Goal: Task Accomplishment & Management: Use online tool/utility

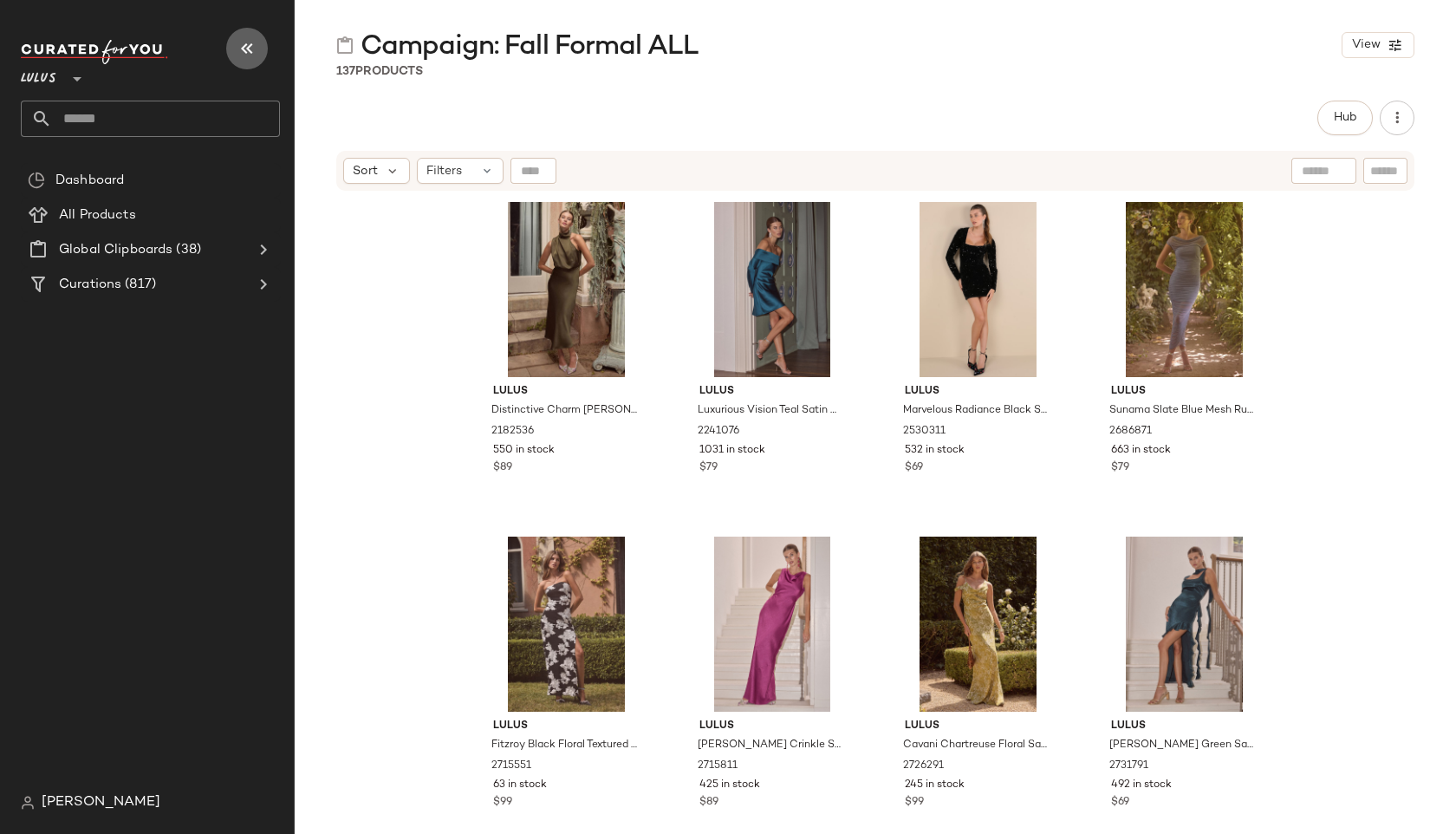
click at [237, 46] on icon "button" at bounding box center [246, 48] width 20 height 20
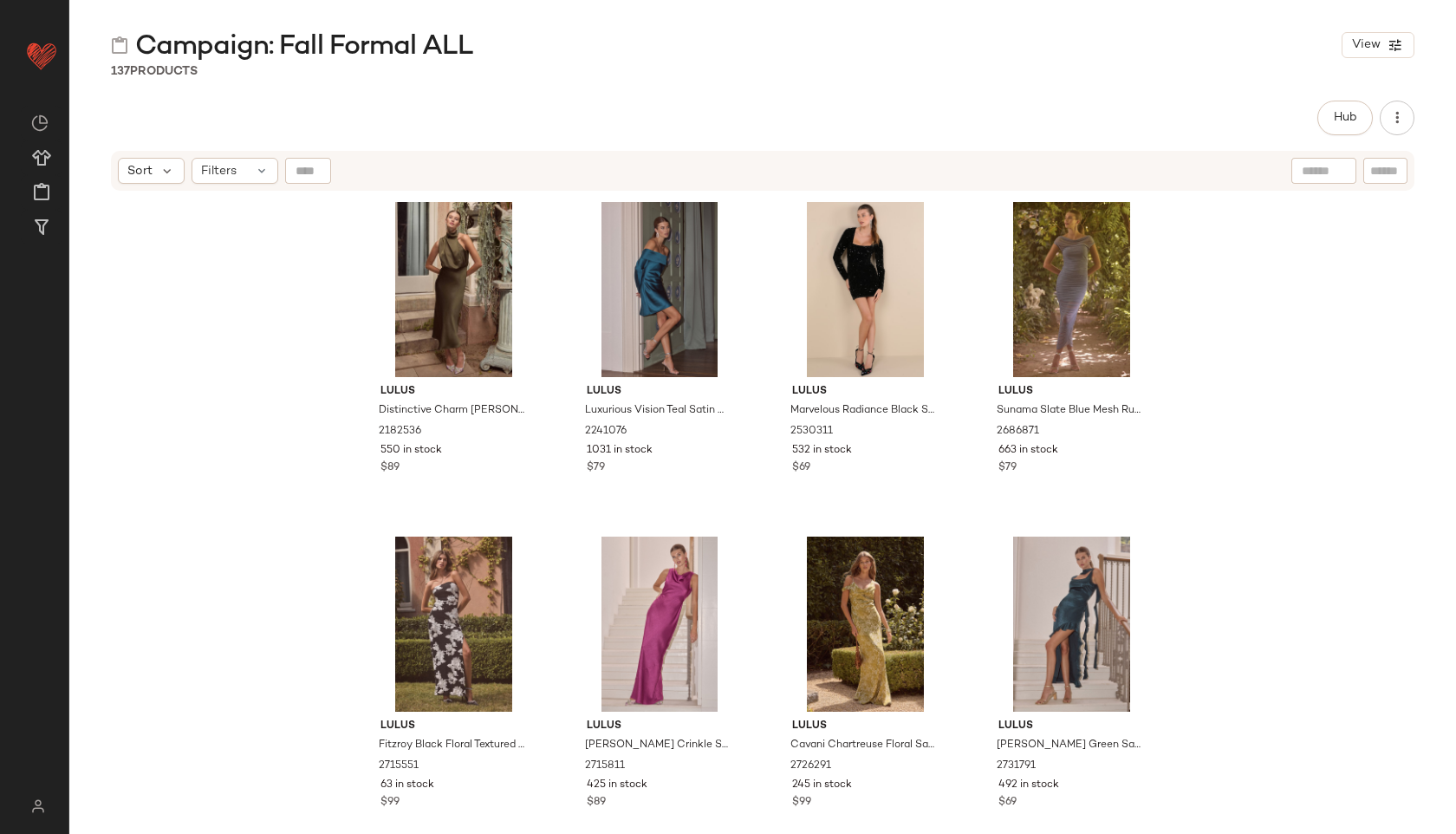
click at [1391, 172] on input "text" at bounding box center [1385, 171] width 30 height 19
type input "****"
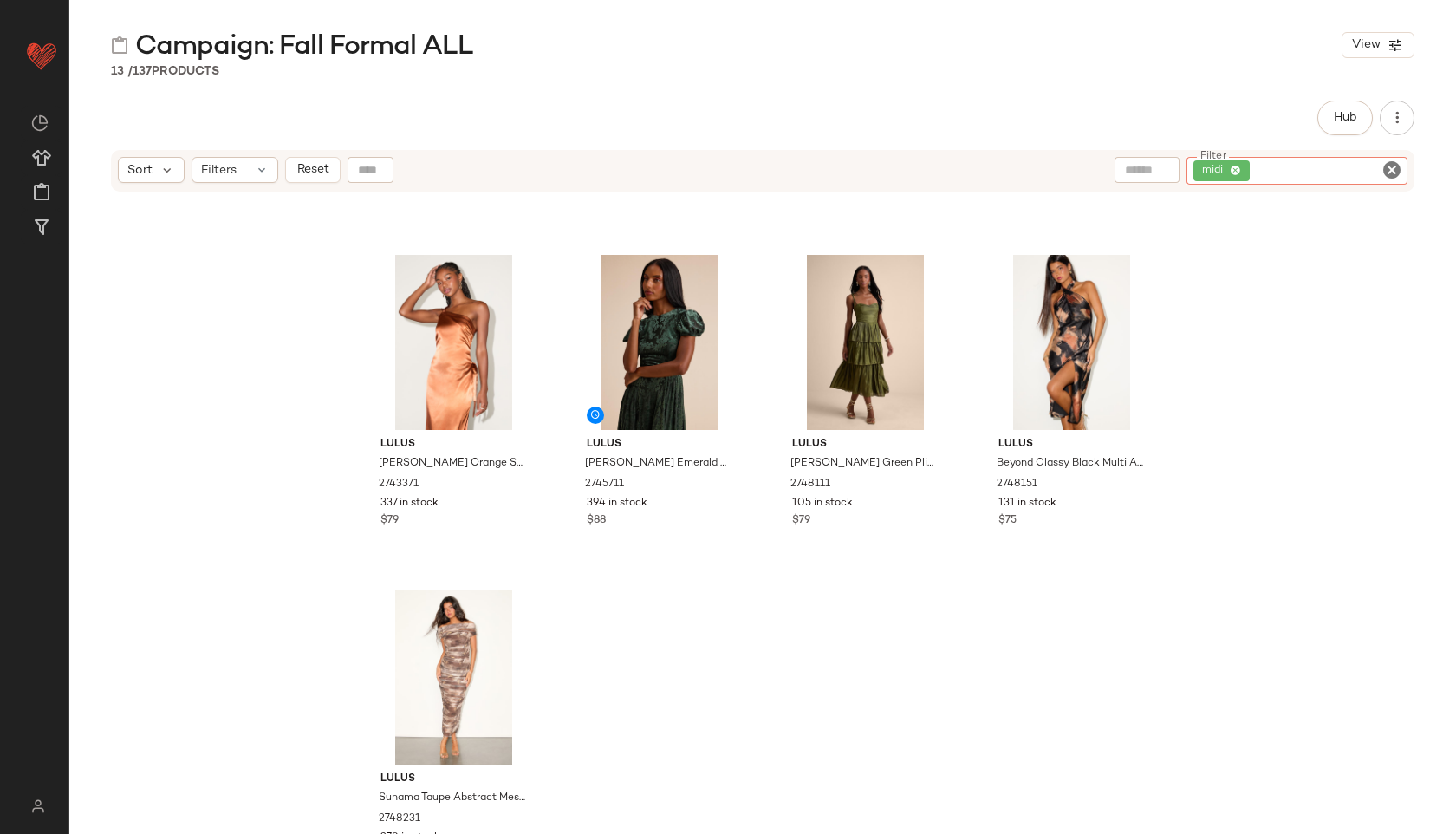
scroll to position [614, 0]
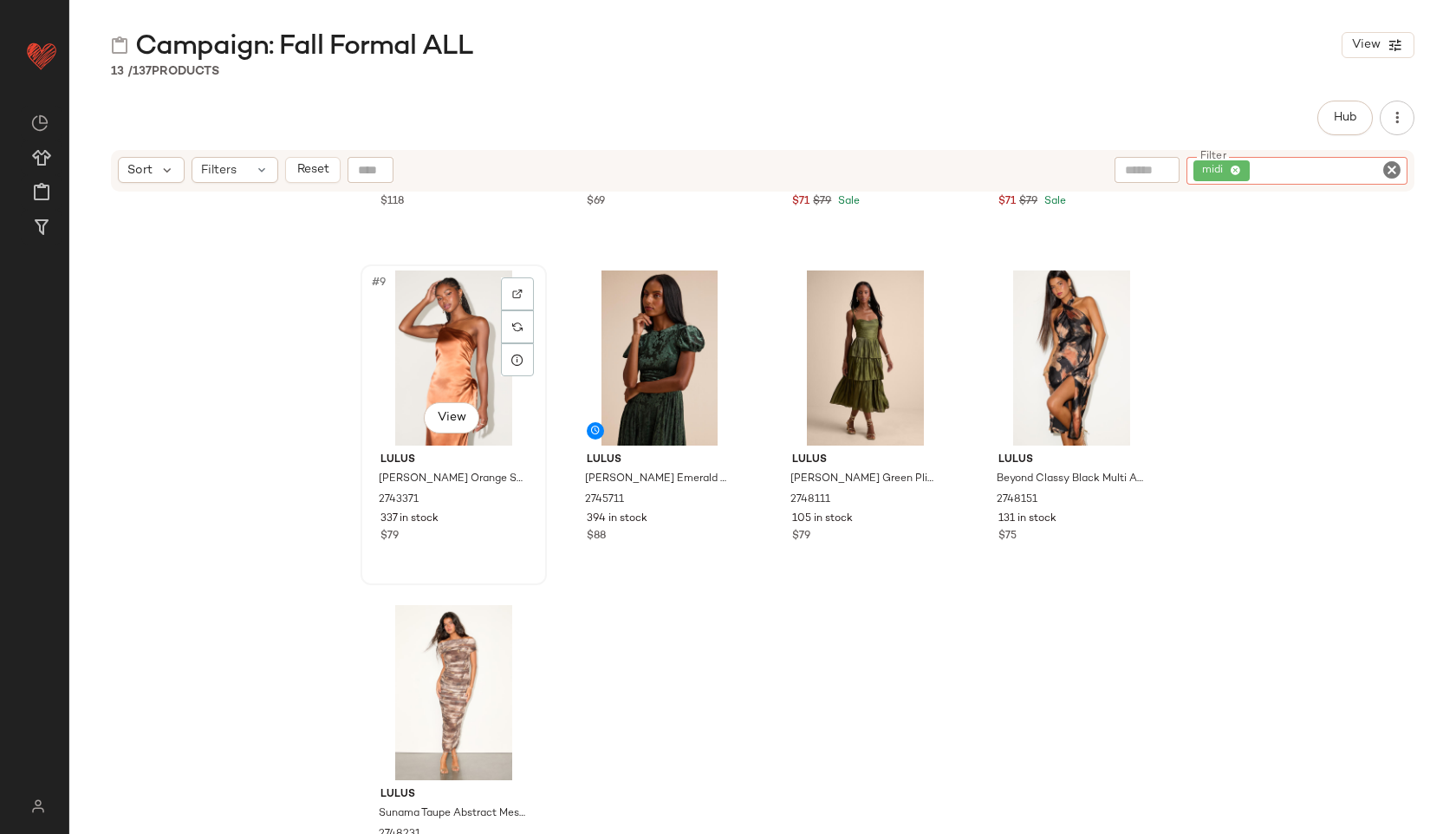
click at [431, 356] on div "#9 View" at bounding box center [454, 358] width 175 height 175
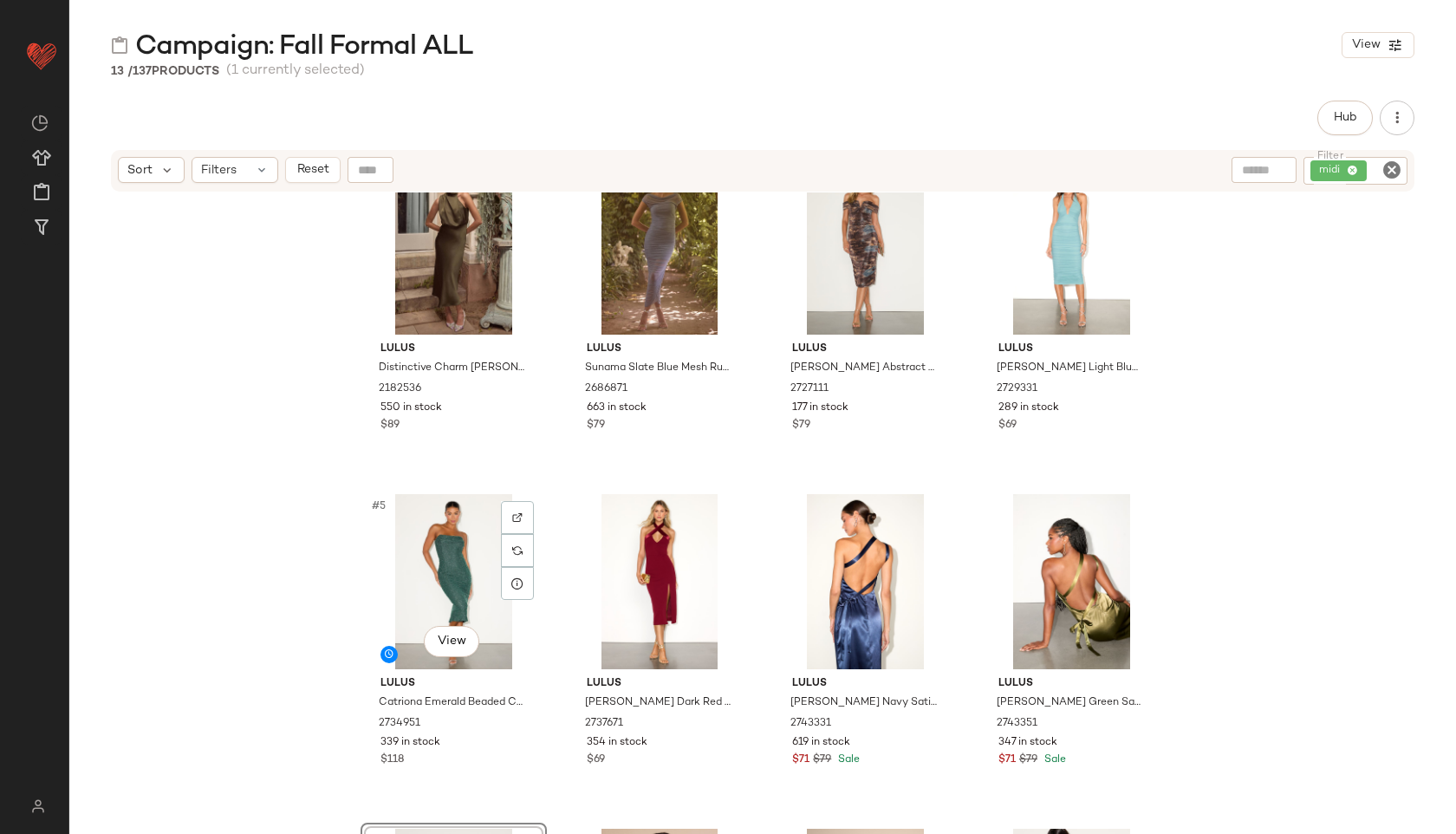
scroll to position [0, 0]
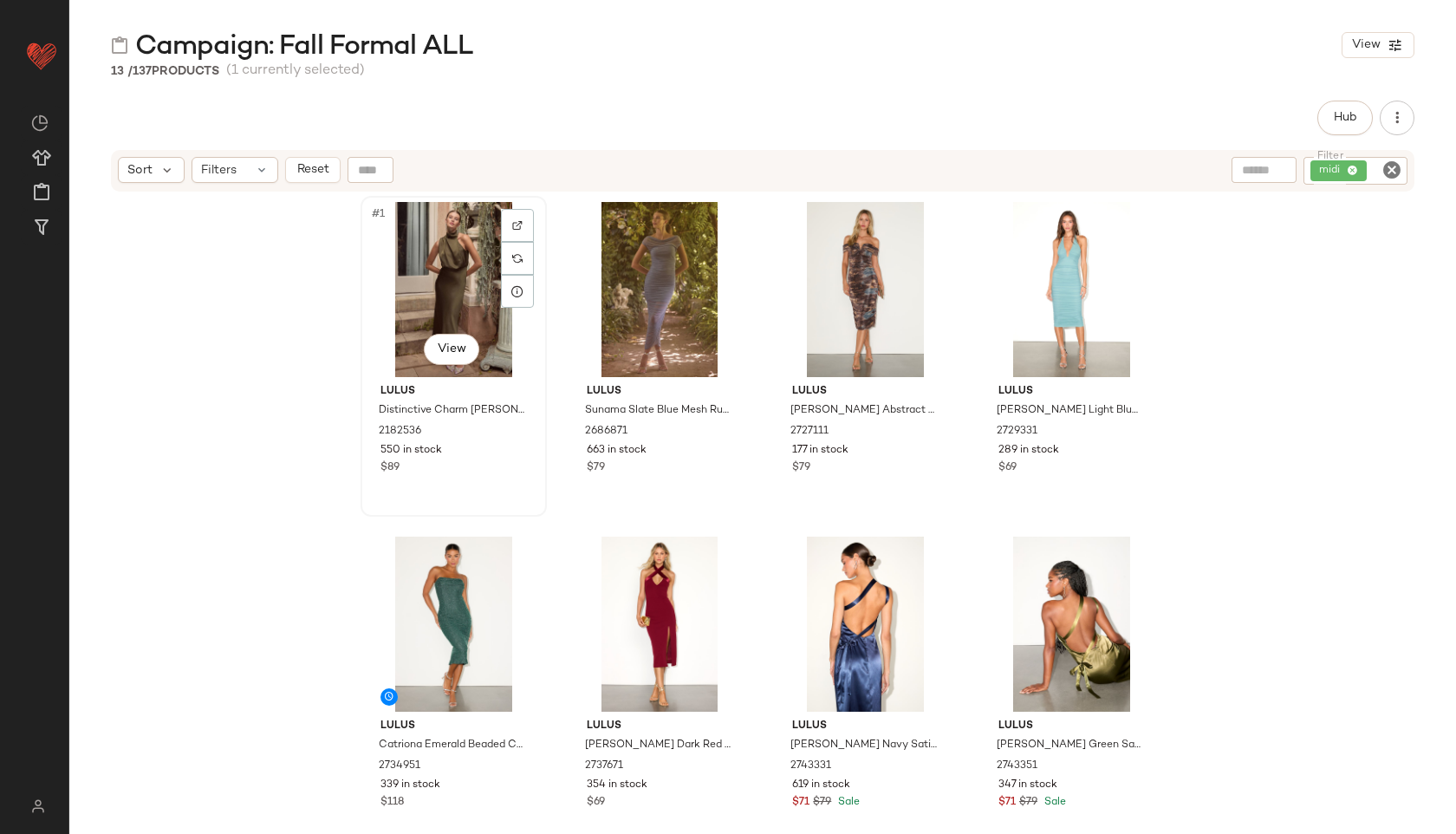
click at [463, 261] on div "#1 View" at bounding box center [454, 290] width 175 height 175
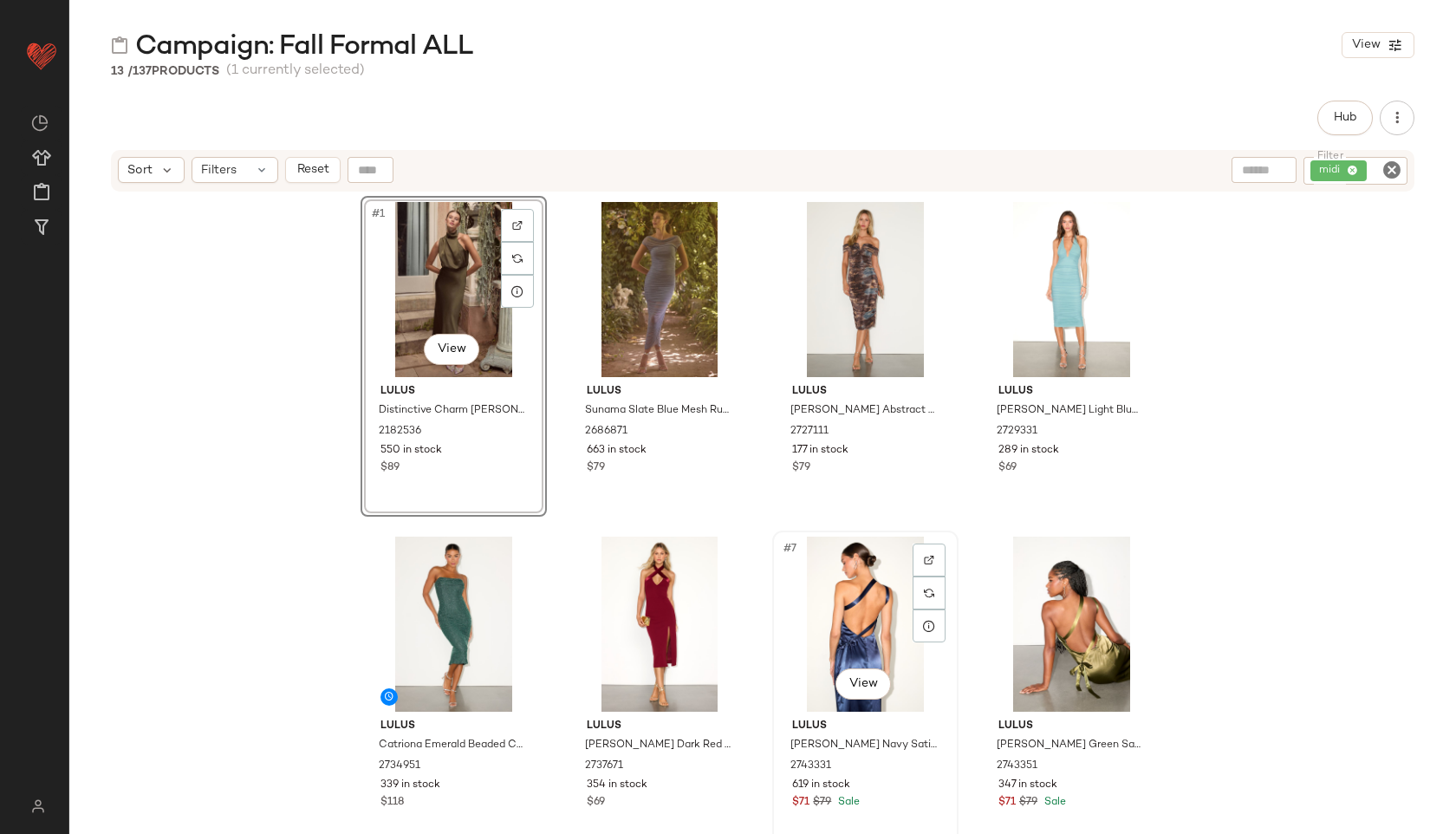
scroll to position [657, 0]
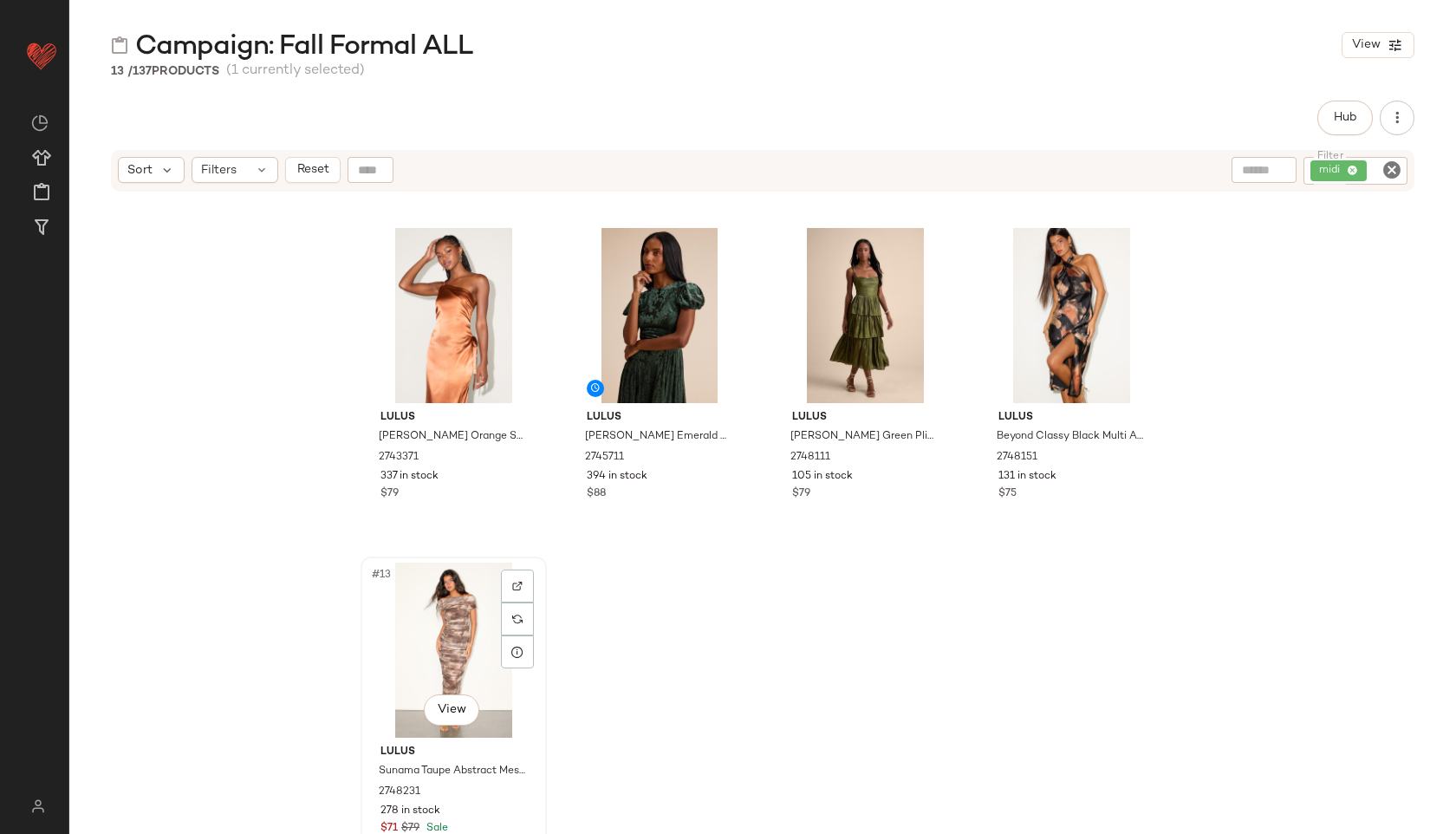
click at [416, 643] on div "#13 View" at bounding box center [454, 651] width 175 height 175
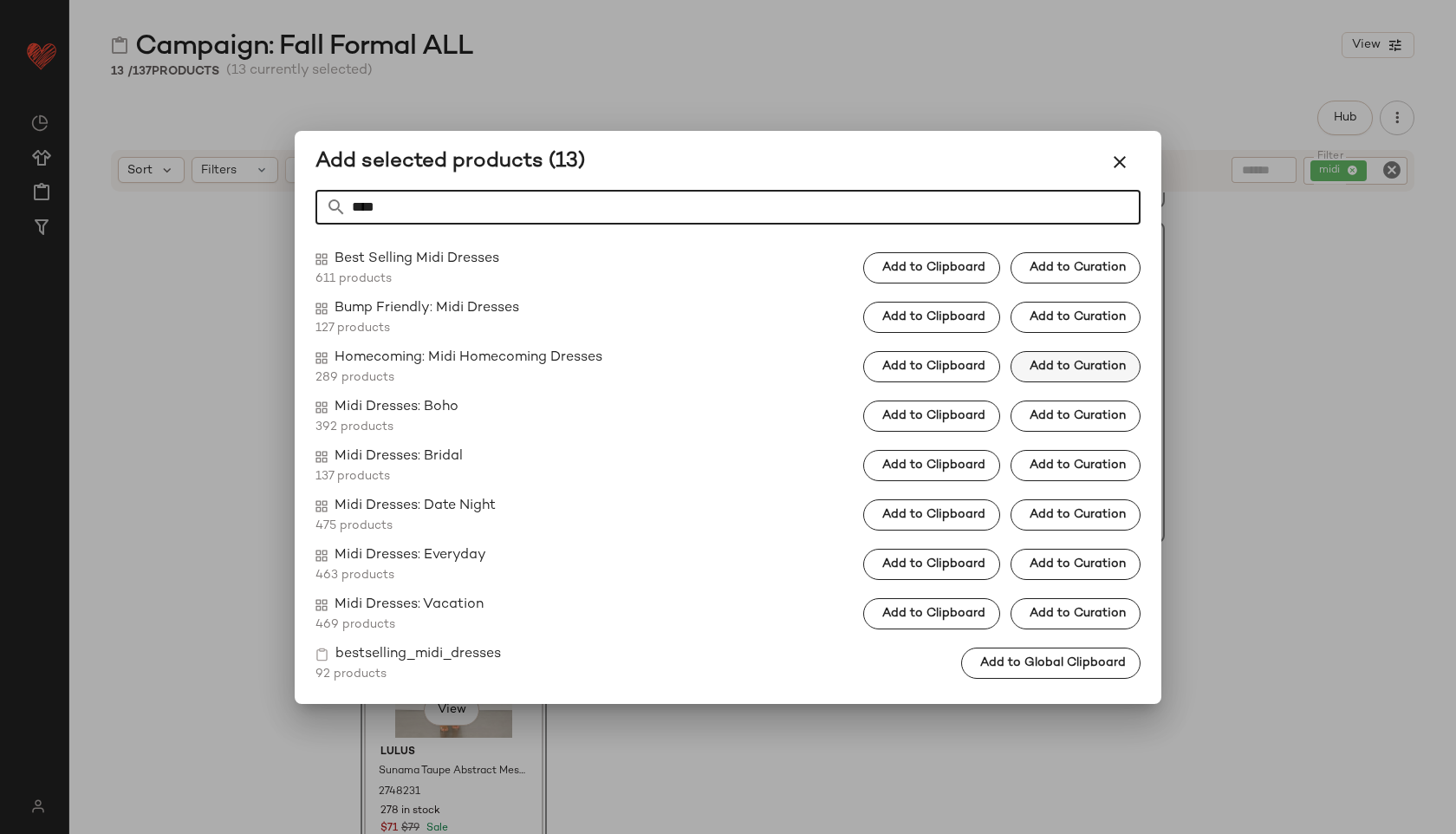
type input "****"
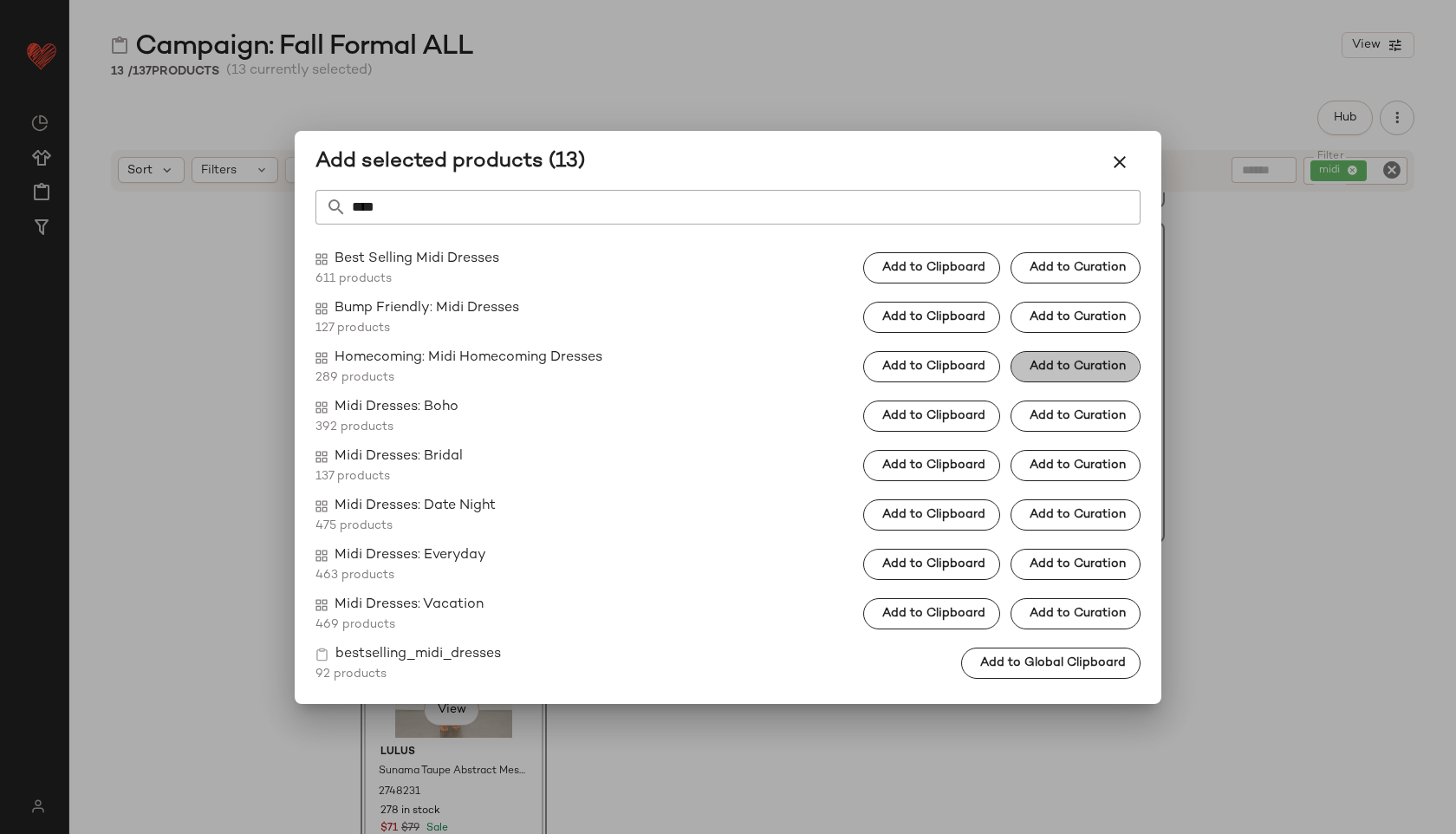
click at [1050, 371] on span "Add to Curation" at bounding box center [1078, 367] width 97 height 14
click at [1008, 365] on span "Add to Clipboard" at bounding box center [975, 367] width 104 height 14
click at [1131, 160] on button "button" at bounding box center [1119, 161] width 42 height 42
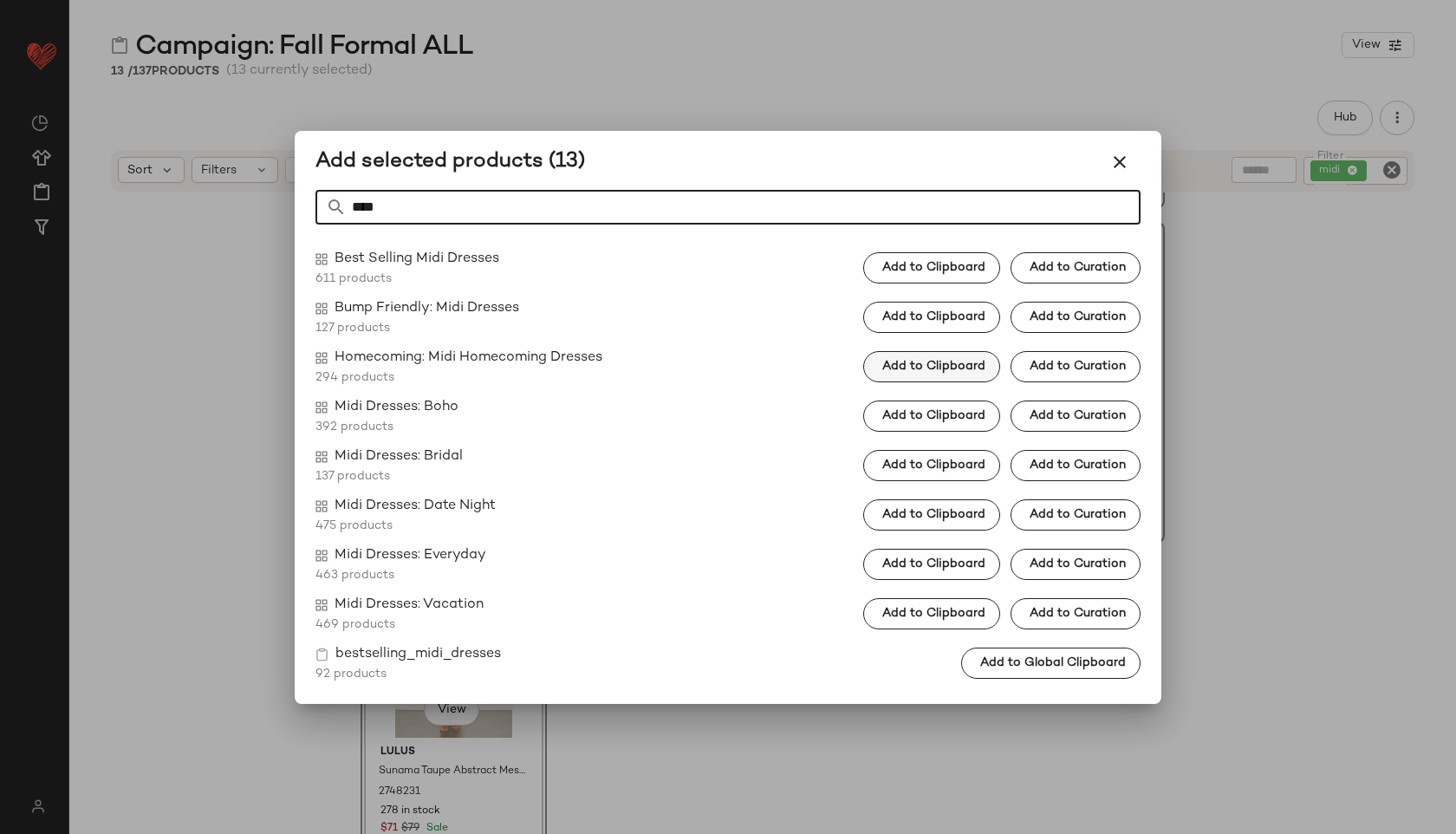
type input "****"
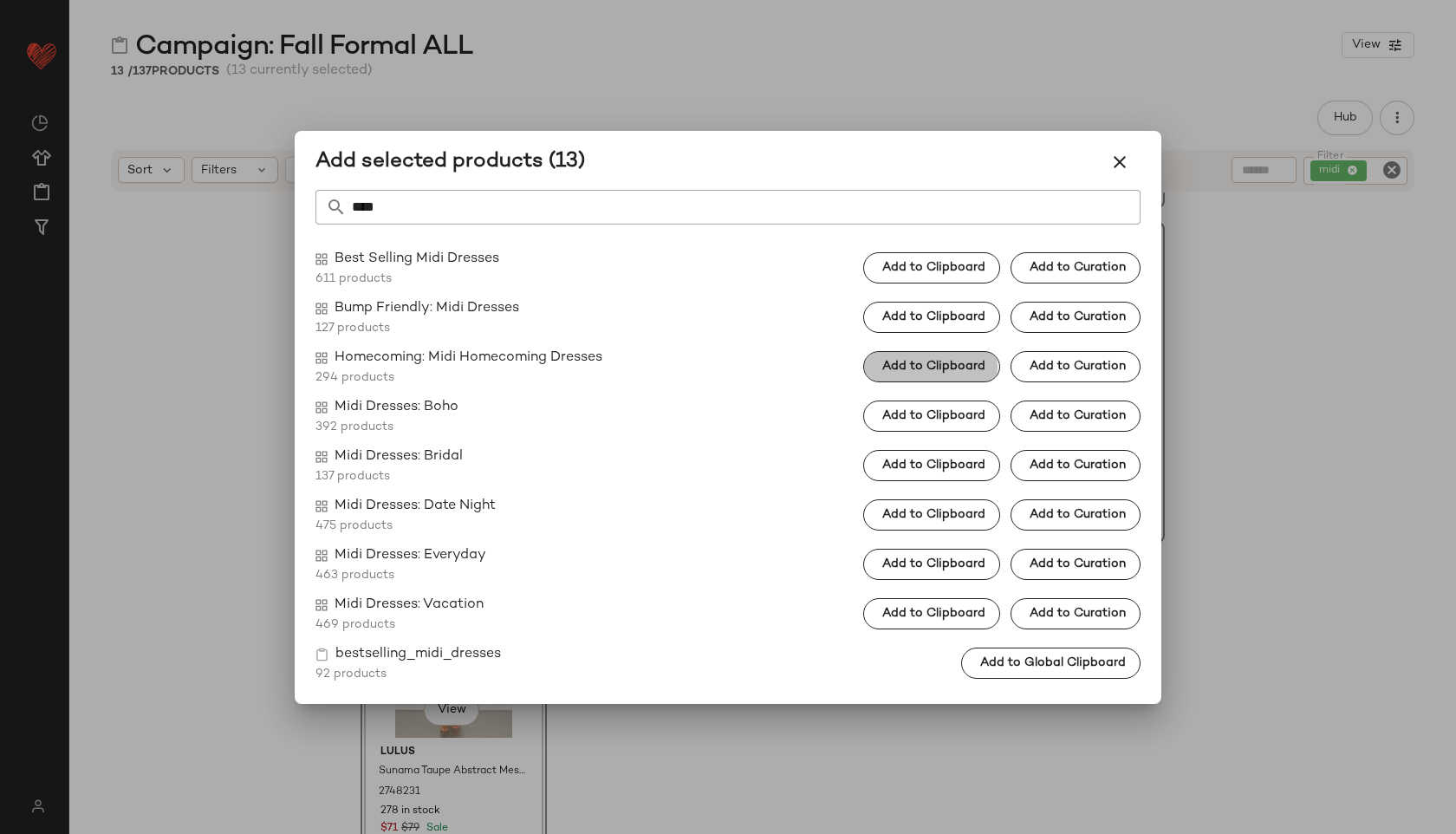
click at [936, 365] on span "Add to Clipboard" at bounding box center [933, 367] width 104 height 14
click at [1125, 169] on icon "button" at bounding box center [1119, 161] width 20 height 20
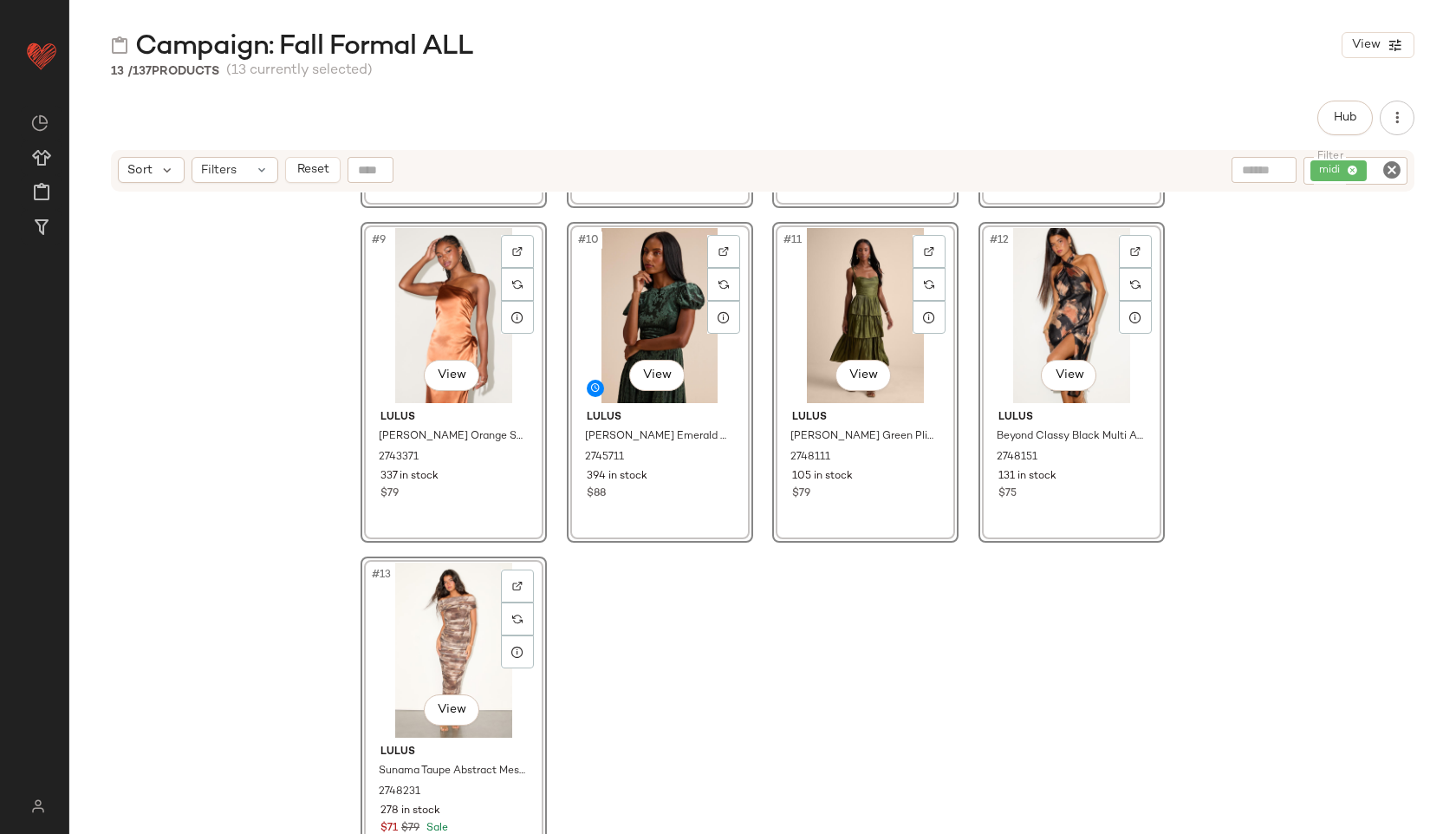
click at [1394, 170] on icon "Clear Filter" at bounding box center [1391, 169] width 20 height 20
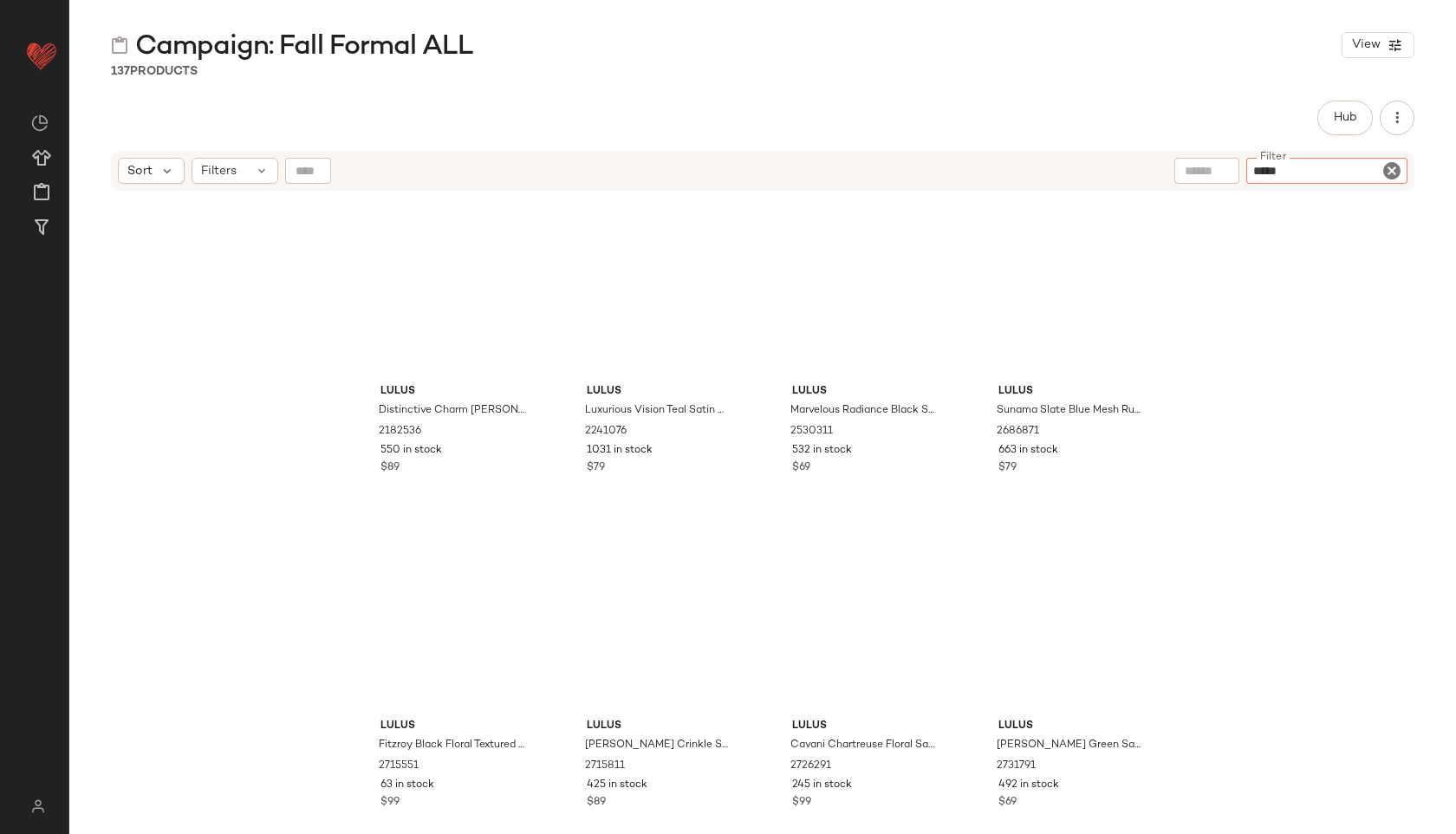
type input "******"
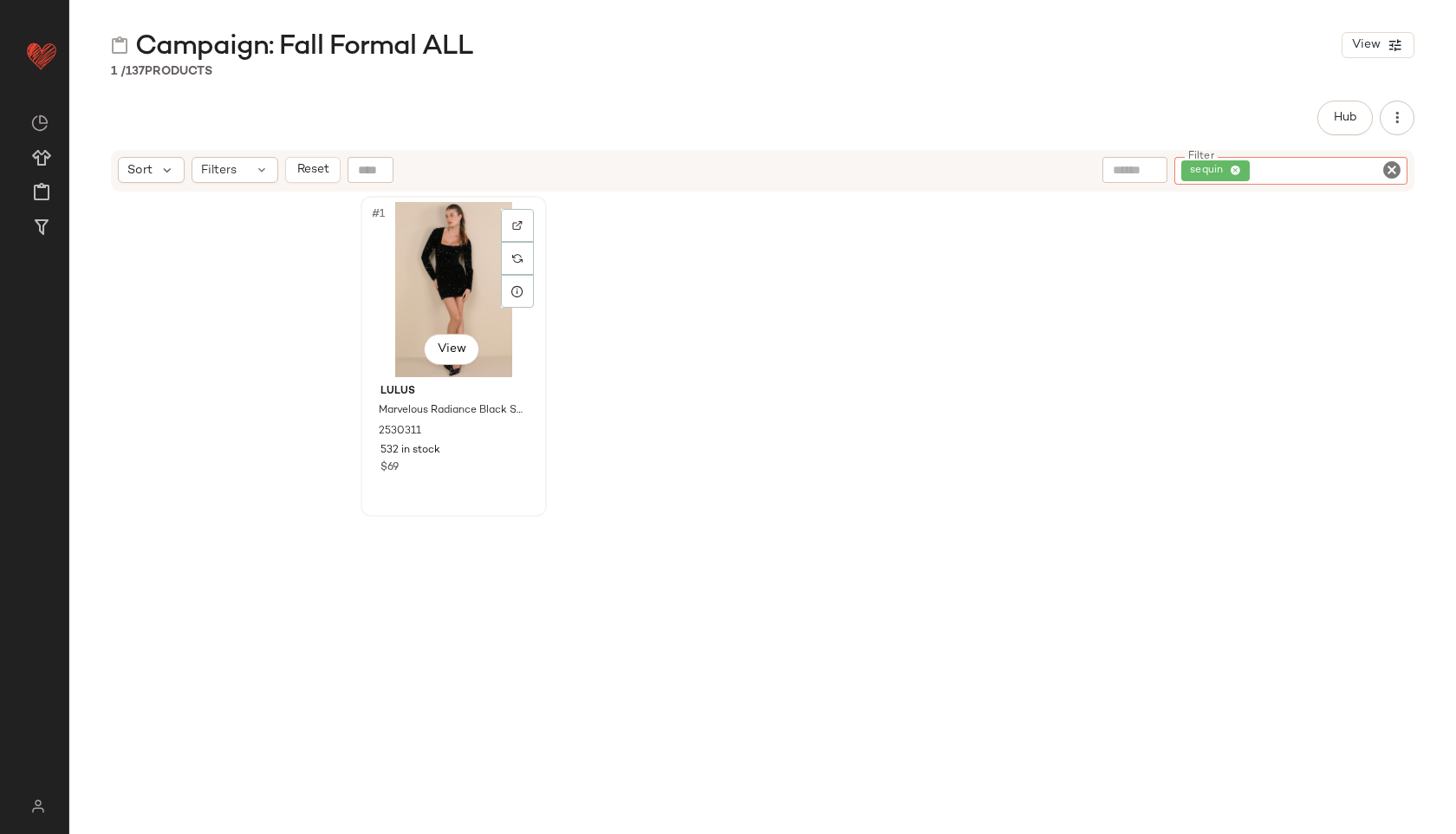
click at [436, 282] on div "#1 View" at bounding box center [454, 290] width 175 height 175
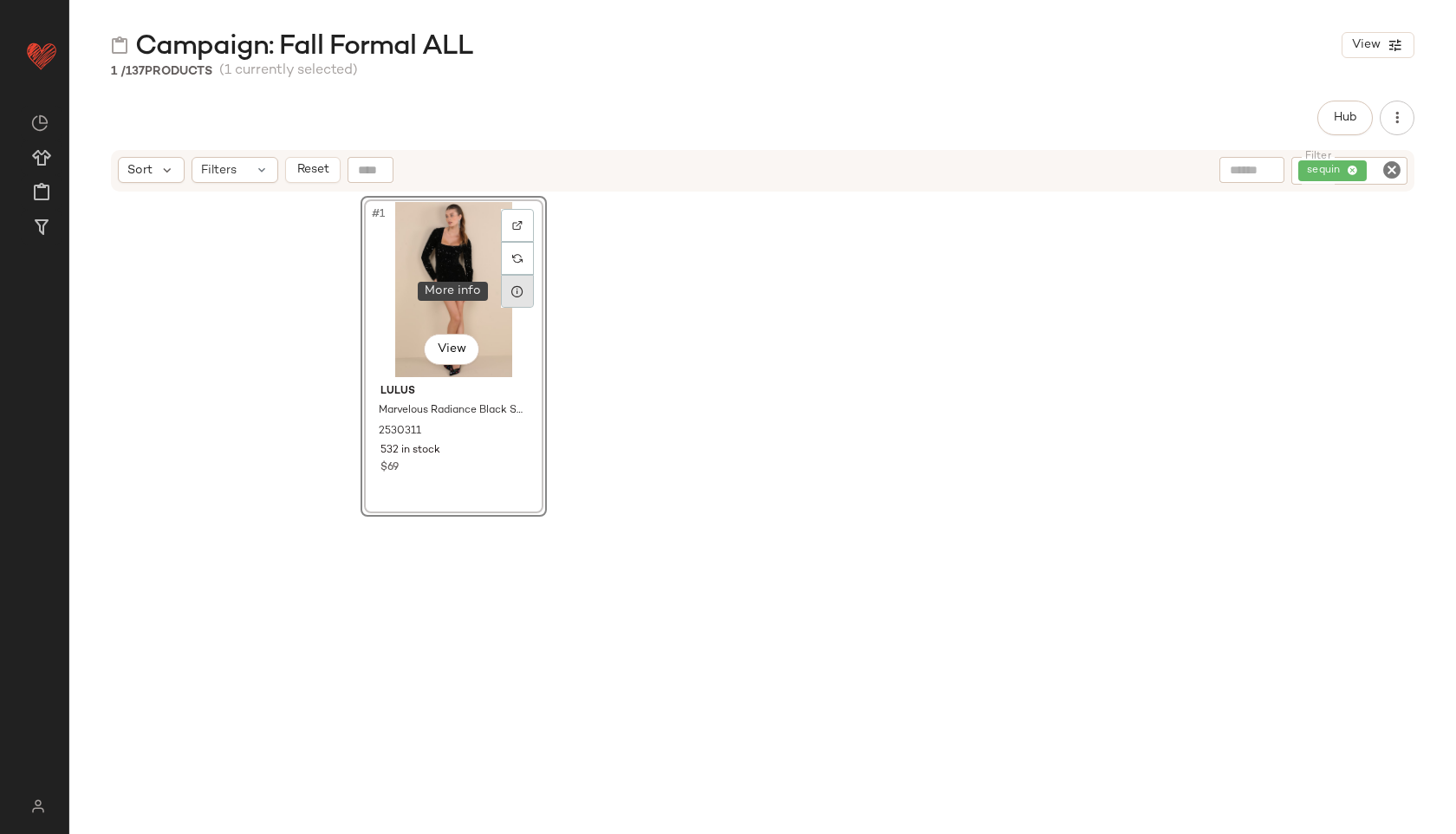
click at [515, 293] on icon at bounding box center [518, 292] width 14 height 14
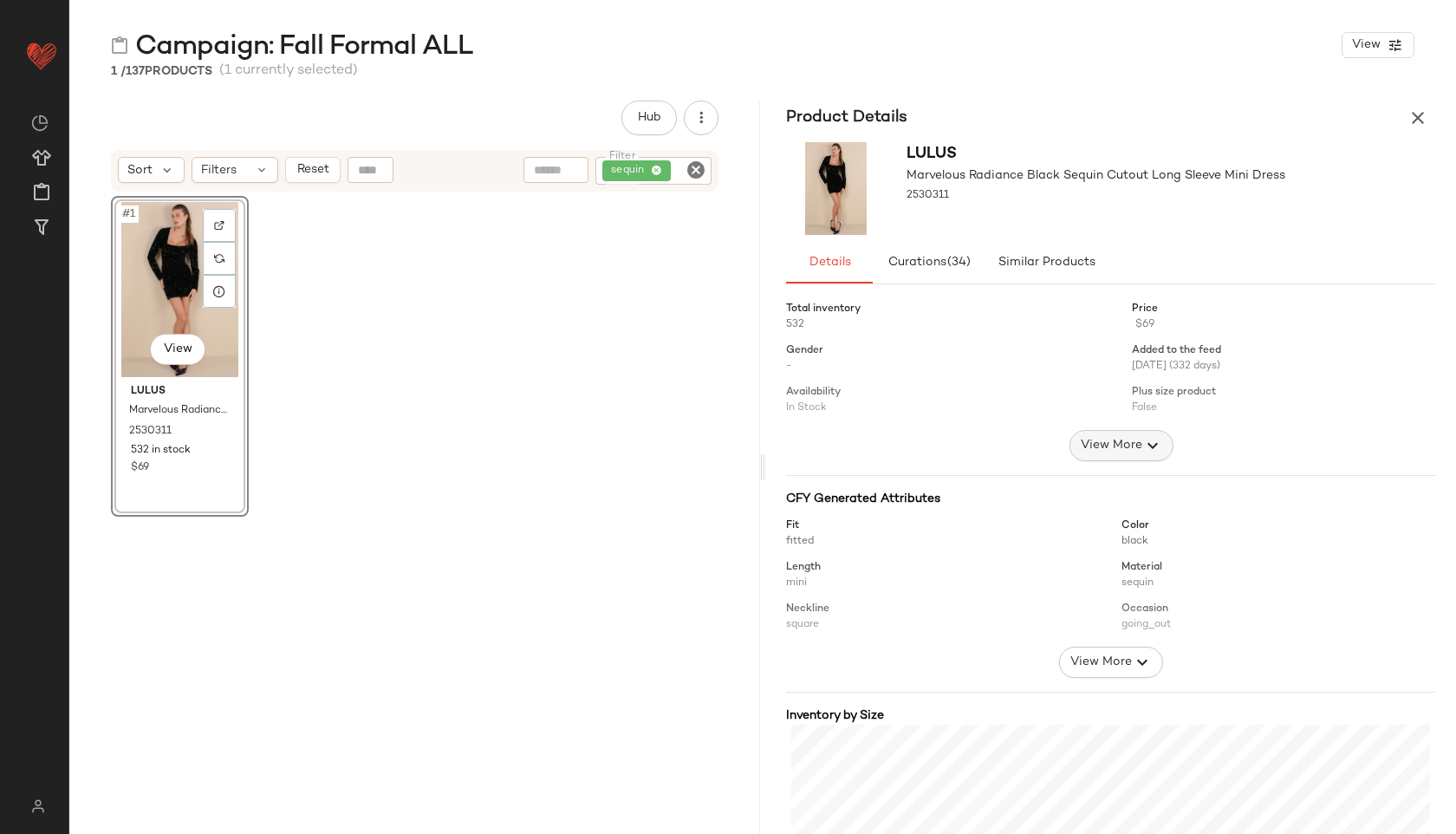
click at [1108, 459] on button "View More" at bounding box center [1120, 445] width 104 height 31
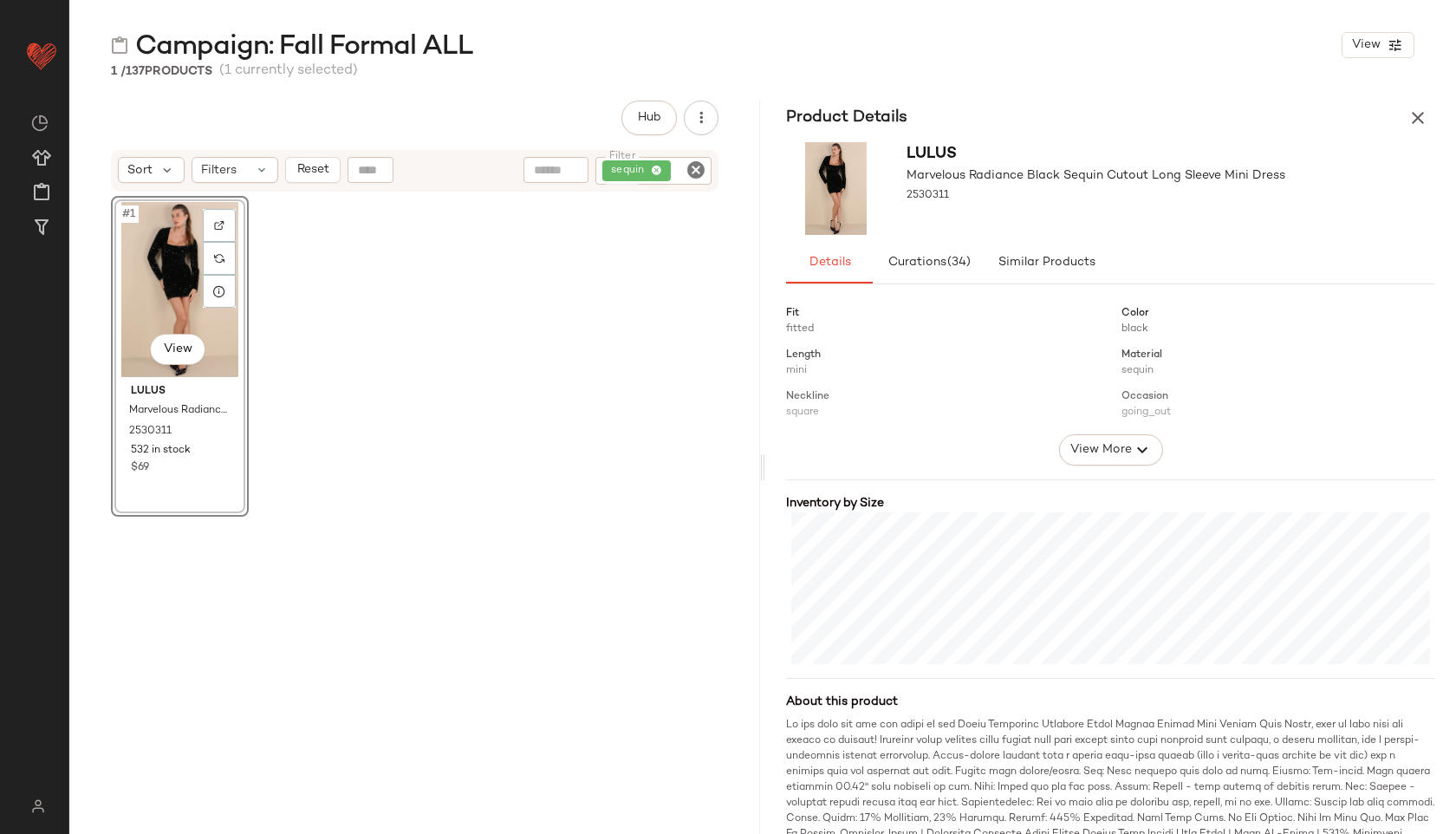
scroll to position [611, 0]
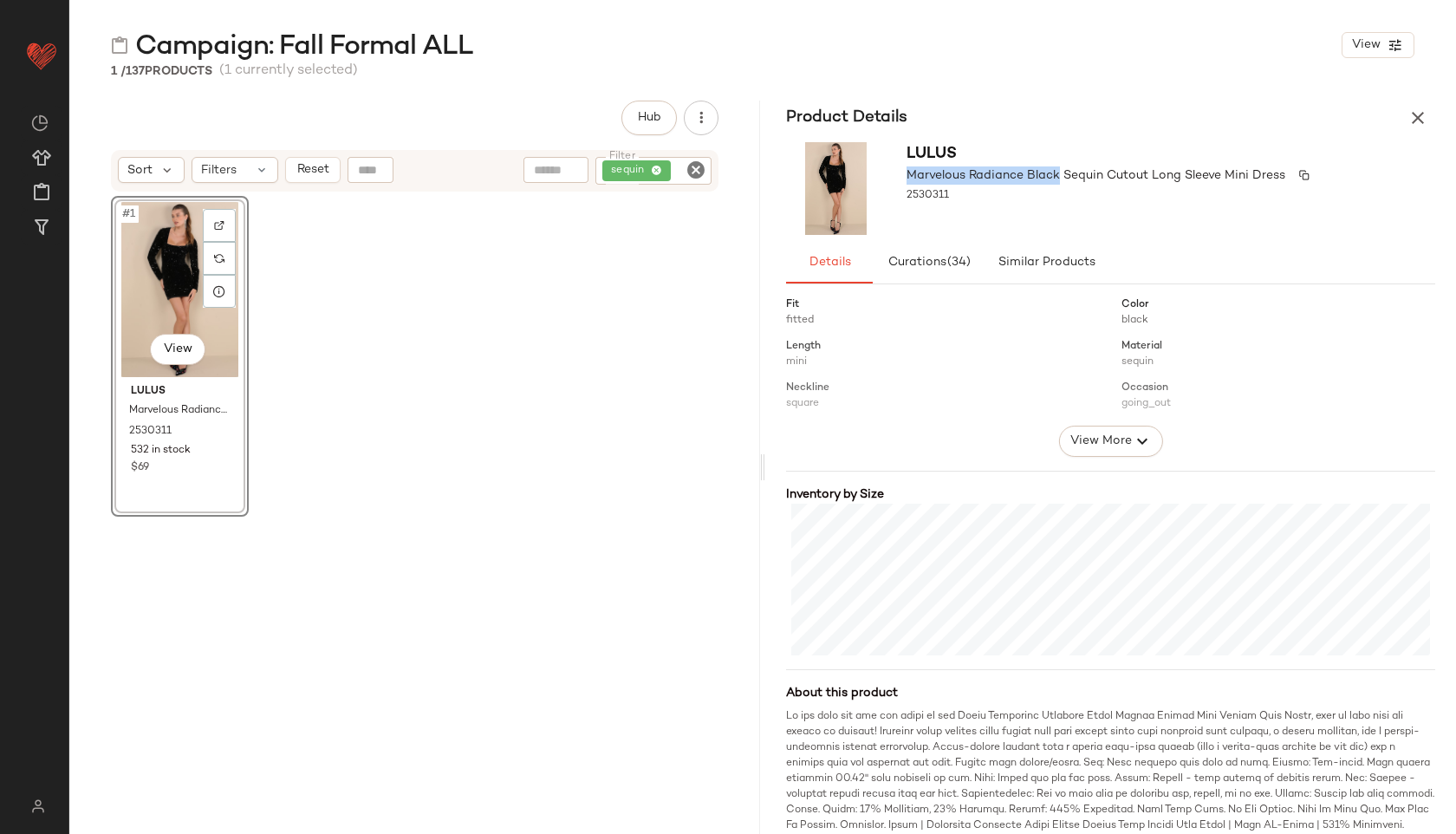
drag, startPoint x: 906, startPoint y: 175, endPoint x: 1060, endPoint y: 178, distance: 154.0
click at [1060, 178] on span "Marvelous Radiance Black Sequin Cutout Long Sleeve Mini Dress" at bounding box center [1095, 175] width 378 height 19
click at [1016, 199] on div "2530311" at bounding box center [1095, 195] width 378 height 24
drag, startPoint x: 962, startPoint y: 198, endPoint x: 904, endPoint y: 196, distance: 58.0
click at [904, 196] on div "Lulus Marvelous Radiance Black Sequin Cutout Long Sleeve Mini Dress 2530311" at bounding box center [1110, 189] width 690 height 106
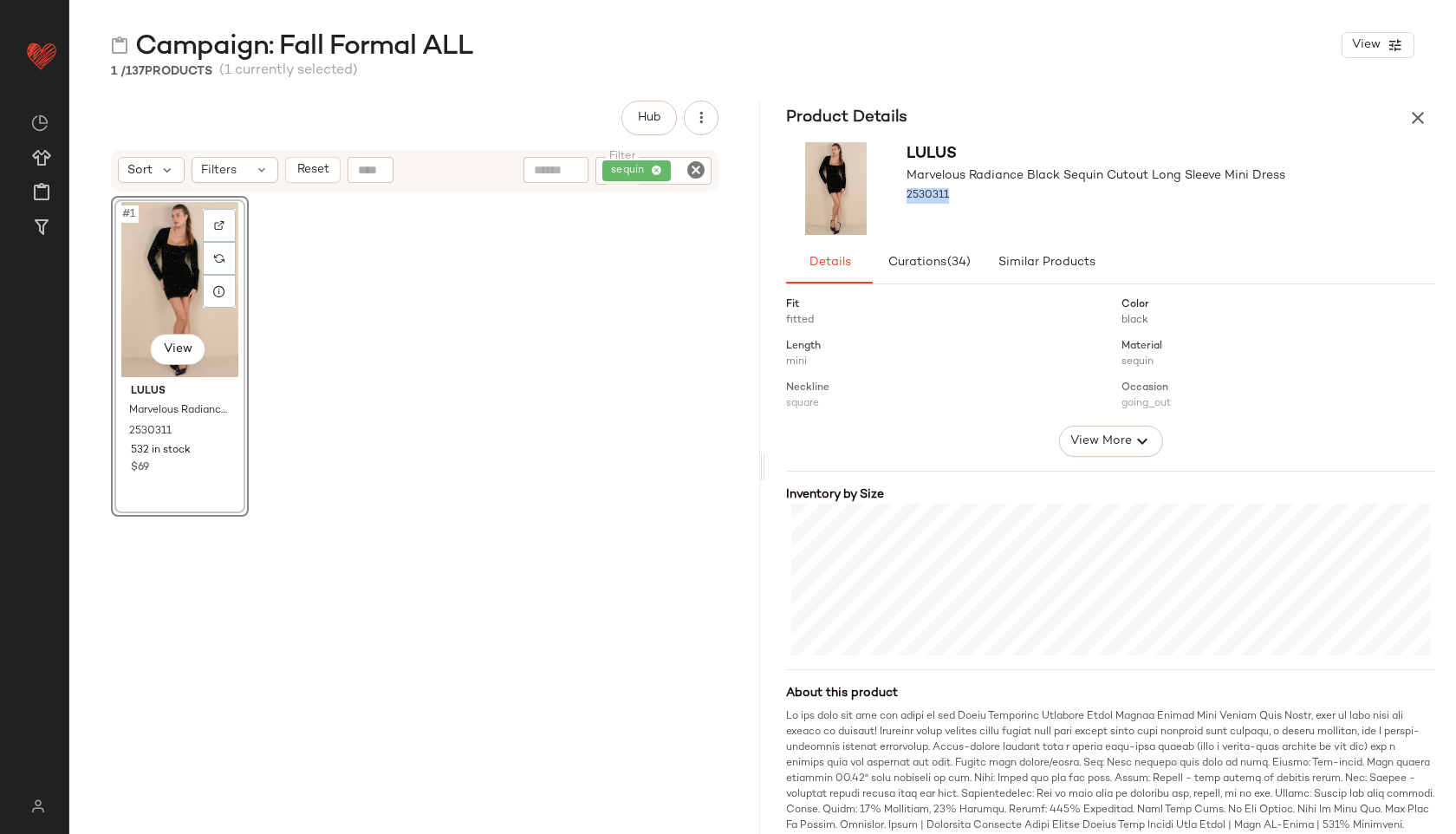
copy span "2530311"
drag, startPoint x: 907, startPoint y: 176, endPoint x: 1058, endPoint y: 176, distance: 151.0
click at [1058, 176] on span "Marvelous Radiance Black Sequin Cutout Long Sleeve Mini Dress" at bounding box center [1095, 175] width 378 height 19
copy span "Marvelous Radiance Black"
click at [1421, 124] on icon "button" at bounding box center [1417, 117] width 20 height 20
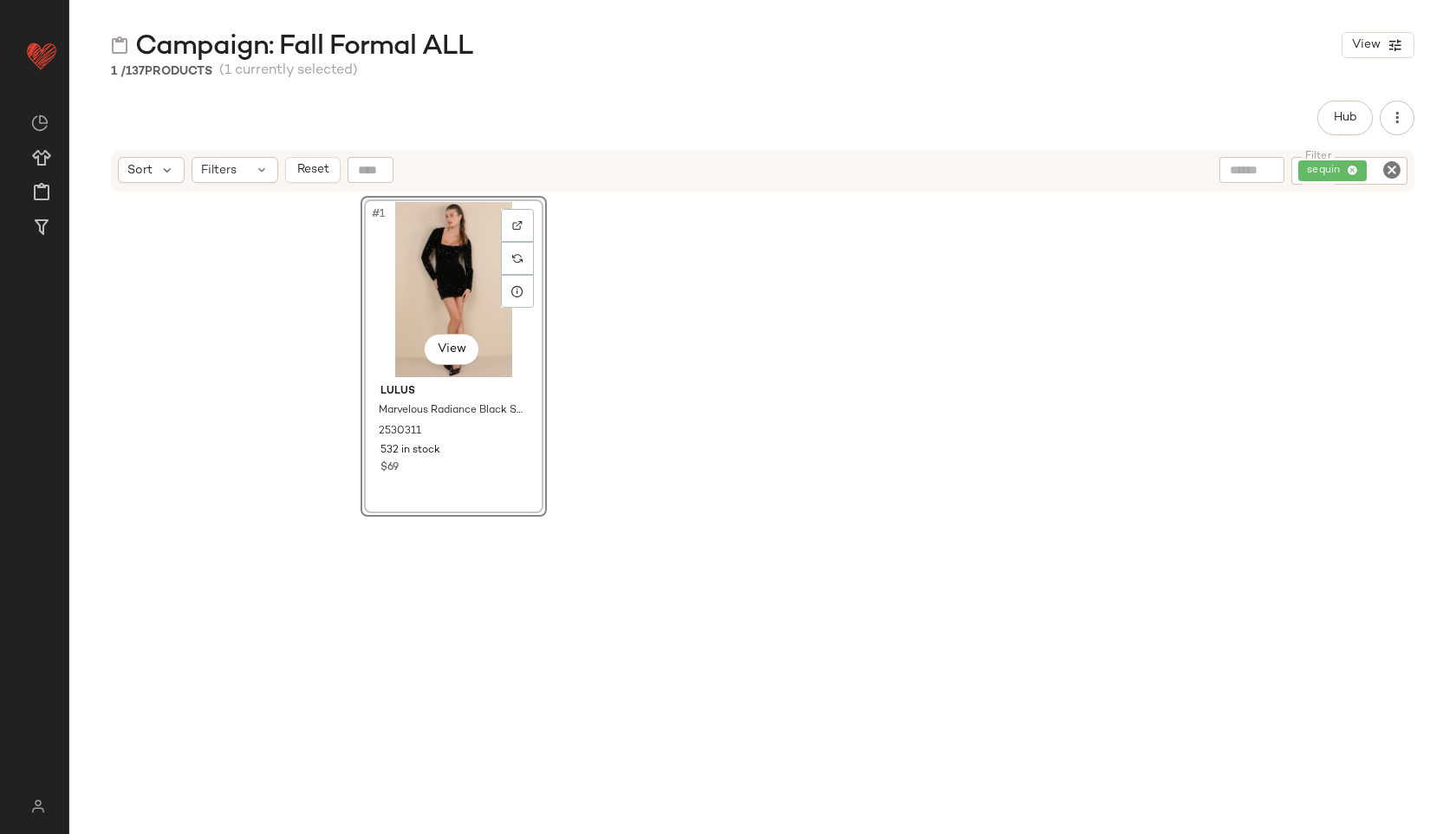
click at [1394, 171] on icon "Clear Filter" at bounding box center [1391, 169] width 20 height 20
click at [1359, 168] on input "Filter" at bounding box center [1327, 171] width 147 height 19
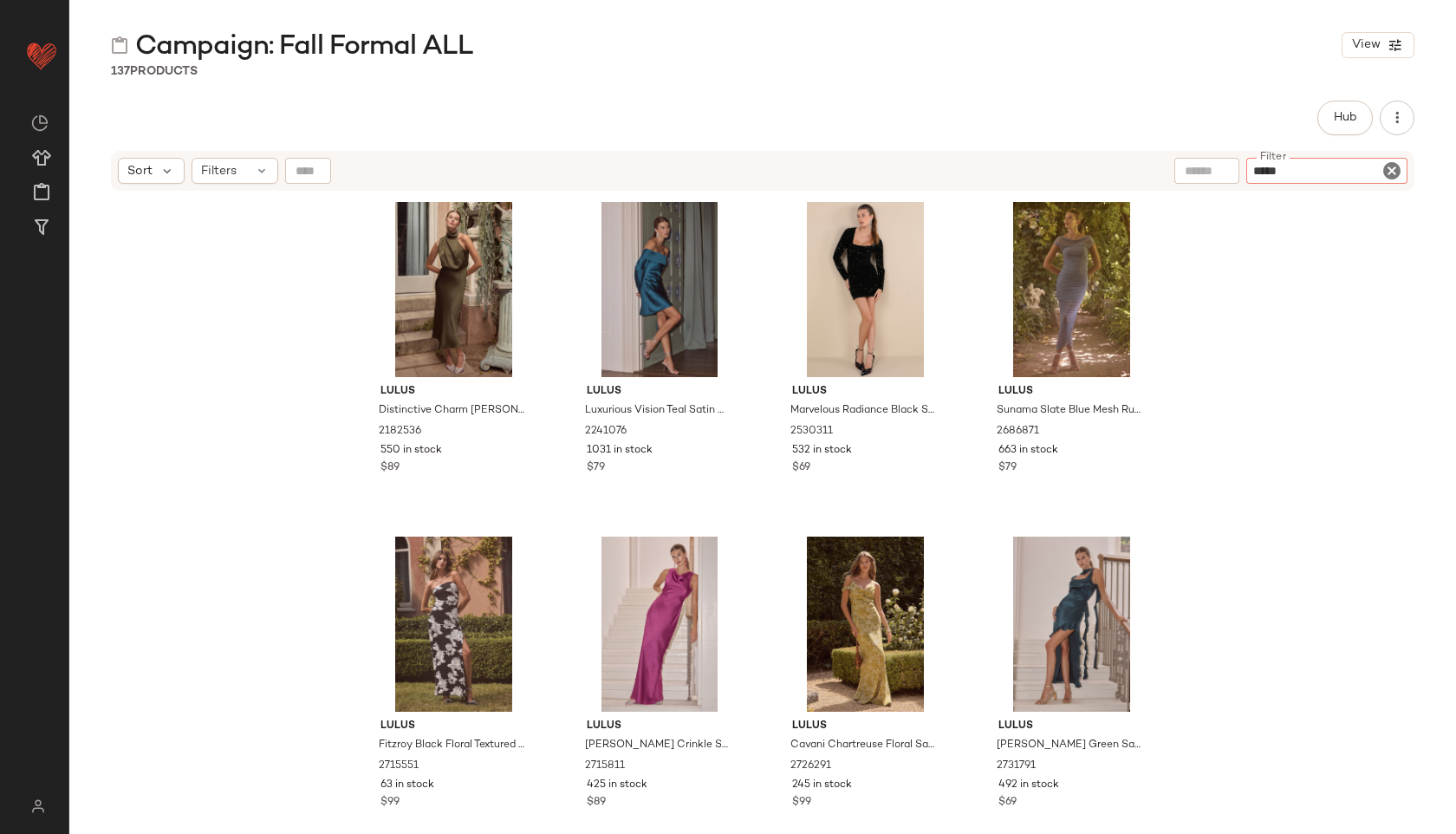
type input "******"
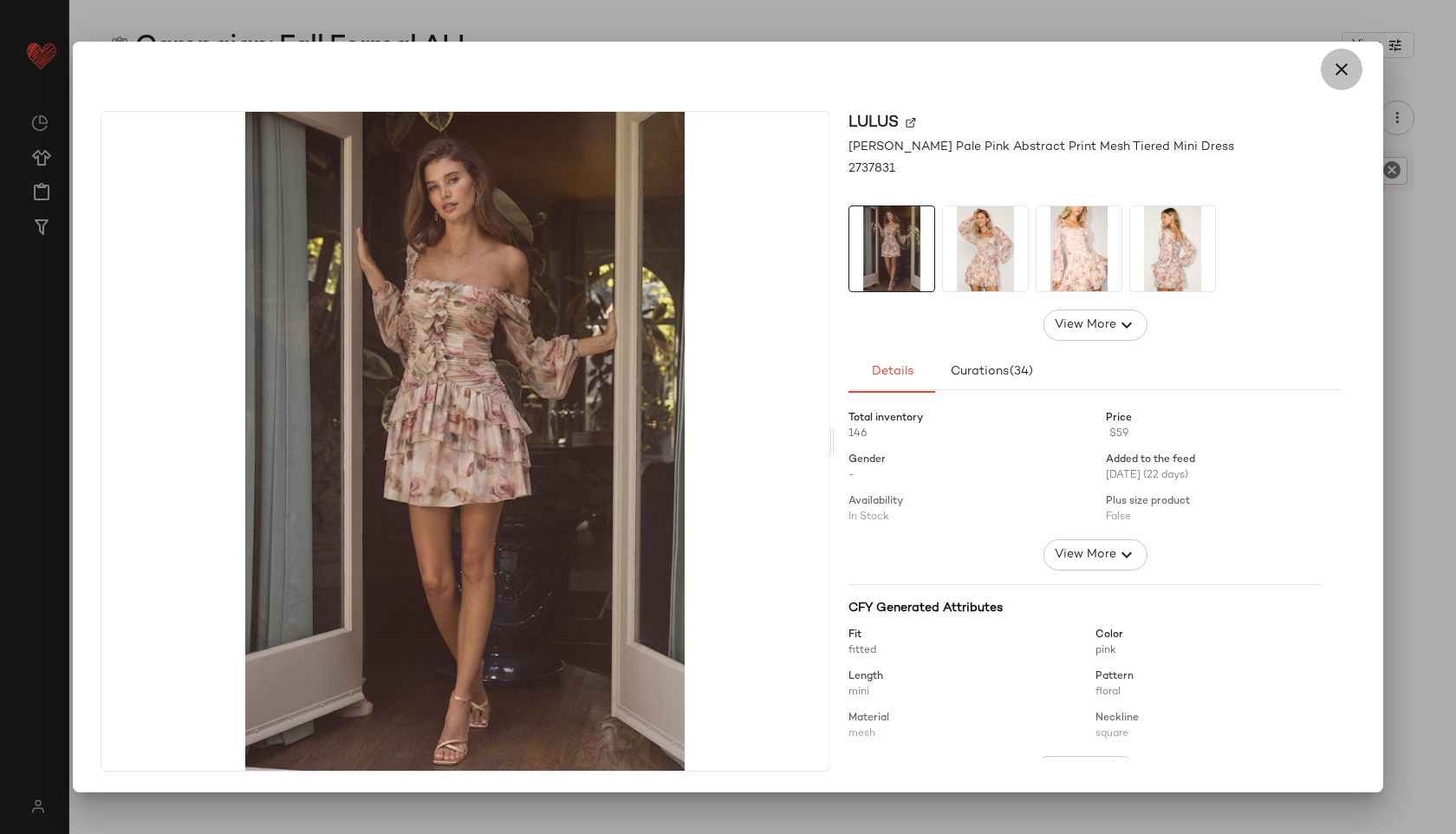
click at [1343, 61] on icon "button" at bounding box center [1341, 68] width 20 height 20
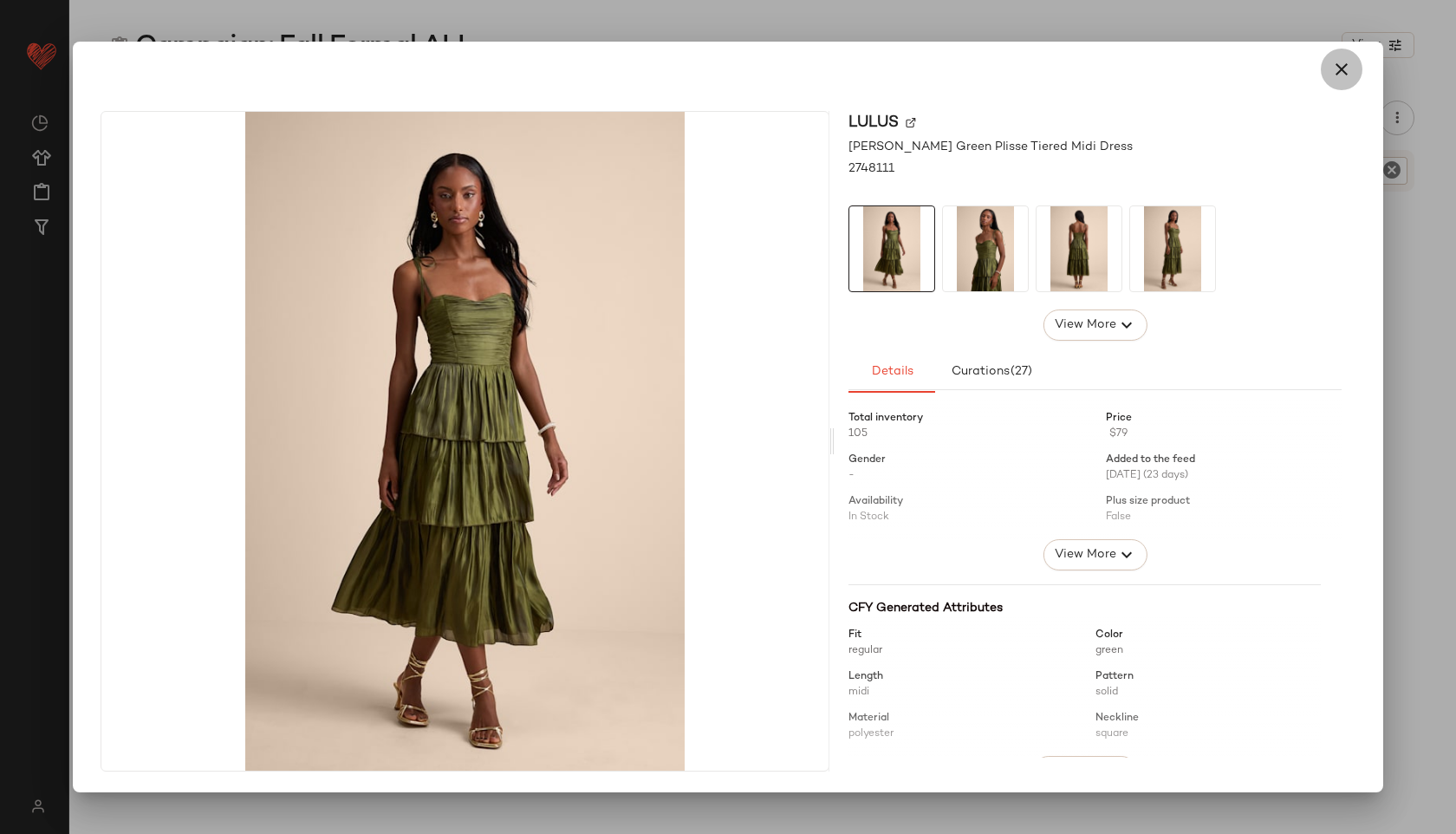
click at [1340, 66] on icon "button" at bounding box center [1341, 68] width 20 height 20
drag, startPoint x: 848, startPoint y: 141, endPoint x: 921, endPoint y: 153, distance: 74.0
click at [921, 153] on span "[PERSON_NAME] Green Plisse Tiered Midi Dress" at bounding box center [990, 146] width 284 height 19
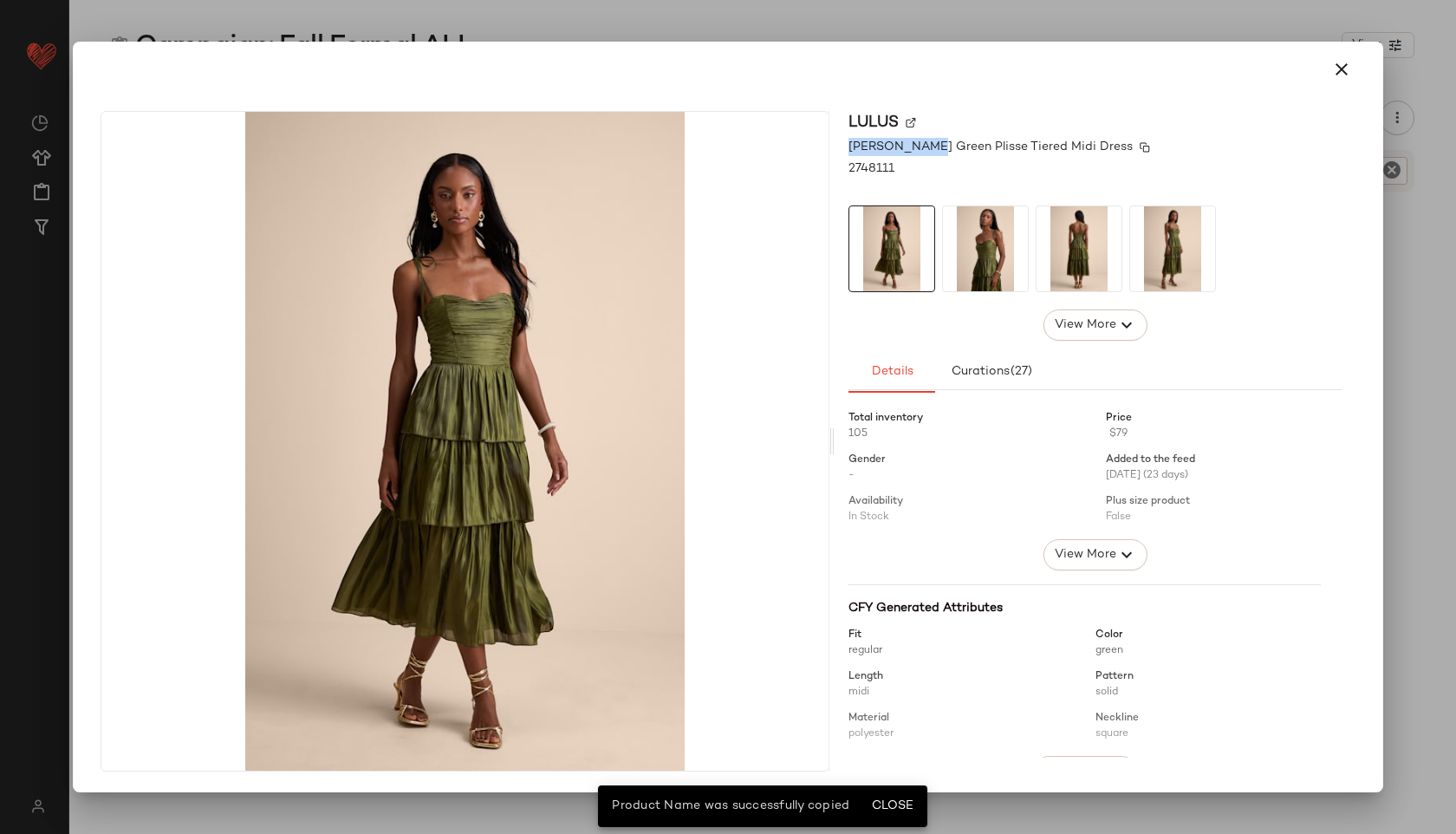
copy span "[PERSON_NAME]"
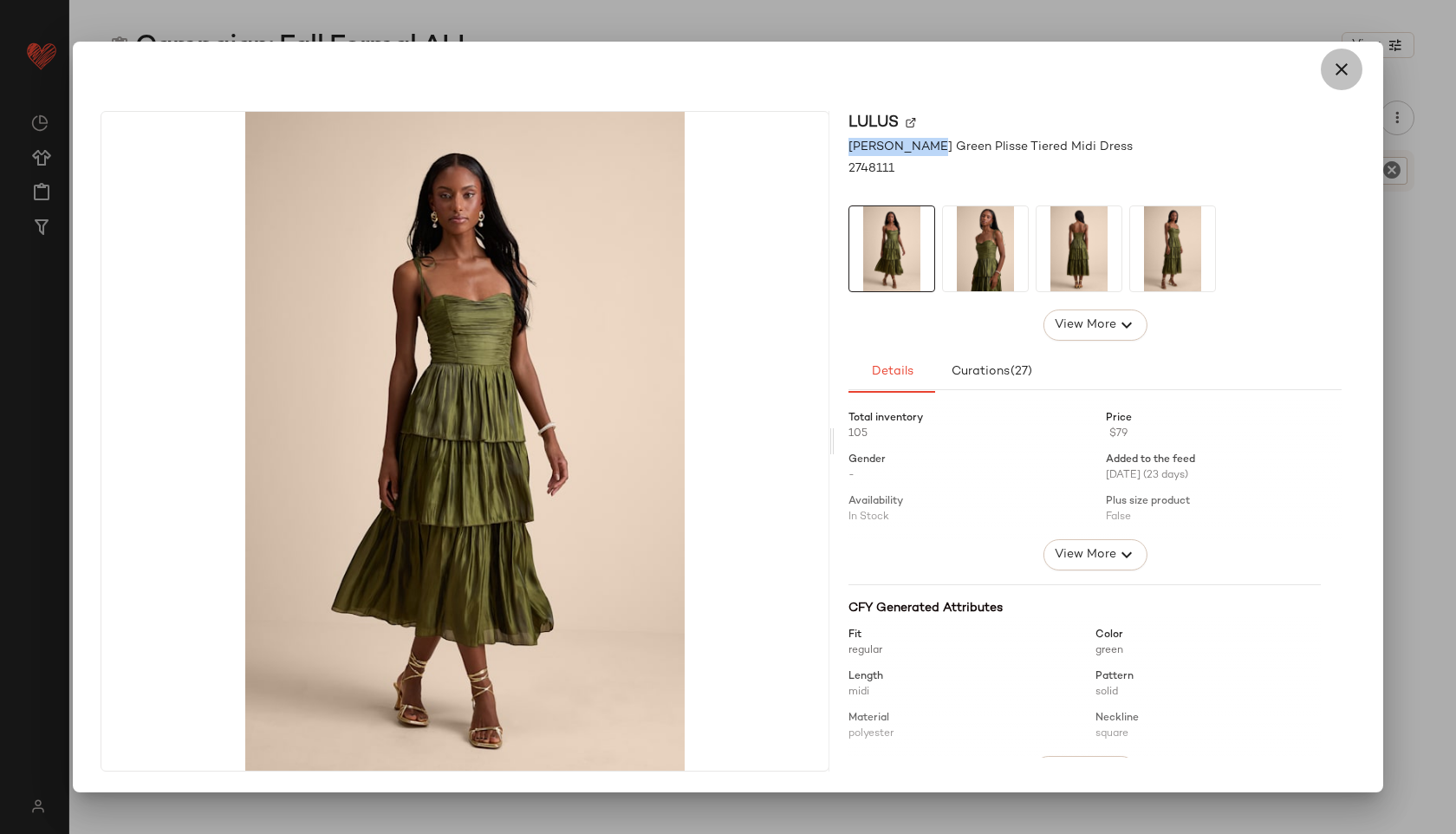
click at [1351, 66] on icon "button" at bounding box center [1341, 68] width 20 height 20
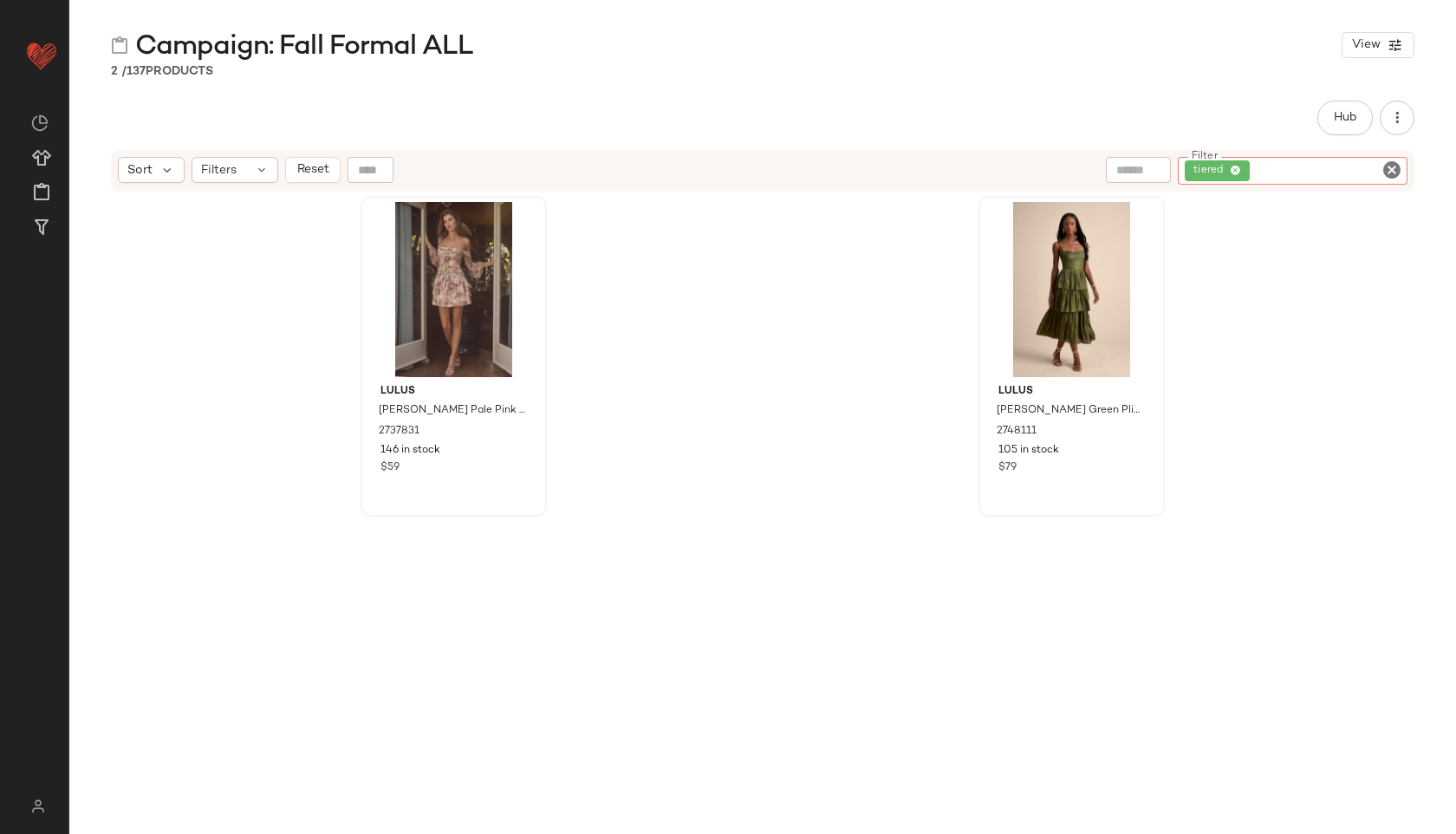
click at [1354, 169] on div "tiered" at bounding box center [1292, 170] width 230 height 27
click at [1390, 173] on icon "Clear Filter" at bounding box center [1391, 169] width 20 height 20
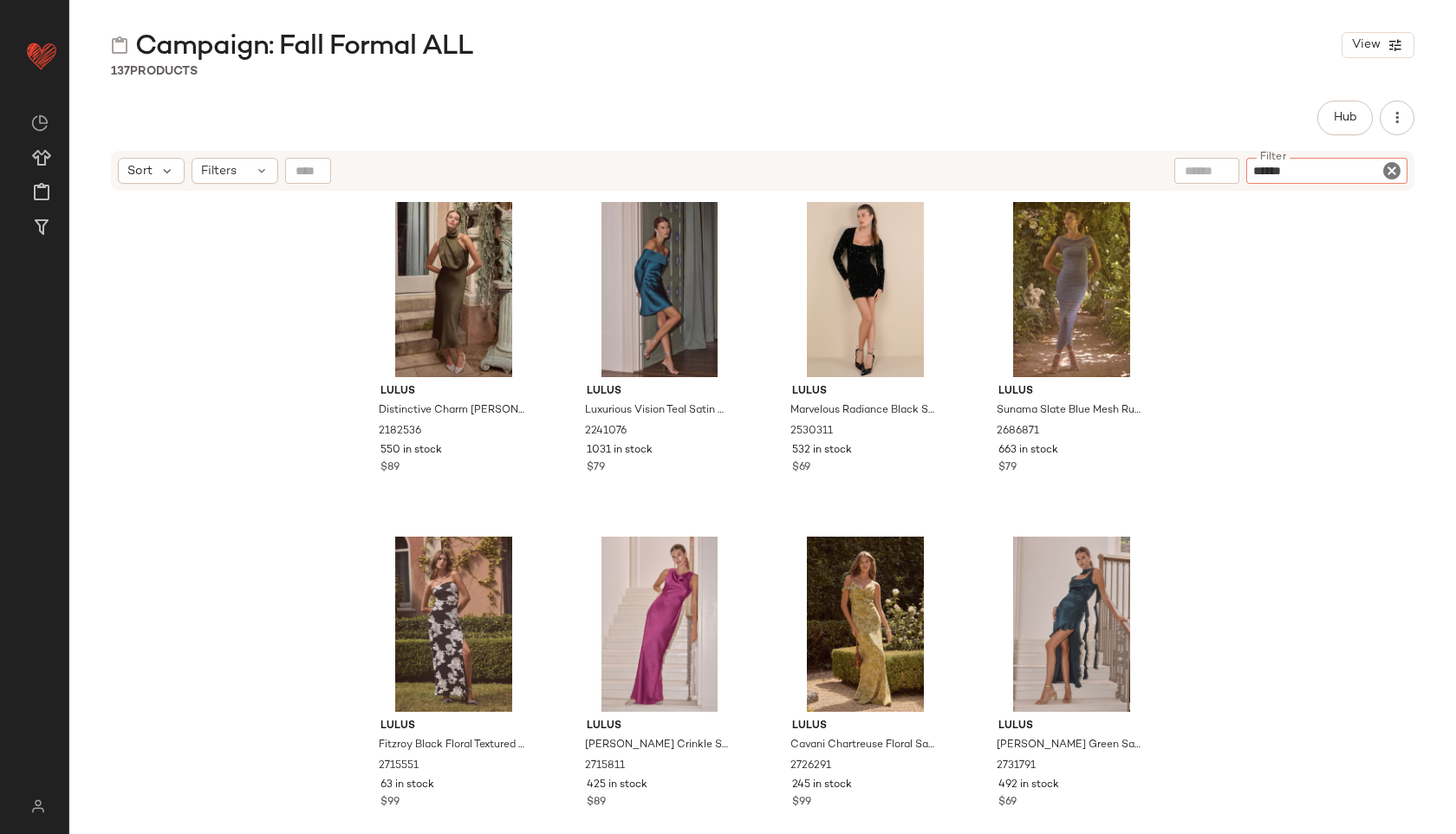
type input "*******"
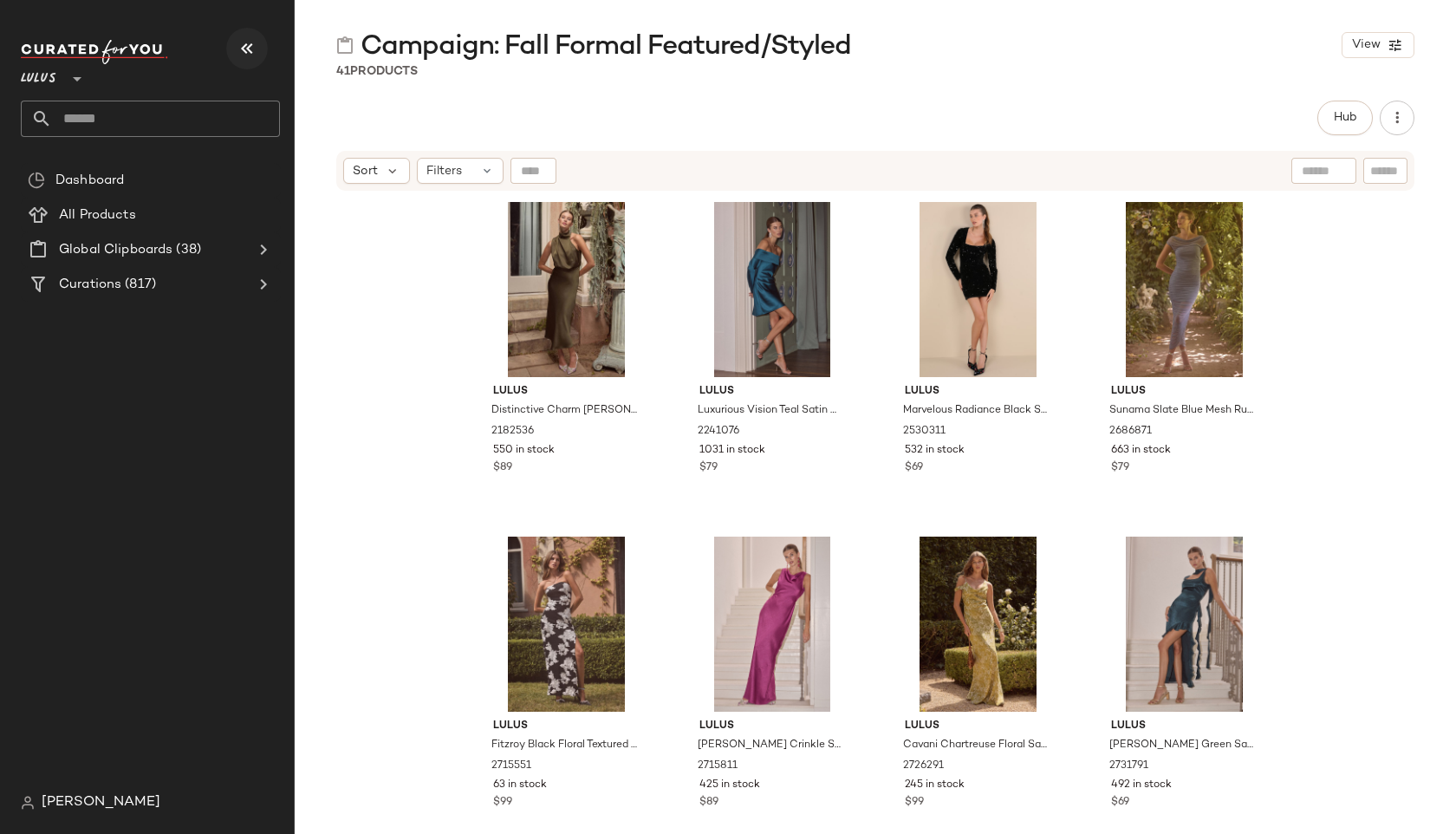
click at [241, 47] on icon "button" at bounding box center [246, 48] width 20 height 20
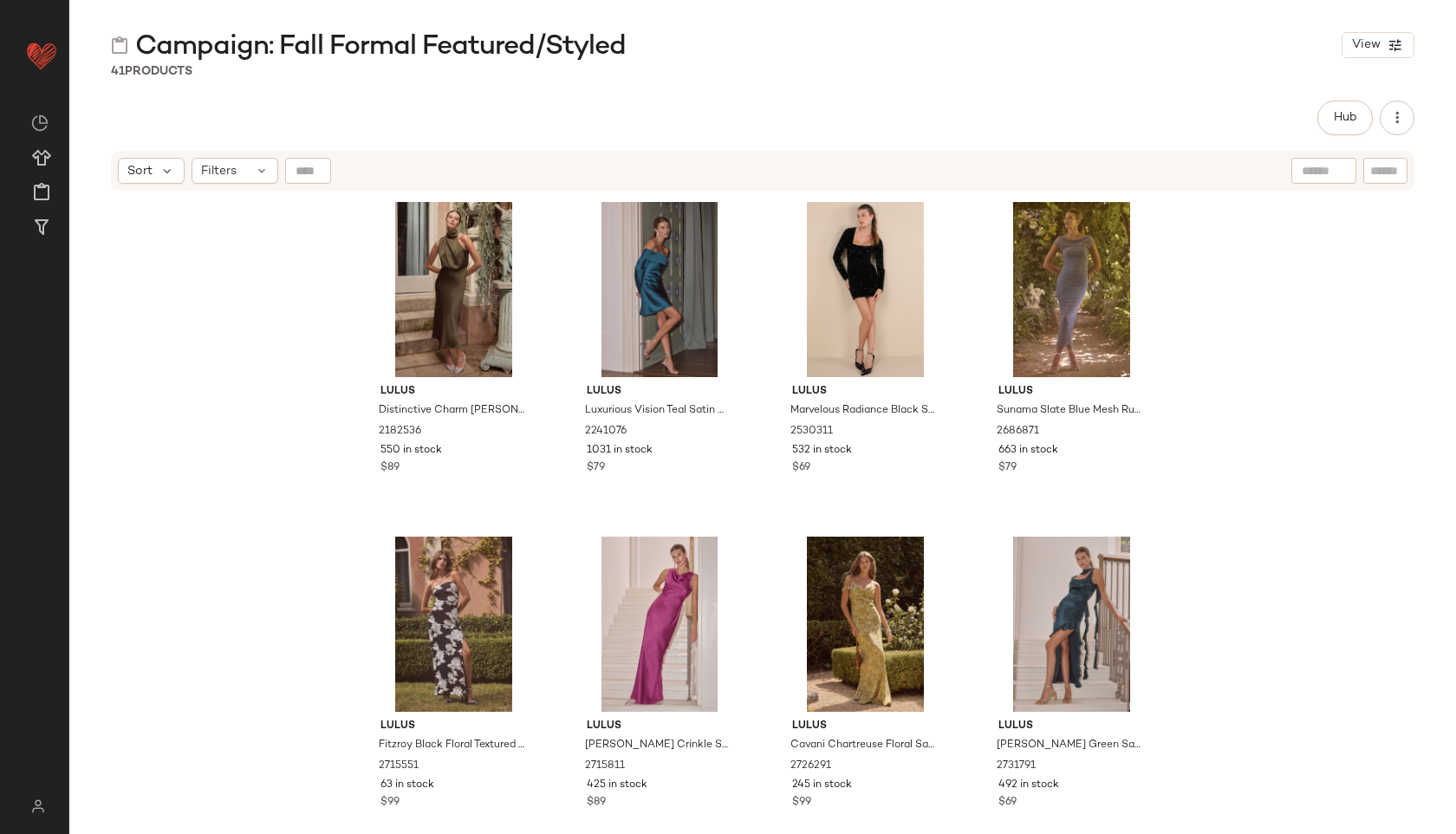
click at [1390, 165] on input "text" at bounding box center [1385, 171] width 30 height 19
type input "******"
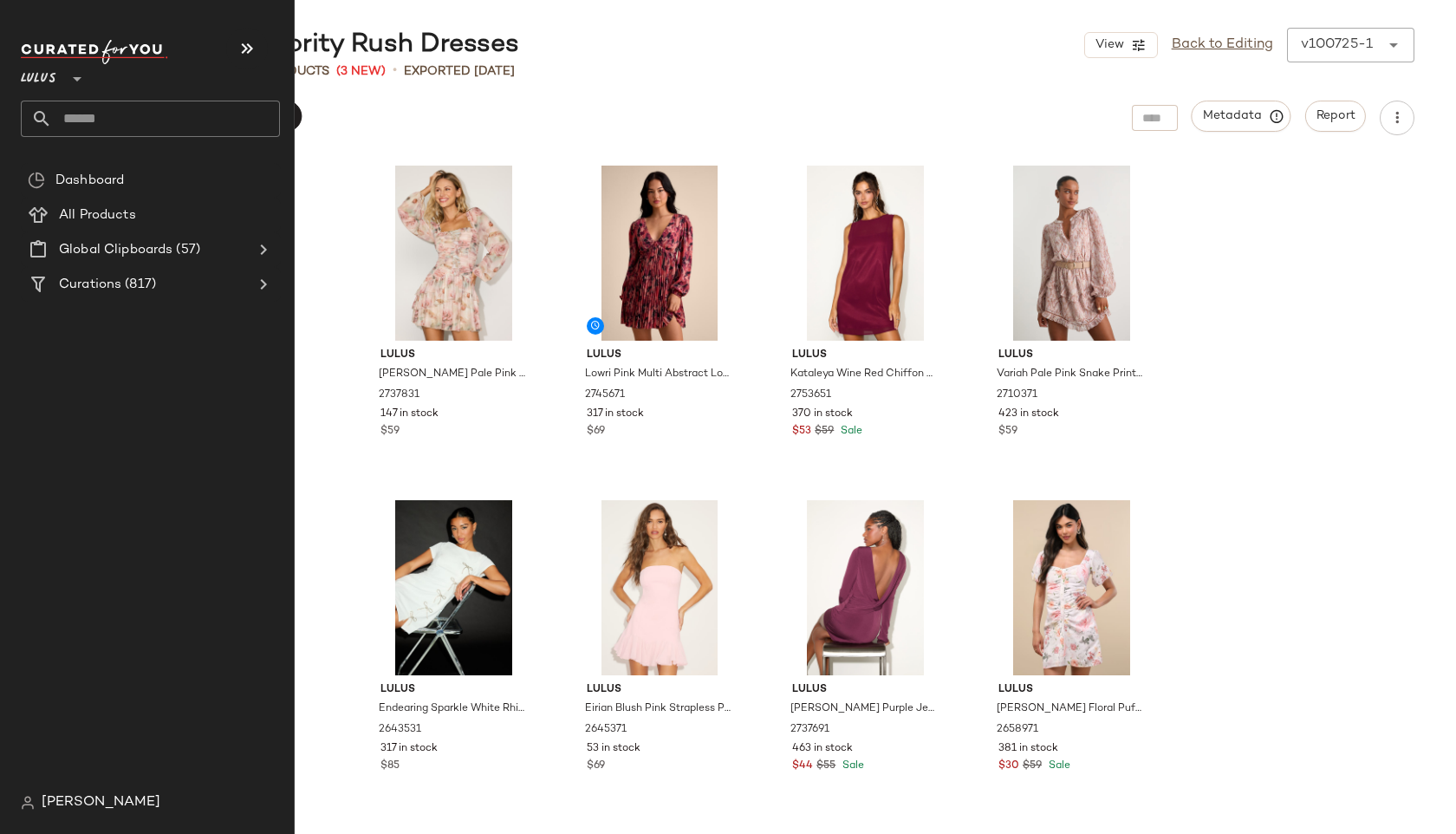
click at [81, 113] on input "text" at bounding box center [166, 118] width 228 height 36
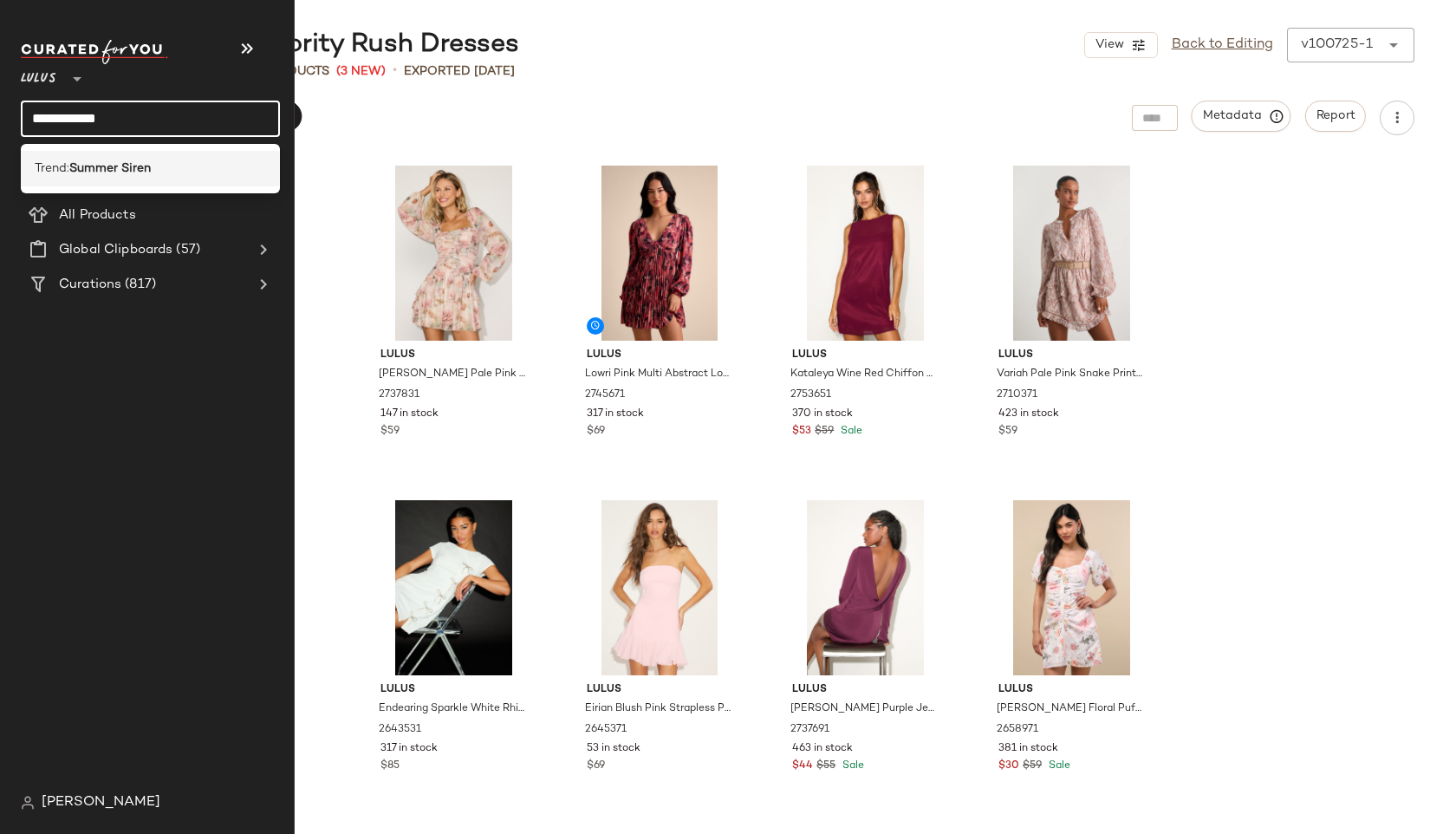
type input "**********"
click at [90, 168] on b "Summer Siren" at bounding box center [110, 168] width 82 height 19
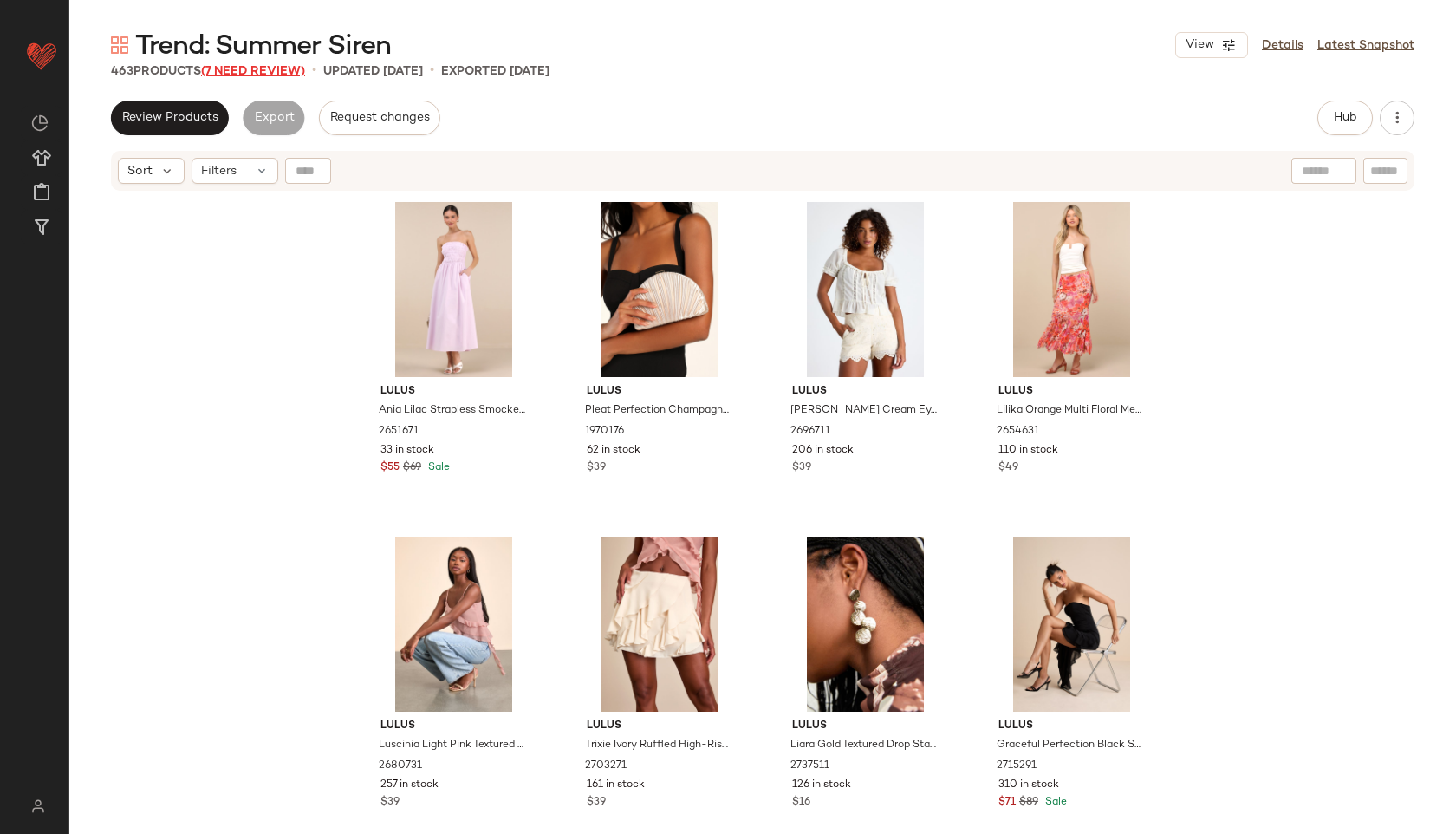
click at [261, 70] on span "(7 Need Review)" at bounding box center [253, 71] width 104 height 13
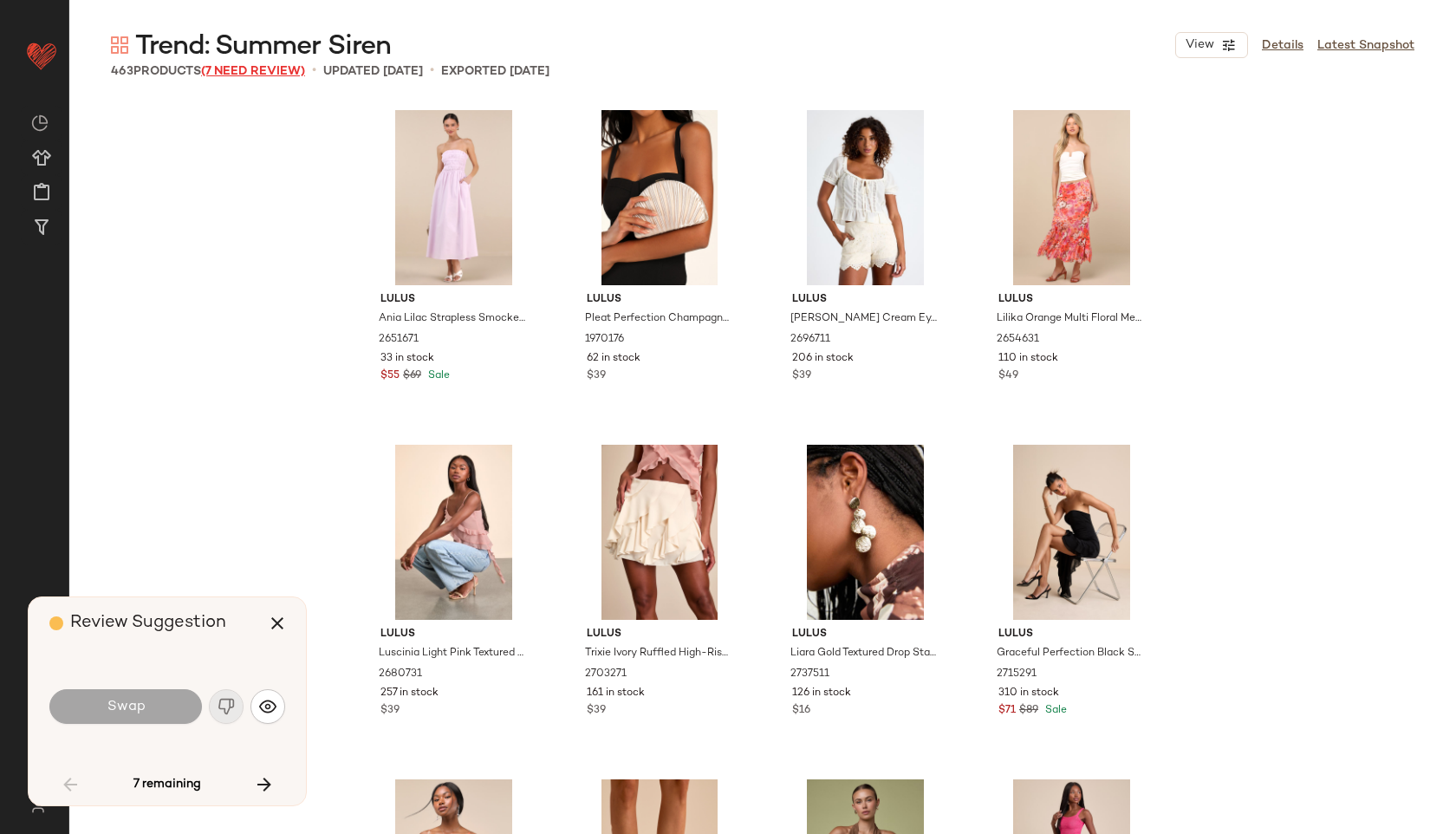
scroll to position [4015, 0]
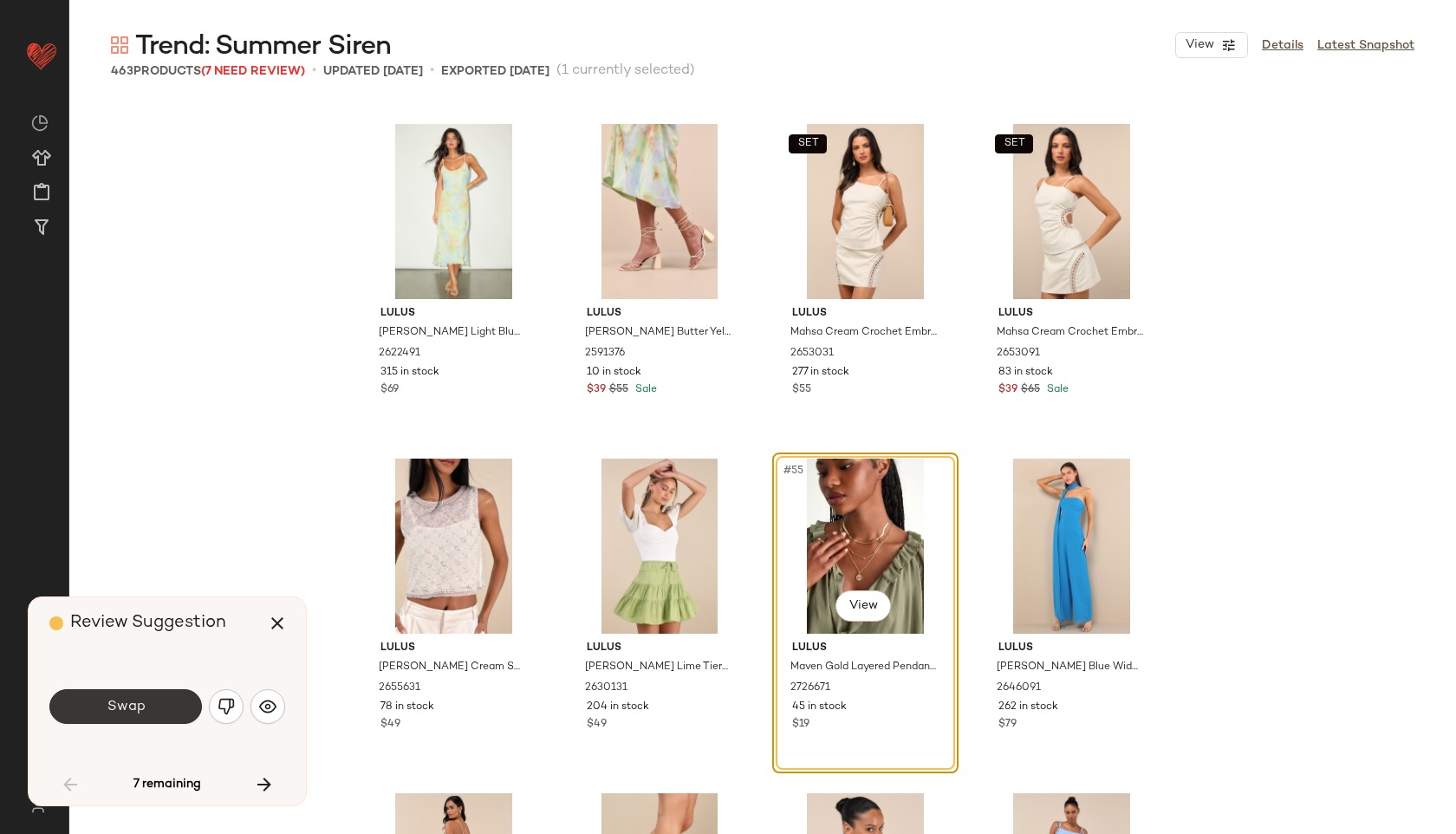
click at [157, 698] on button "Swap" at bounding box center [126, 705] width 152 height 35
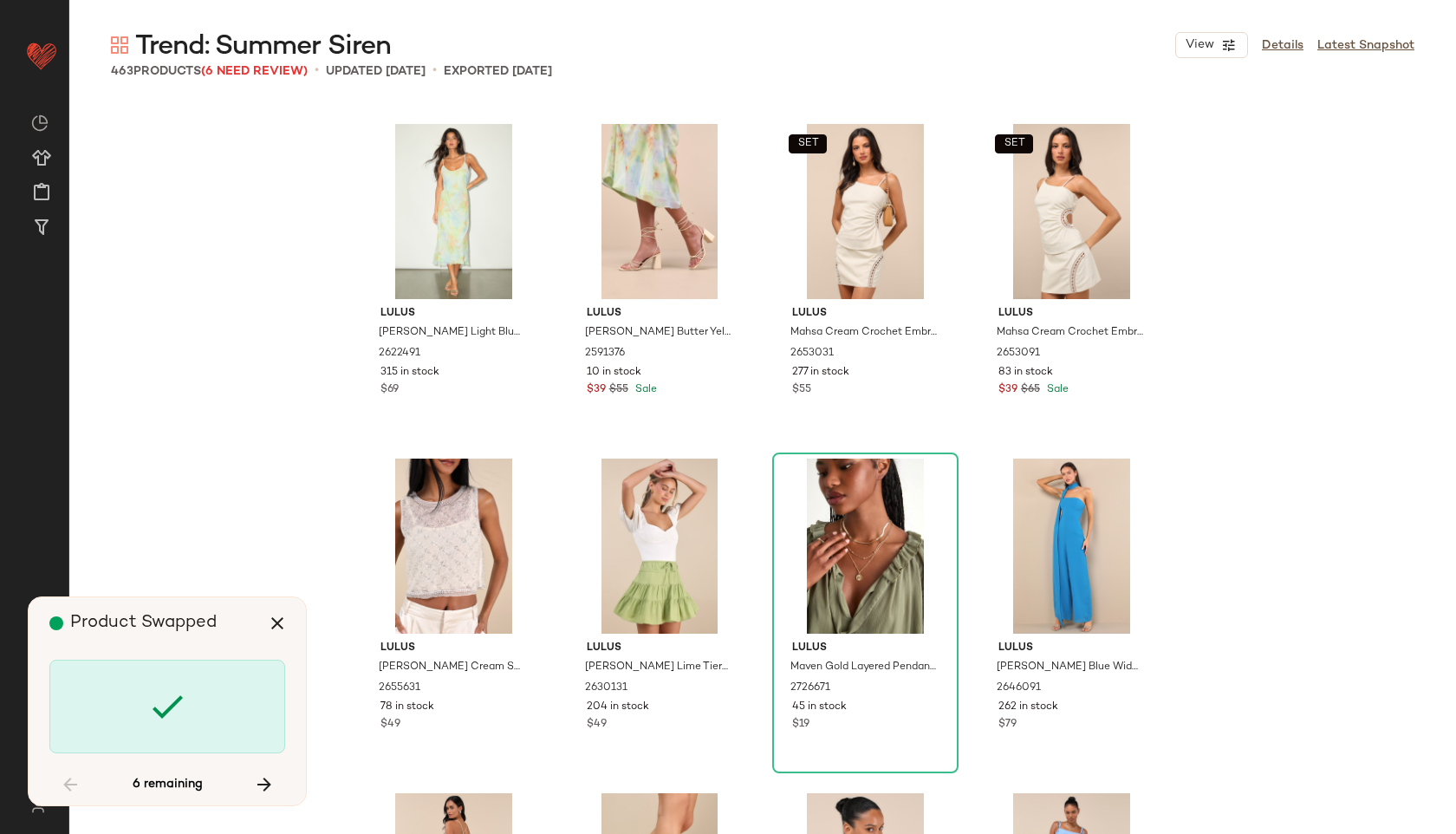
scroll to position [5353, 0]
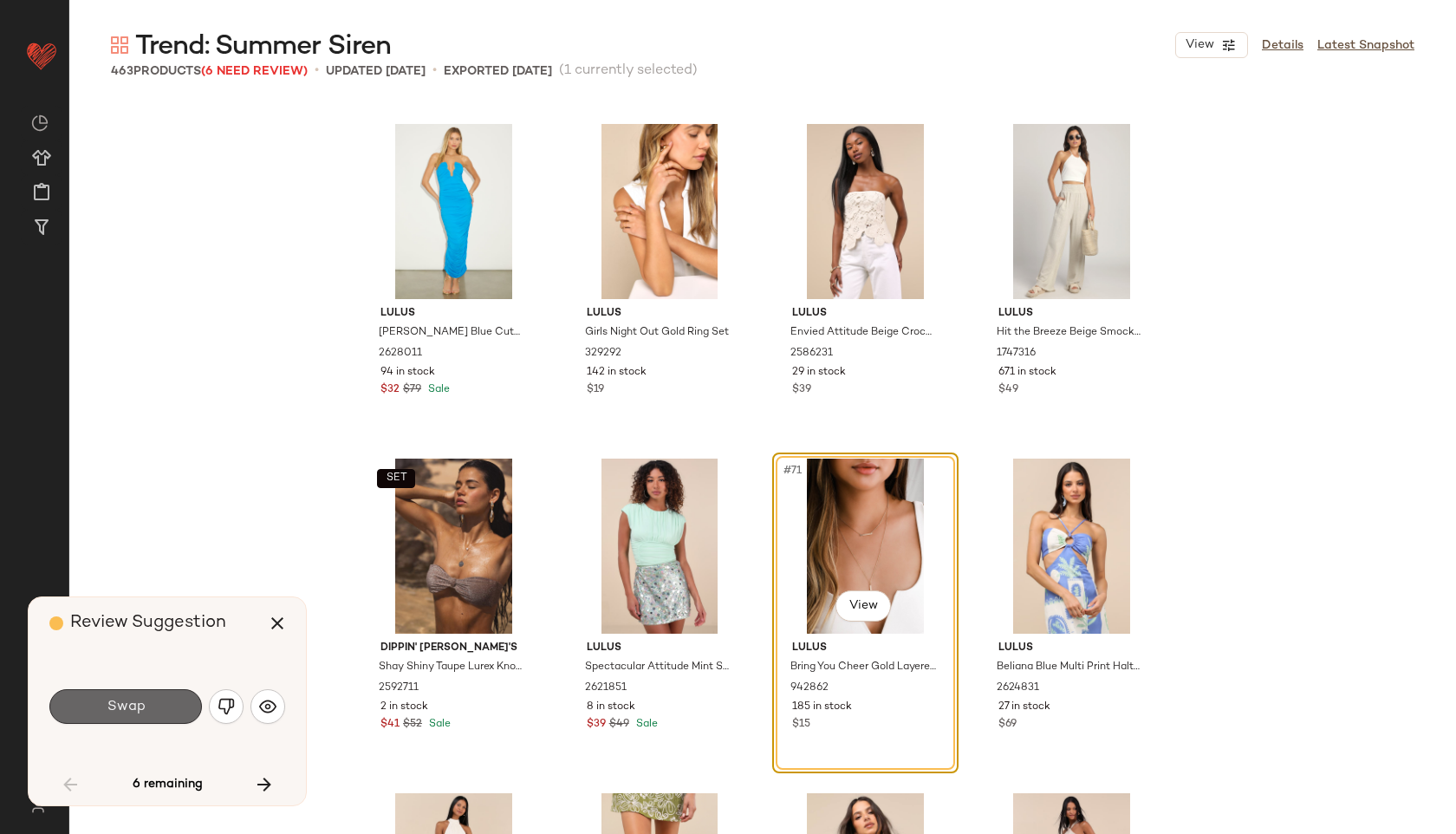
click at [163, 702] on button "Swap" at bounding box center [126, 705] width 152 height 35
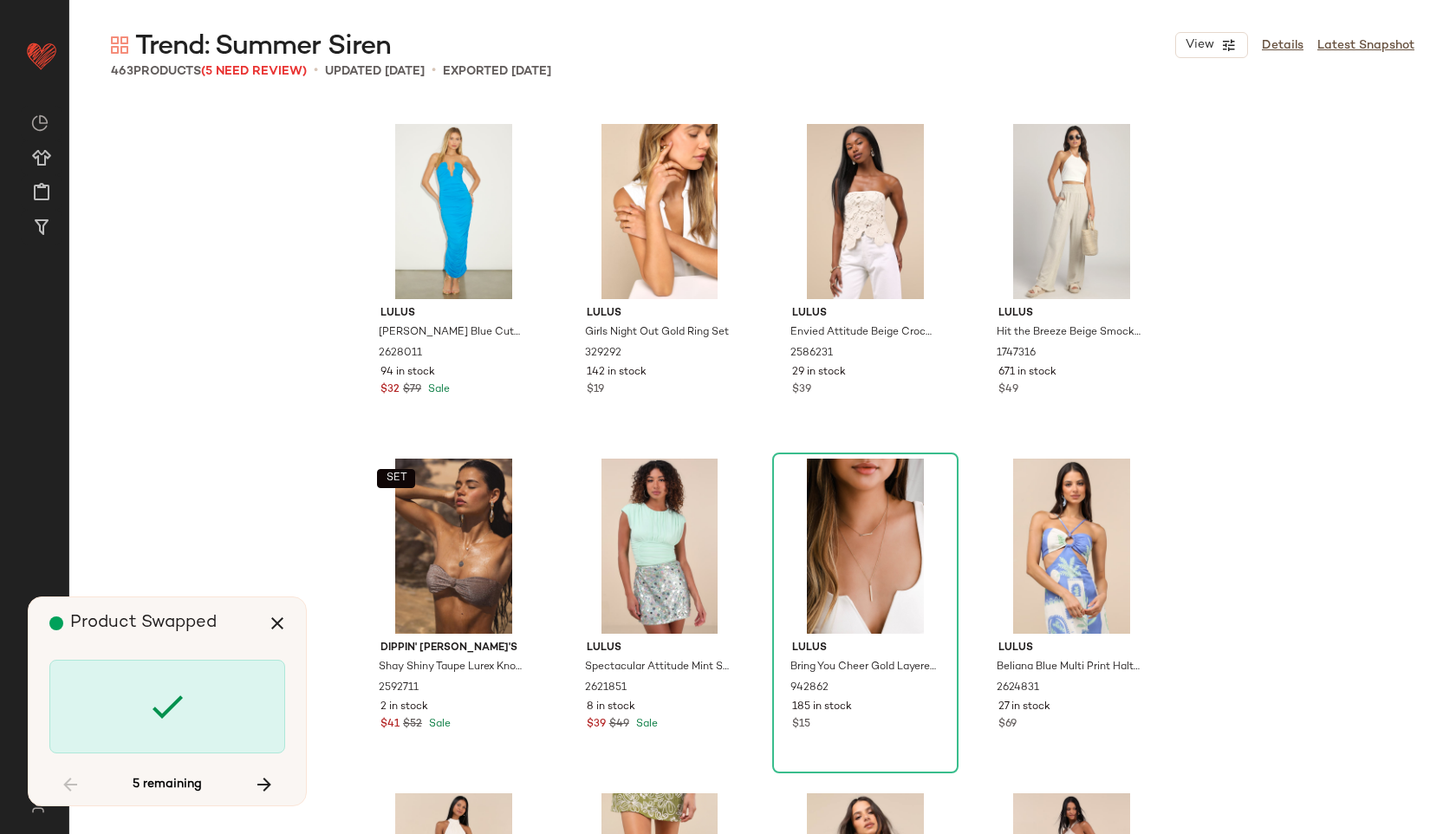
scroll to position [8364, 0]
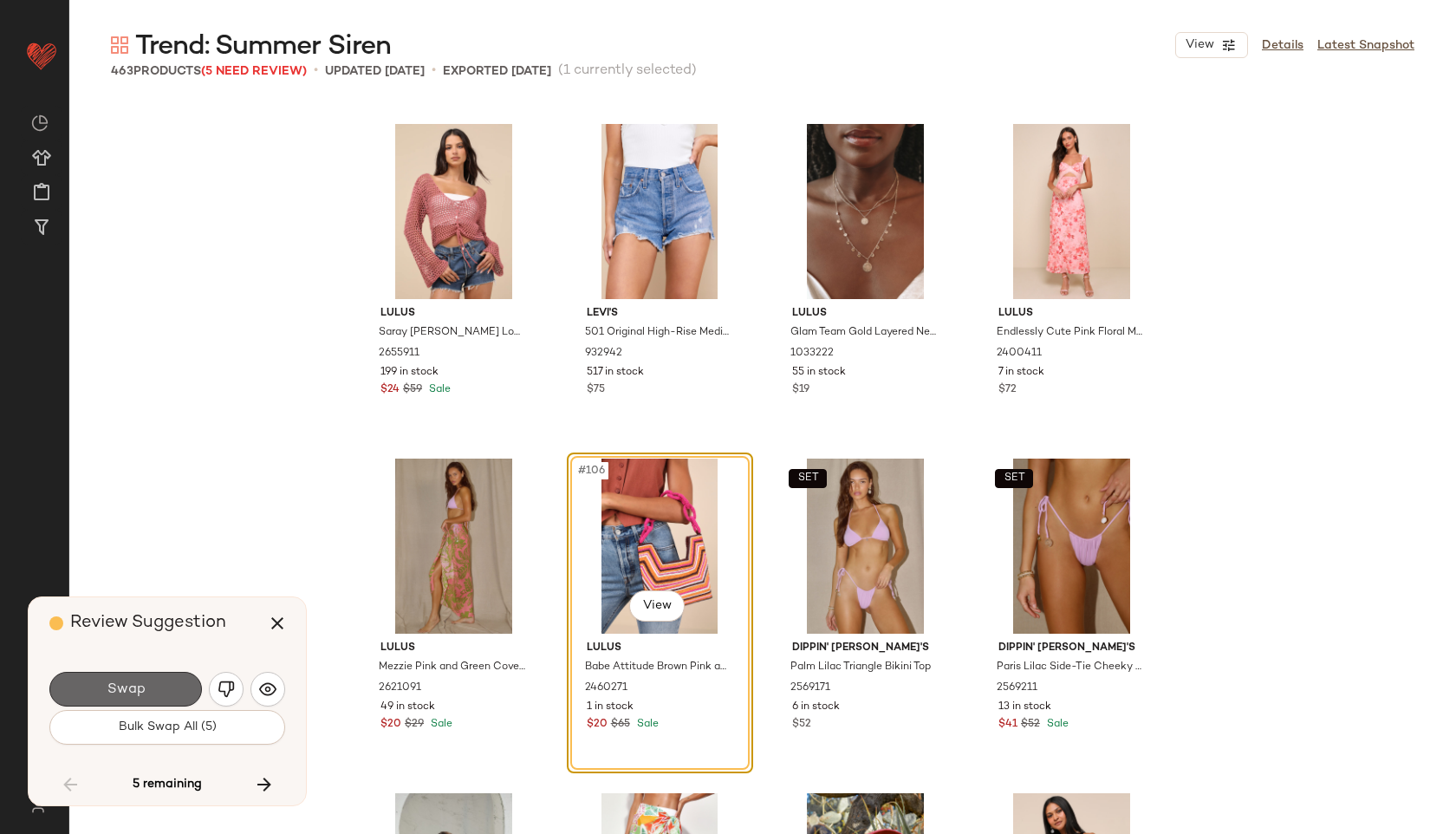
click at [158, 687] on button "Swap" at bounding box center [126, 689] width 152 height 35
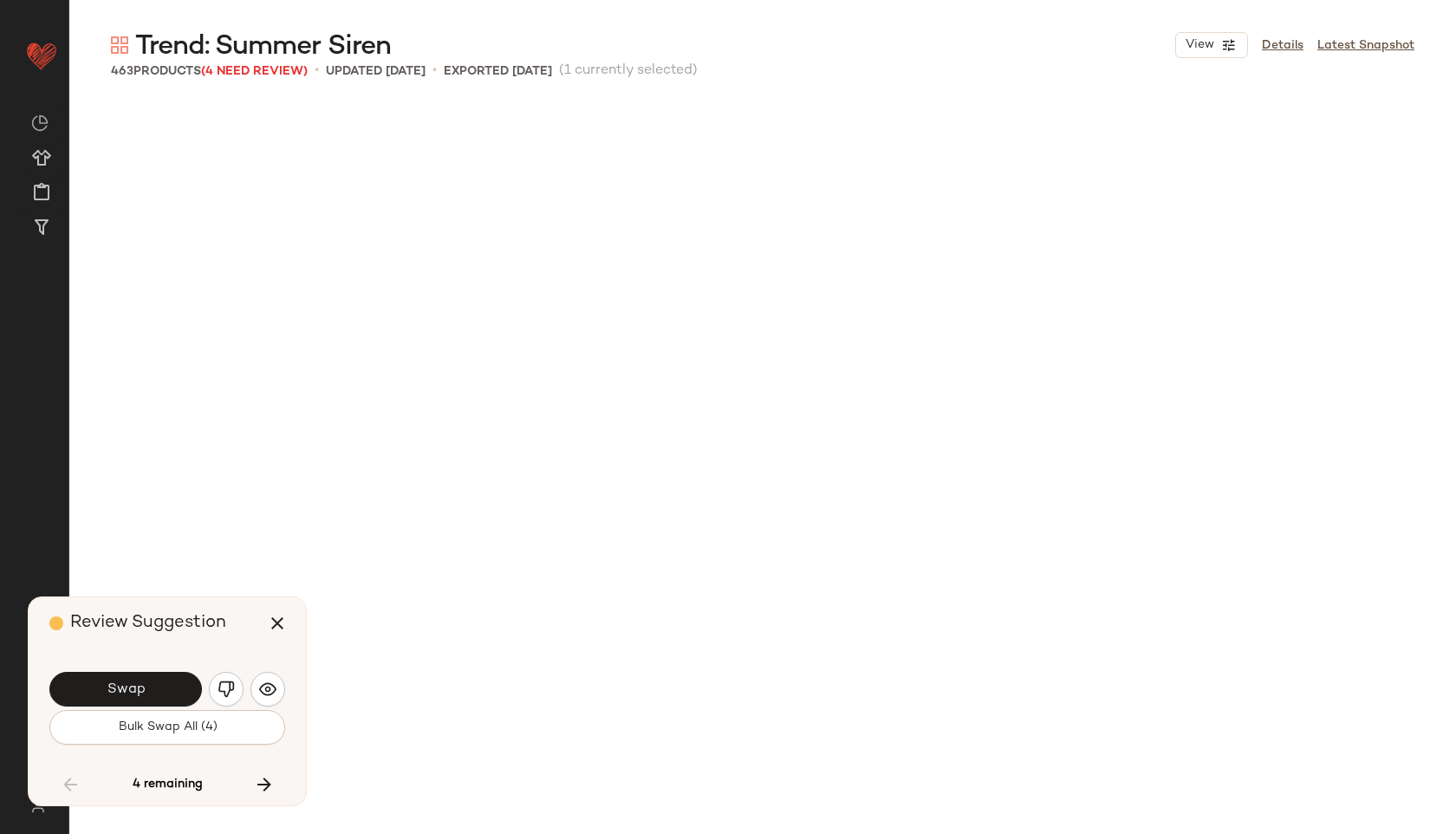
scroll to position [14386, 0]
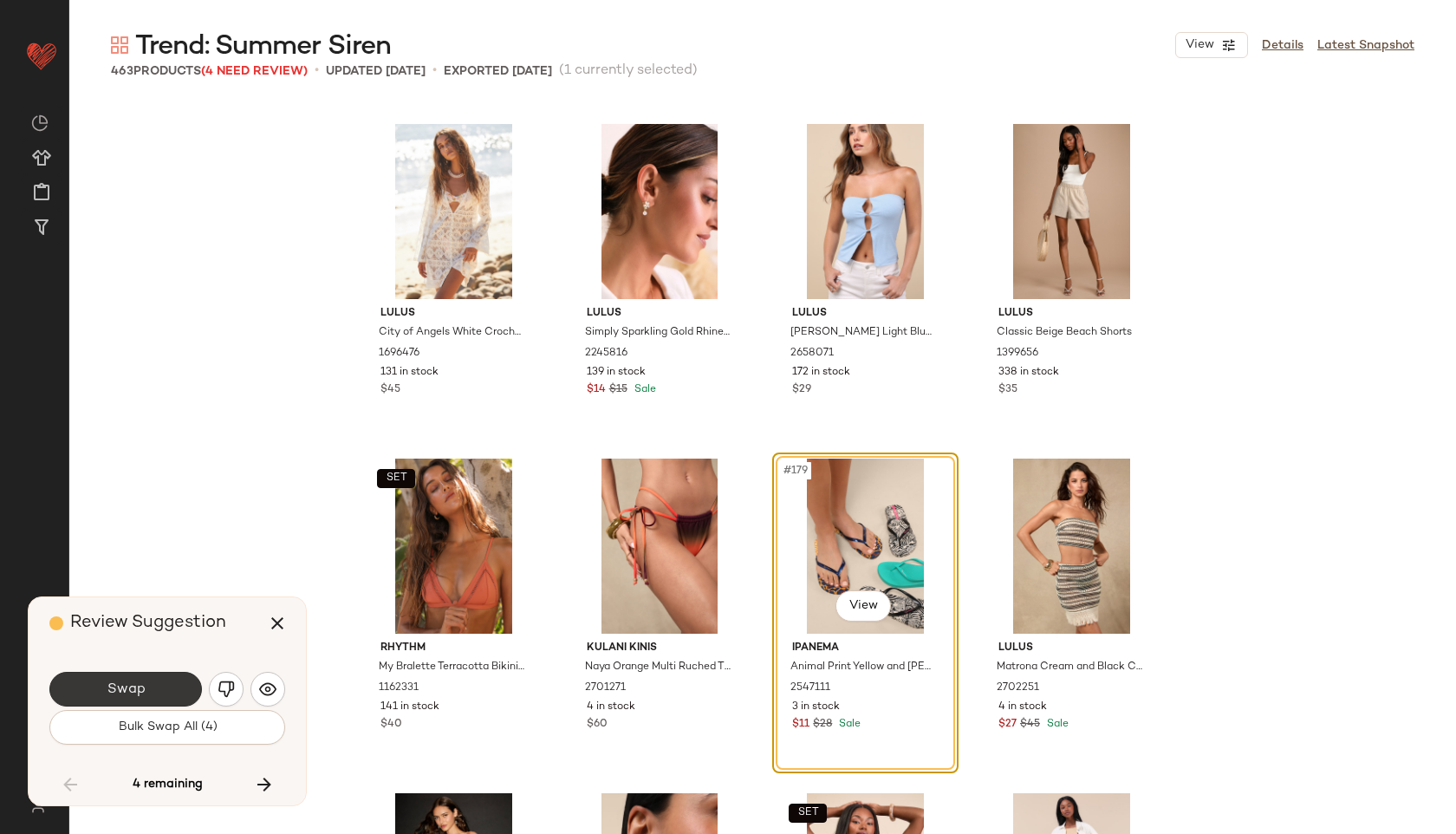
click at [136, 698] on button "Swap" at bounding box center [126, 689] width 152 height 35
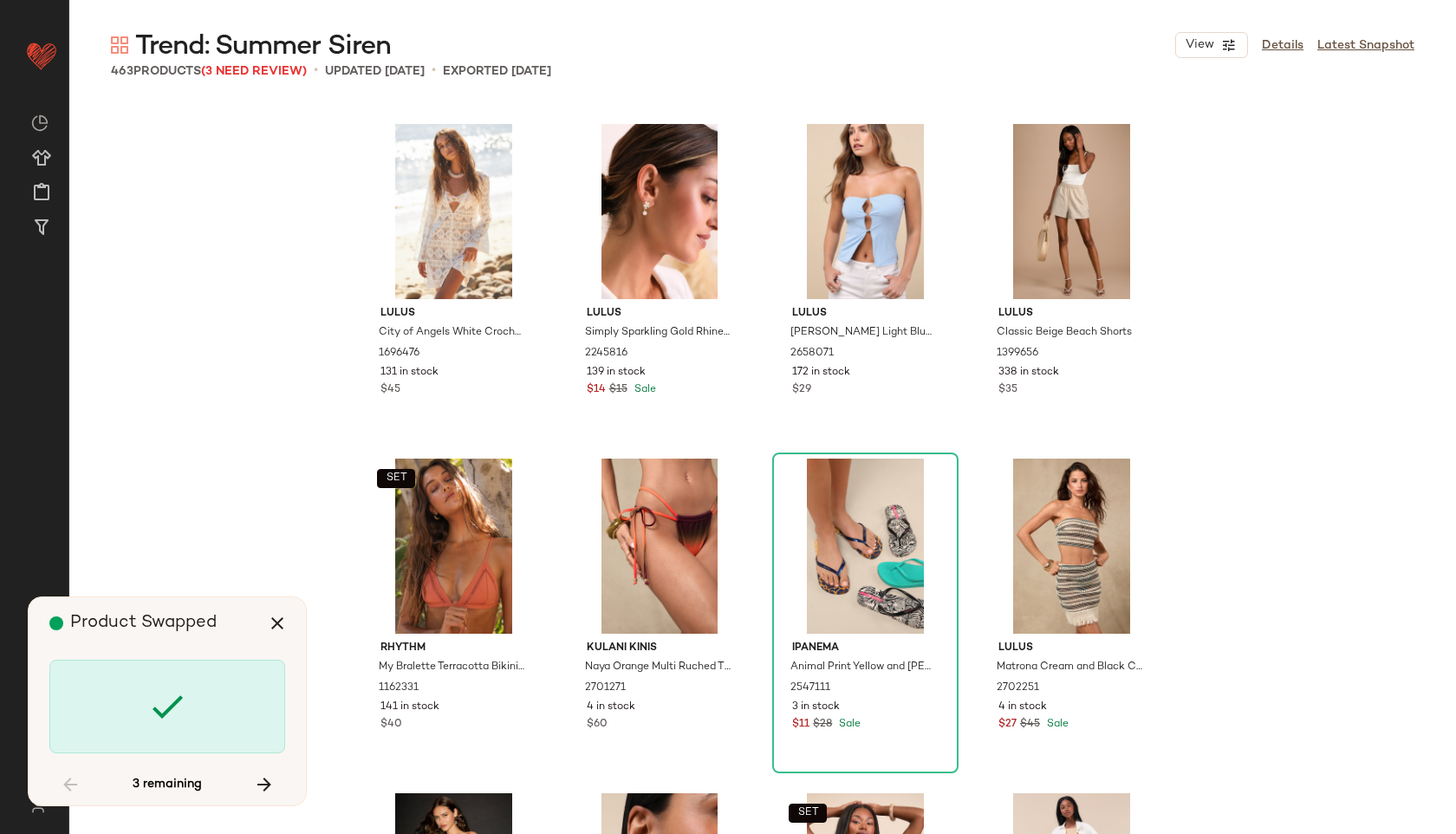
scroll to position [24423, 0]
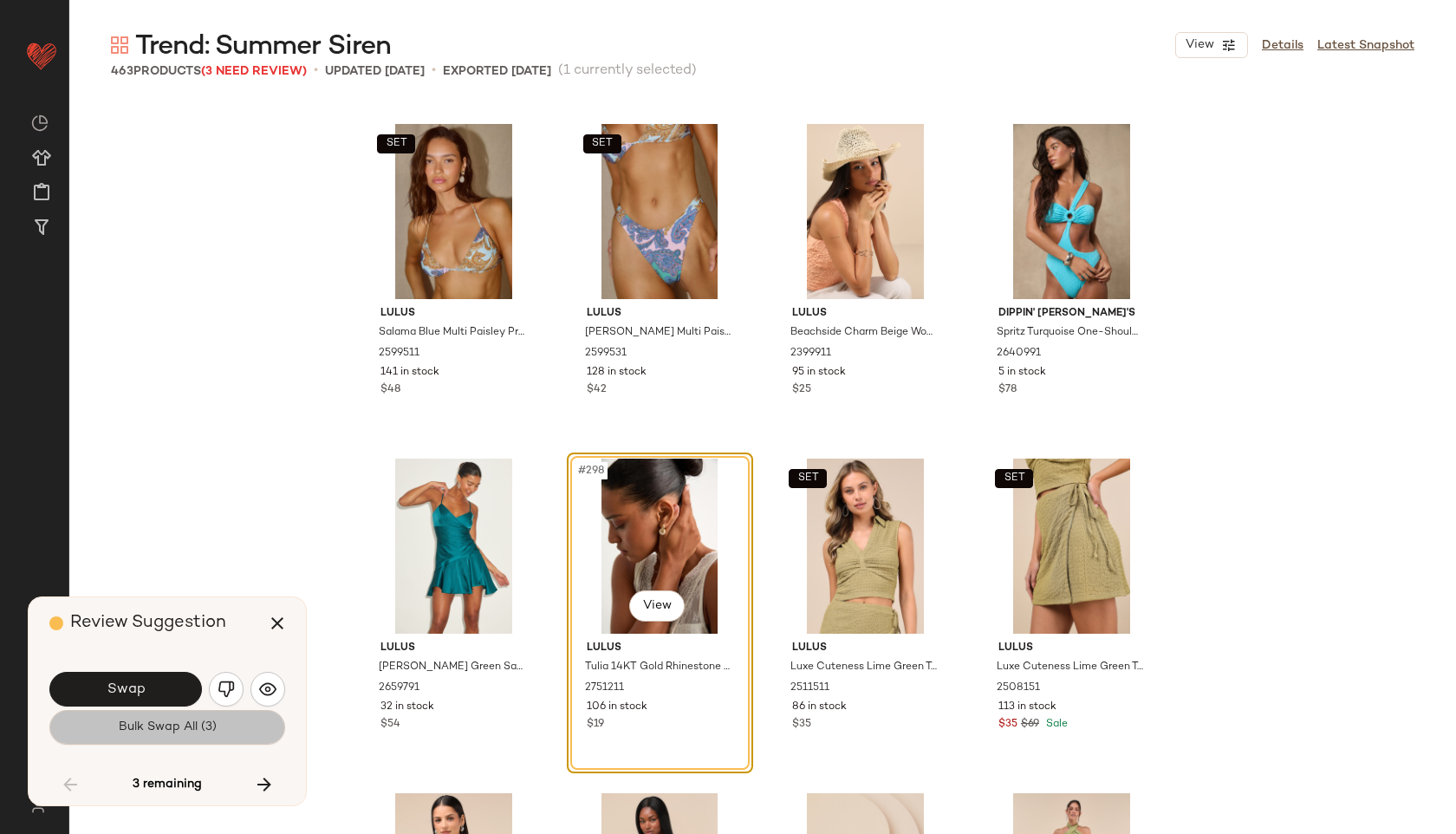
click at [168, 727] on span "Bulk Swap All (3)" at bounding box center [167, 728] width 98 height 14
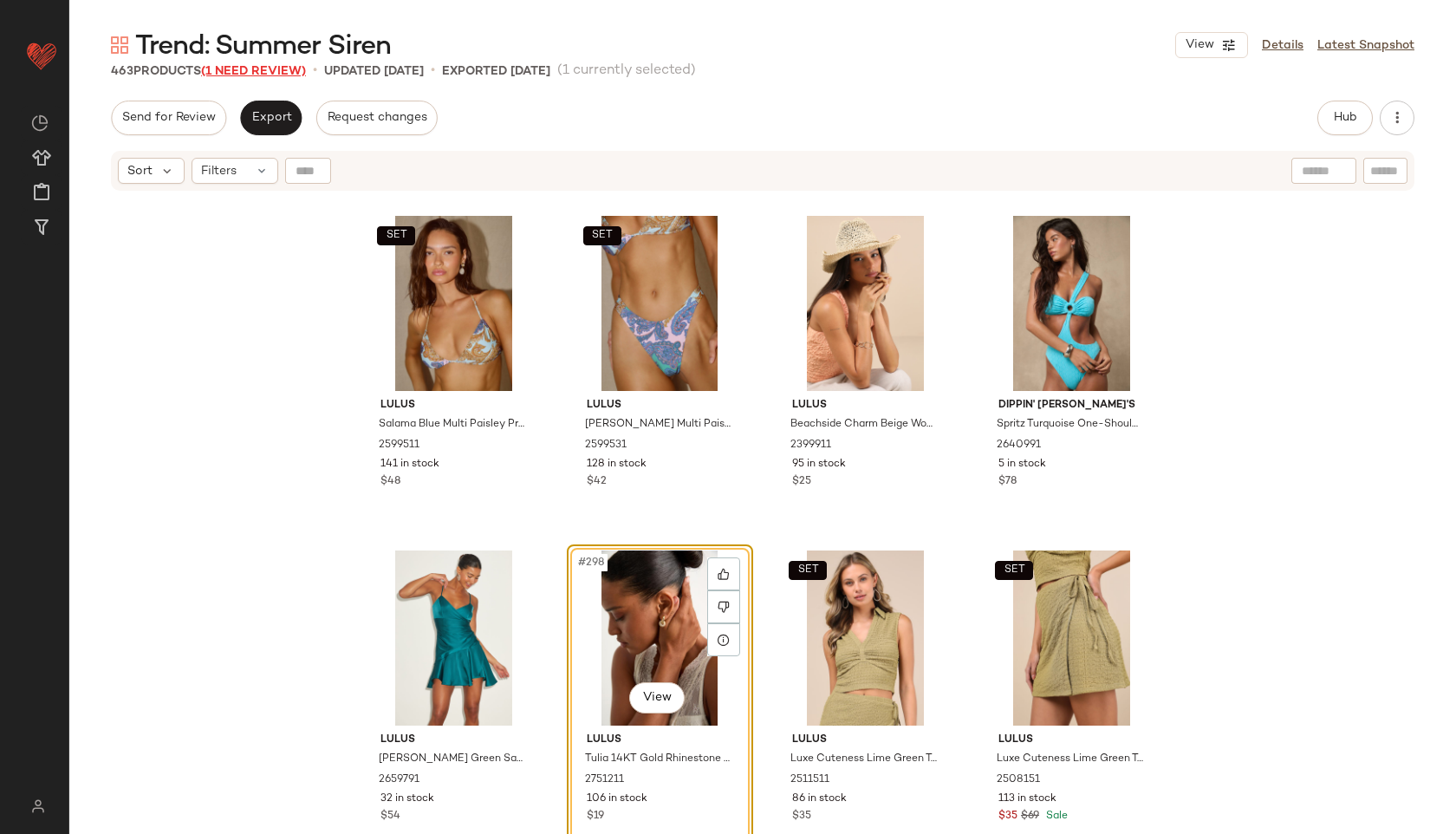
click at [277, 72] on span "(1 Need Review)" at bounding box center [253, 71] width 105 height 13
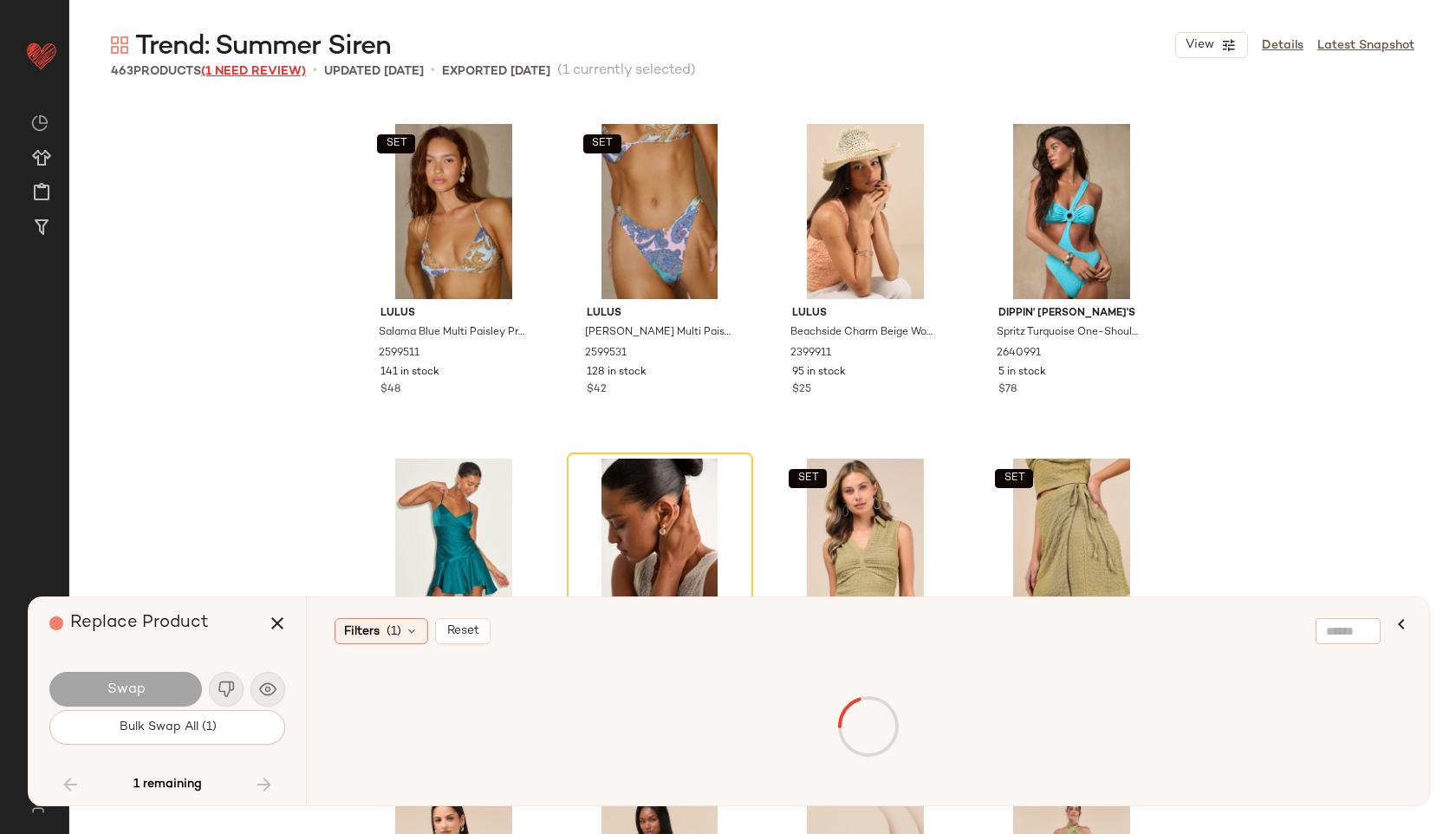
scroll to position [32452, 0]
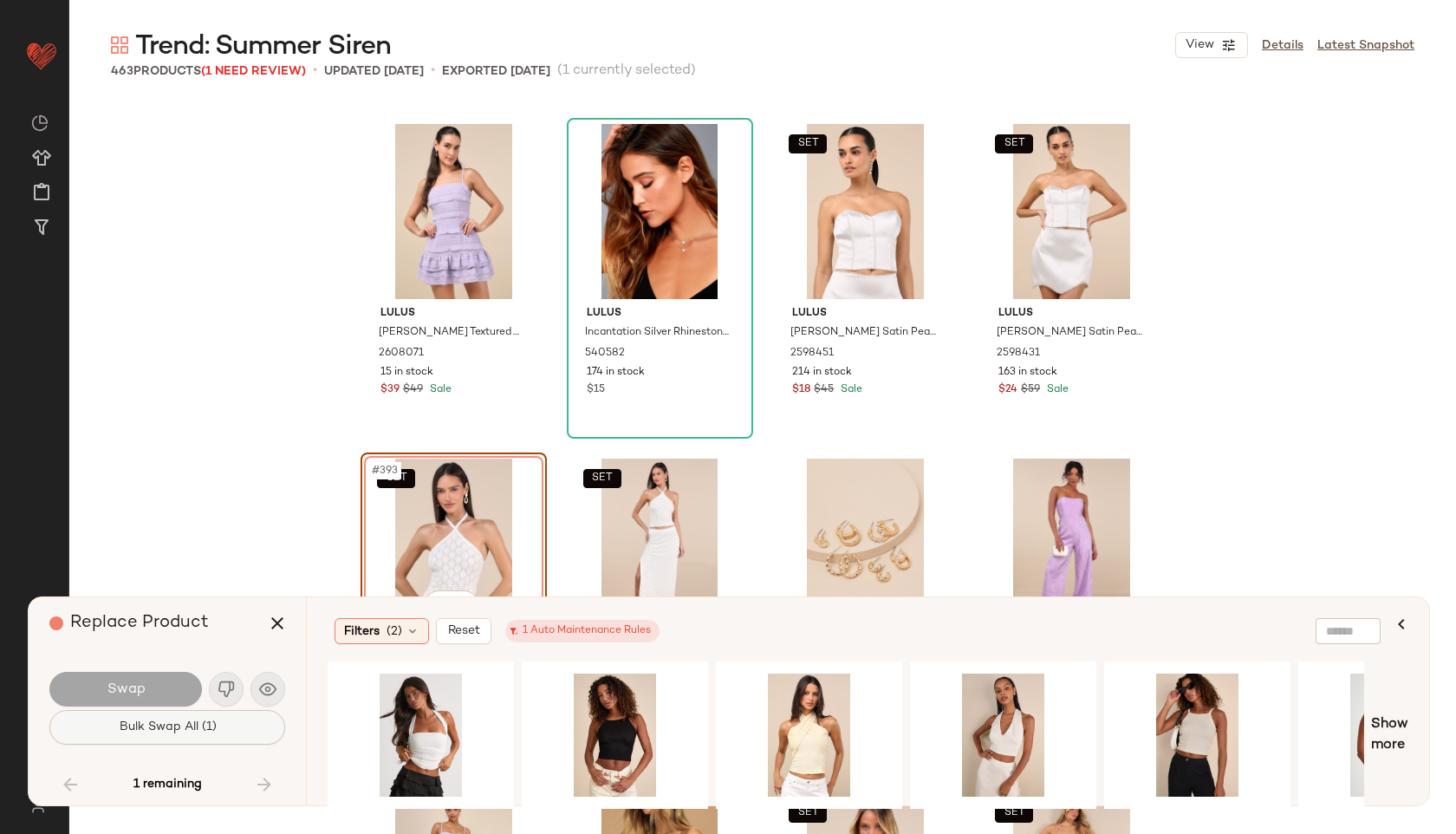
click at [206, 727] on span "Bulk Swap All (1)" at bounding box center [167, 728] width 98 height 14
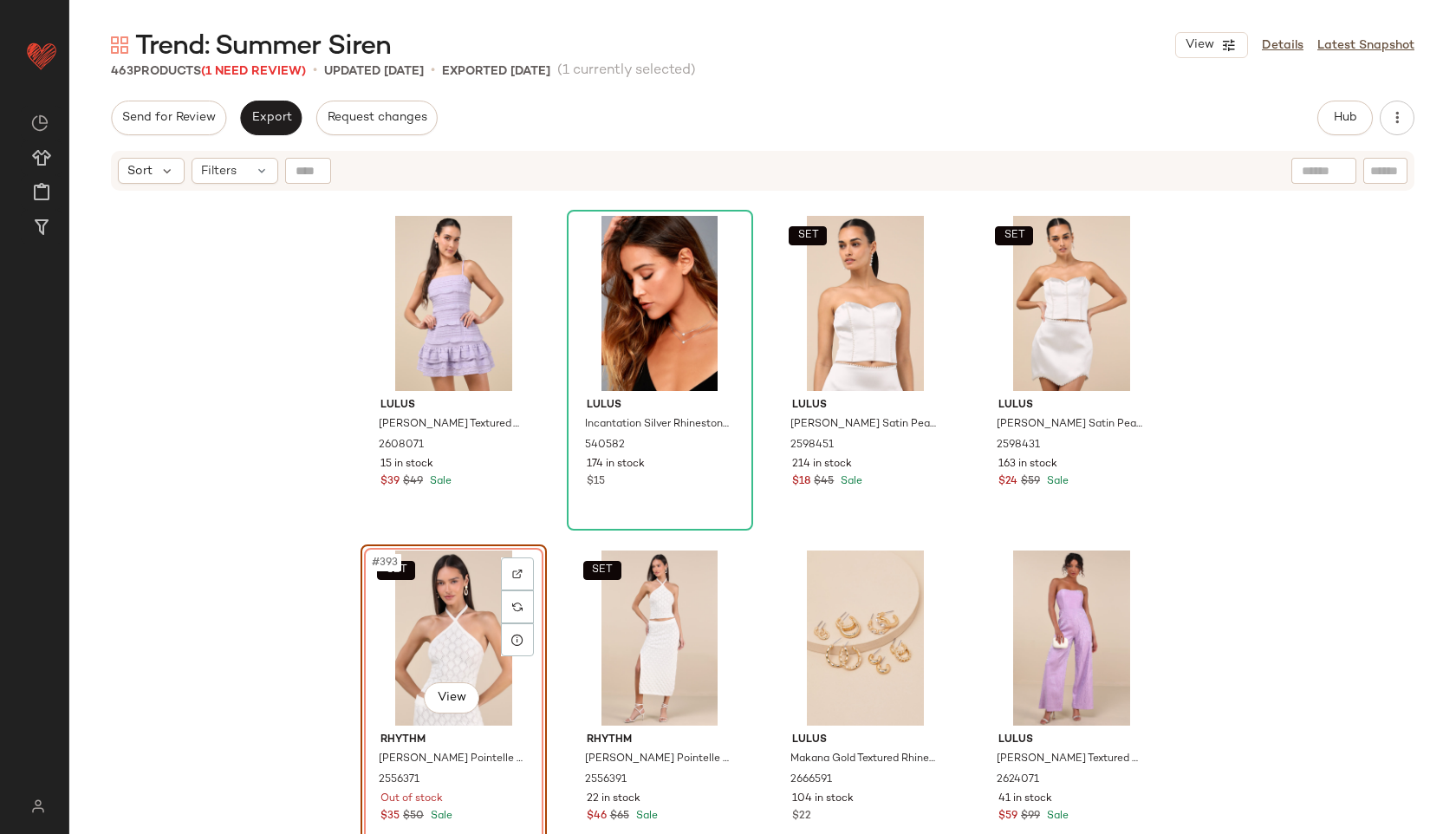
click at [429, 612] on div "SET #393 View" at bounding box center [454, 638] width 175 height 175
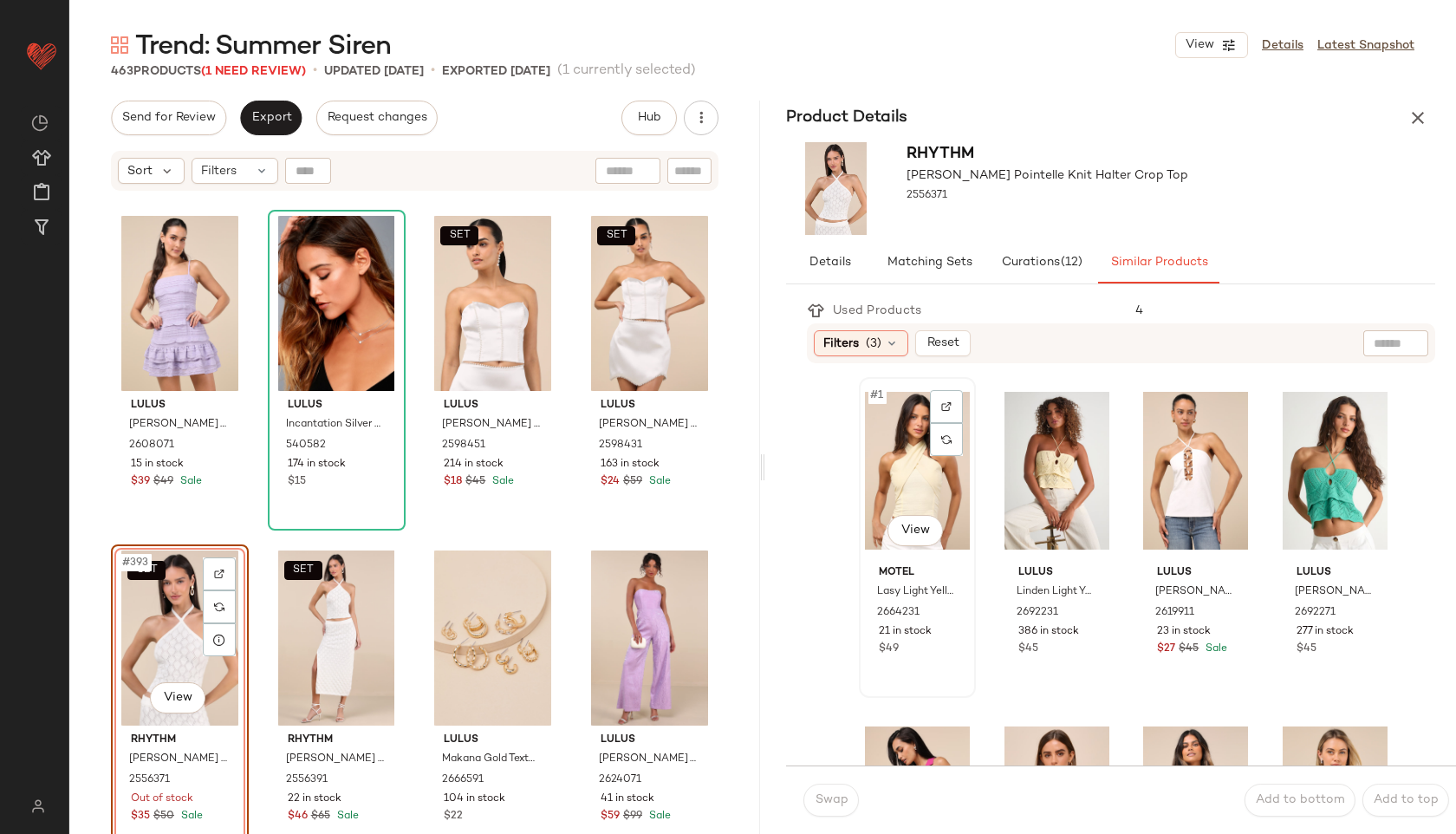
click at [925, 474] on div "#1 View" at bounding box center [917, 471] width 105 height 175
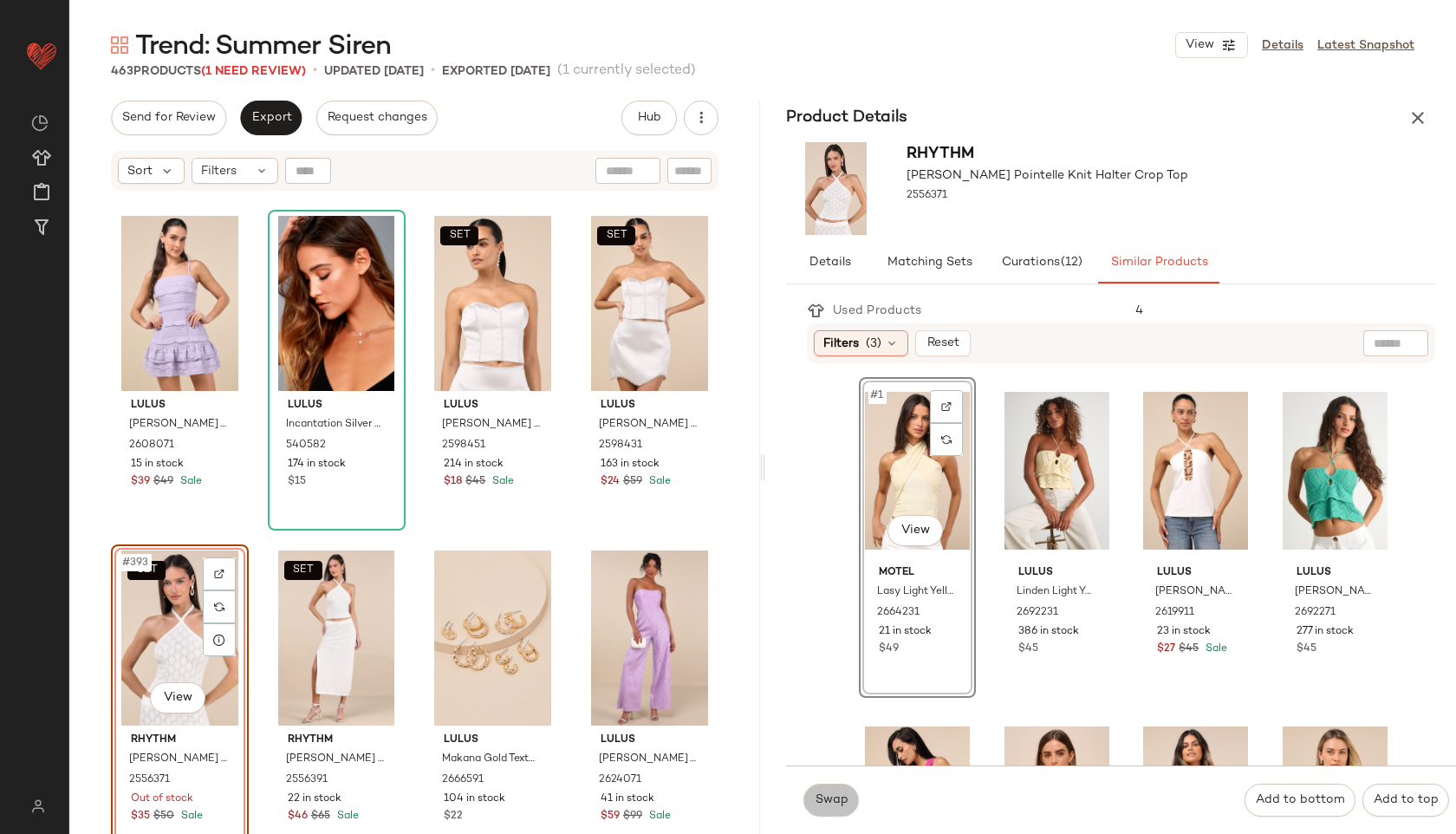
click at [817, 806] on span "Swap" at bounding box center [830, 800] width 34 height 14
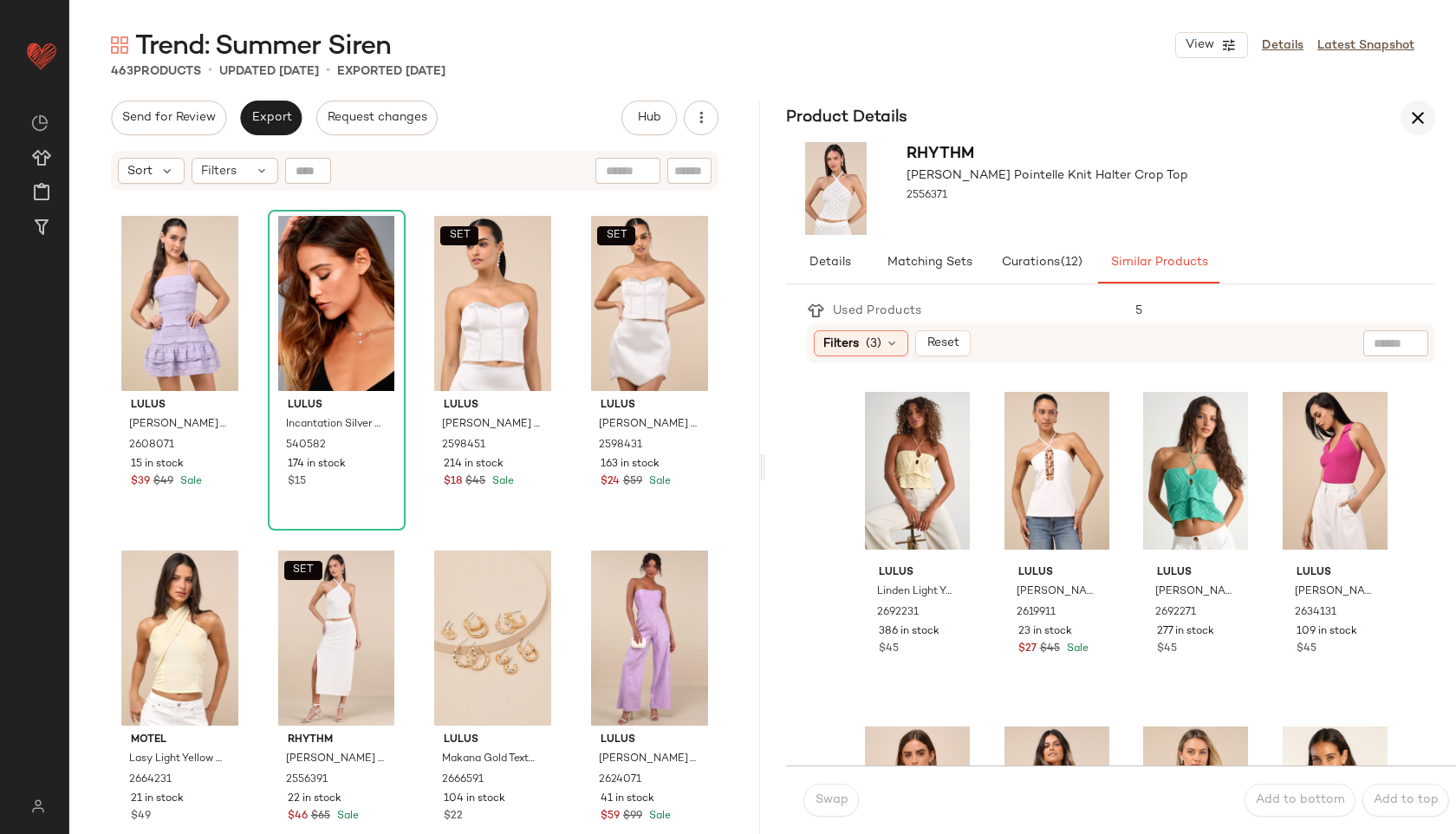
click at [1426, 114] on icon "button" at bounding box center [1417, 117] width 20 height 20
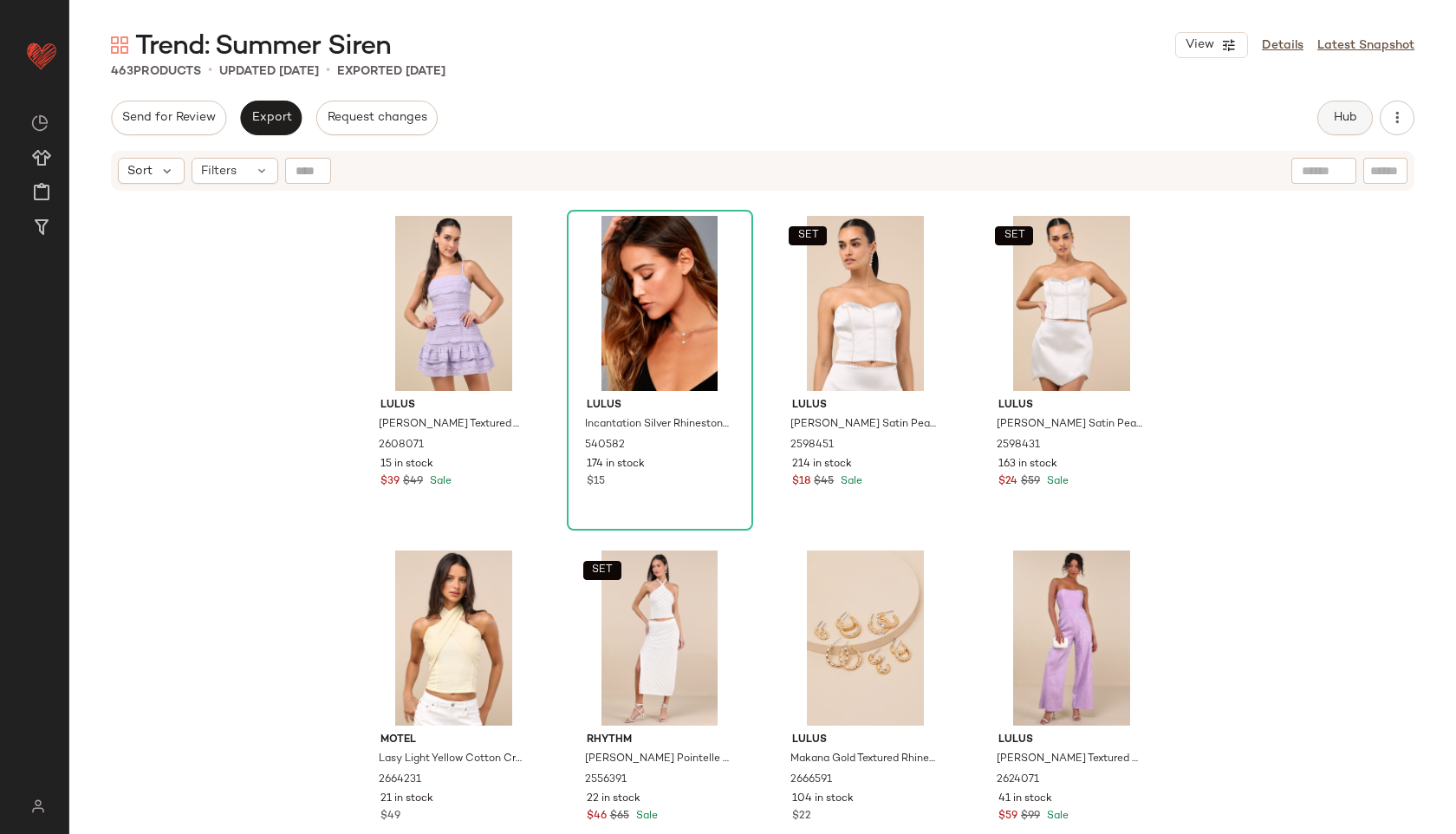
click at [1333, 117] on span "Hub" at bounding box center [1344, 118] width 24 height 14
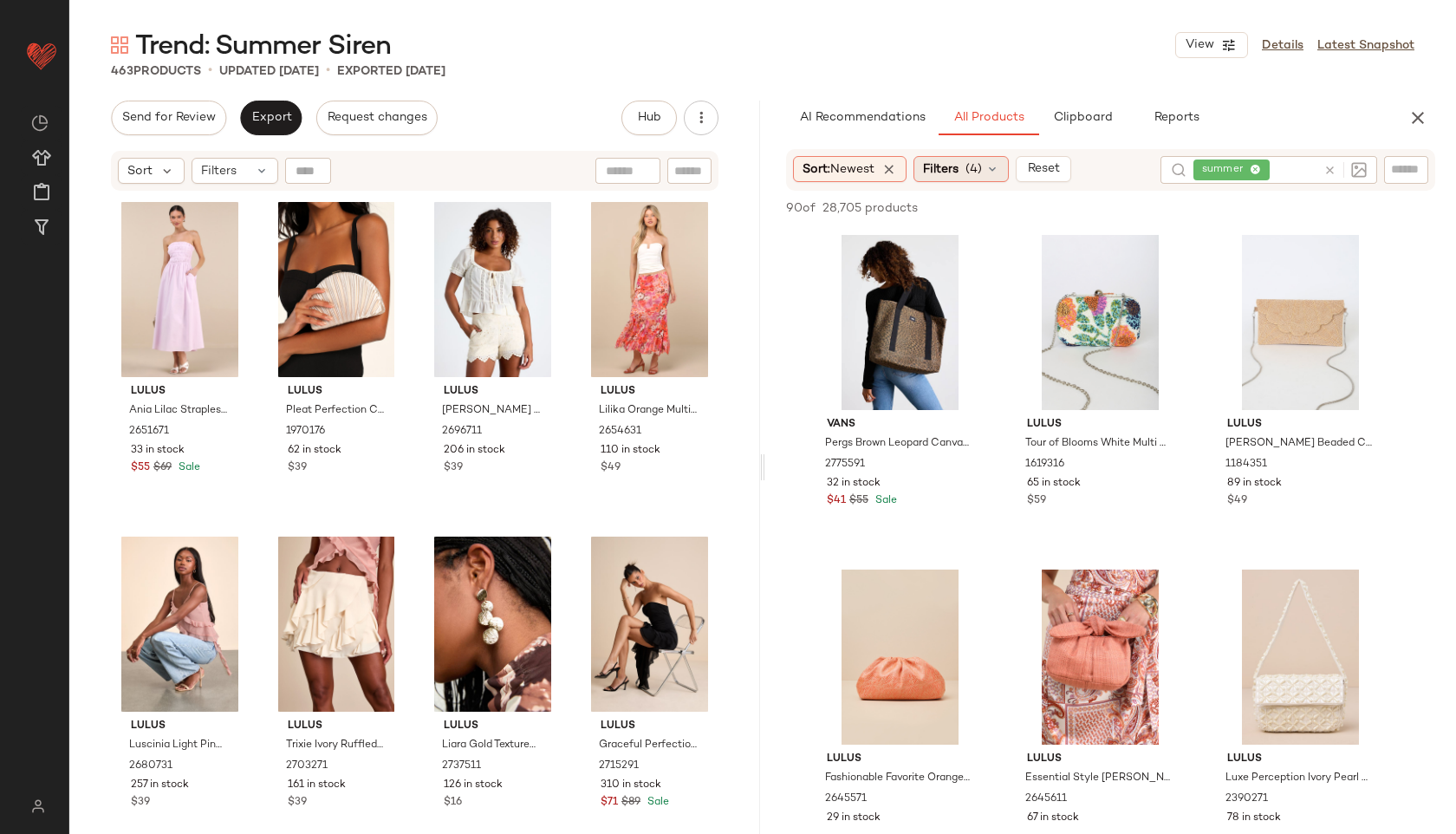
click at [960, 180] on div "Filters (4)" at bounding box center [962, 168] width 96 height 26
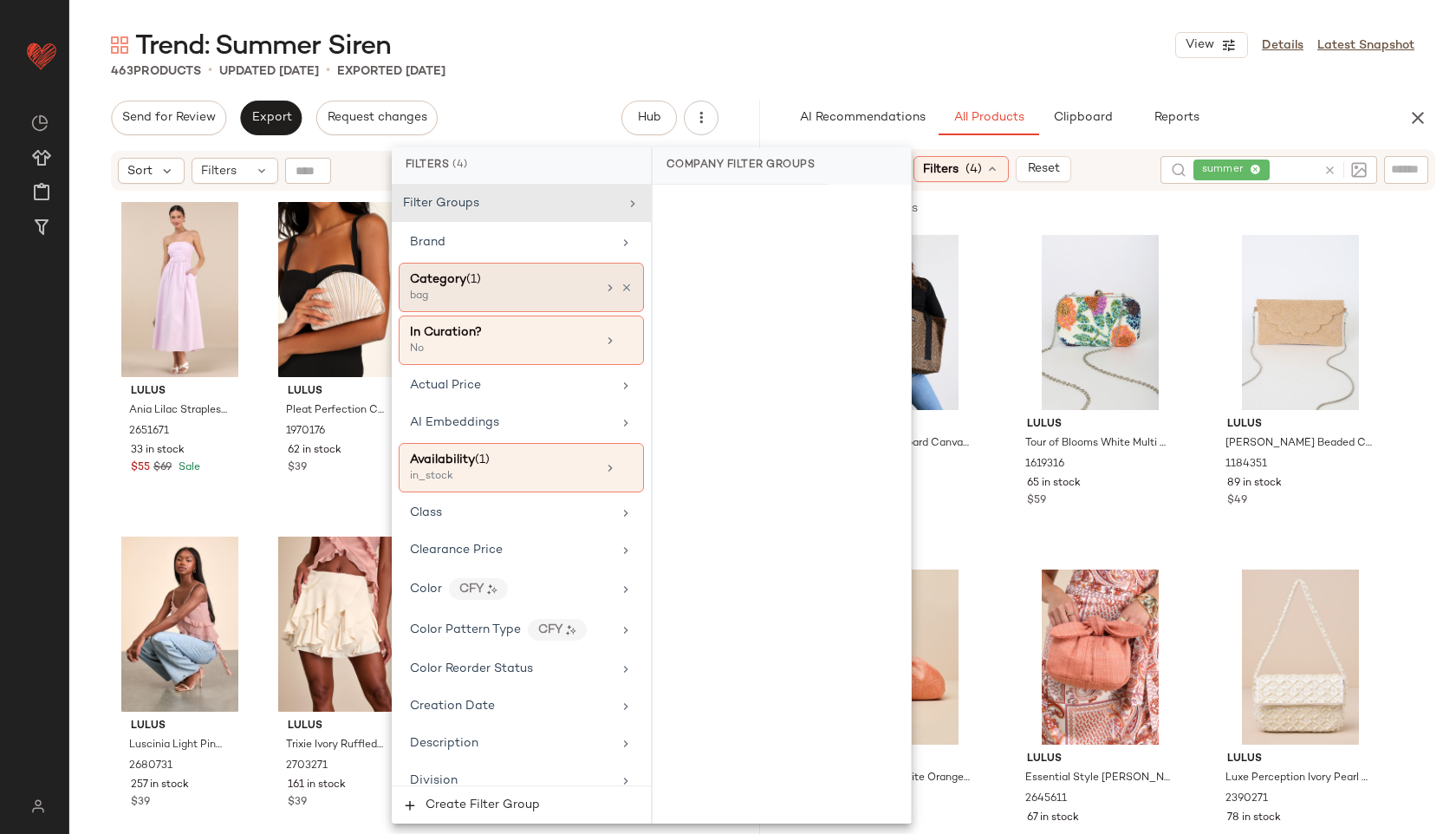
click at [561, 268] on div "Category (1) bag" at bounding box center [521, 287] width 245 height 50
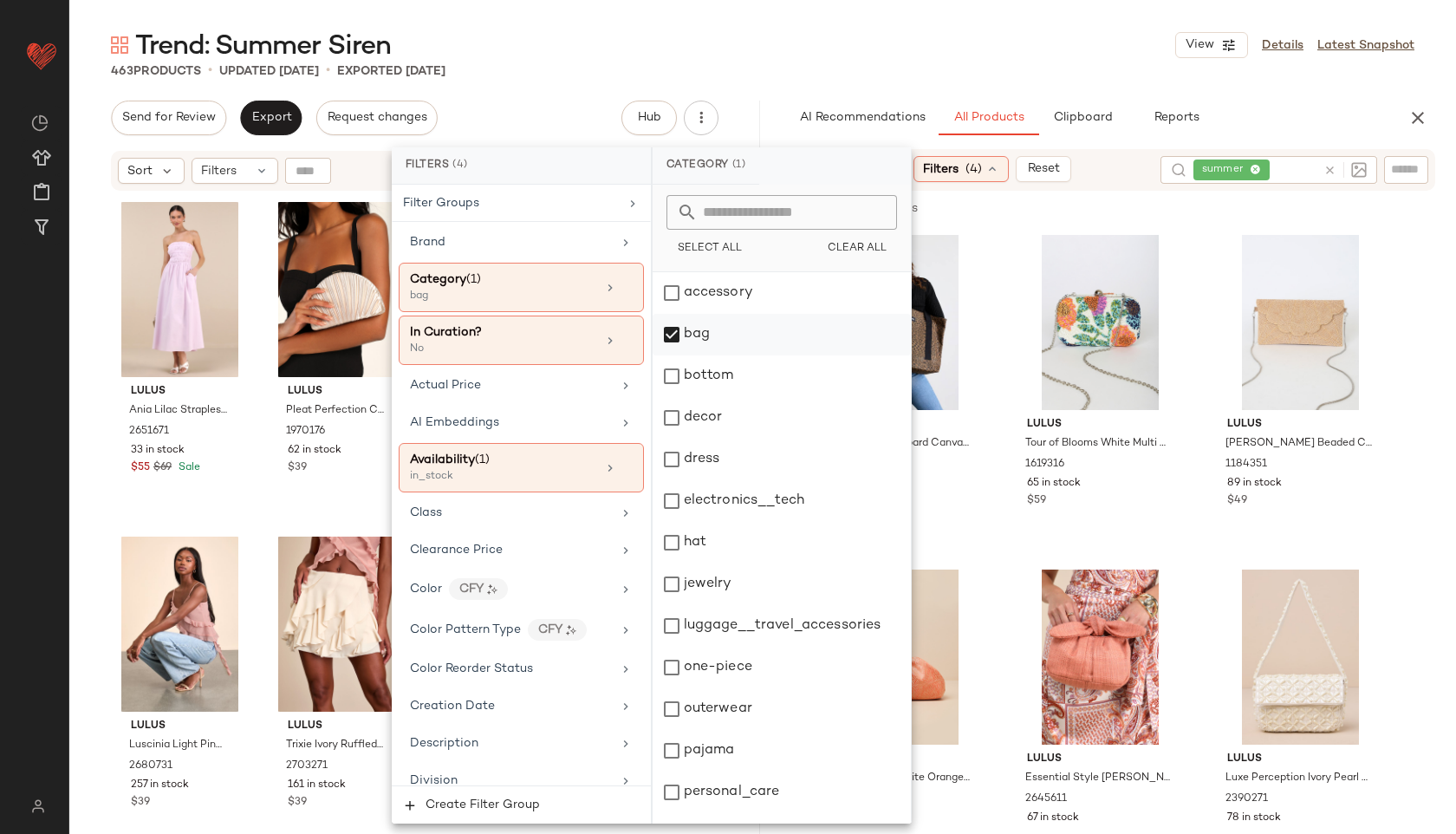
click at [676, 339] on div "bag" at bounding box center [781, 334] width 258 height 42
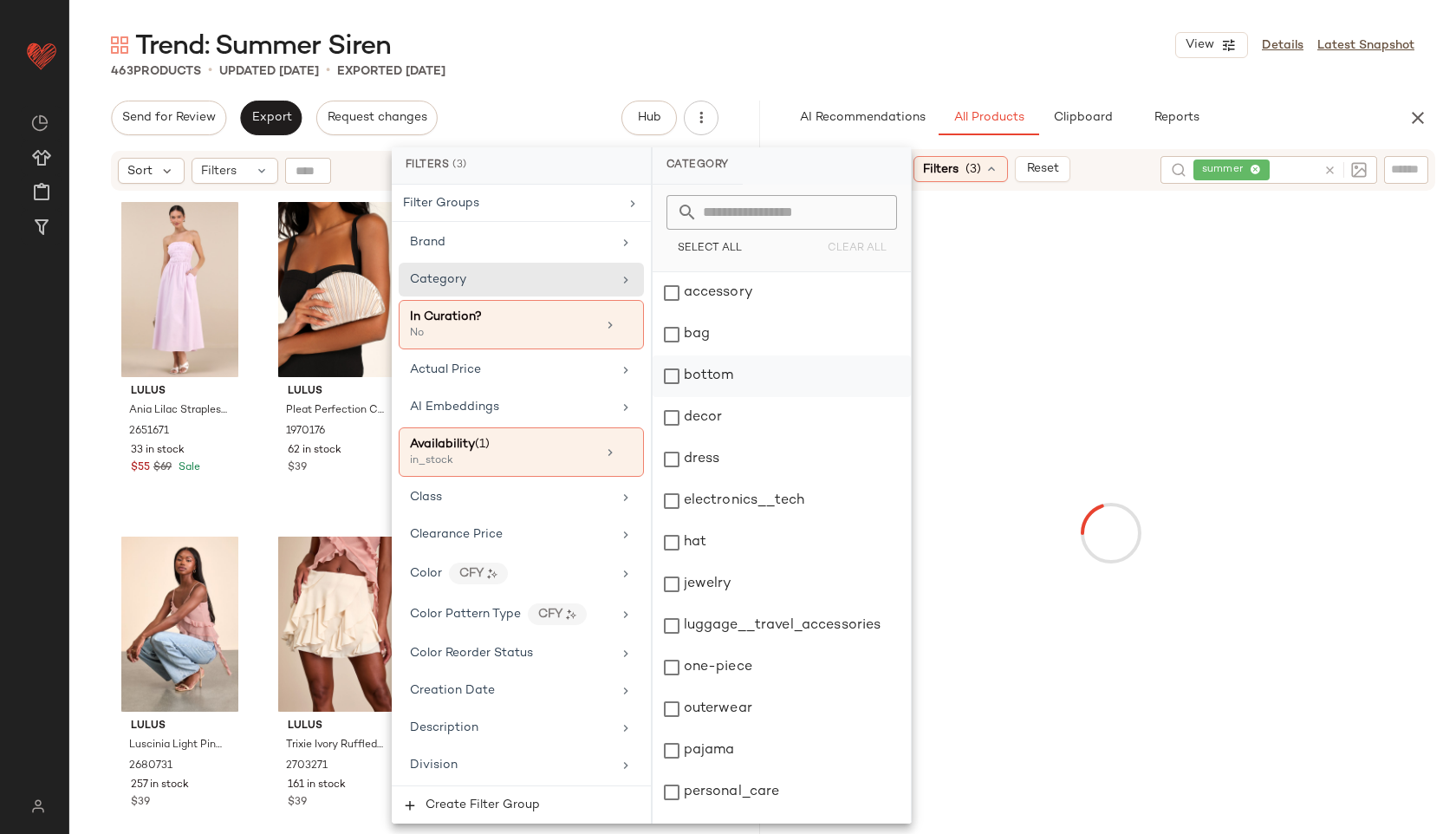
click at [694, 379] on div "bottom" at bounding box center [781, 376] width 258 height 42
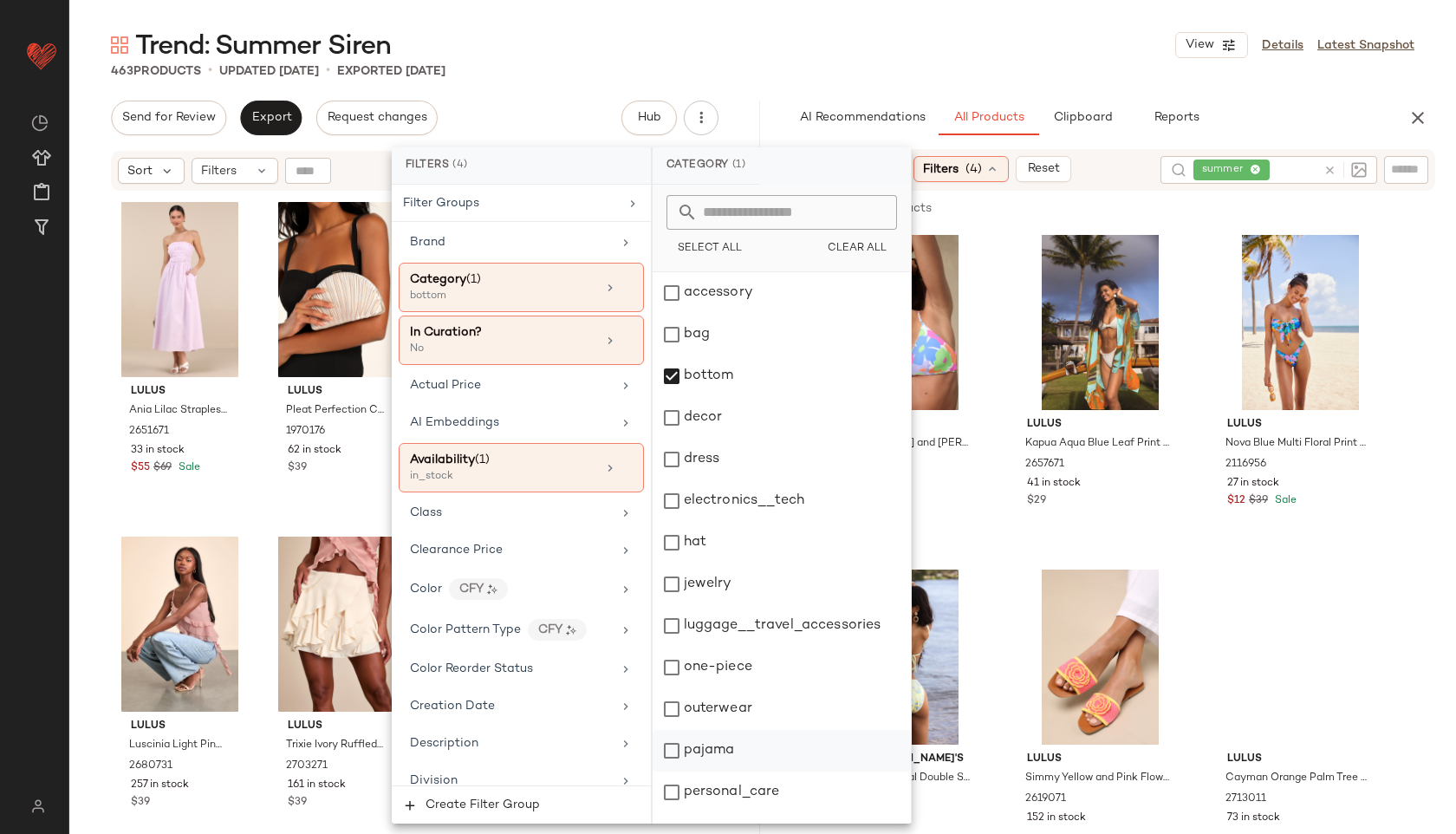
scroll to position [156, 0]
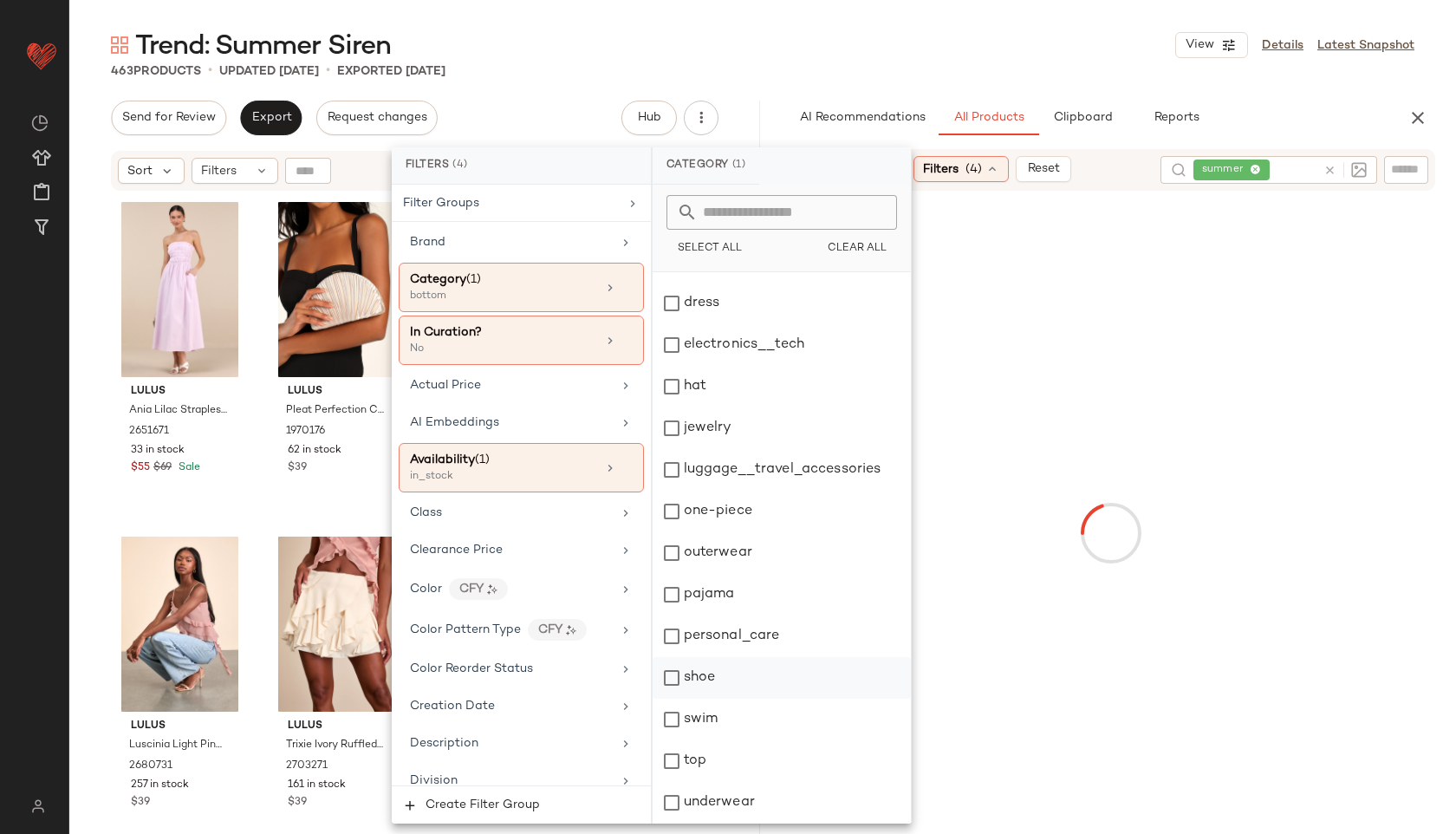
click at [705, 752] on div "top" at bounding box center [781, 760] width 258 height 42
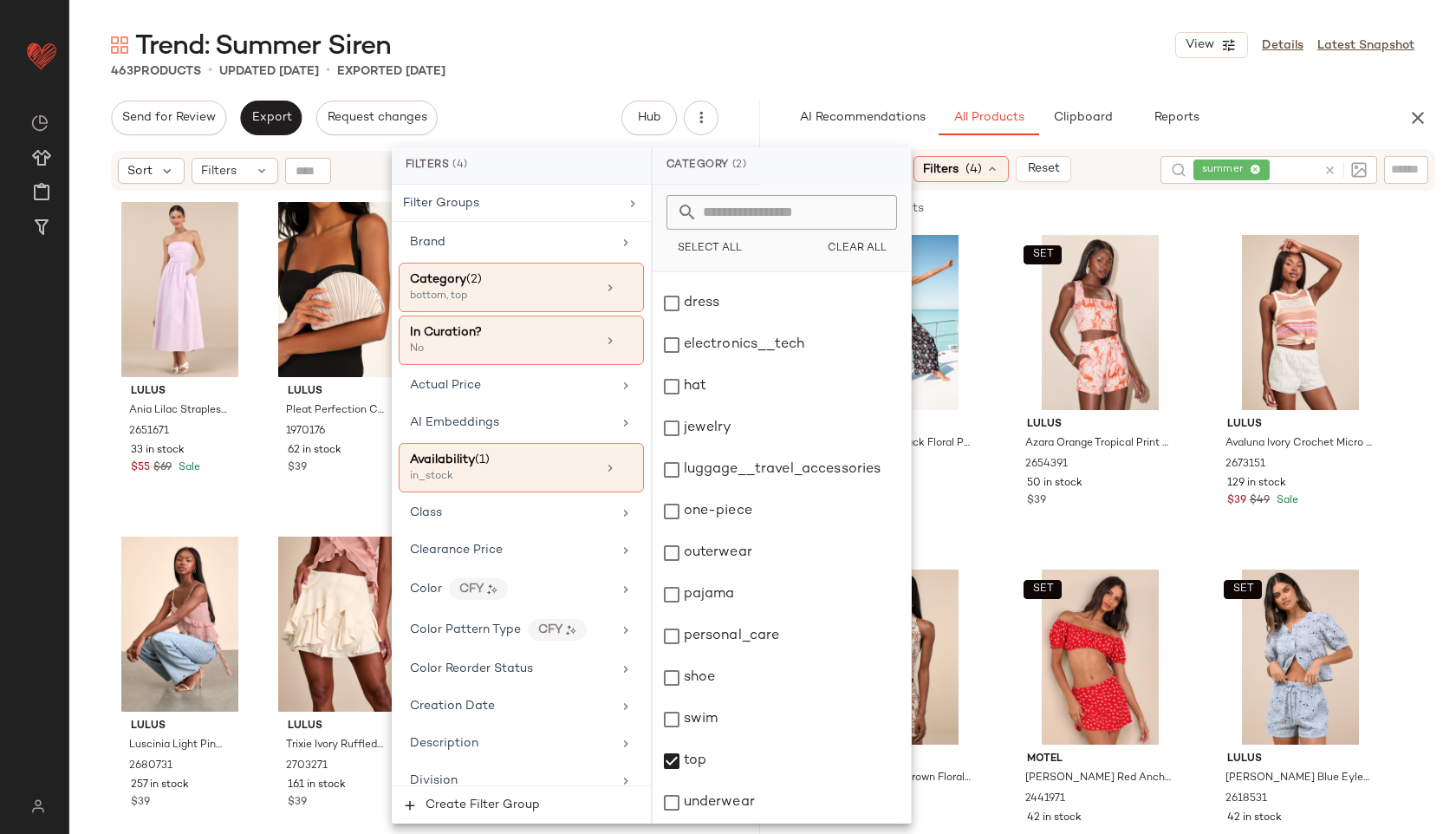
click at [798, 53] on div "Trend: Summer Siren View Details Latest Snapshot" at bounding box center [762, 44] width 1387 height 35
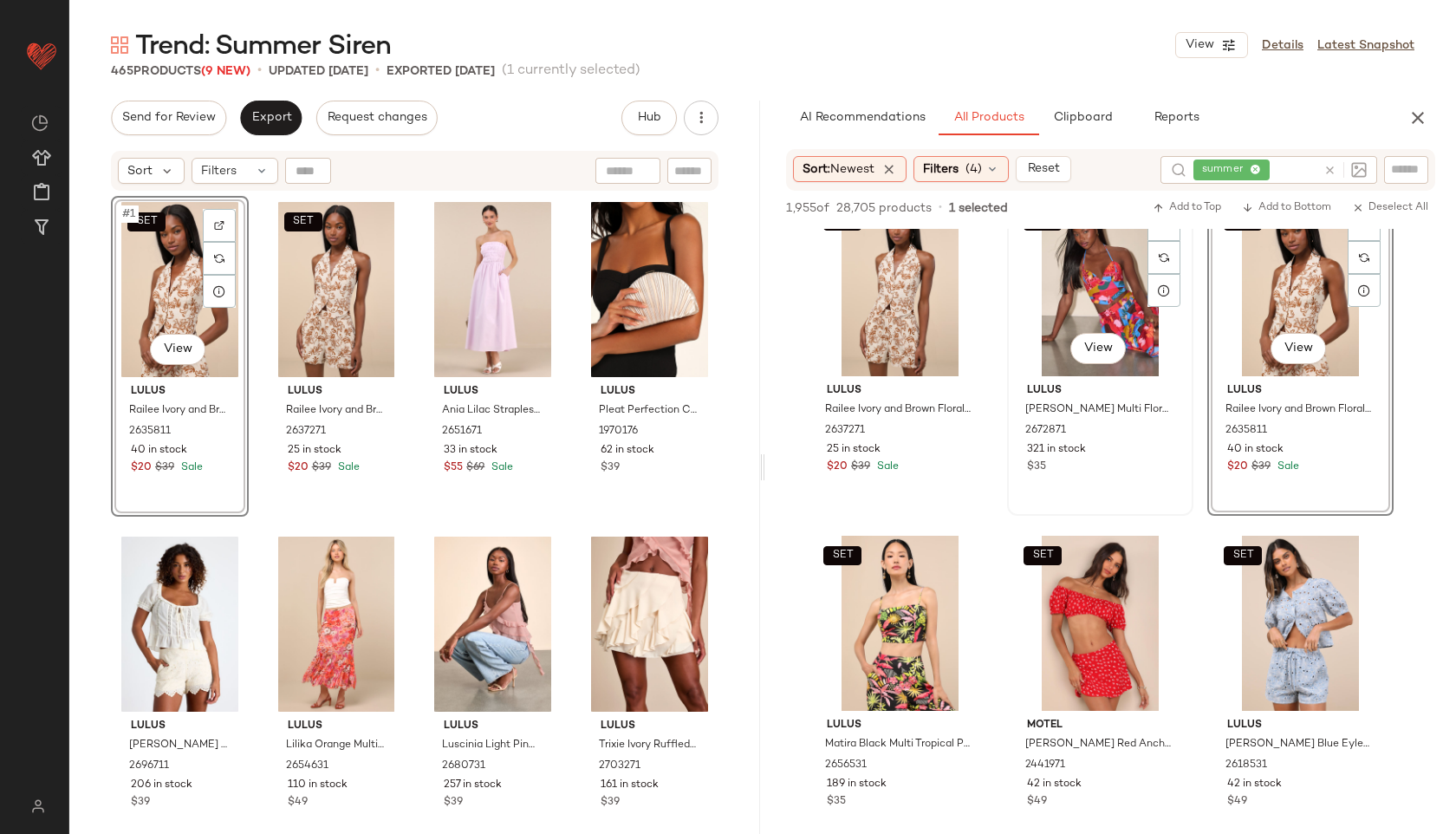
scroll to position [458, 0]
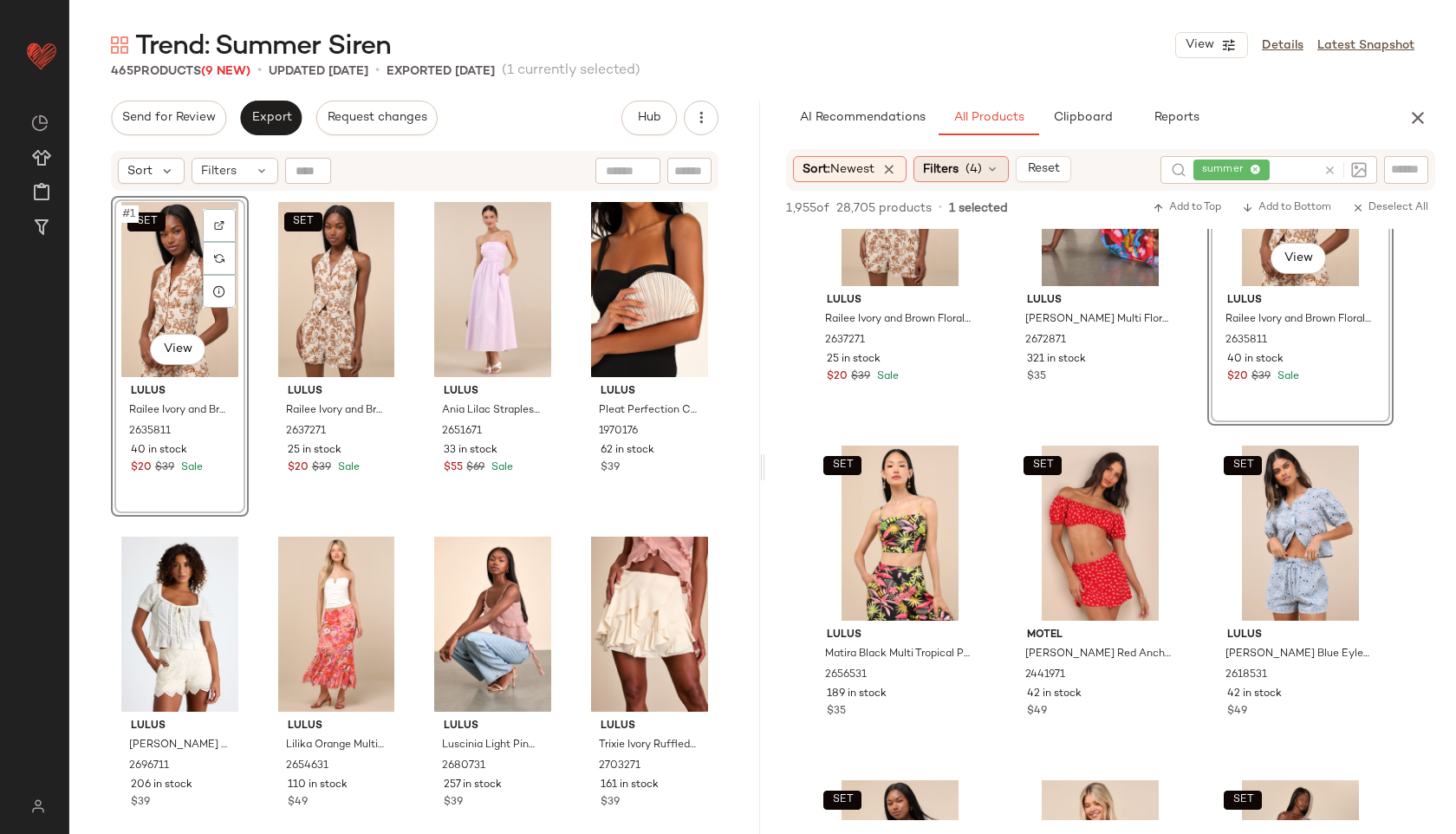
click at [977, 163] on span "(4)" at bounding box center [973, 169] width 17 height 19
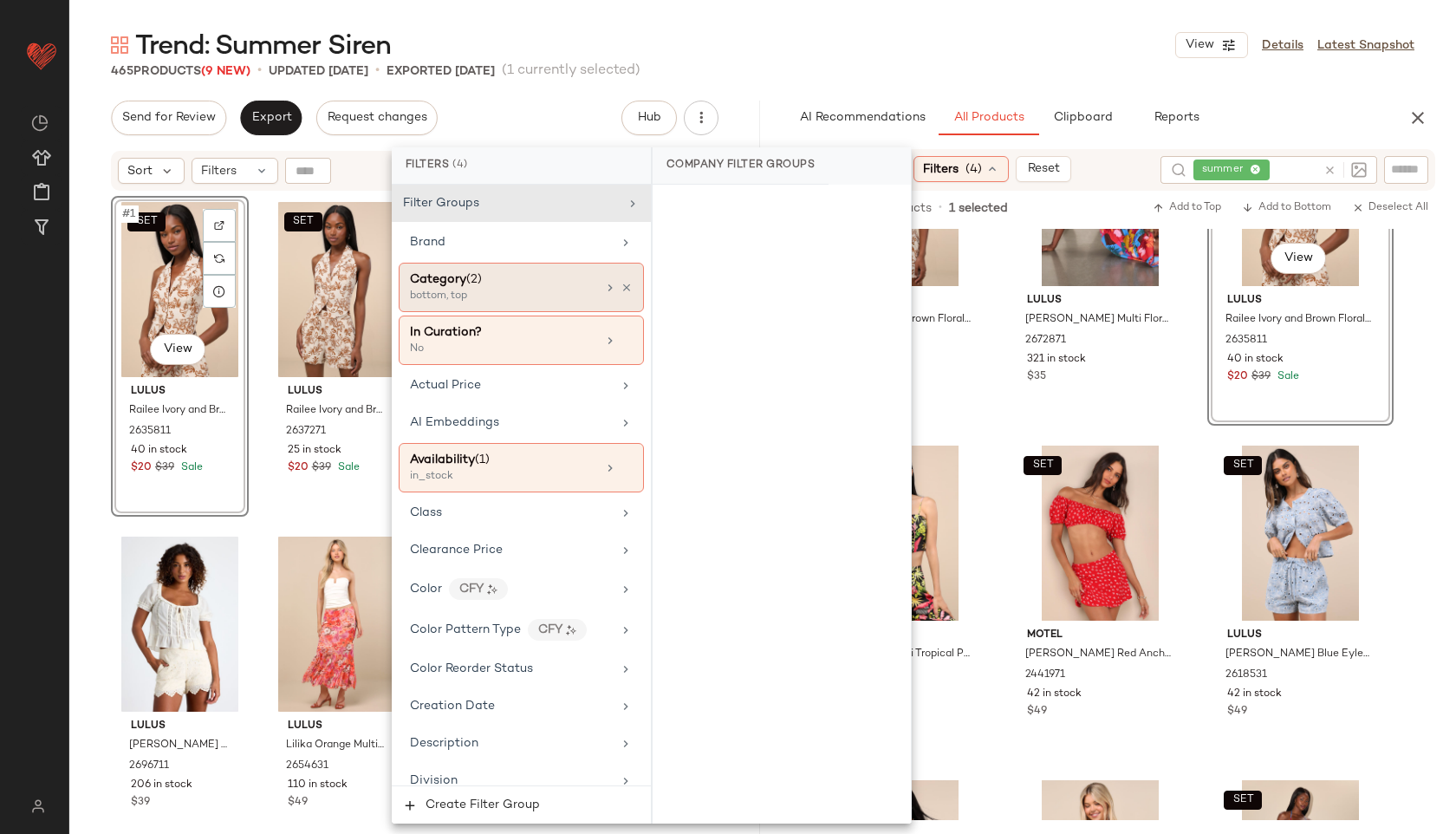
click at [536, 284] on div "Category (2)" at bounding box center [503, 279] width 186 height 19
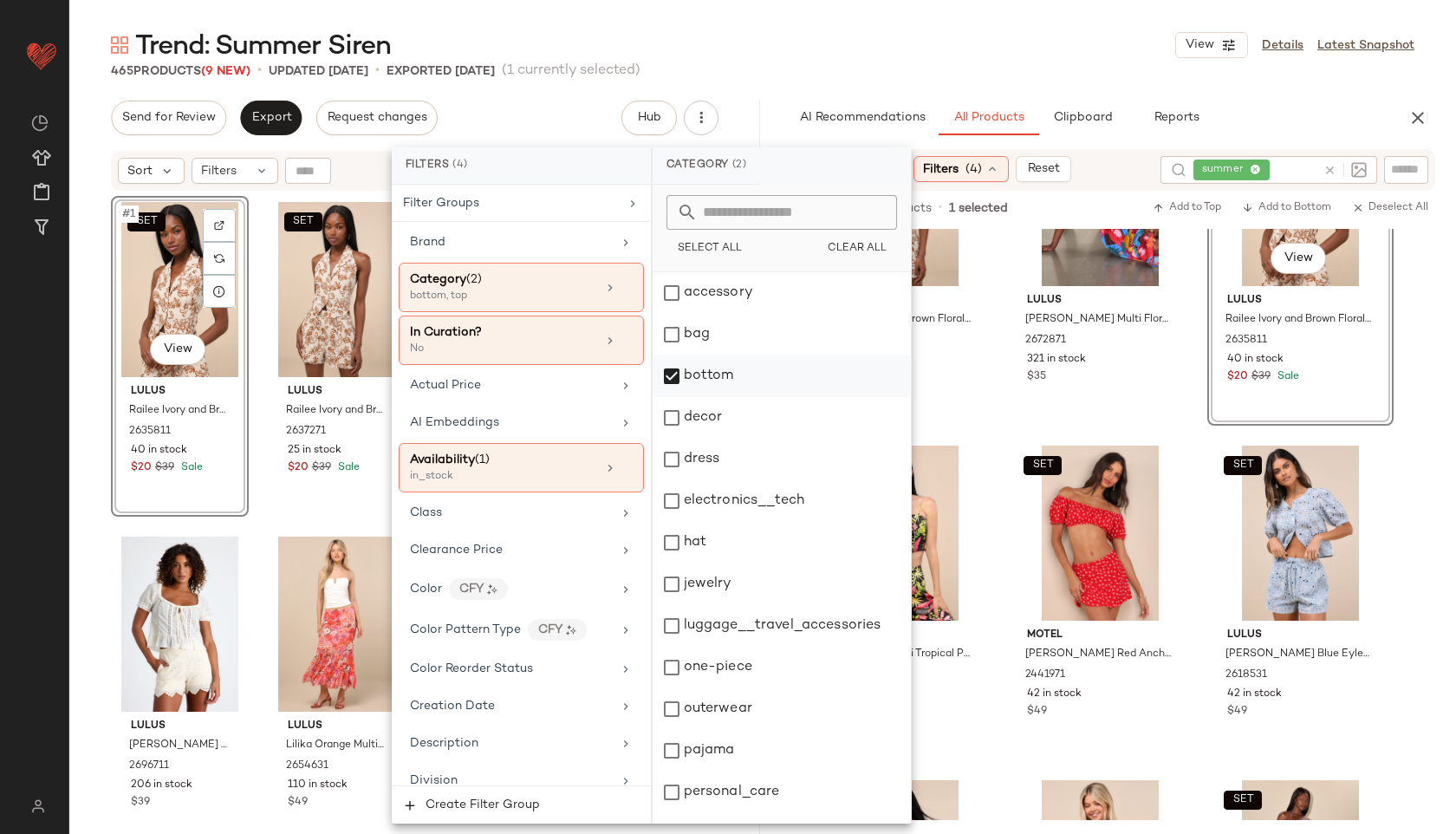
click at [729, 381] on div "bottom" at bounding box center [781, 376] width 258 height 42
click at [704, 462] on div "dress" at bounding box center [781, 459] width 258 height 42
click at [859, 54] on div "Trend: Summer Siren View Details Latest Snapshot" at bounding box center [762, 44] width 1387 height 35
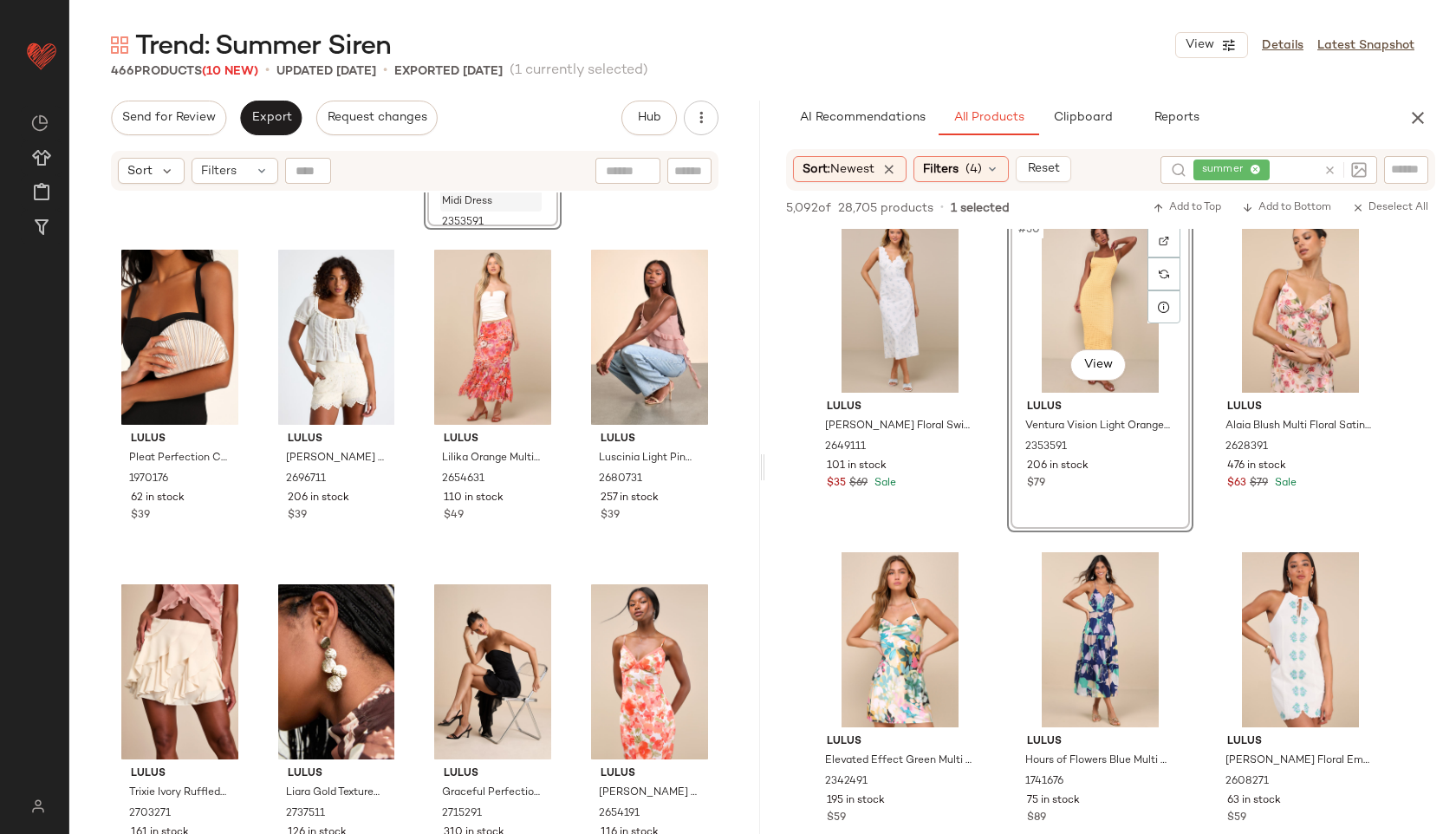
scroll to position [0, 0]
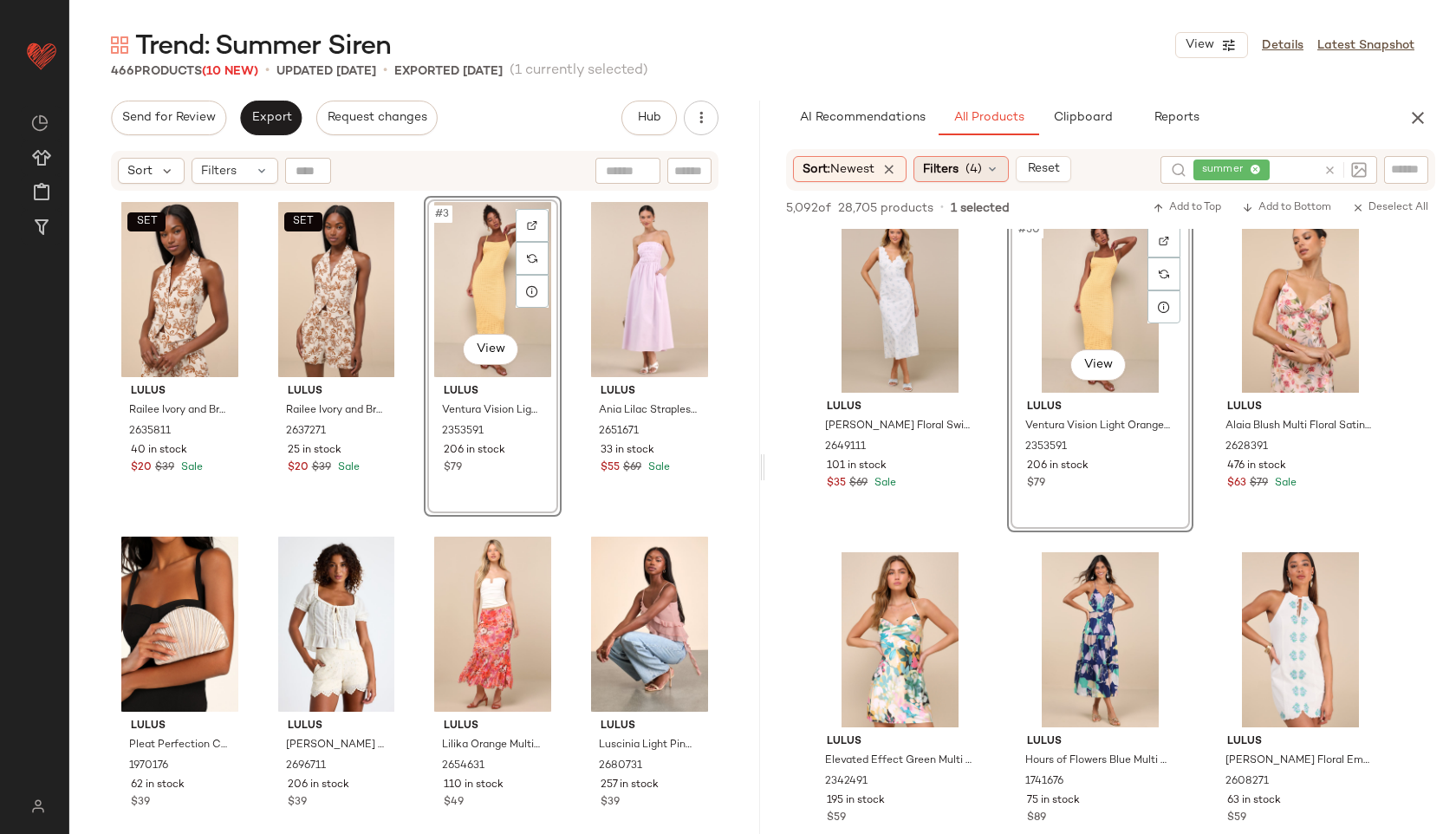
click at [971, 168] on span "(4)" at bounding box center [973, 169] width 17 height 19
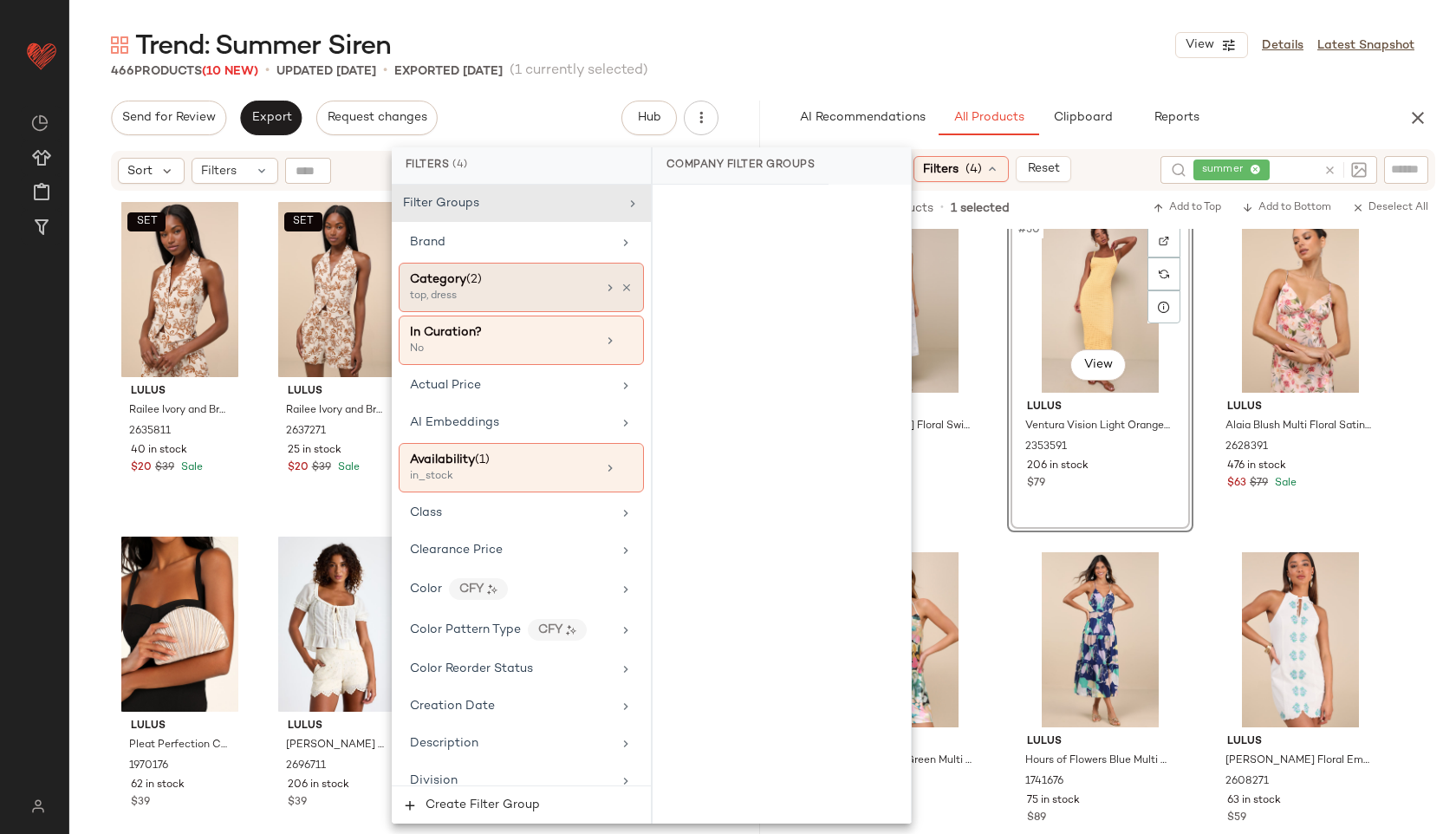
click at [550, 276] on div "Category (2)" at bounding box center [503, 279] width 186 height 19
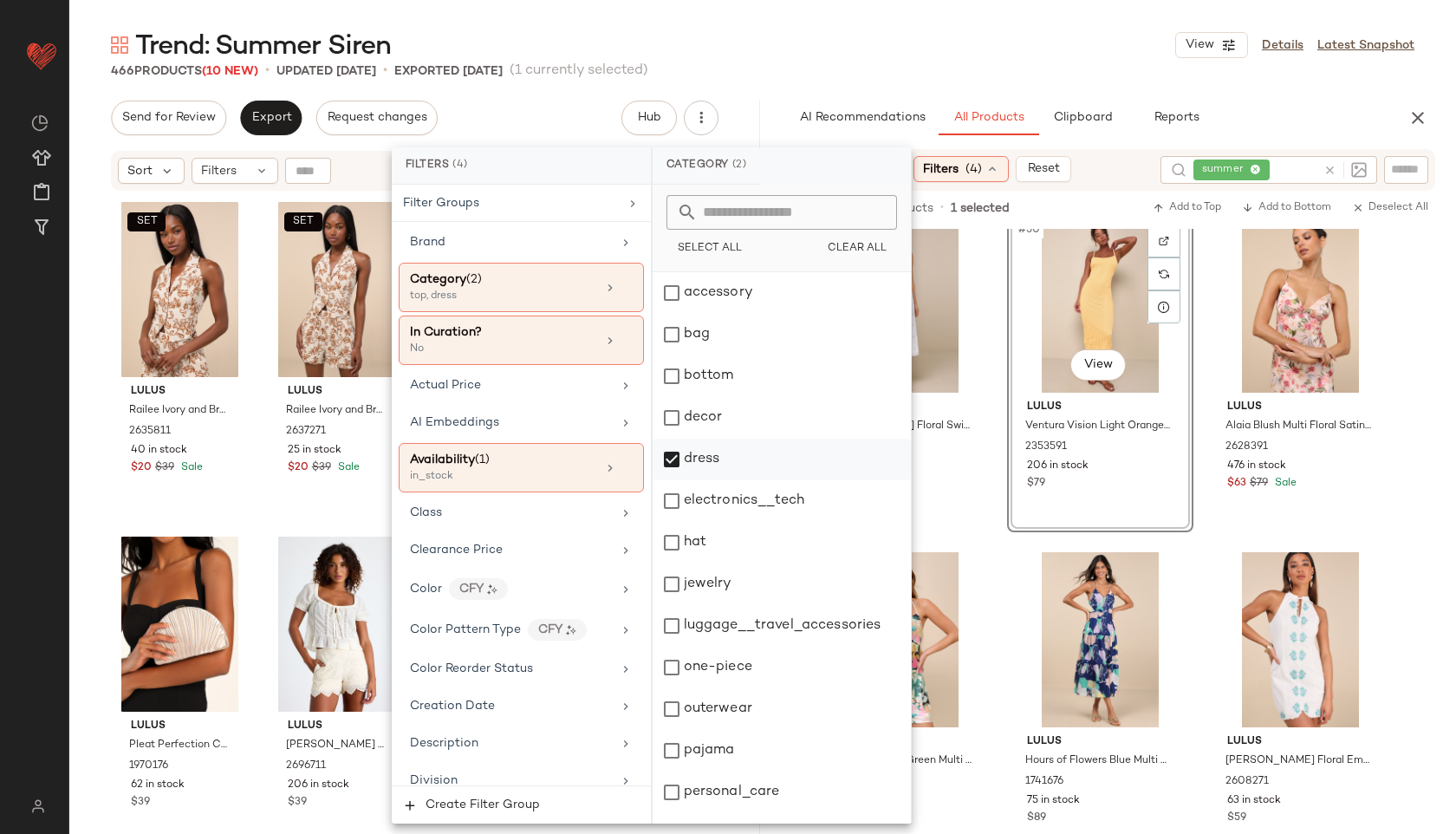
click at [708, 455] on div "dress" at bounding box center [781, 459] width 258 height 42
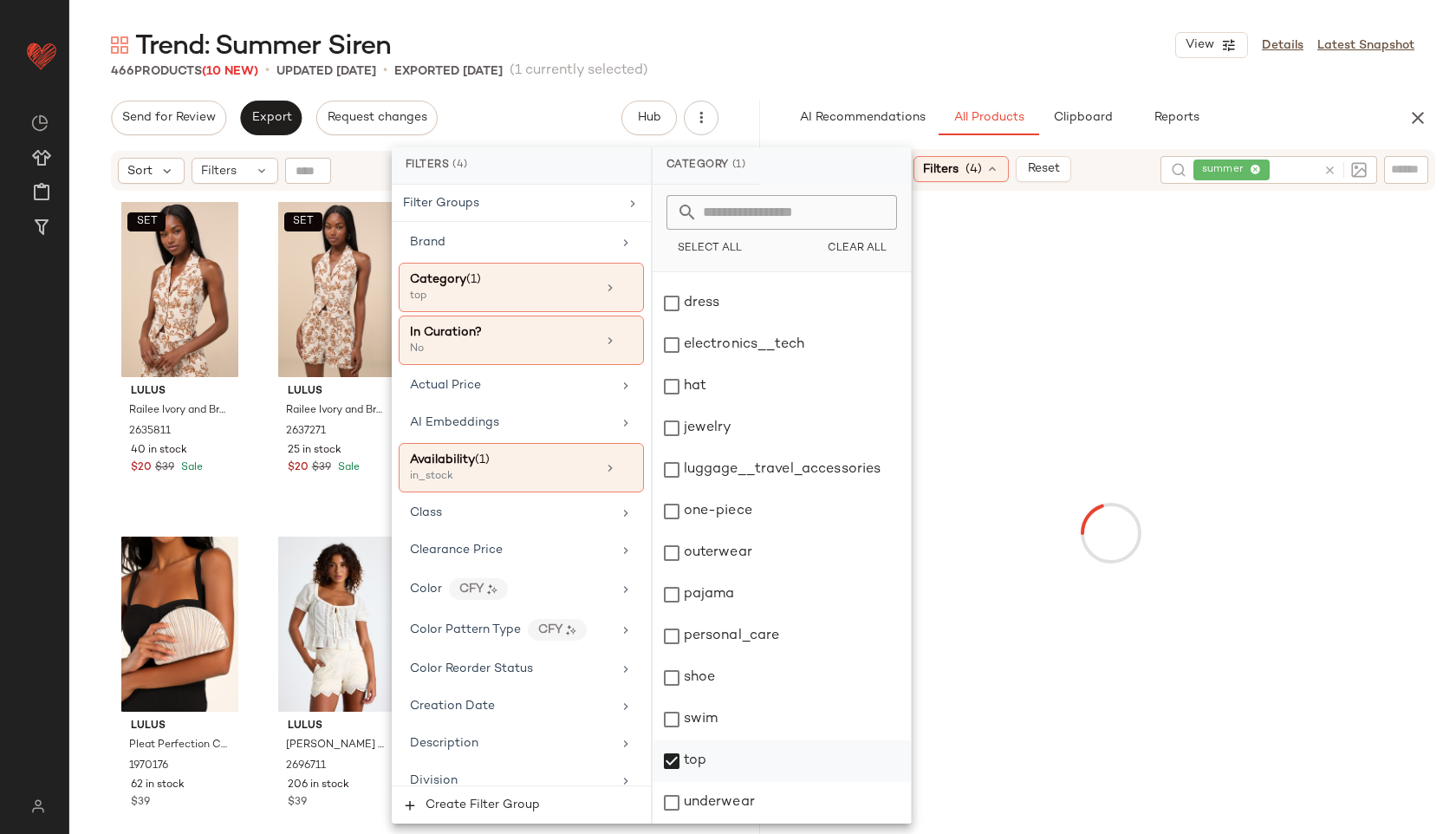
click at [705, 762] on div "top" at bounding box center [781, 760] width 258 height 42
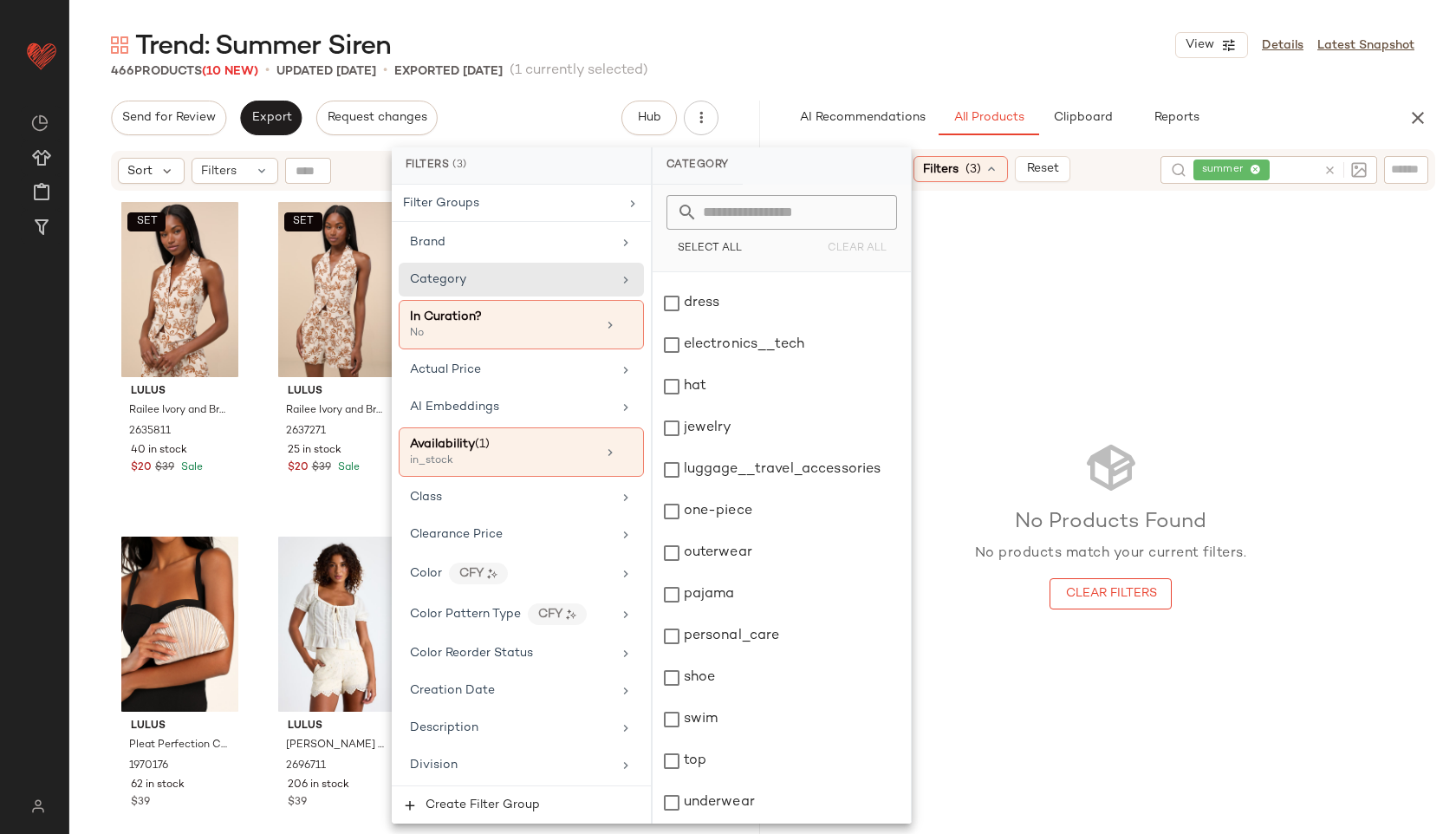
click at [782, 58] on div "Trend: Summer Siren View Details Latest Snapshot" at bounding box center [762, 44] width 1387 height 35
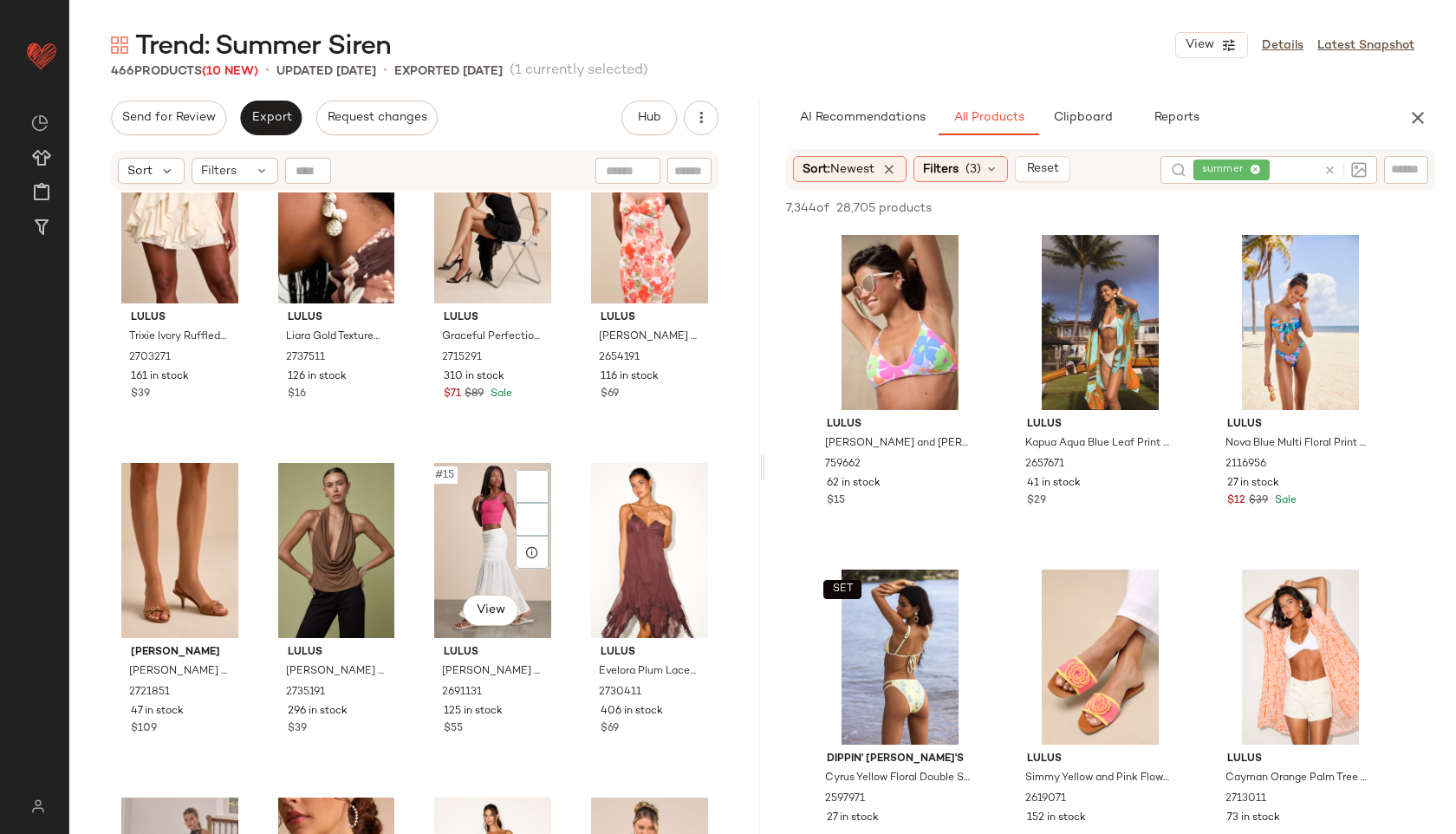
scroll to position [0, 0]
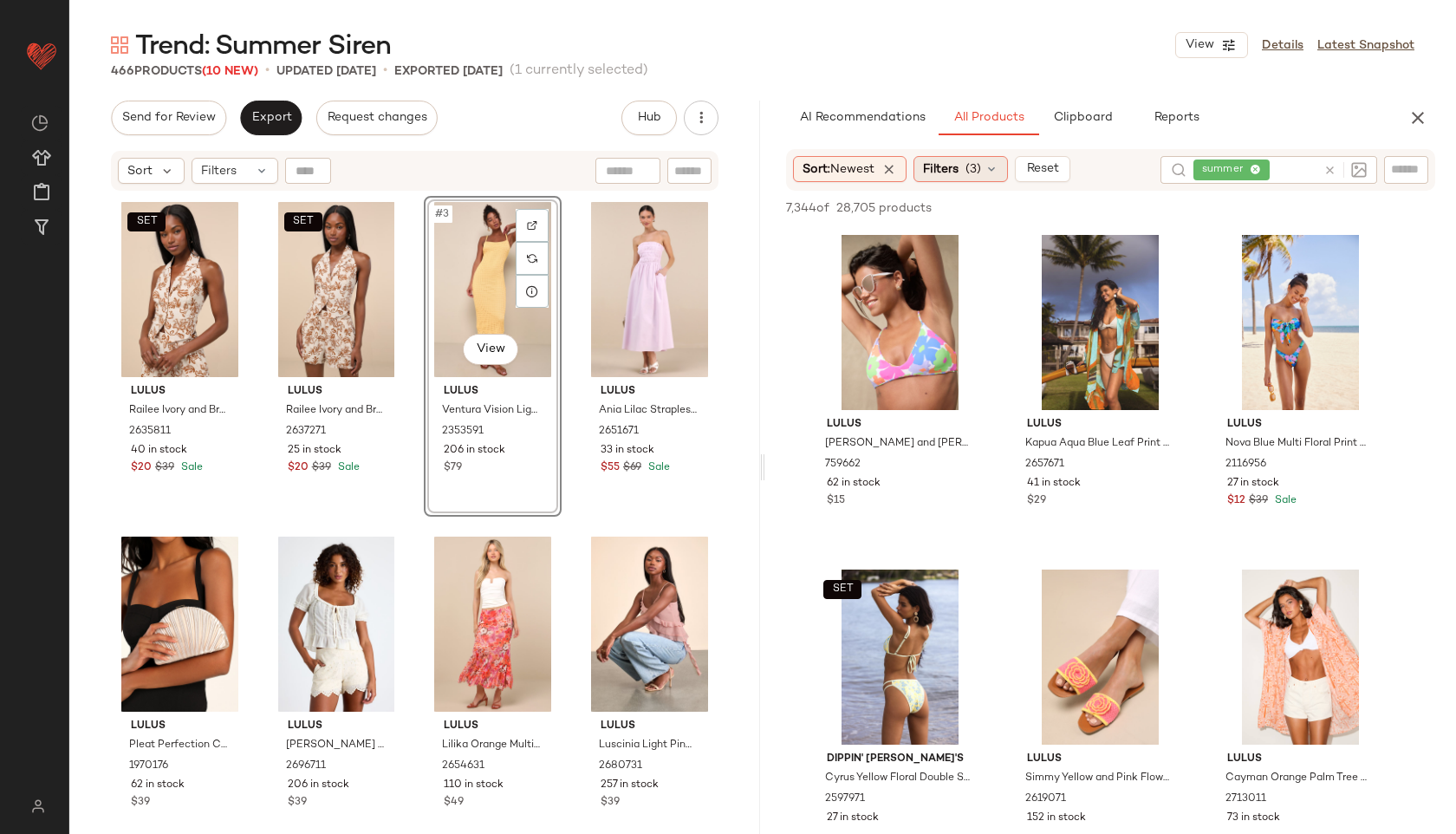
click at [971, 160] on span "(3)" at bounding box center [973, 169] width 16 height 19
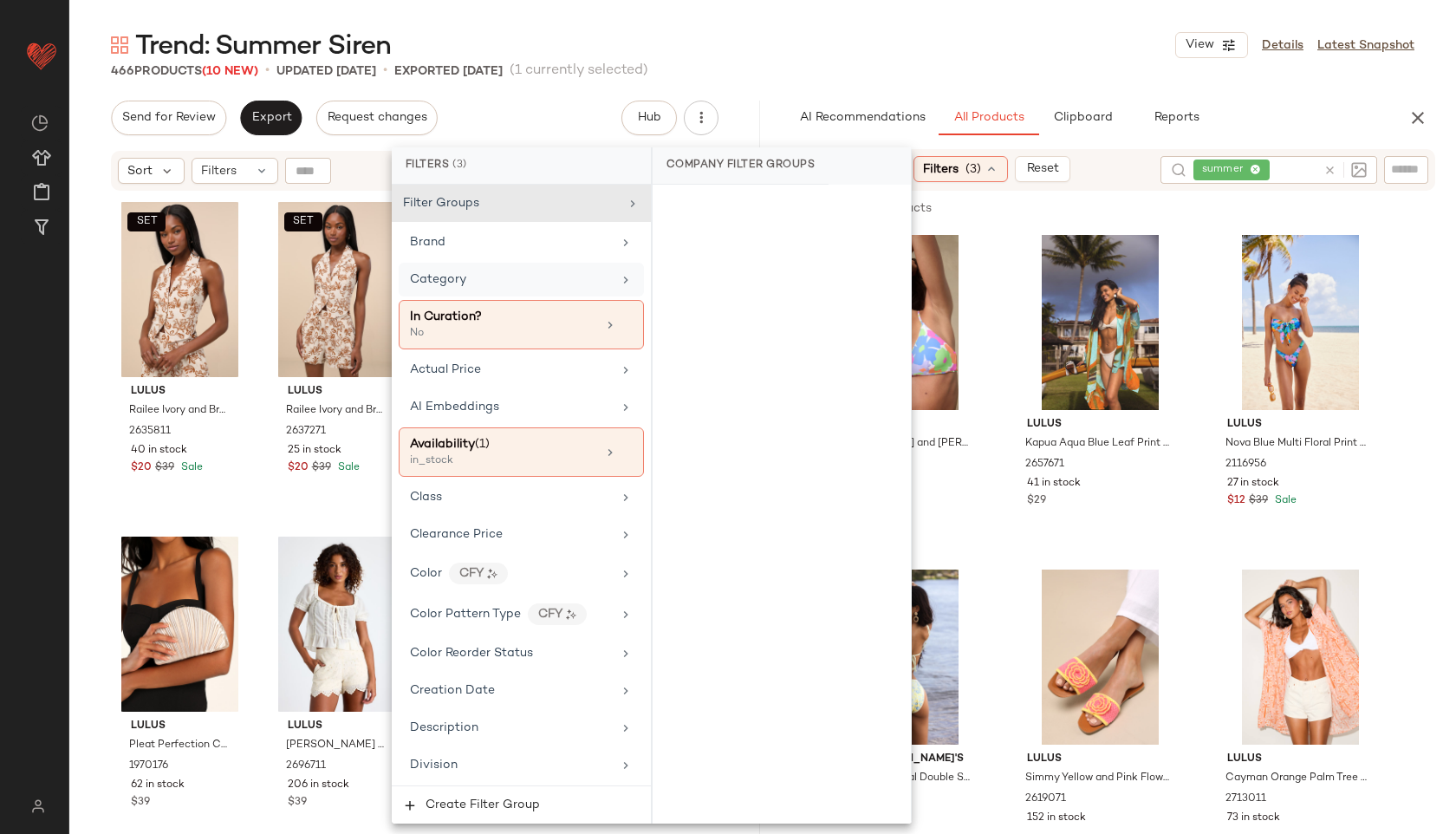
click at [462, 273] on span "Category" at bounding box center [439, 279] width 57 height 13
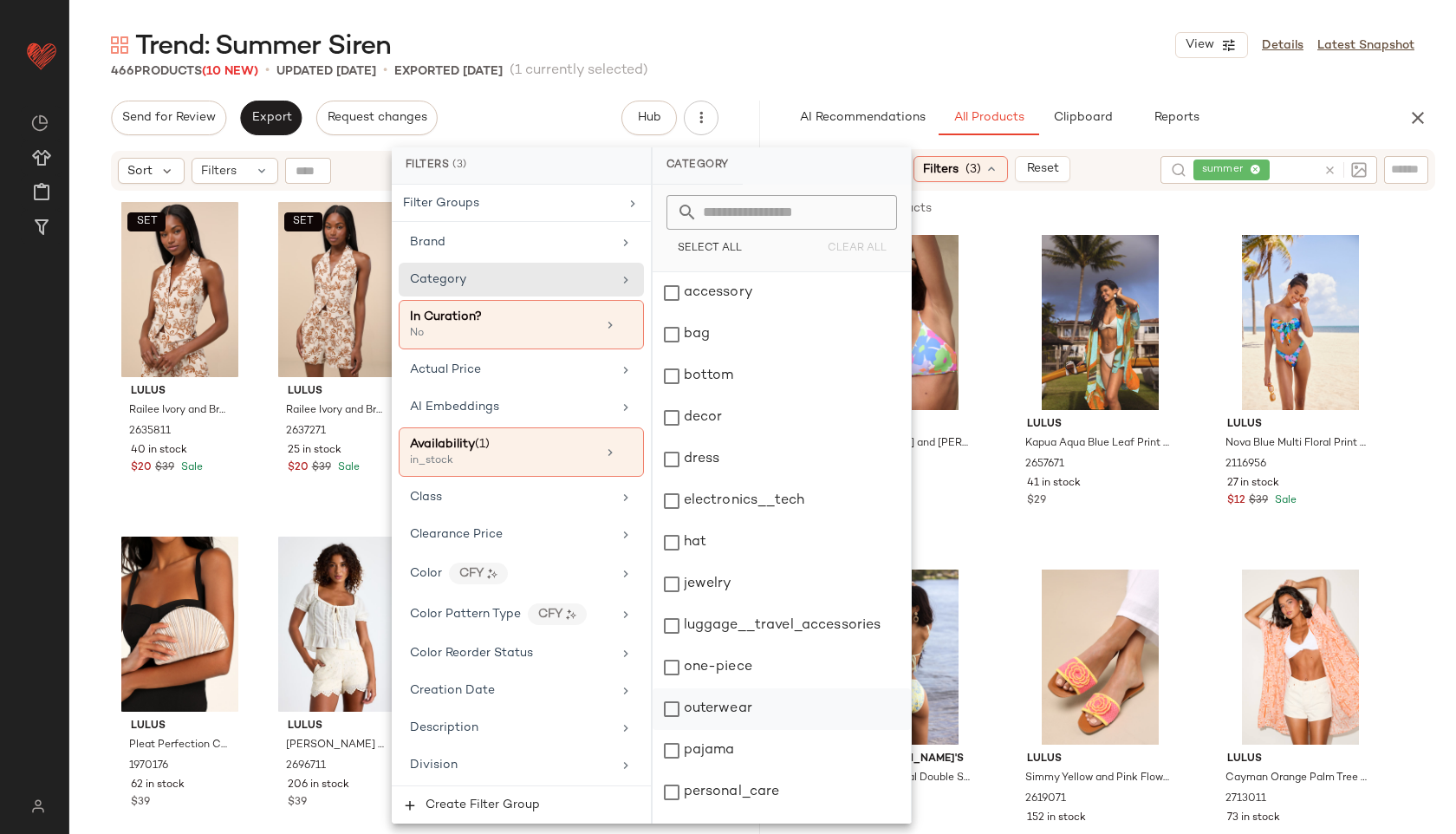
scroll to position [156, 0]
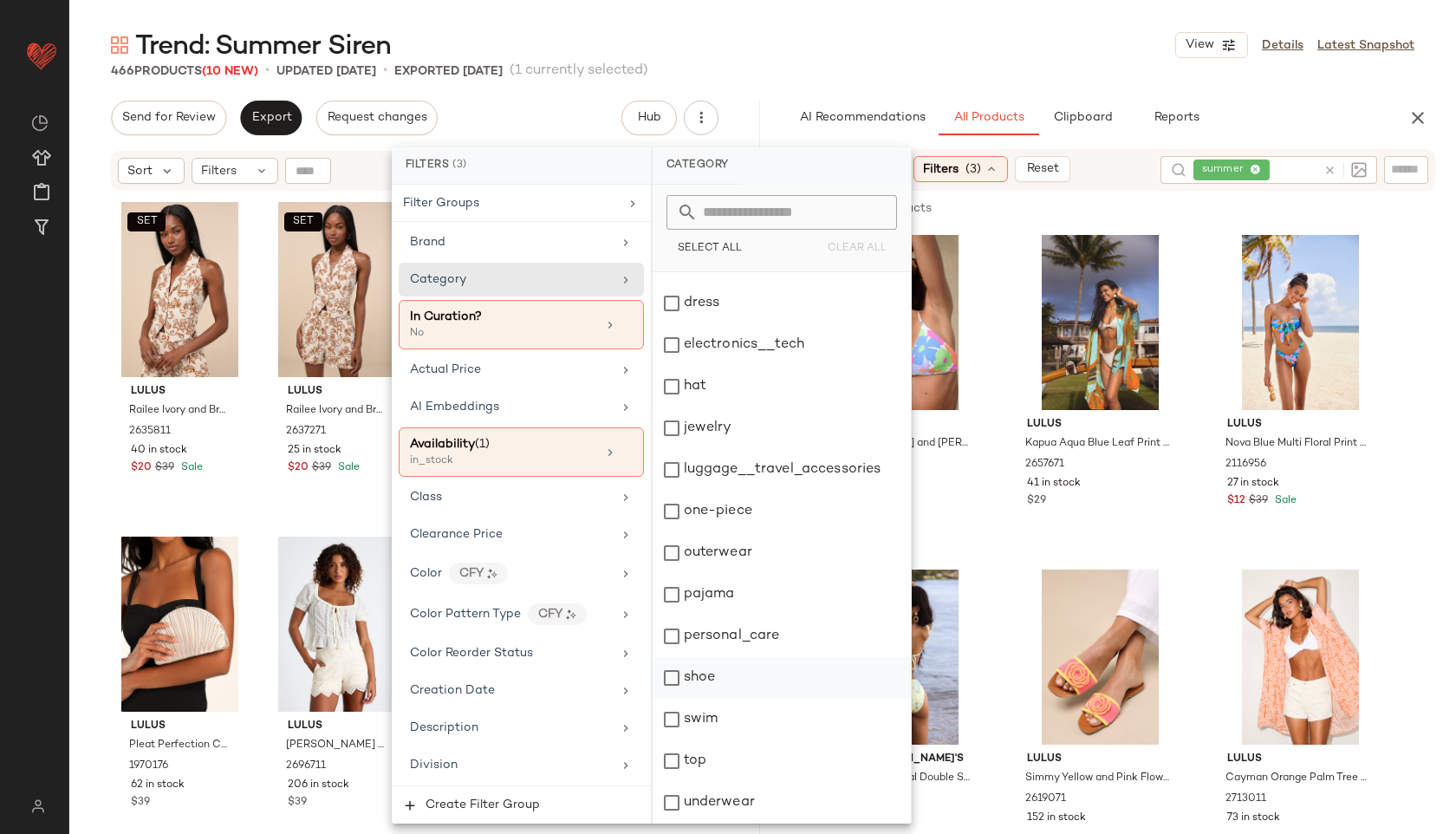
click at [710, 676] on div "shoe" at bounding box center [781, 677] width 258 height 42
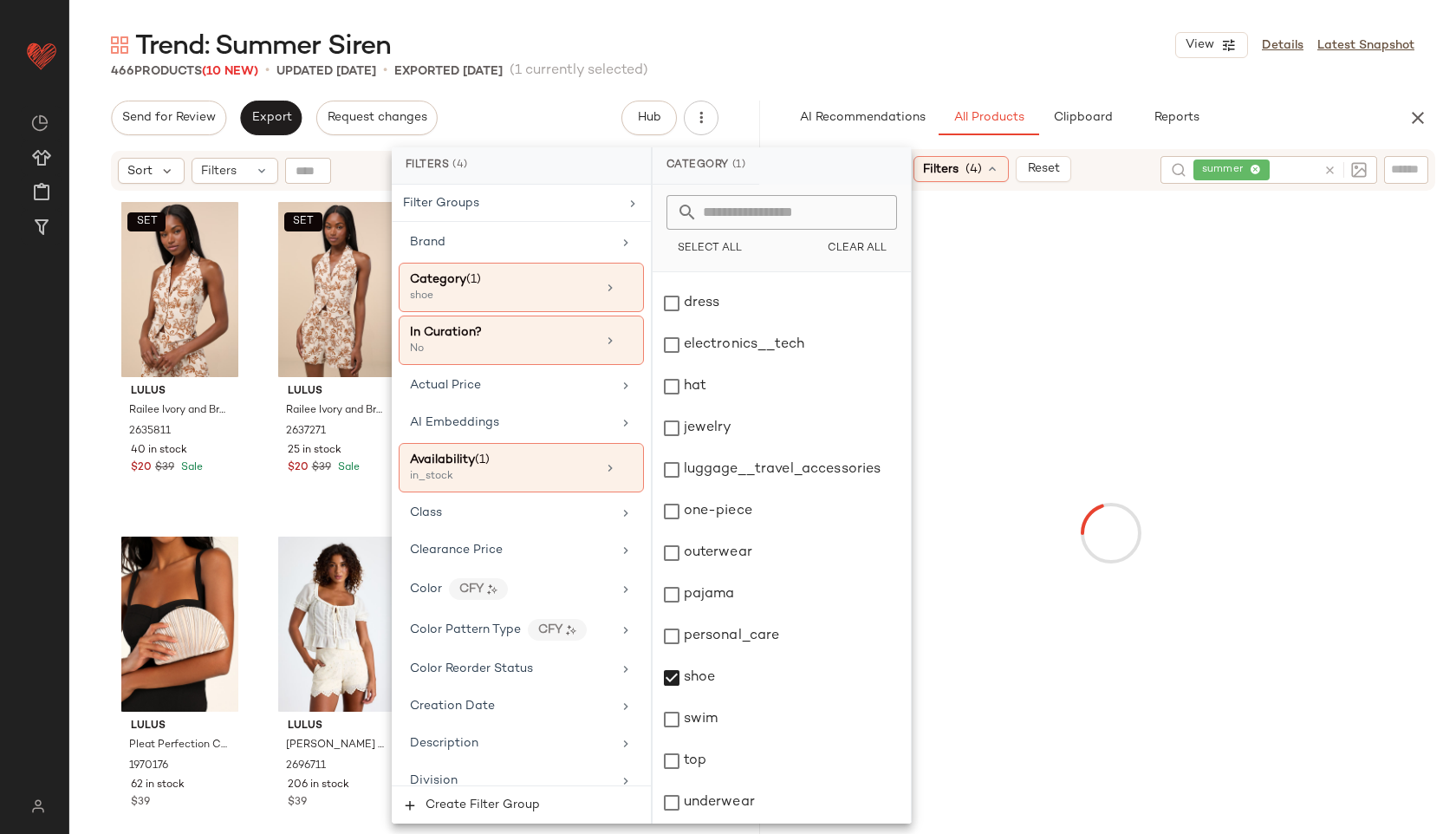
click at [930, 53] on div "Trend: Summer Siren View Details Latest Snapshot" at bounding box center [762, 44] width 1387 height 35
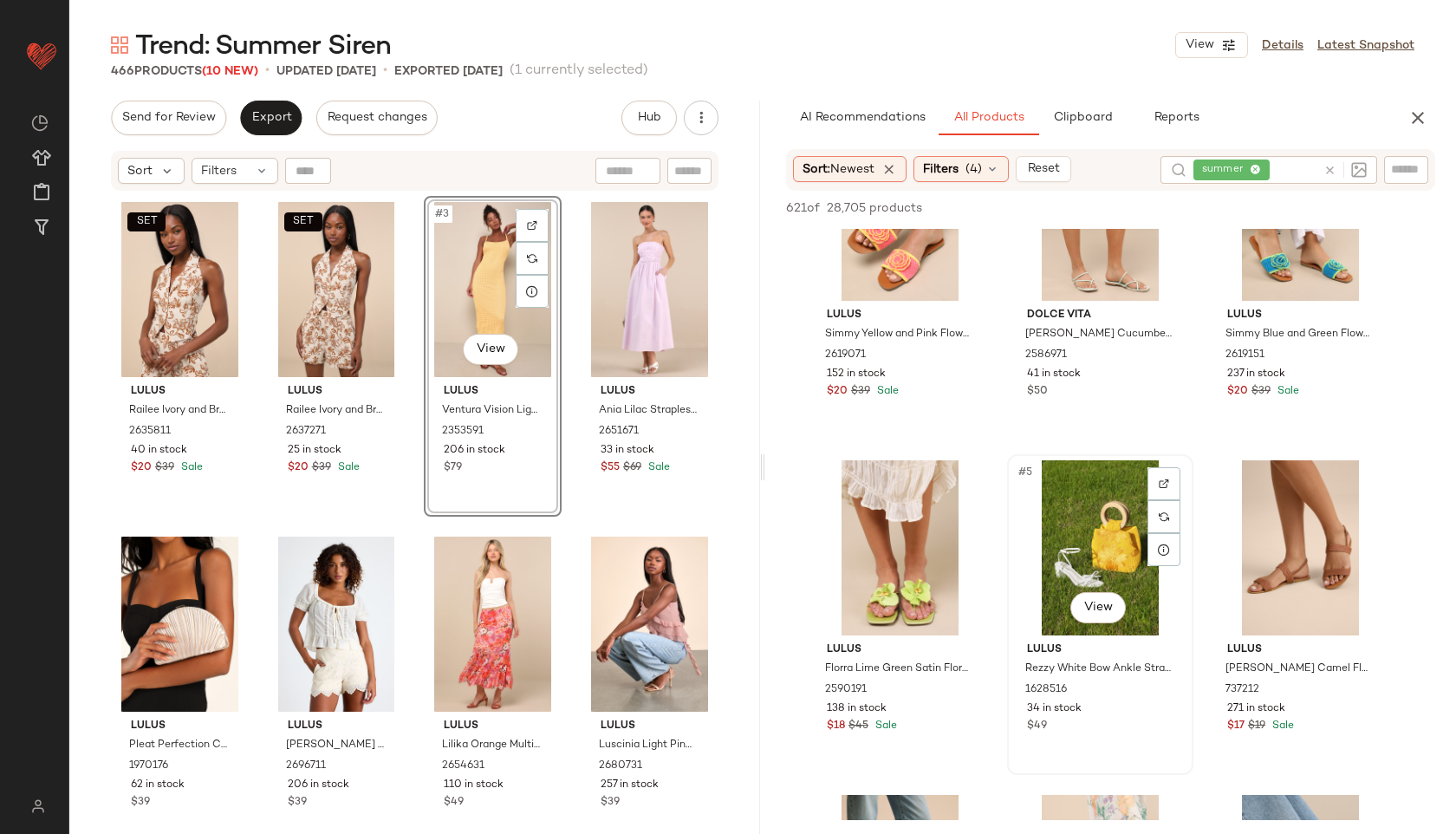
scroll to position [111, 0]
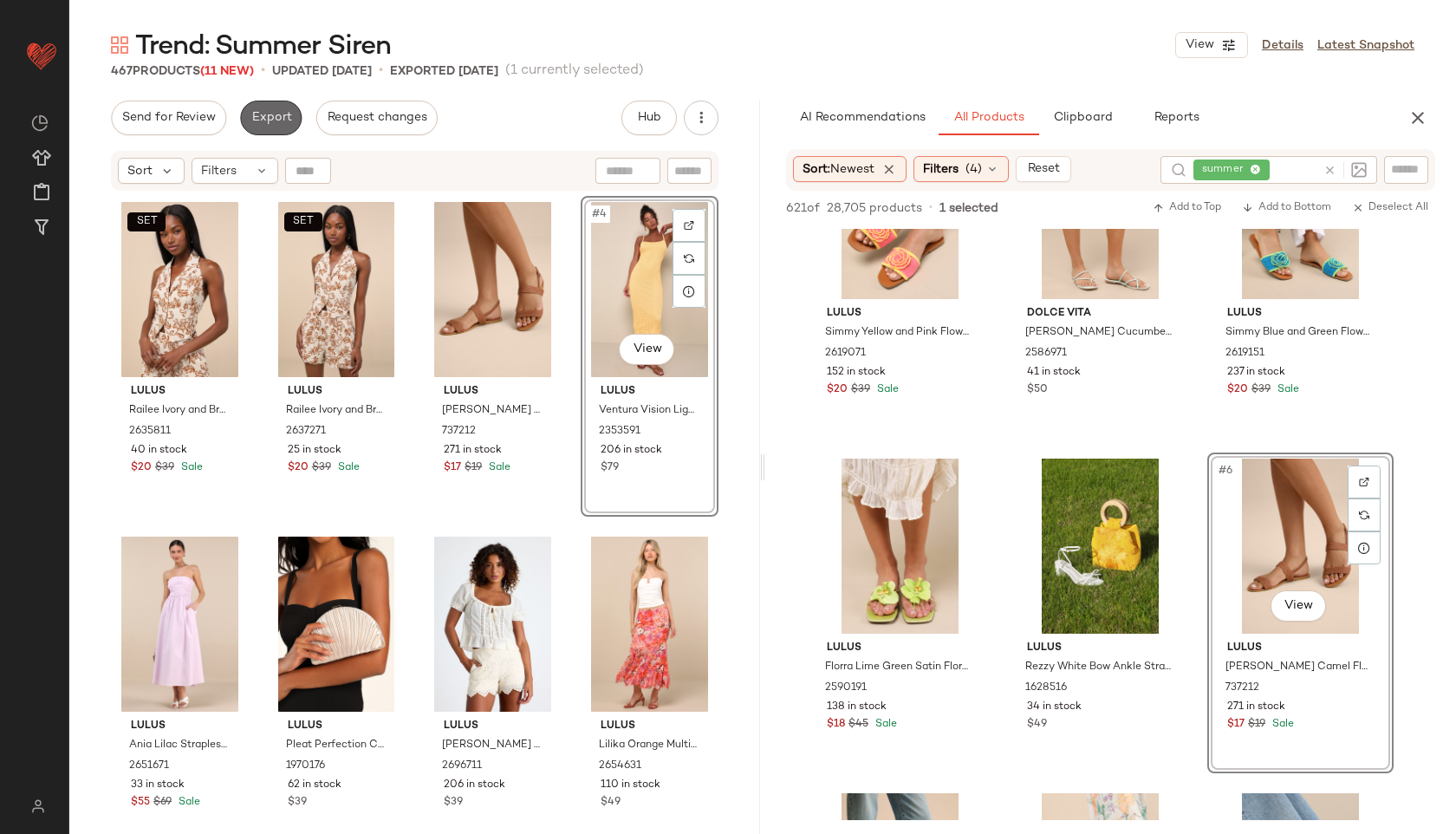
click at [279, 112] on span "Export" at bounding box center [271, 118] width 41 height 14
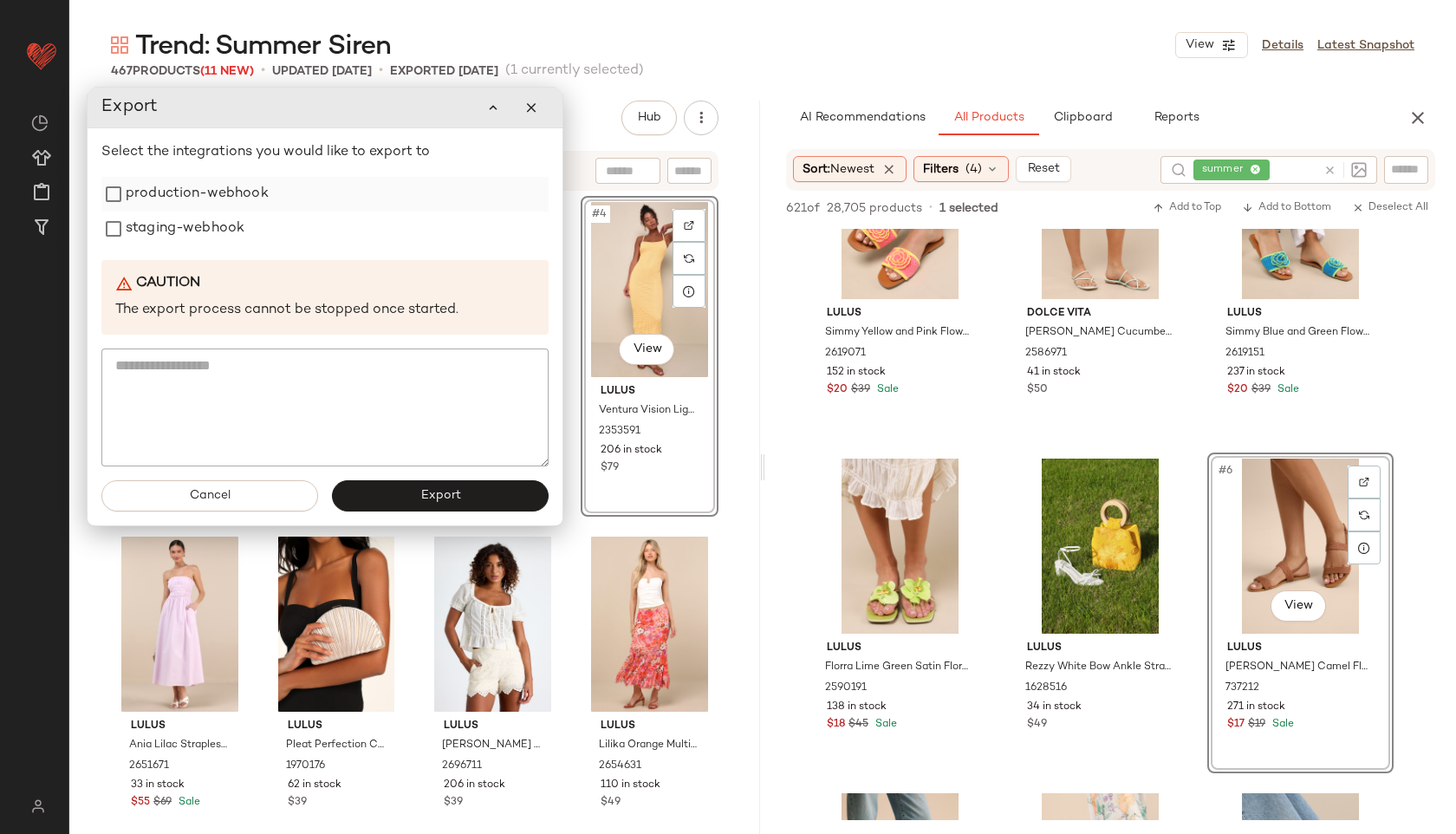
click at [204, 192] on label "production-webhook" at bounding box center [197, 193] width 143 height 35
click at [195, 228] on label "staging-webhook" at bounding box center [185, 229] width 119 height 35
click at [385, 478] on div "Cancel Export" at bounding box center [325, 495] width 475 height 58
click at [416, 497] on button "Export" at bounding box center [442, 496] width 216 height 31
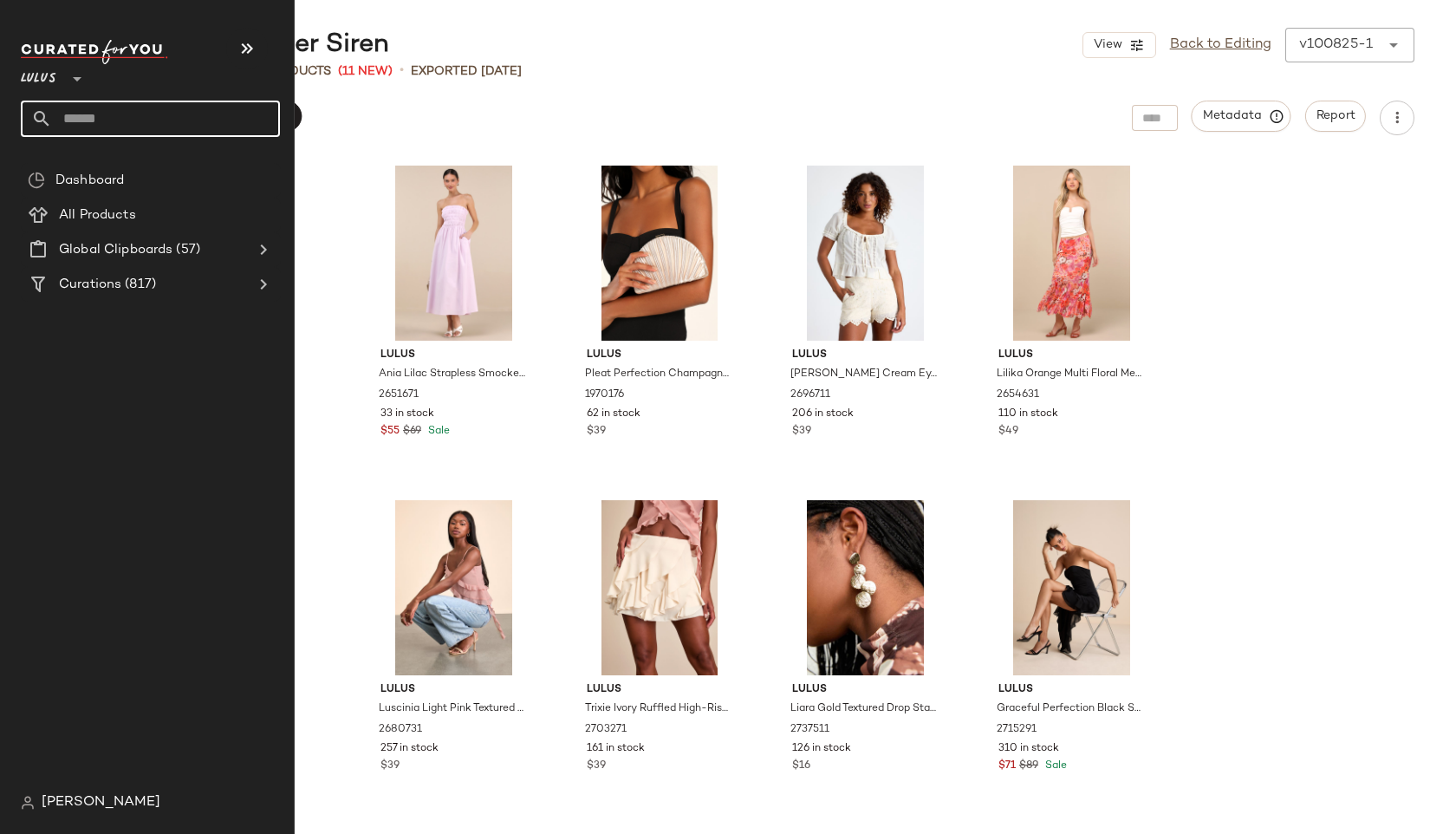
click at [95, 119] on input "text" at bounding box center [166, 118] width 228 height 36
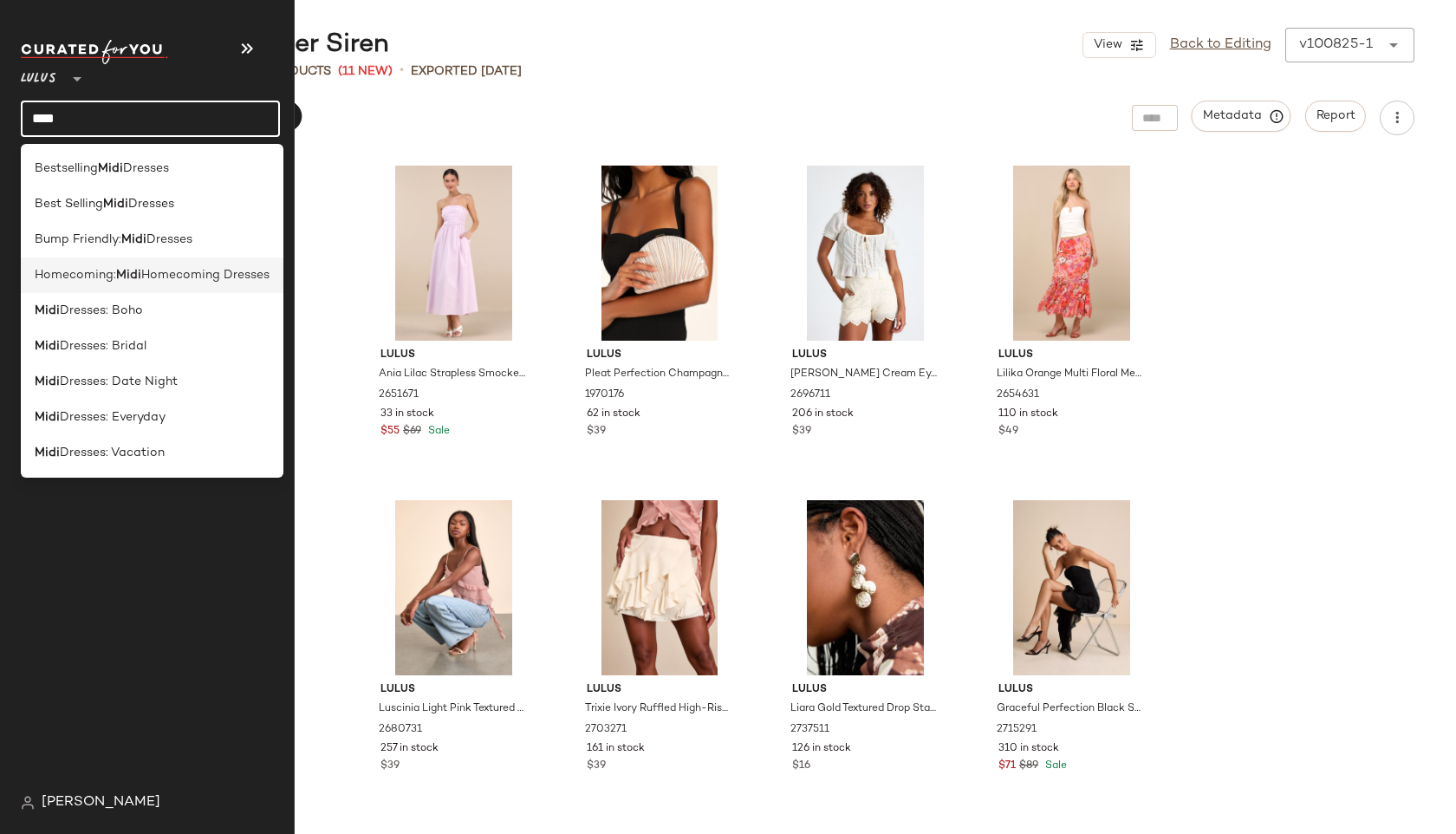
type input "****"
click at [58, 268] on span "Homecoming:" at bounding box center [75, 275] width 82 height 19
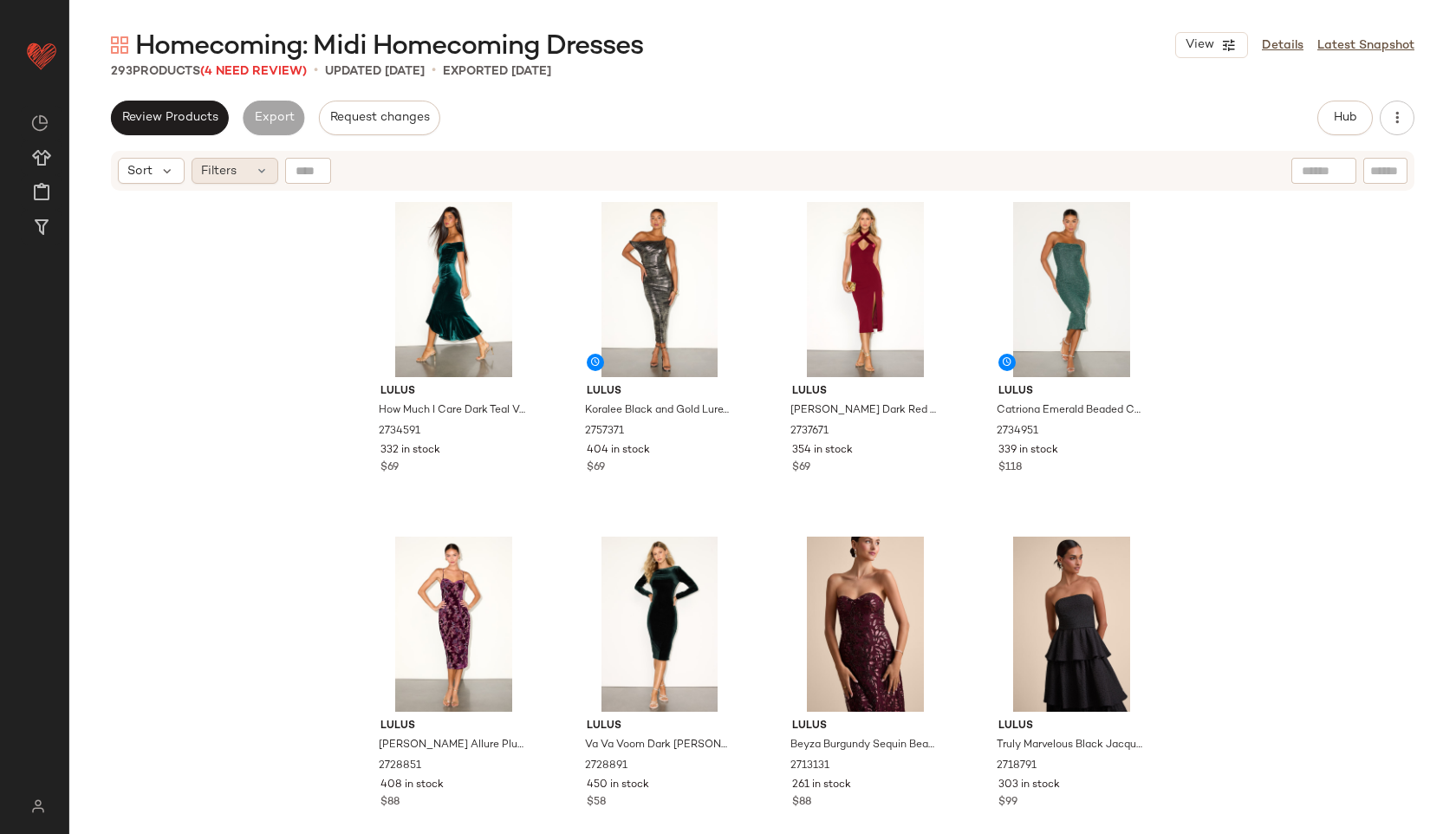
click at [240, 174] on div "Filters" at bounding box center [235, 170] width 87 height 26
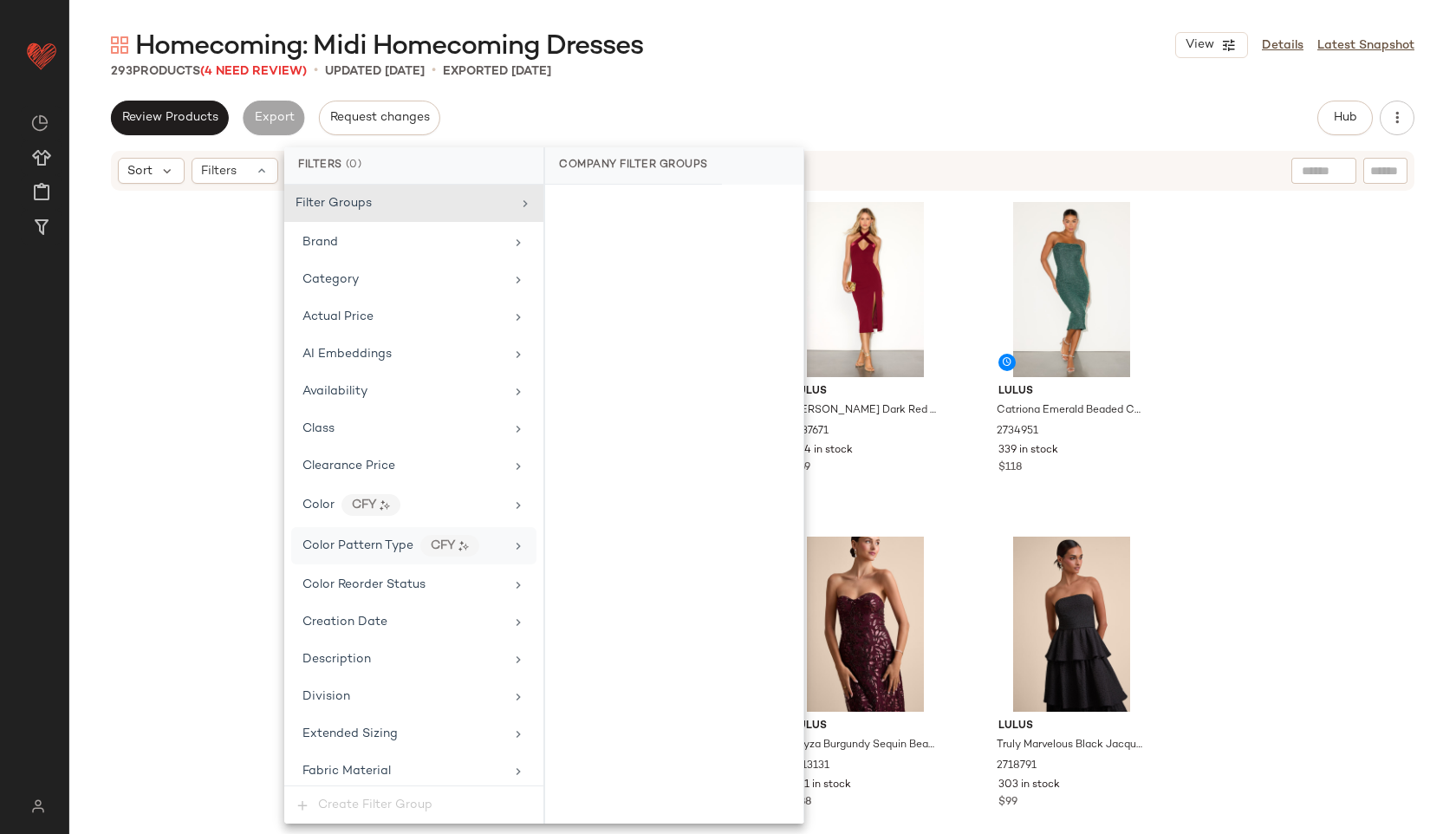
scroll to position [1139, 0]
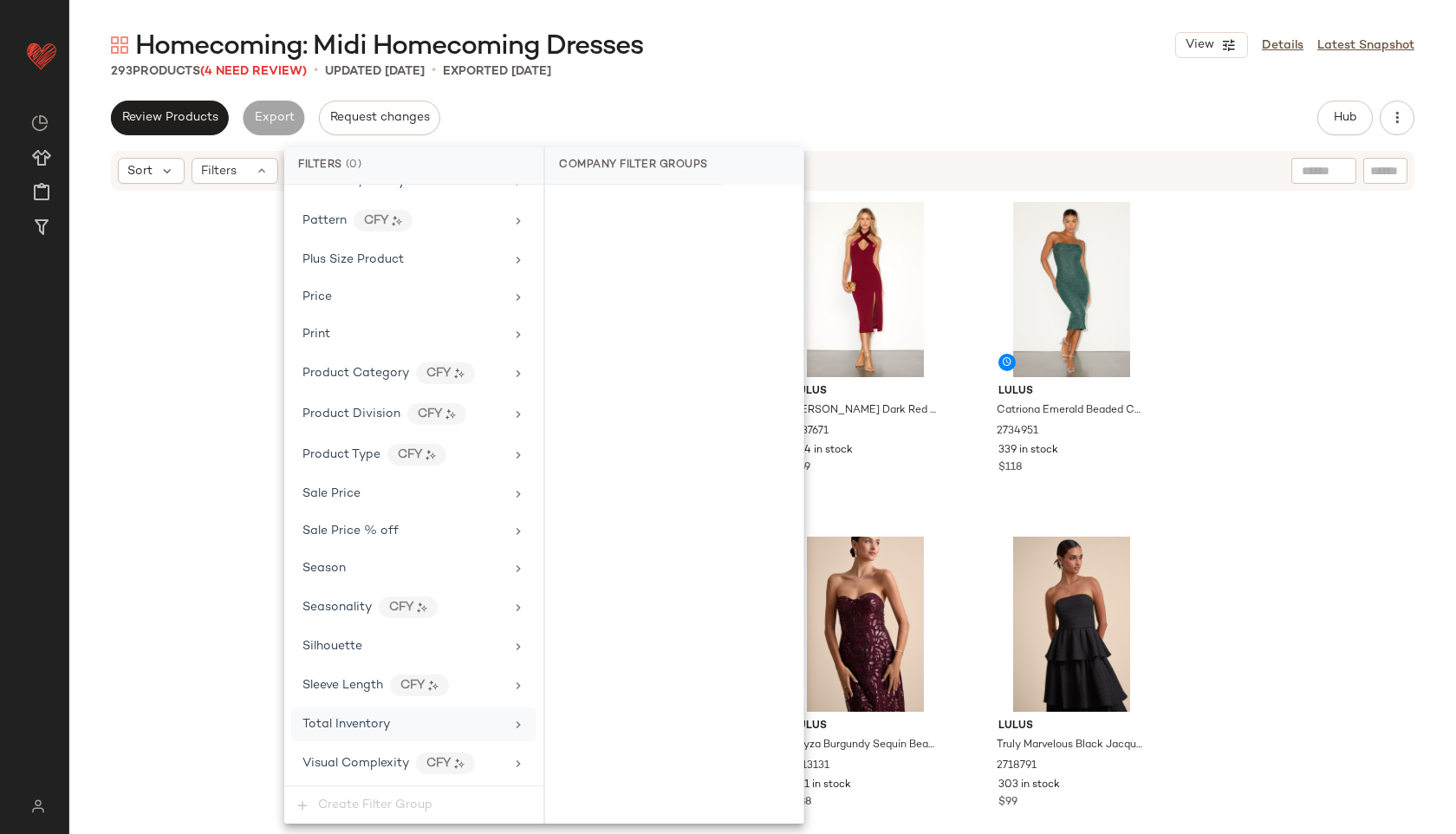
click at [380, 725] on span "Total Inventory" at bounding box center [346, 724] width 88 height 13
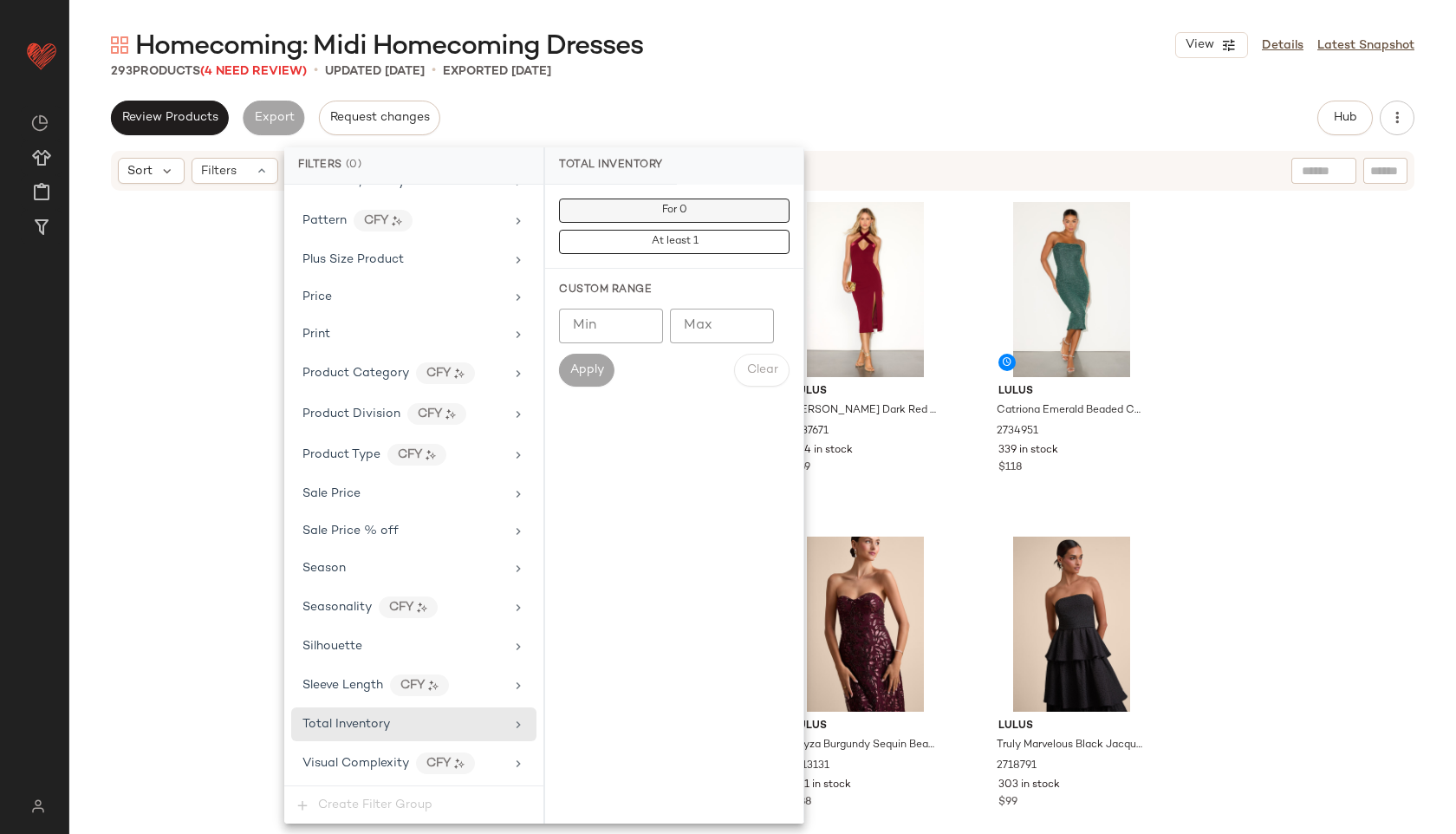
click at [689, 214] on button "For 0" at bounding box center [674, 210] width 230 height 24
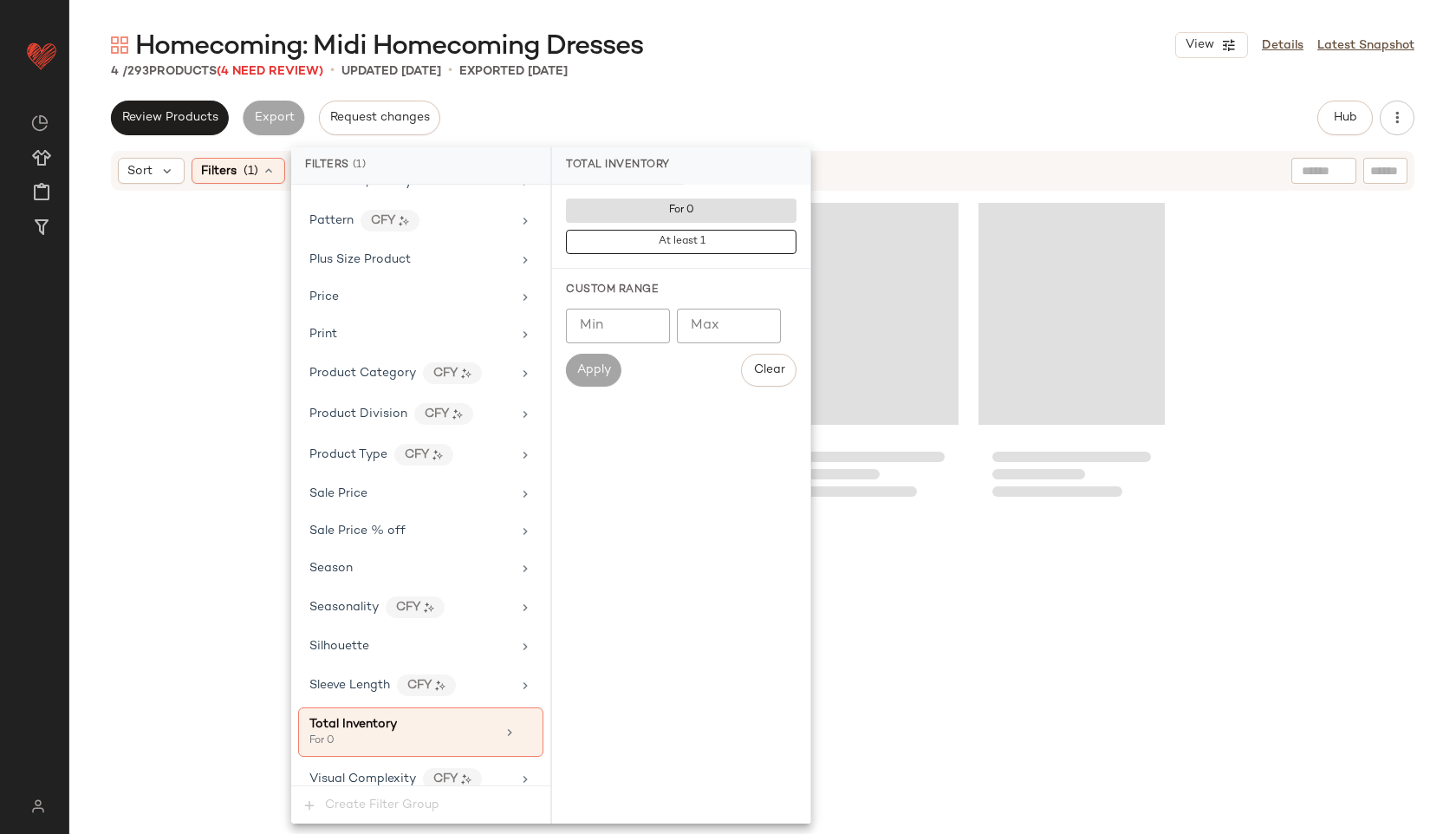
click at [717, 96] on div "Homecoming: Midi Homecoming Dresses View Details Latest Snapshot 4 / 293 Produc…" at bounding box center [762, 430] width 1387 height 806
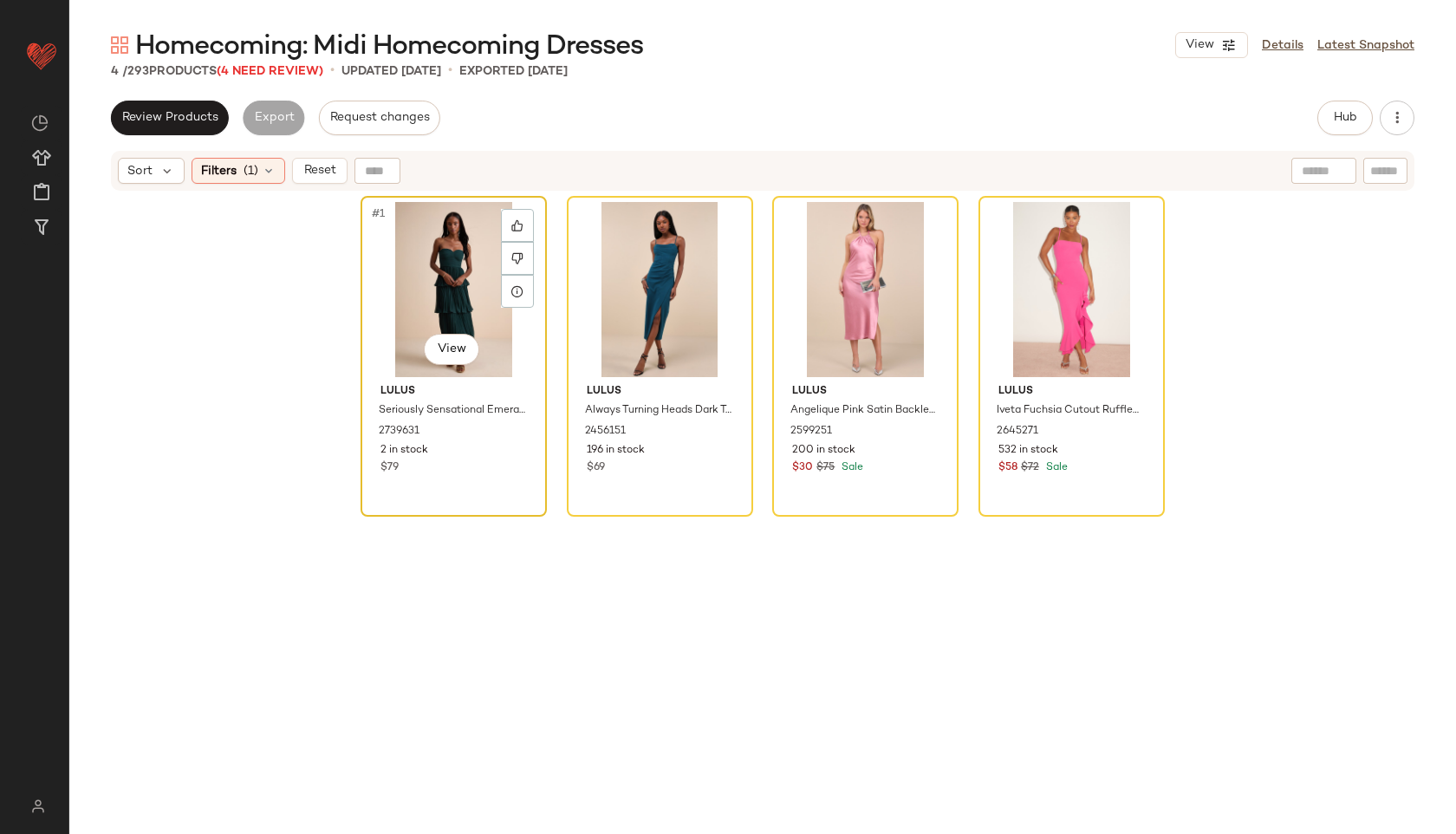
click at [439, 266] on div "#1 View" at bounding box center [454, 290] width 175 height 175
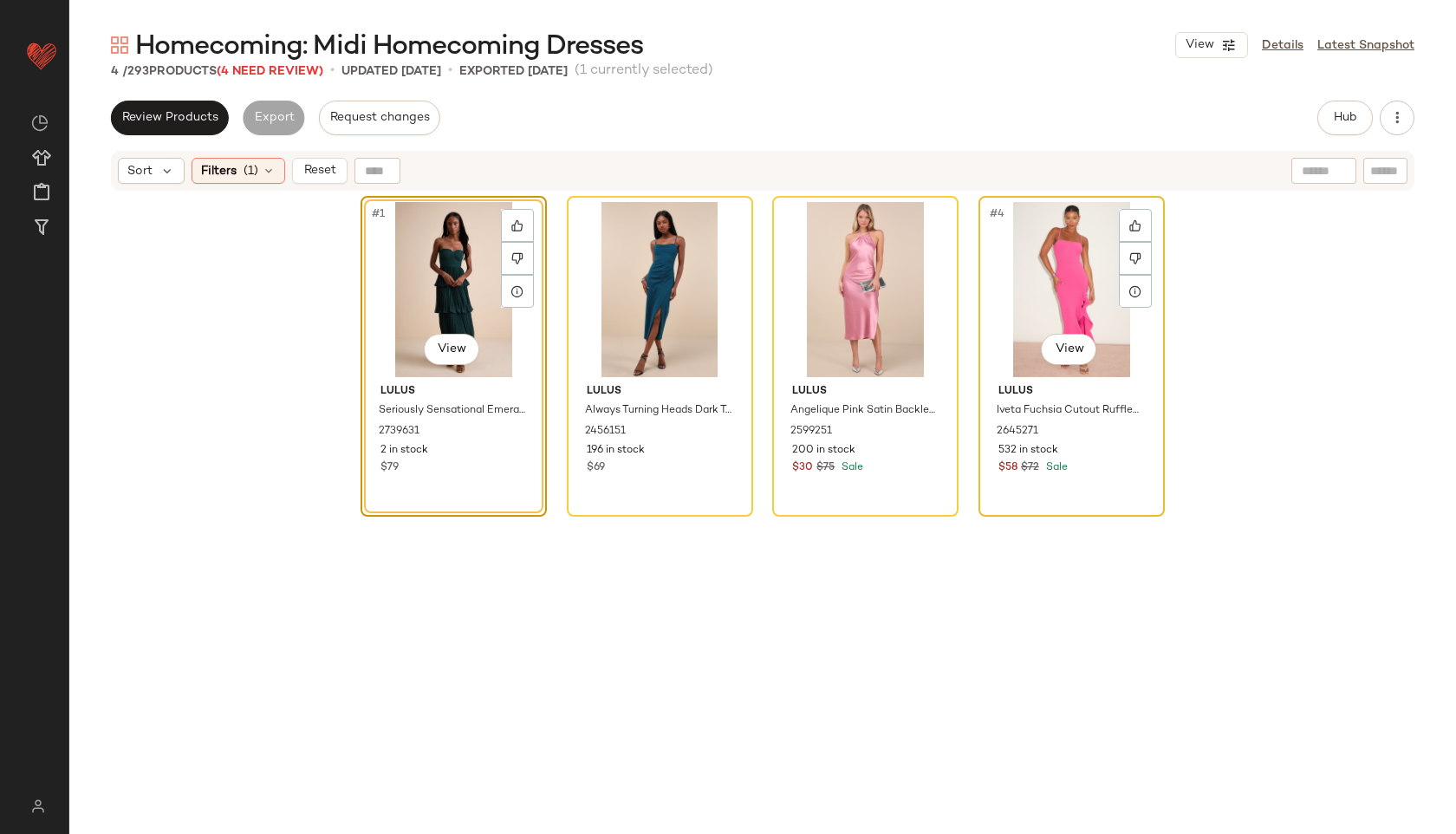
click at [1112, 320] on div "#4 View" at bounding box center [1071, 290] width 175 height 175
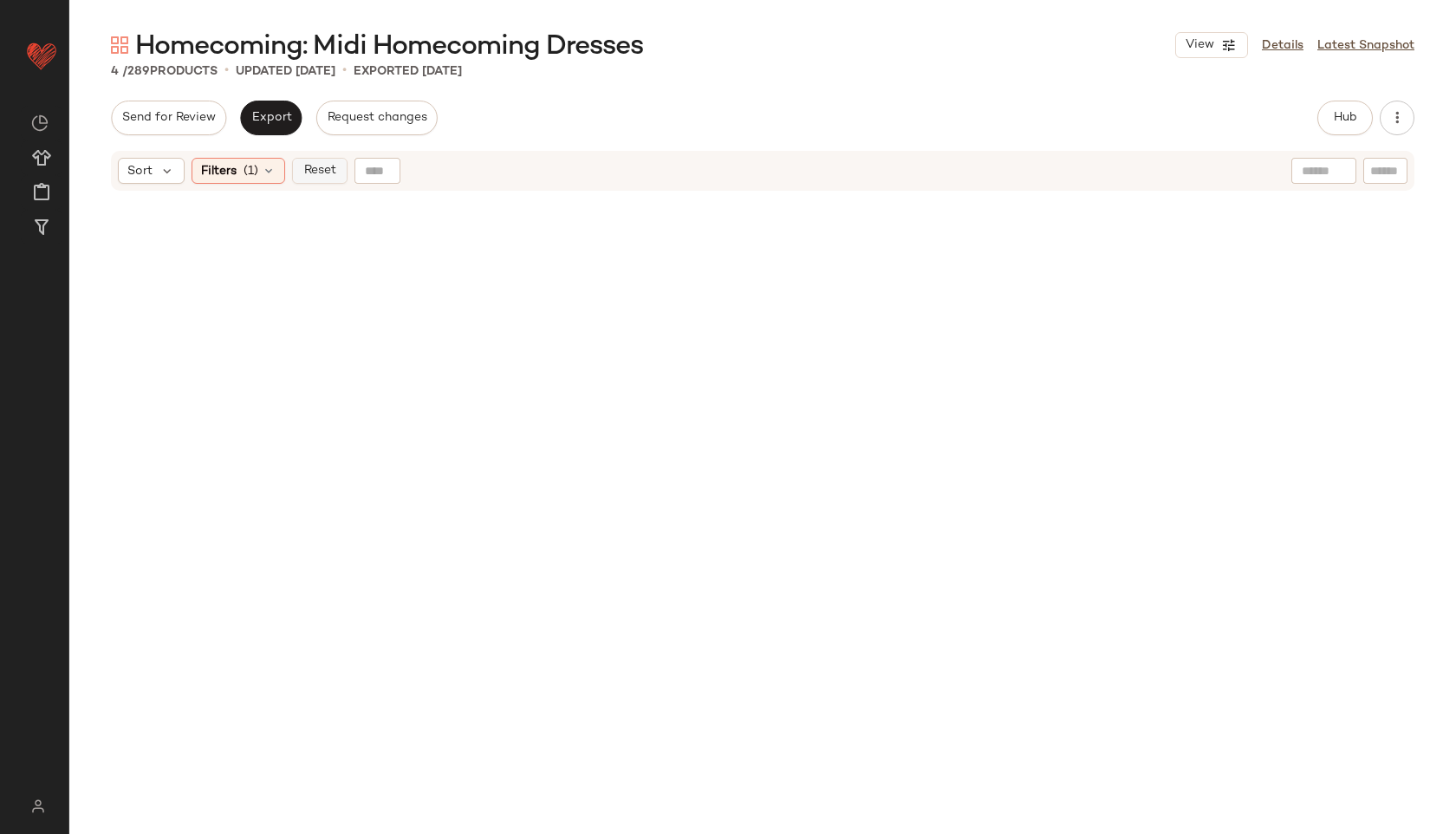
click at [316, 165] on span "Reset" at bounding box center [318, 171] width 33 height 14
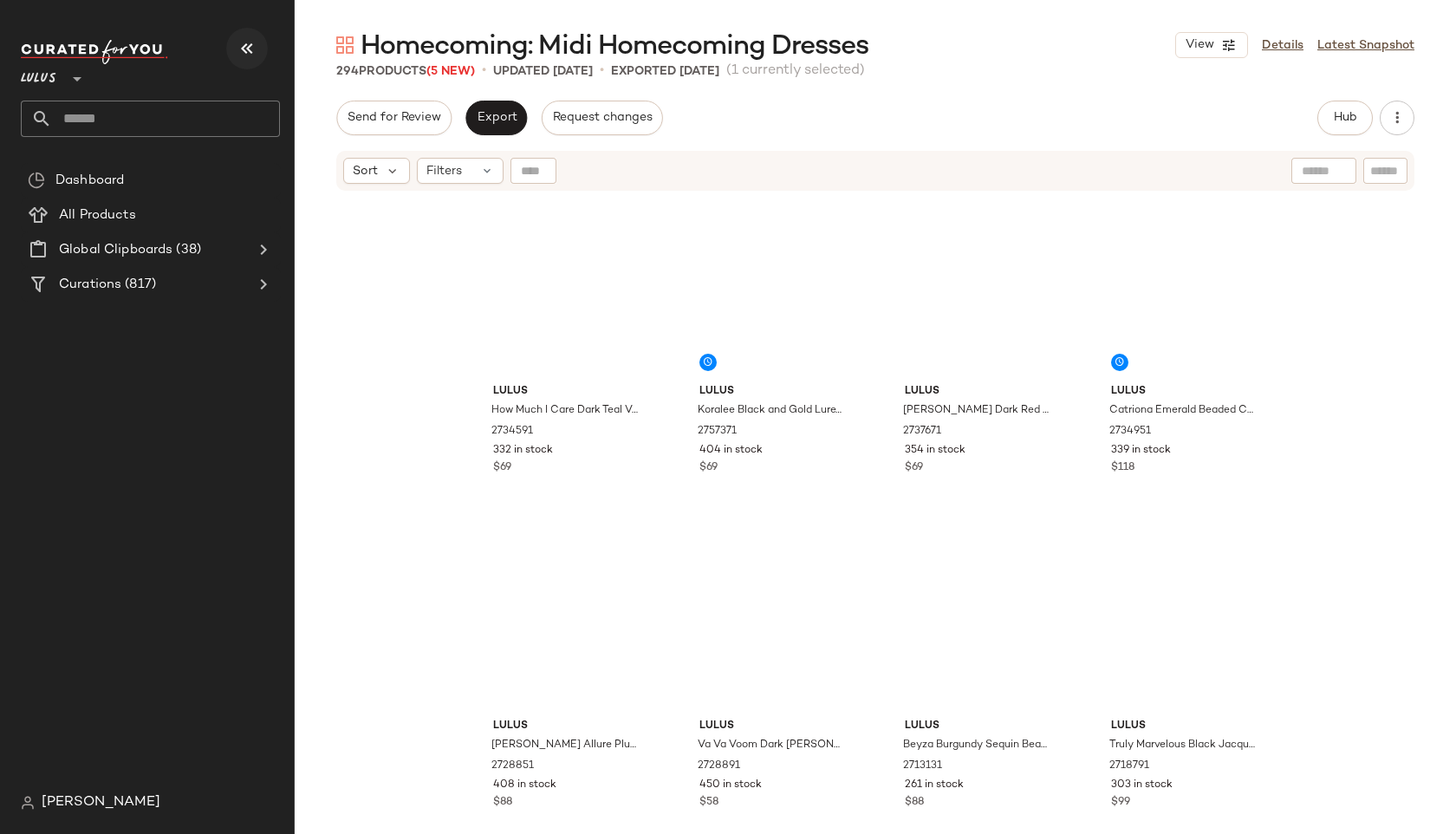
click at [254, 43] on icon "button" at bounding box center [246, 48] width 20 height 20
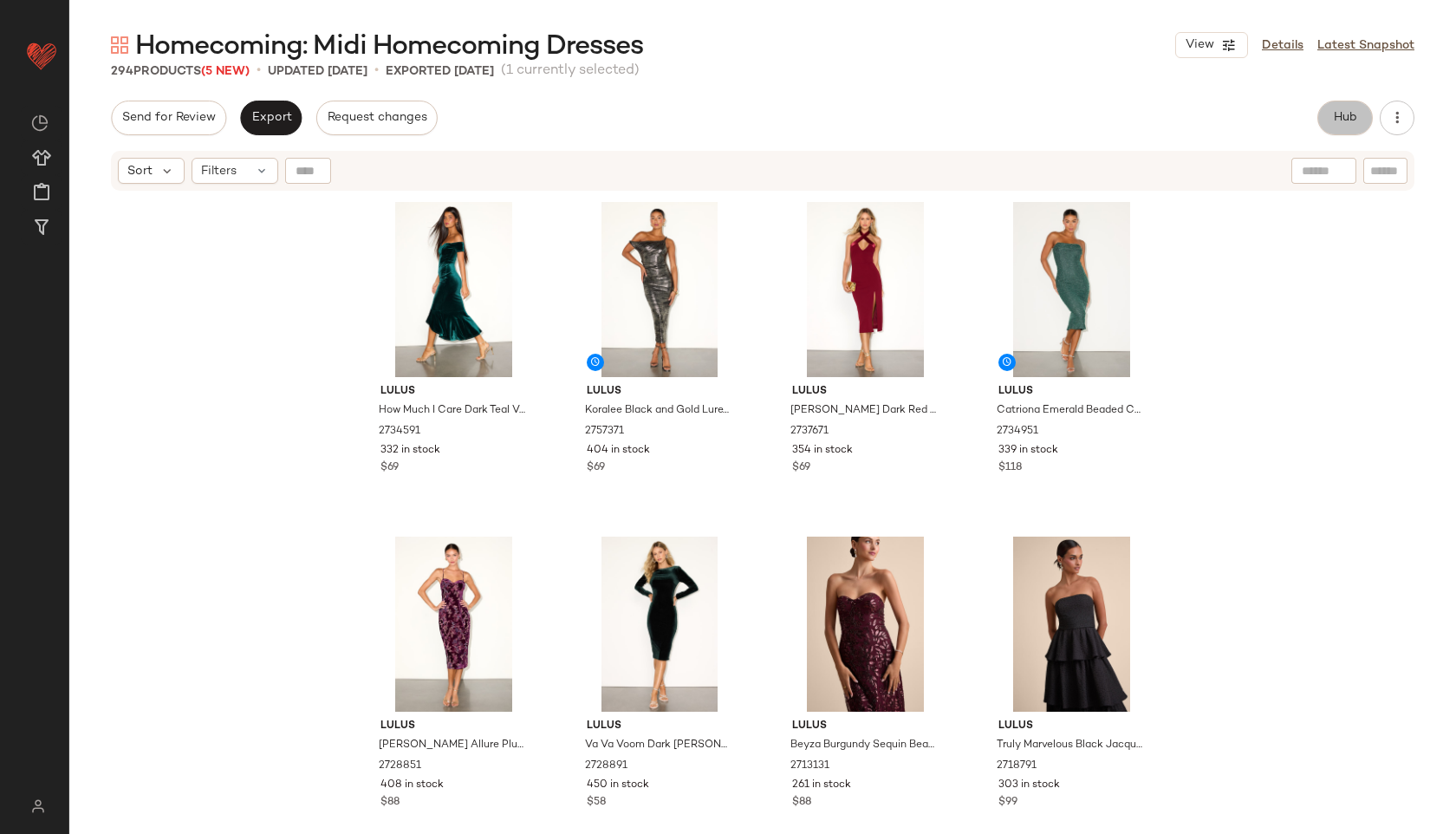
click at [1346, 121] on span "Hub" at bounding box center [1344, 118] width 24 height 14
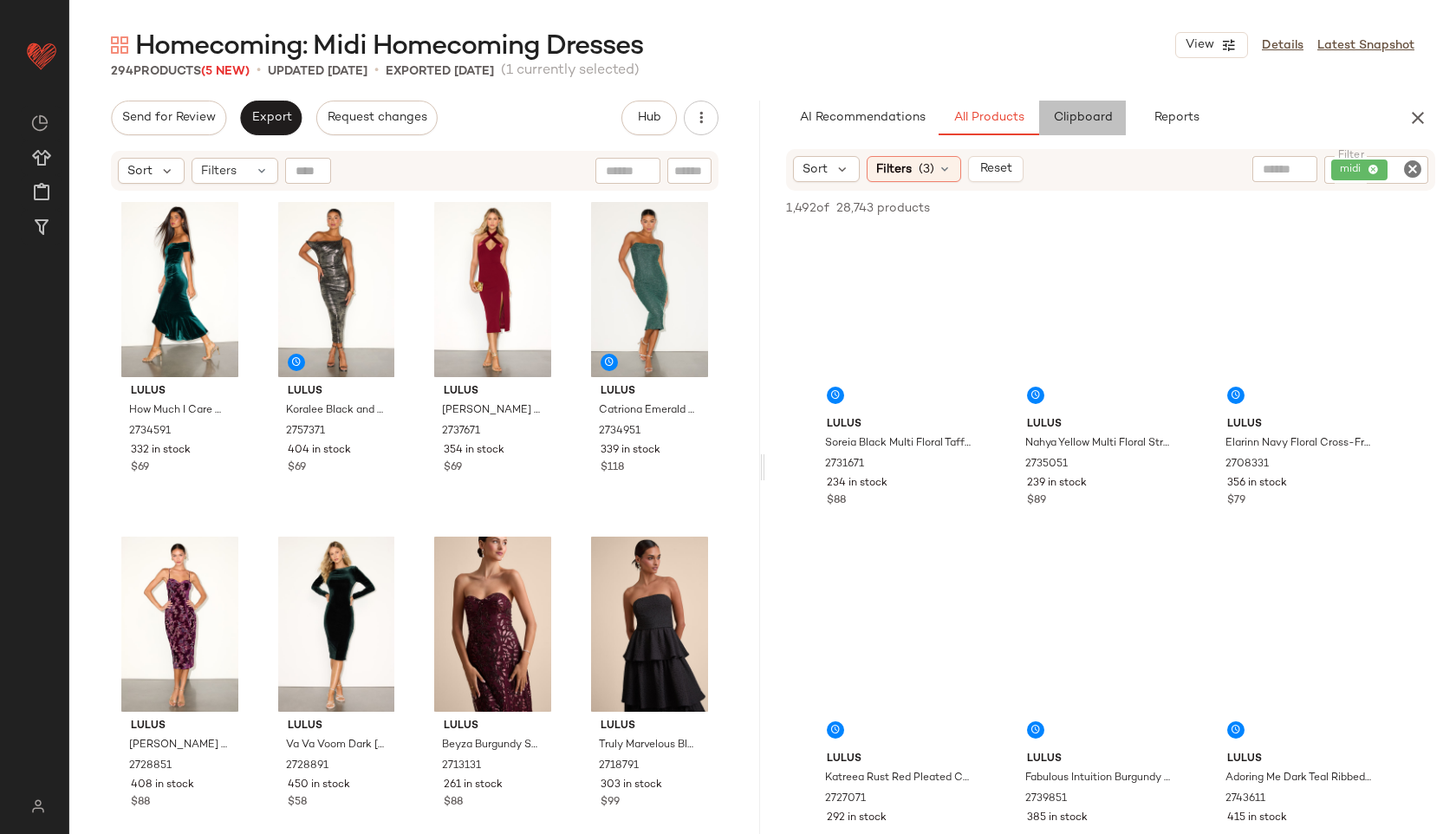
click at [1079, 119] on span "Clipboard" at bounding box center [1081, 118] width 59 height 14
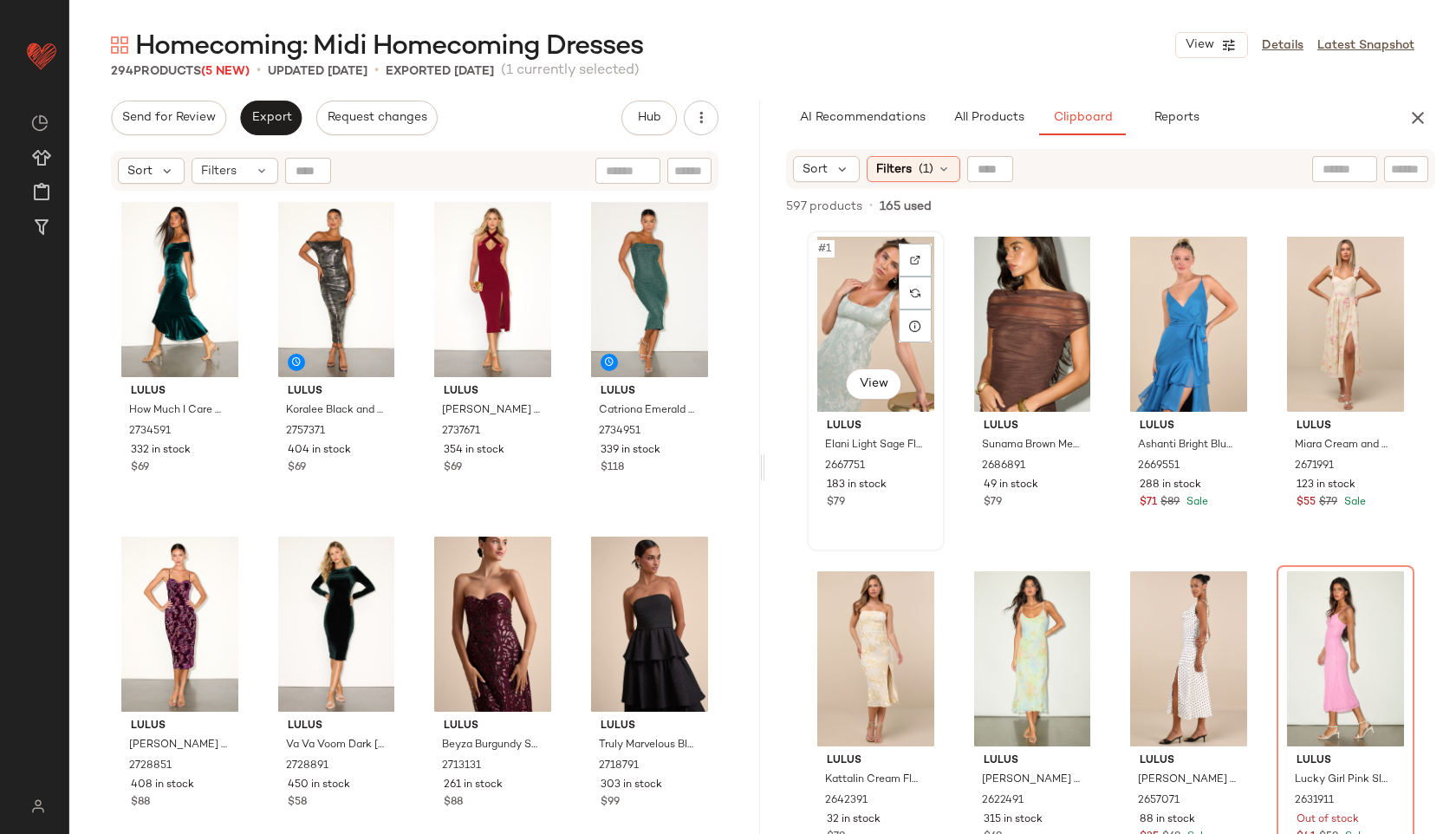
click at [842, 269] on div "#1 View" at bounding box center [876, 324] width 126 height 175
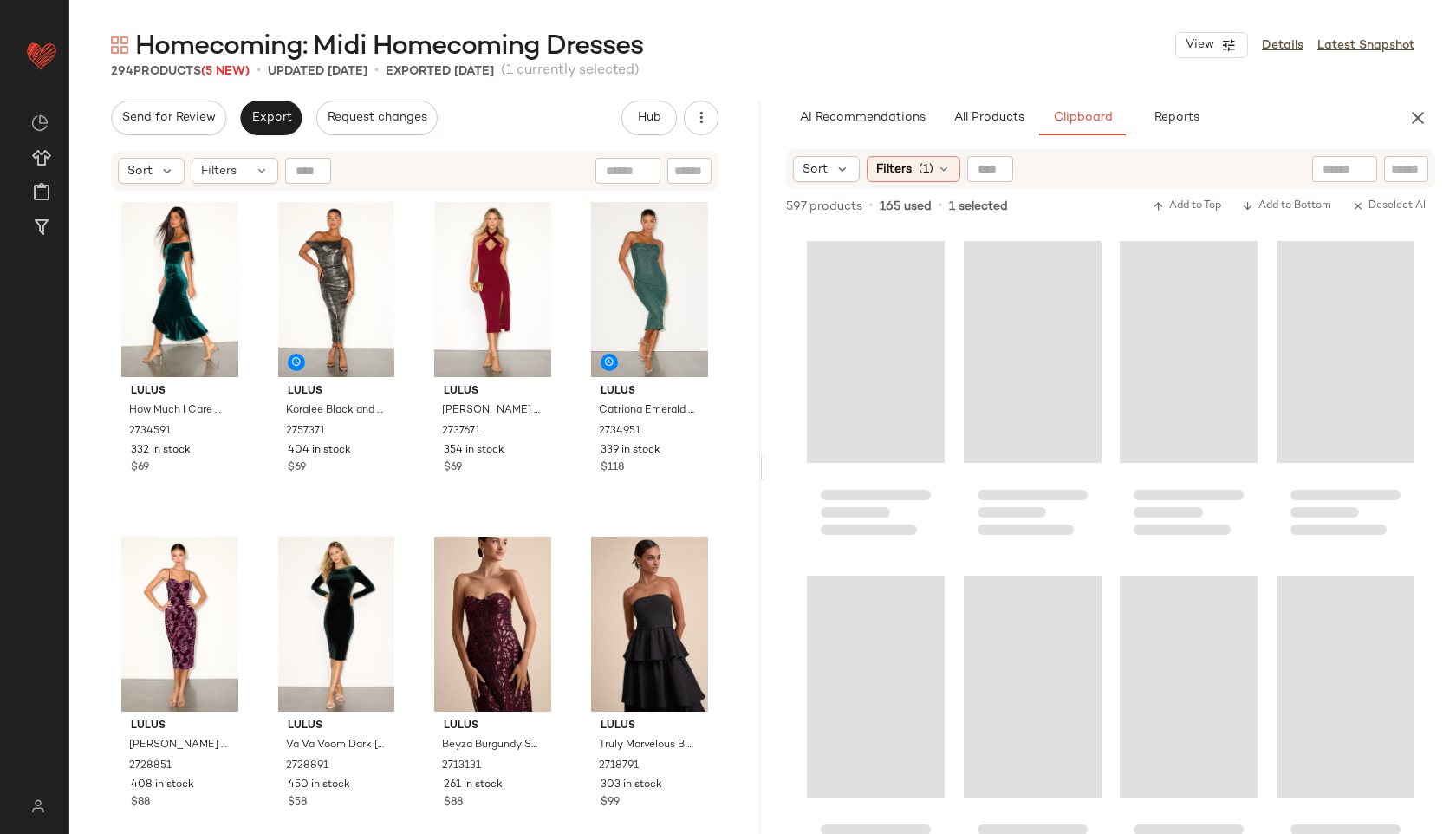
scroll to position [35530, 0]
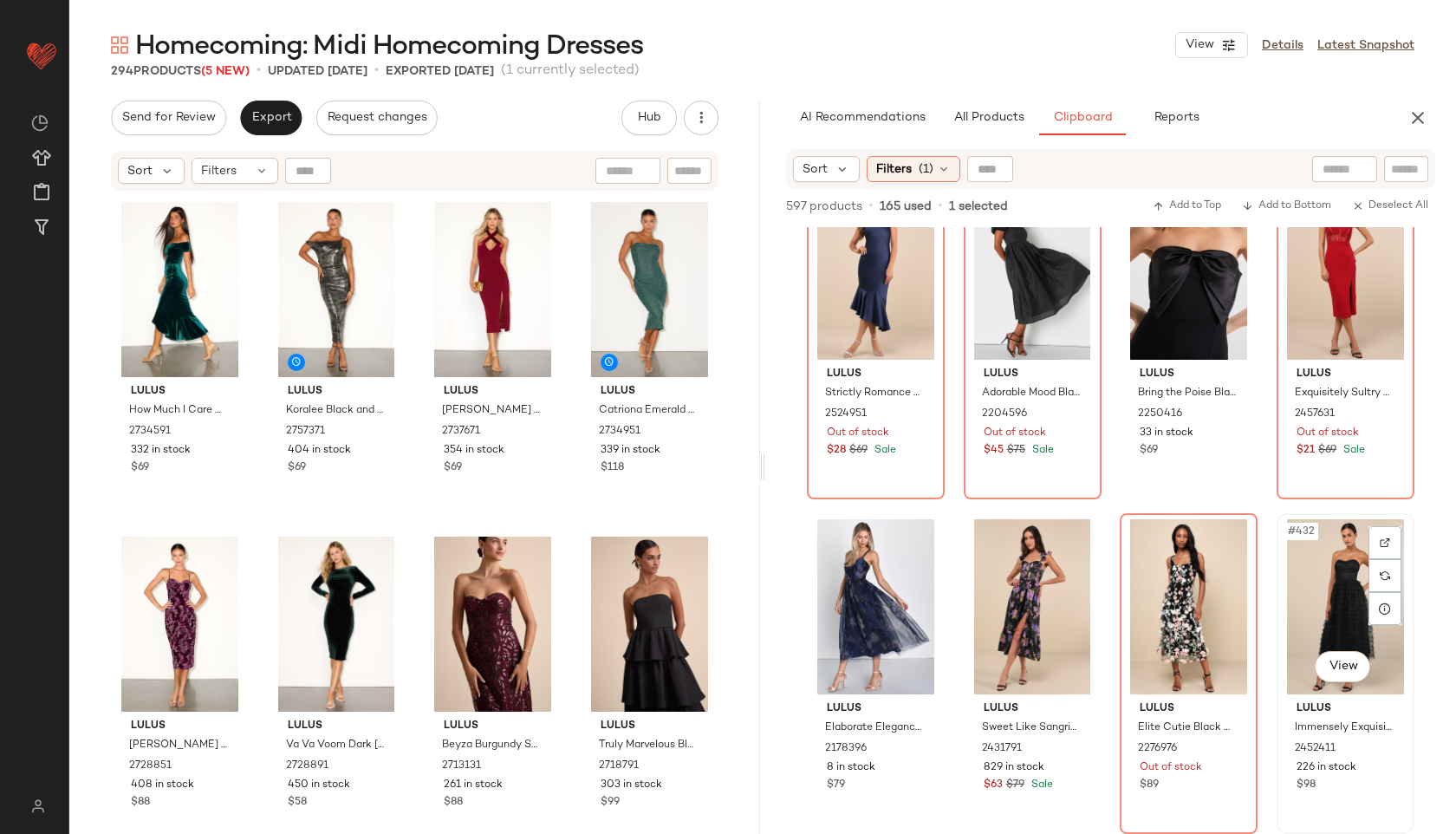
click at [1327, 581] on div "#432 View" at bounding box center [1345, 607] width 126 height 175
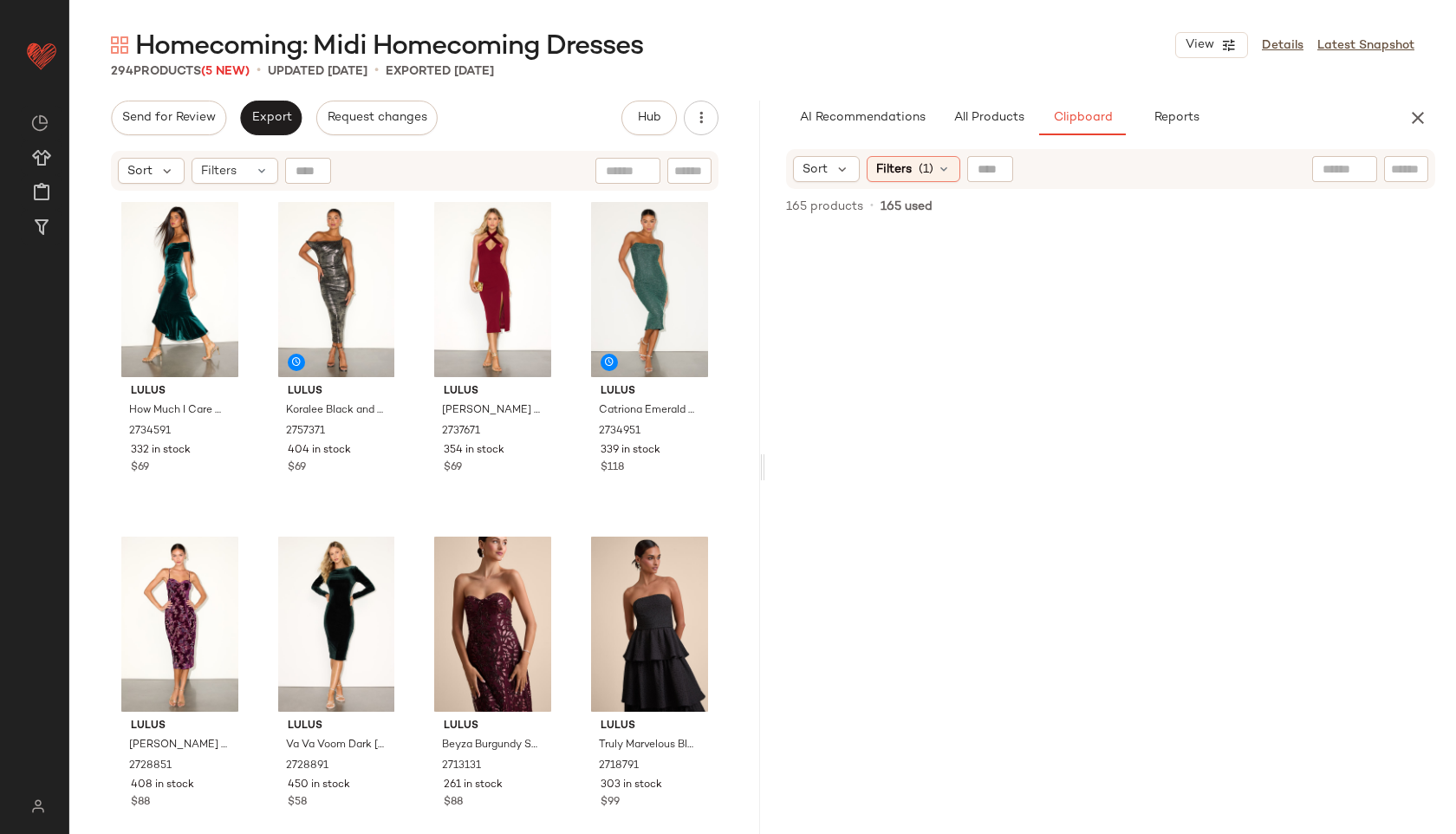
scroll to position [0, 0]
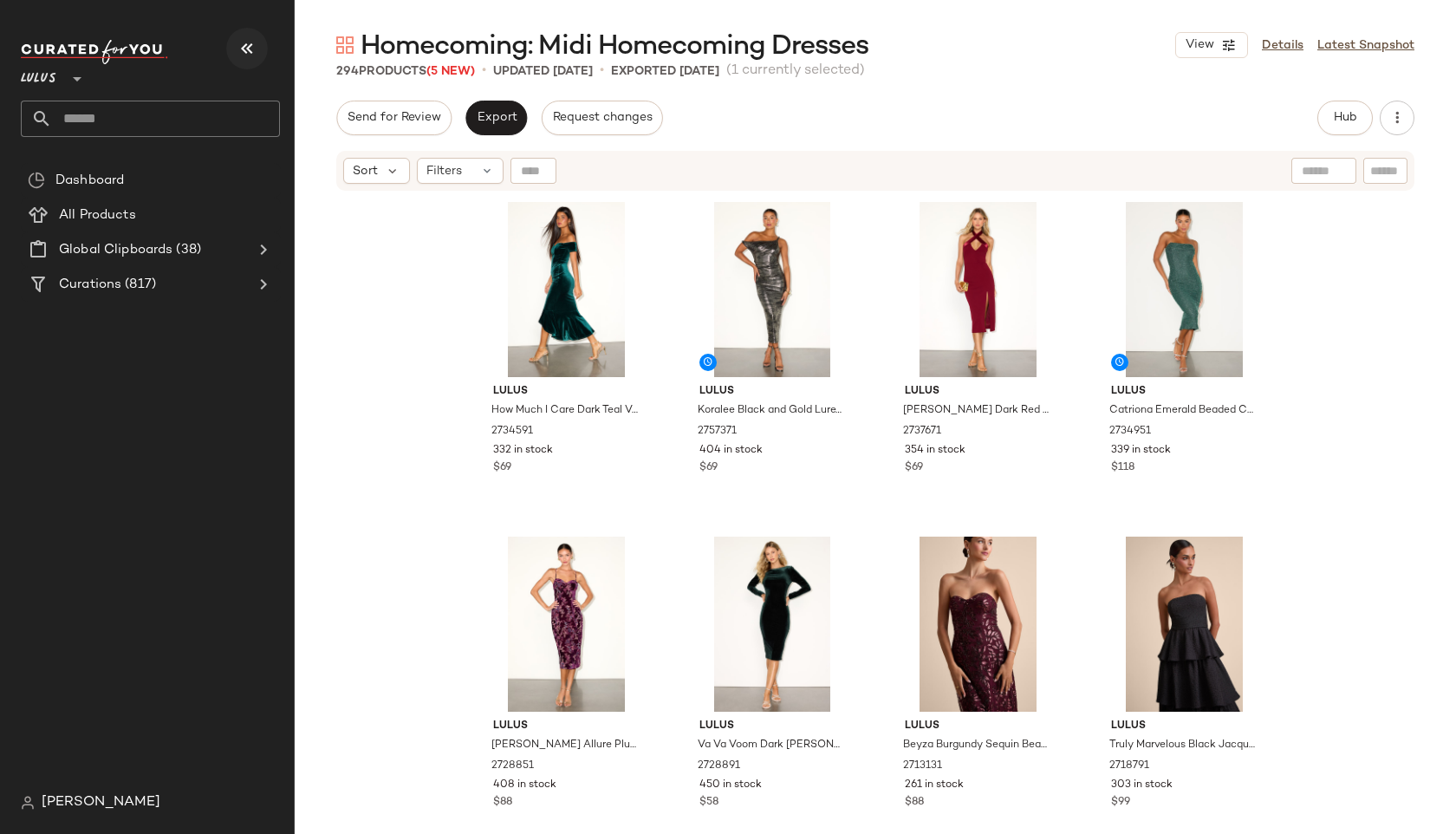
click at [240, 65] on button "button" at bounding box center [246, 48] width 42 height 42
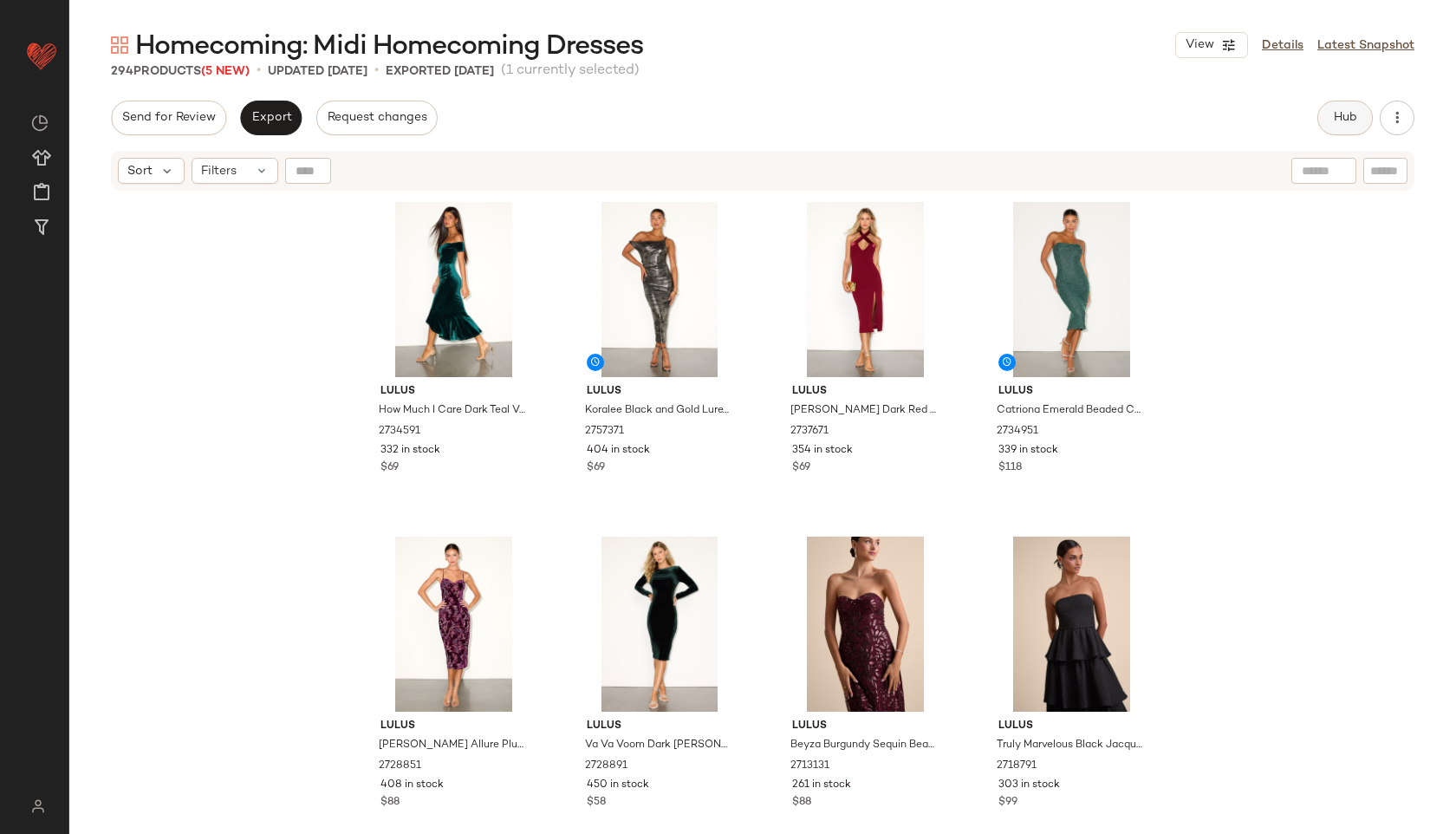
click at [1335, 123] on span "Hub" at bounding box center [1344, 118] width 24 height 14
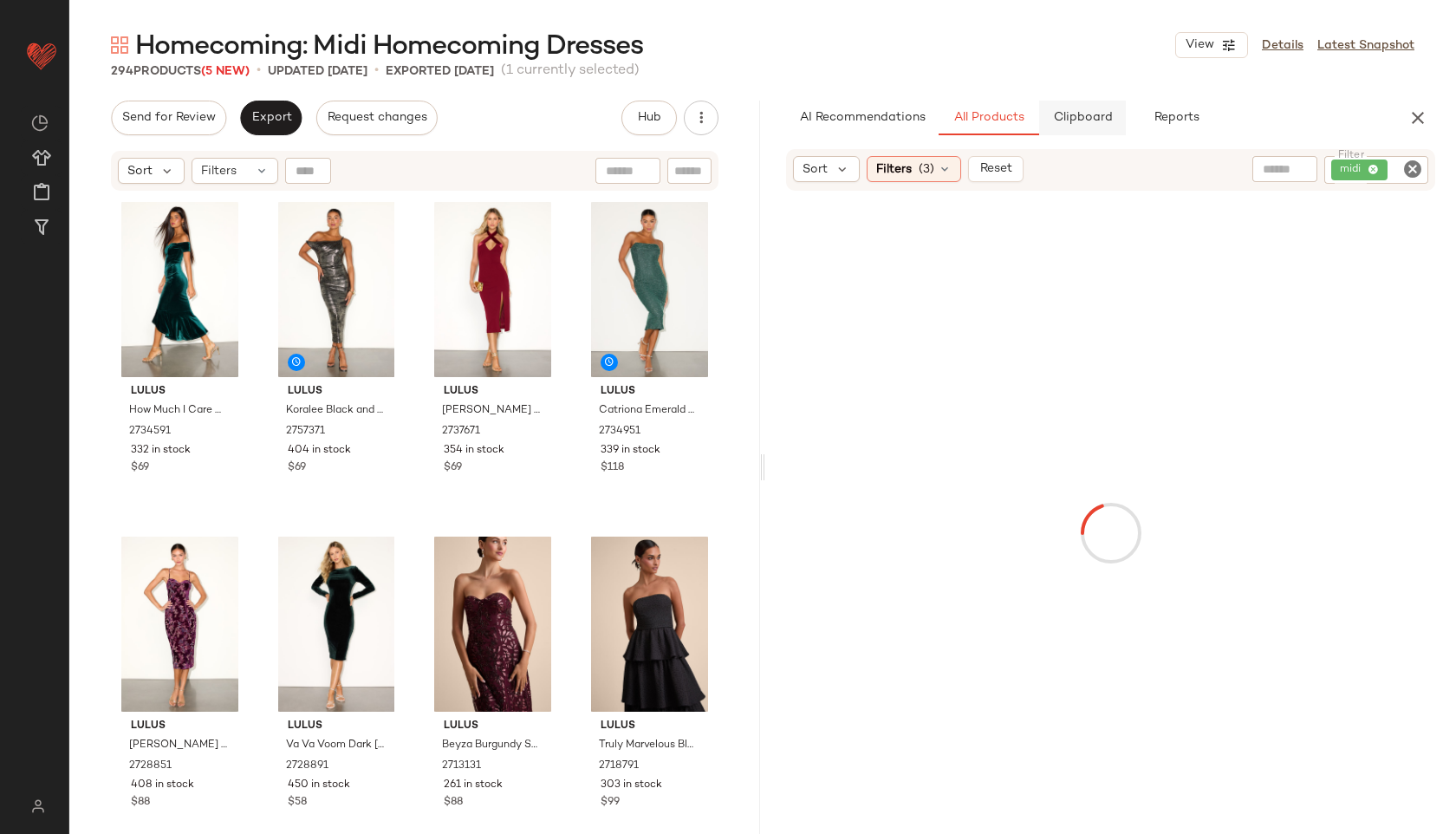
click at [1103, 129] on button "Clipboard" at bounding box center [1083, 117] width 87 height 35
click at [930, 170] on span "(1)" at bounding box center [926, 169] width 15 height 19
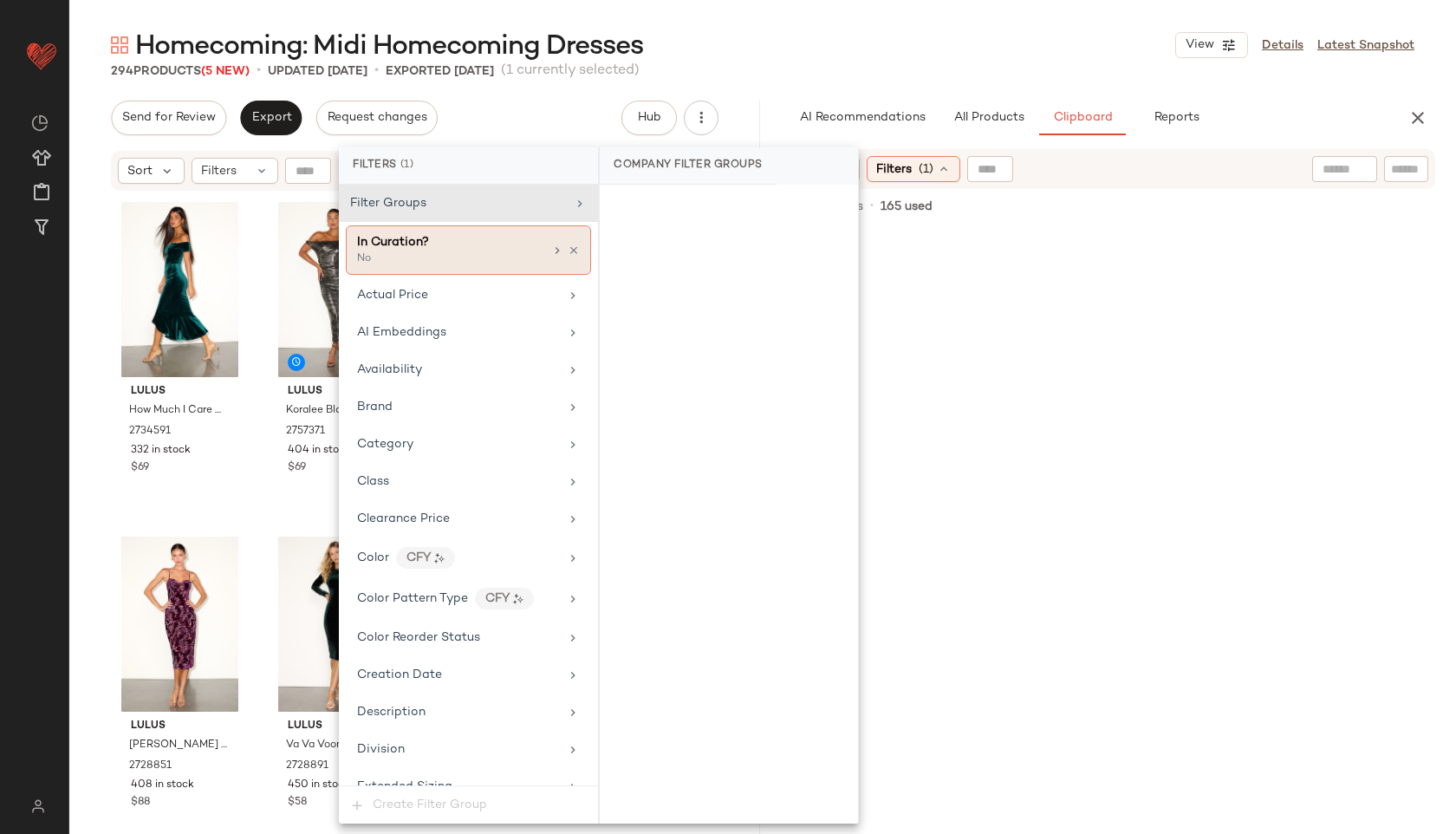
click at [445, 237] on div "In Curation?" at bounding box center [450, 242] width 186 height 19
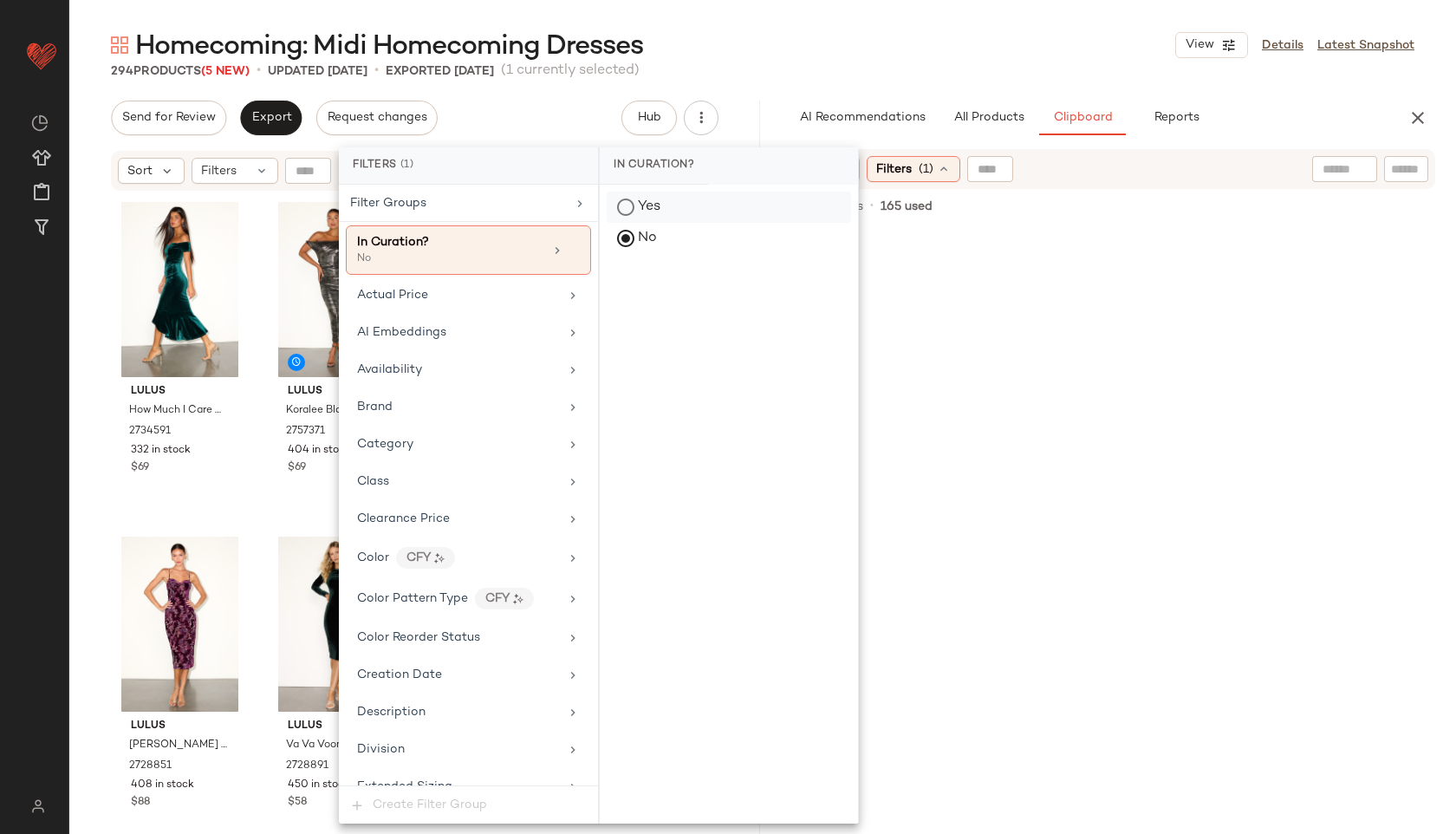
click at [625, 204] on div "Yes" at bounding box center [729, 207] width 245 height 31
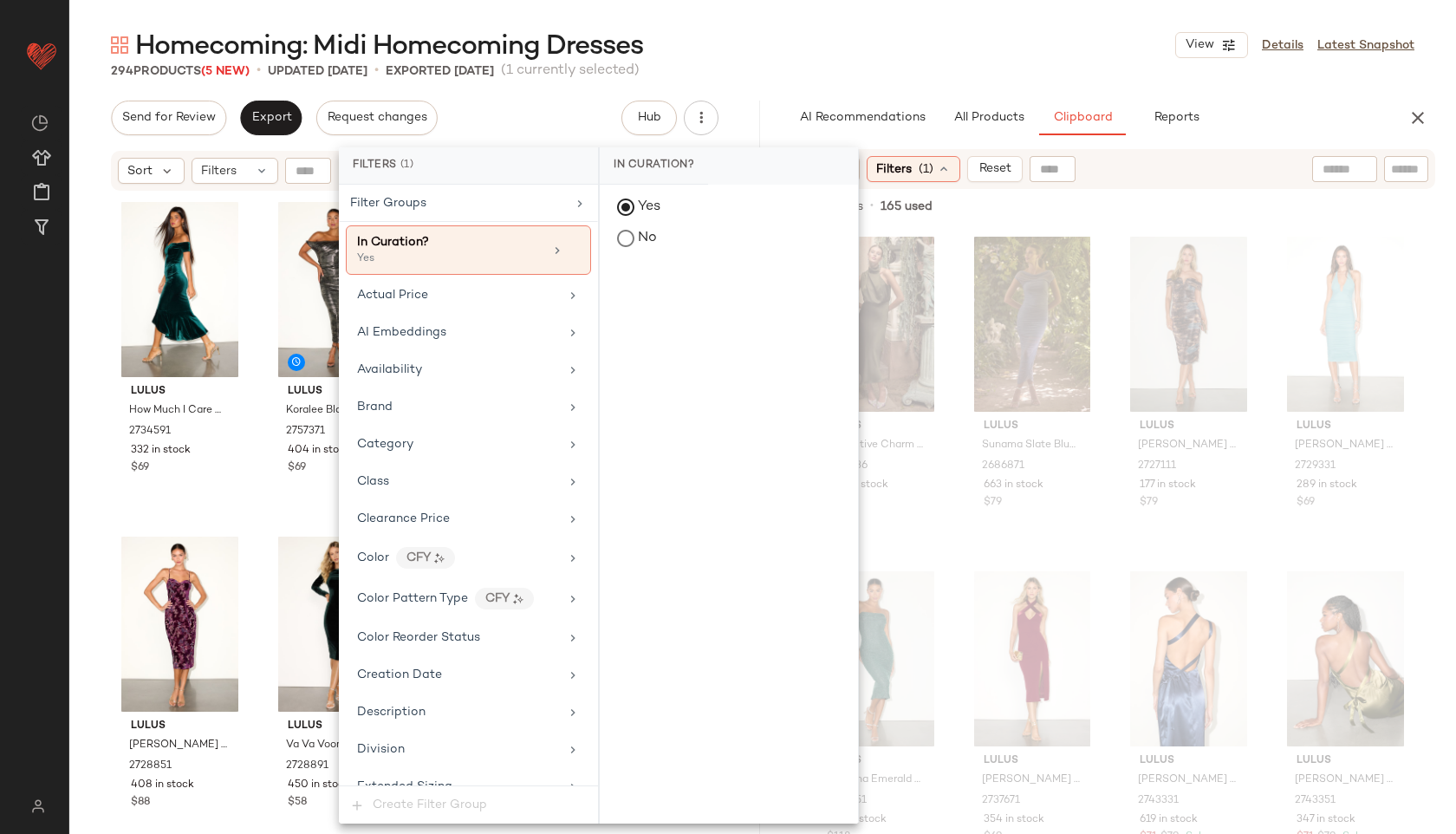
click at [861, 37] on div "Homecoming: Midi Homecoming Dresses View Details Latest Snapshot" at bounding box center [762, 44] width 1387 height 35
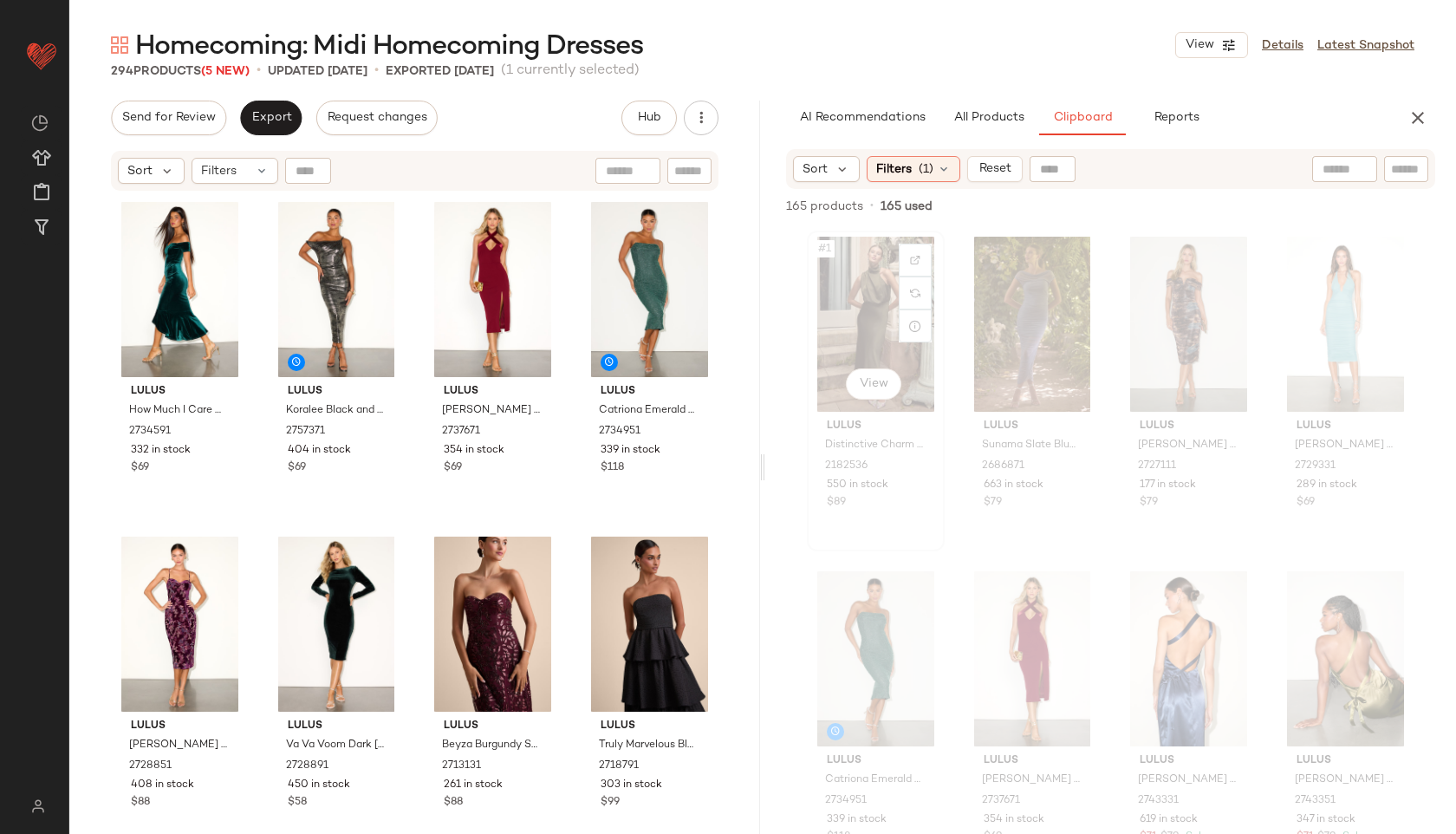
click at [876, 315] on div "#1 View" at bounding box center [876, 324] width 126 height 175
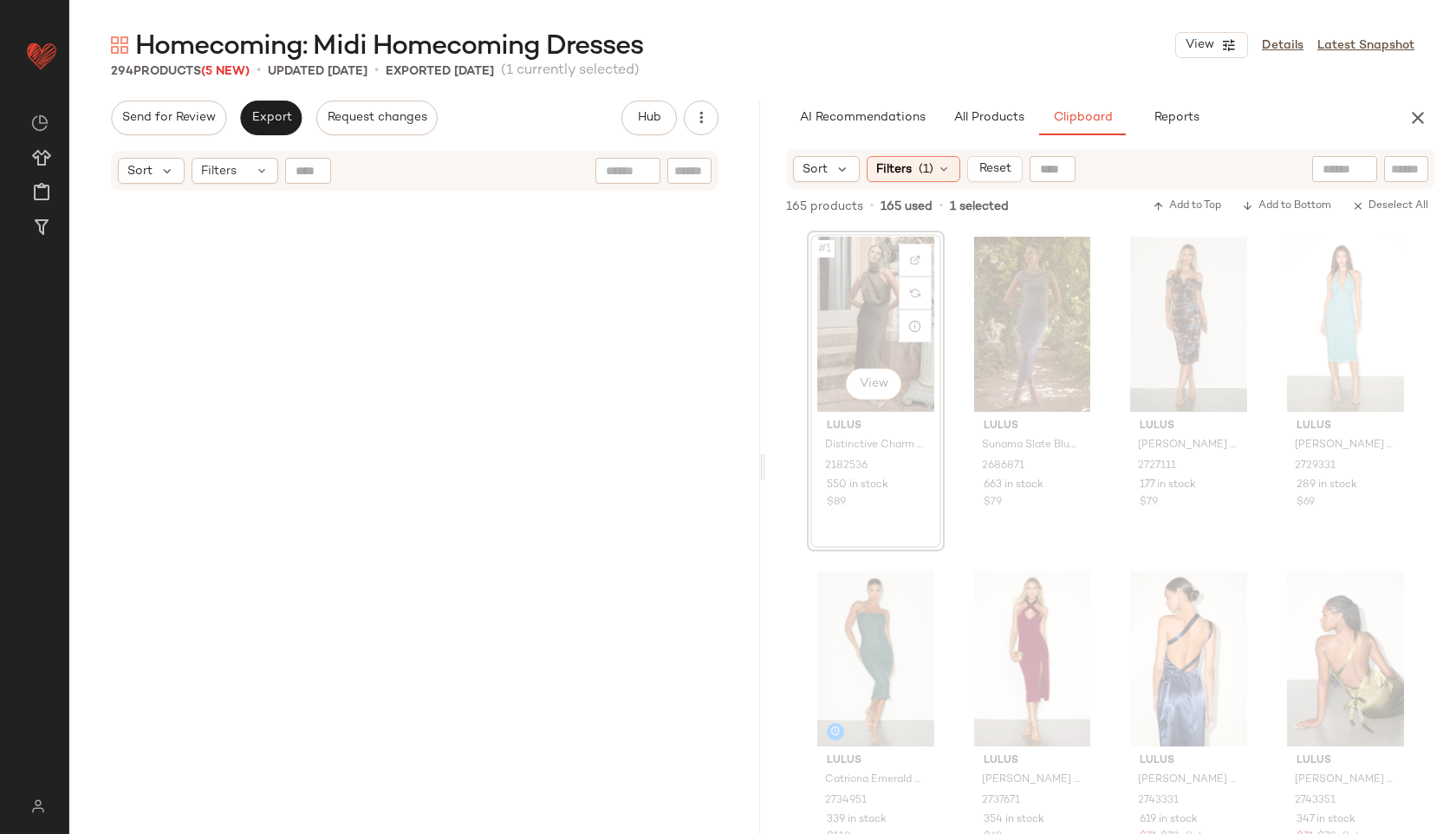
scroll to position [23753, 0]
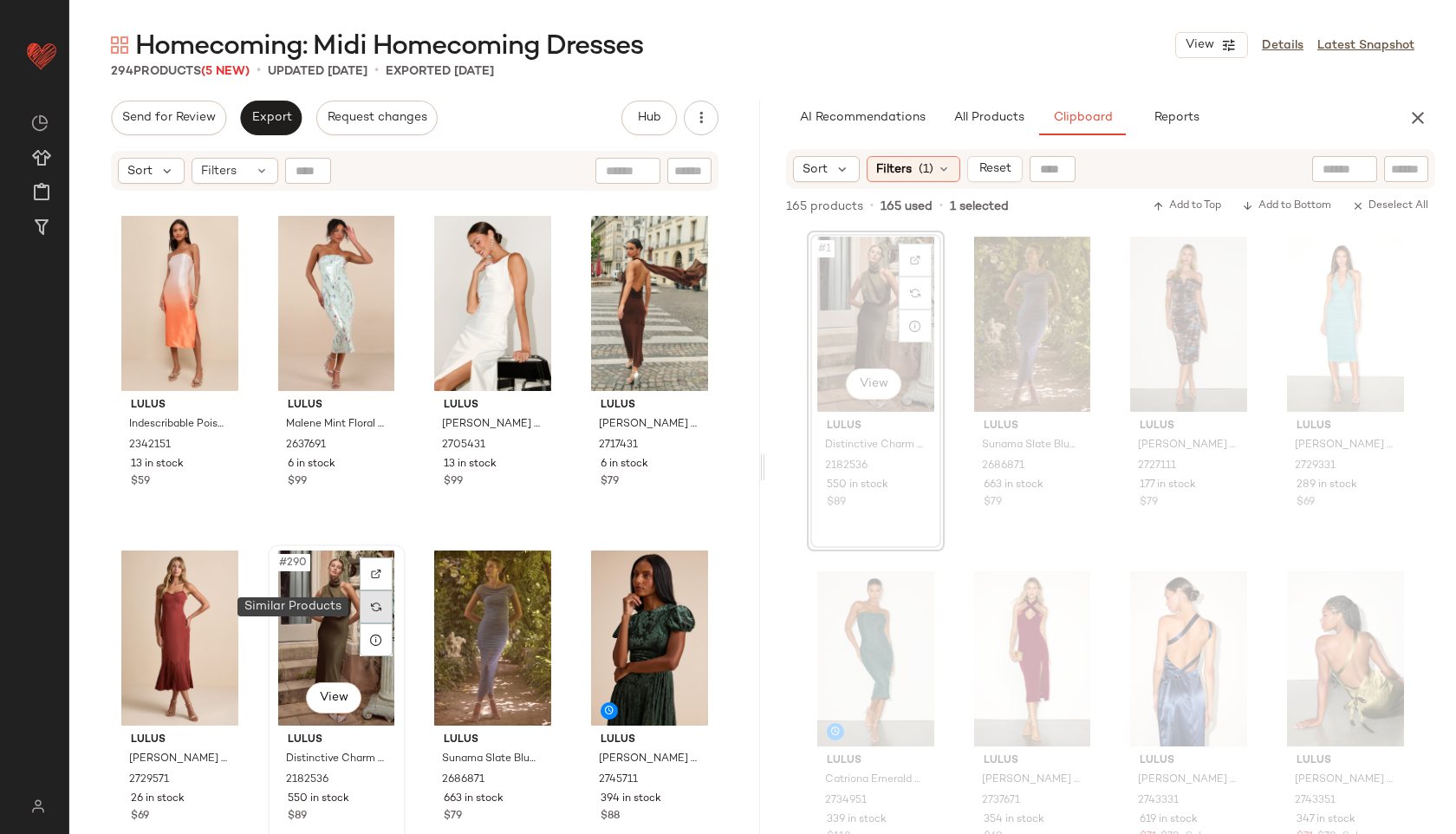
click at [371, 605] on img at bounding box center [377, 607] width 11 height 11
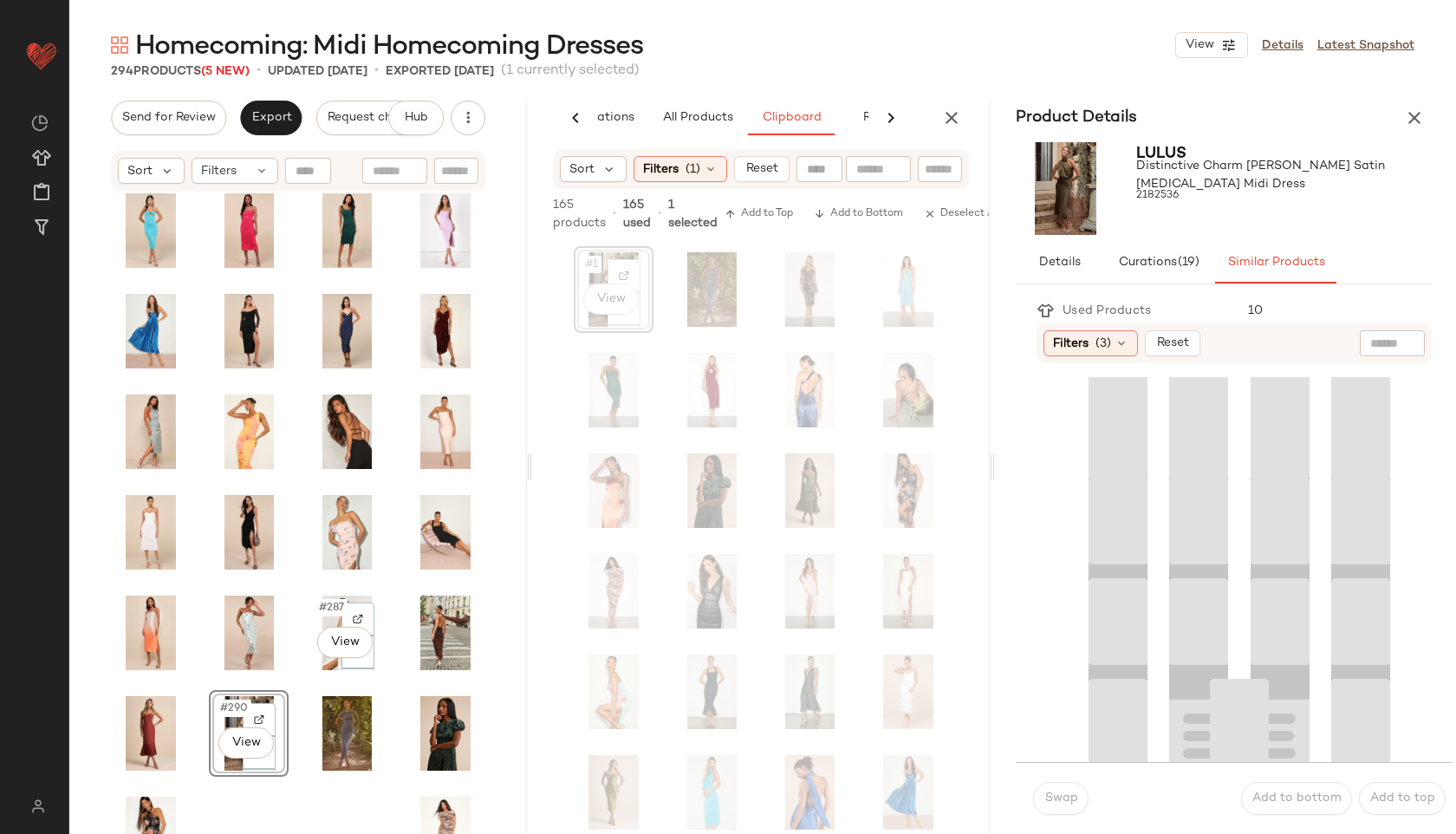
scroll to position [0, 104]
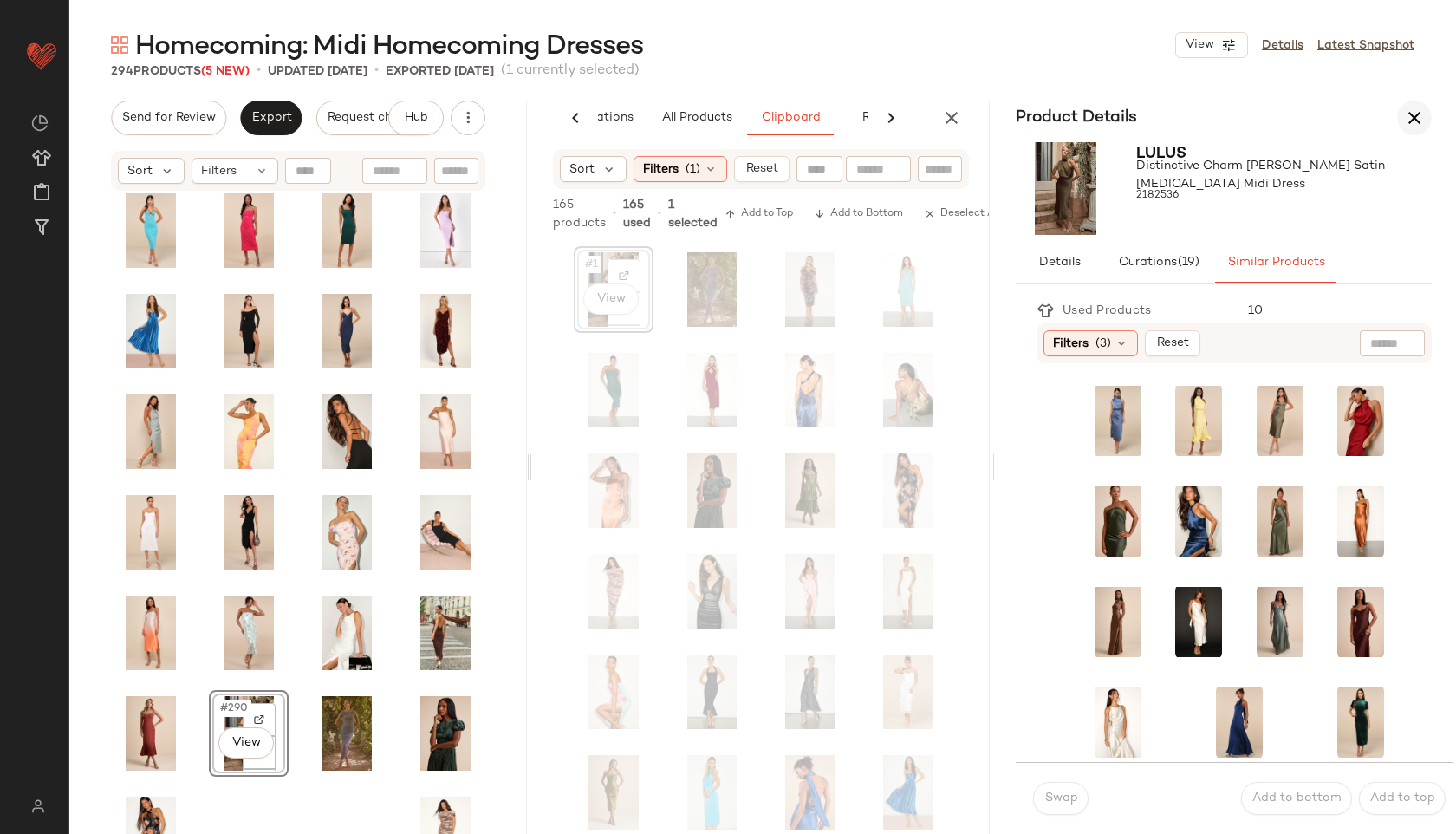
click at [1419, 118] on icon "button" at bounding box center [1413, 117] width 20 height 20
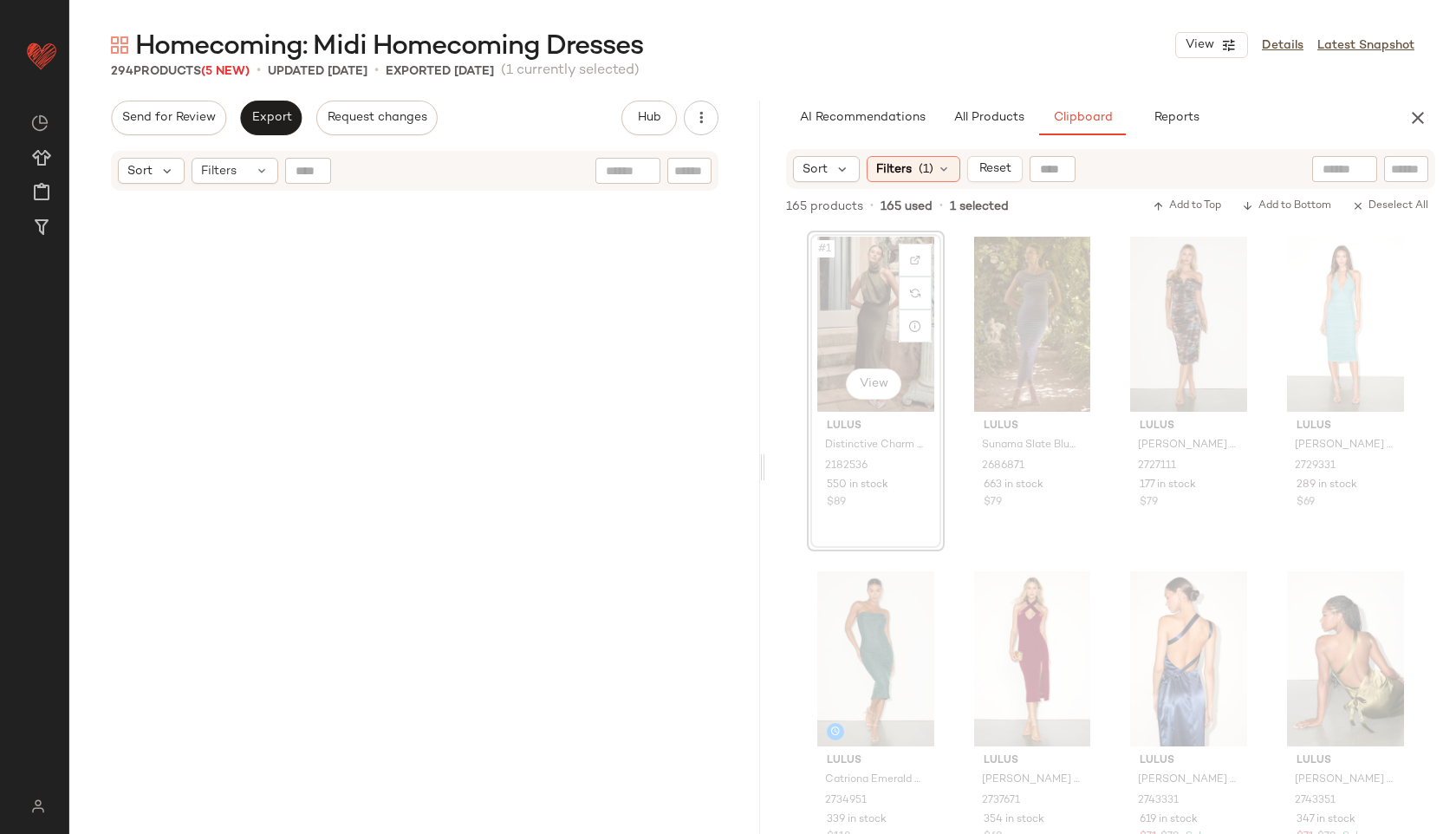
scroll to position [24076, 0]
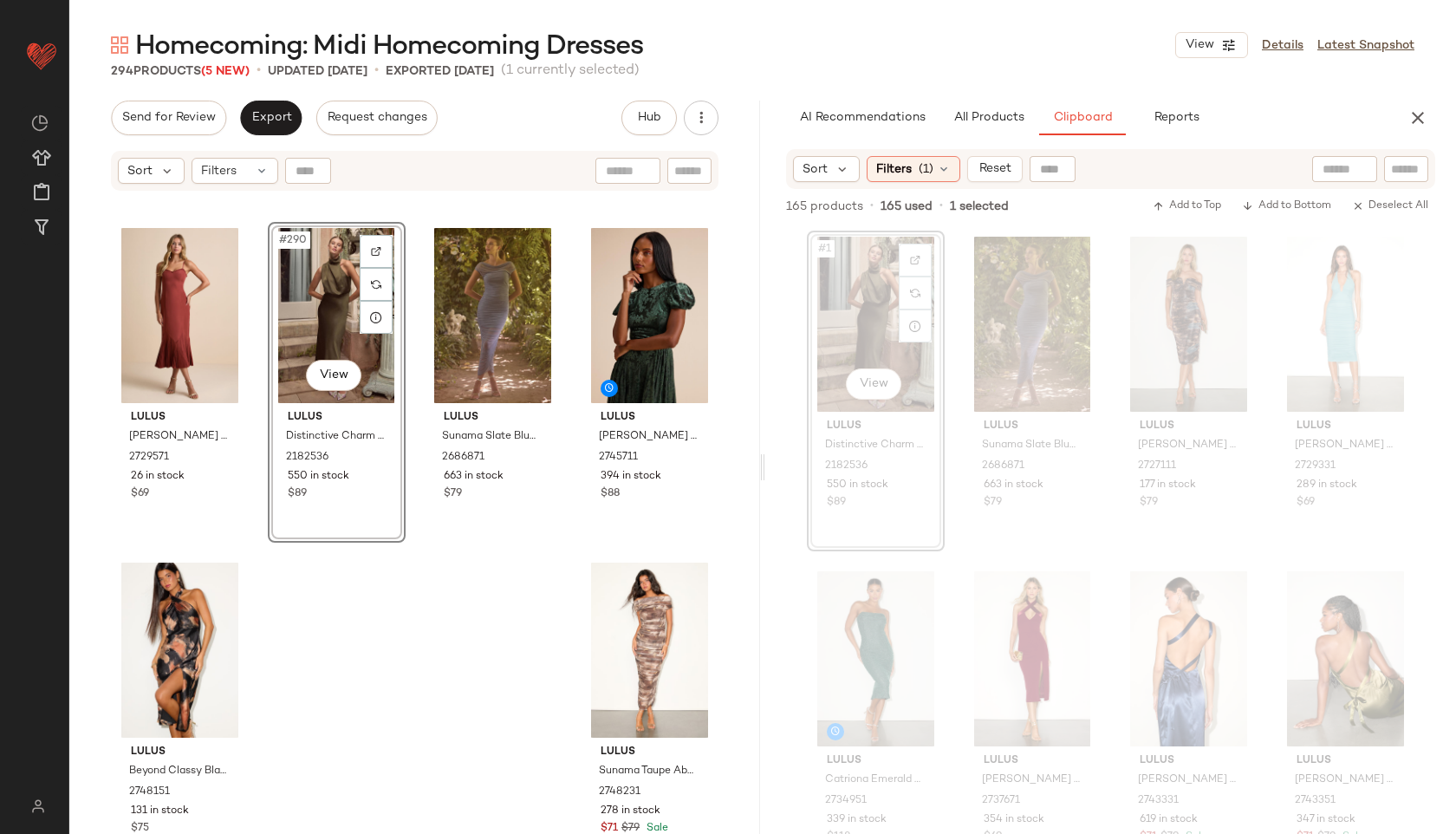
click at [302, 292] on div "#290 View" at bounding box center [337, 316] width 126 height 175
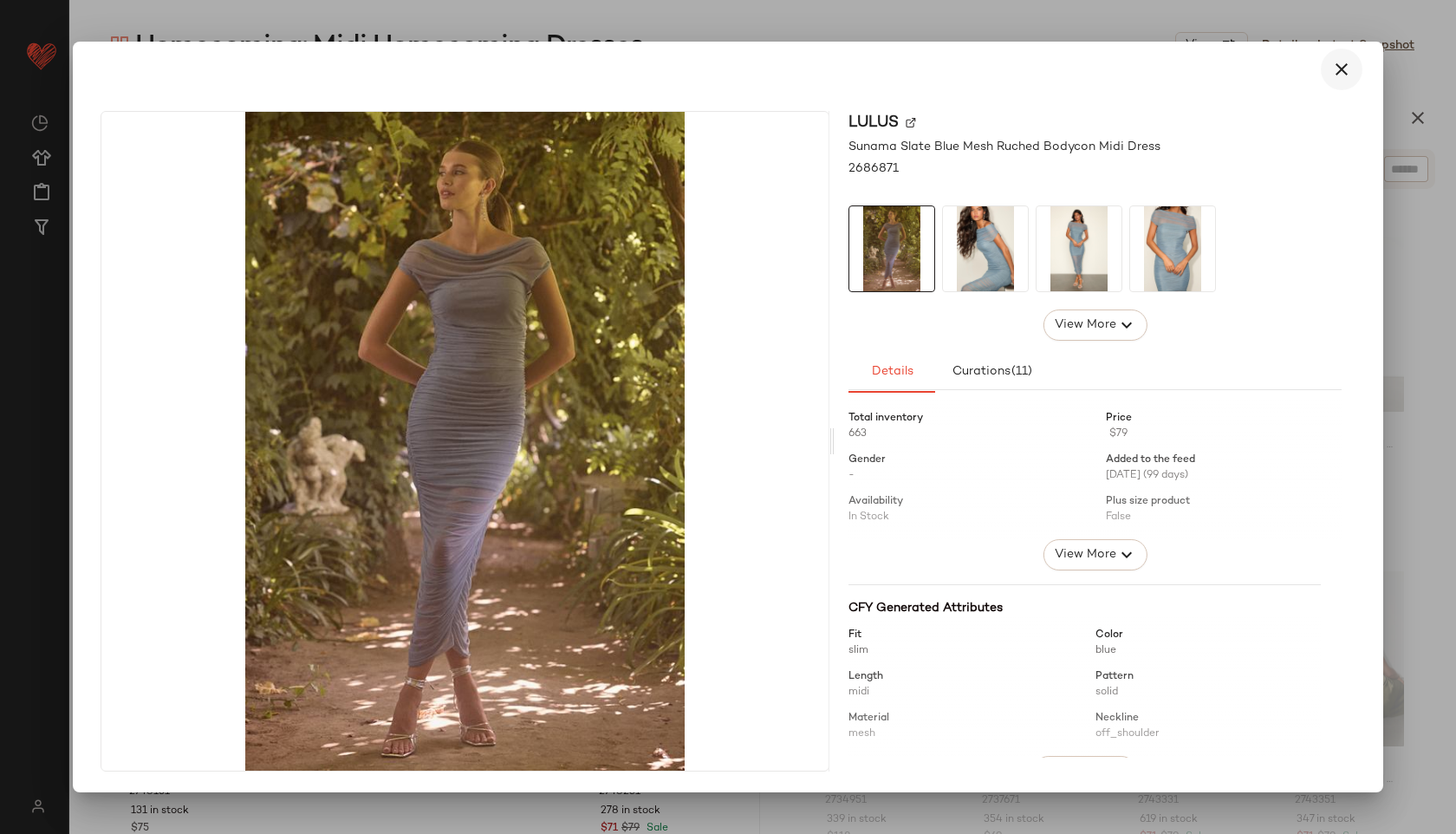
click at [1343, 67] on icon "button" at bounding box center [1341, 68] width 20 height 20
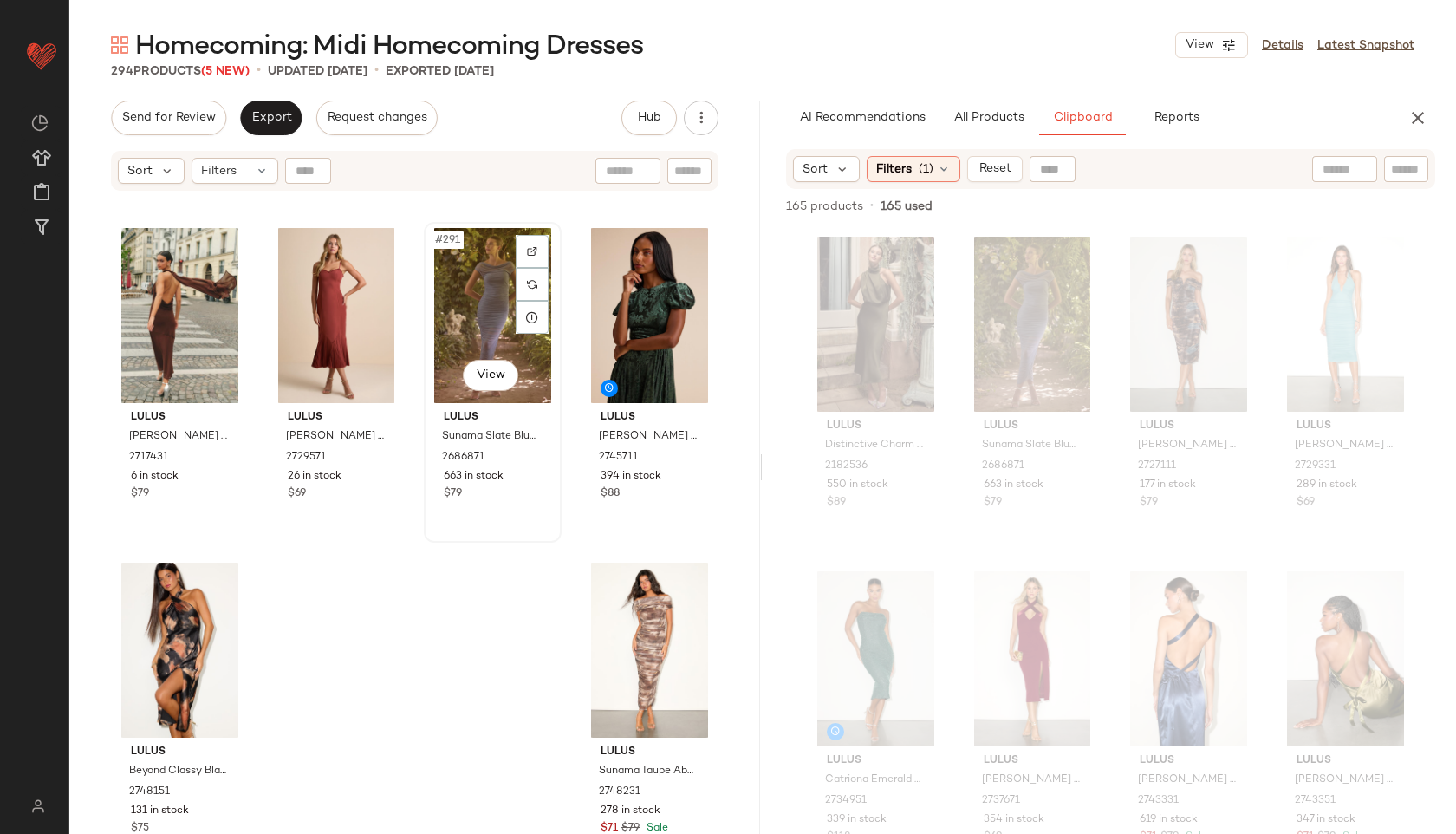
click at [505, 304] on div "#291 View" at bounding box center [493, 316] width 126 height 175
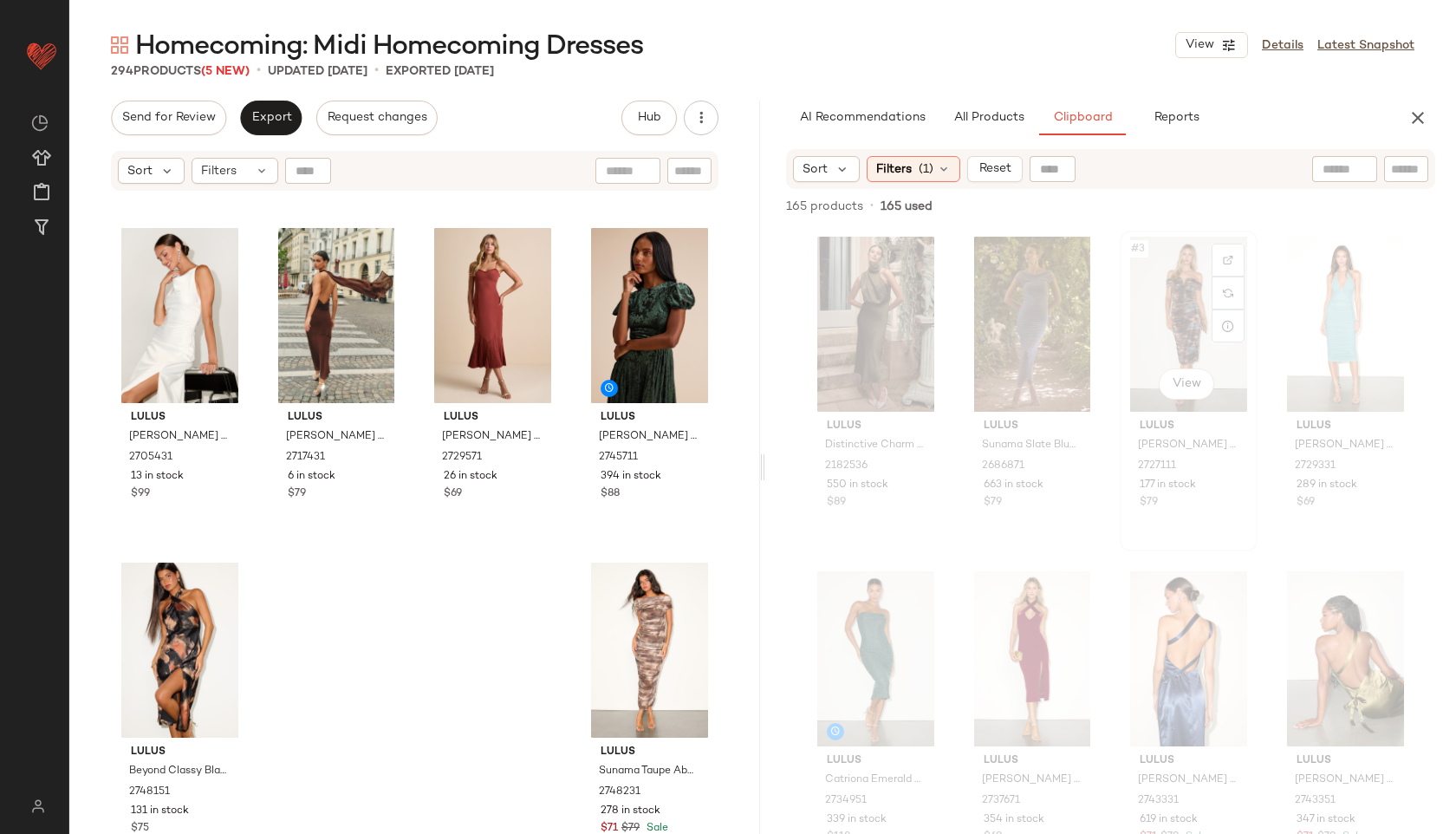
click at [1167, 300] on div "#3 View" at bounding box center [1188, 324] width 126 height 175
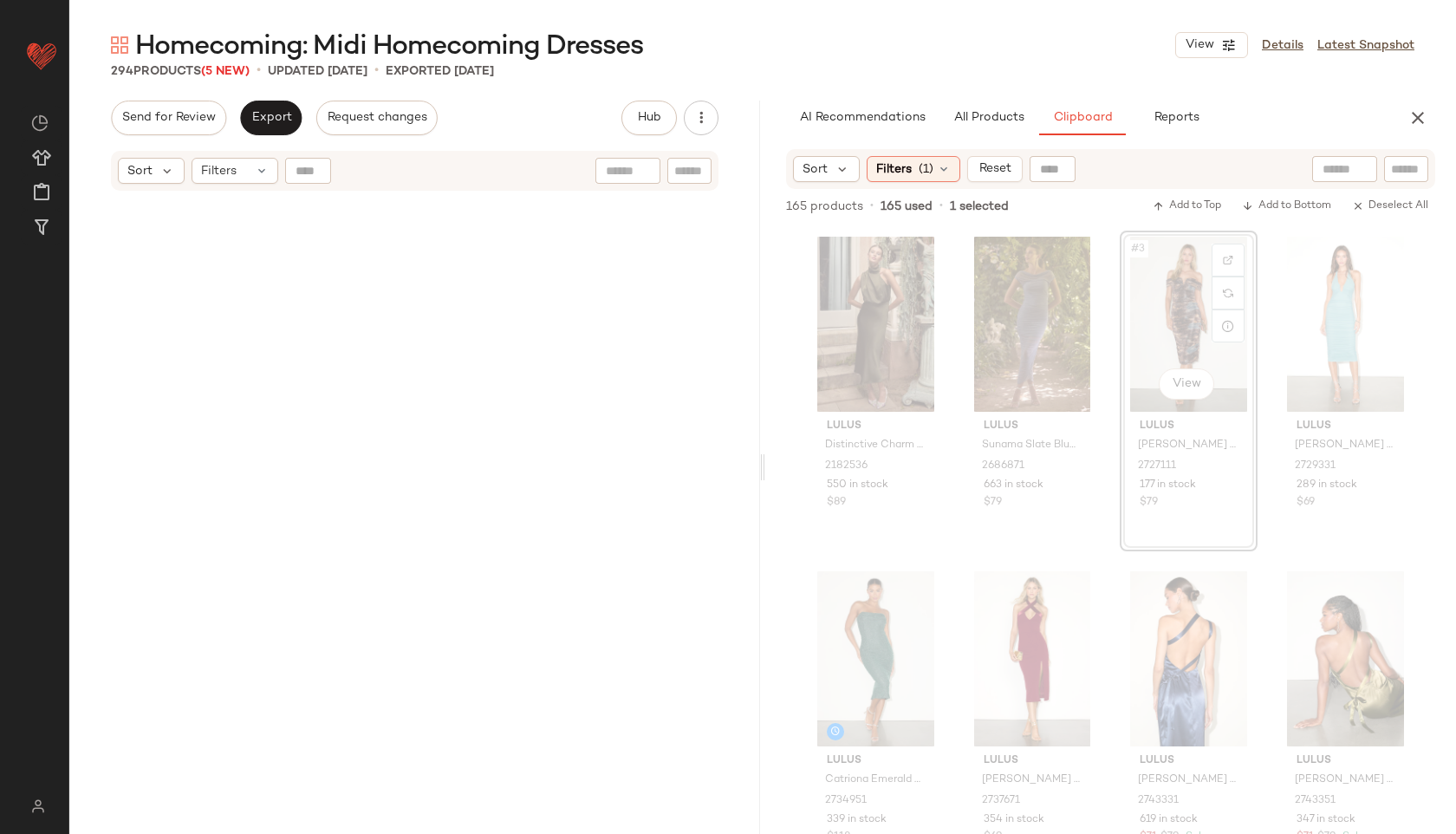
scroll to position [3346, 0]
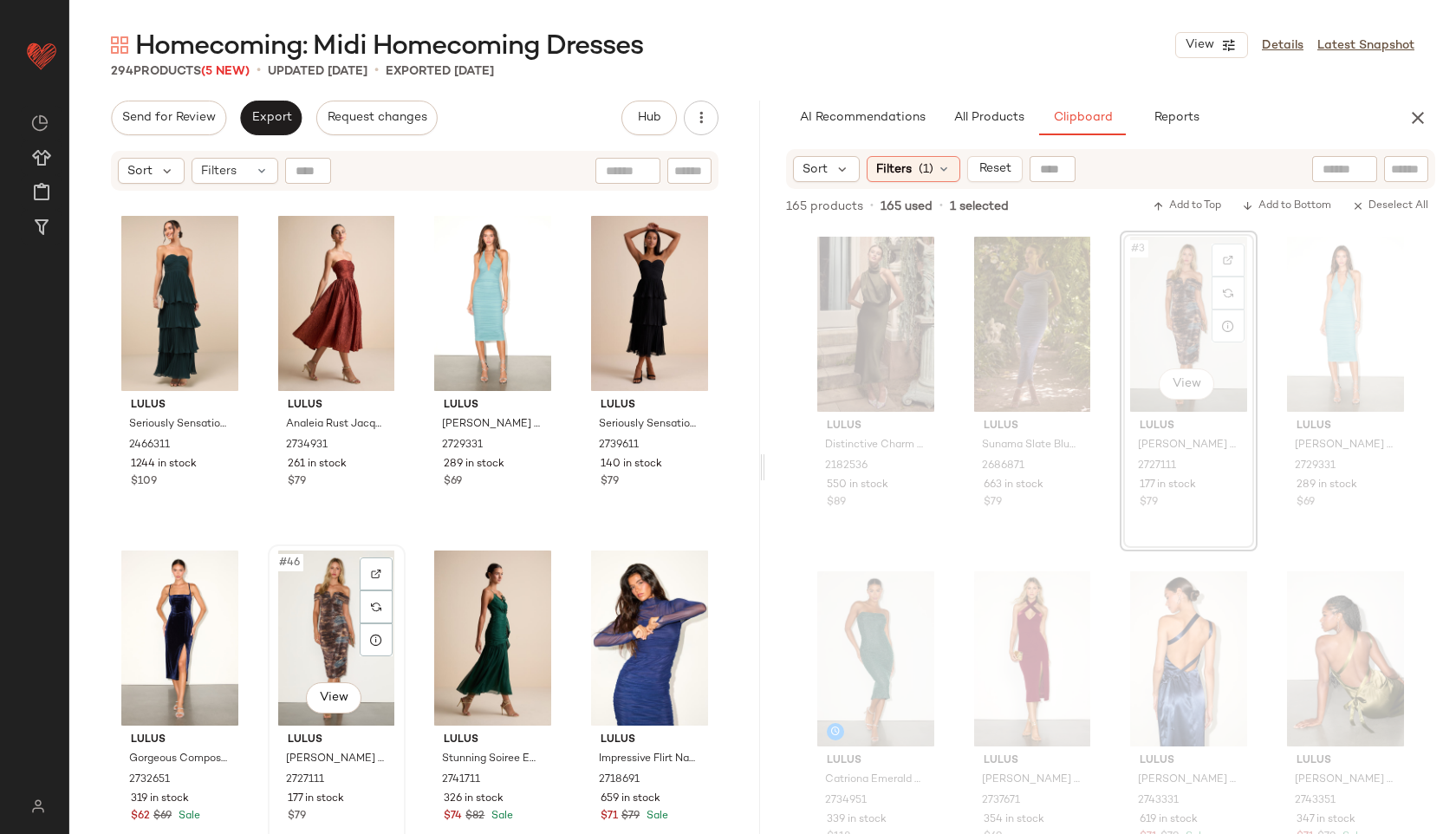
click at [338, 600] on div "#46 View" at bounding box center [337, 638] width 126 height 175
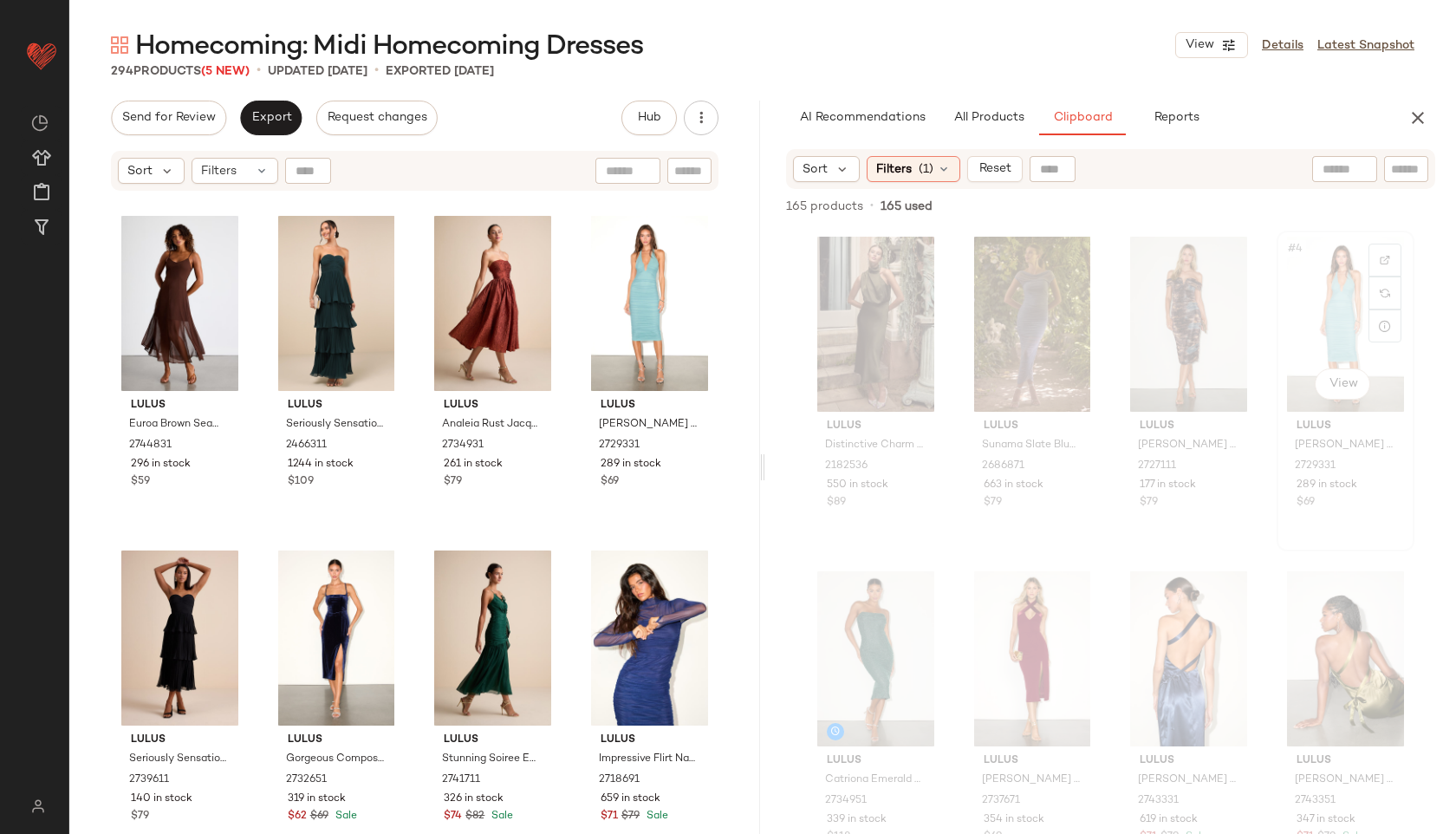
click at [1308, 355] on div "#4 View" at bounding box center [1345, 324] width 126 height 175
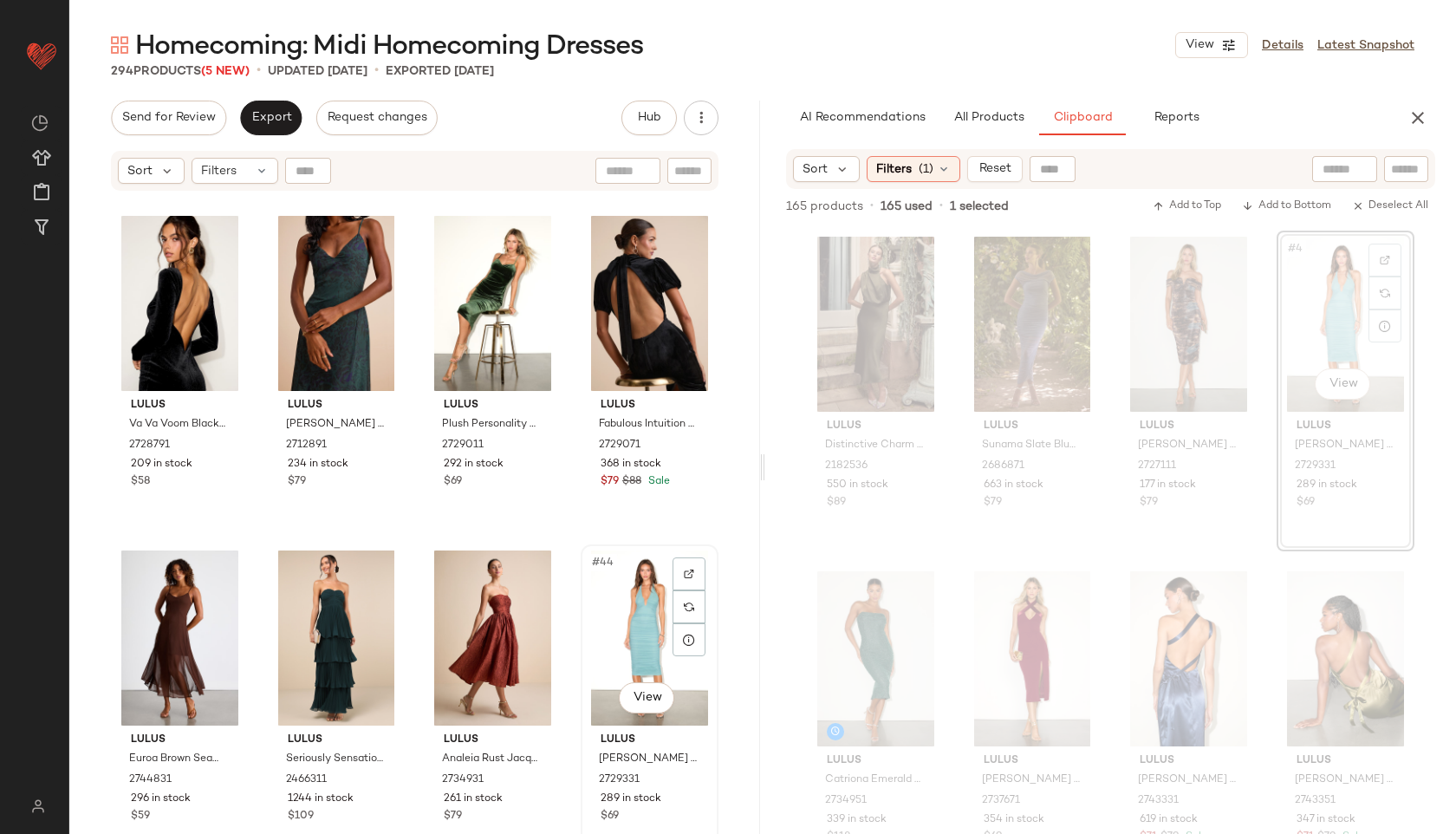
click at [606, 643] on div "#44 View" at bounding box center [650, 638] width 126 height 175
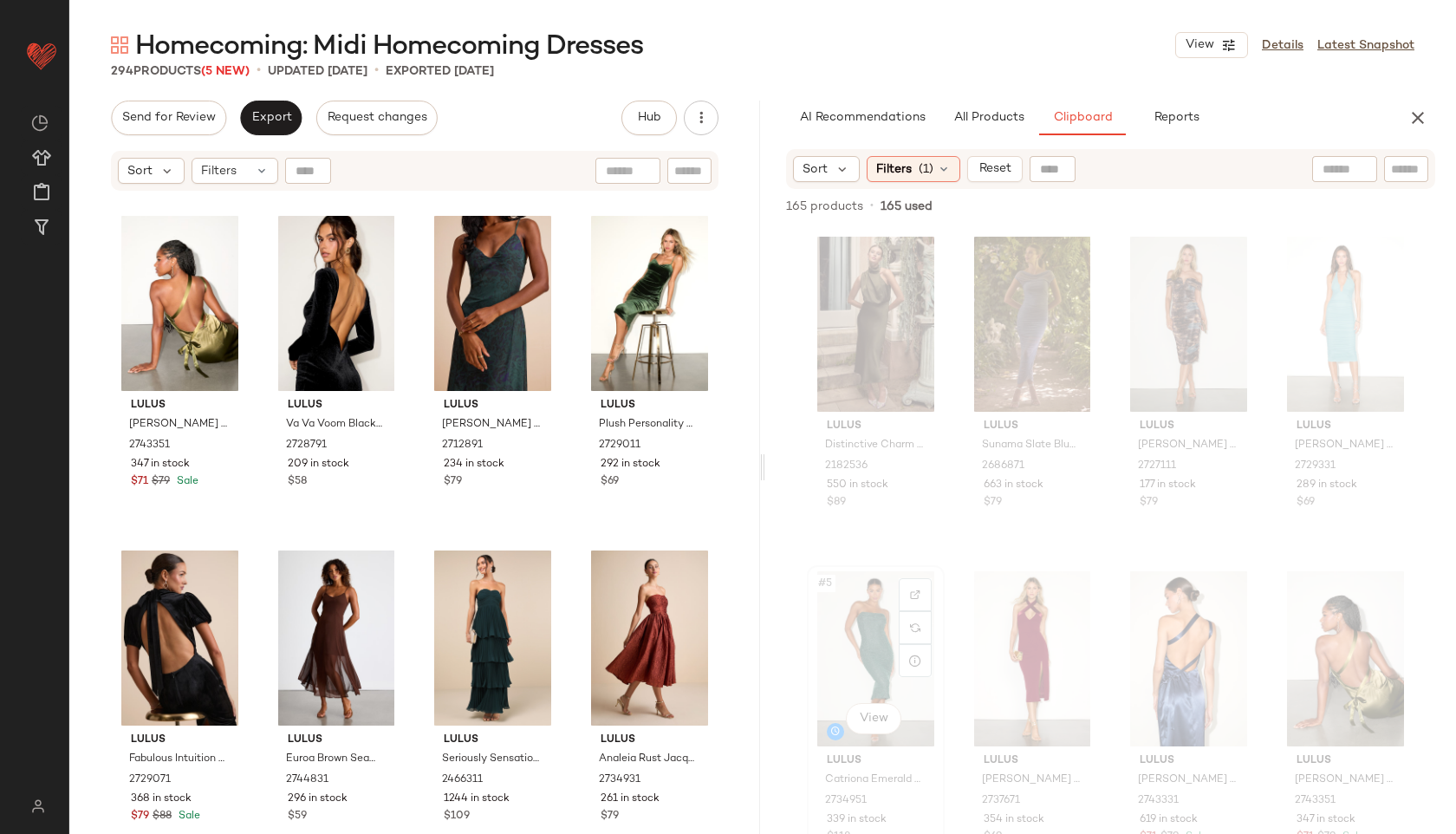
click at [884, 601] on div "#5 View" at bounding box center [876, 659] width 126 height 175
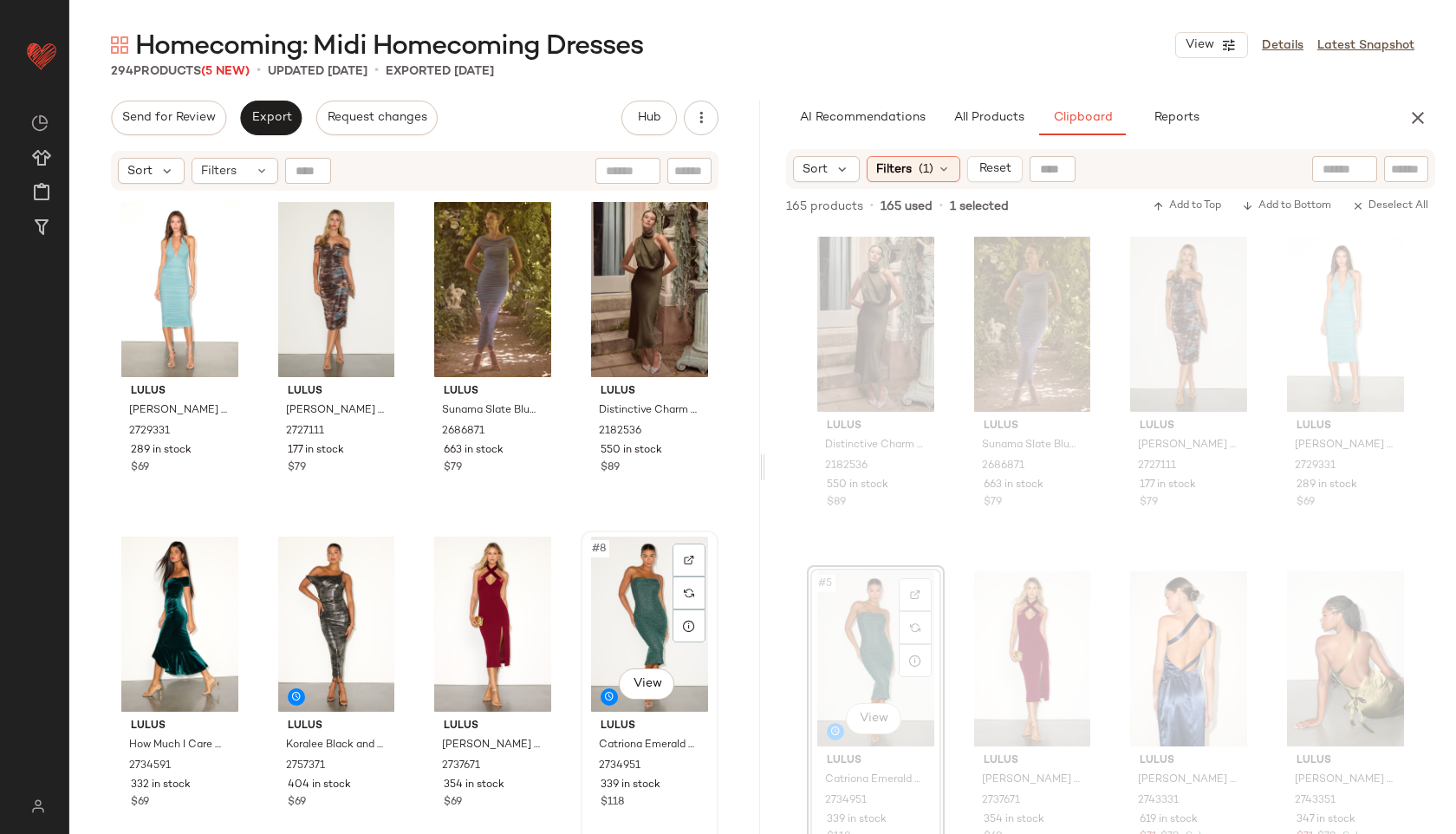
click at [631, 596] on div "#8 View" at bounding box center [650, 624] width 126 height 175
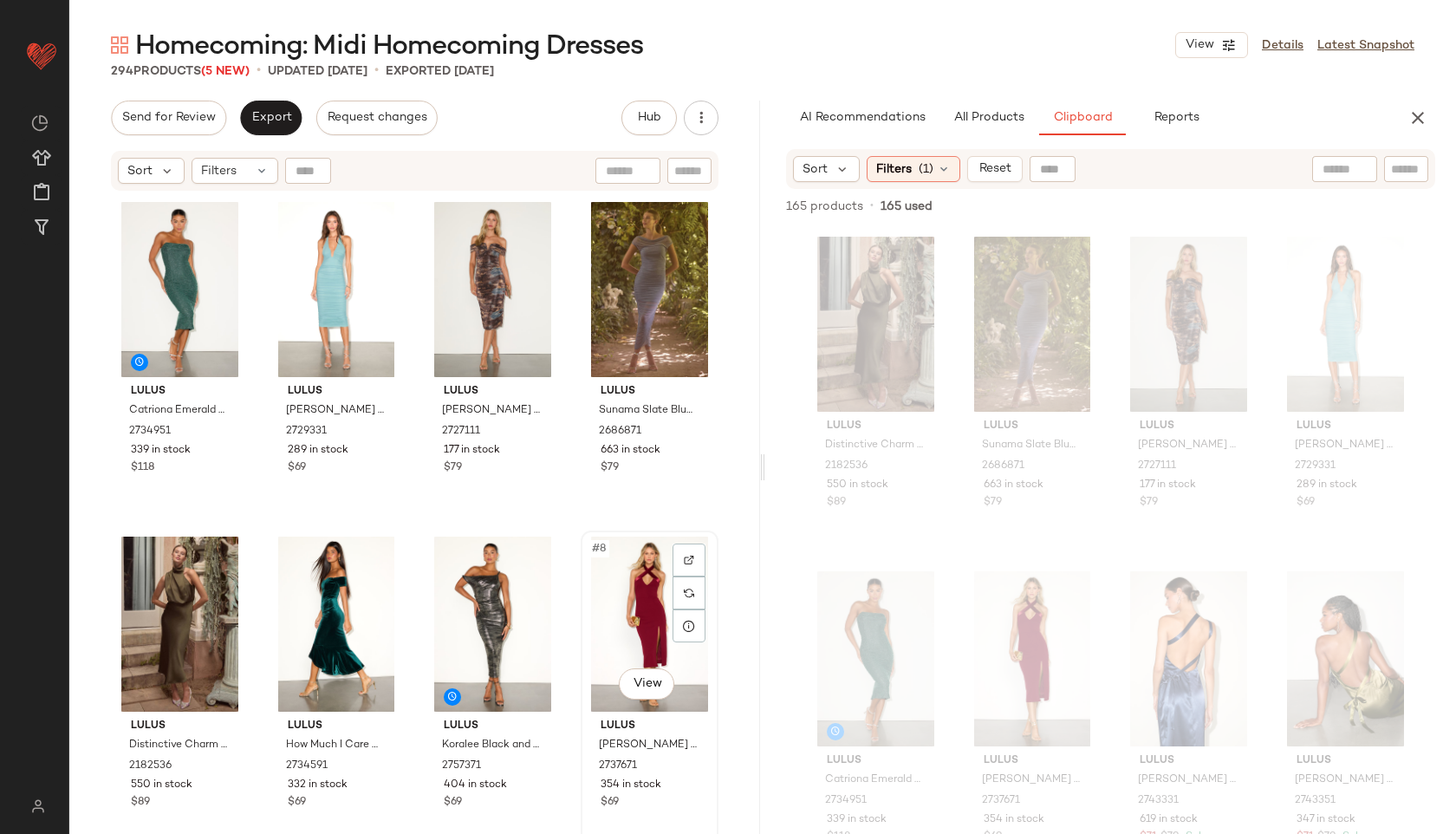
click at [621, 596] on div "#8 View" at bounding box center [650, 624] width 126 height 175
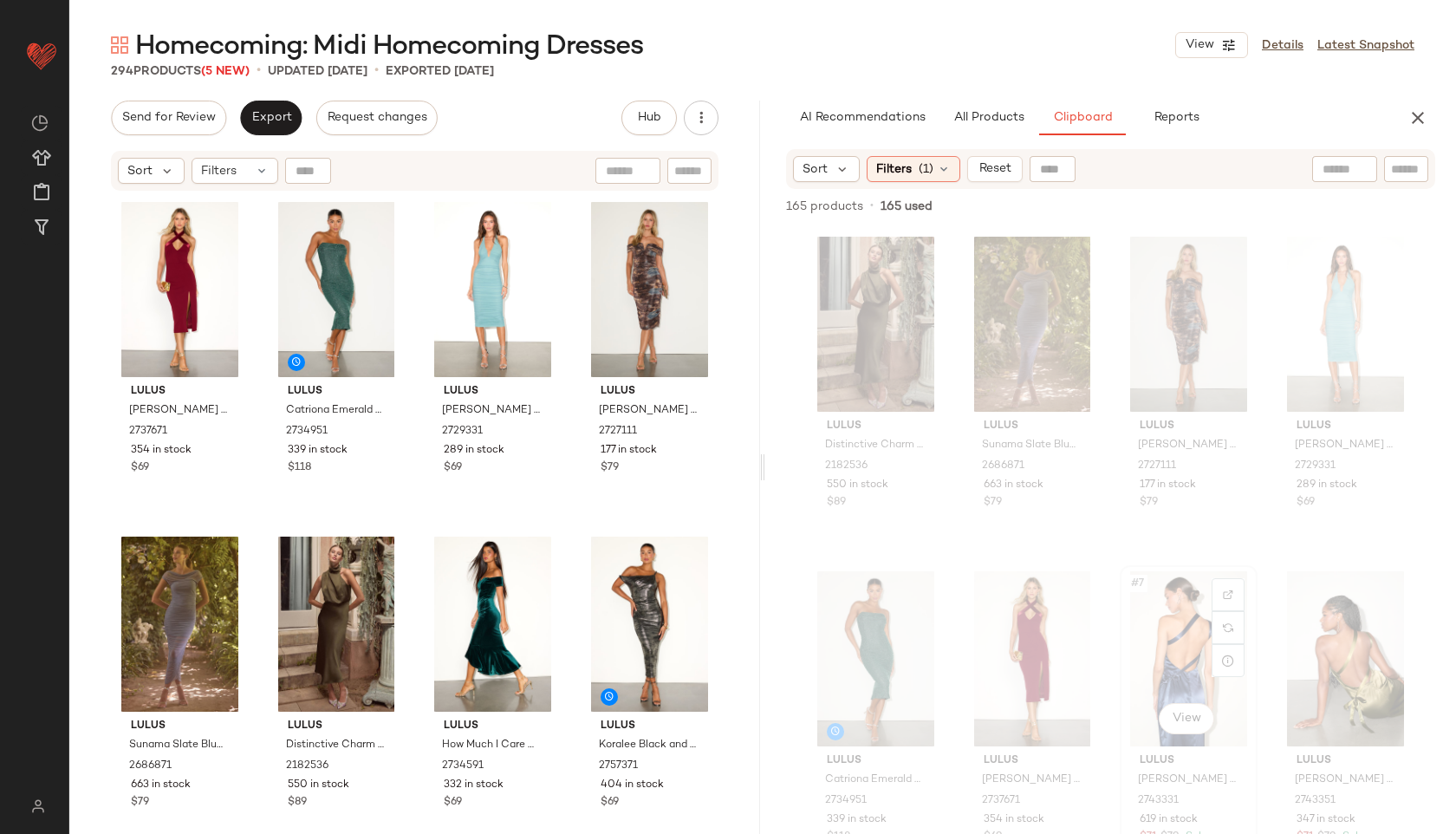
click at [1137, 628] on div "#7 View" at bounding box center [1188, 659] width 126 height 175
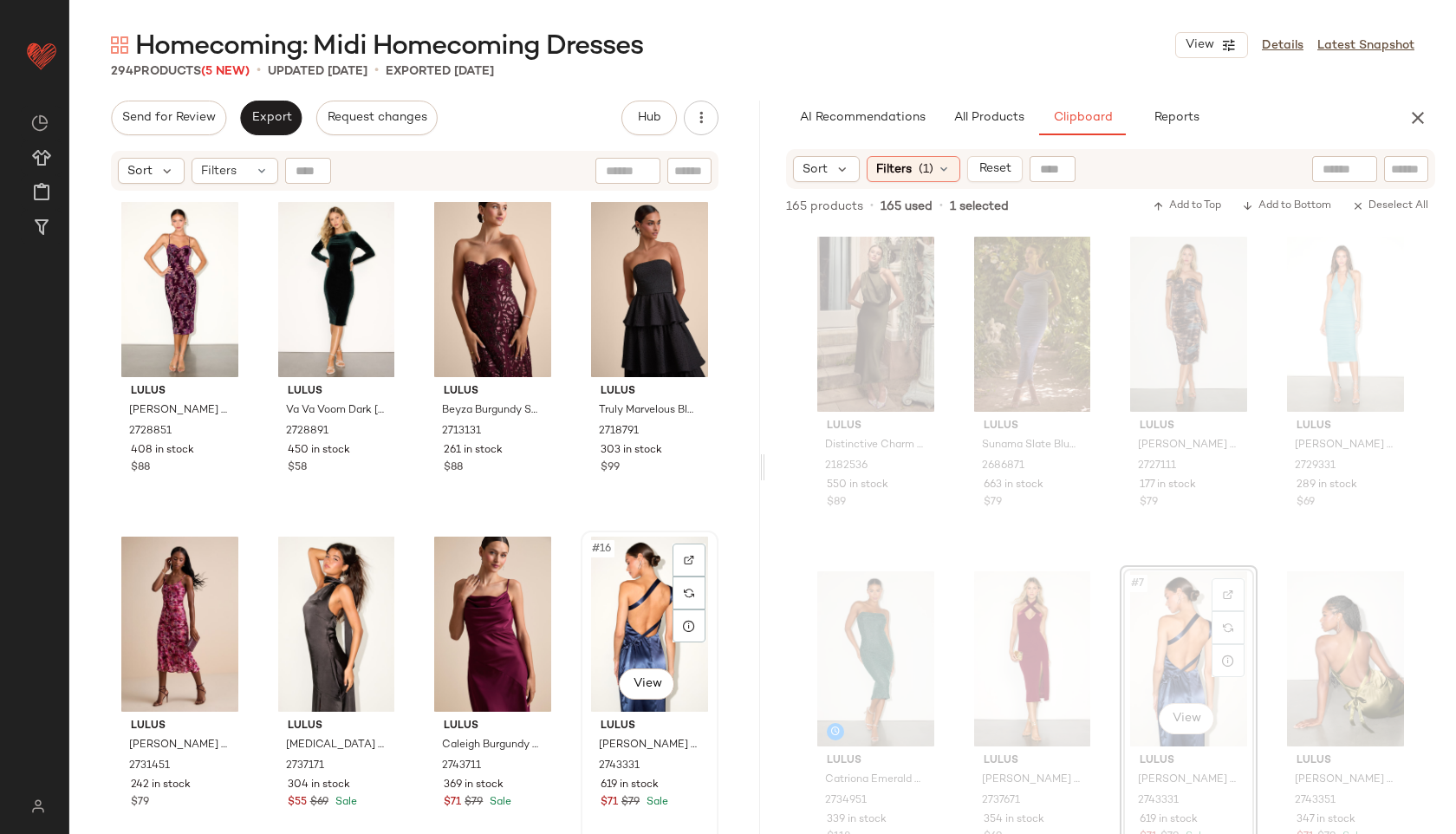
click at [623, 587] on div "#16 View" at bounding box center [650, 624] width 126 height 175
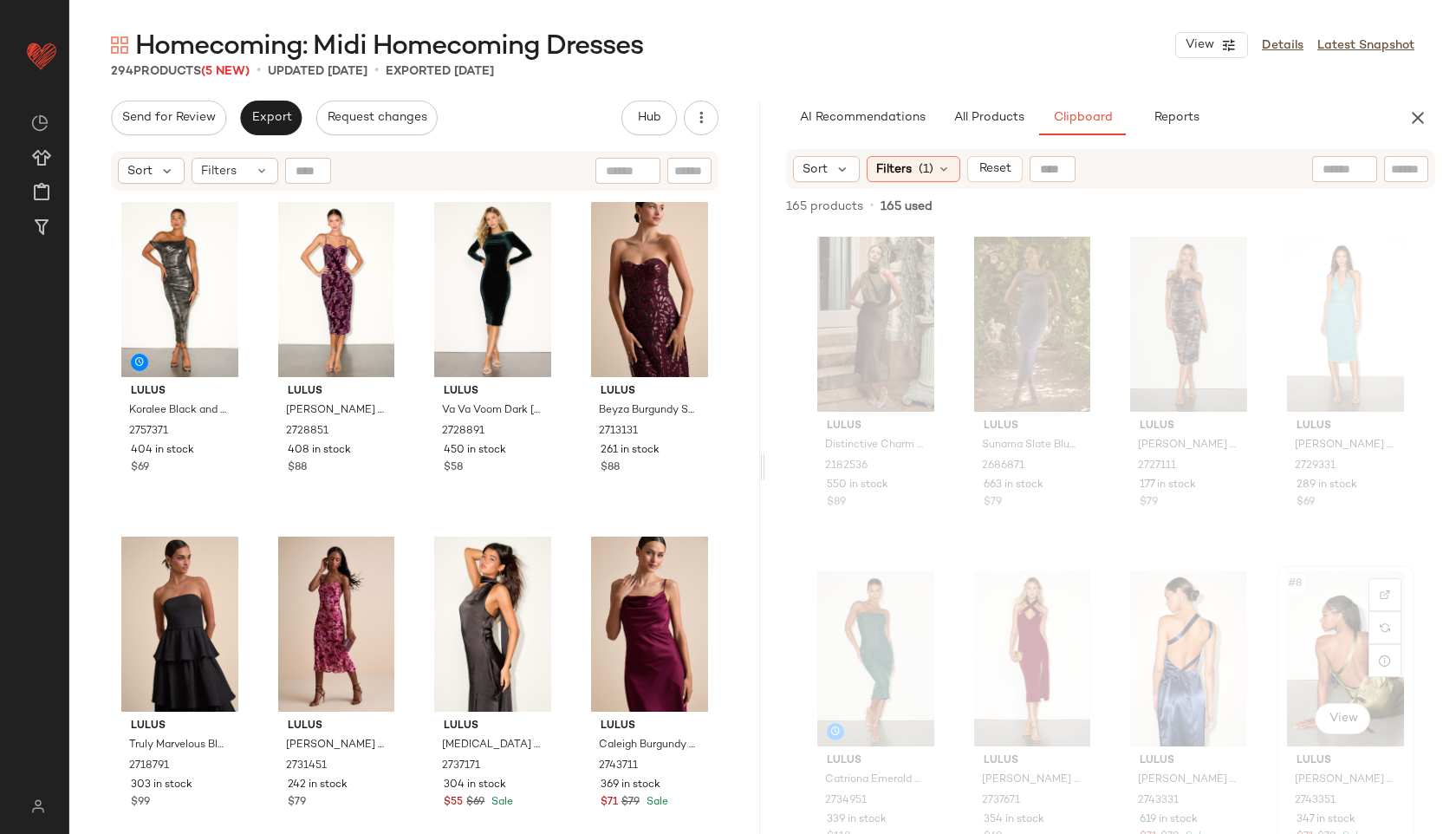
click at [1302, 645] on div "#8 View" at bounding box center [1345, 659] width 126 height 175
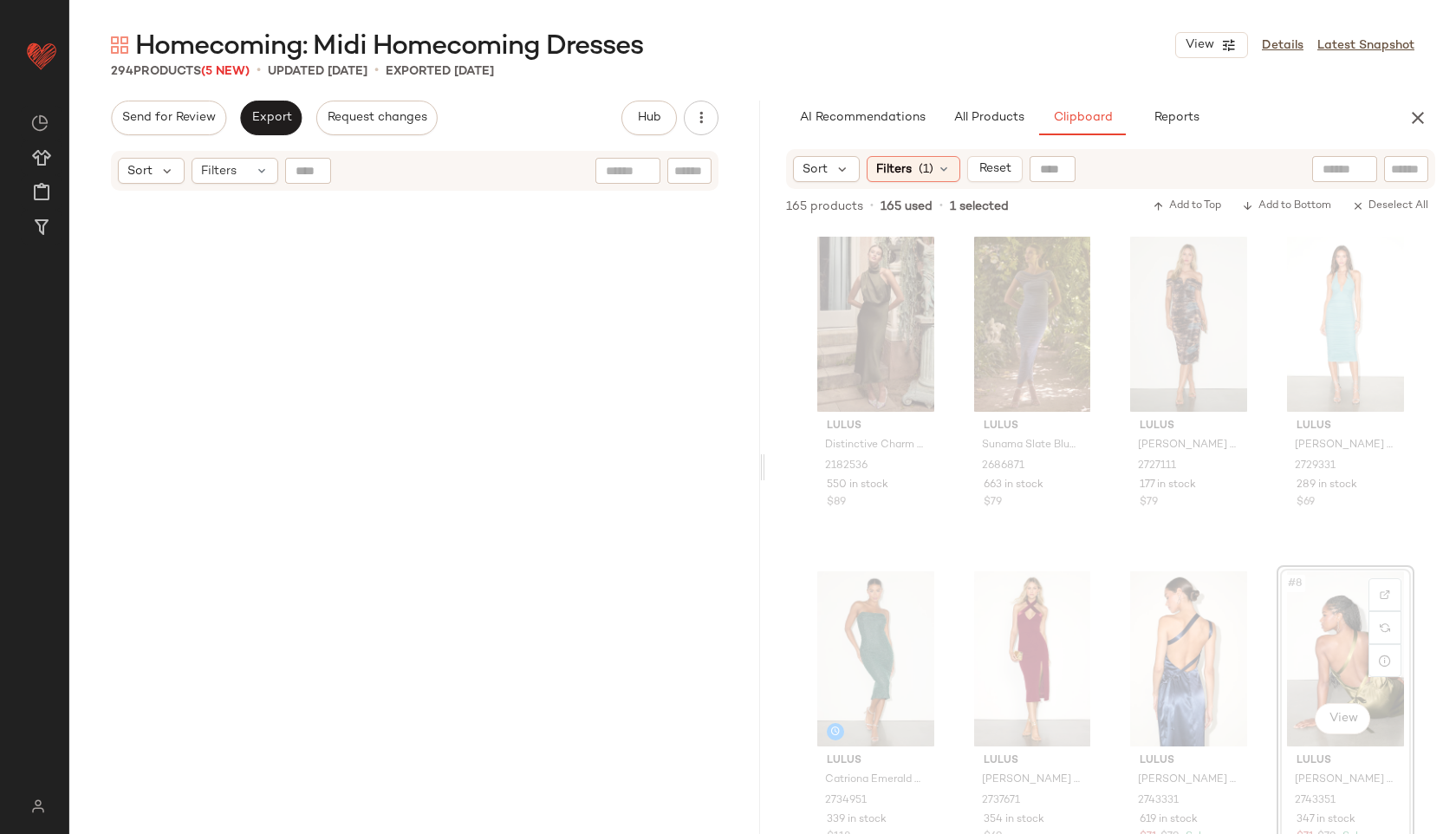
scroll to position [2677, 0]
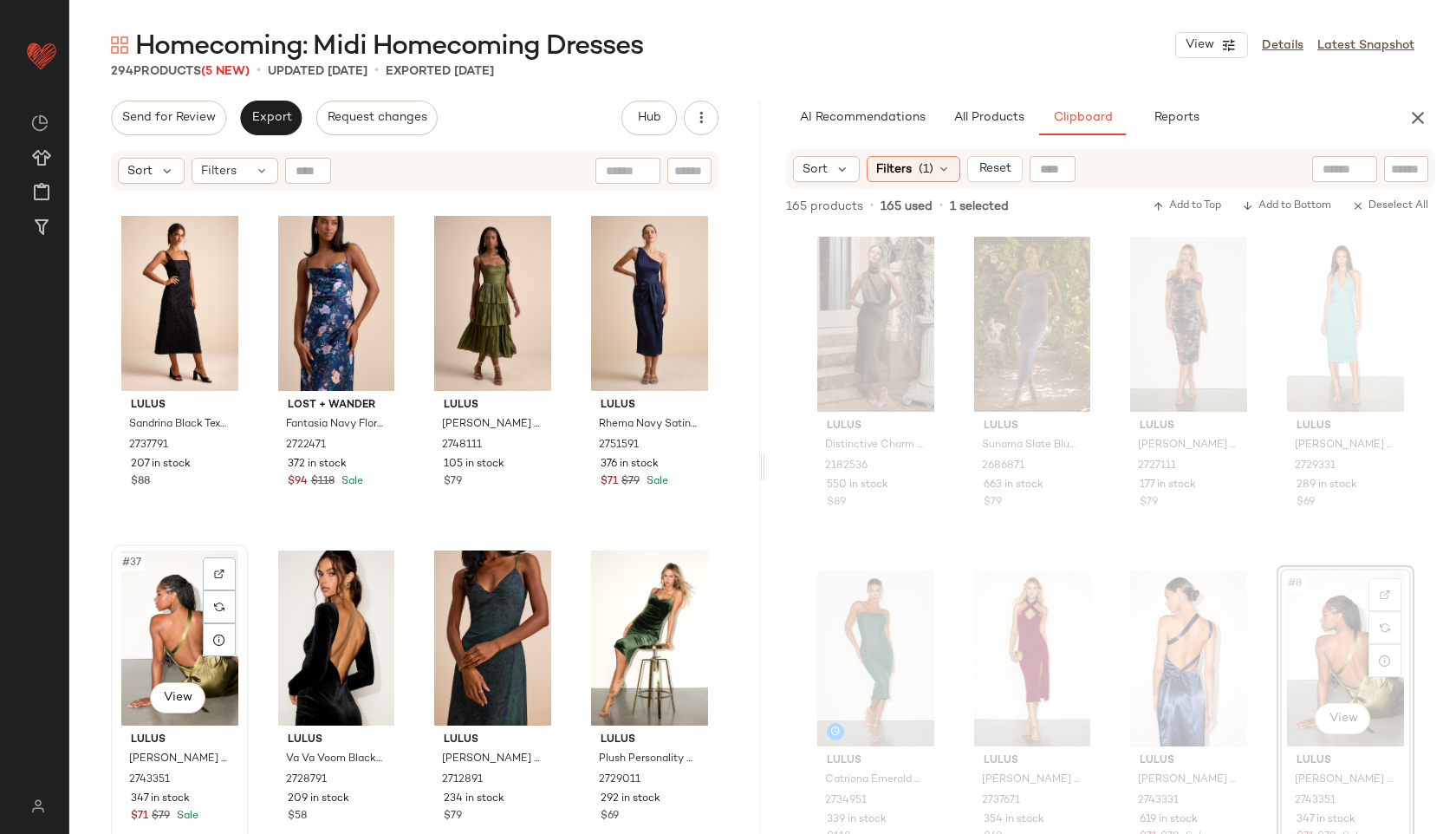
click at [178, 622] on div "#37 View" at bounding box center [180, 638] width 126 height 175
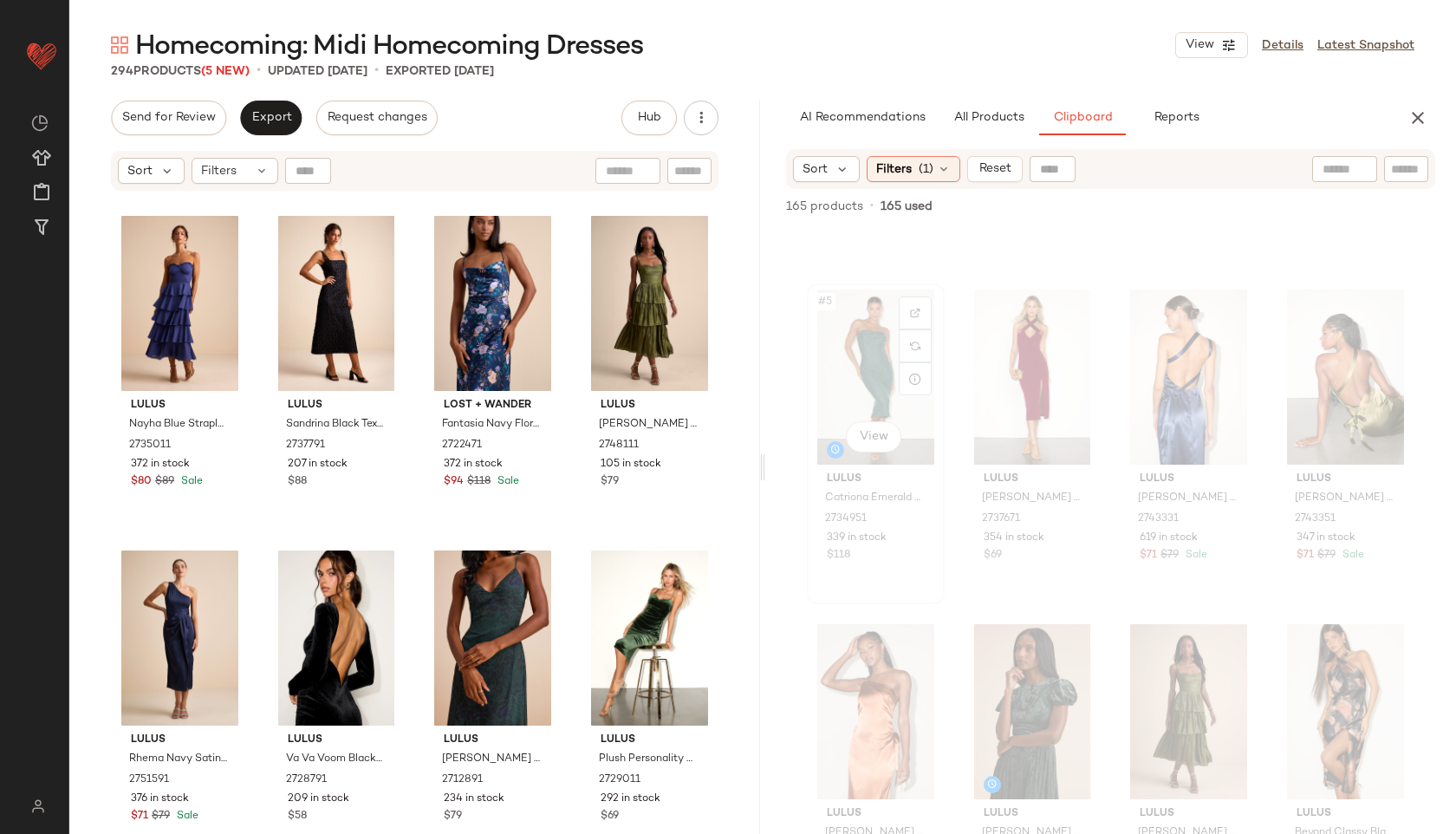
scroll to position [283, 0]
click at [855, 677] on div "#9 View" at bounding box center [876, 711] width 126 height 175
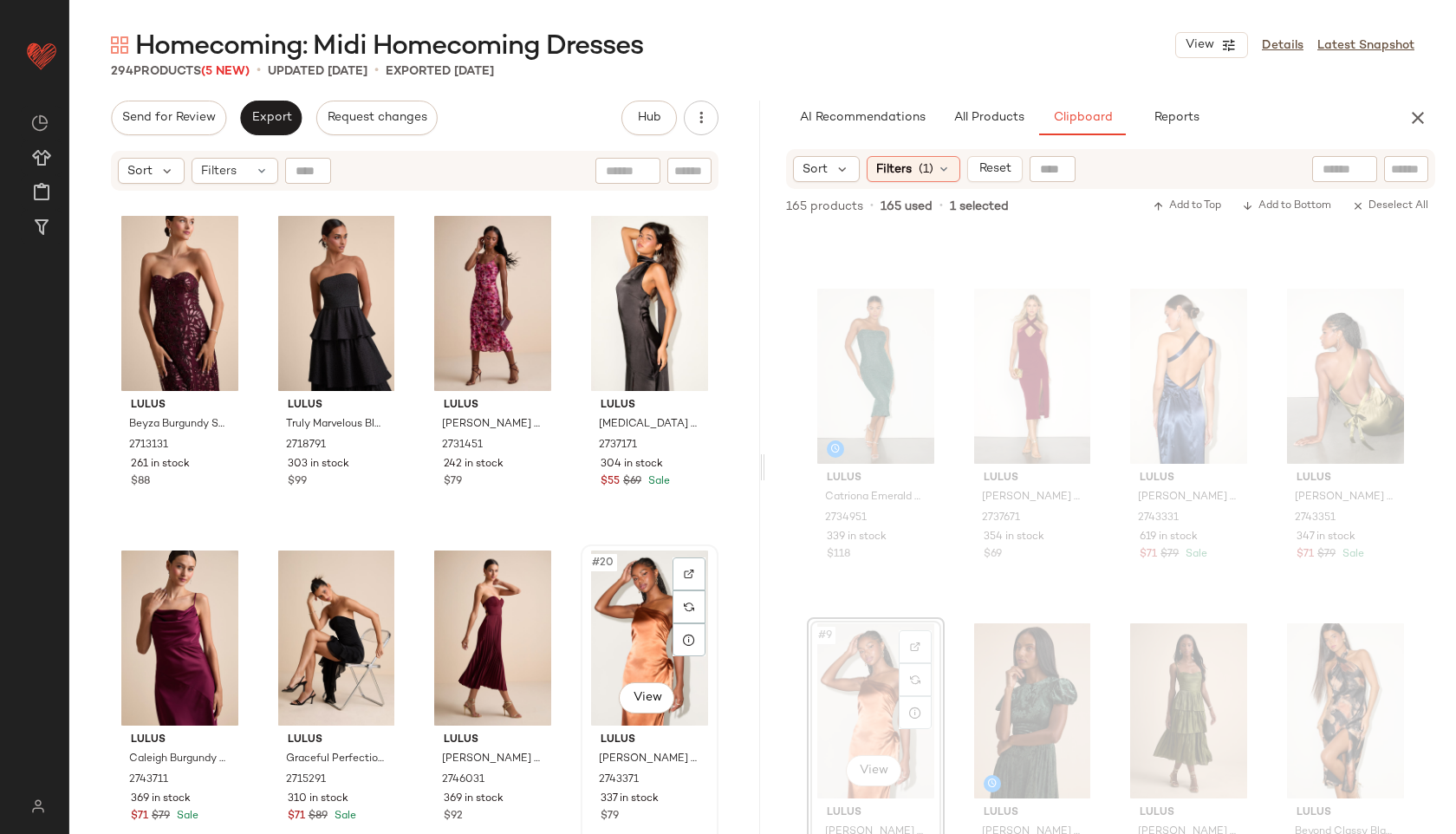
click at [620, 648] on div "#20 View" at bounding box center [650, 638] width 126 height 175
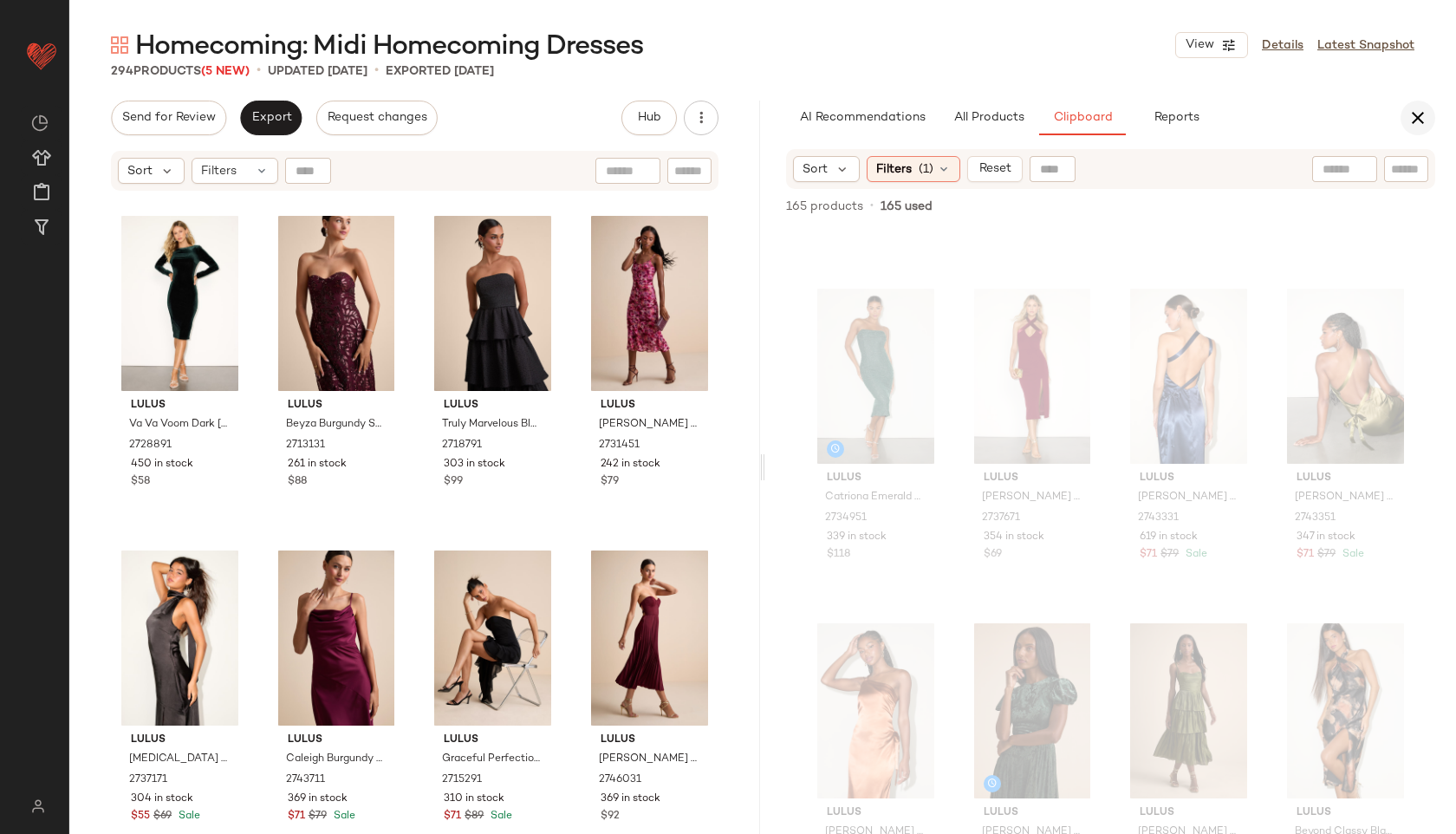
click at [1421, 116] on icon "button" at bounding box center [1417, 117] width 20 height 20
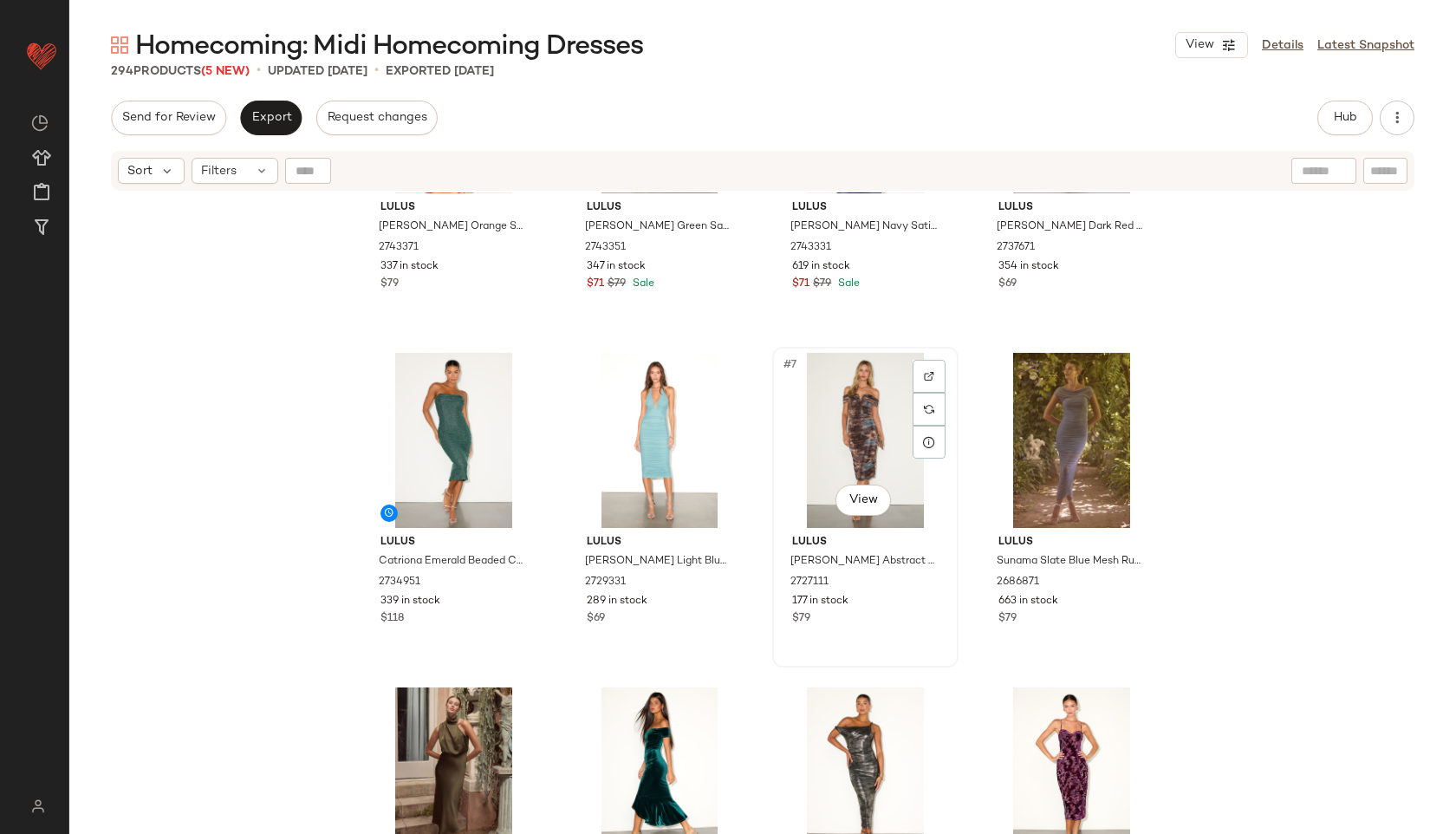
scroll to position [234, 0]
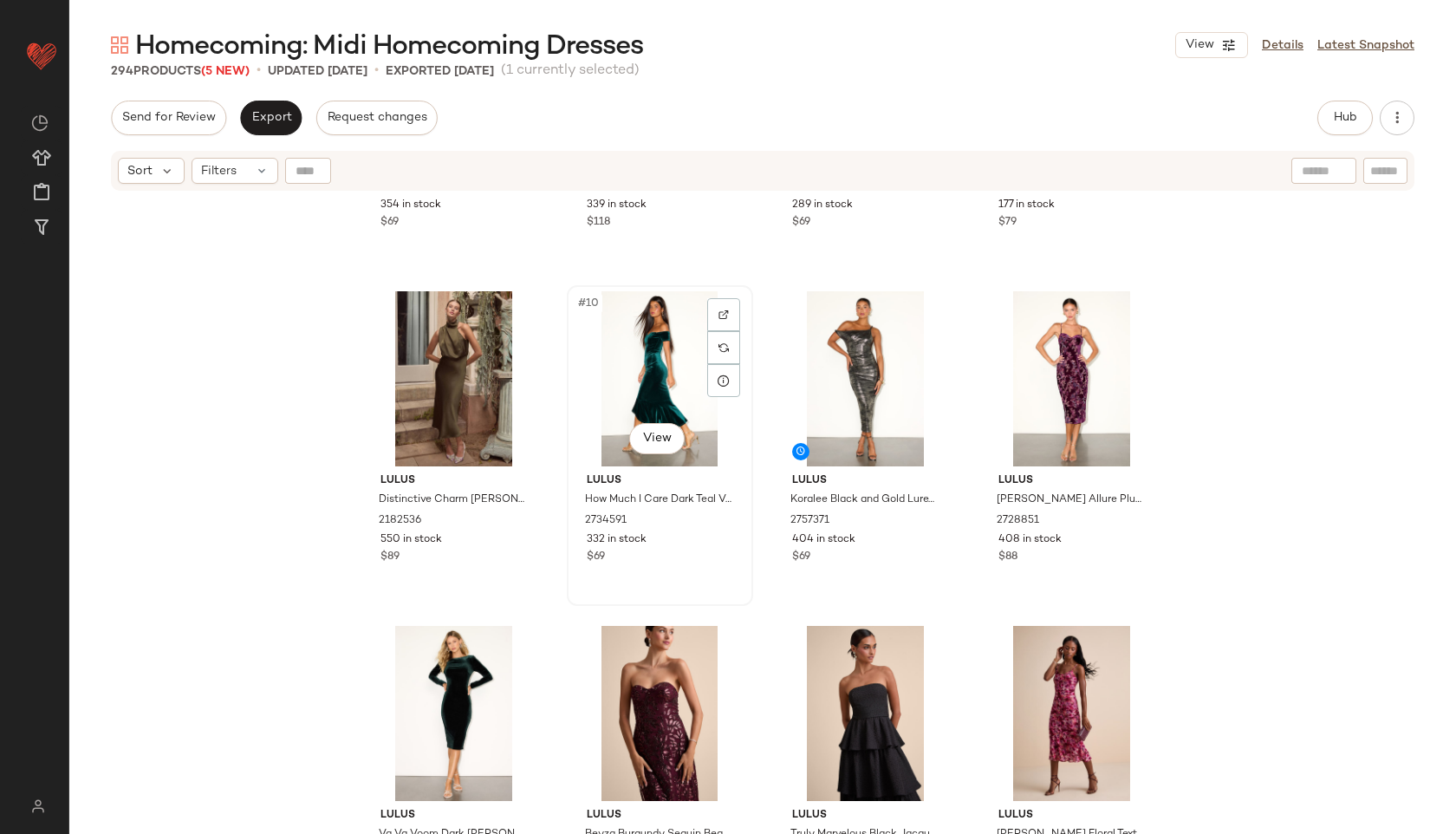
scroll to position [385, 0]
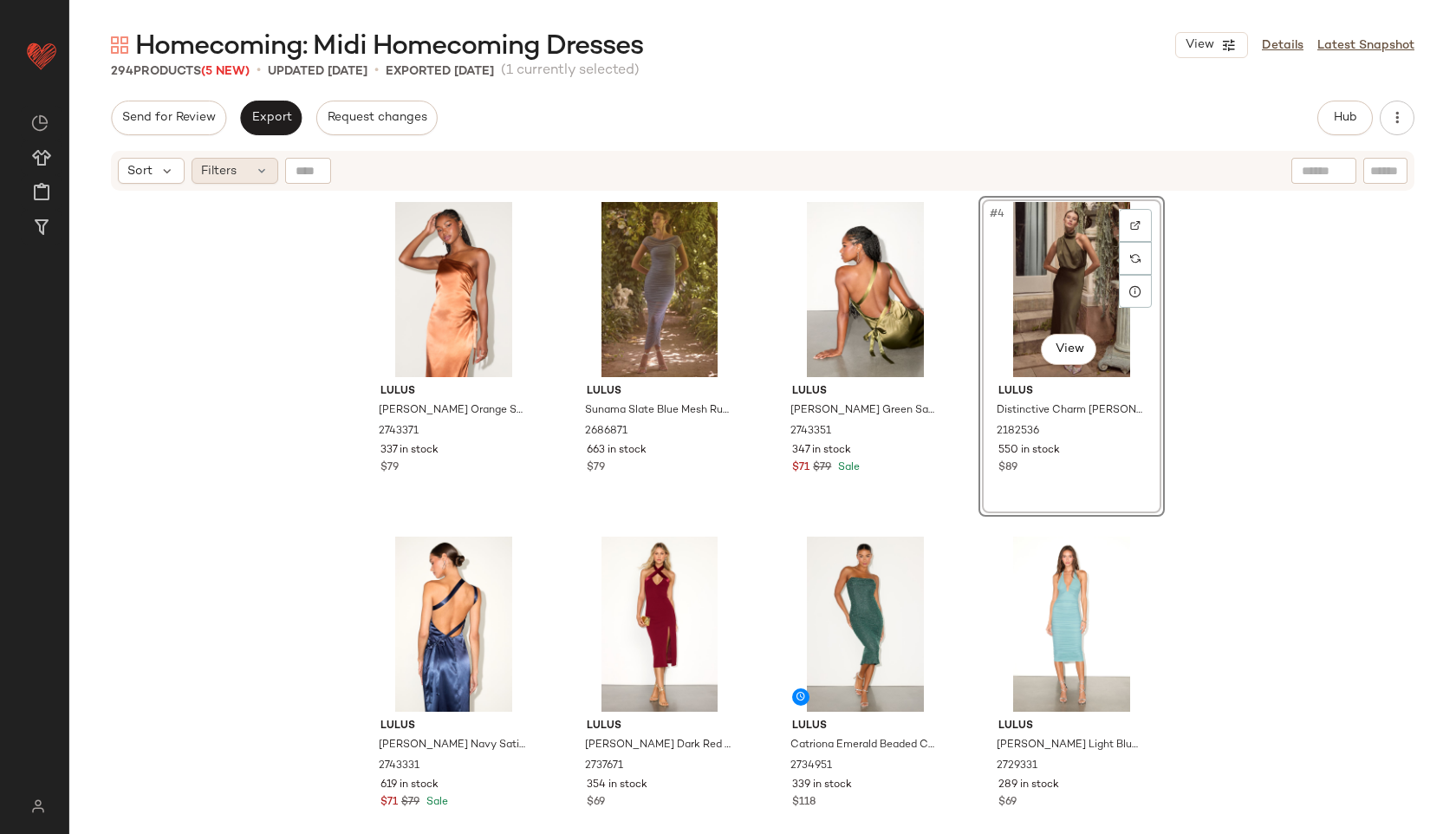
click at [255, 165] on icon at bounding box center [262, 171] width 14 height 14
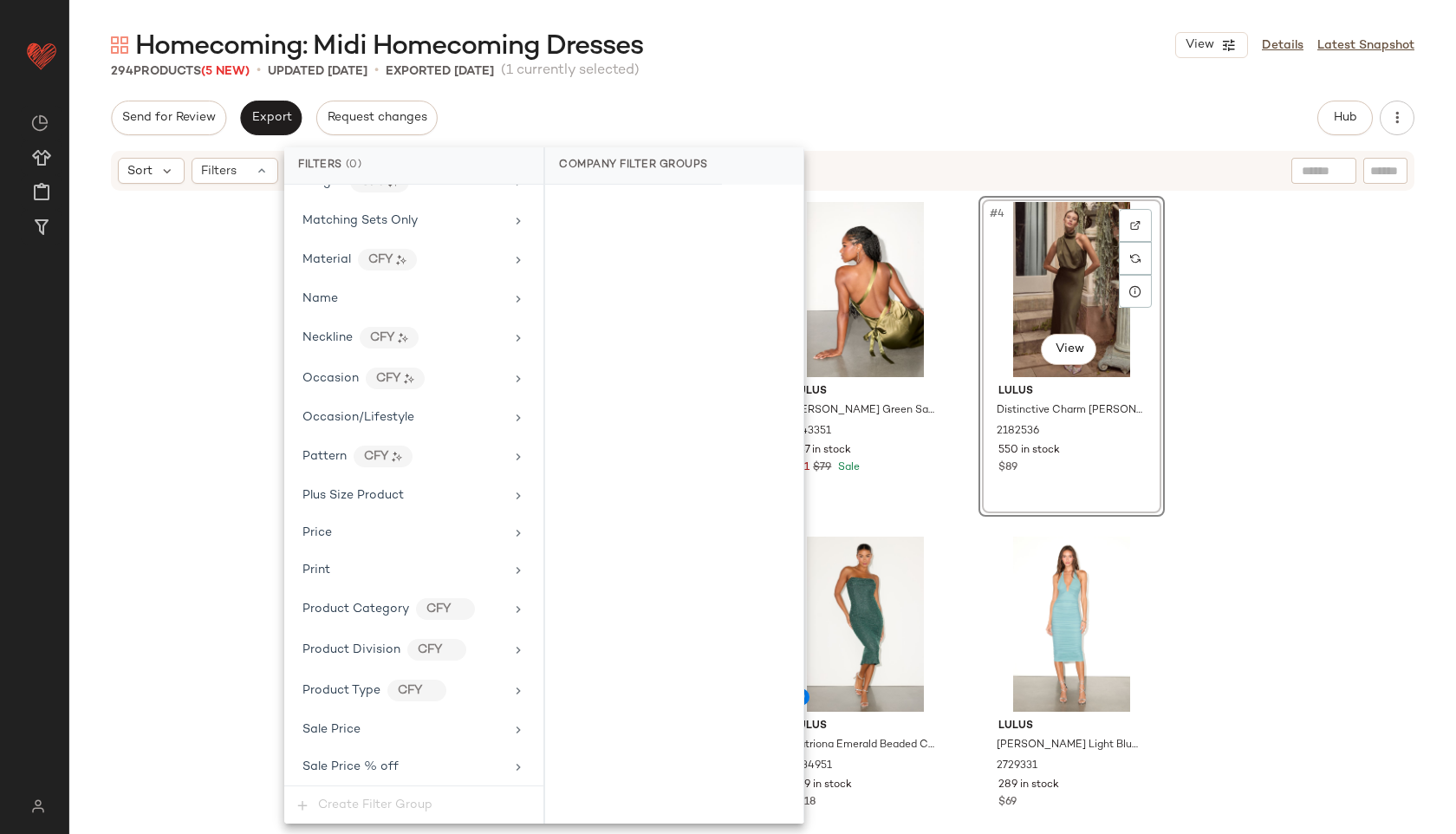
scroll to position [1139, 0]
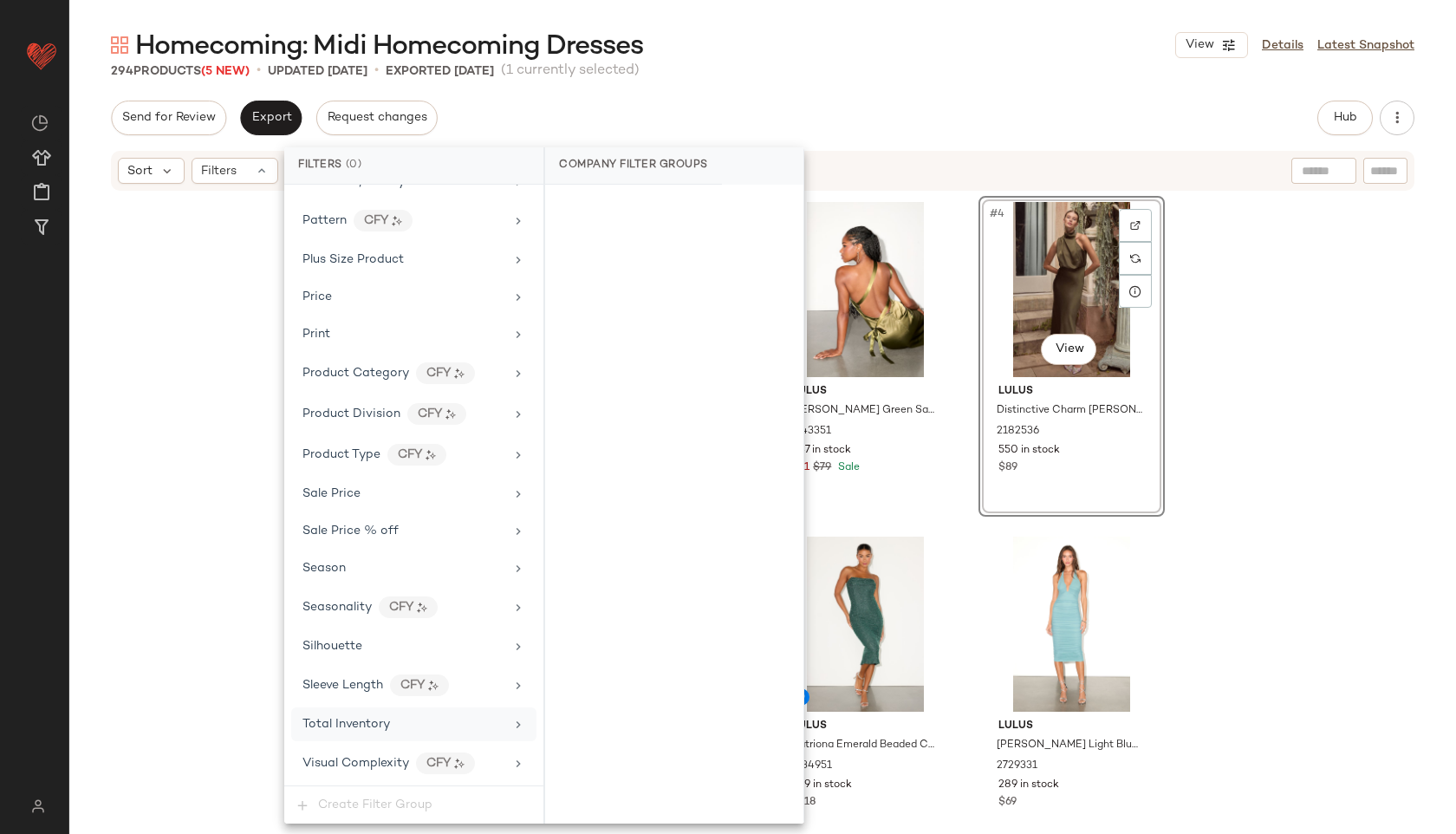
click at [359, 729] on span "Total Inventory" at bounding box center [346, 724] width 88 height 13
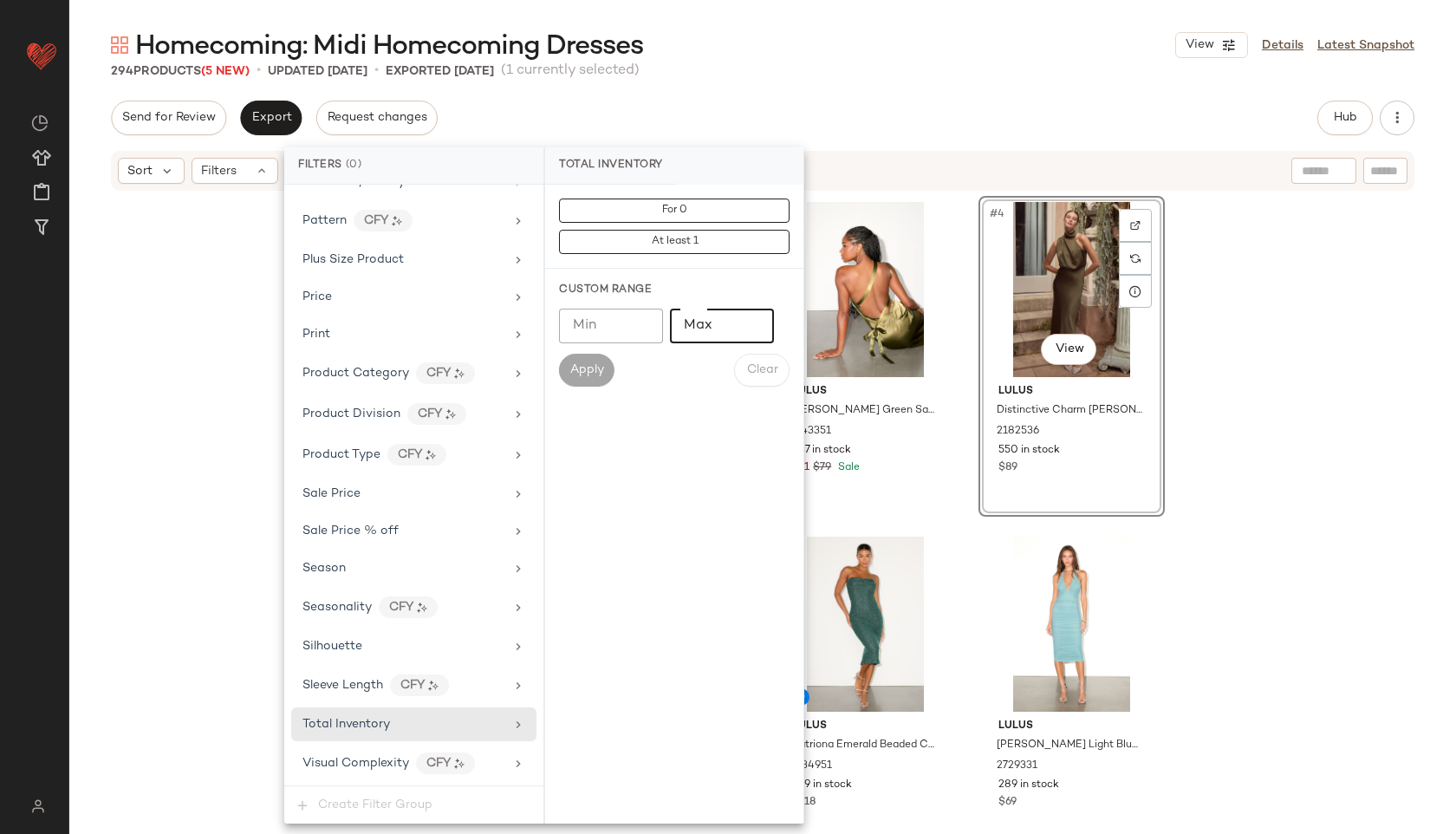
click at [690, 323] on input "Max" at bounding box center [721, 325] width 104 height 35
type input "**"
click at [589, 371] on span "Apply" at bounding box center [587, 370] width 35 height 14
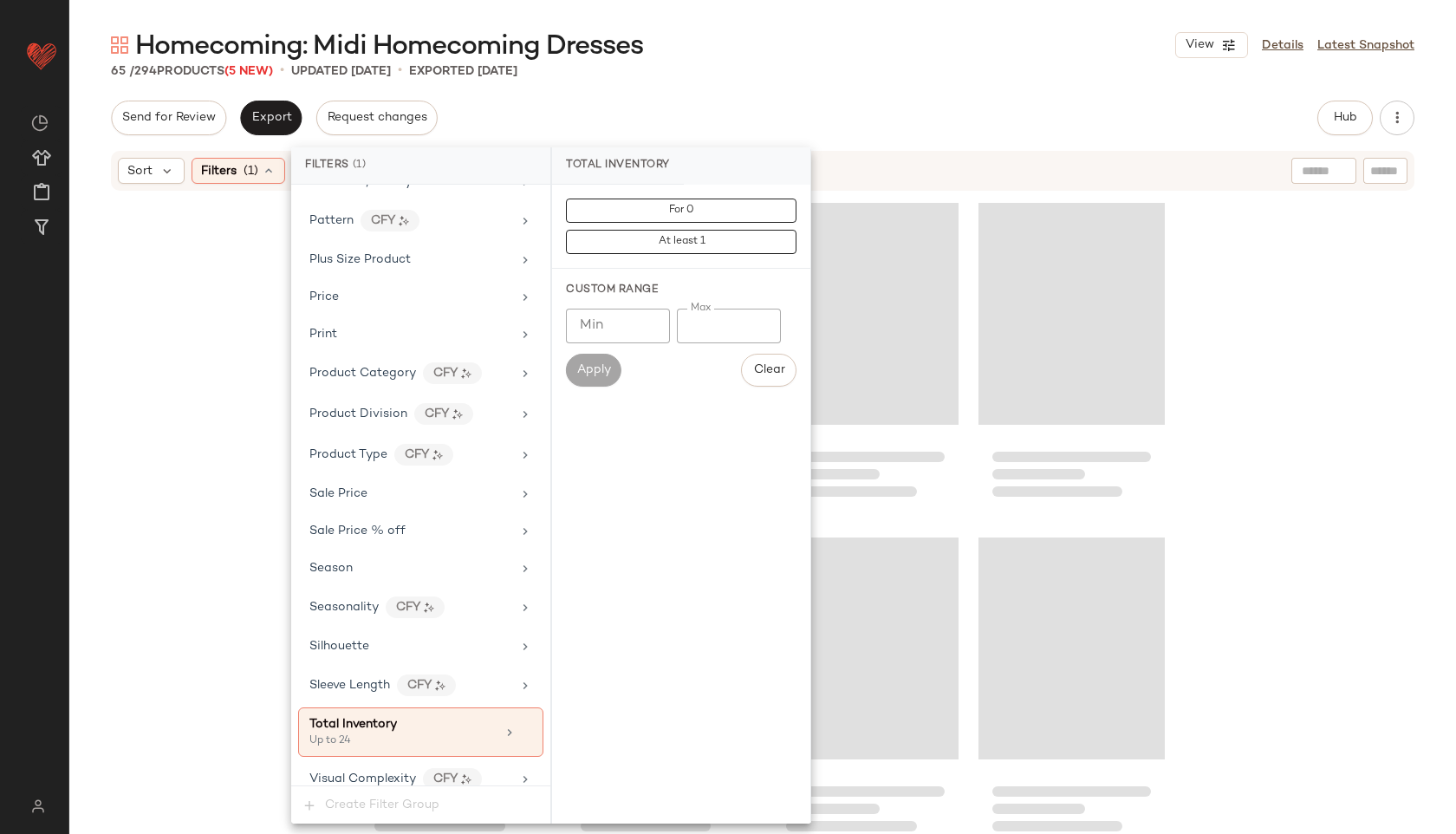
click at [855, 67] on div "65 / 294 Products (5 New) • updated Oct 10th • Exported Oct 8th" at bounding box center [762, 71] width 1387 height 18
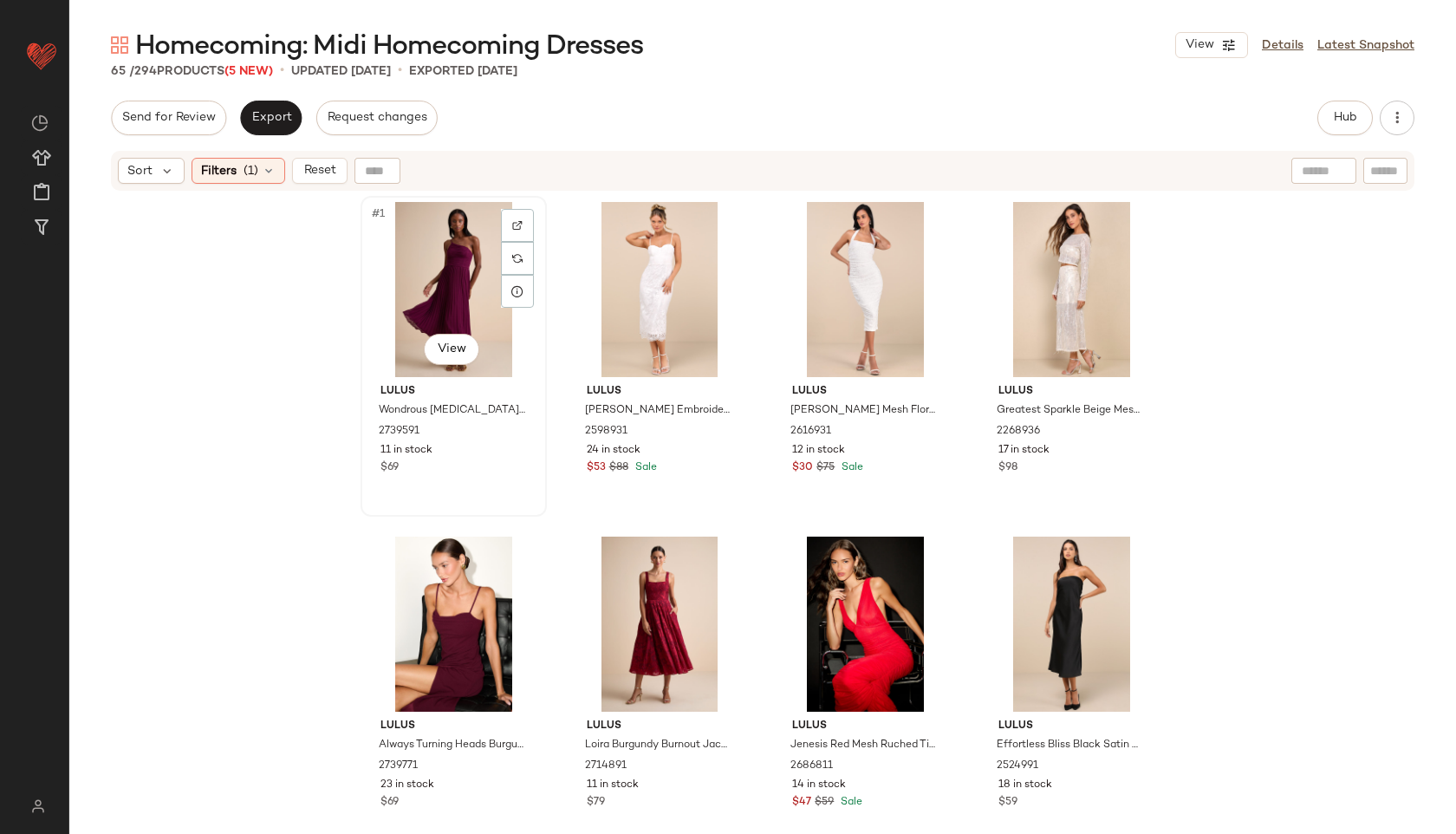
click at [434, 273] on div "#1 View" at bounding box center [454, 290] width 175 height 175
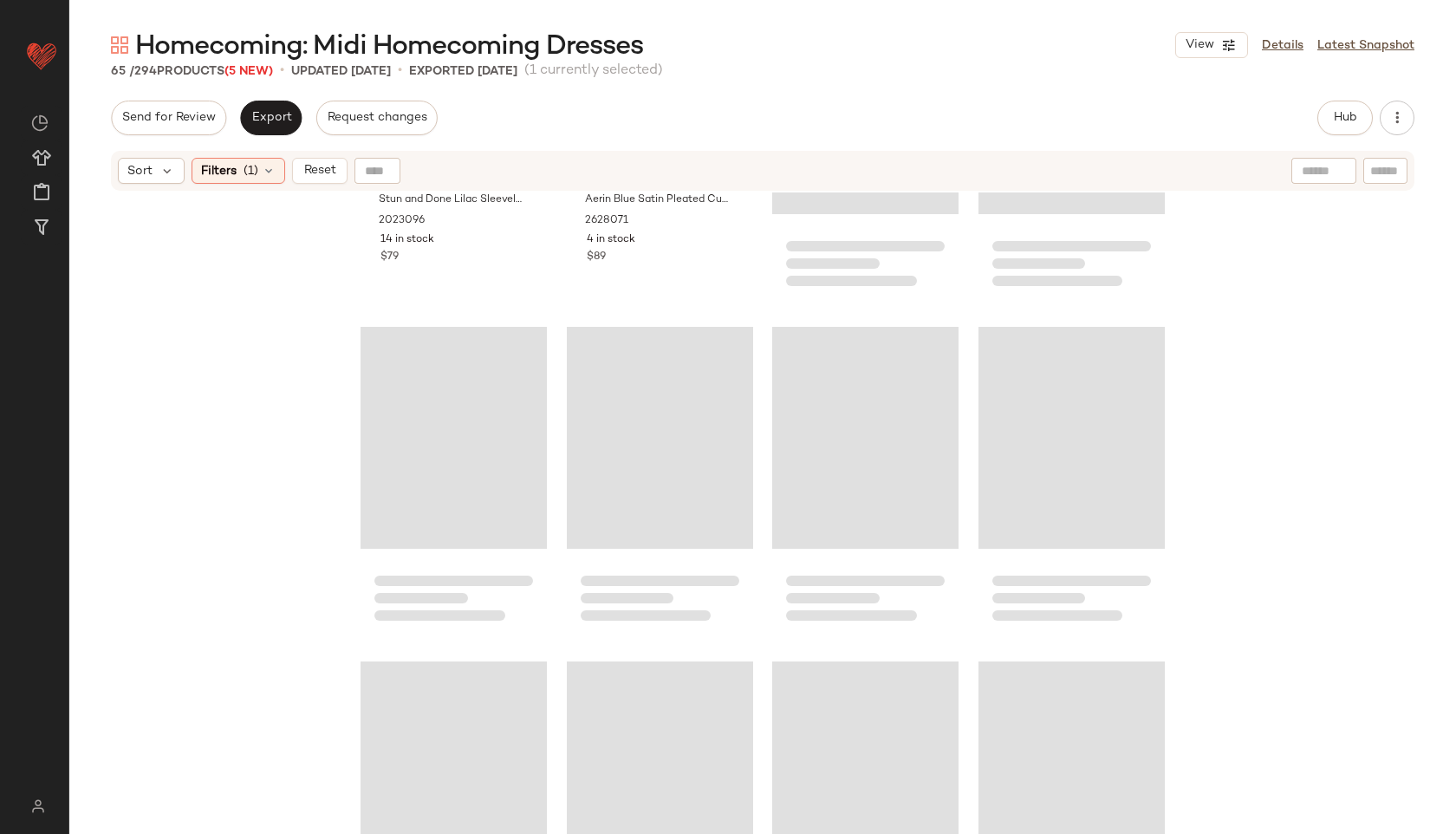
scroll to position [5007, 0]
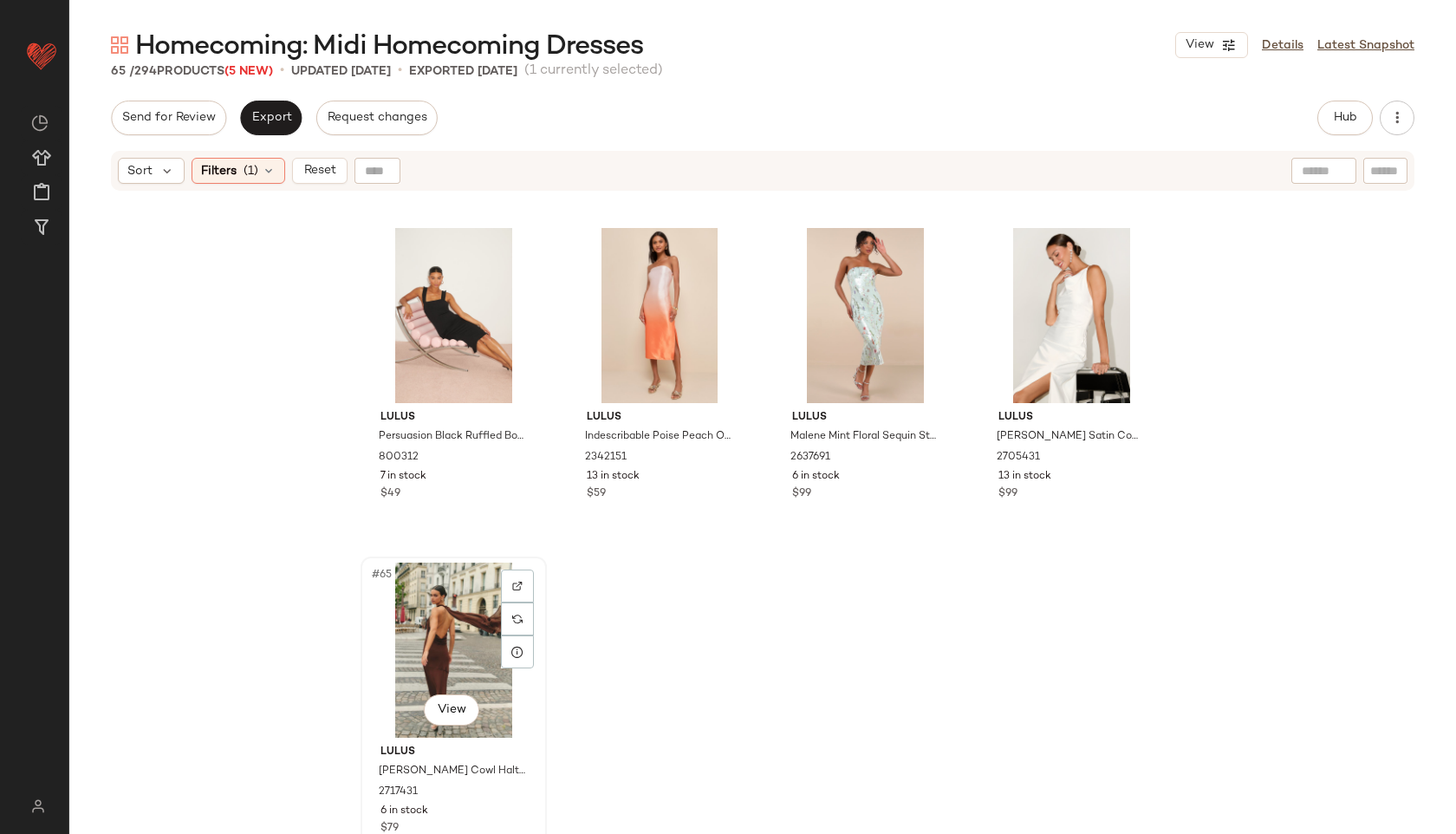
click at [449, 612] on div "#65 View" at bounding box center [454, 651] width 175 height 175
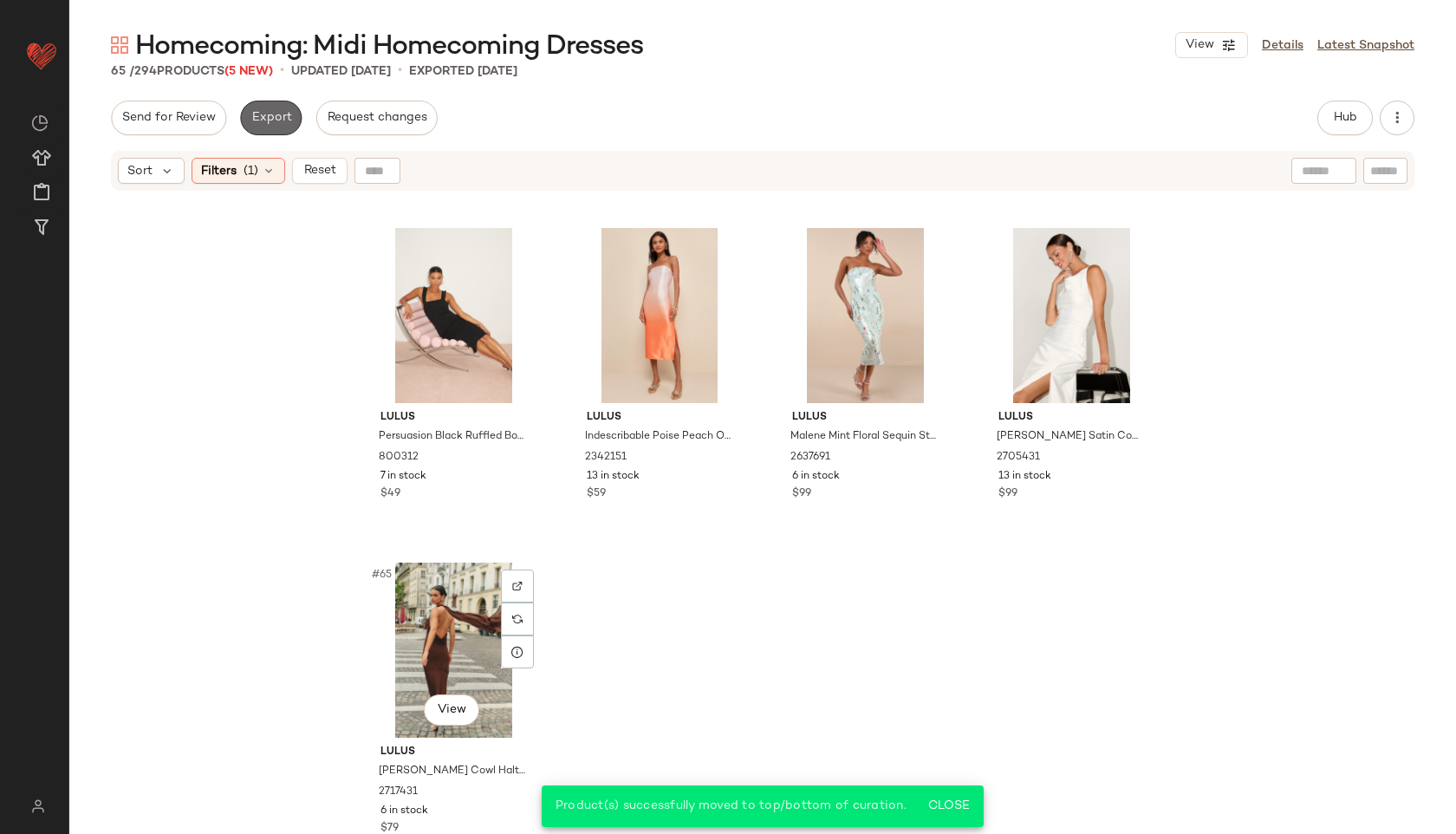
click at [261, 134] on button "Export" at bounding box center [270, 117] width 61 height 35
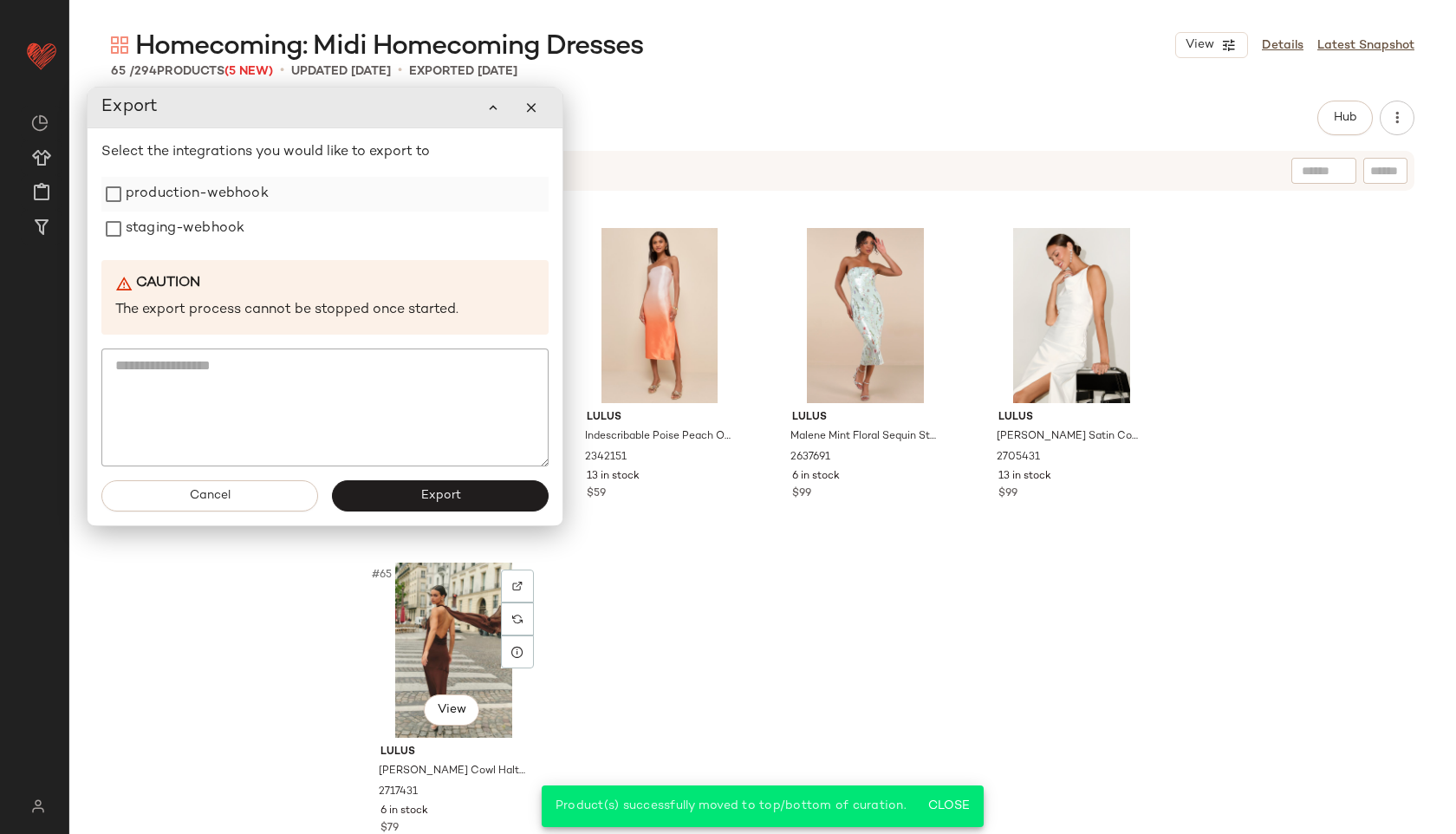
click at [222, 184] on label "production-webhook" at bounding box center [197, 193] width 143 height 35
click at [214, 237] on label "staging-webhook" at bounding box center [185, 230] width 119 height 35
click at [413, 484] on button "Export" at bounding box center [440, 496] width 216 height 31
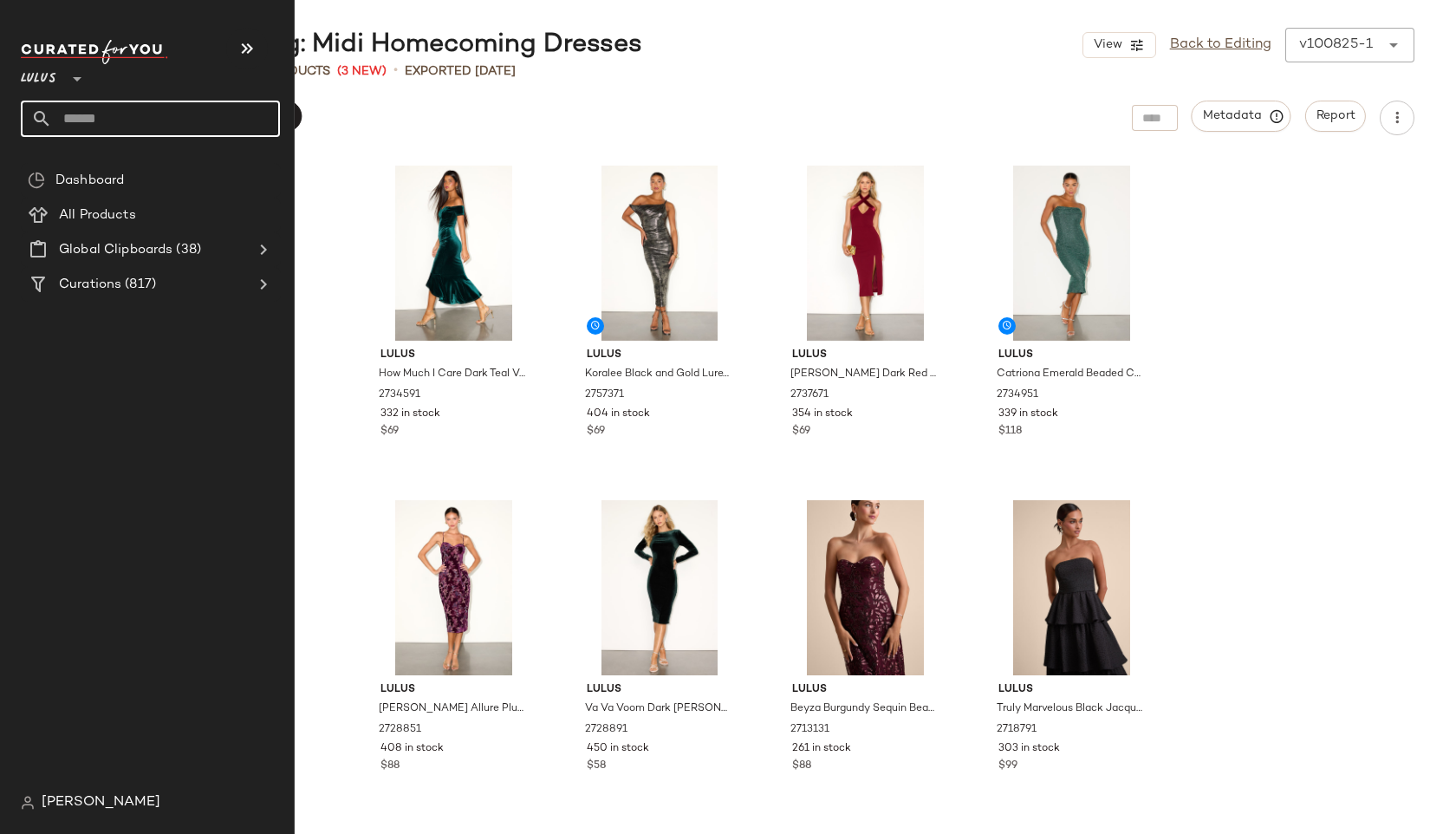
click at [91, 103] on input "text" at bounding box center [166, 118] width 228 height 36
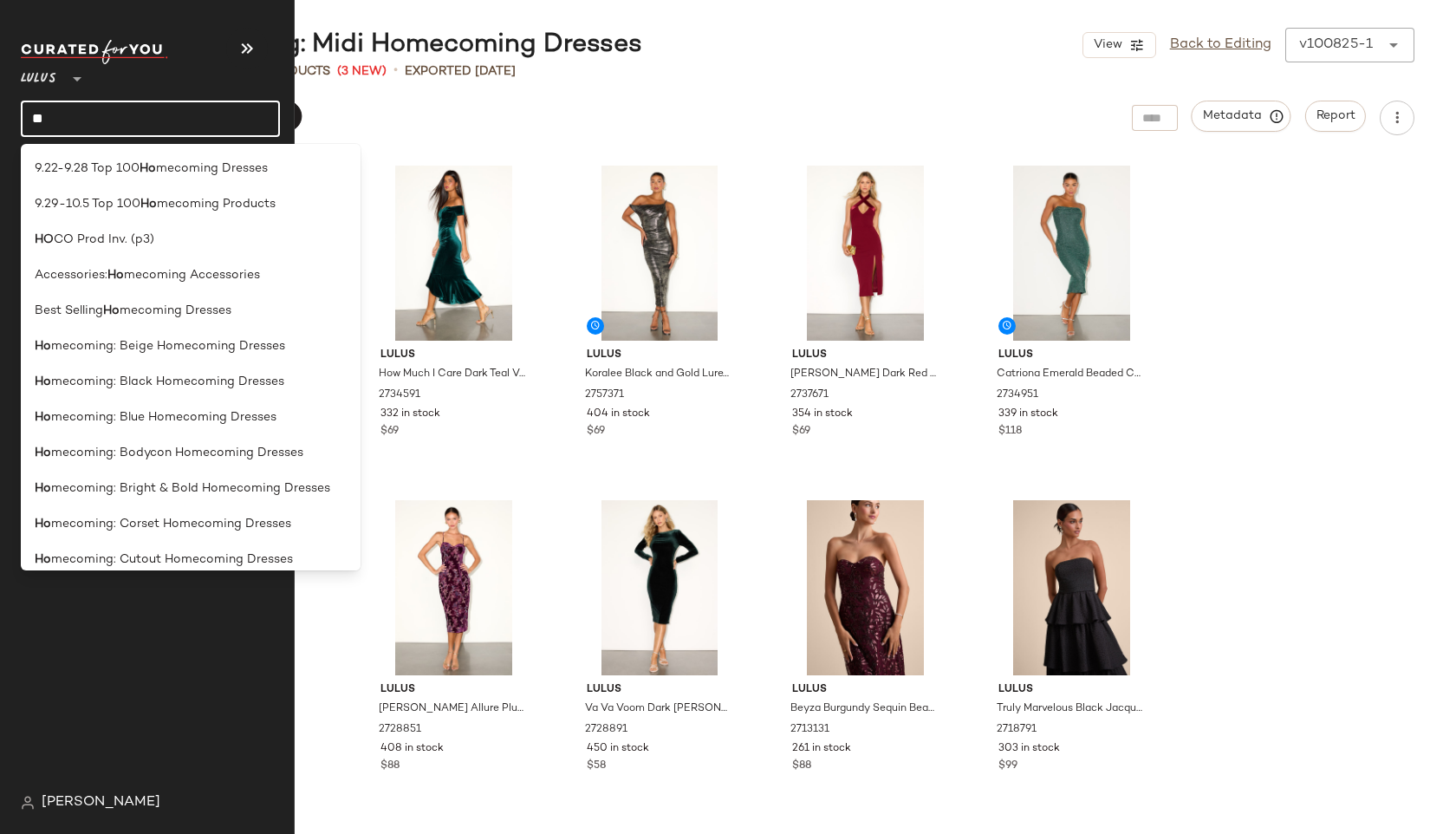
type input "*"
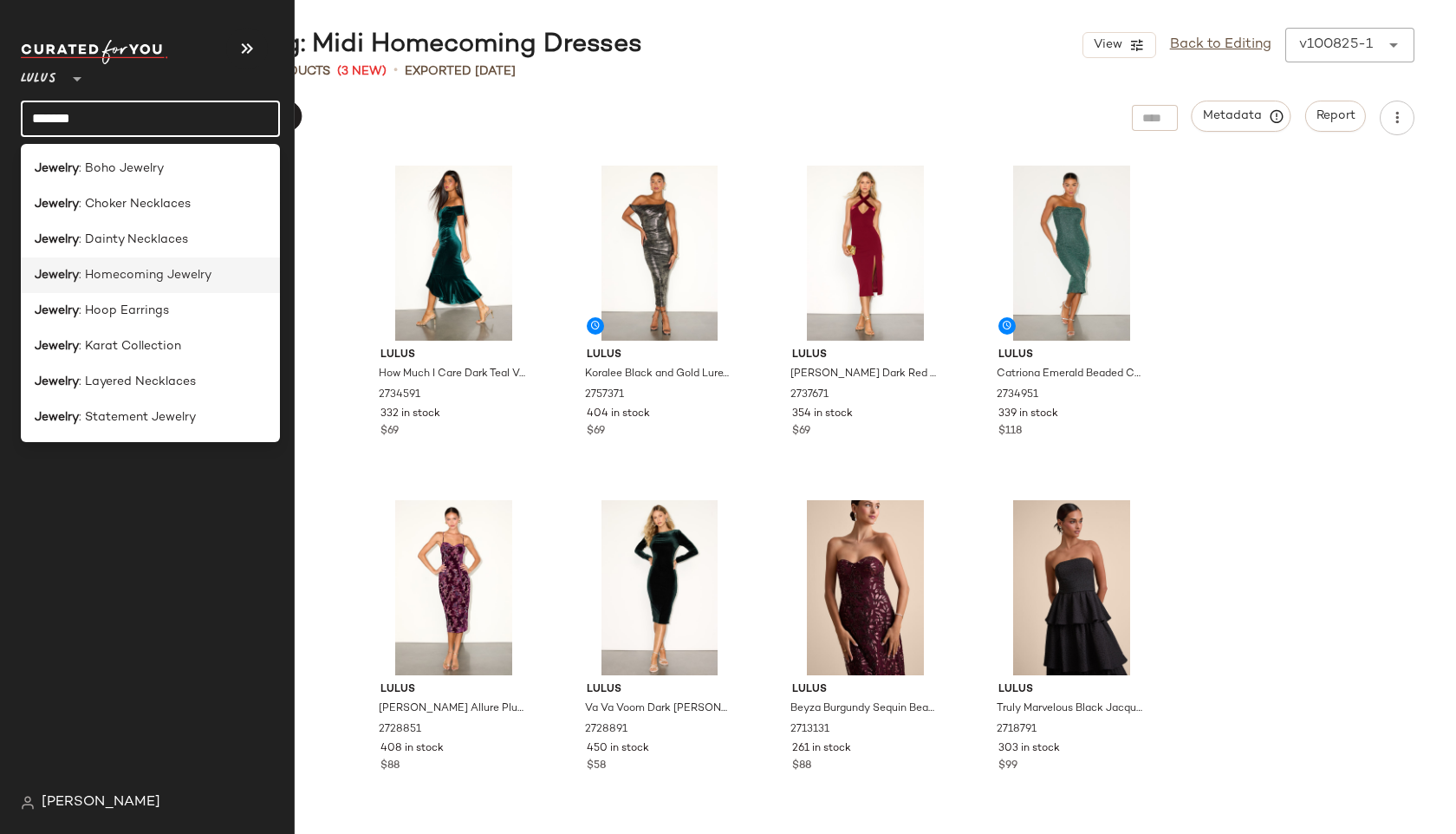
type input "*******"
click at [105, 276] on span ": Homecoming Jewelry" at bounding box center [145, 275] width 133 height 19
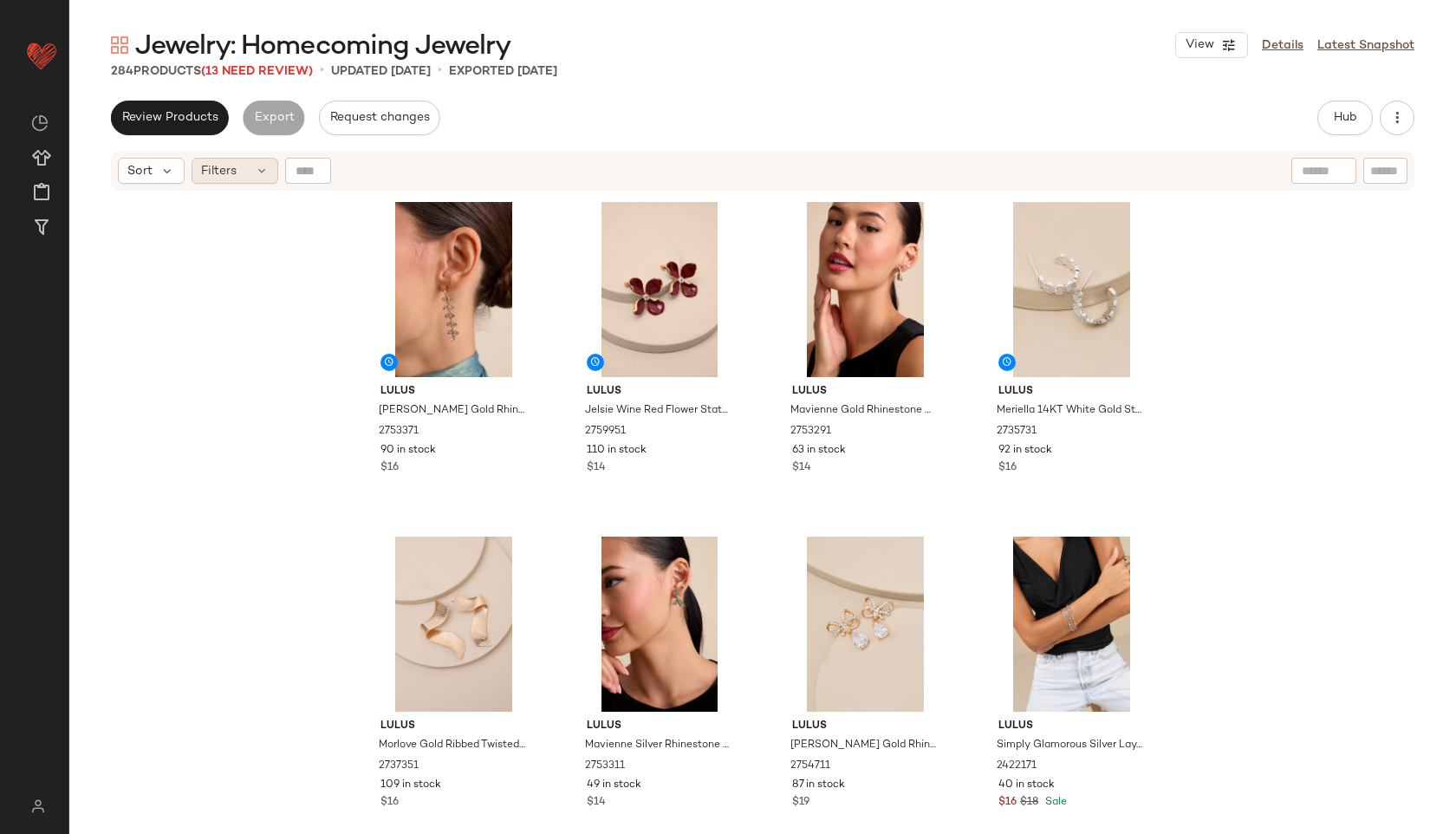
click at [239, 168] on div "Filters" at bounding box center [235, 170] width 87 height 26
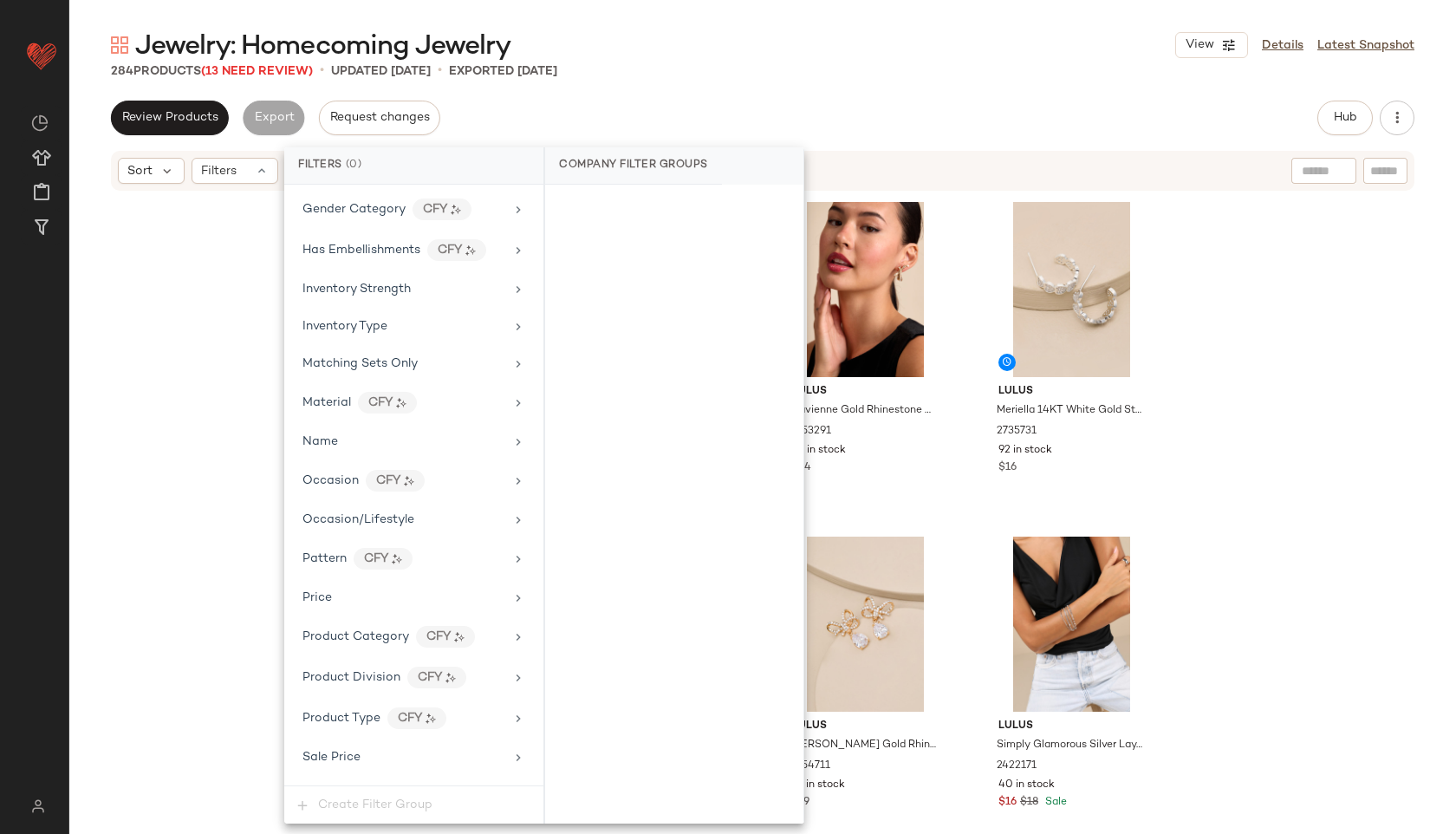
scroll to position [901, 0]
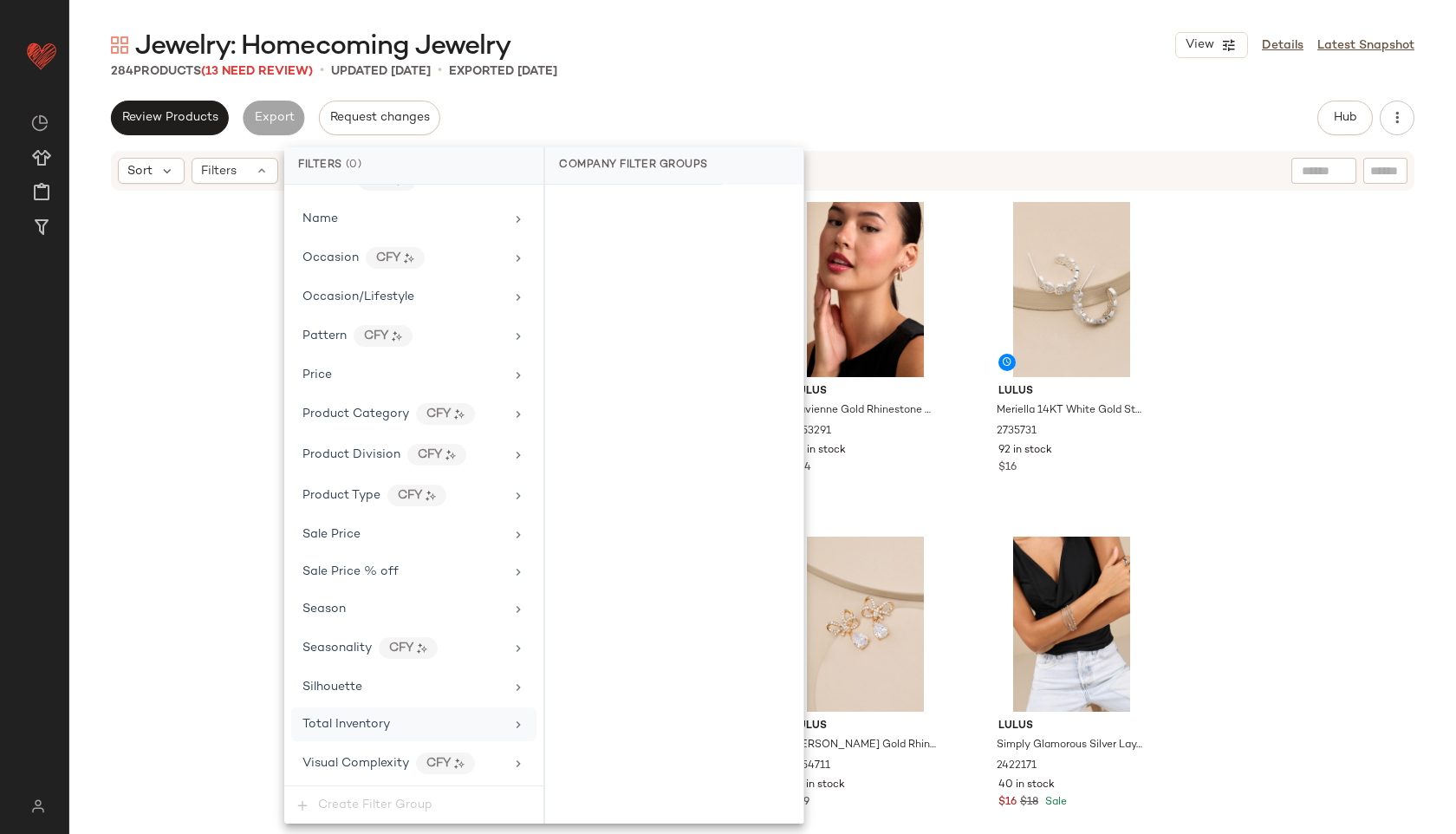
click at [366, 725] on span "Total Inventory" at bounding box center [346, 724] width 88 height 13
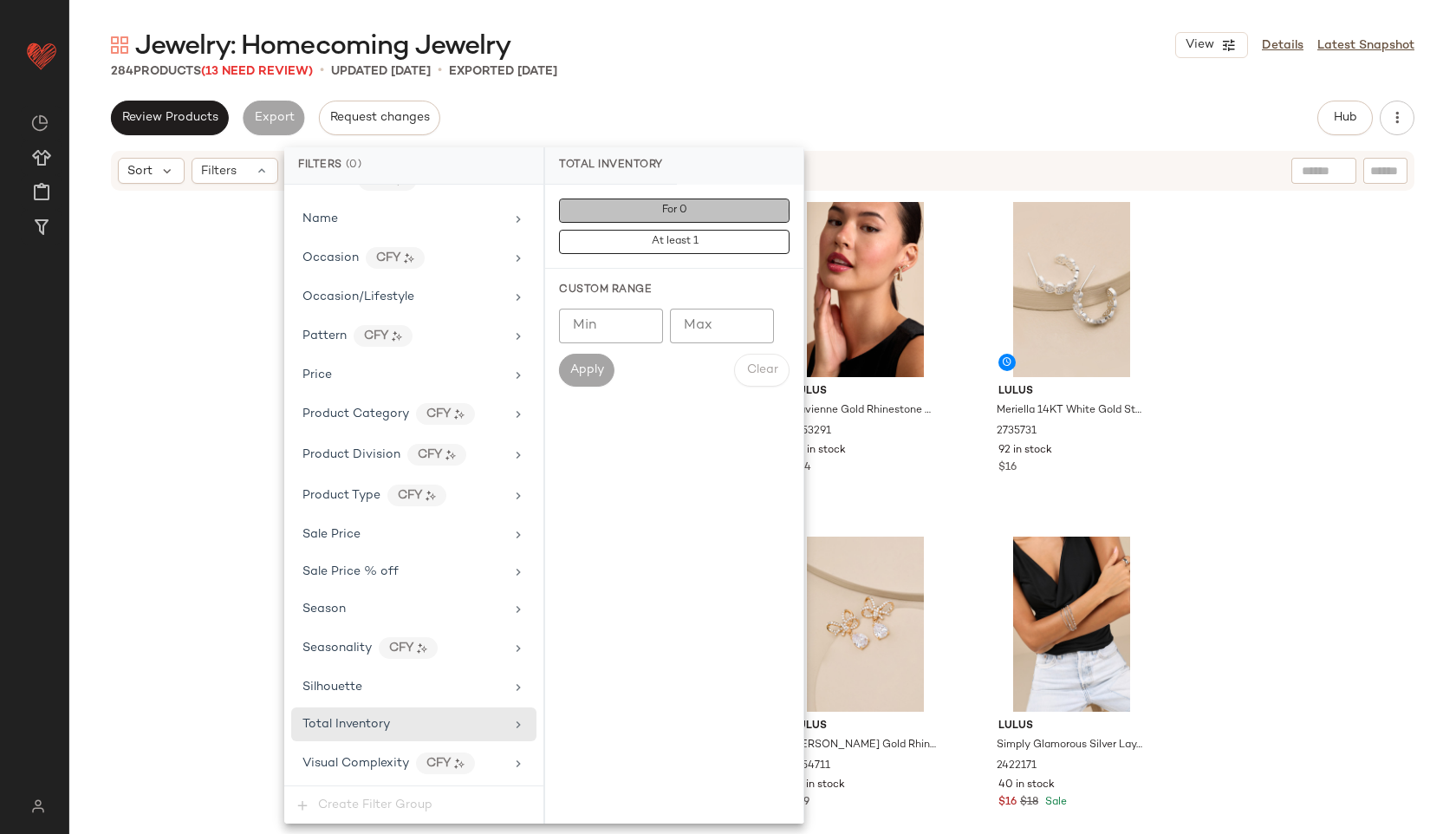
click at [726, 216] on button "For 0" at bounding box center [674, 210] width 230 height 24
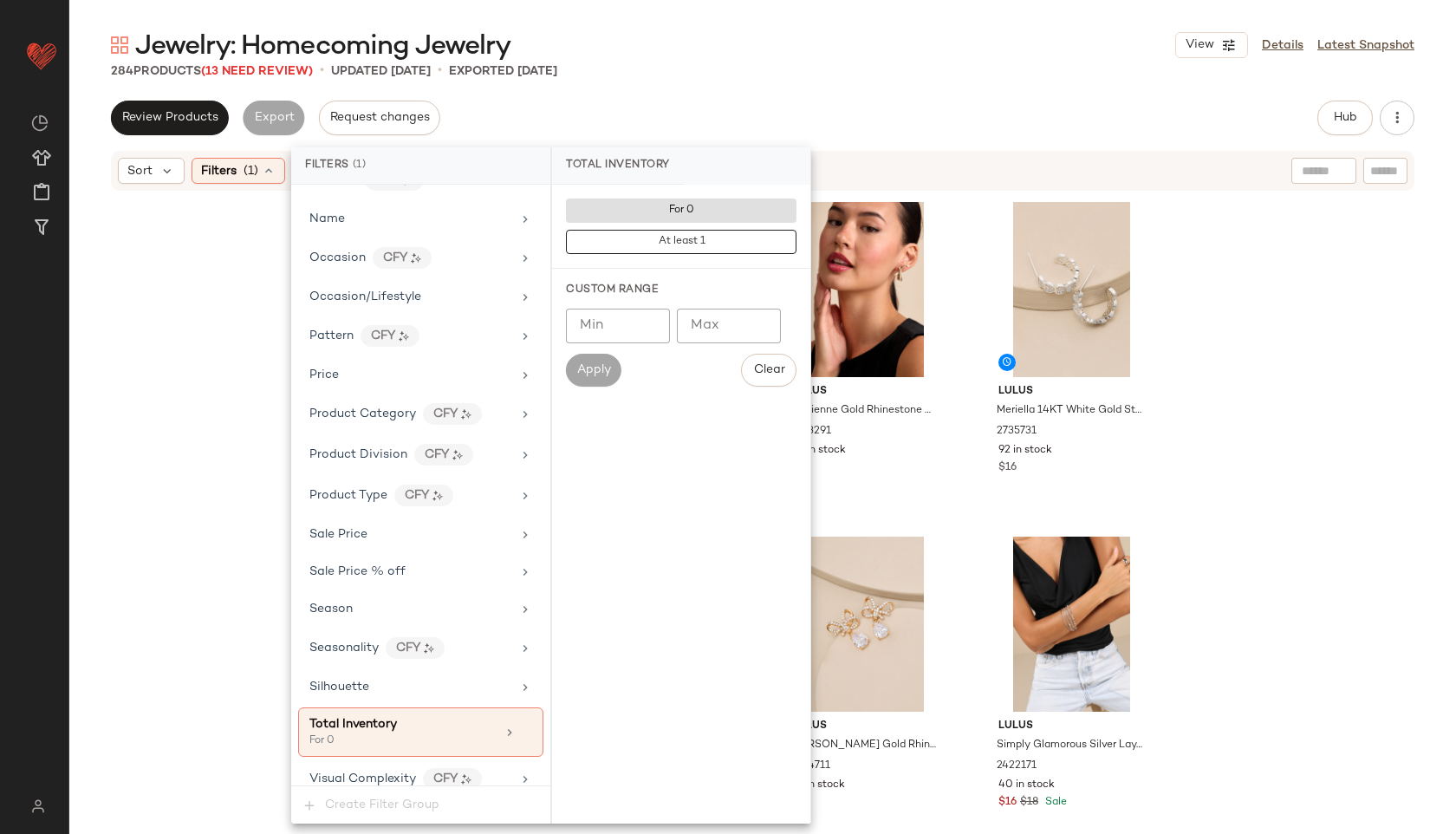
click at [860, 46] on div "Jewelry: Homecoming Jewelry View Details Latest Snapshot" at bounding box center [762, 44] width 1387 height 35
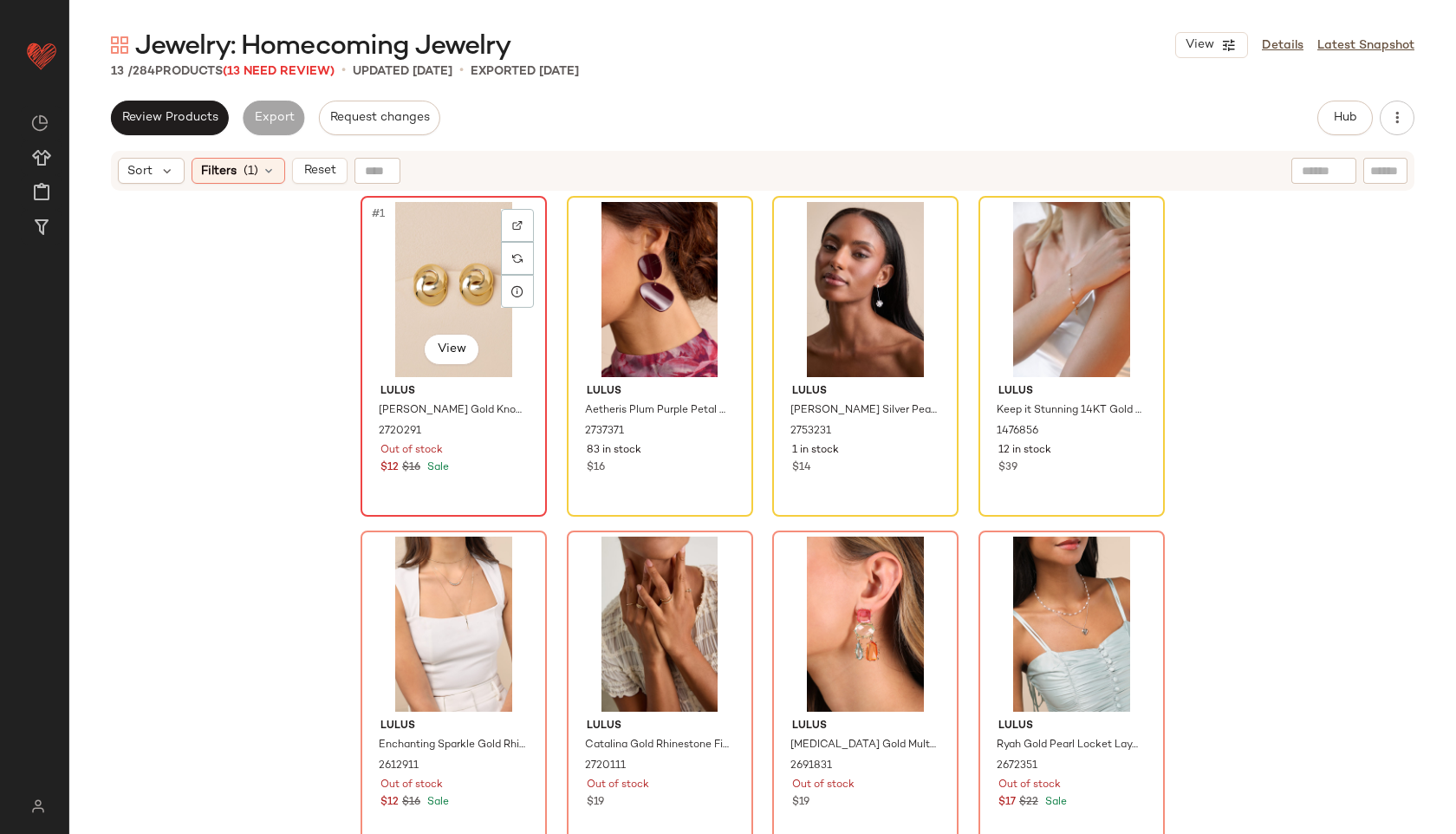
click at [401, 282] on div "#1 View" at bounding box center [454, 290] width 175 height 175
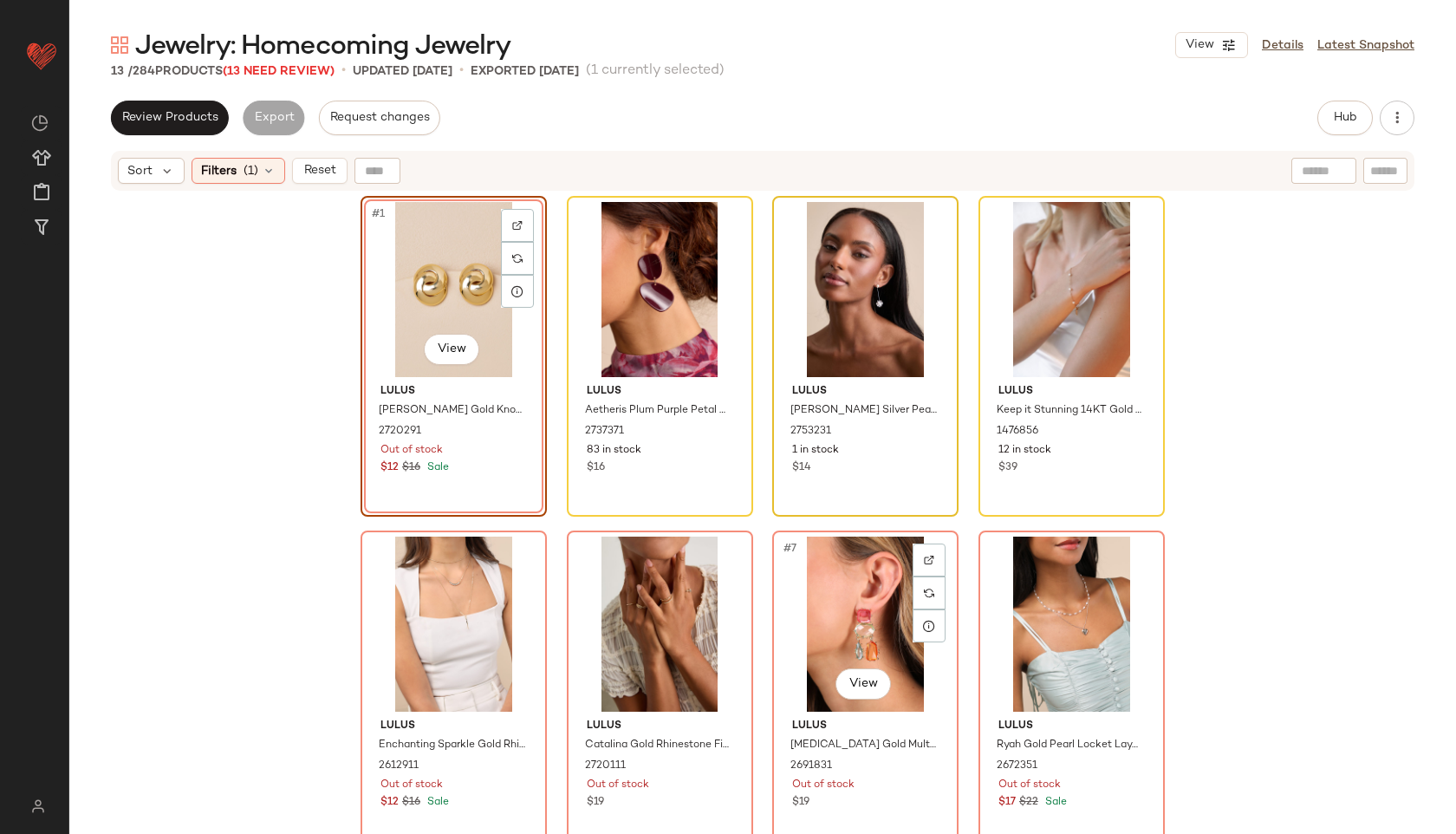
scroll to position [657, 0]
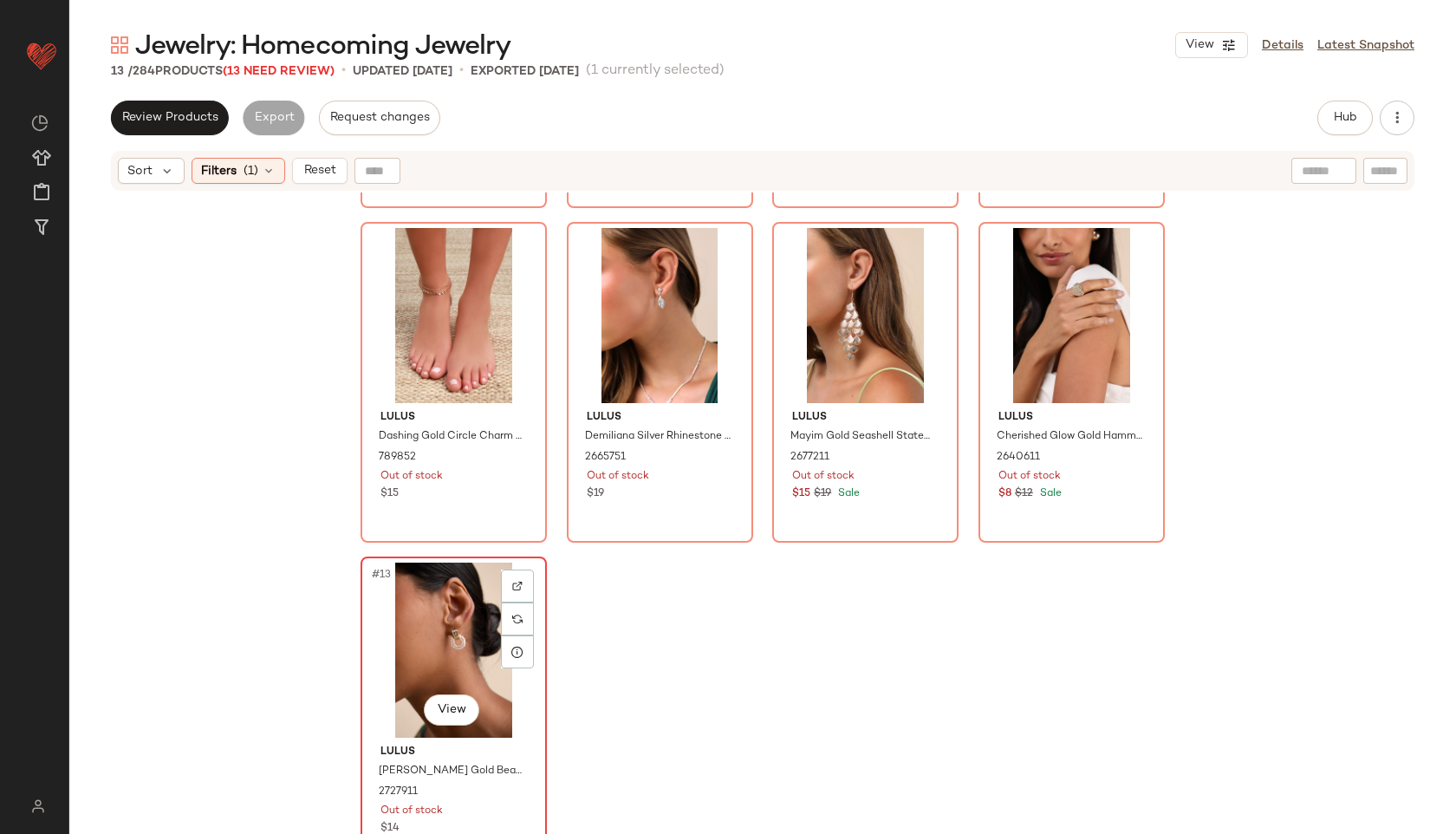
click at [429, 631] on div "#13 View" at bounding box center [454, 651] width 175 height 175
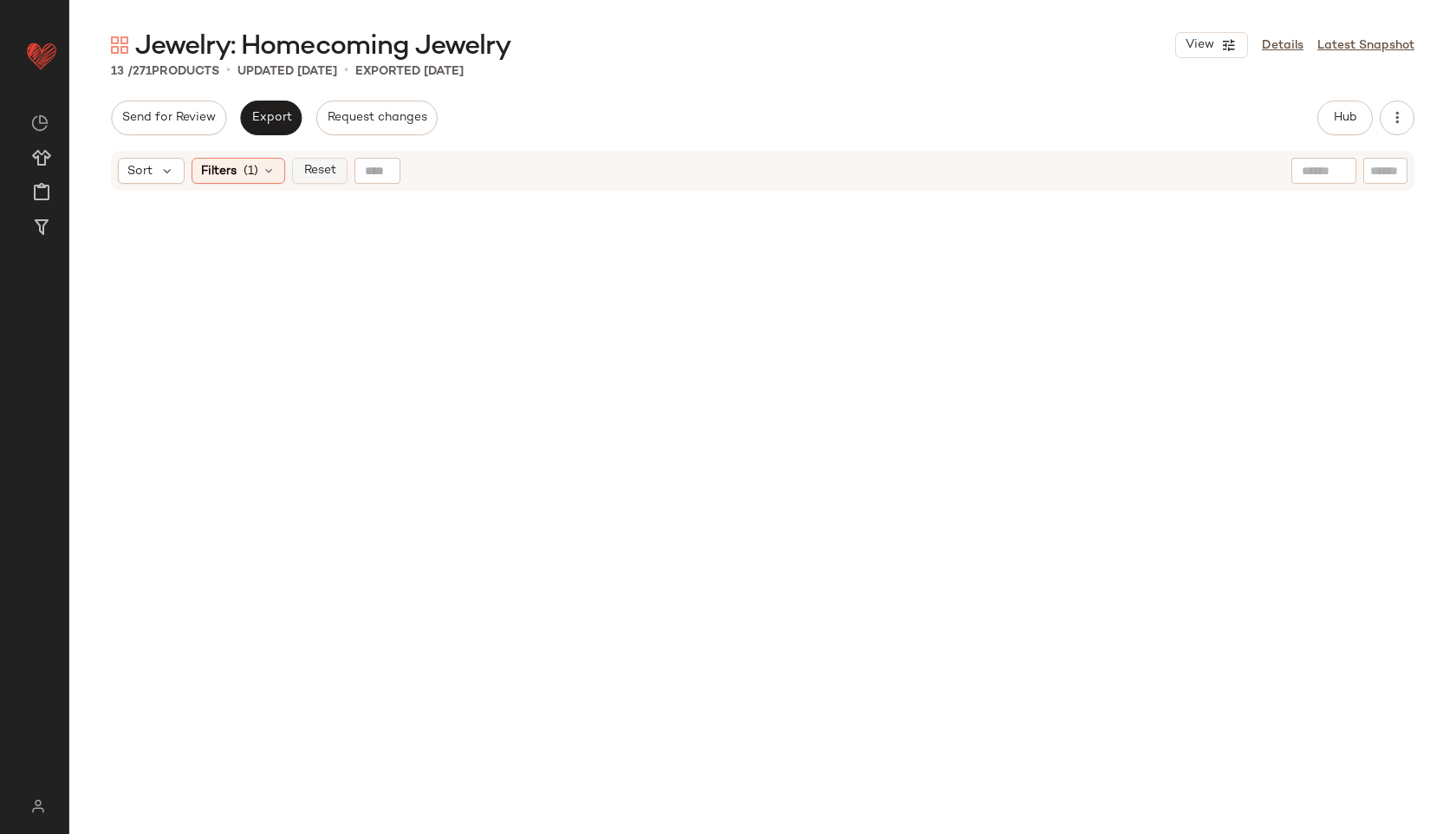
click at [306, 168] on span "Reset" at bounding box center [318, 171] width 33 height 14
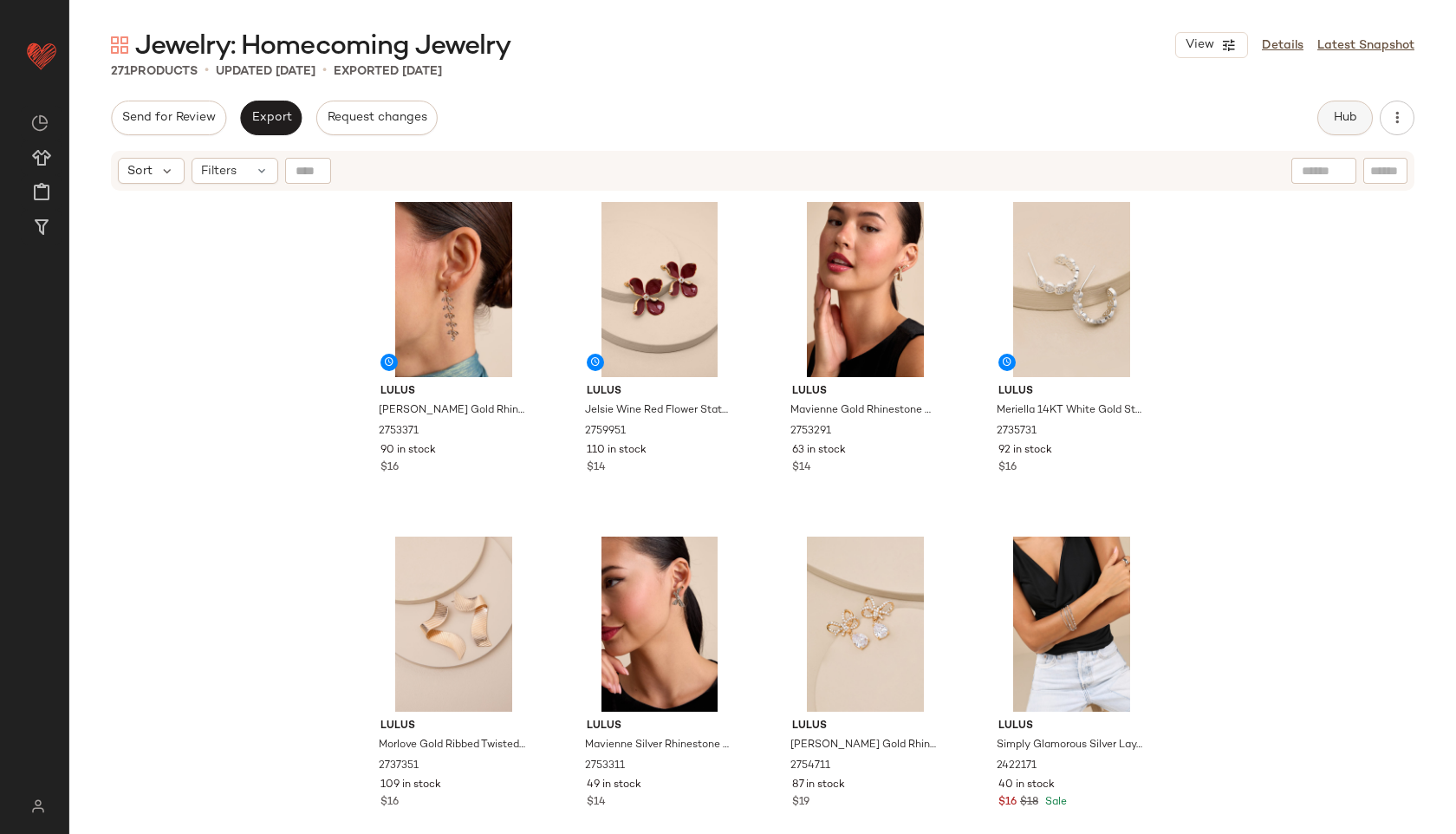
click at [1348, 102] on button "Hub" at bounding box center [1344, 117] width 56 height 35
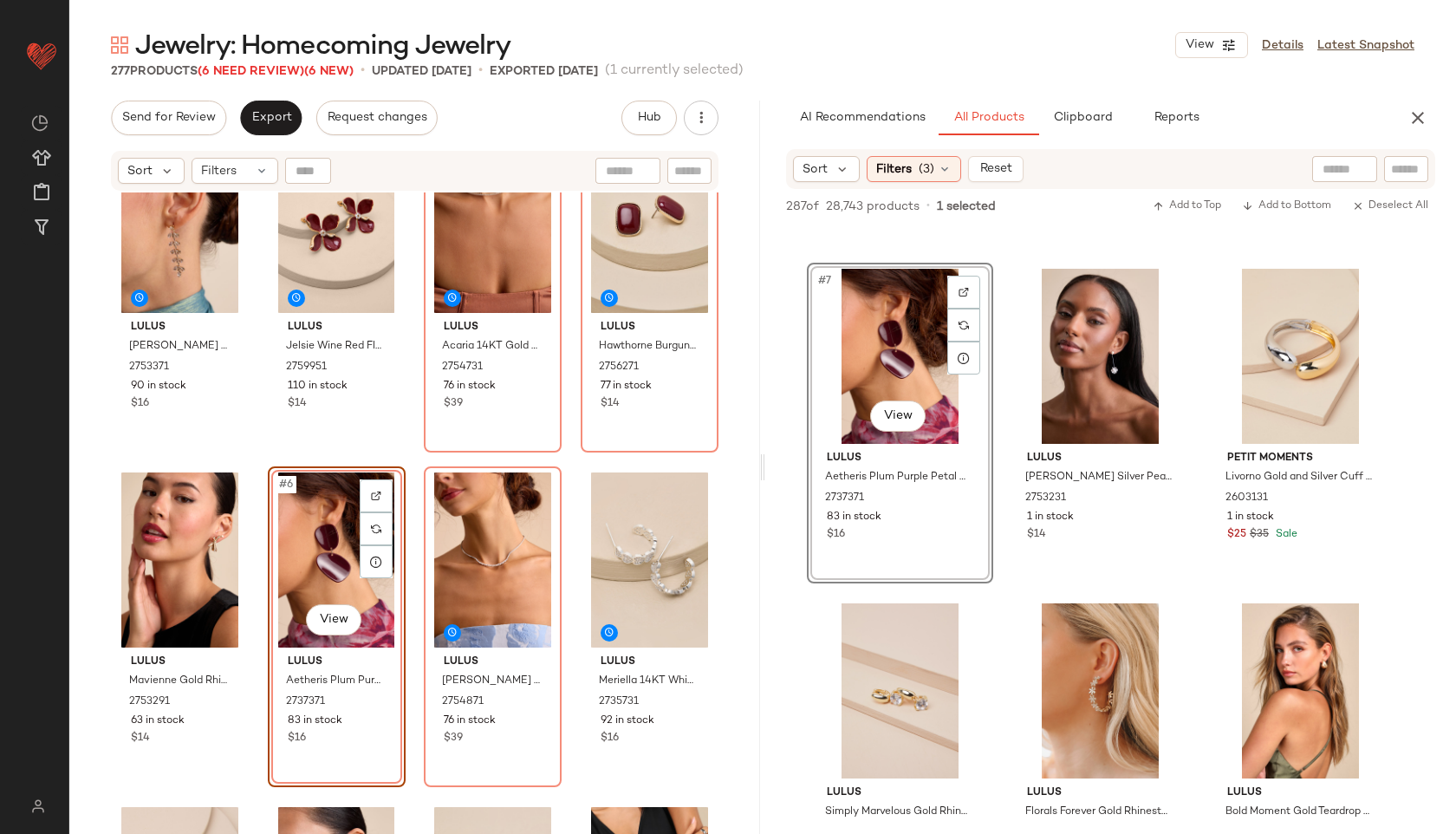
scroll to position [713, 0]
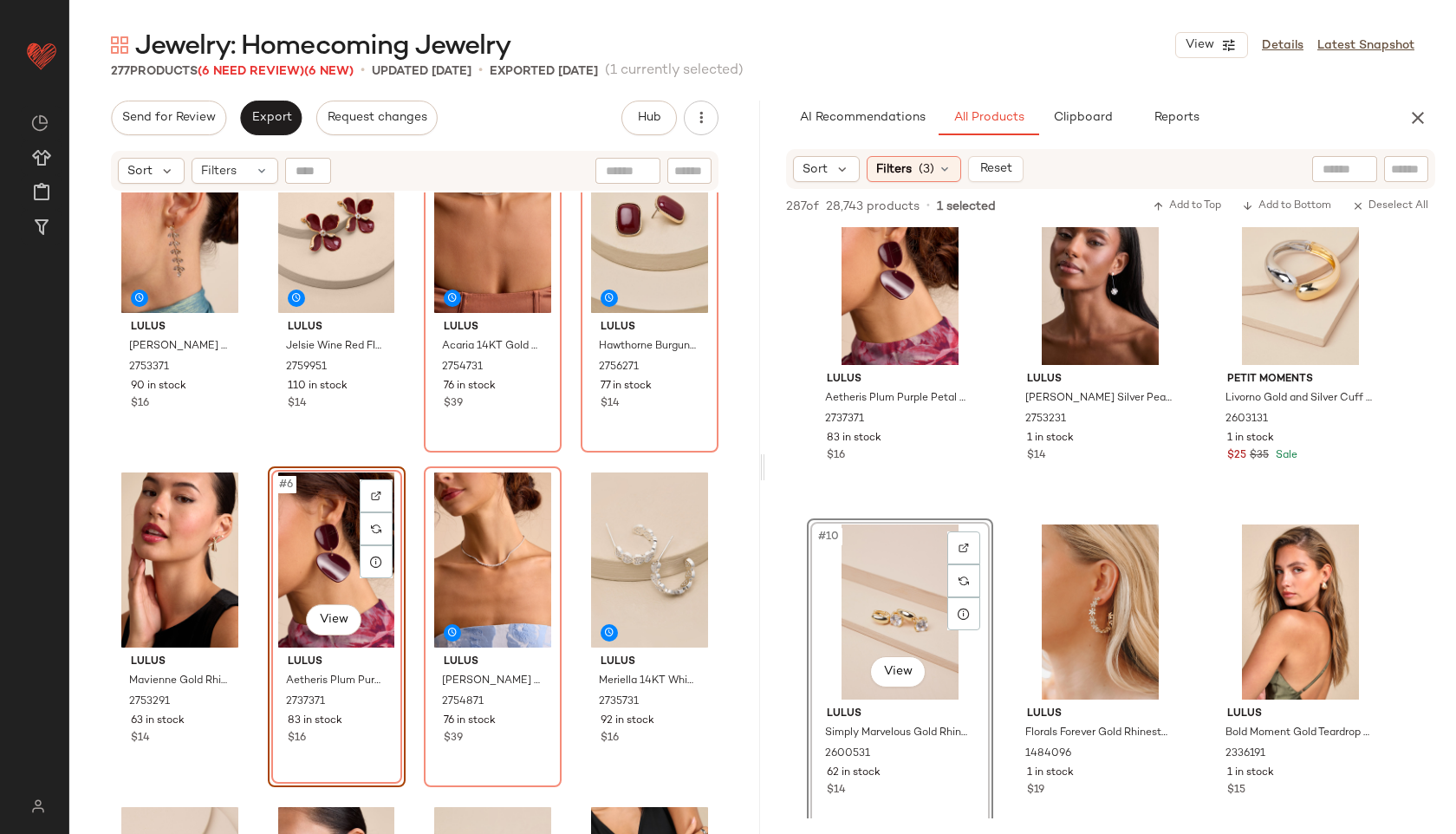
drag, startPoint x: 857, startPoint y: 613, endPoint x: 846, endPoint y: 613, distance: 11.0
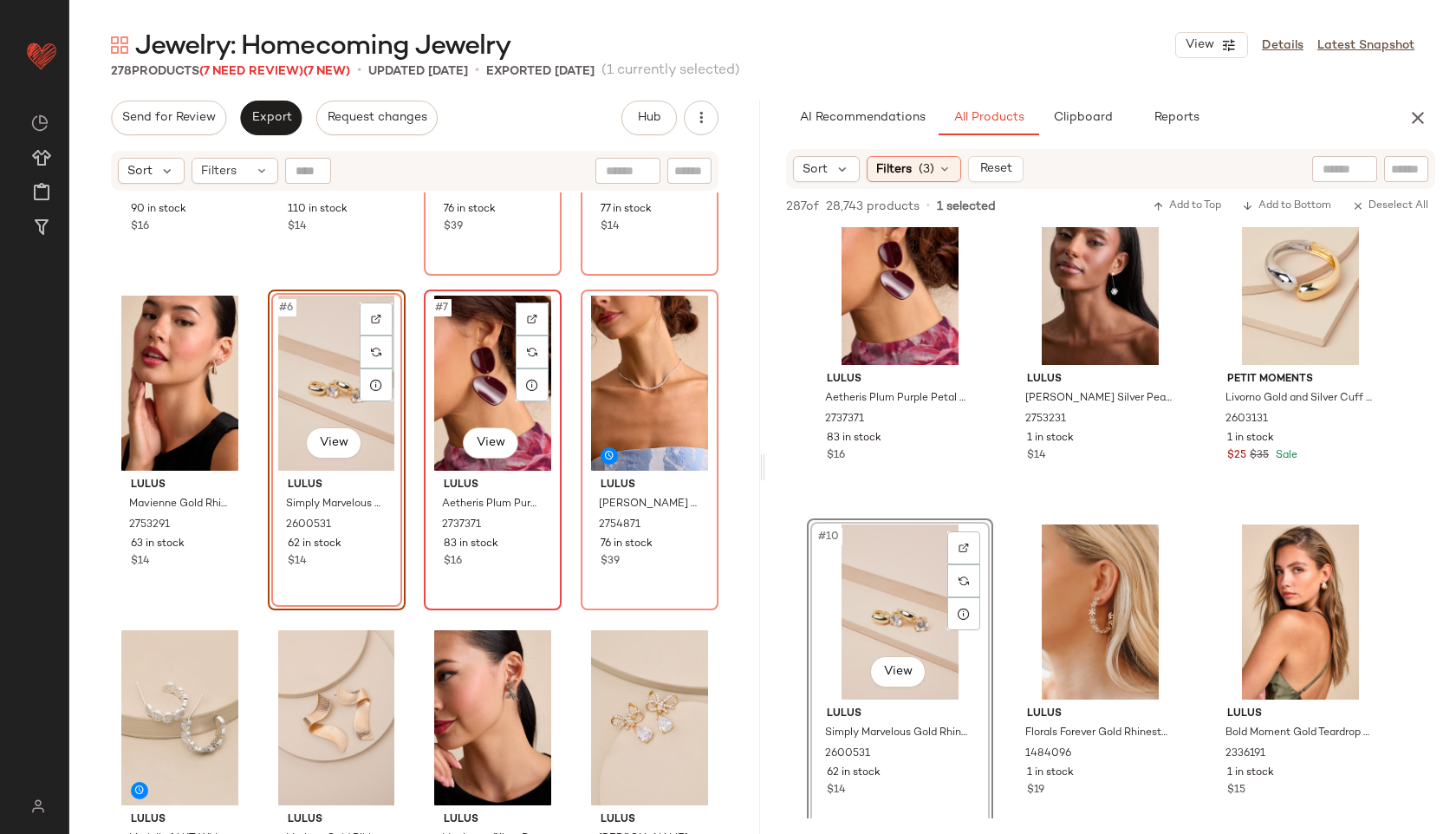
scroll to position [315, 0]
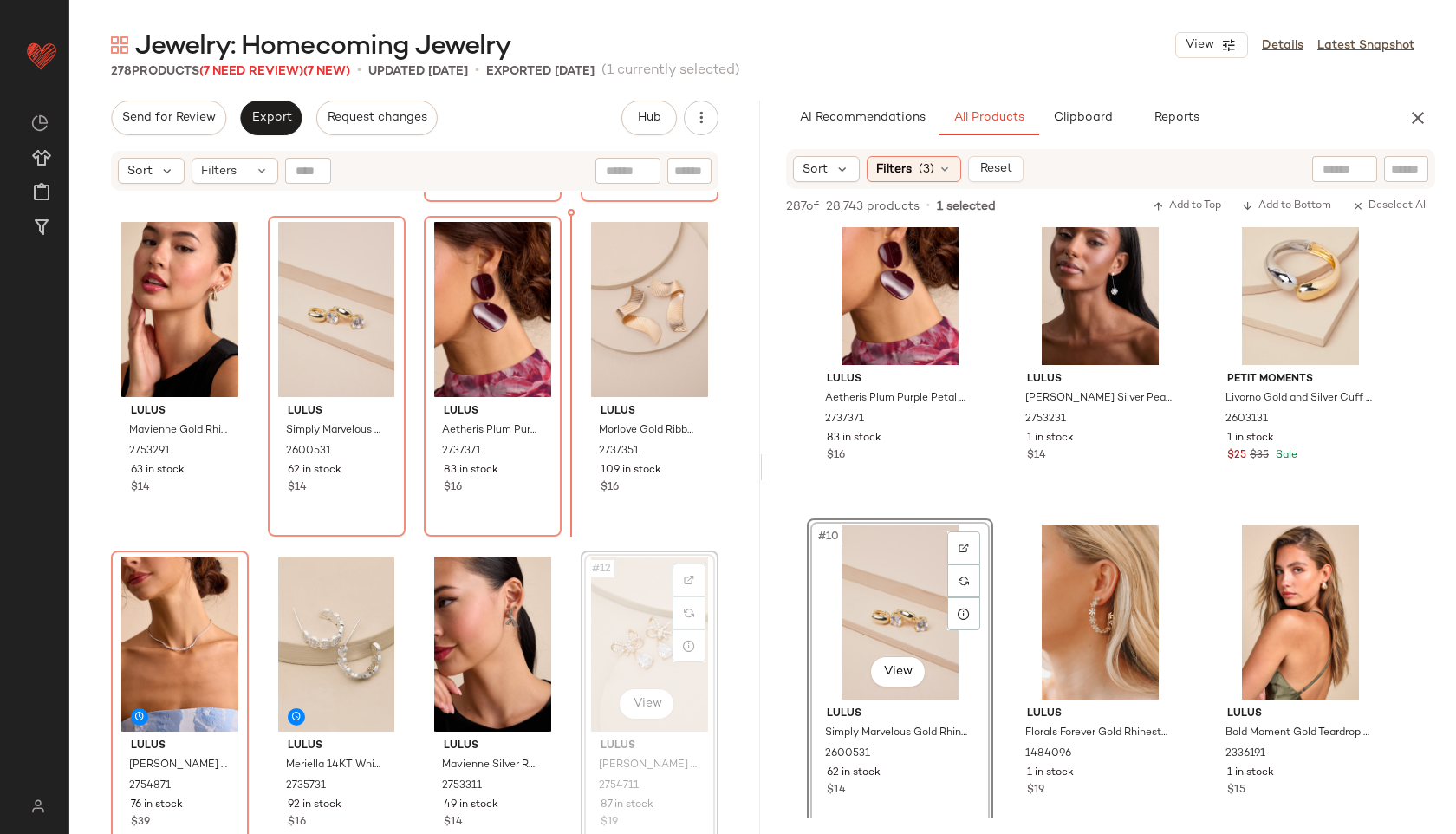
scroll to position [289, 0]
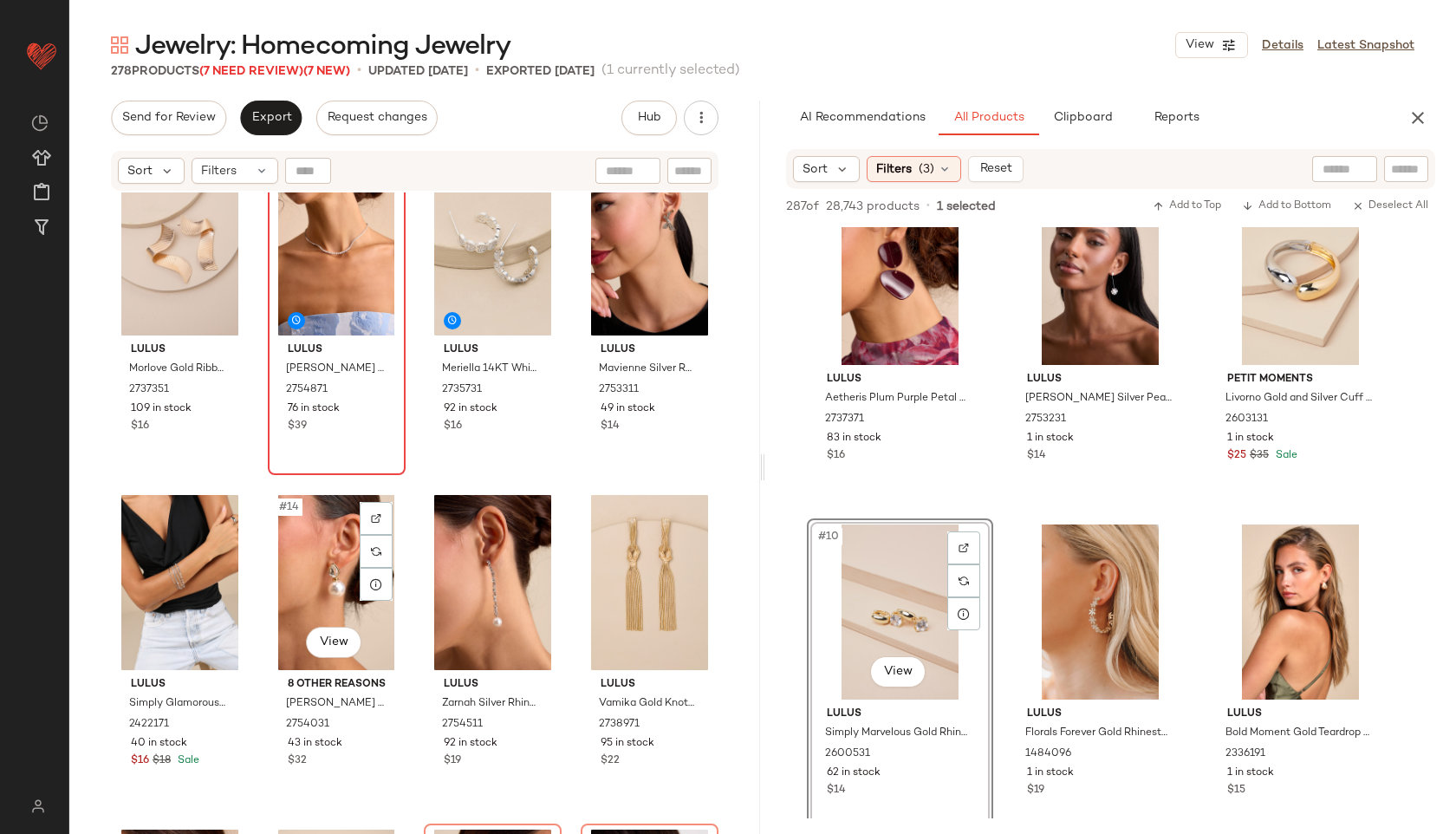
scroll to position [760, 0]
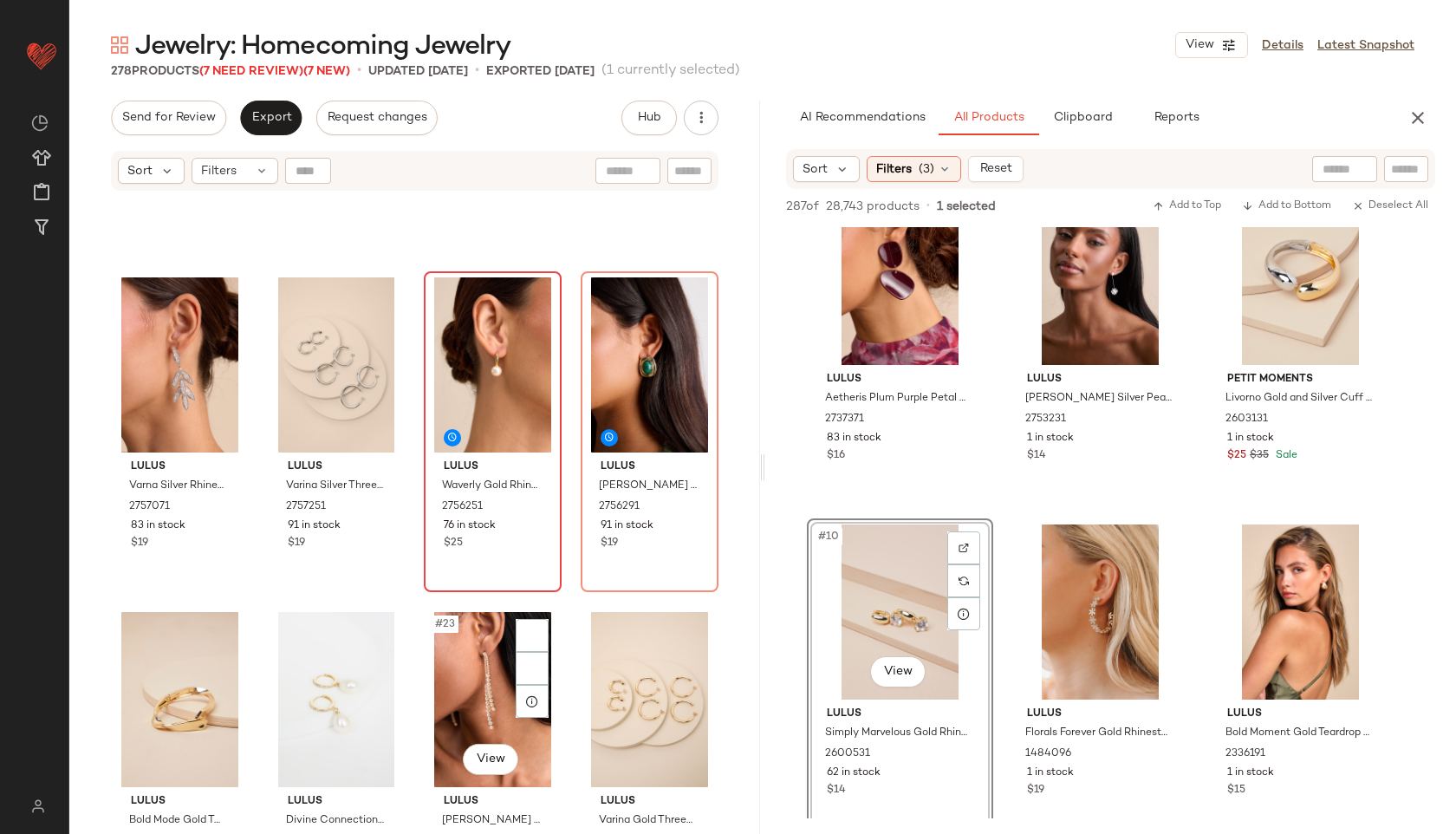
scroll to position [1349, 0]
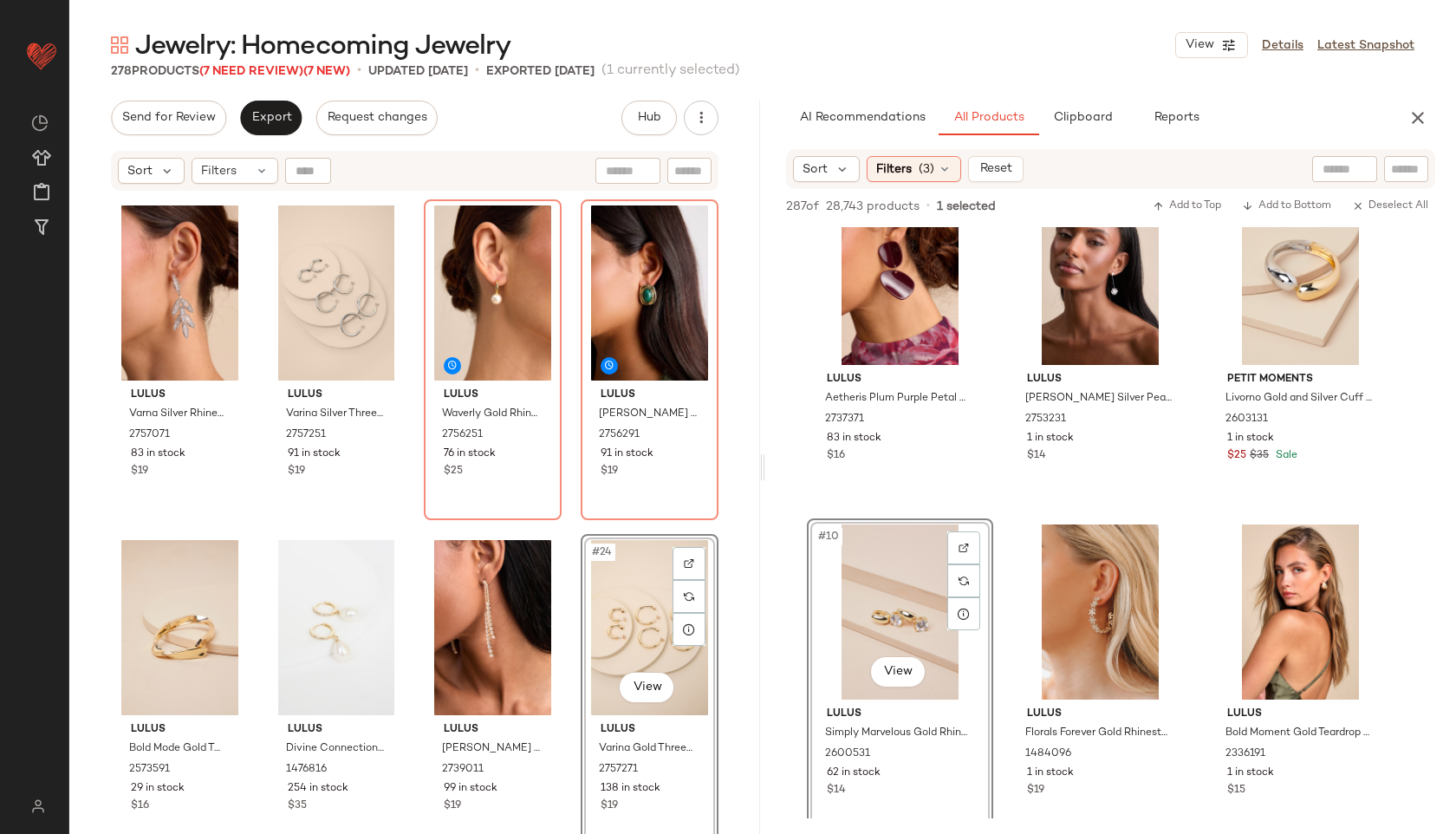
scroll to position [1345, 0]
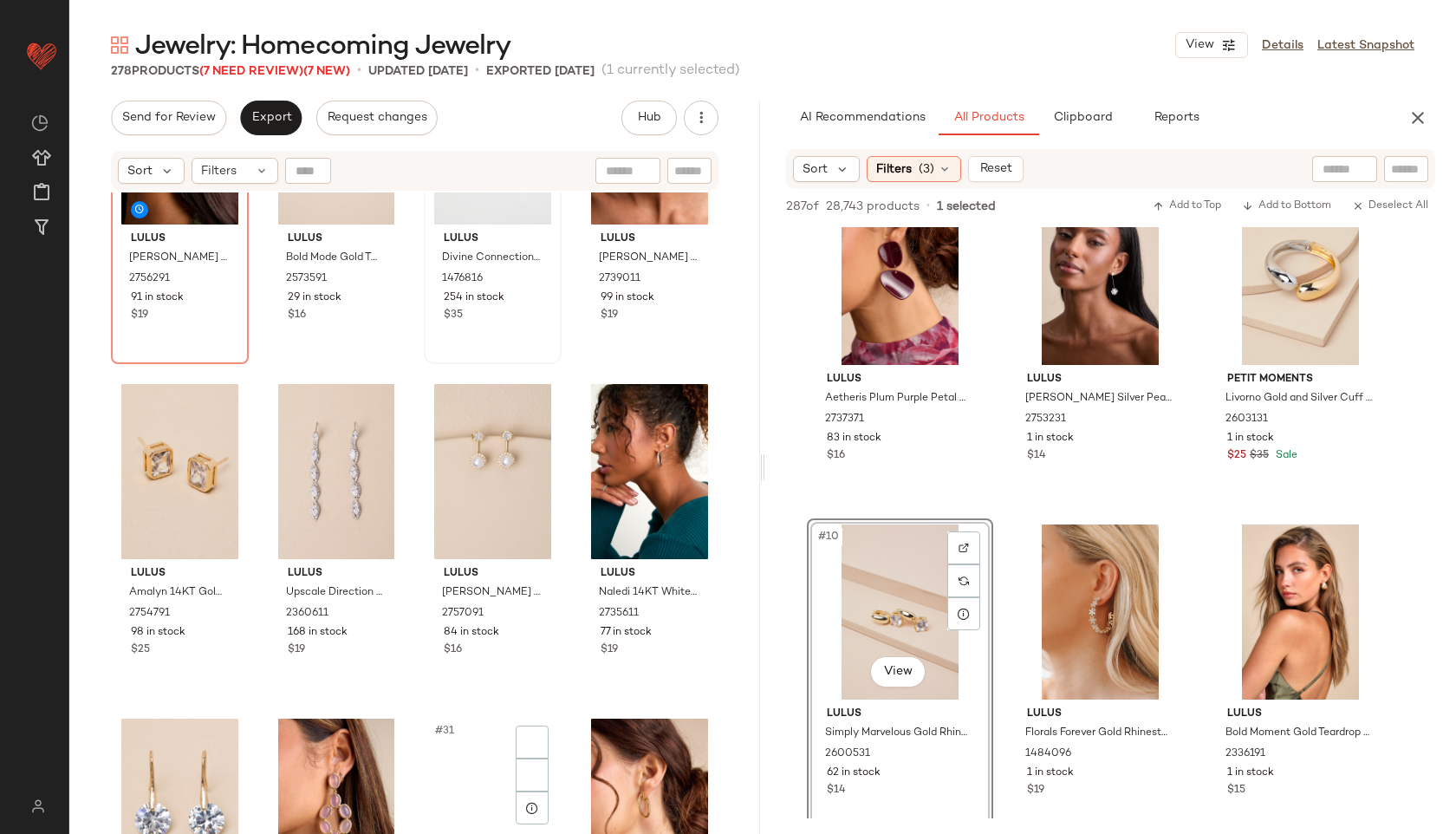
scroll to position [1883, 0]
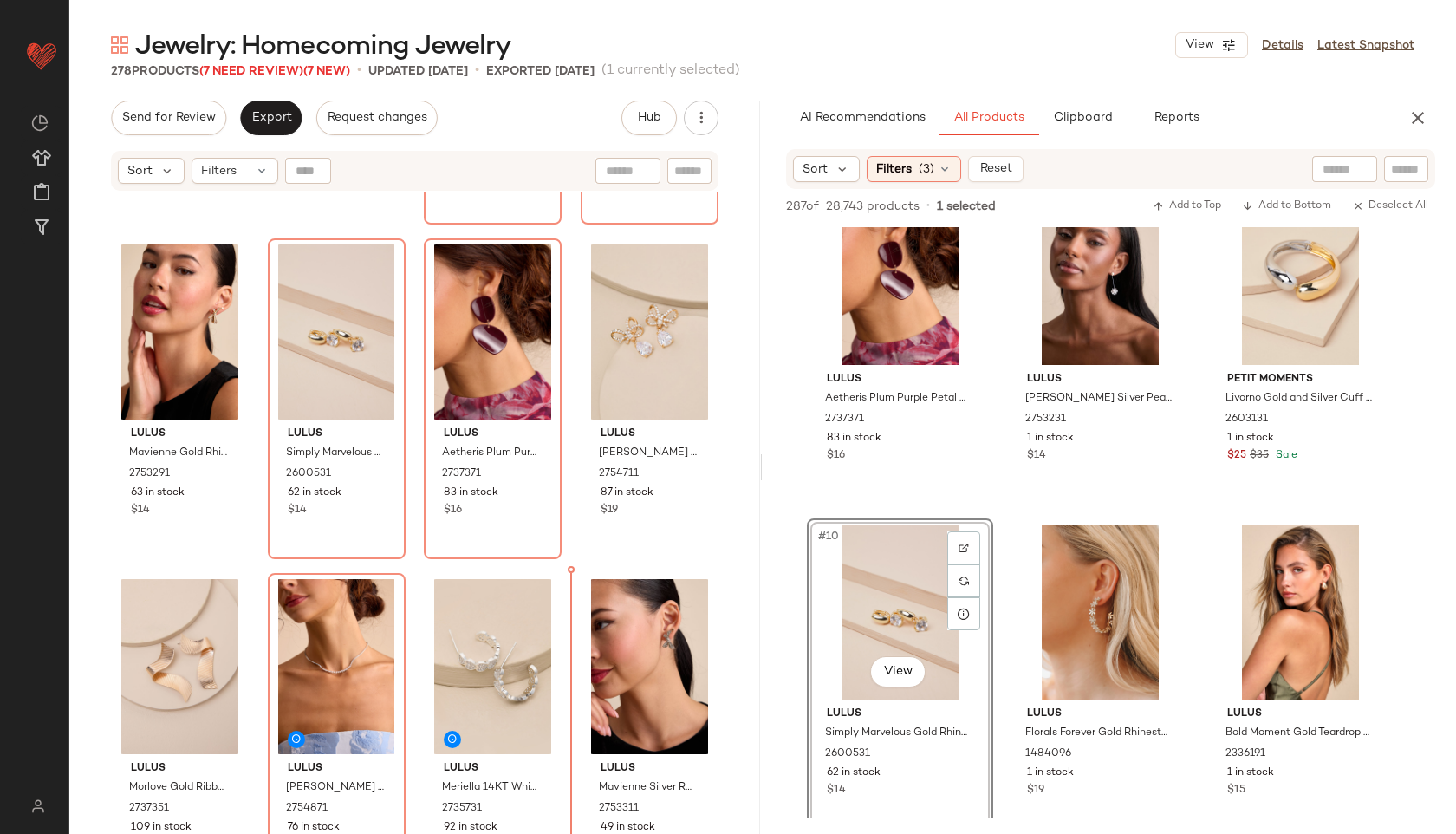
scroll to position [305, 0]
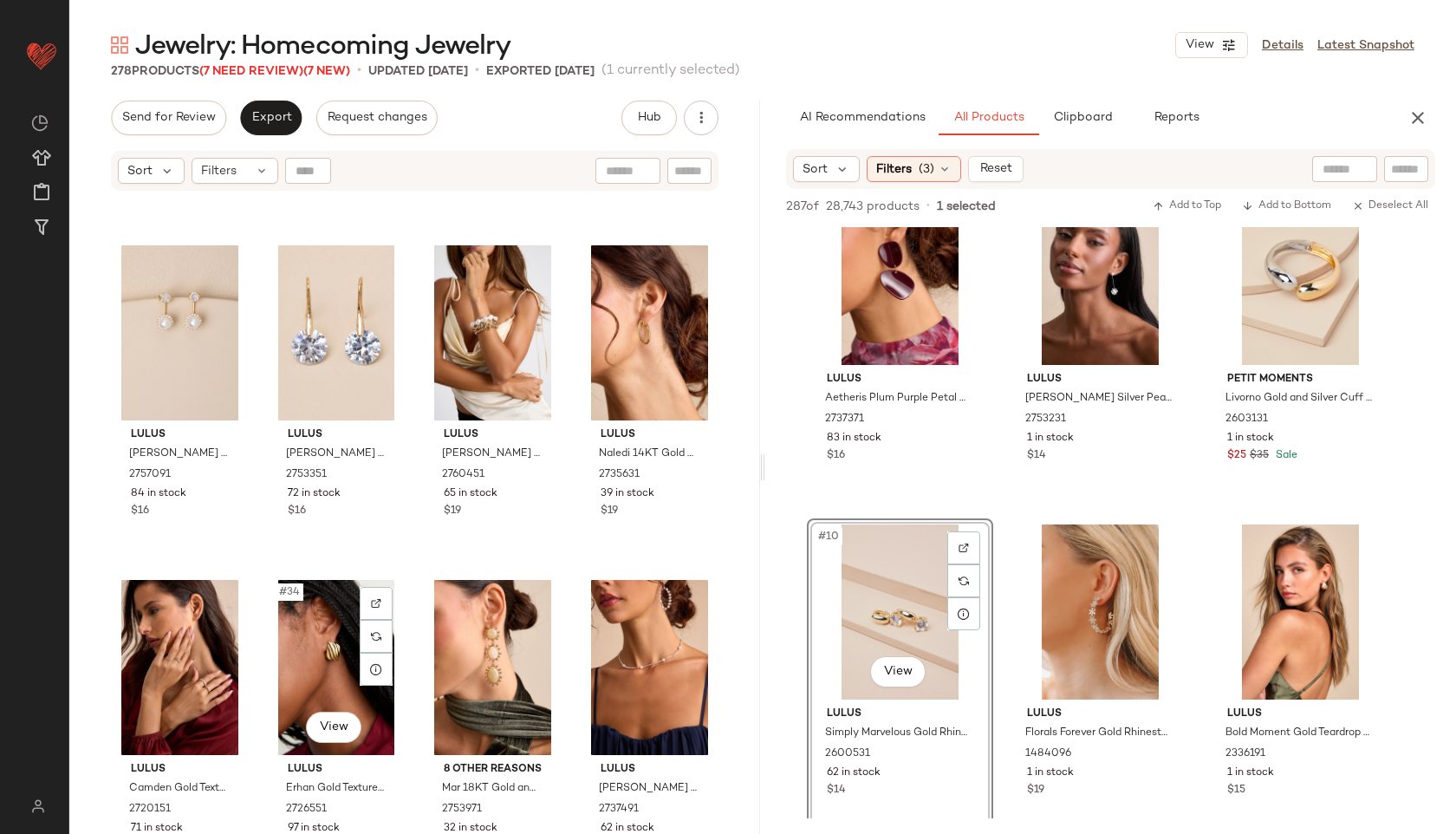
scroll to position [2349, 0]
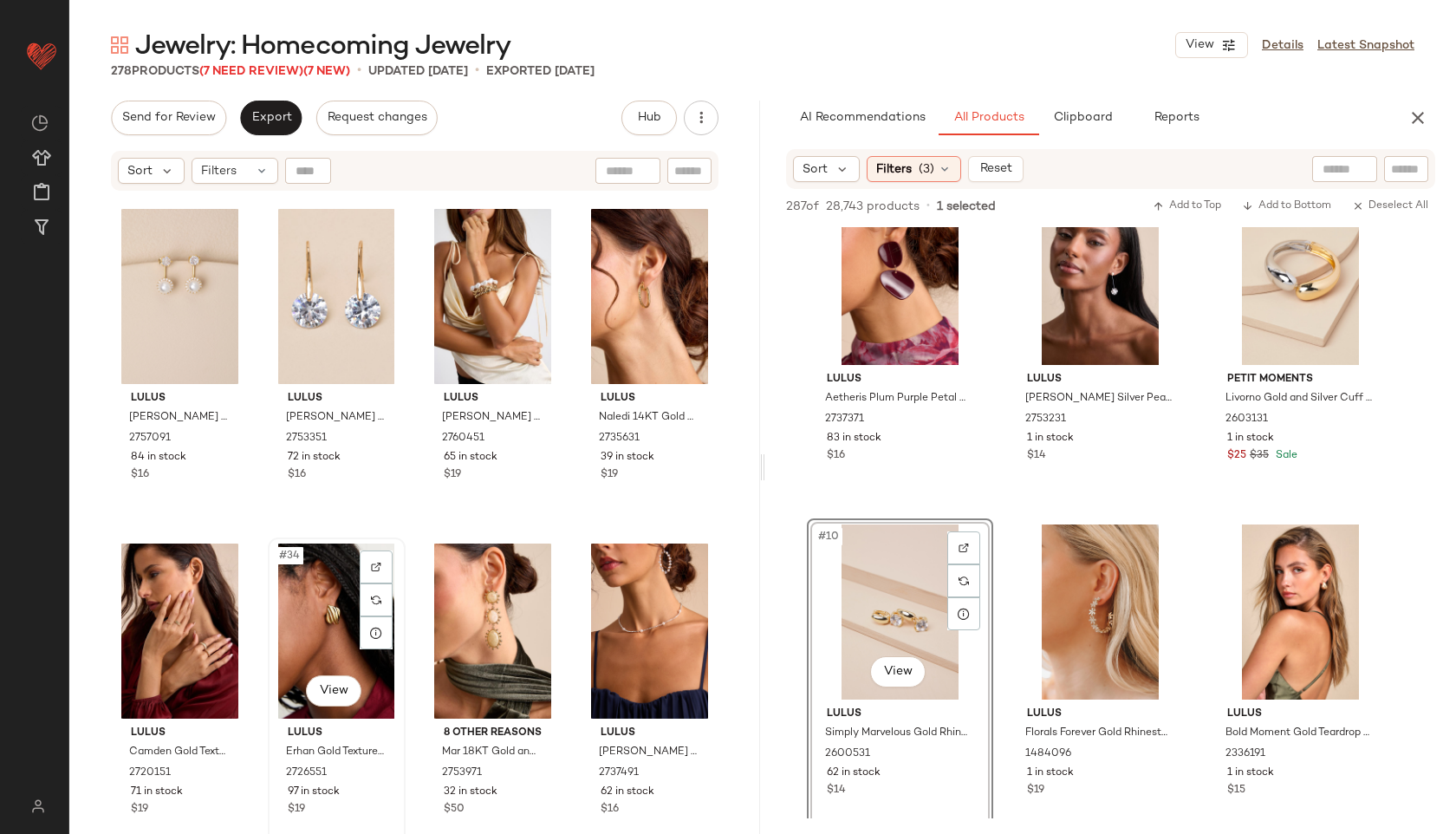
click at [319, 618] on div "#34 View" at bounding box center [337, 631] width 126 height 175
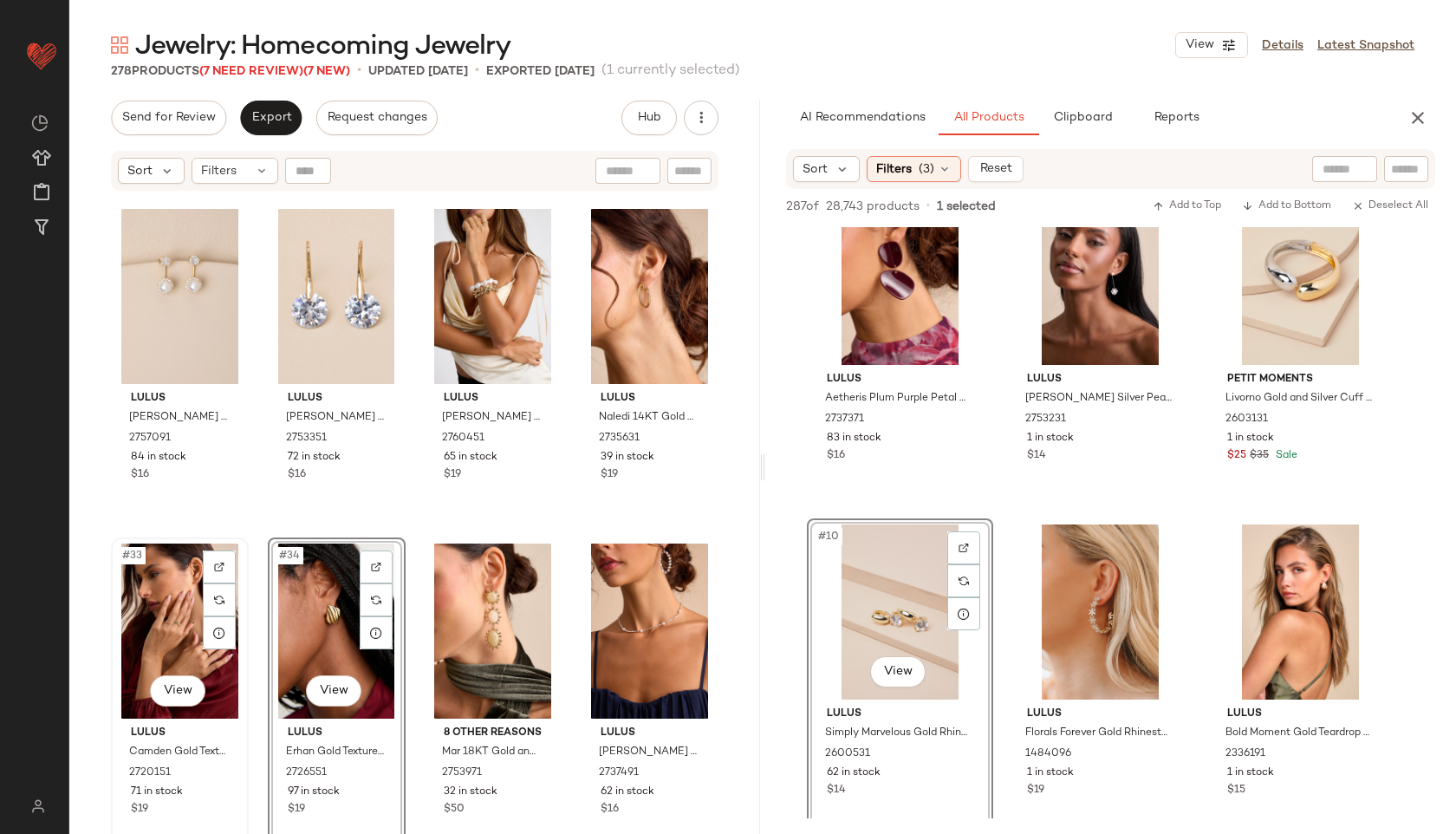
click at [152, 609] on div "#33 View" at bounding box center [180, 631] width 126 height 175
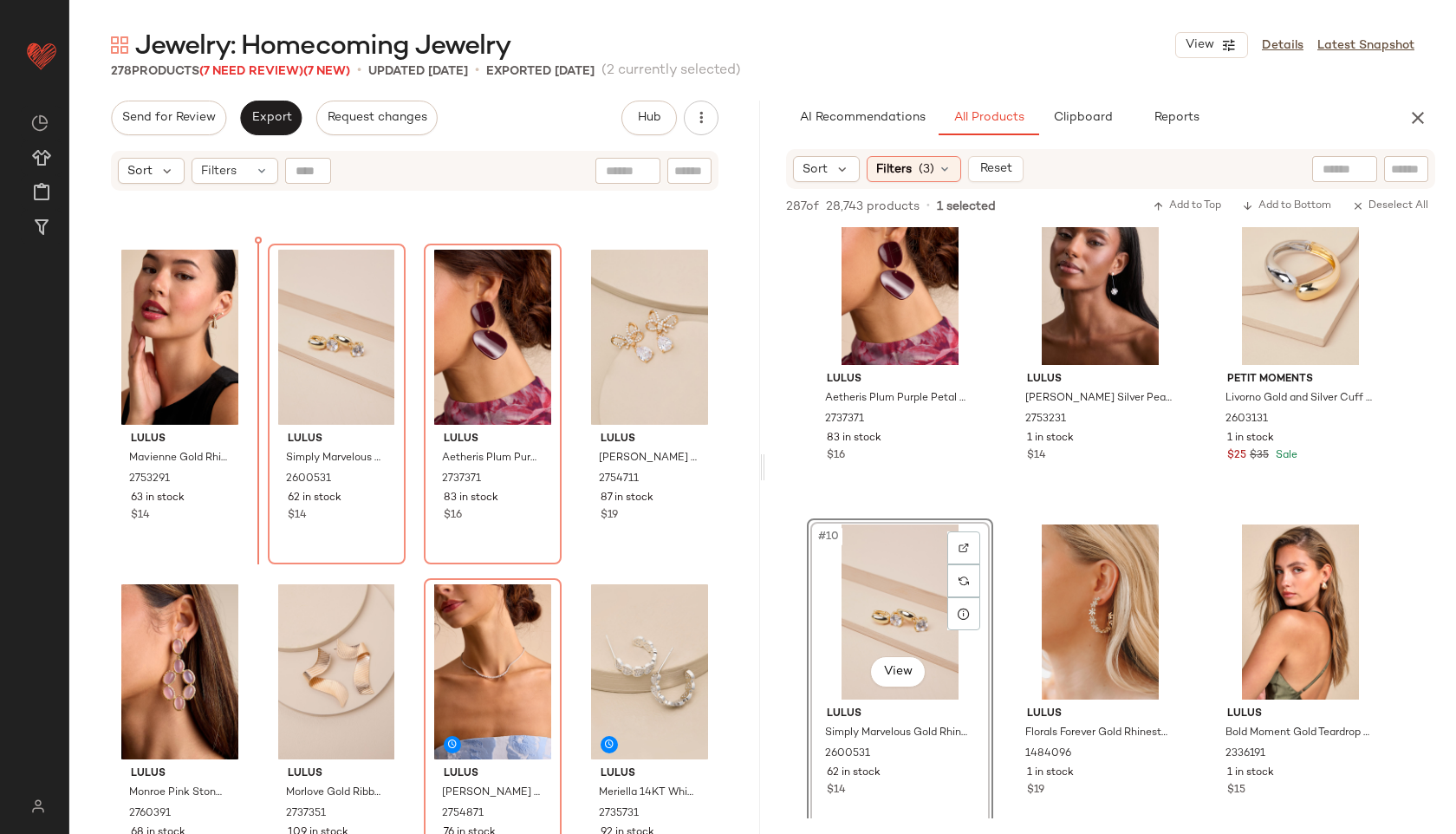
scroll to position [299, 0]
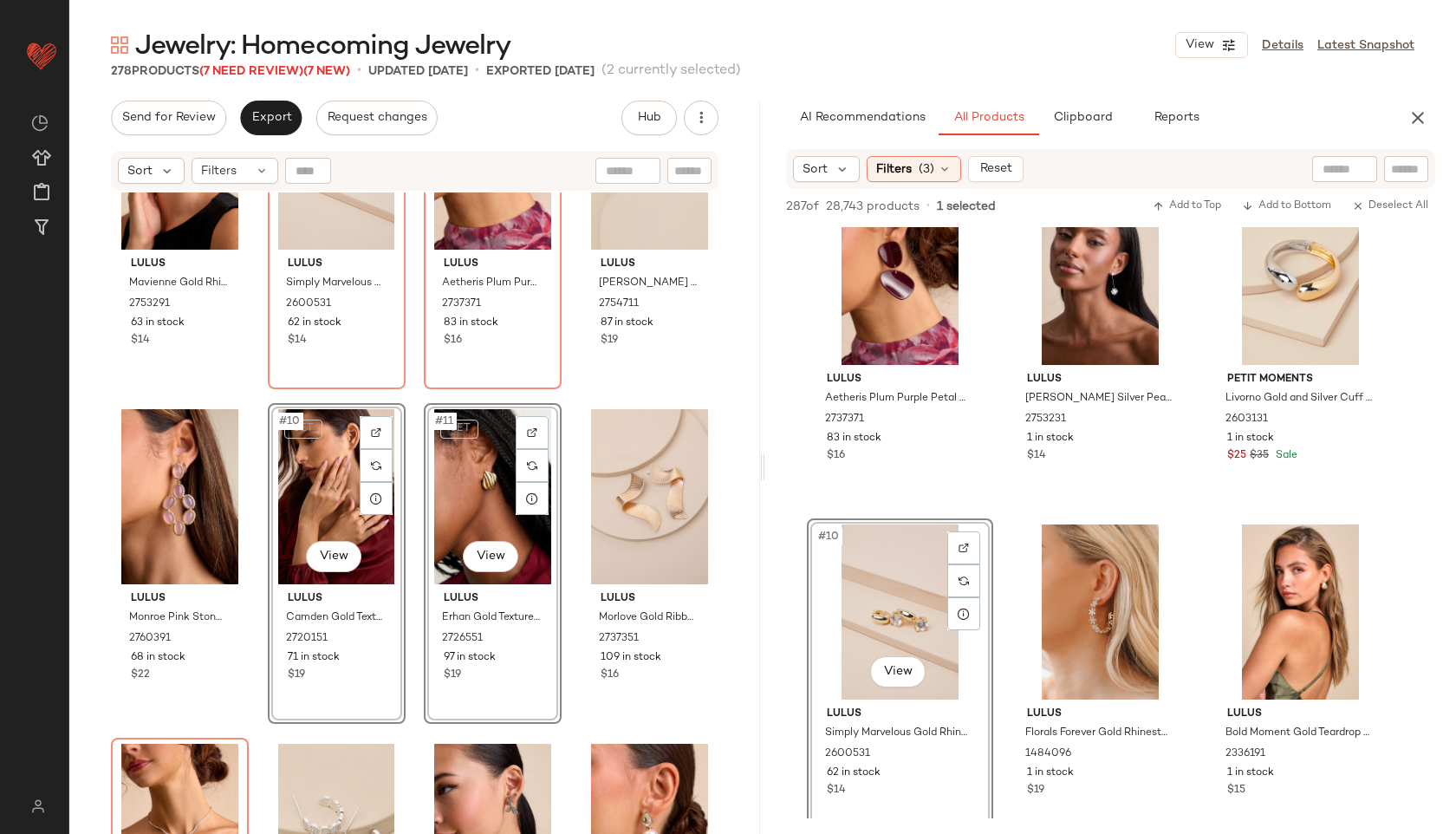
scroll to position [492, 0]
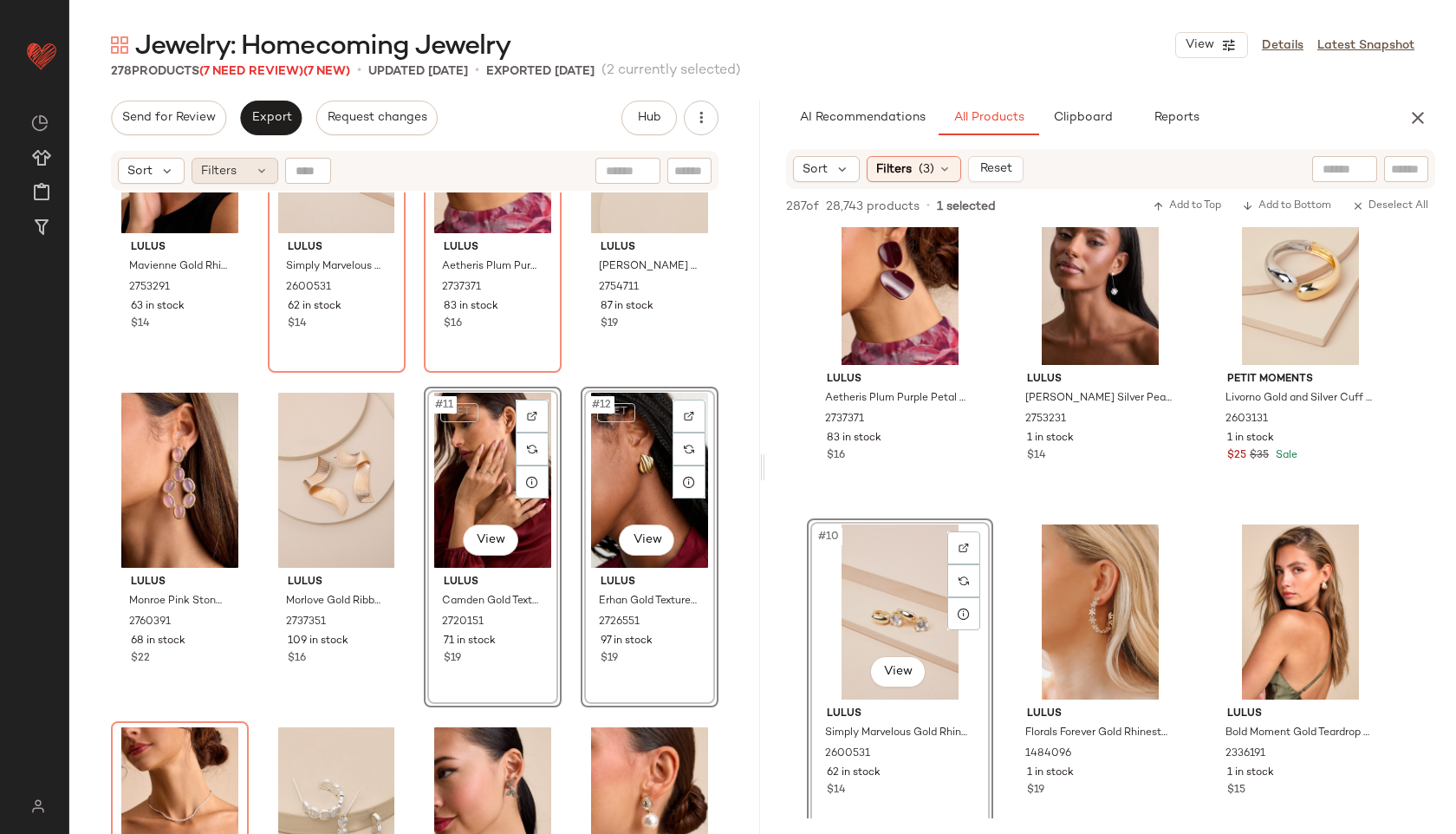
click at [251, 176] on div "Filters" at bounding box center [235, 170] width 87 height 26
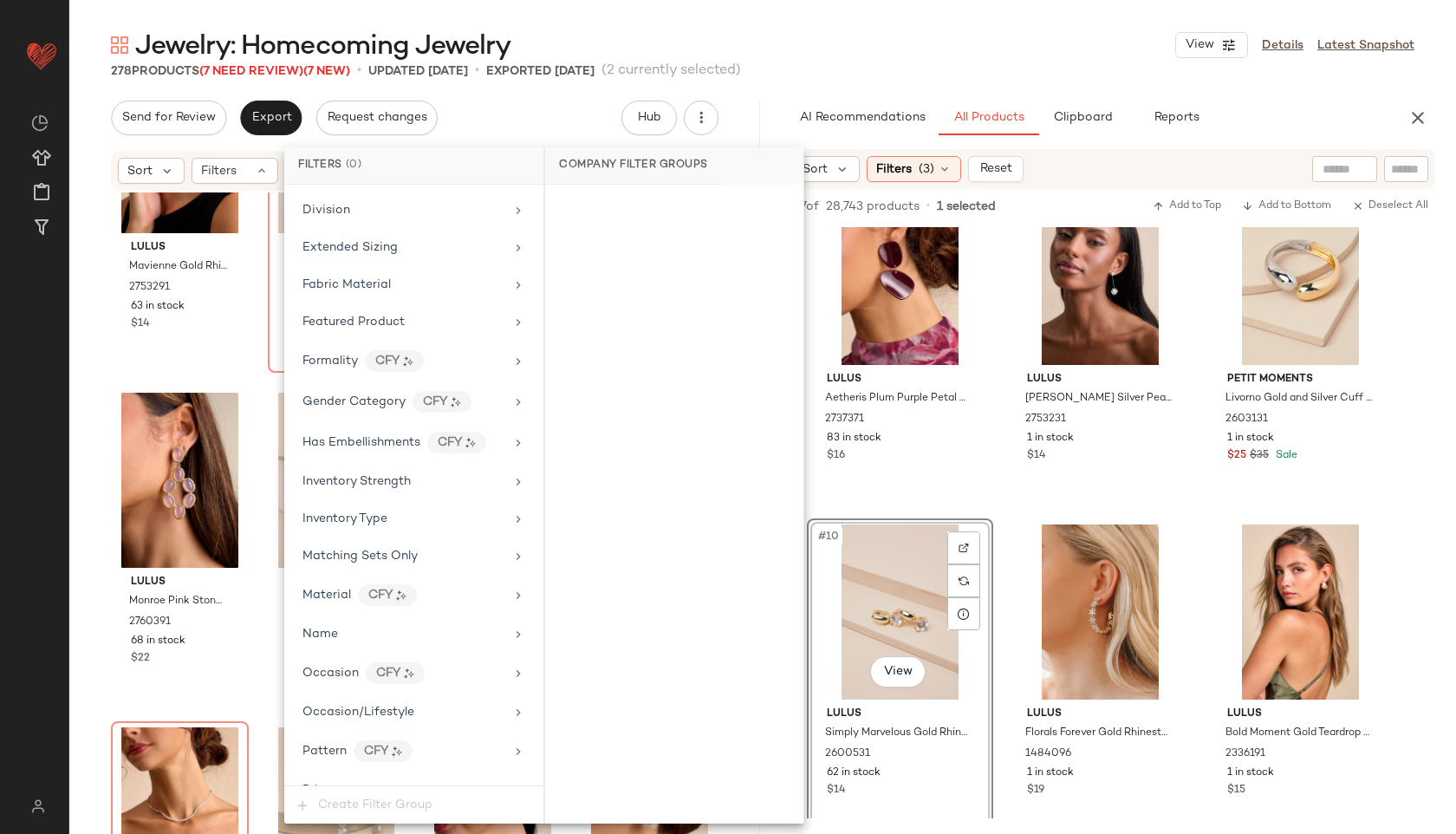
scroll to position [901, 0]
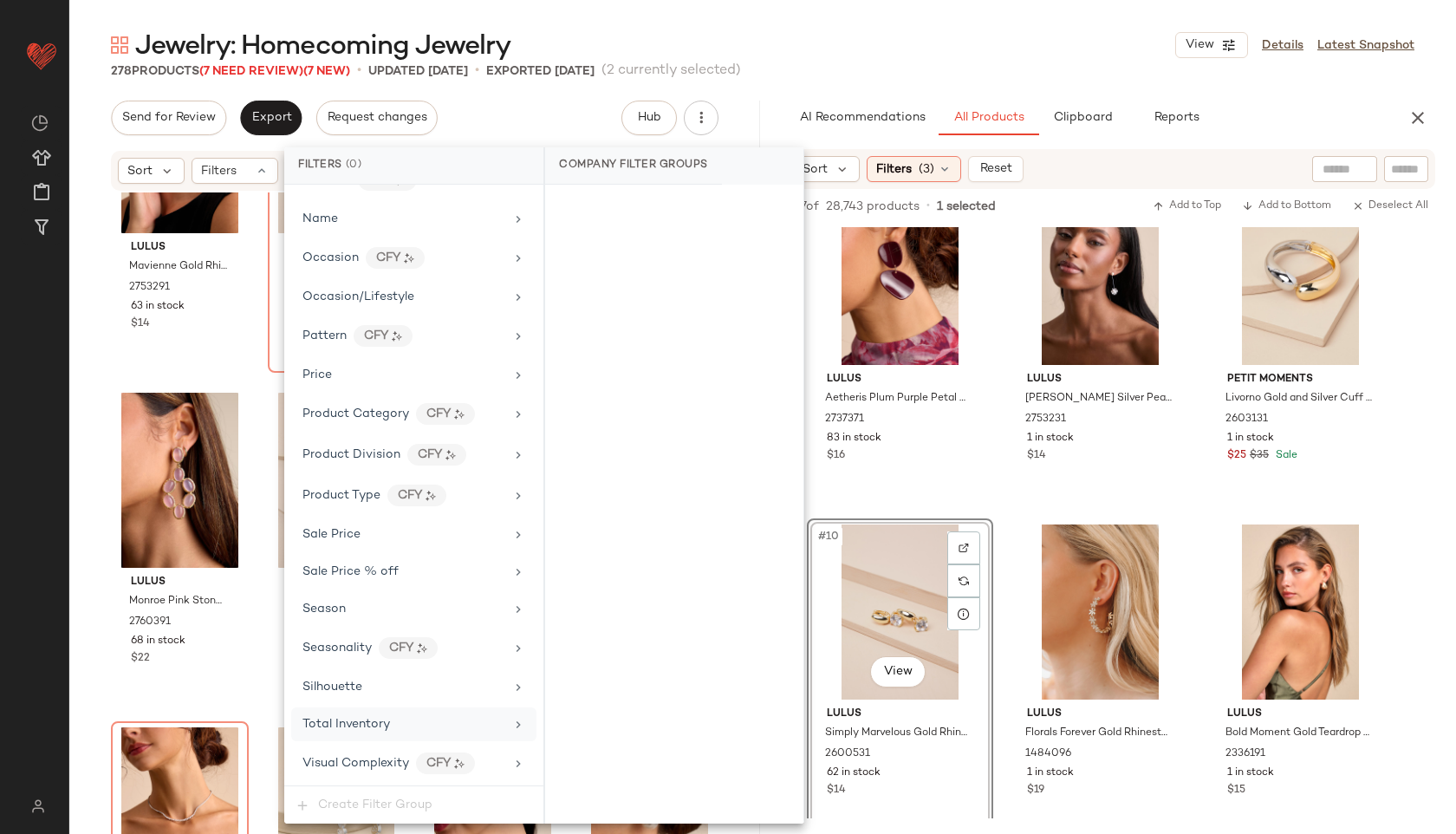
click at [379, 716] on div "Total Inventory" at bounding box center [346, 724] width 88 height 19
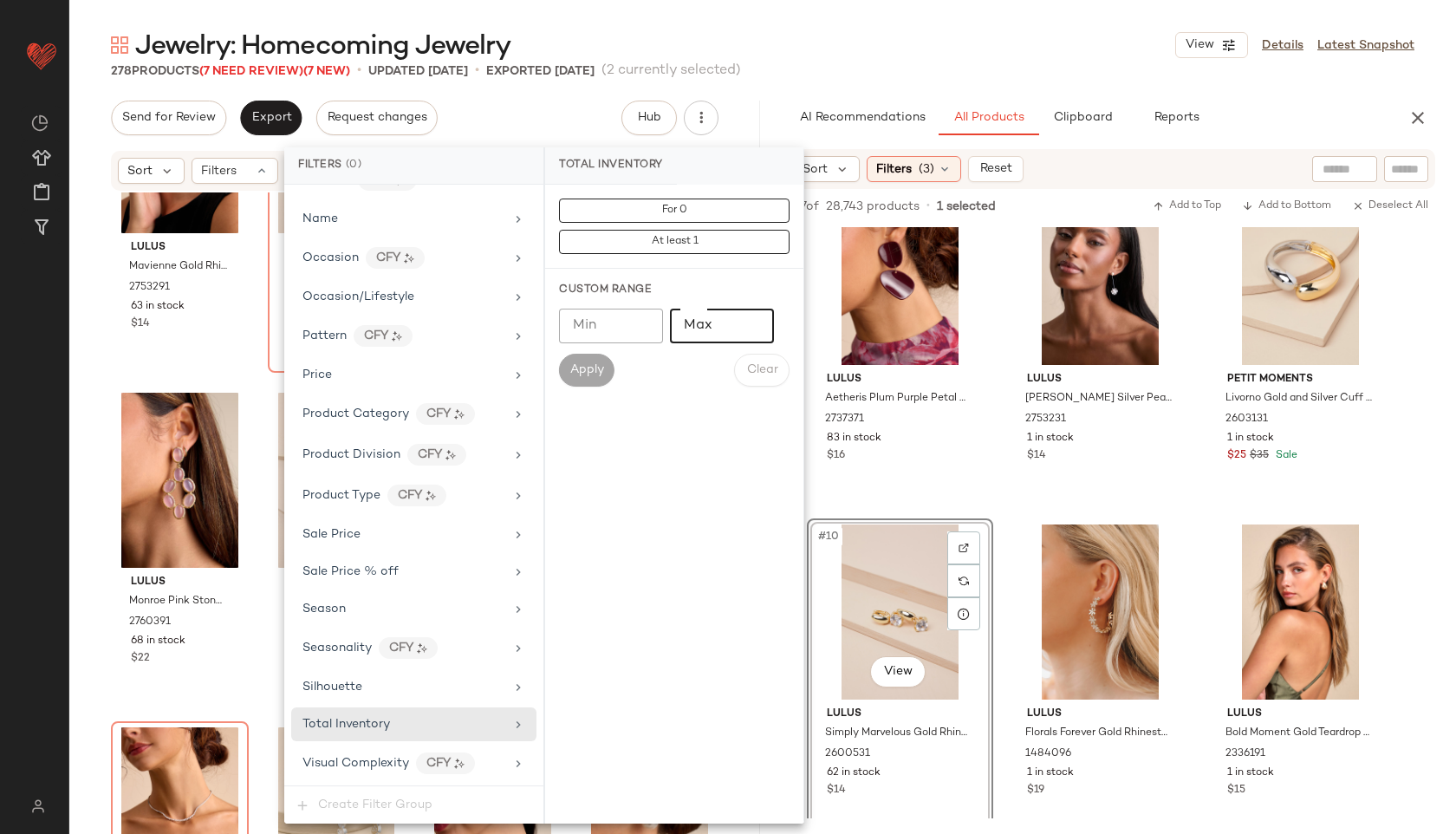
click at [702, 328] on input "Max" at bounding box center [721, 325] width 104 height 35
type input "**"
click at [587, 364] on span "Apply" at bounding box center [587, 370] width 35 height 14
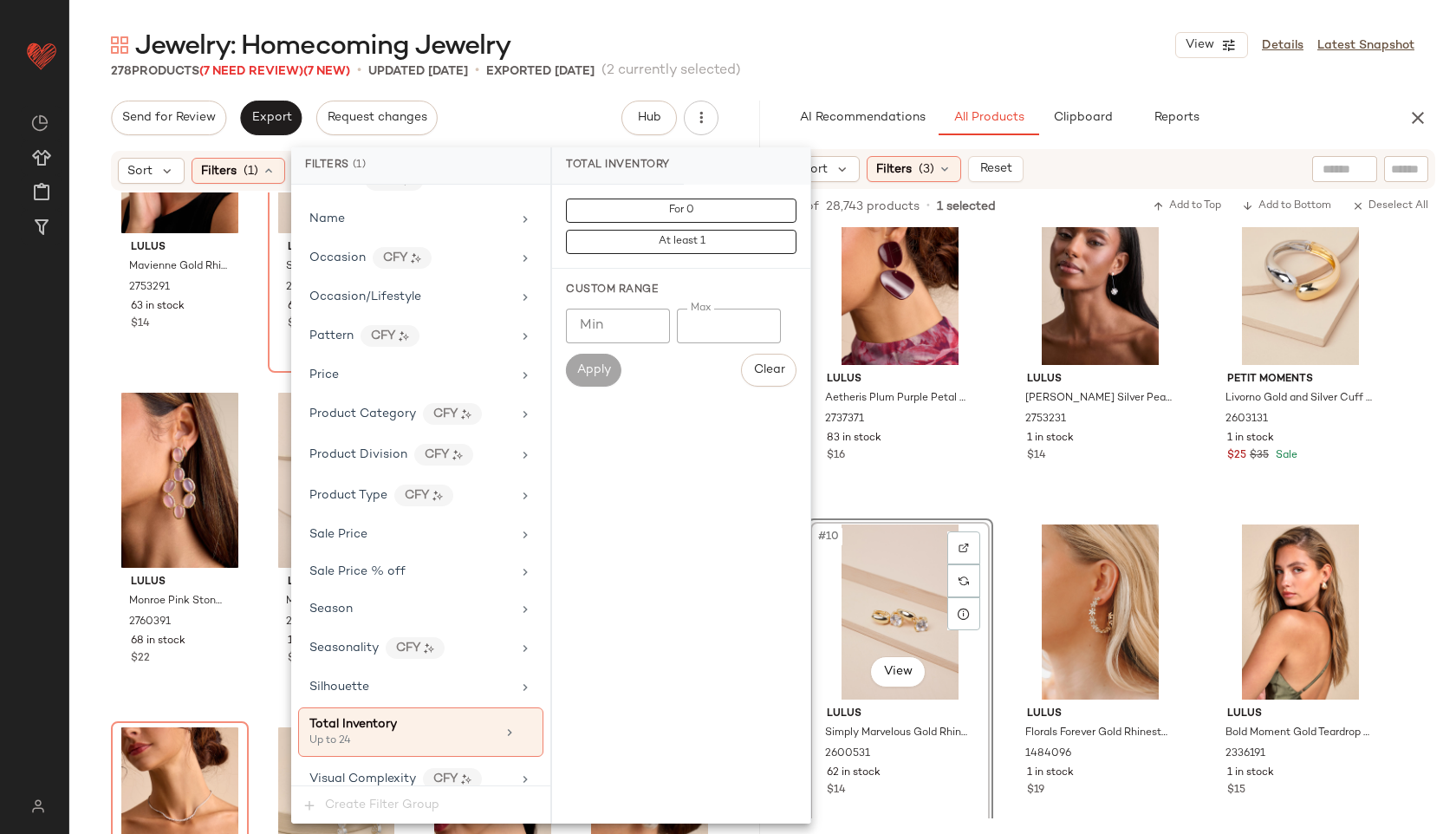
click at [865, 51] on div "Jewelry: Homecoming Jewelry View Details Latest Snapshot" at bounding box center [762, 44] width 1387 height 35
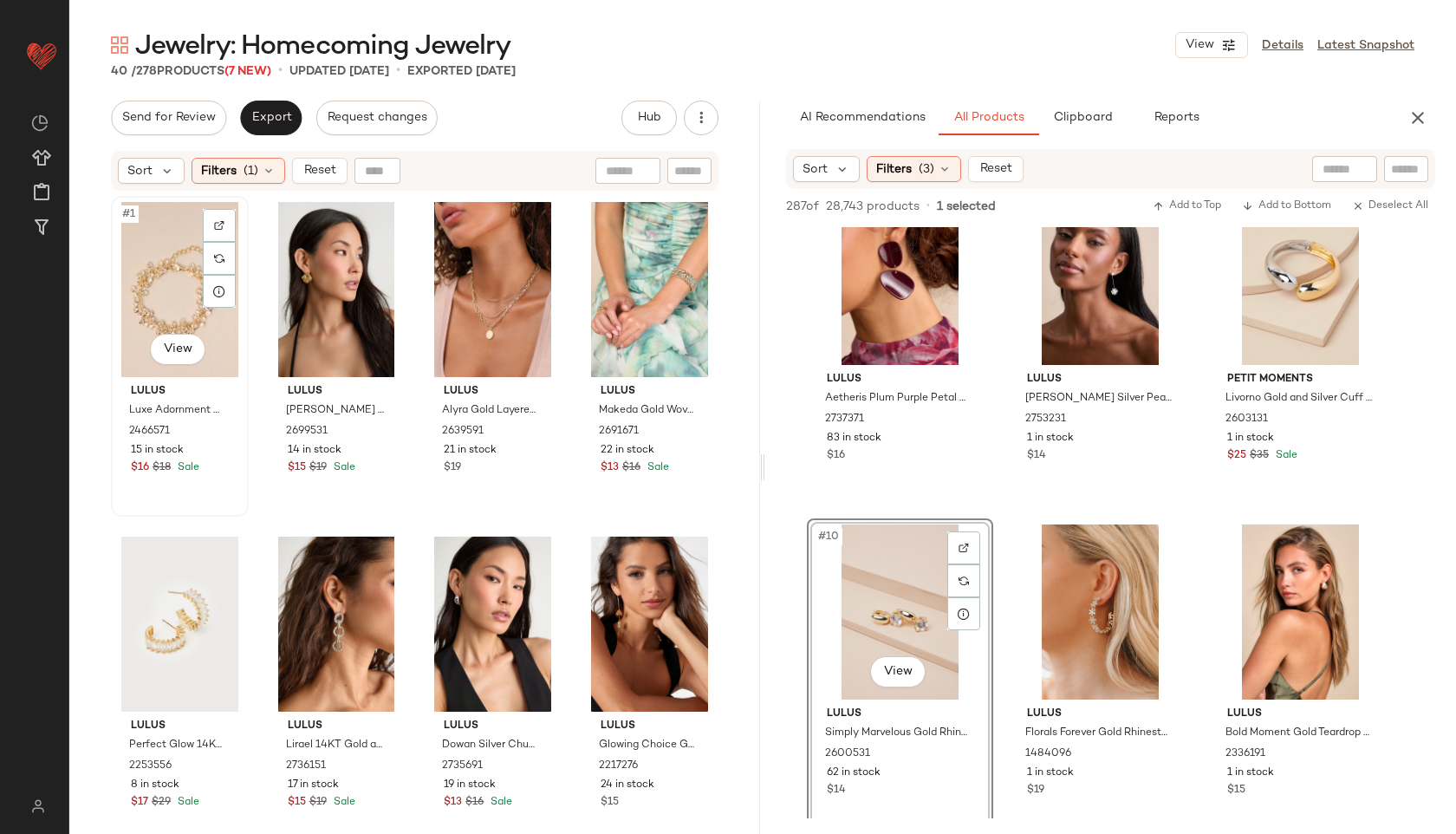
click at [147, 270] on div "#1 View" at bounding box center [180, 290] width 126 height 175
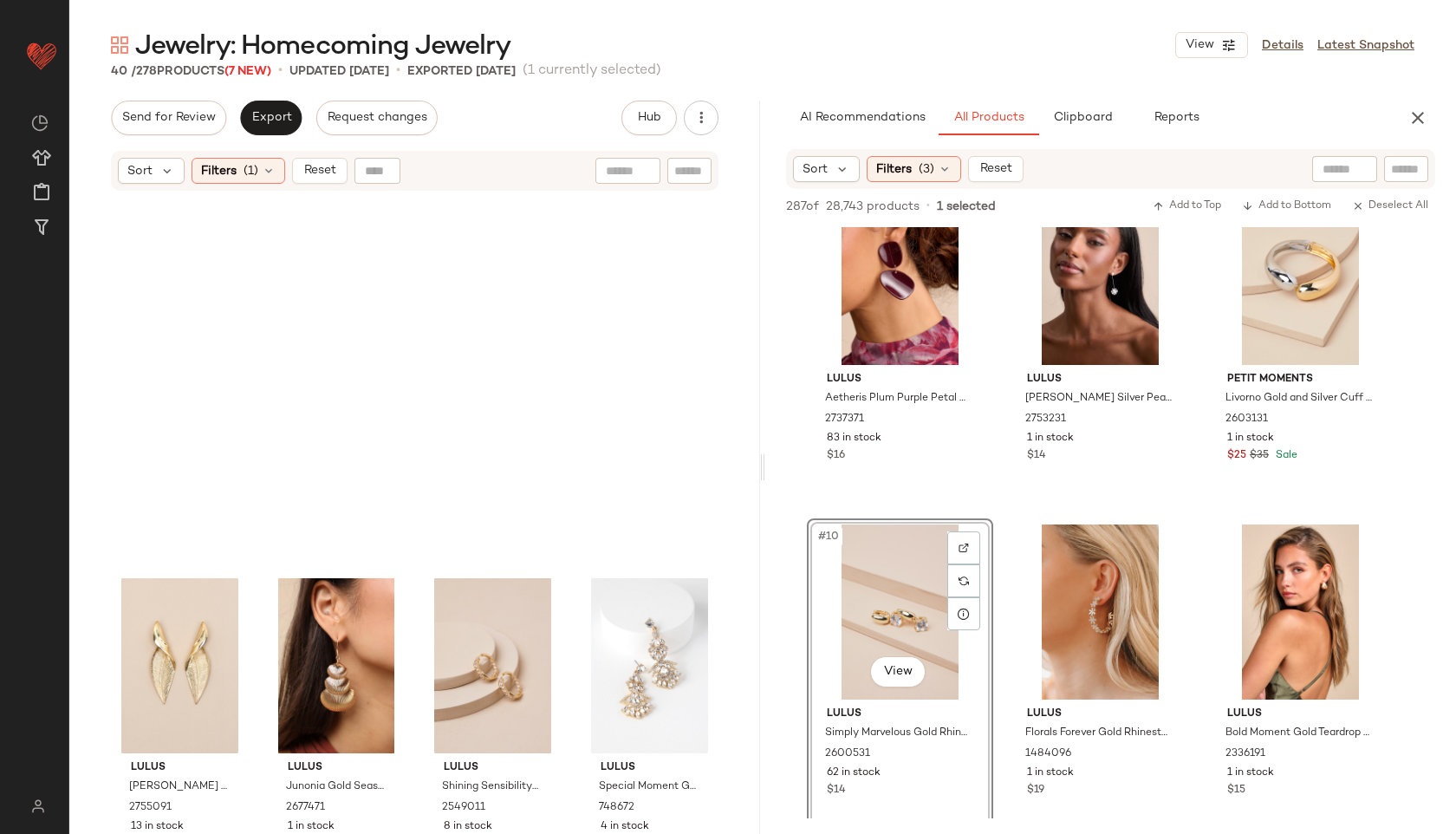
scroll to position [2664, 0]
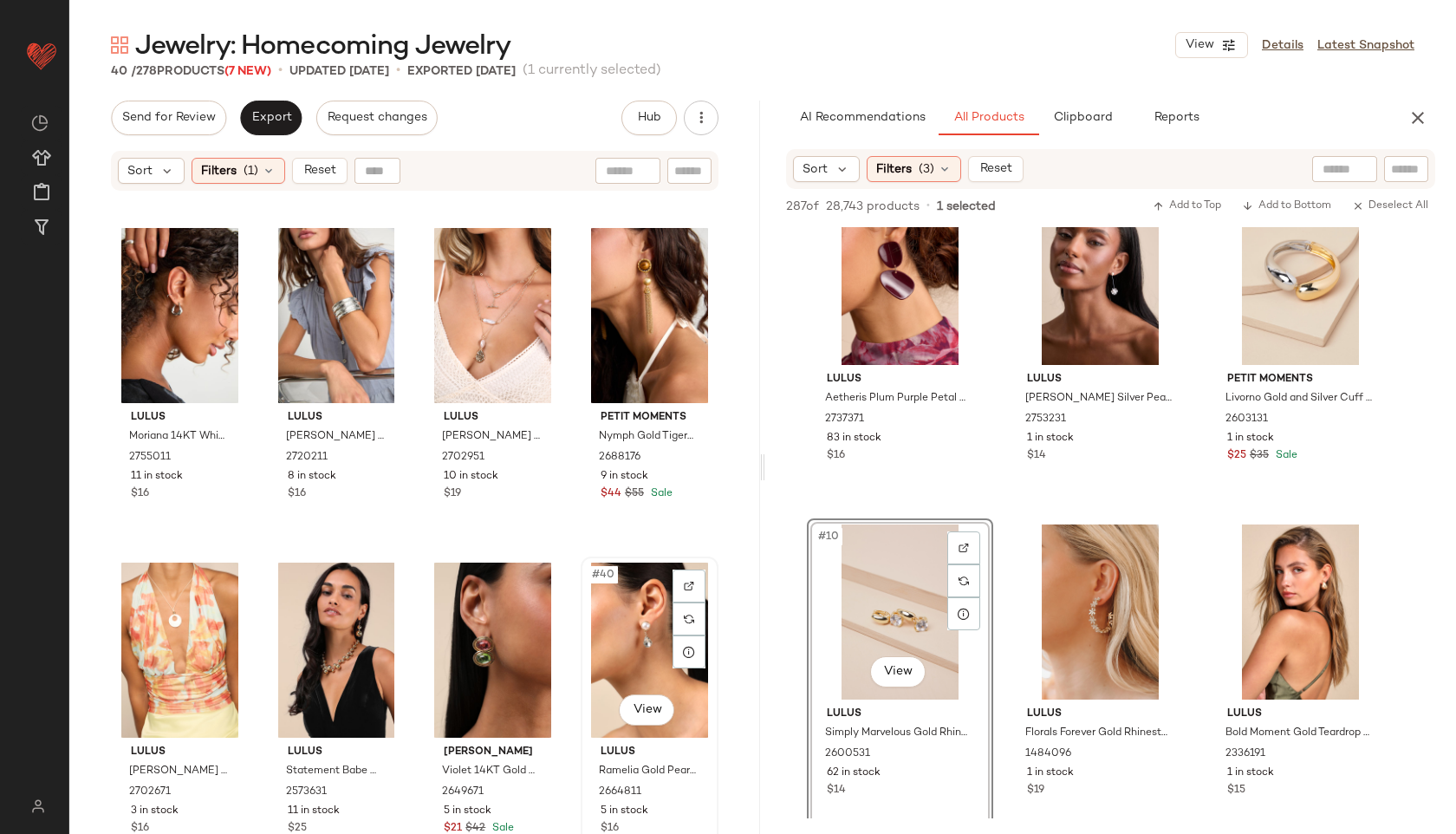
click at [627, 643] on div "#40 View" at bounding box center [650, 651] width 126 height 175
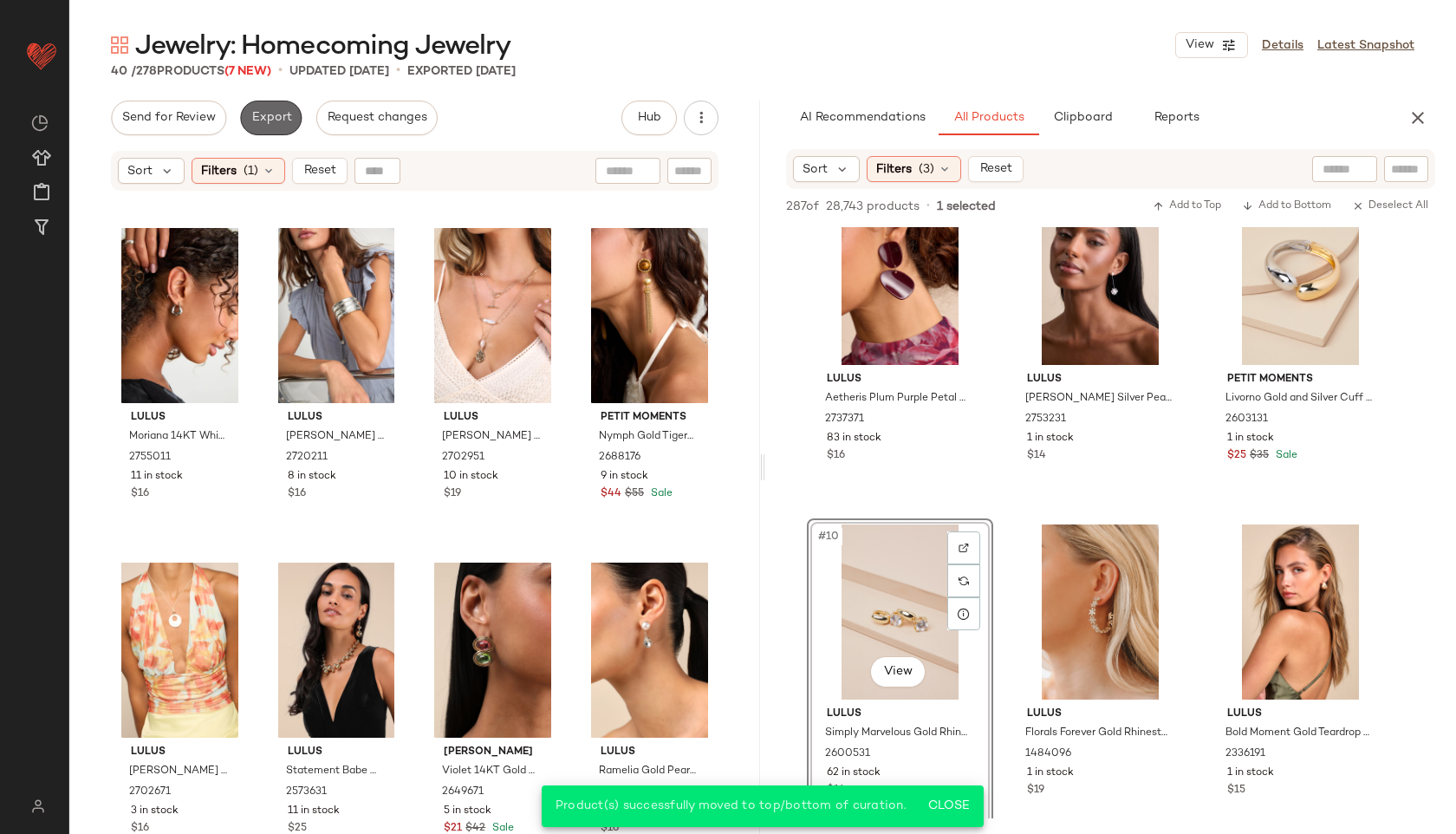
click at [252, 115] on span "Export" at bounding box center [271, 118] width 41 height 14
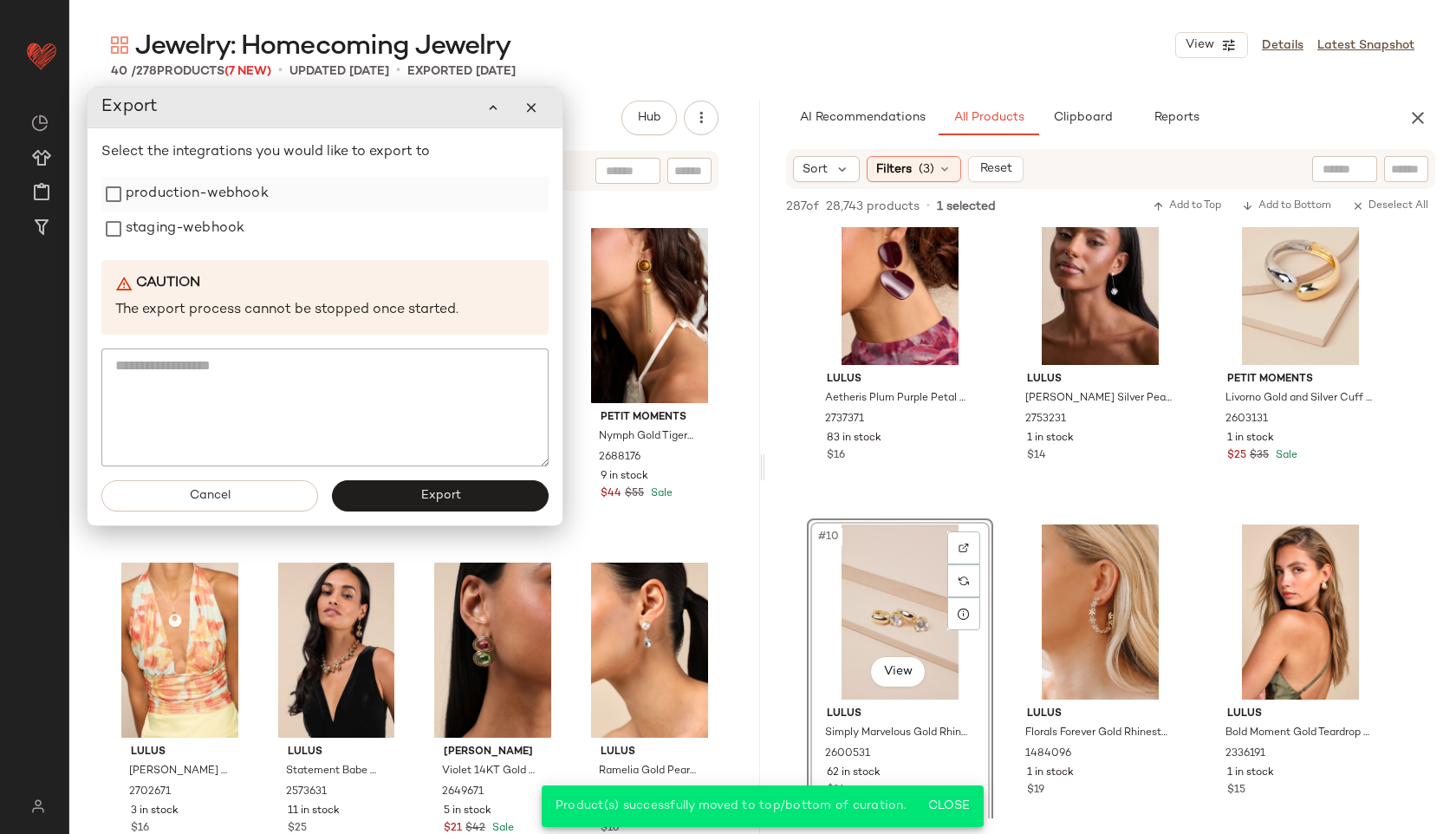
click at [183, 205] on label "production-webhook" at bounding box center [197, 193] width 143 height 35
click at [175, 233] on label "staging-webhook" at bounding box center [185, 229] width 119 height 35
click at [413, 495] on button "Export" at bounding box center [440, 495] width 216 height 31
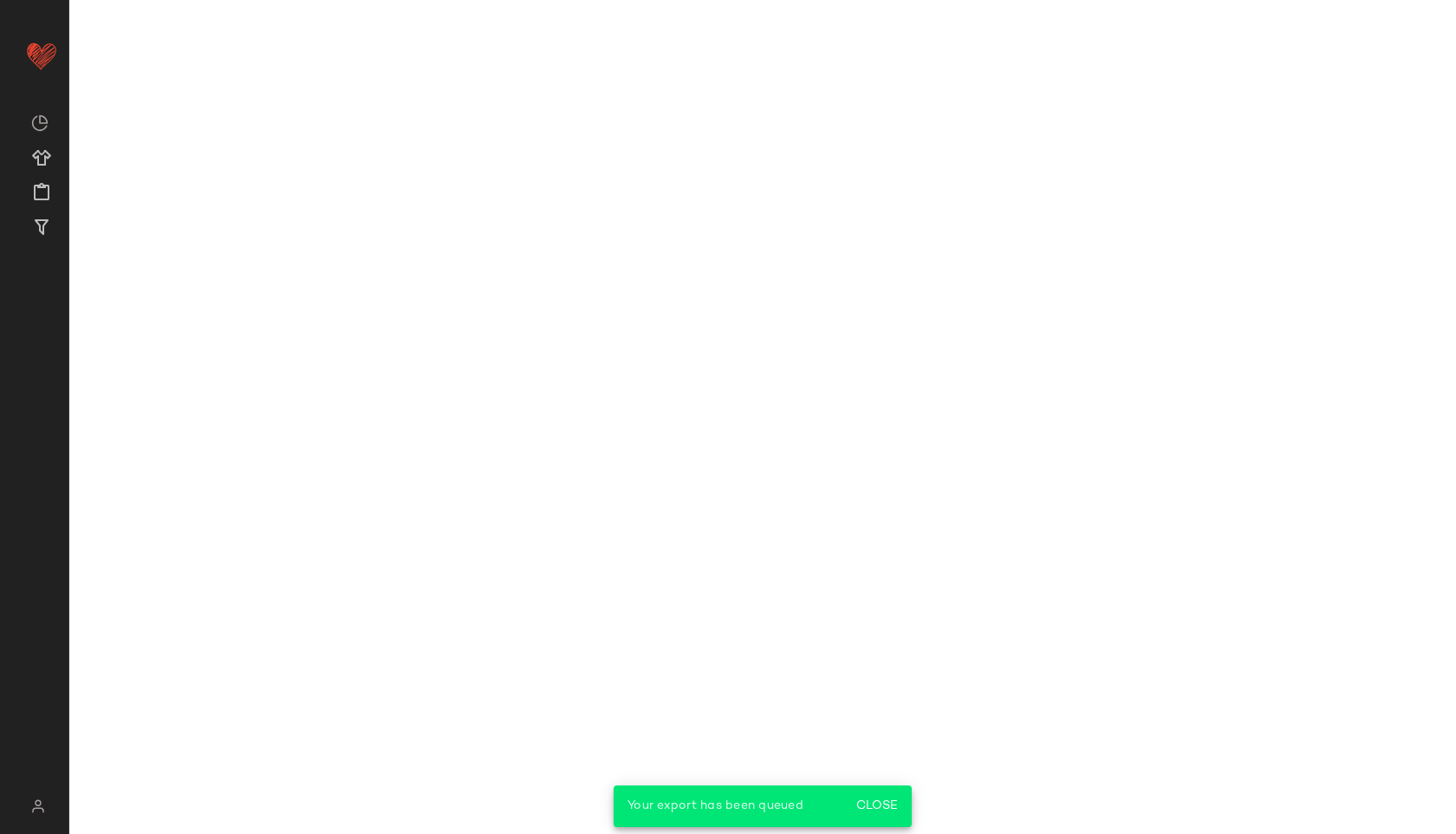
scroll to position [1047, 0]
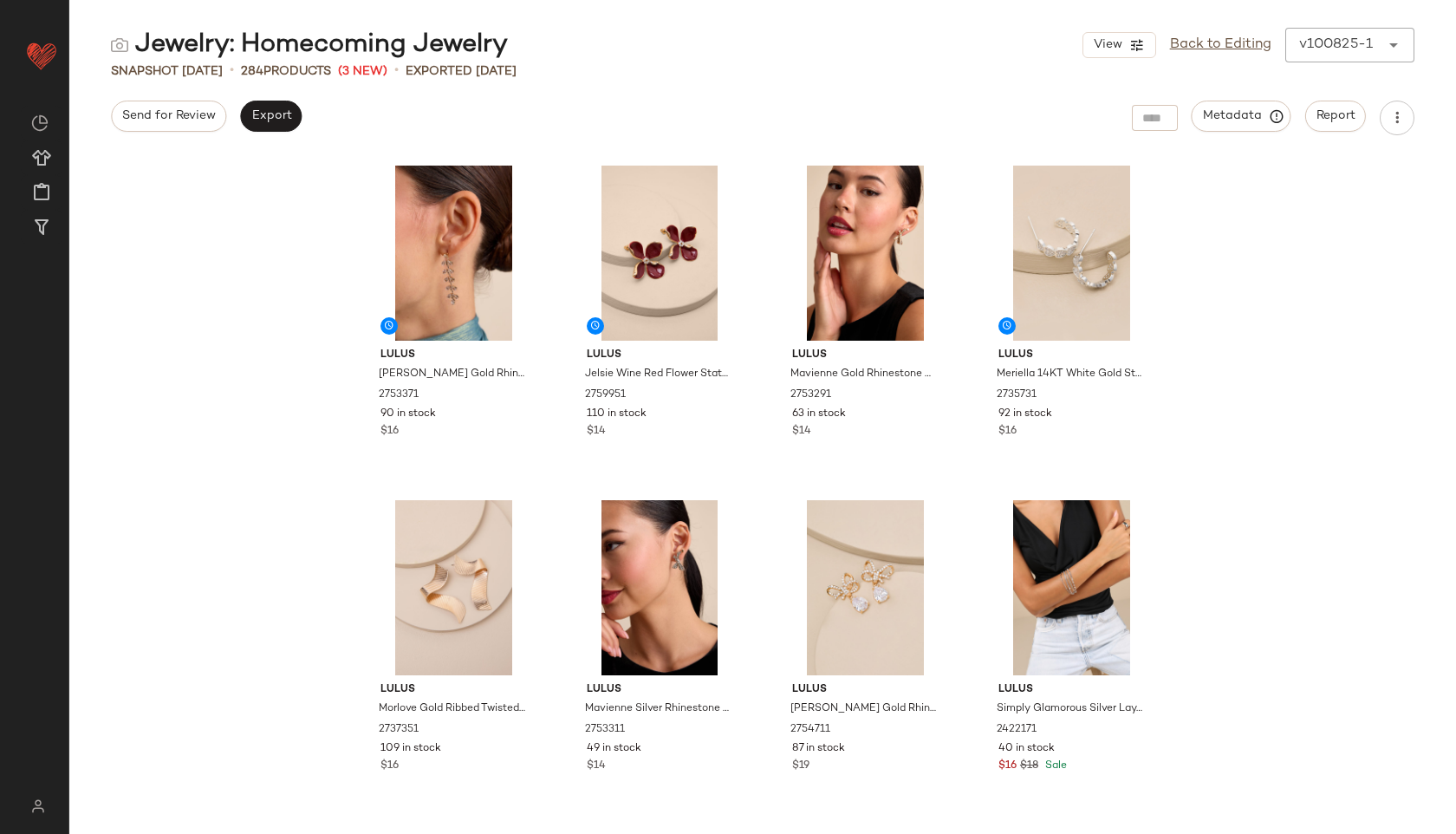
click at [1335, 56] on div "View Back to Editing v100825-1 ******" at bounding box center [1248, 44] width 332 height 35
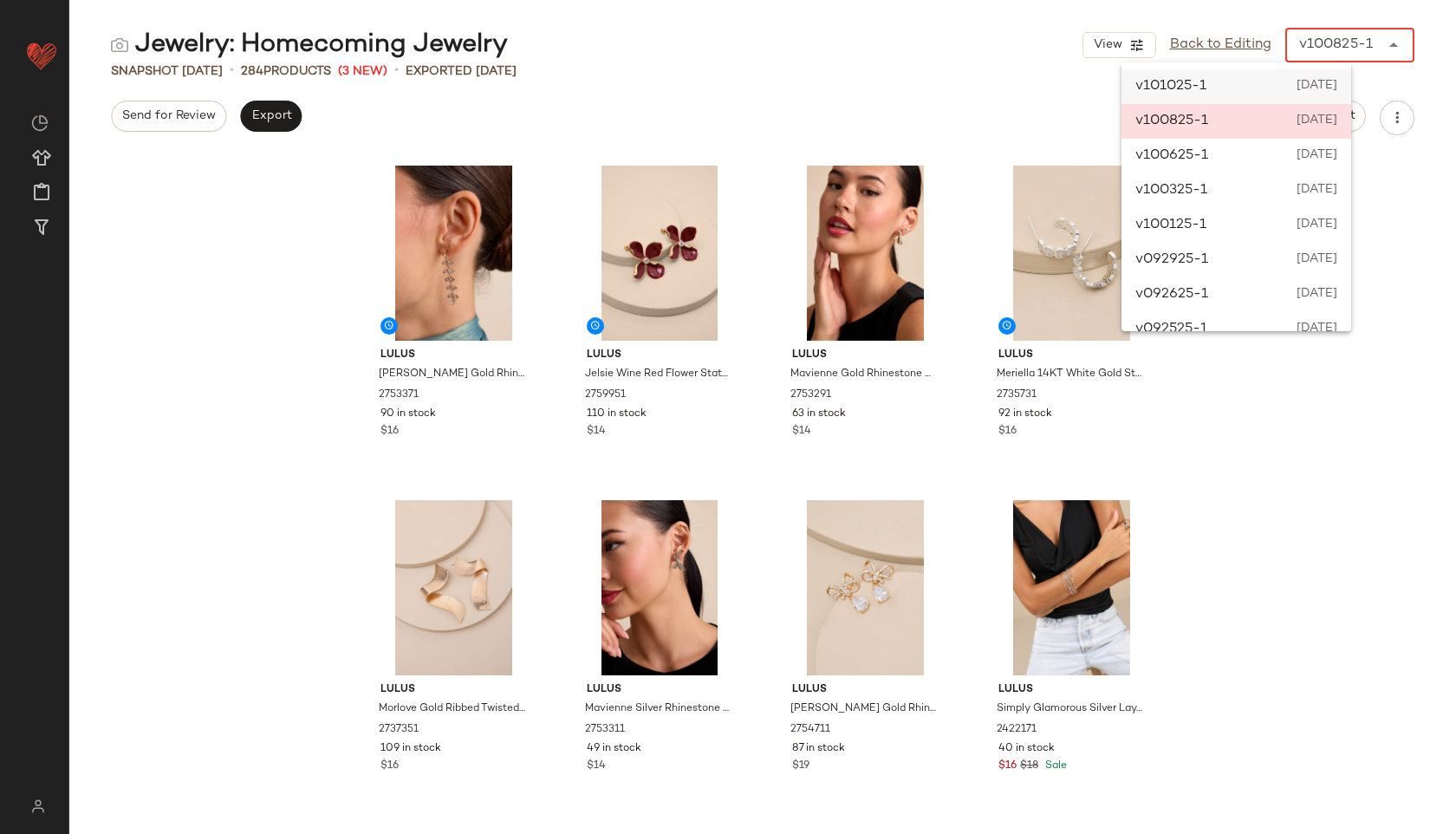
click at [1273, 79] on div "v101025-1 October 10th 2025" at bounding box center [1235, 86] width 230 height 35
type input "******"
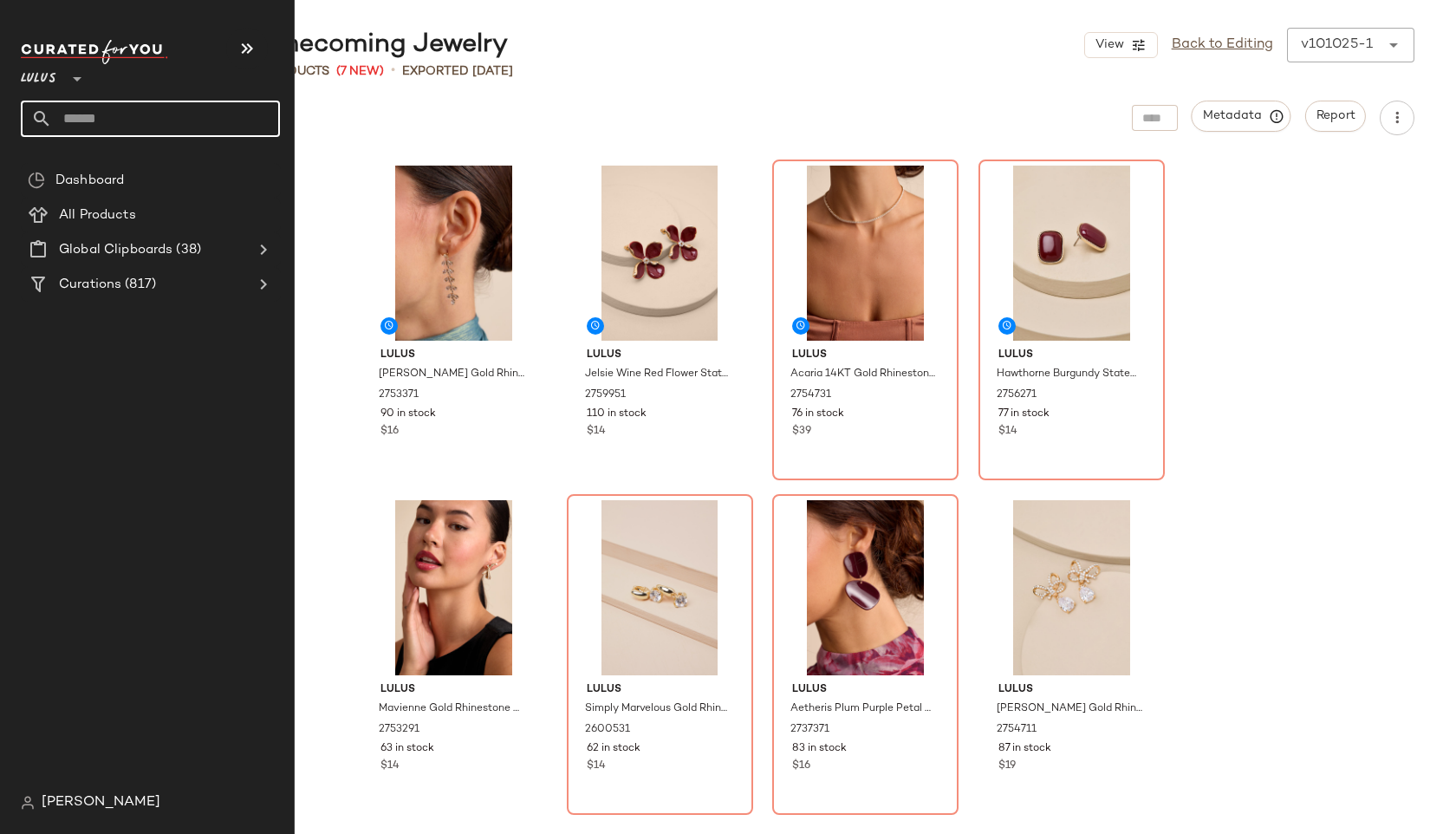
click at [75, 122] on input "text" at bounding box center [166, 118] width 228 height 36
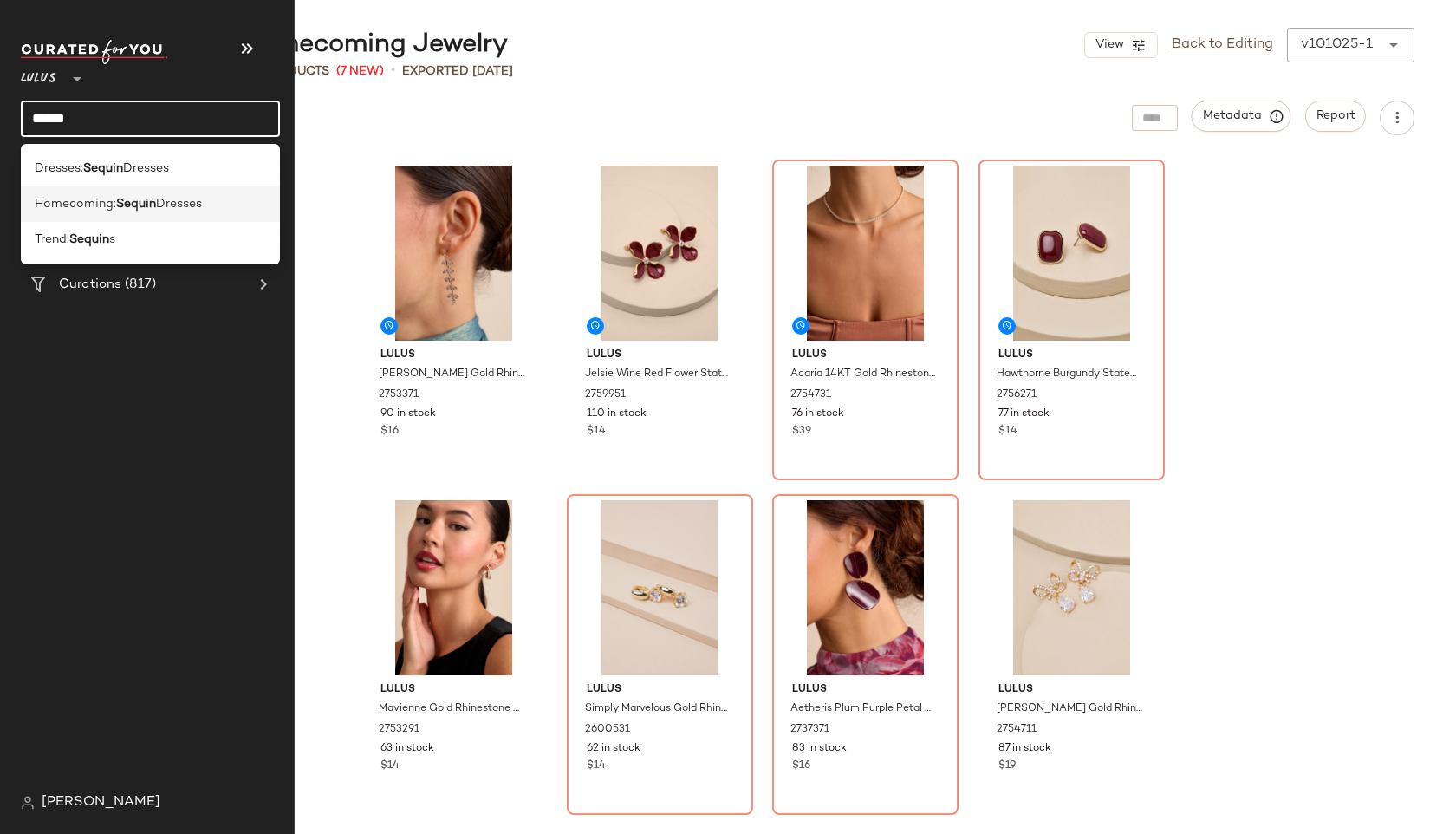
type input "******"
click at [92, 207] on span "Homecoming:" at bounding box center [75, 204] width 82 height 19
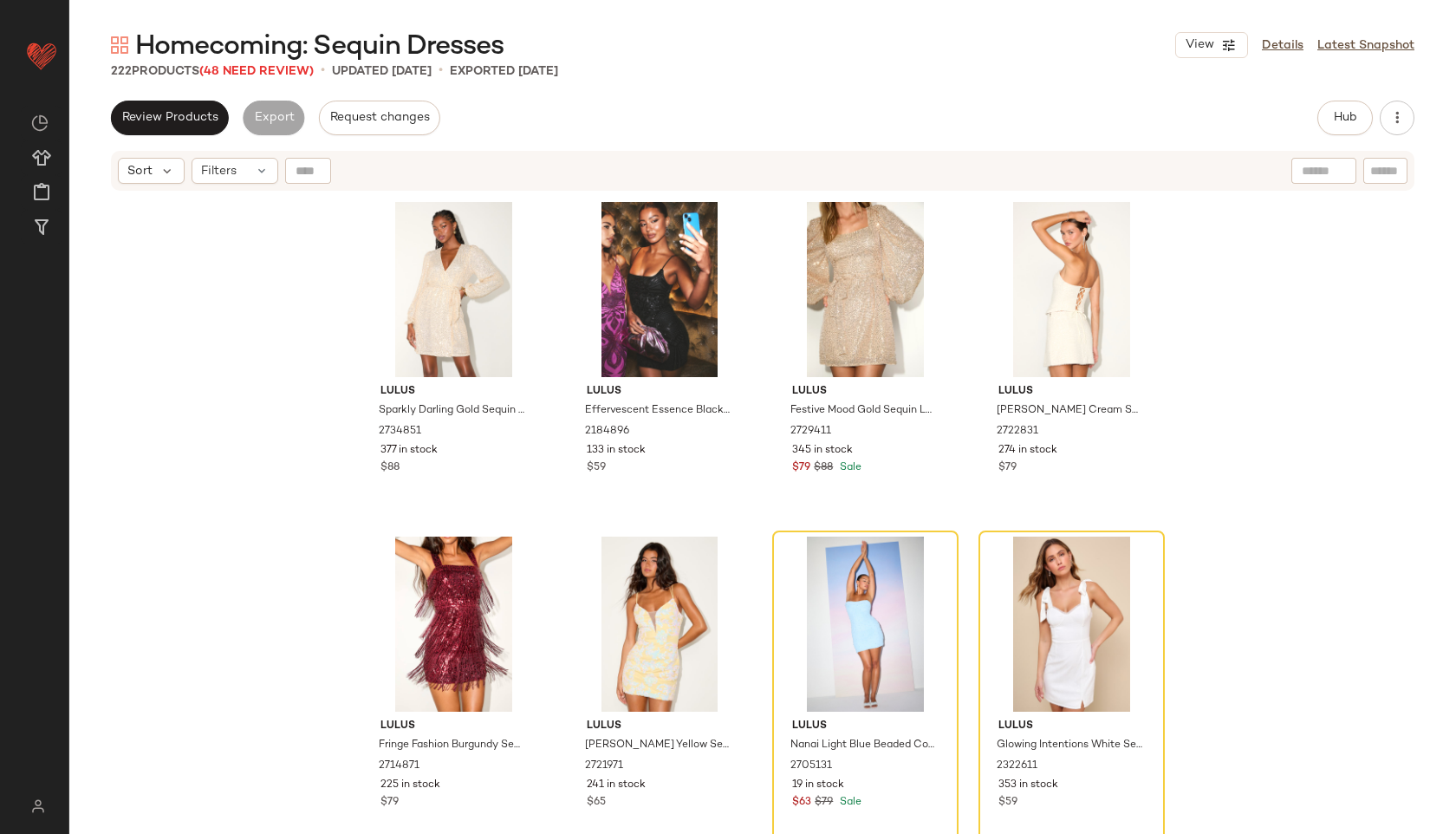
click at [1380, 166] on input "text" at bounding box center [1385, 171] width 30 height 19
click at [1345, 122] on span "Hub" at bounding box center [1344, 118] width 24 height 14
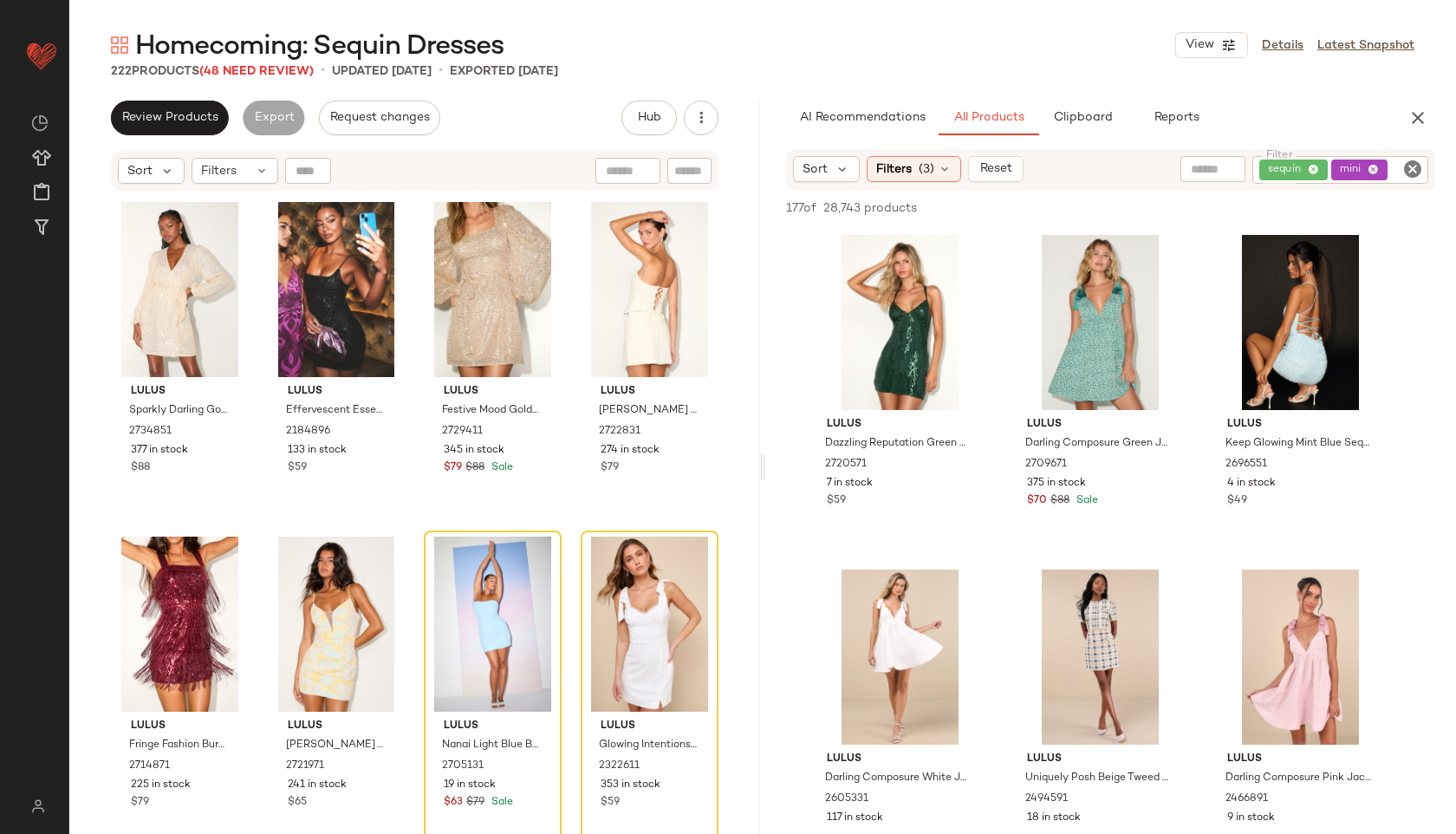
click at [1416, 166] on icon "Clear Filter" at bounding box center [1412, 168] width 20 height 20
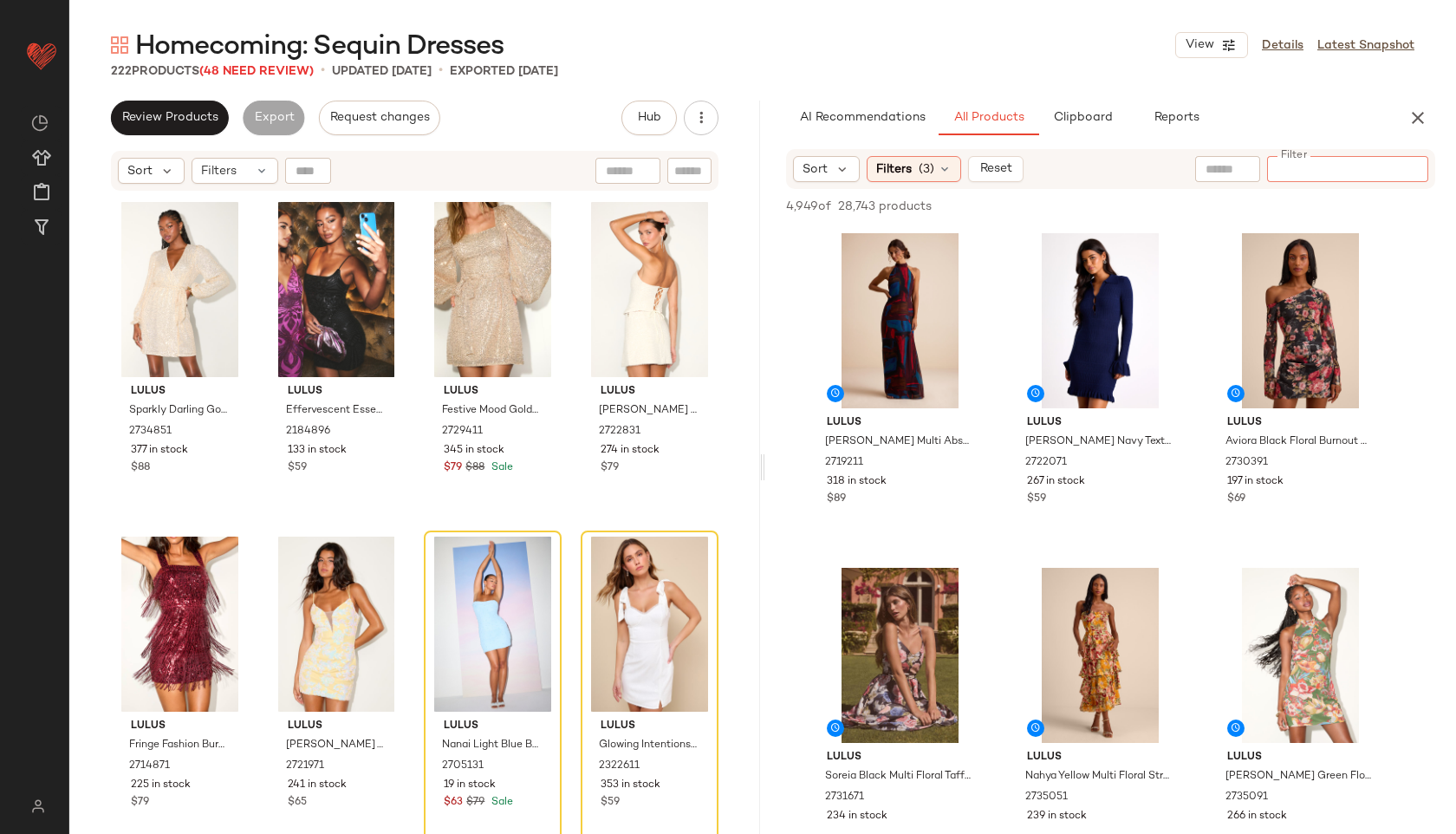
paste input "*******"
type input "**********"
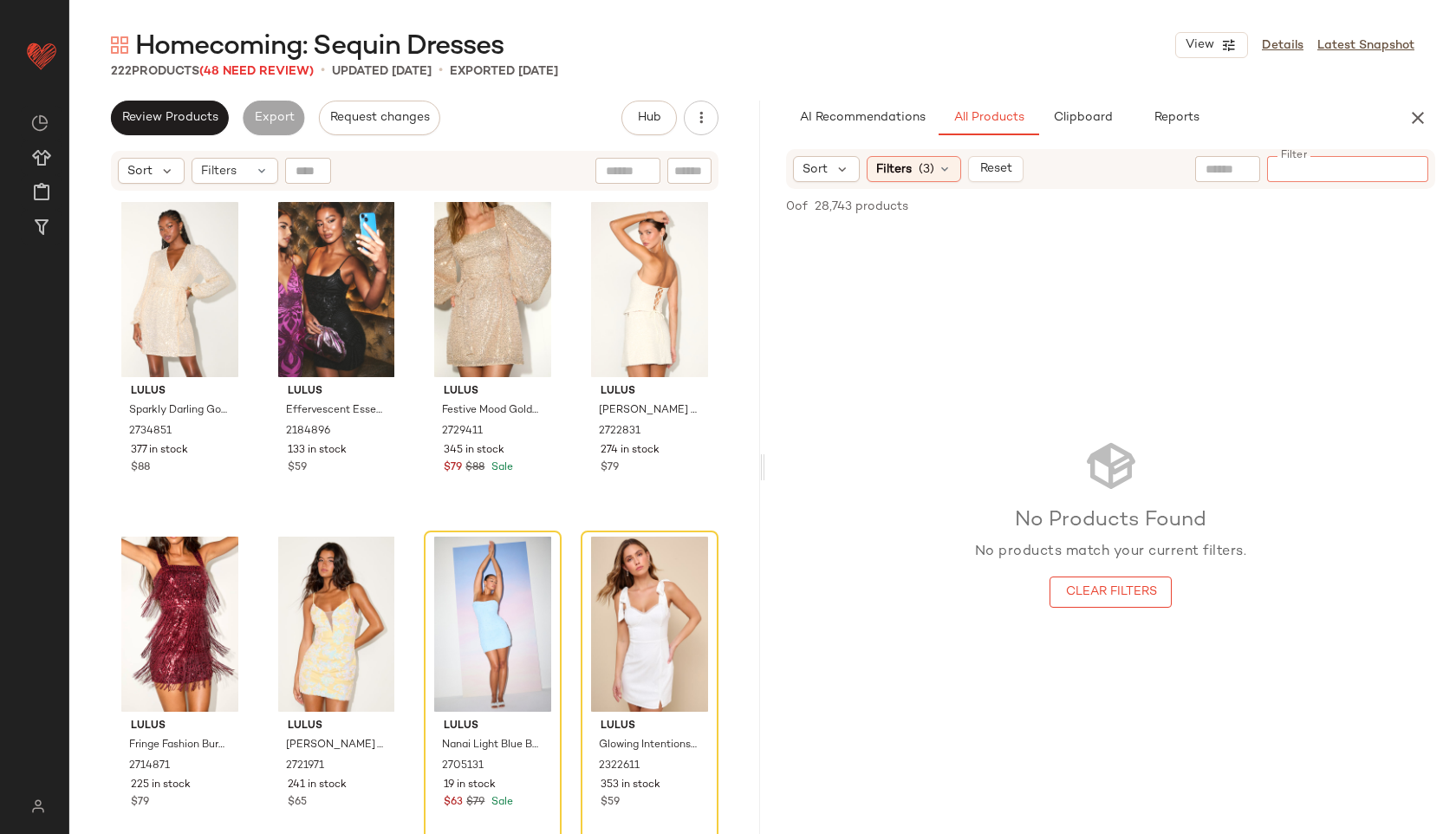
paste input "*******"
type input "*******"
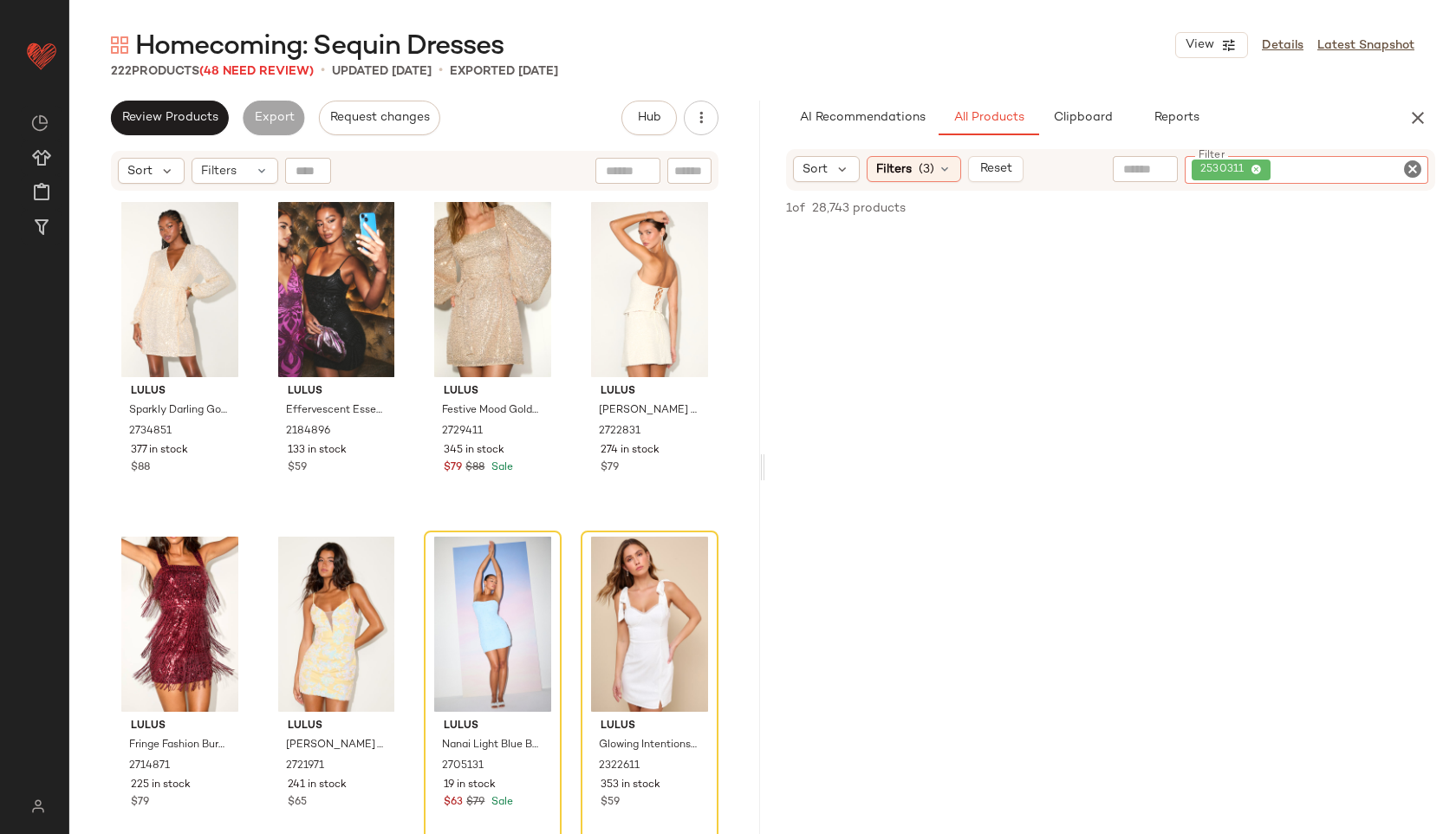
click at [1411, 166] on icon "Clear Filter" at bounding box center [1412, 168] width 20 height 20
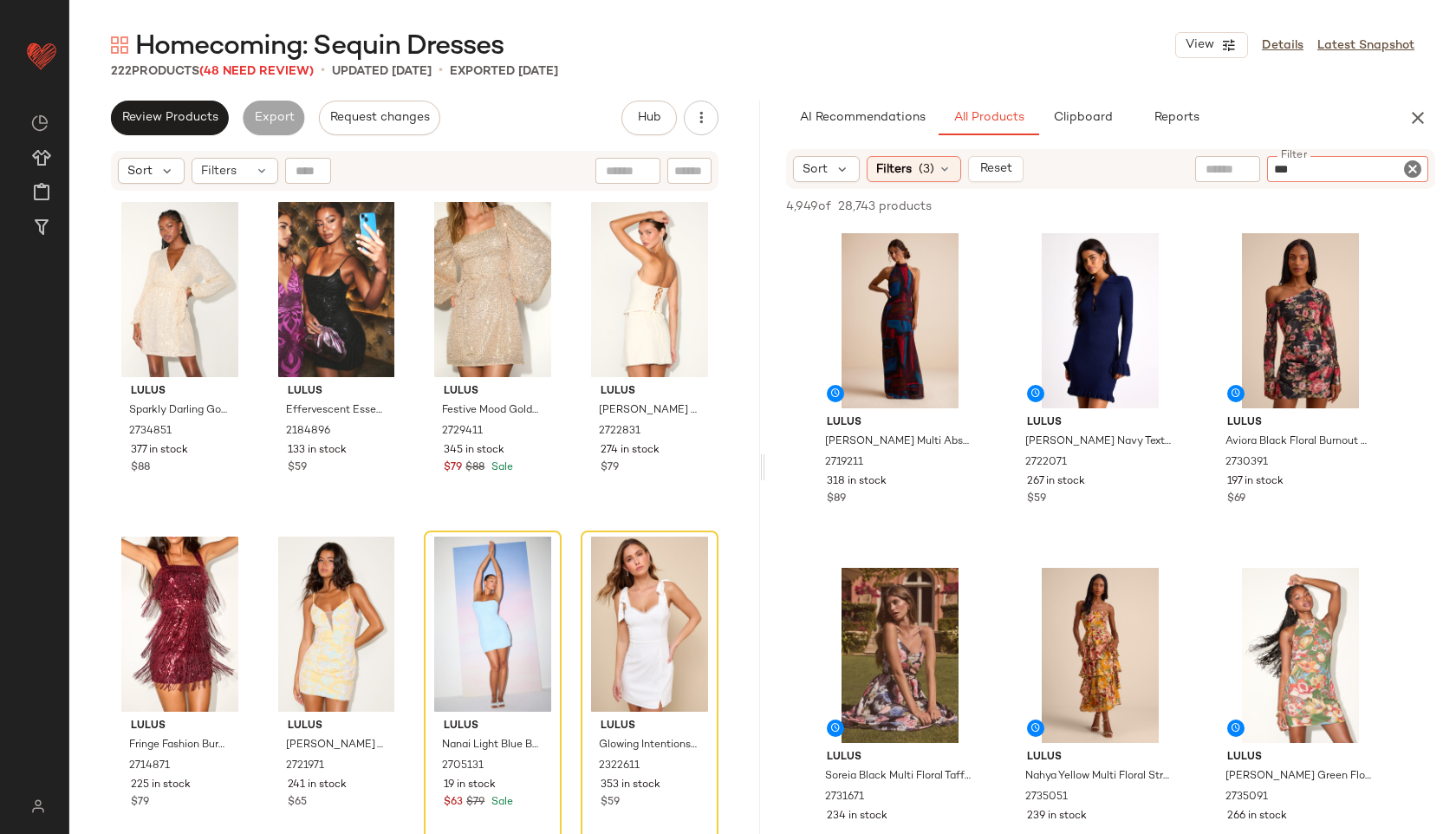
type input "****"
click at [1303, 161] on input "Filter" at bounding box center [1348, 169] width 147 height 19
paste input "**********"
type input "**********"
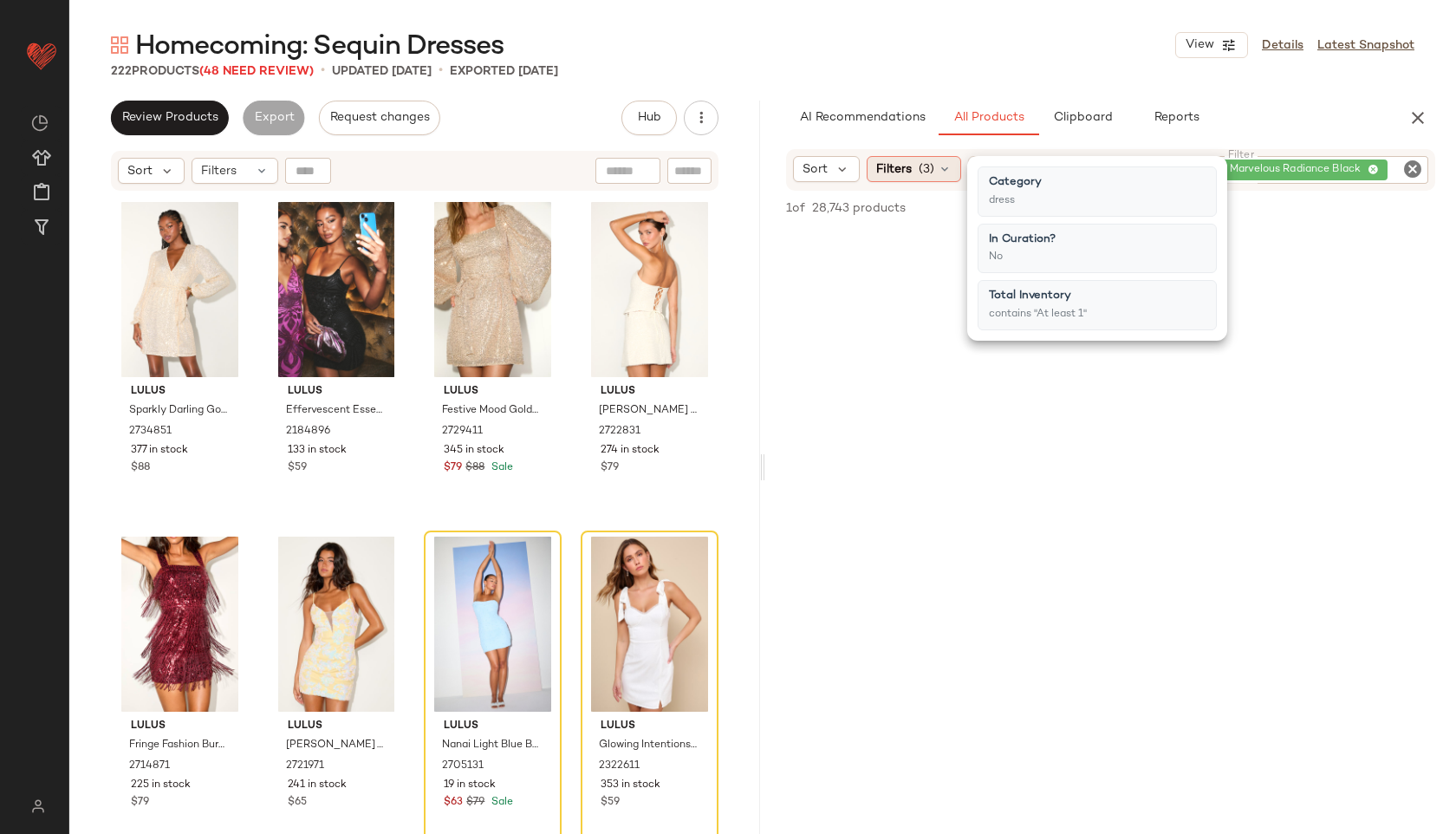
click at [909, 175] on span "Filters" at bounding box center [894, 169] width 35 height 19
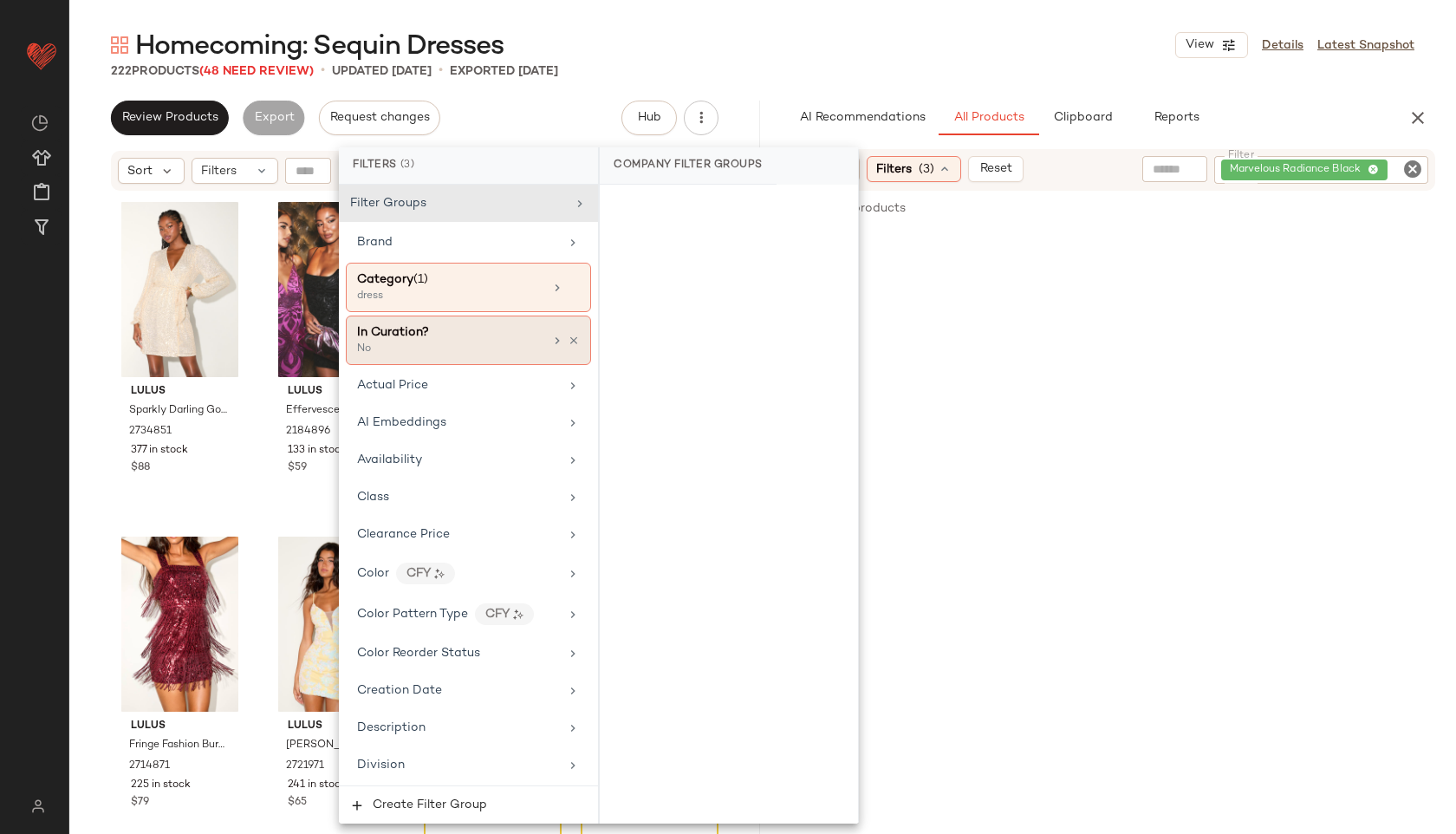
click at [451, 336] on div "In Curation?" at bounding box center [450, 332] width 186 height 19
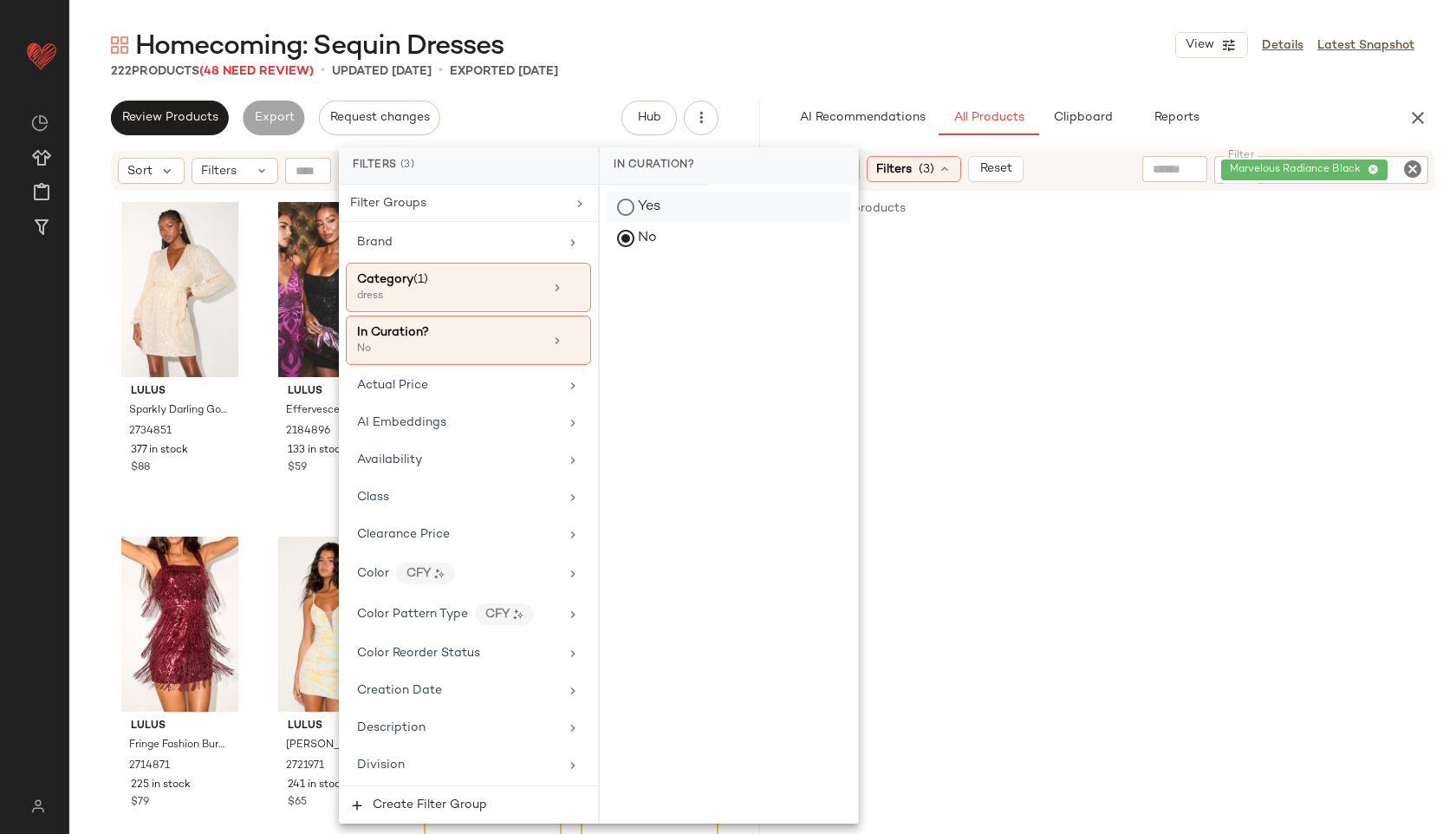
click at [628, 196] on div "Yes" at bounding box center [729, 207] width 245 height 31
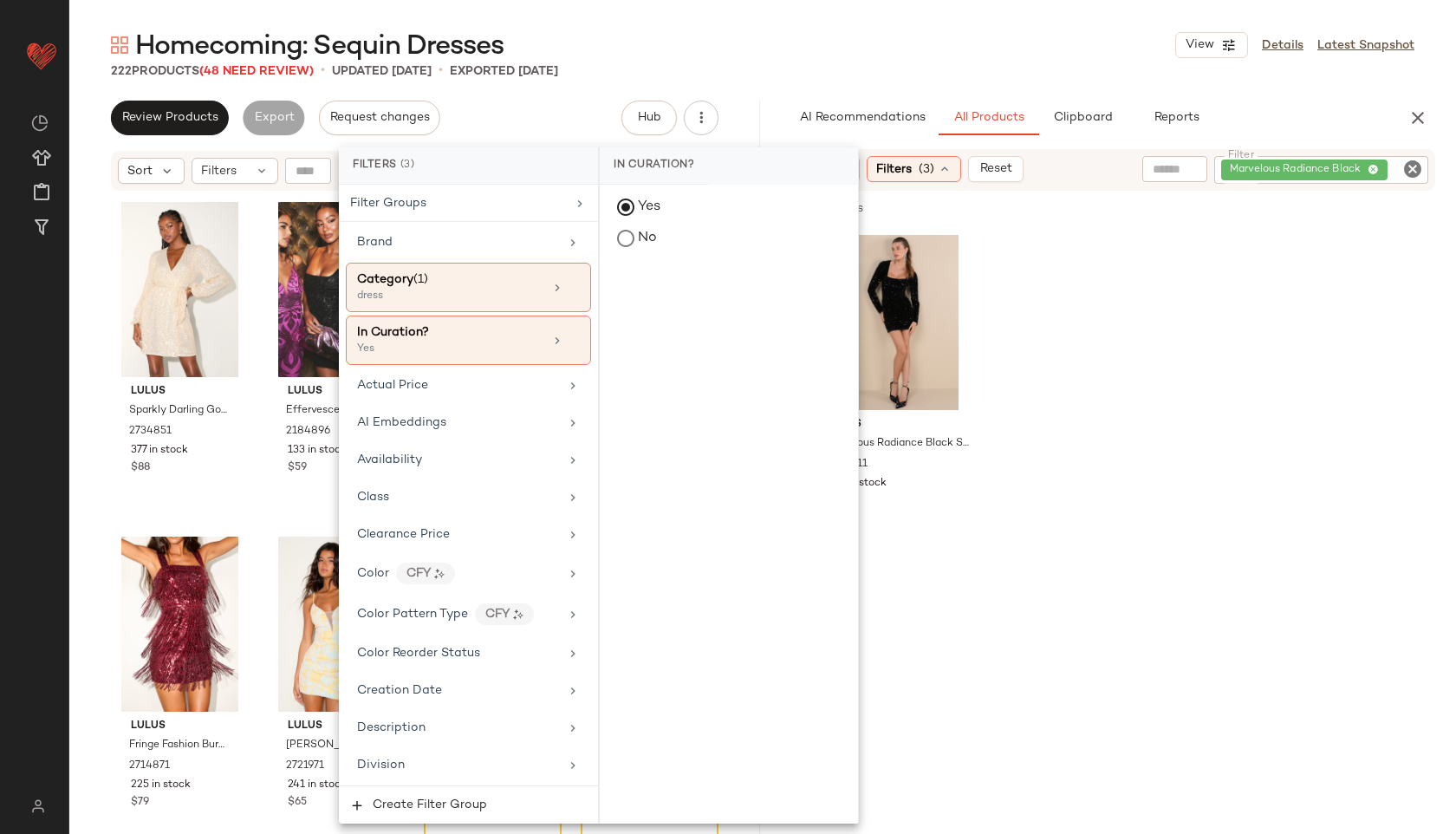
click at [772, 29] on div "Homecoming: Sequin Dresses View Details Latest Snapshot" at bounding box center [762, 44] width 1387 height 35
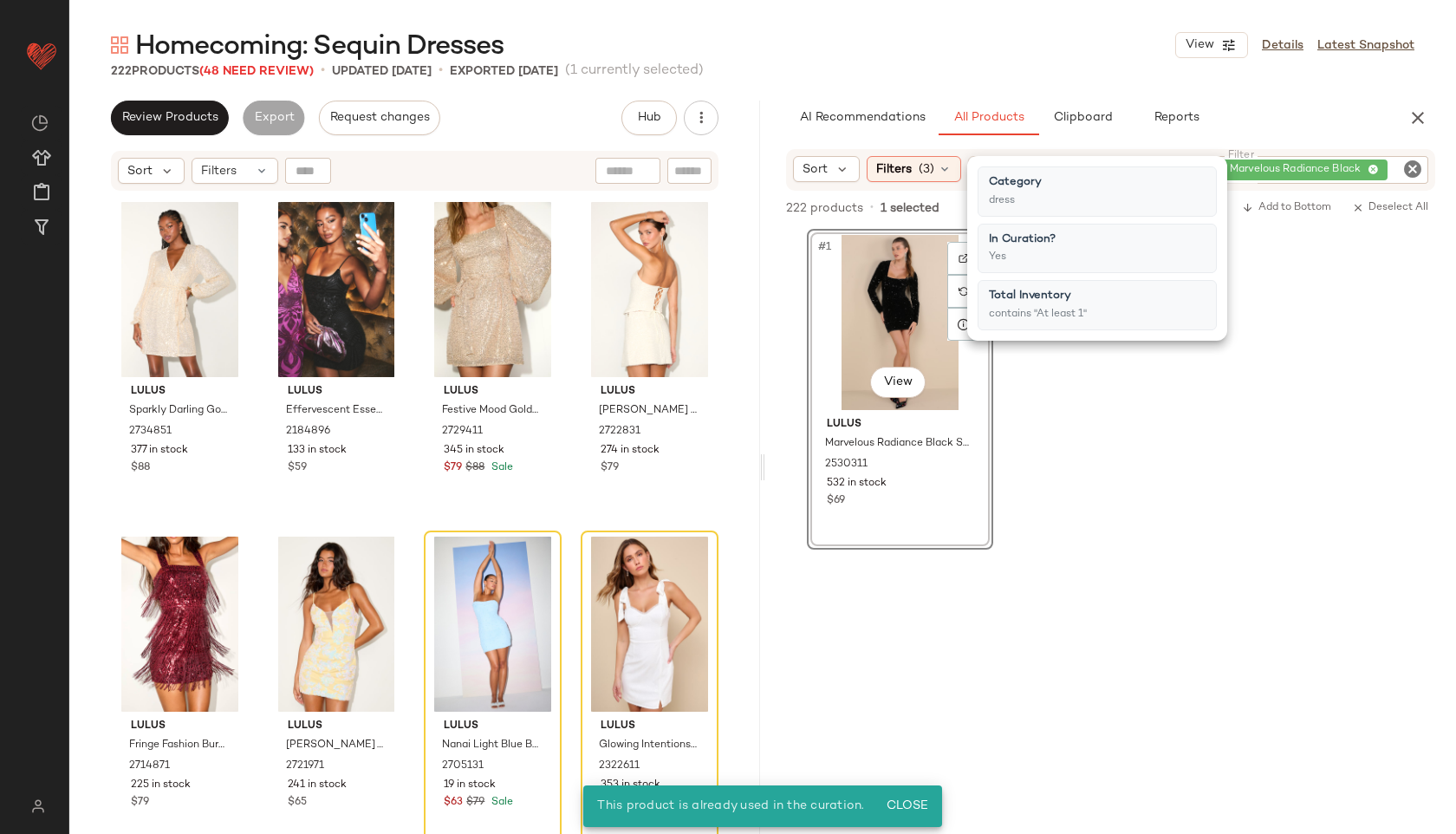
click at [884, 315] on div "#1 View" at bounding box center [899, 323] width 175 height 175
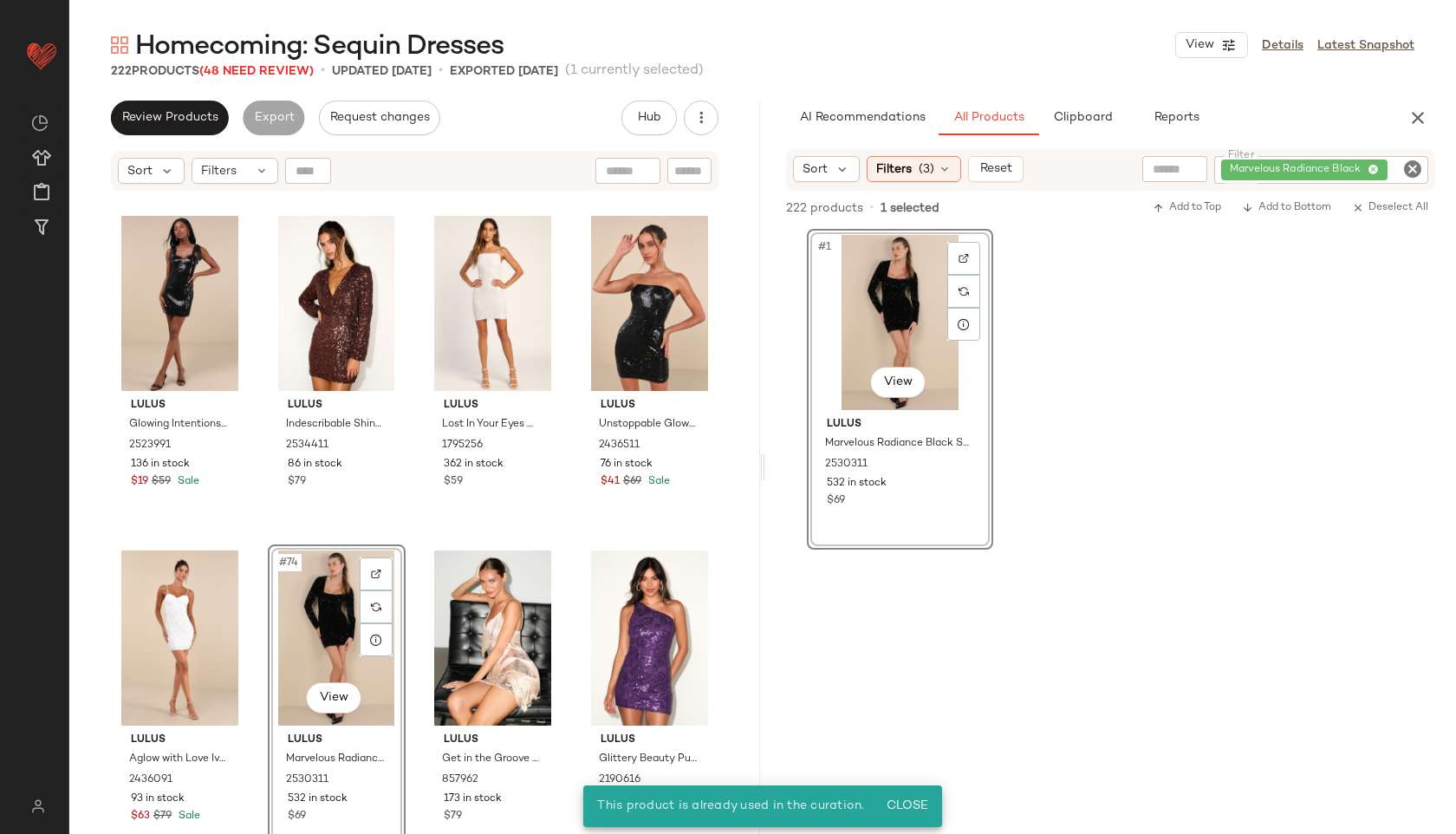
click at [323, 620] on div "#74 View" at bounding box center [337, 638] width 126 height 175
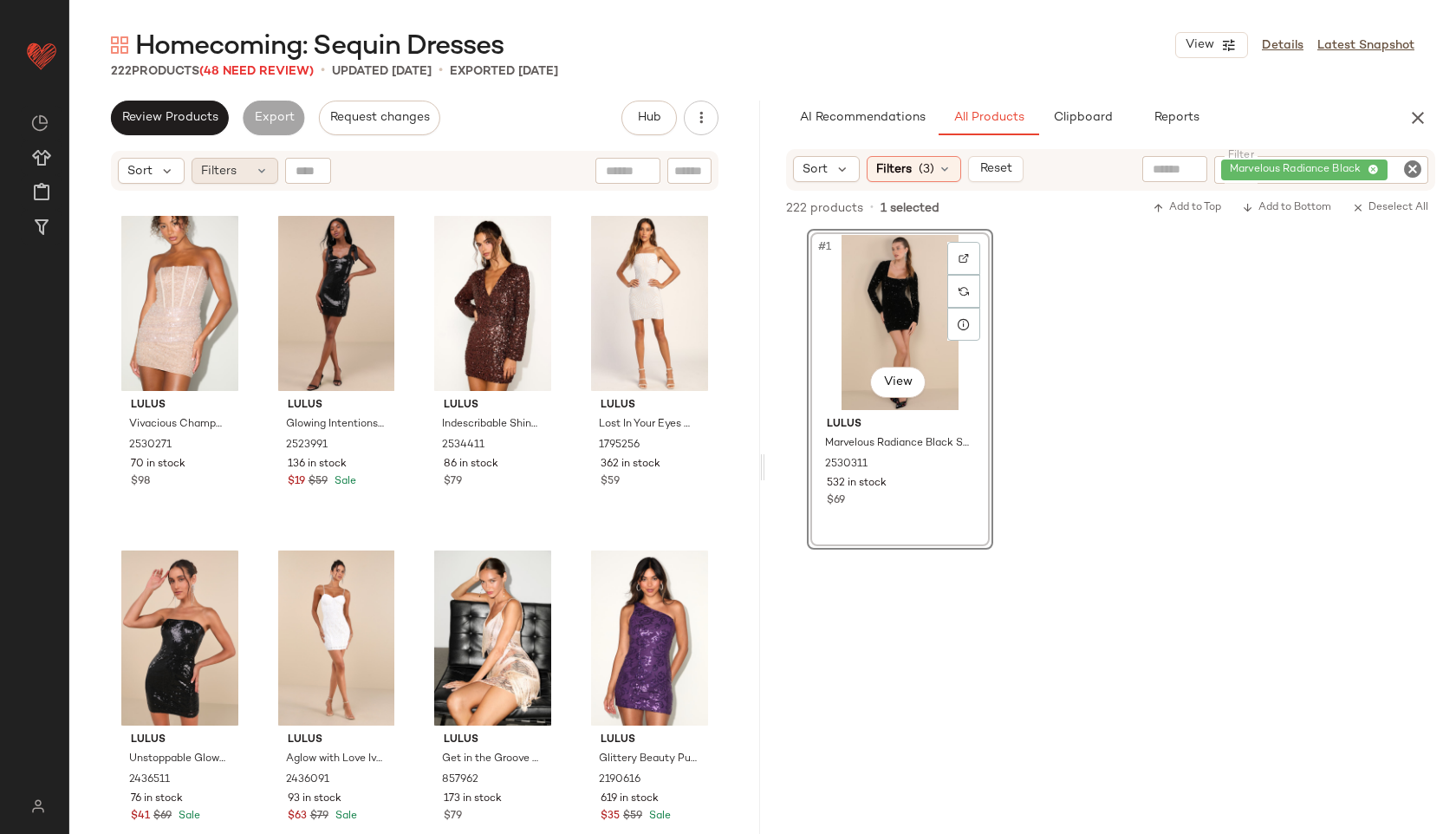
click at [242, 182] on div "Filters" at bounding box center [235, 170] width 87 height 26
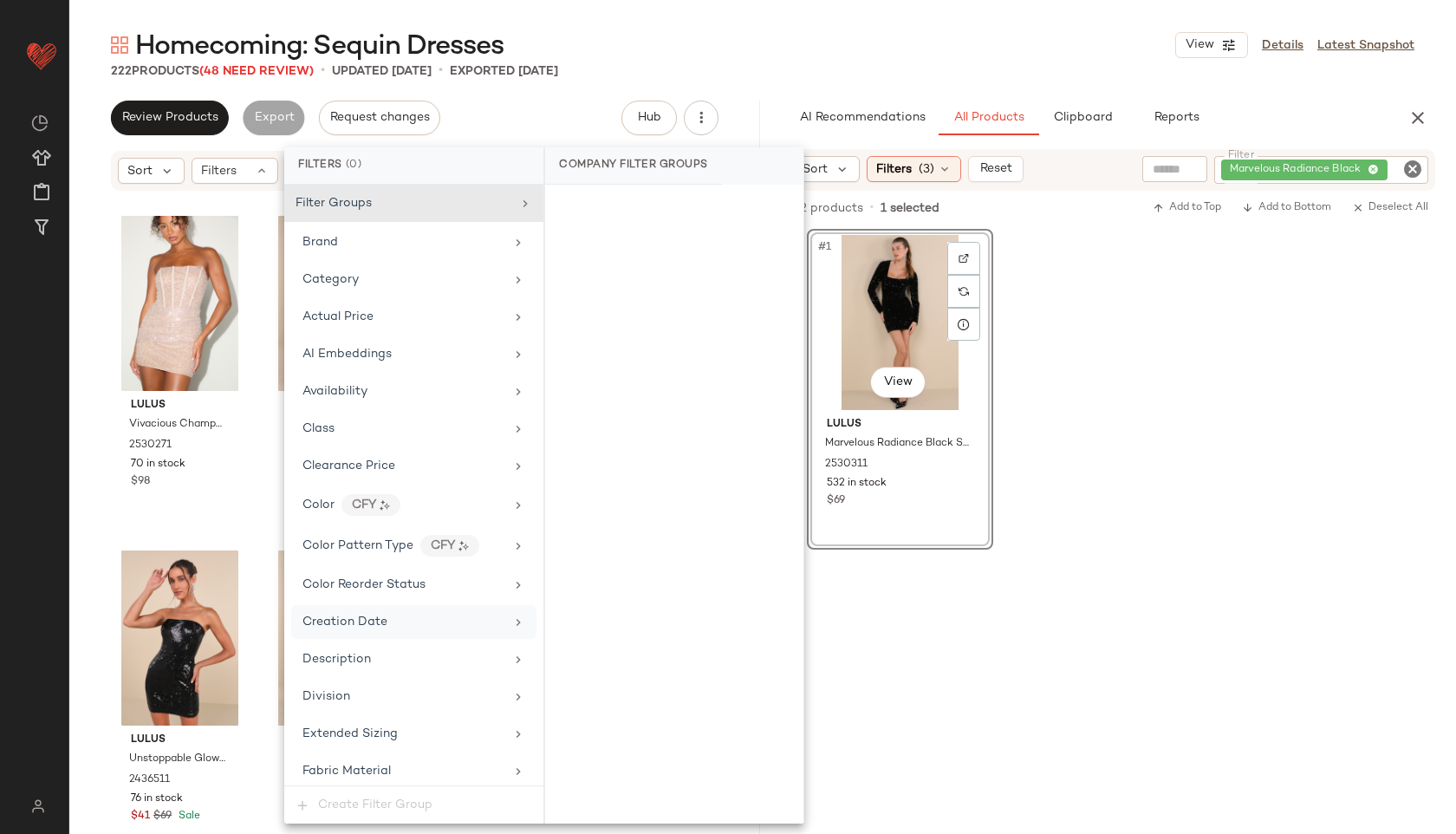
scroll to position [1139, 0]
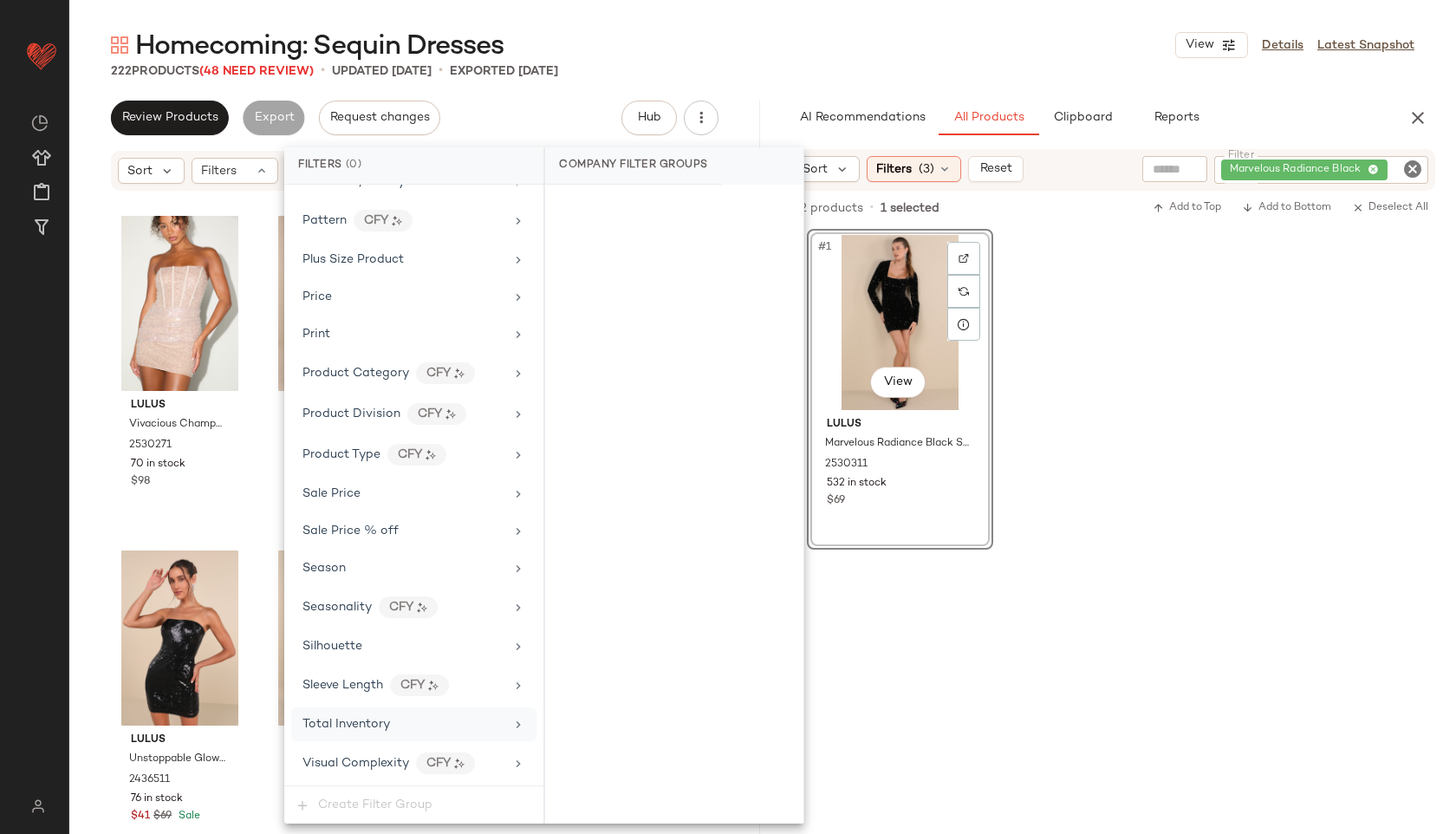
click at [370, 727] on span "Total Inventory" at bounding box center [346, 724] width 88 height 13
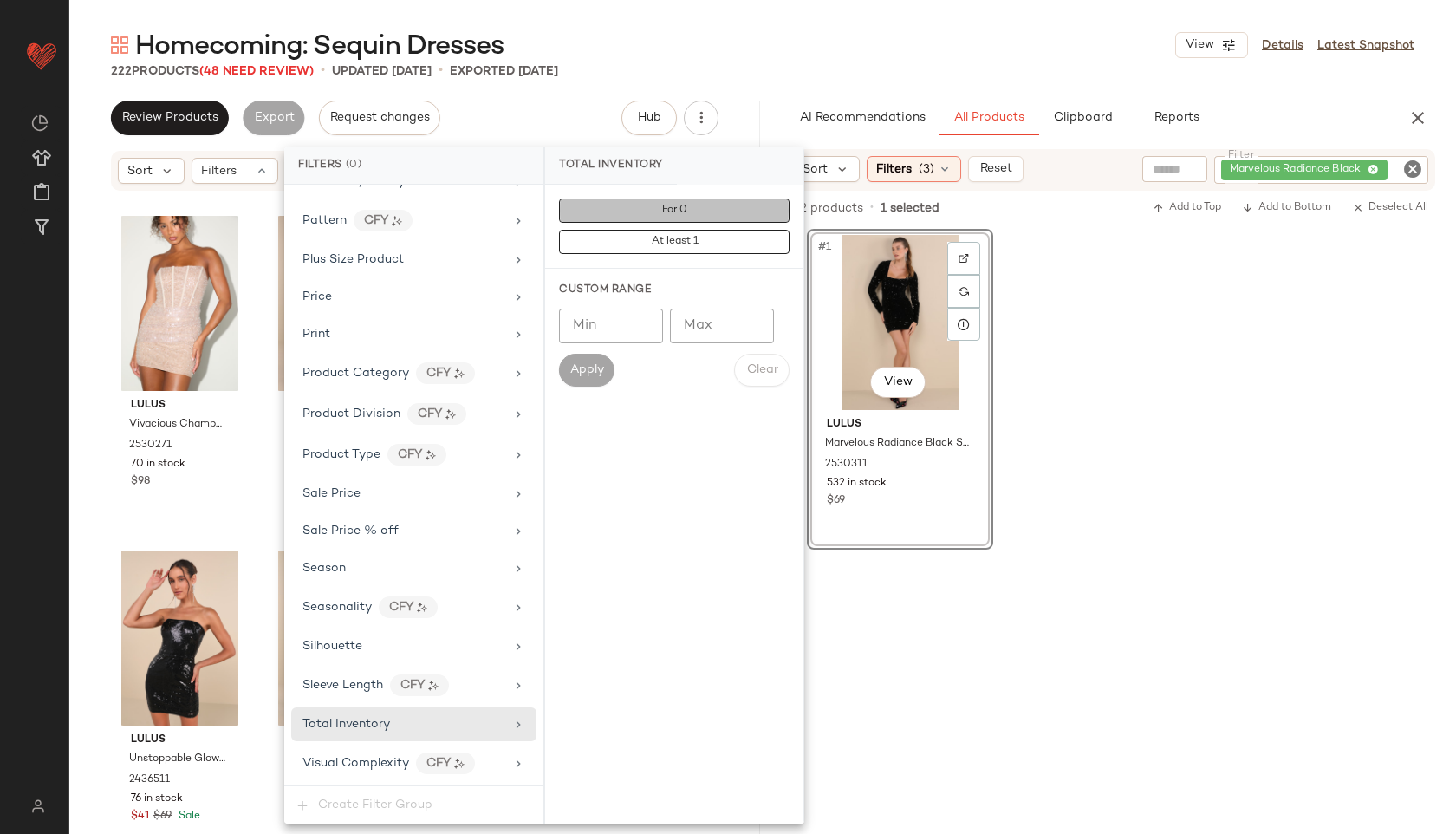
click at [717, 211] on button "For 0" at bounding box center [674, 210] width 230 height 24
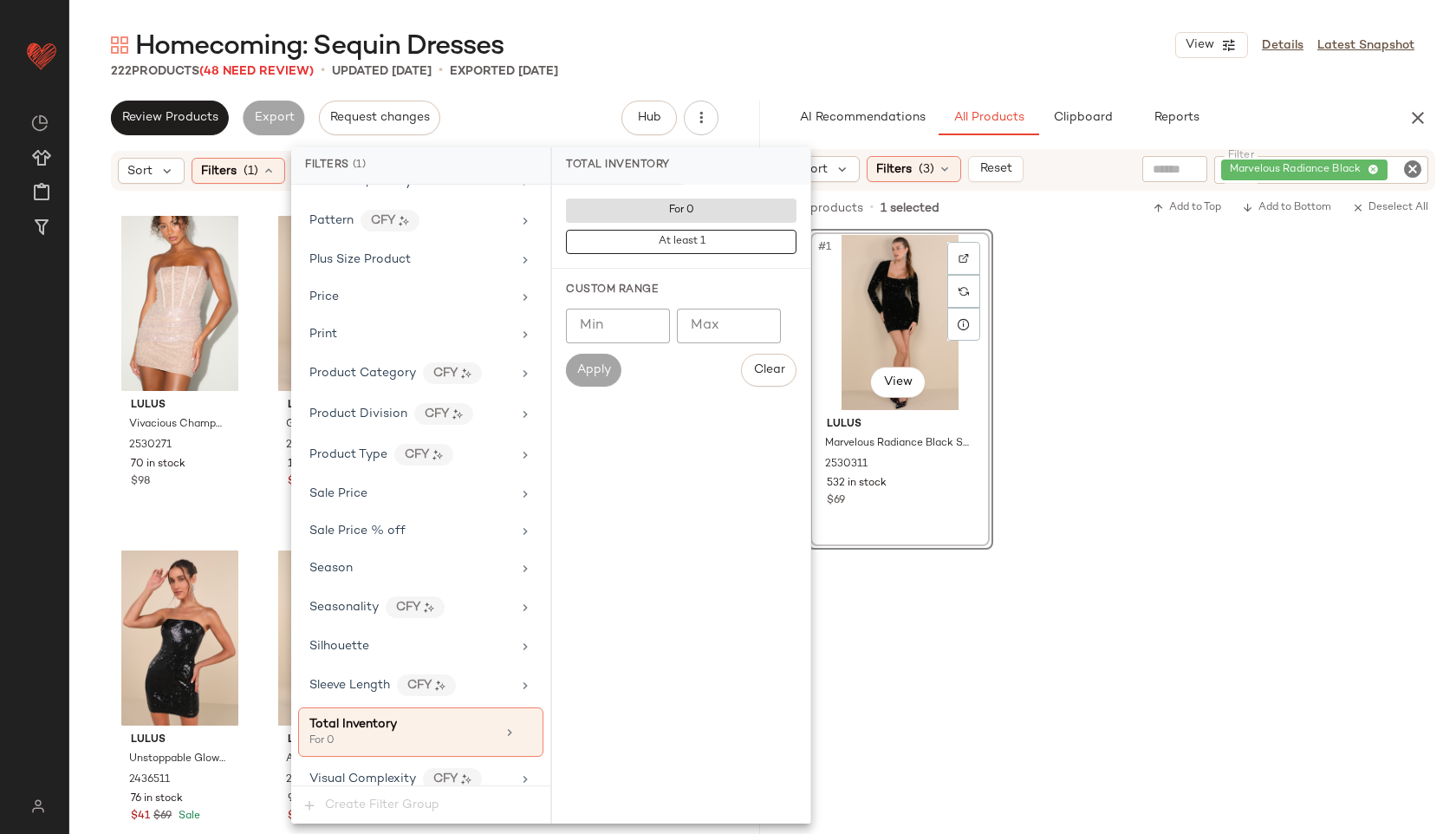
click at [807, 45] on div "Homecoming: Sequin Dresses View Details Latest Snapshot" at bounding box center [762, 44] width 1387 height 35
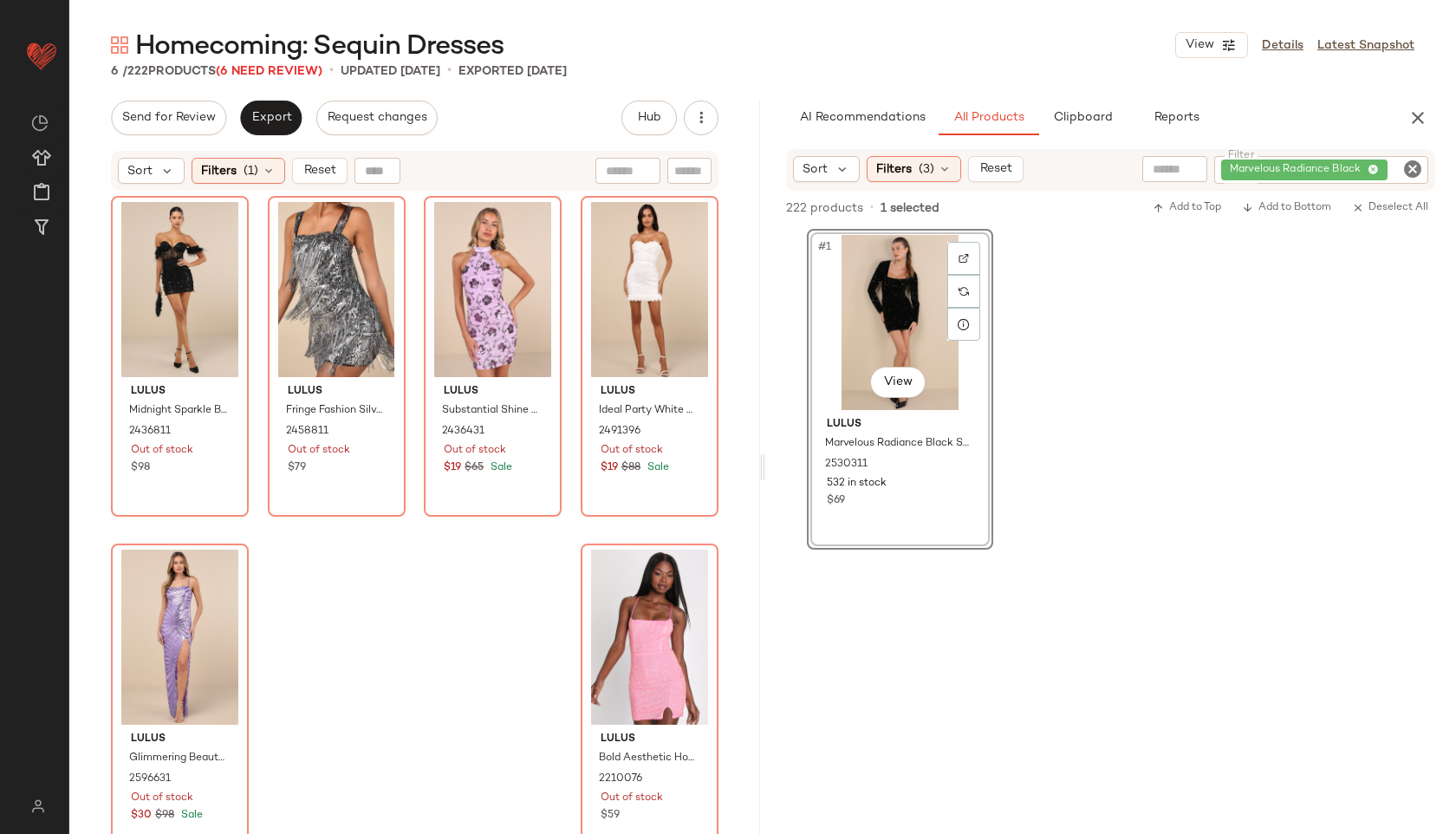
click at [1406, 168] on icon "Clear Filter" at bounding box center [1412, 168] width 20 height 20
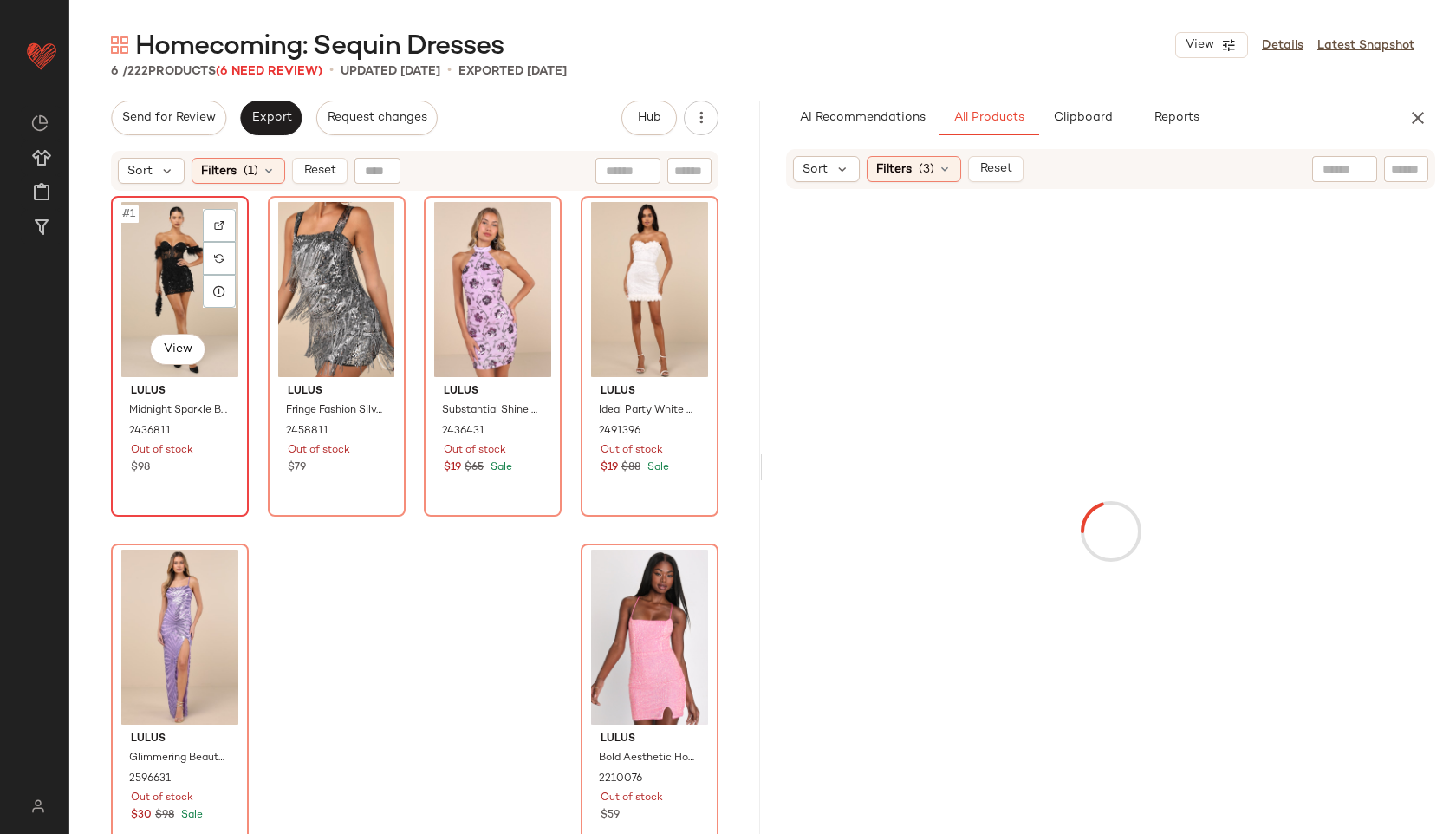
click at [161, 255] on div "#1 View" at bounding box center [180, 290] width 126 height 175
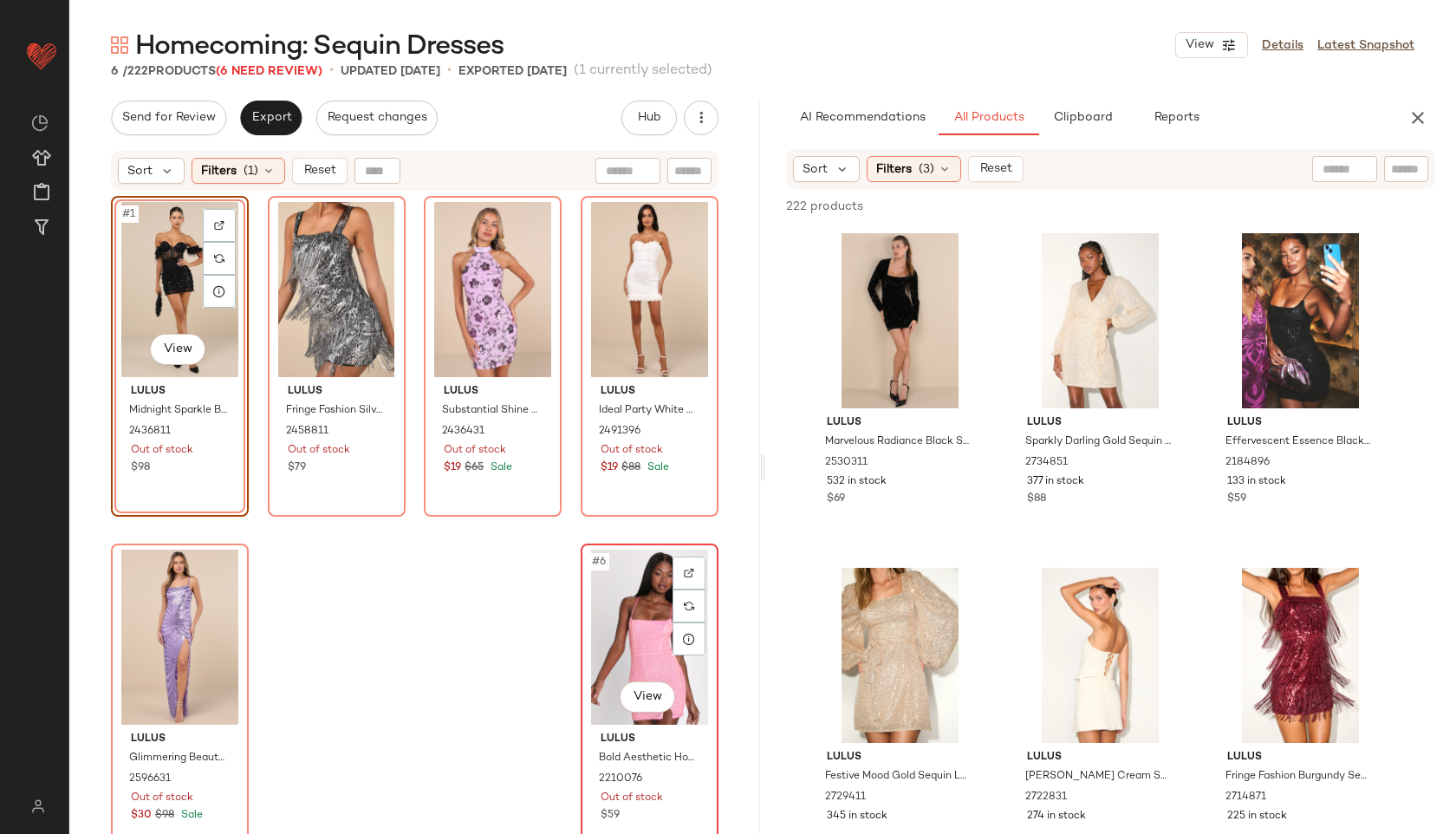
click at [631, 641] on div "#6 View" at bounding box center [650, 637] width 126 height 175
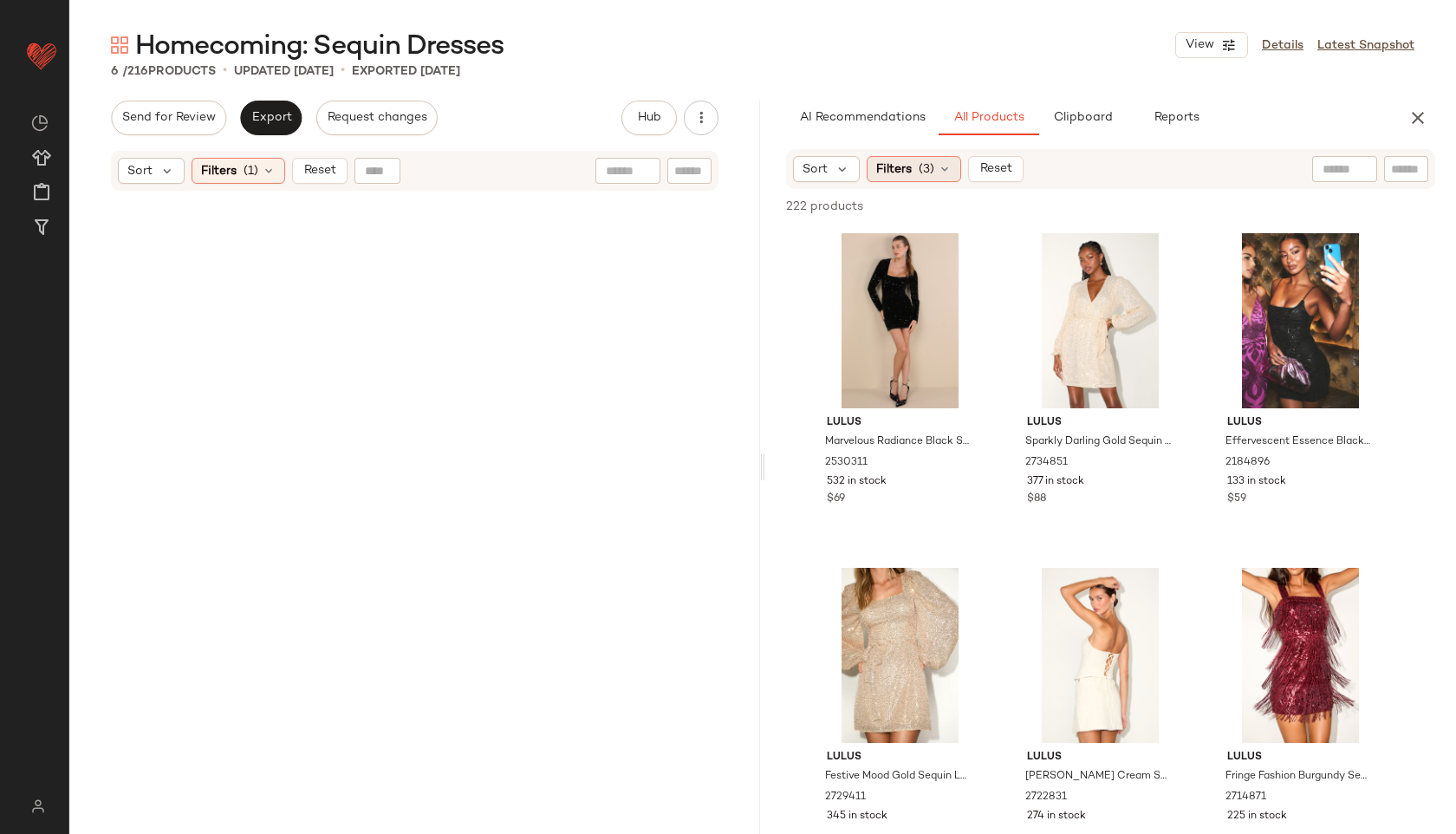
click at [943, 167] on icon at bounding box center [945, 169] width 14 height 14
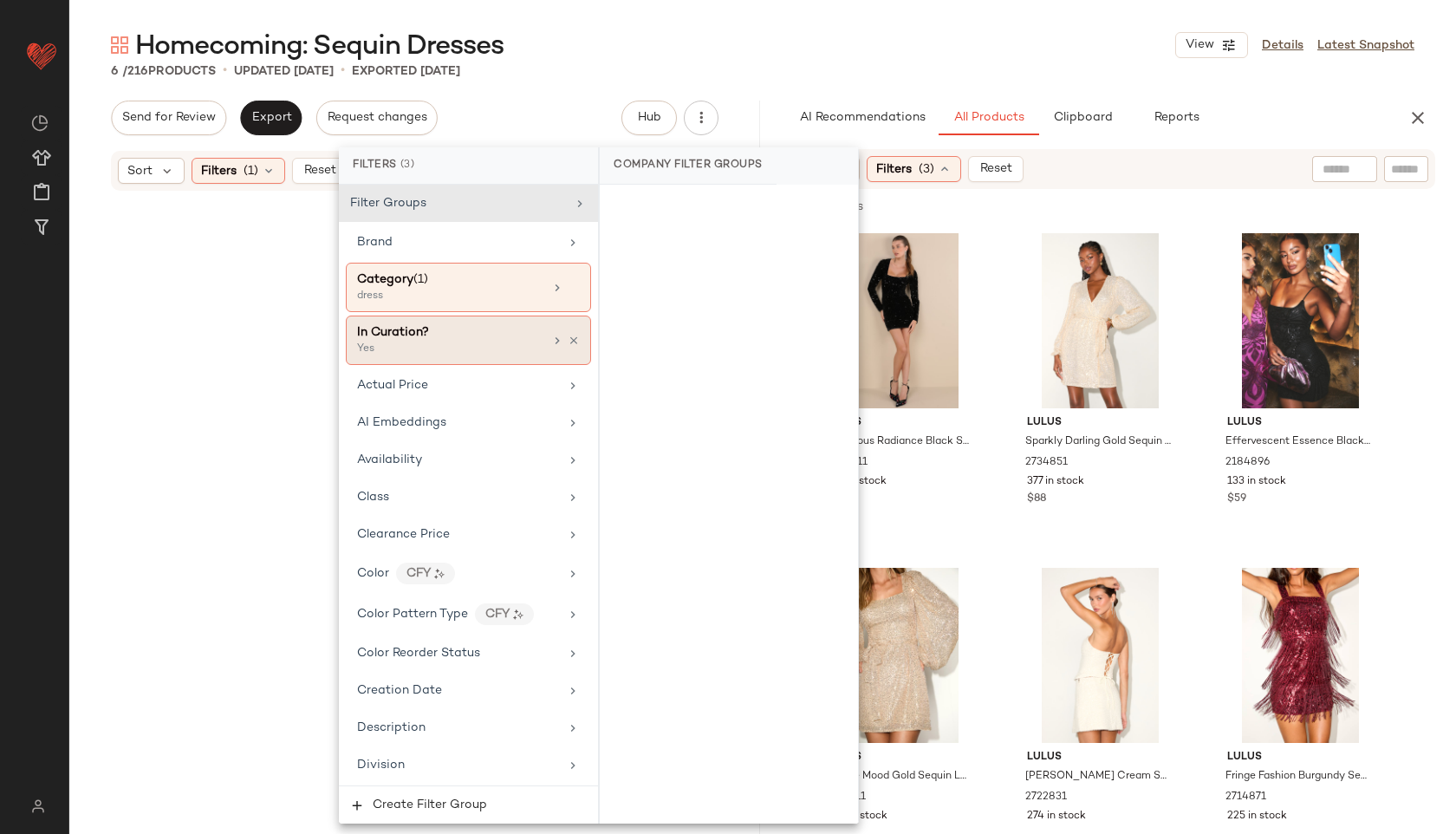
click at [423, 352] on div "Yes" at bounding box center [444, 349] width 174 height 16
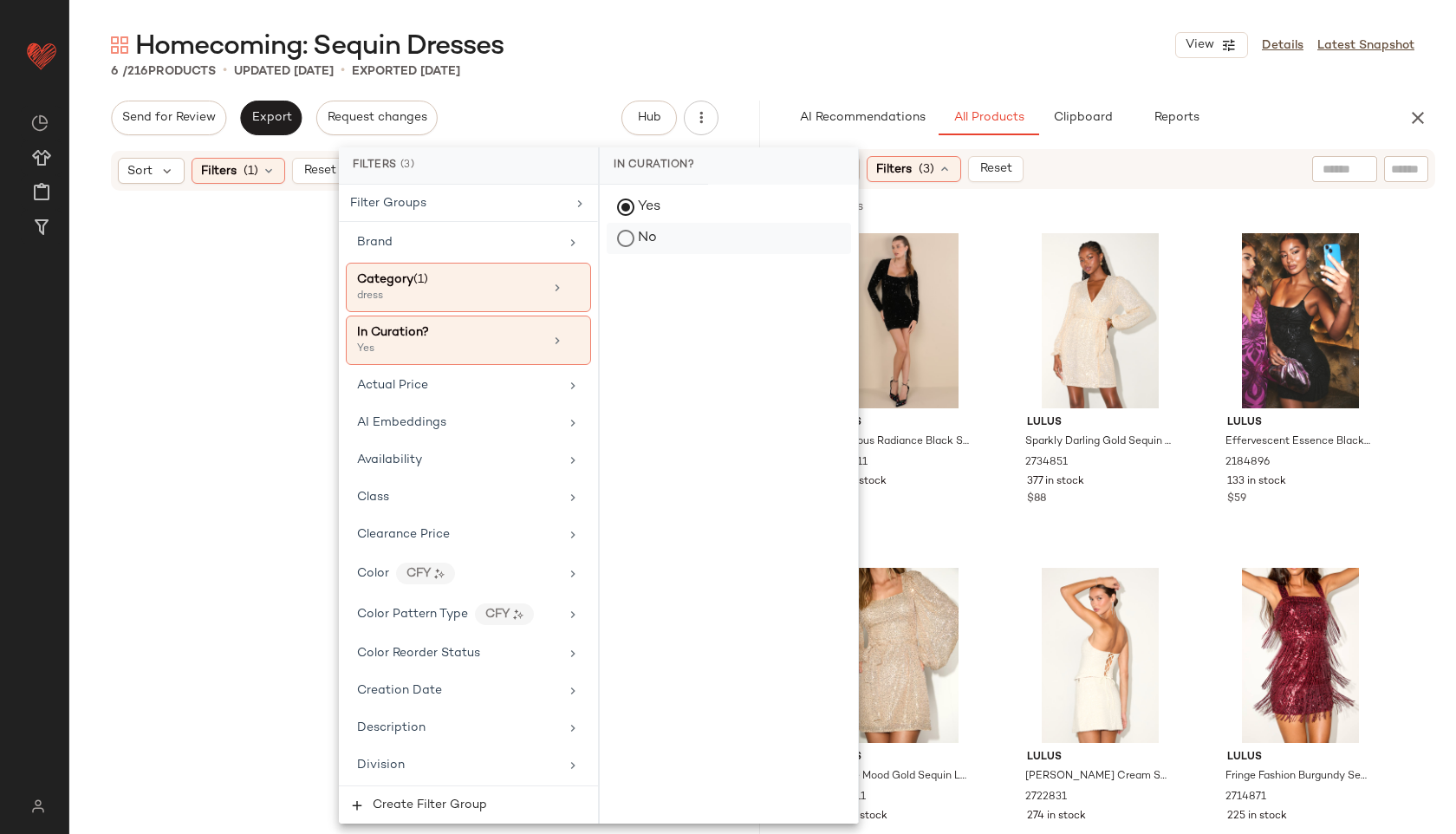
click at [624, 238] on div "No" at bounding box center [729, 238] width 245 height 31
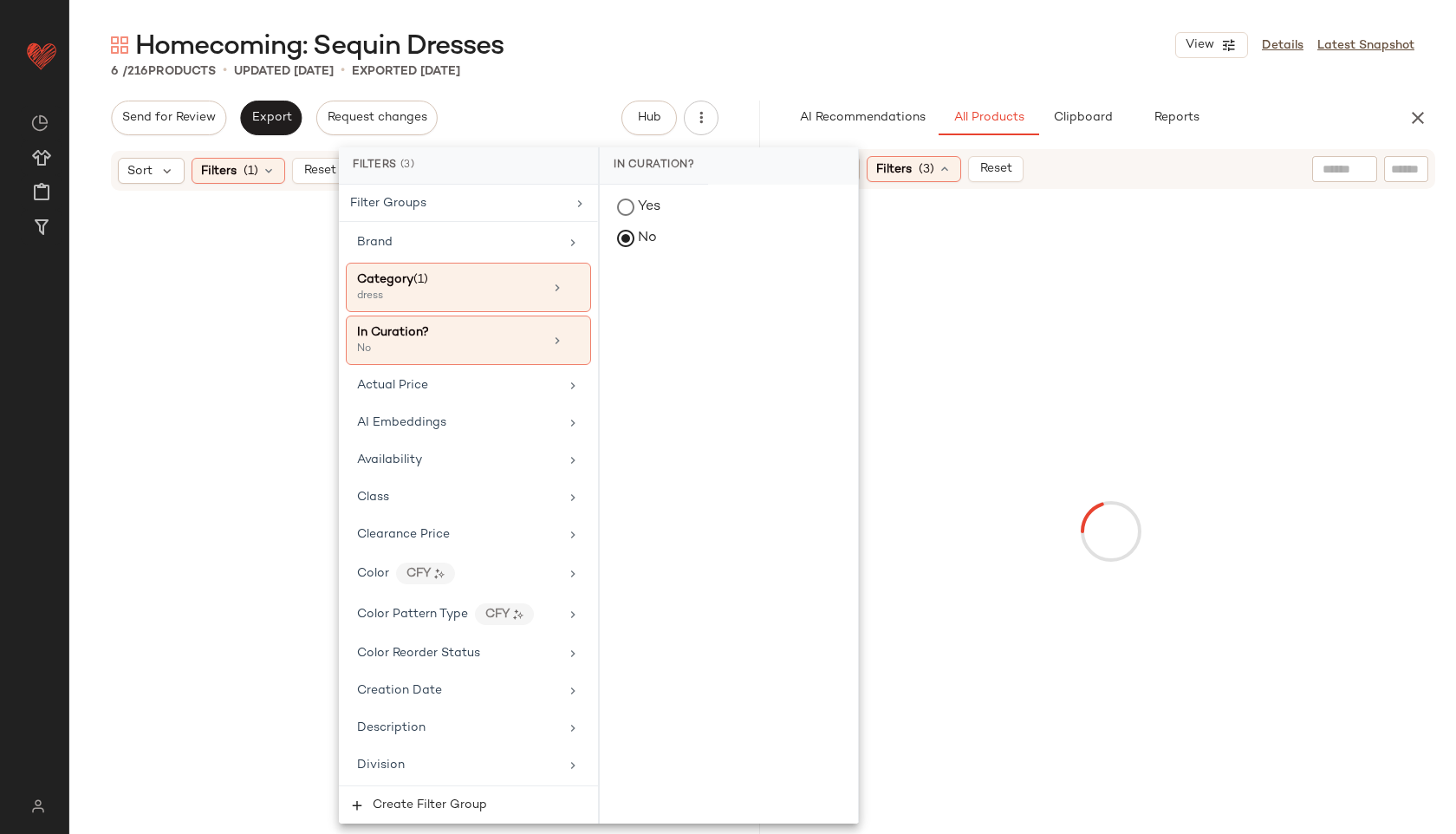
click at [826, 56] on div "Homecoming: Sequin Dresses View Details Latest Snapshot" at bounding box center [762, 44] width 1387 height 35
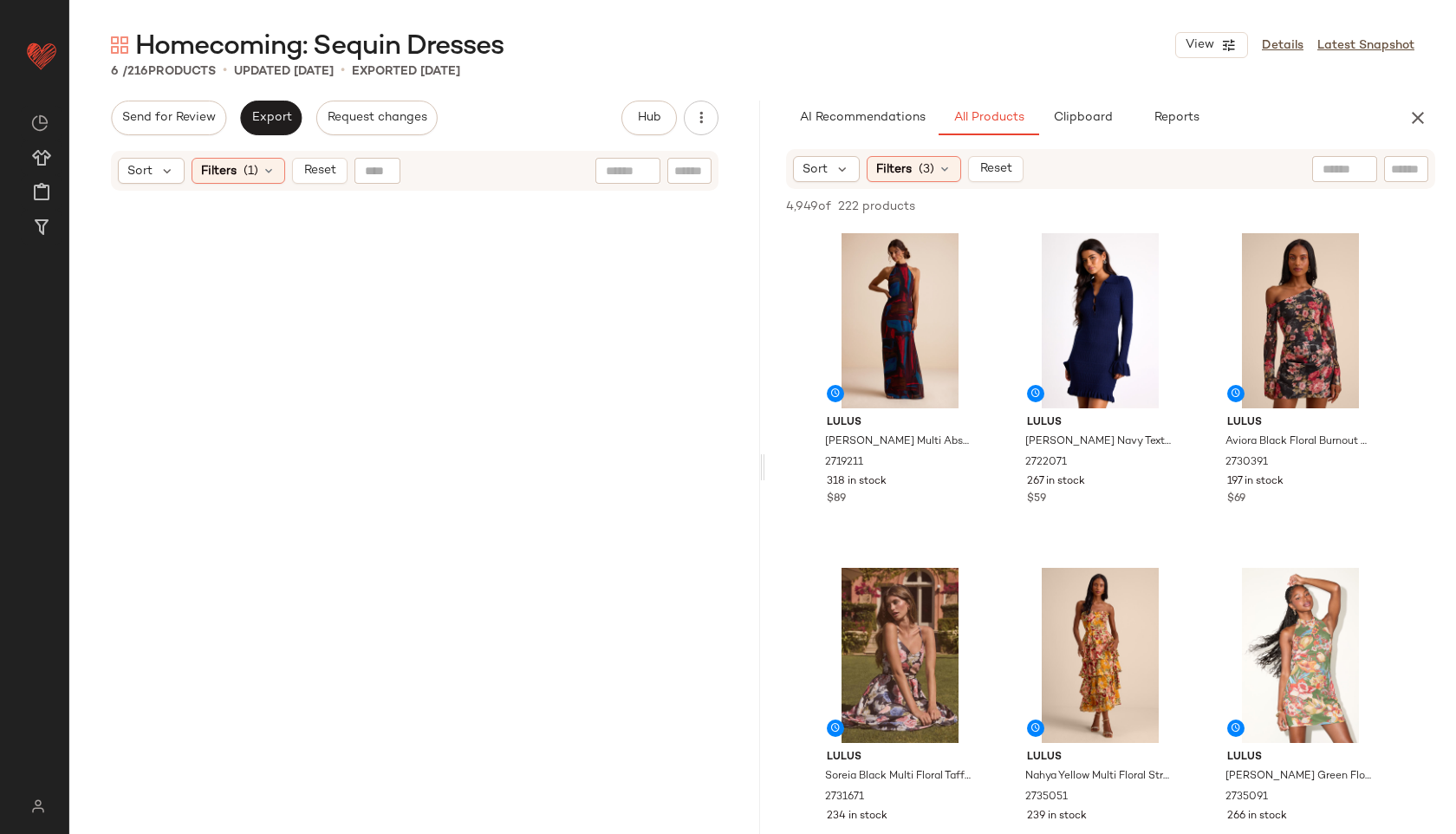
click at [323, 185] on div "Sort Filters (1) Reset" at bounding box center [415, 170] width 608 height 40
click at [318, 168] on span "Reset" at bounding box center [318, 171] width 33 height 14
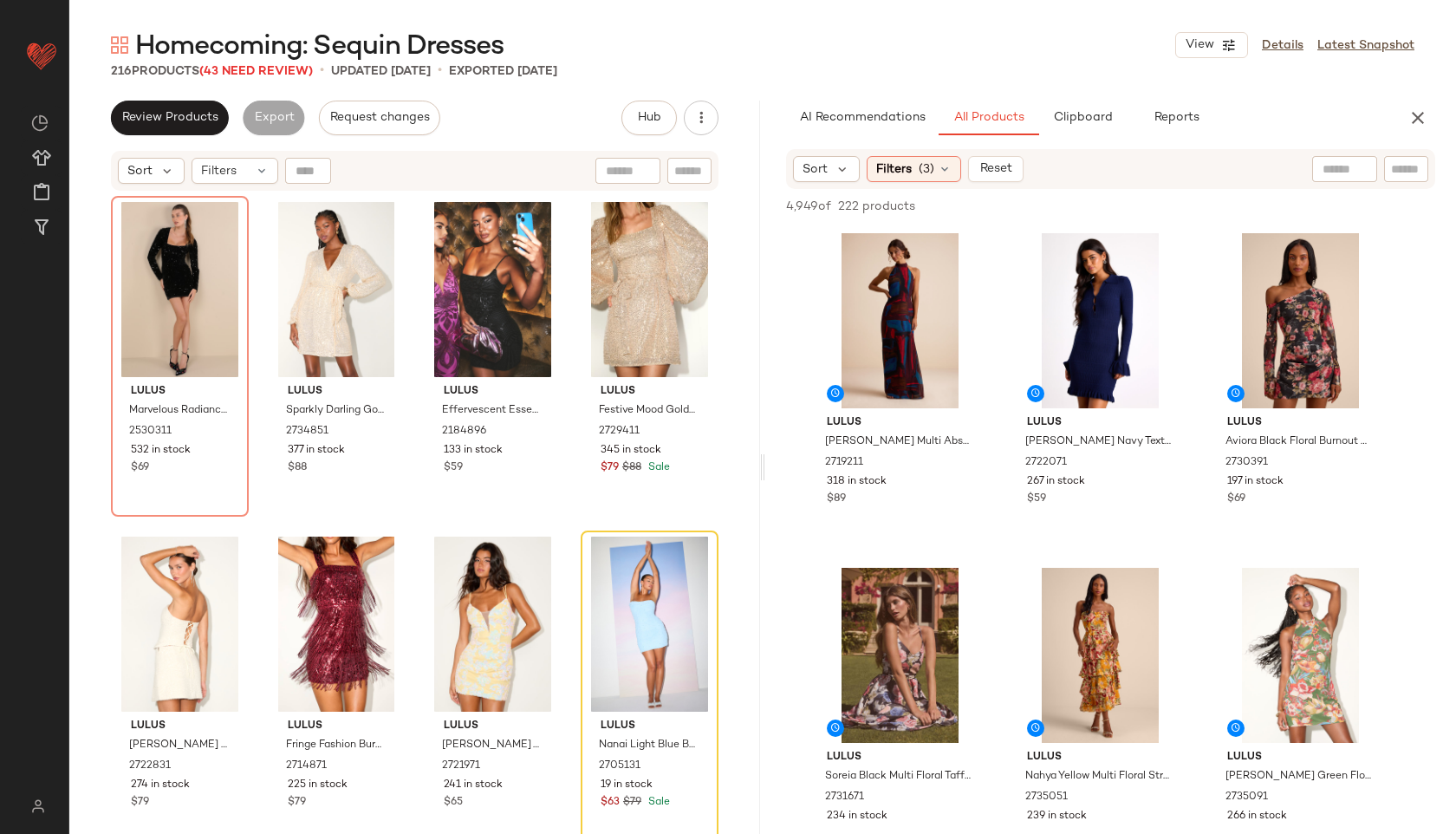
click at [1410, 164] on input "text" at bounding box center [1406, 169] width 30 height 19
type input "******"
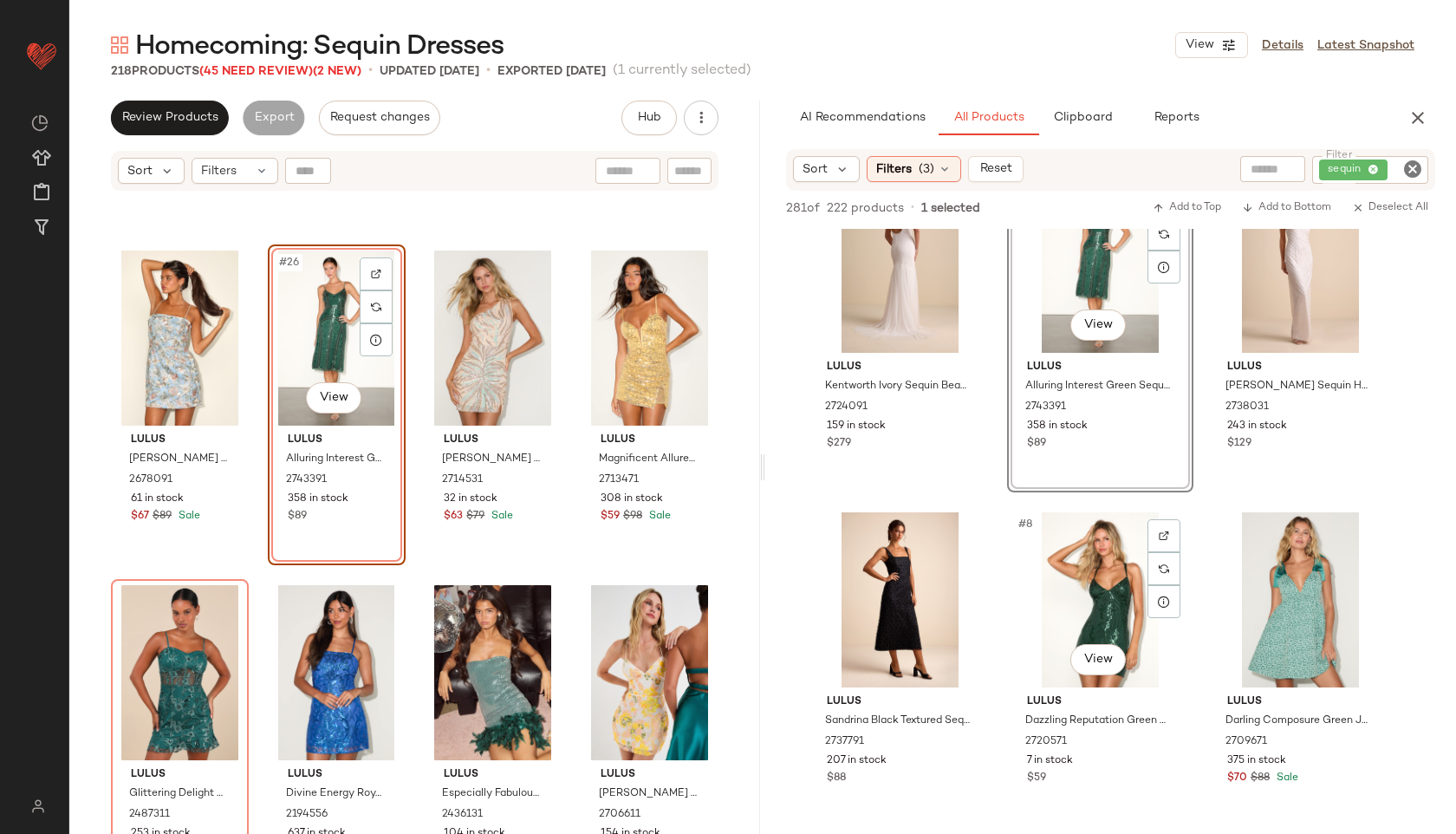
scroll to position [401, 0]
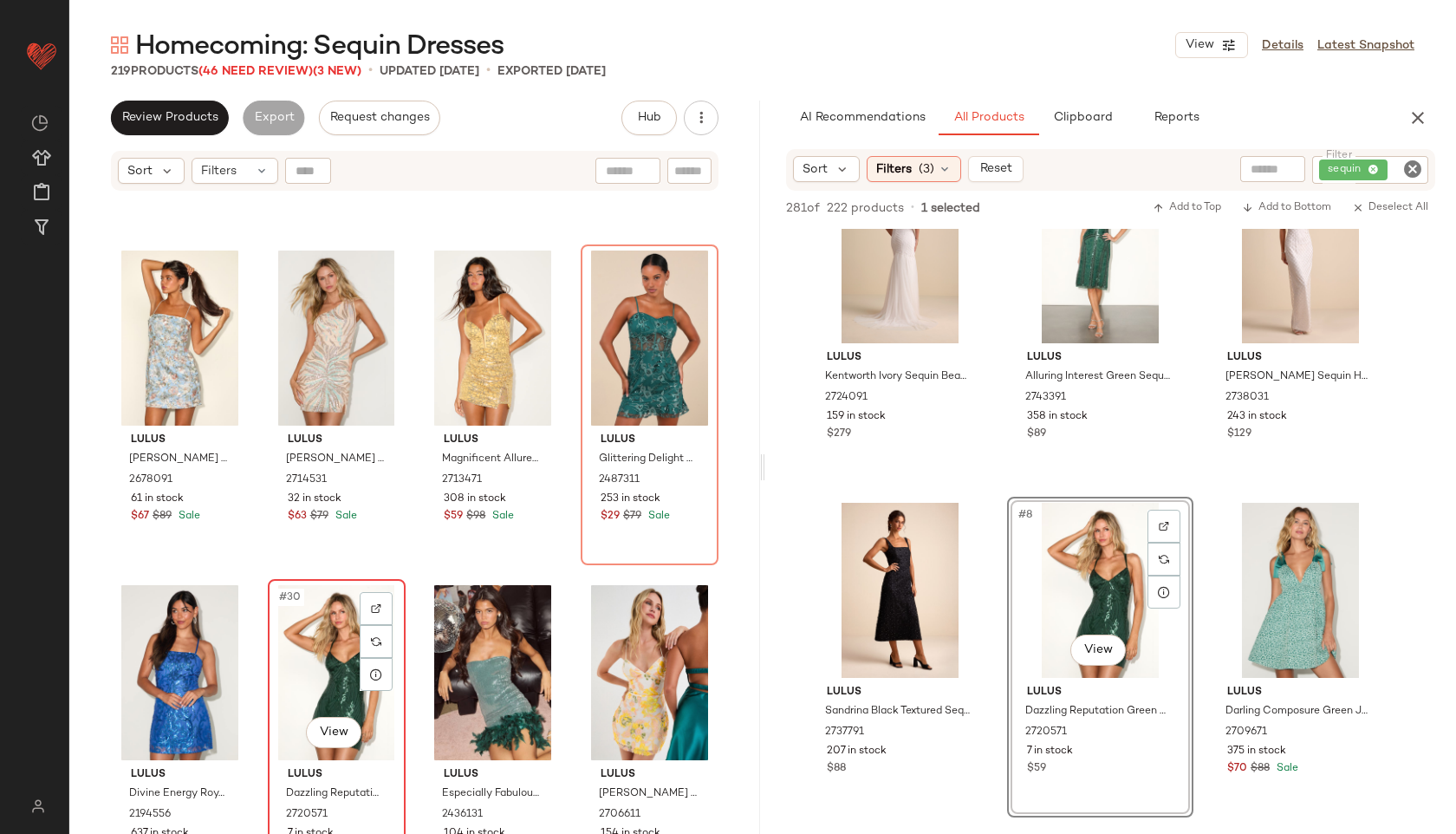
click at [332, 632] on div "#30 View" at bounding box center [337, 673] width 126 height 175
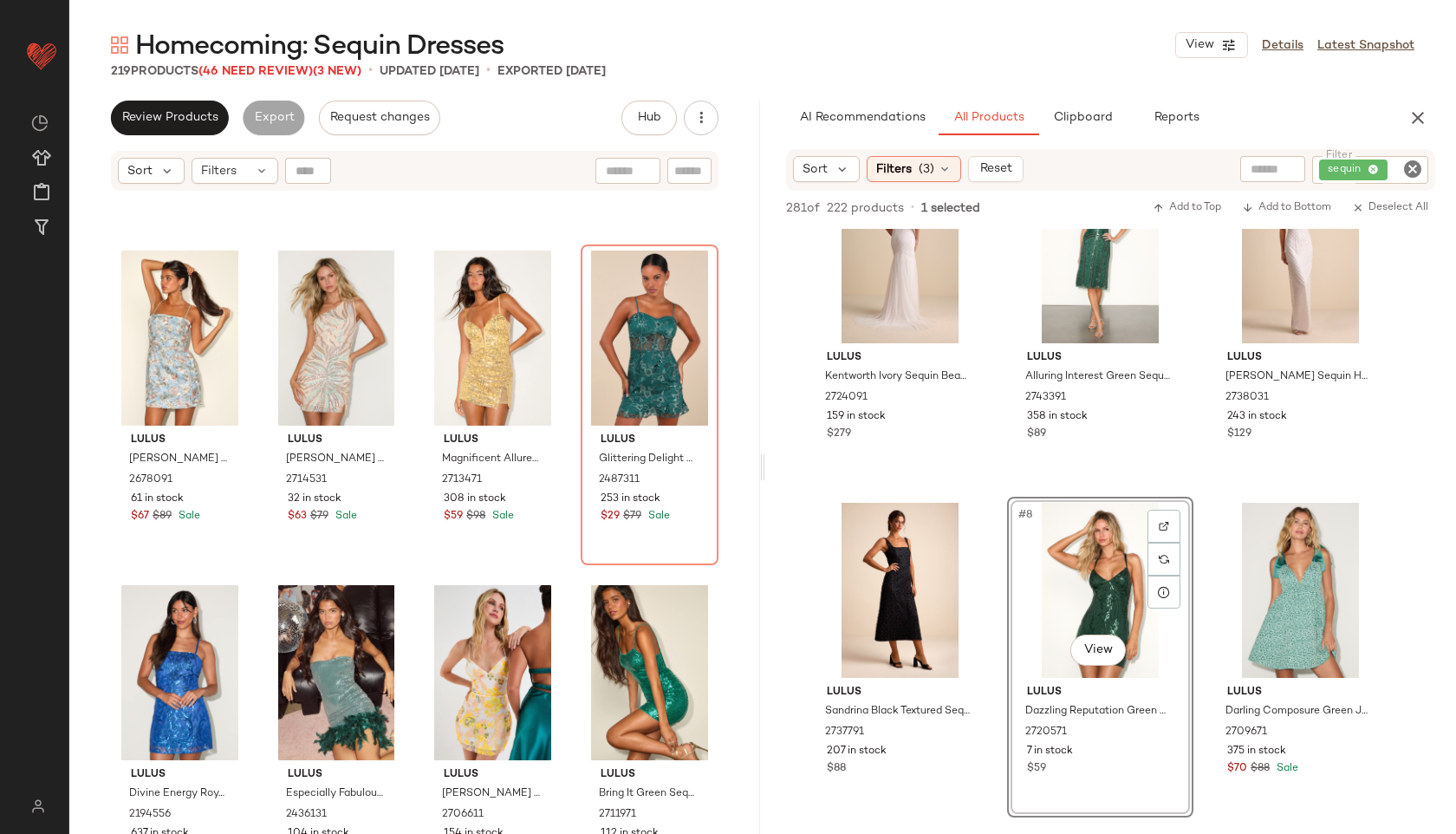
scroll to position [829, 0]
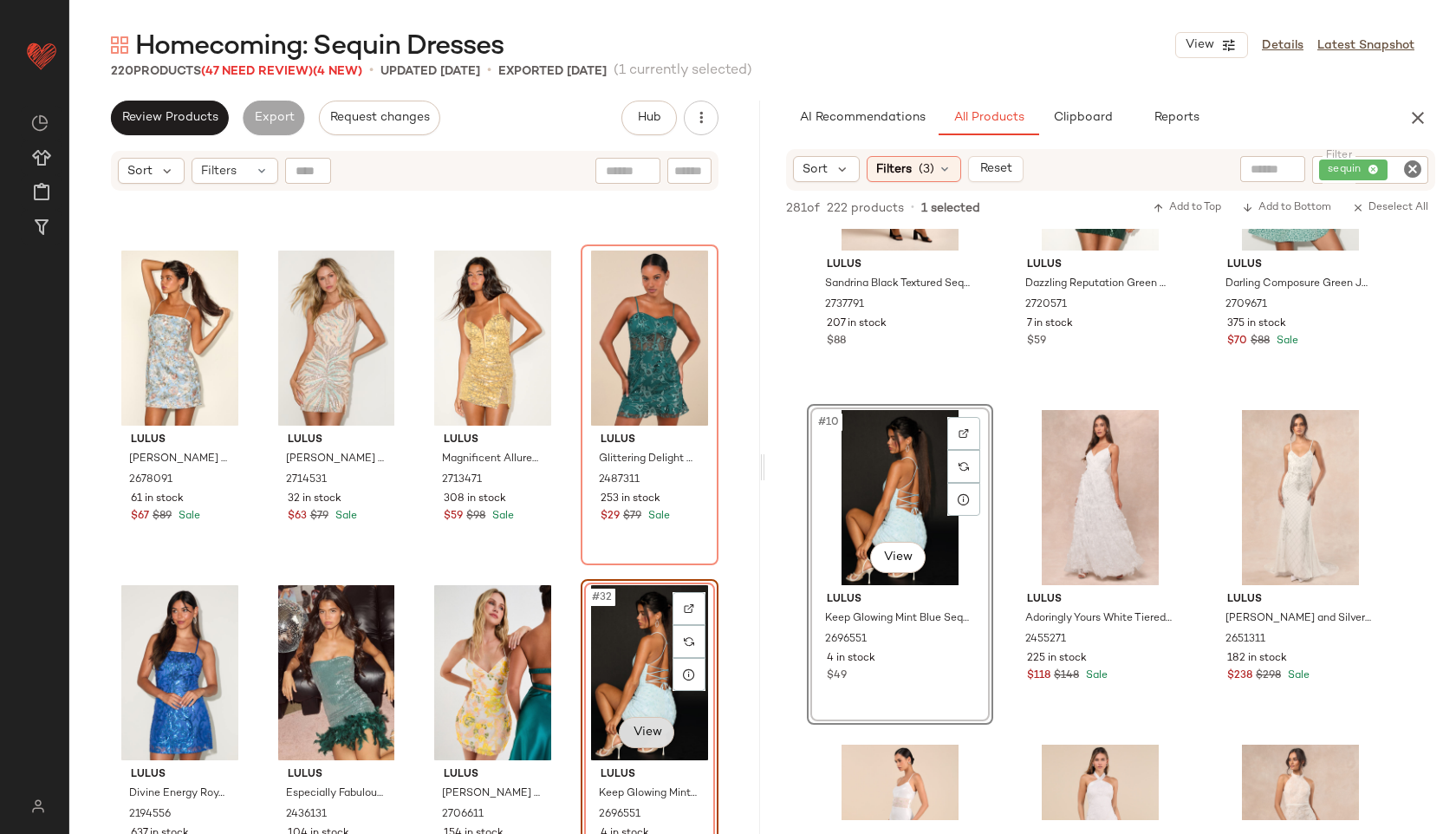
click at [639, 727] on body "Lulus ** Dashboard All Products Global Clipboards (38) Curations (817) Jordan C…" at bounding box center [728, 417] width 1456 height 834
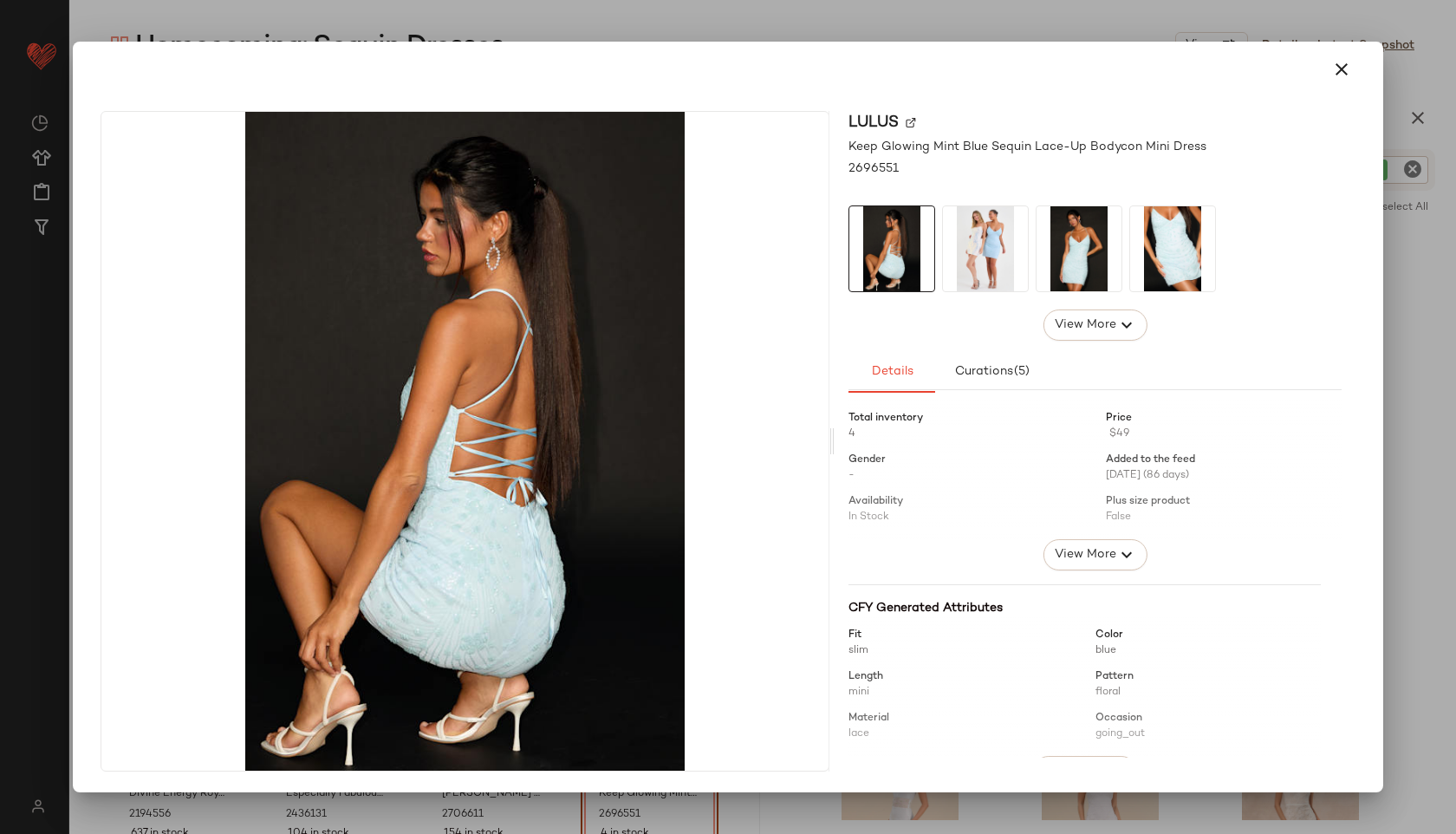
click at [980, 247] on img at bounding box center [985, 249] width 85 height 85
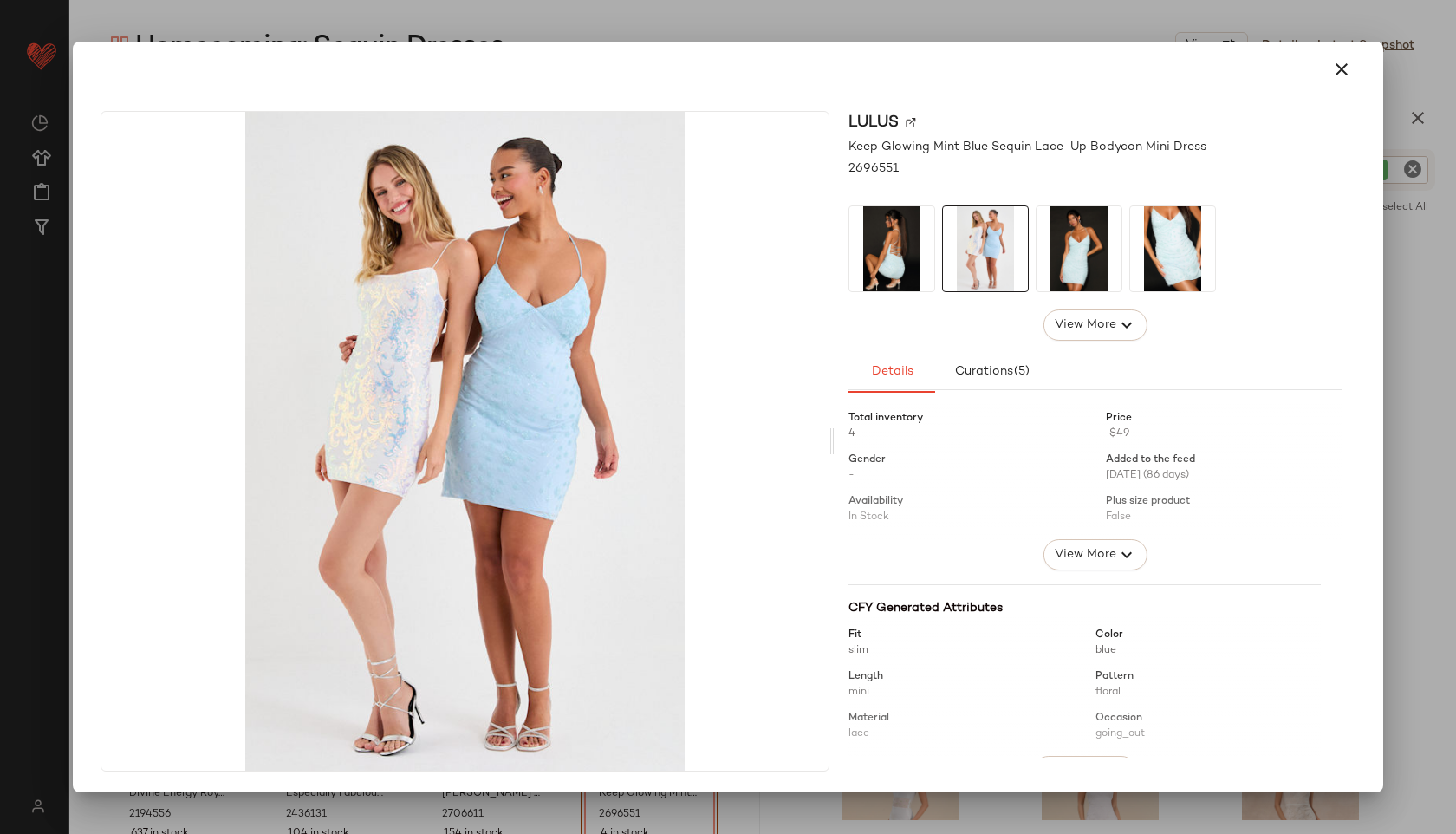
click at [1054, 252] on img at bounding box center [1079, 249] width 85 height 85
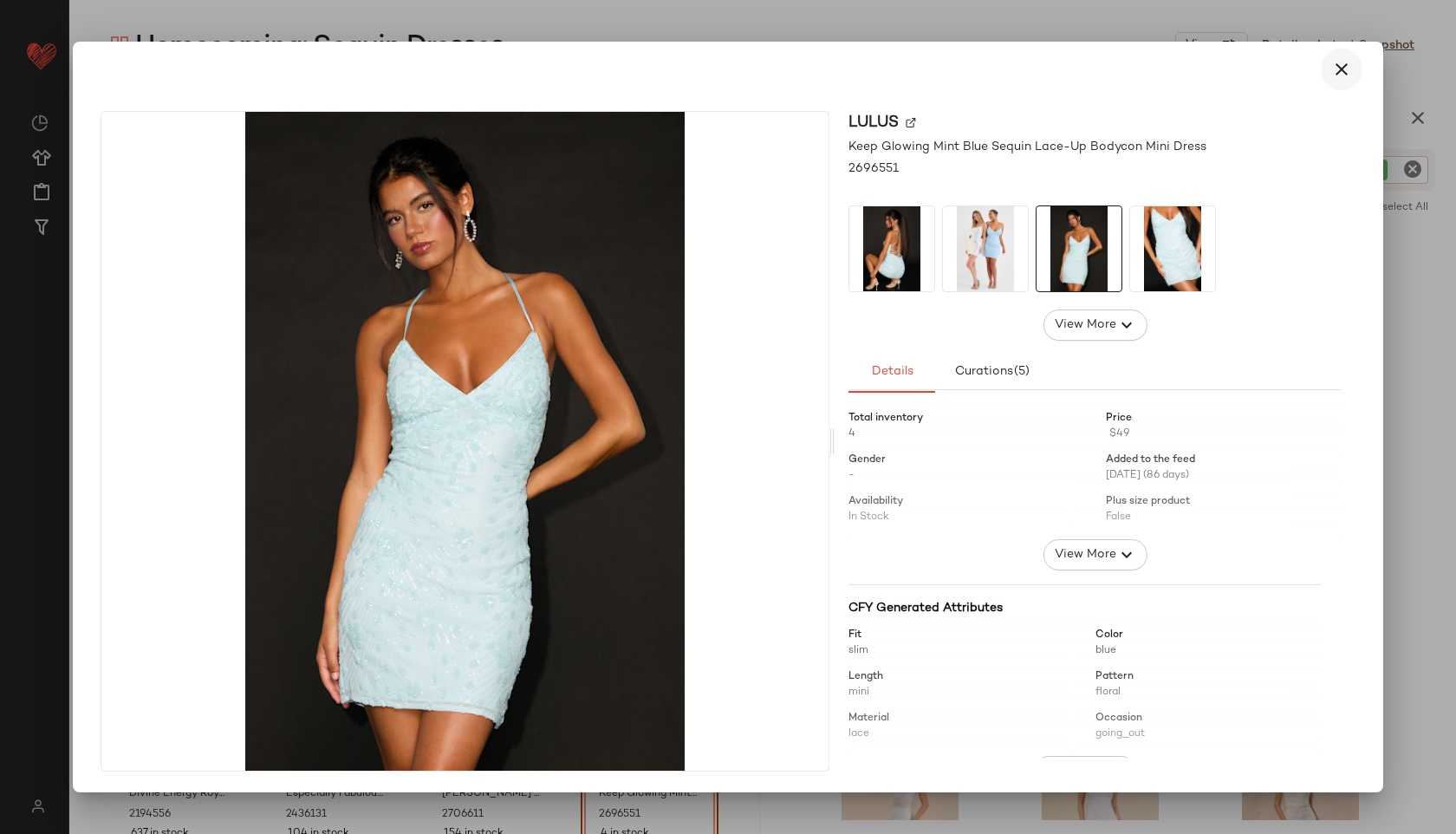
click at [1347, 66] on icon "button" at bounding box center [1341, 68] width 20 height 20
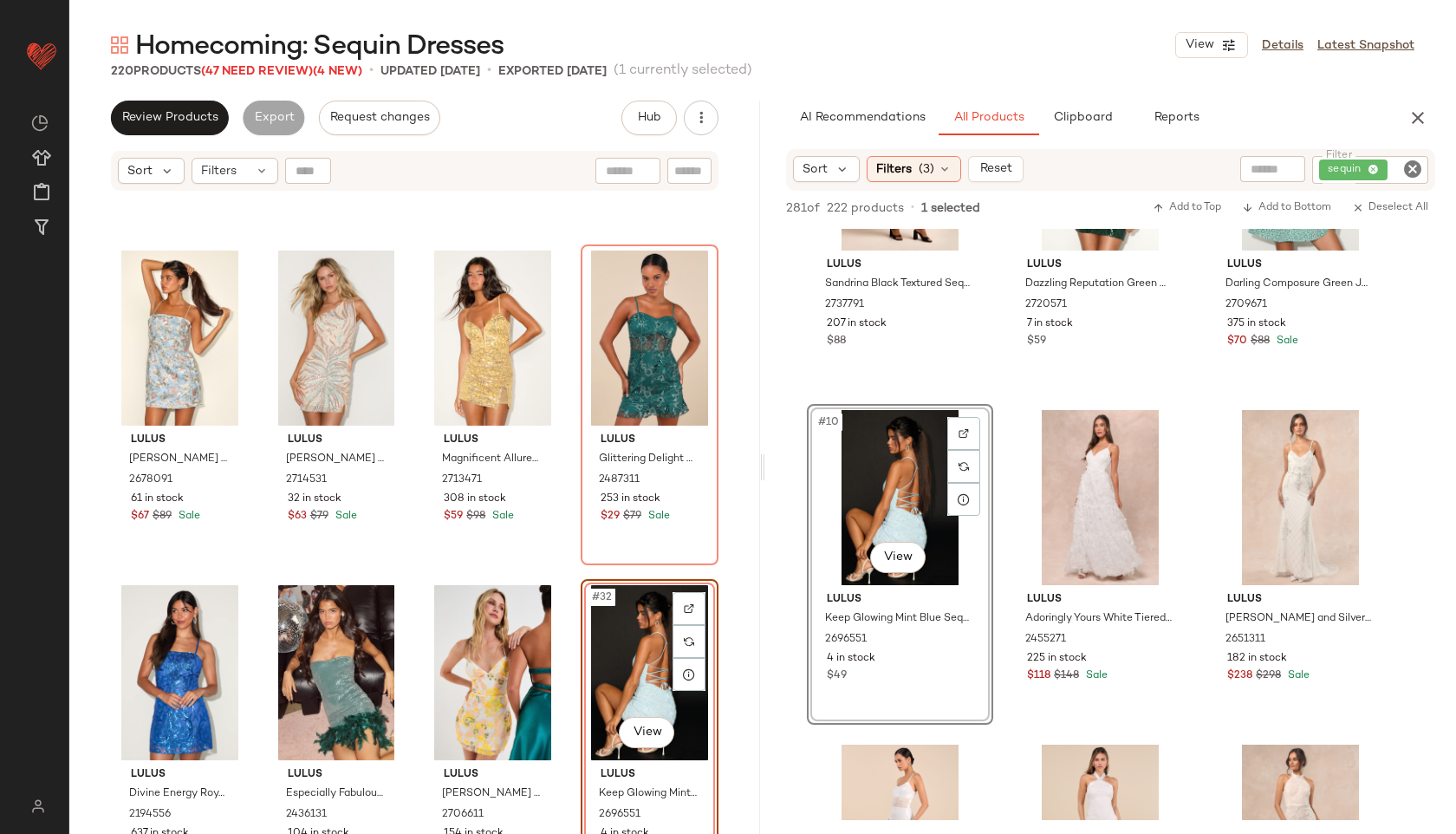
click at [611, 631] on div "#32 View" at bounding box center [650, 673] width 126 height 175
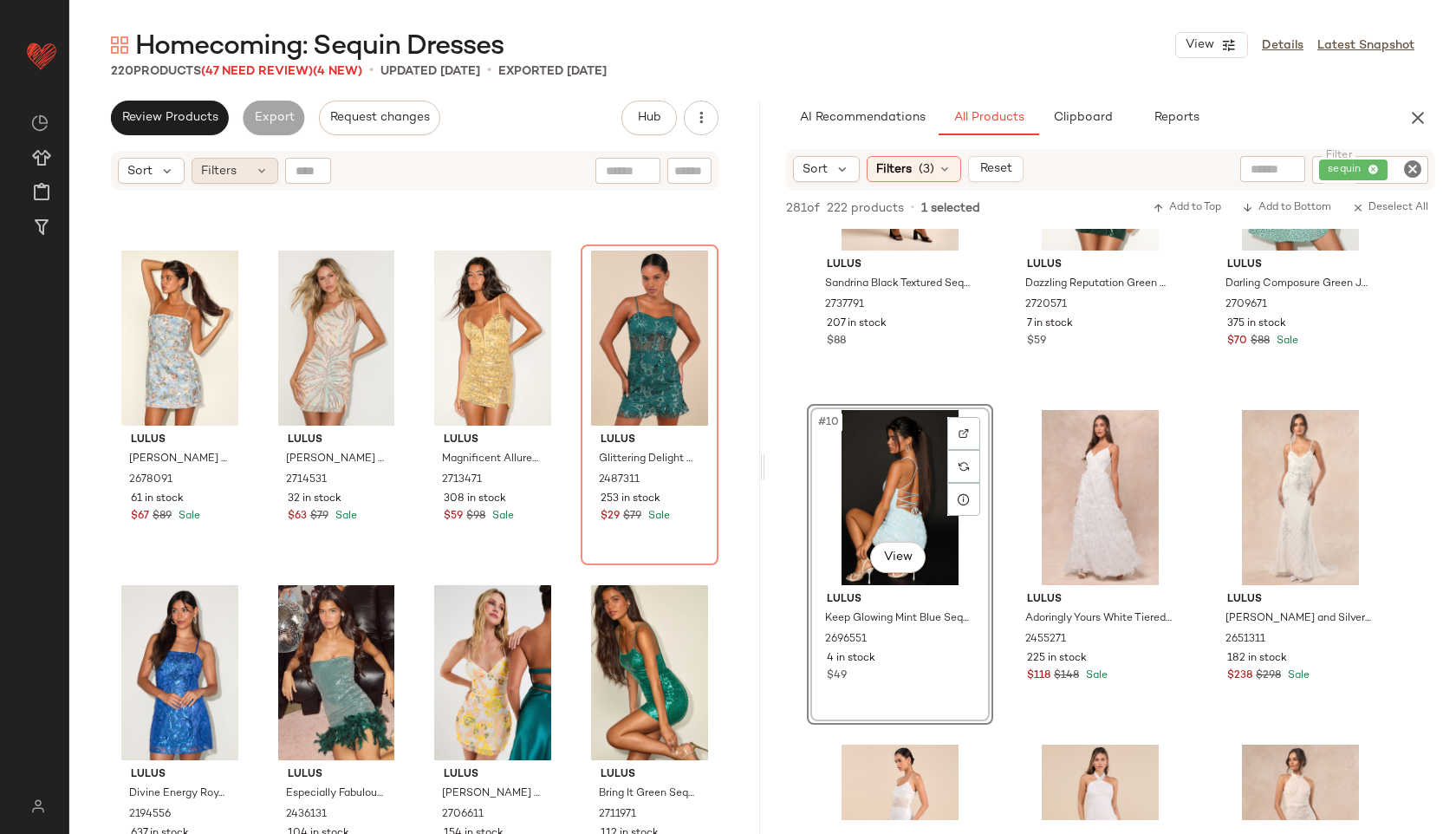
click at [250, 173] on div "Filters" at bounding box center [235, 170] width 87 height 26
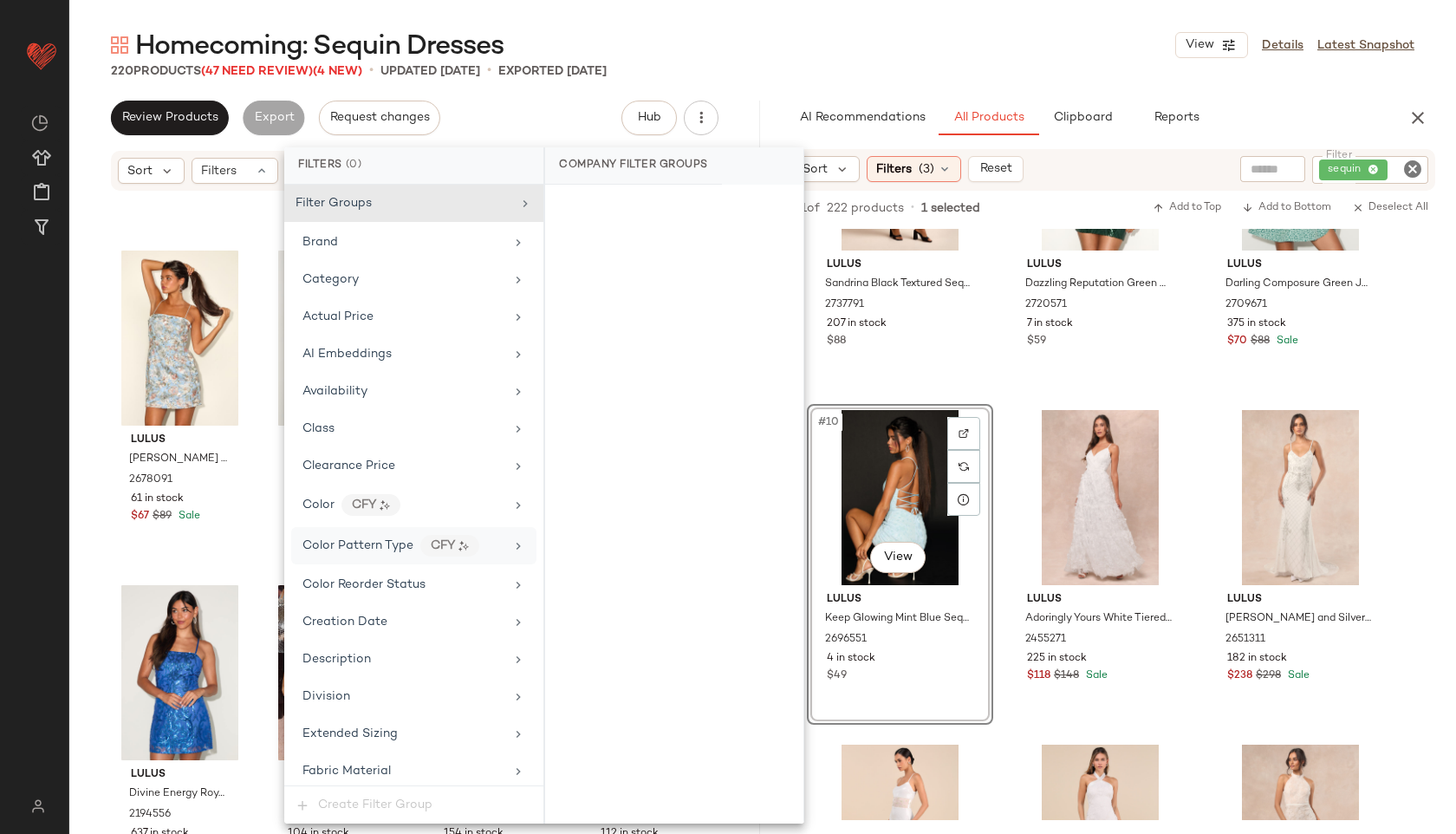
scroll to position [1139, 0]
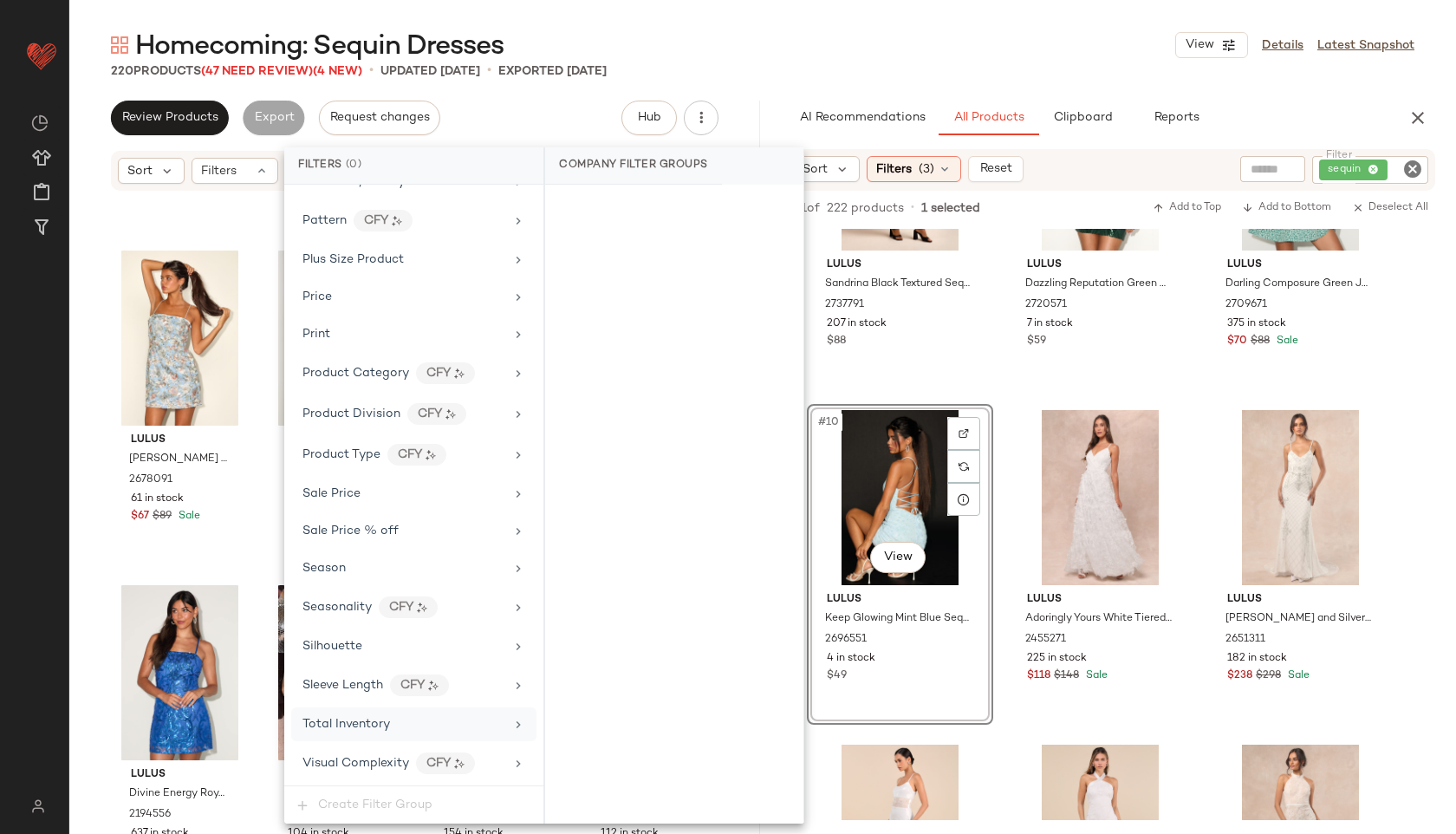
click at [344, 719] on span "Total Inventory" at bounding box center [346, 724] width 88 height 13
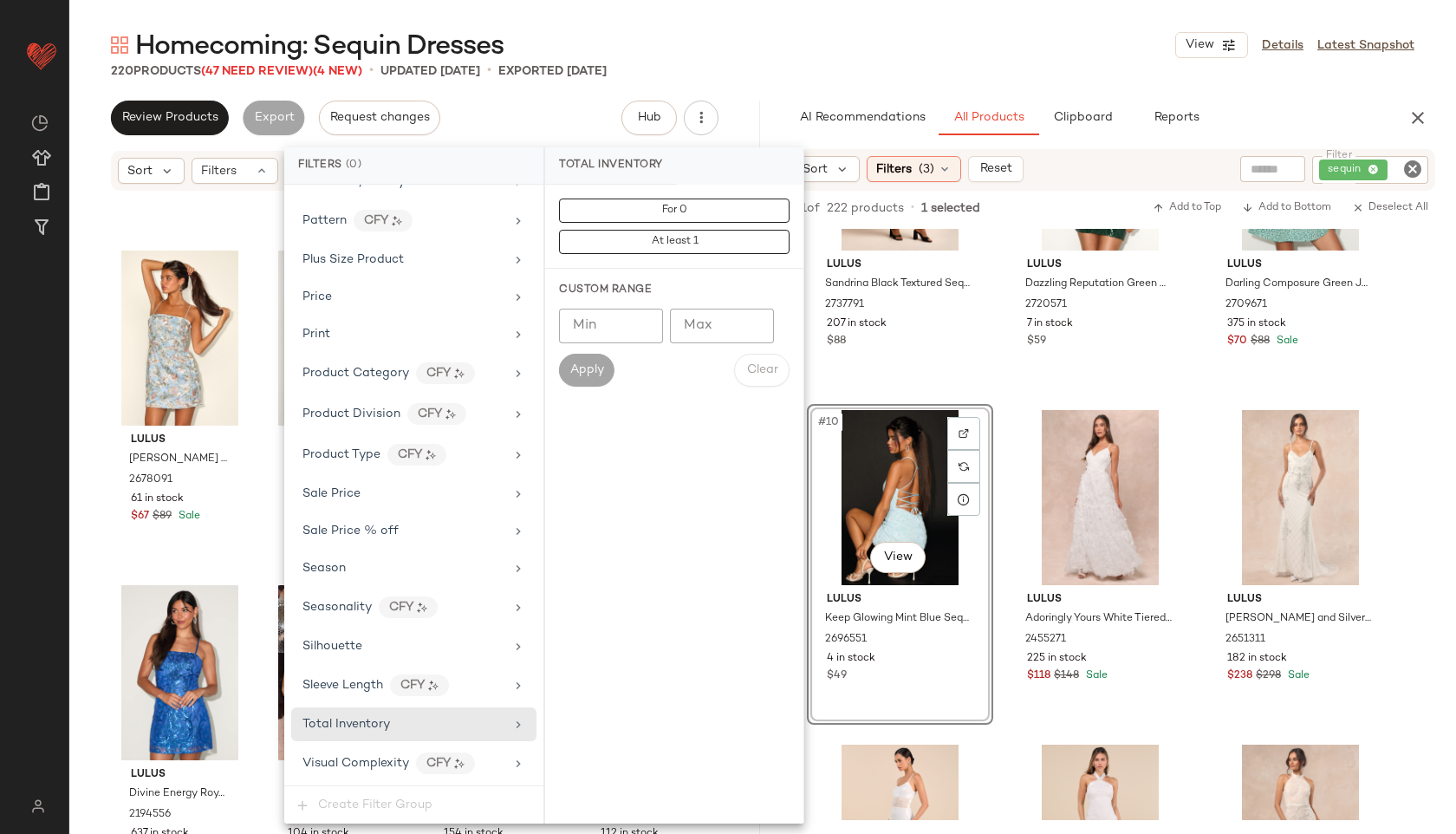
click at [717, 331] on input "Max" at bounding box center [721, 325] width 104 height 35
type input "**"
click at [604, 364] on button "Apply" at bounding box center [587, 370] width 56 height 33
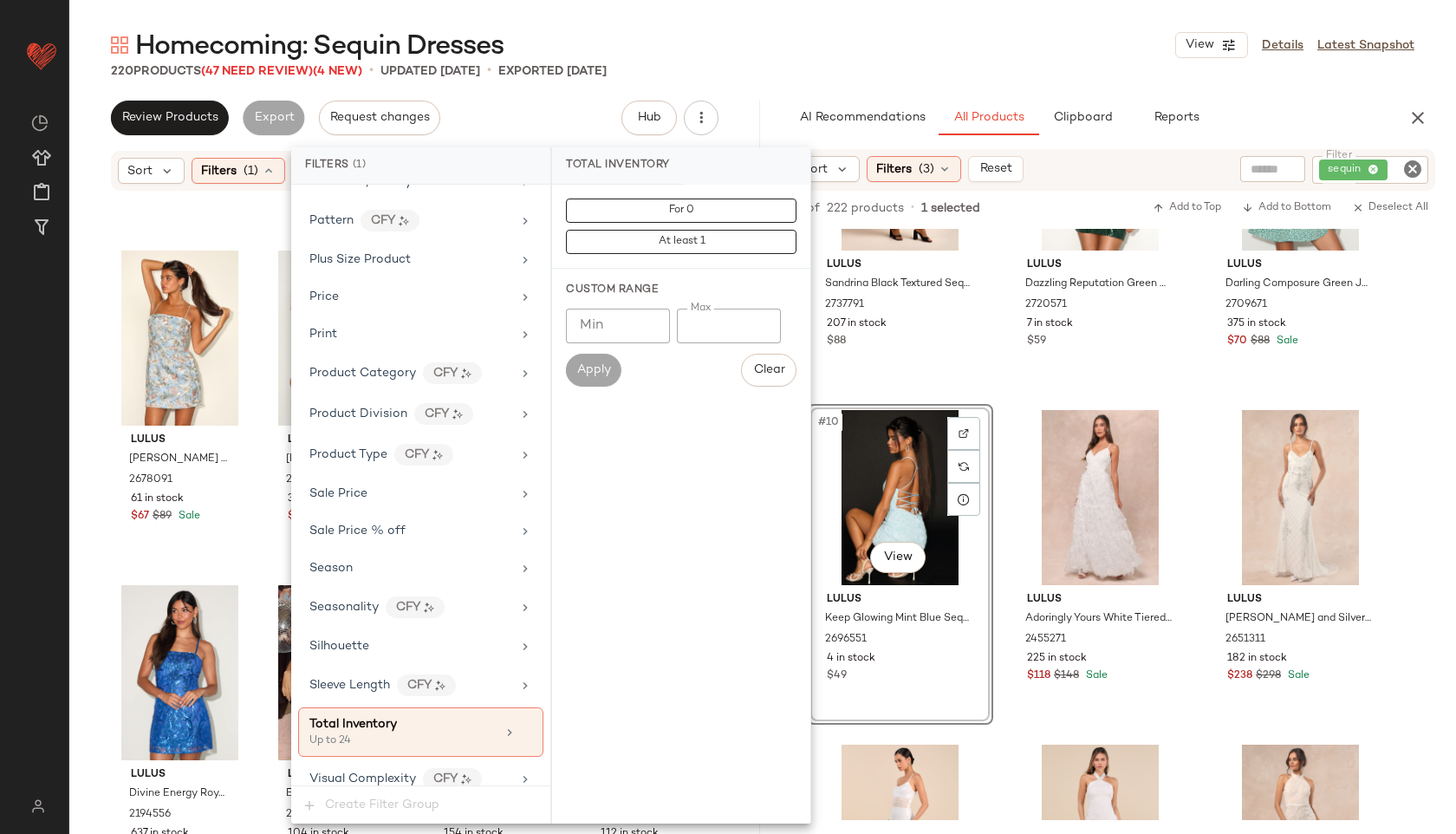
click at [775, 40] on div "Homecoming: Sequin Dresses View Details Latest Snapshot" at bounding box center [762, 44] width 1387 height 35
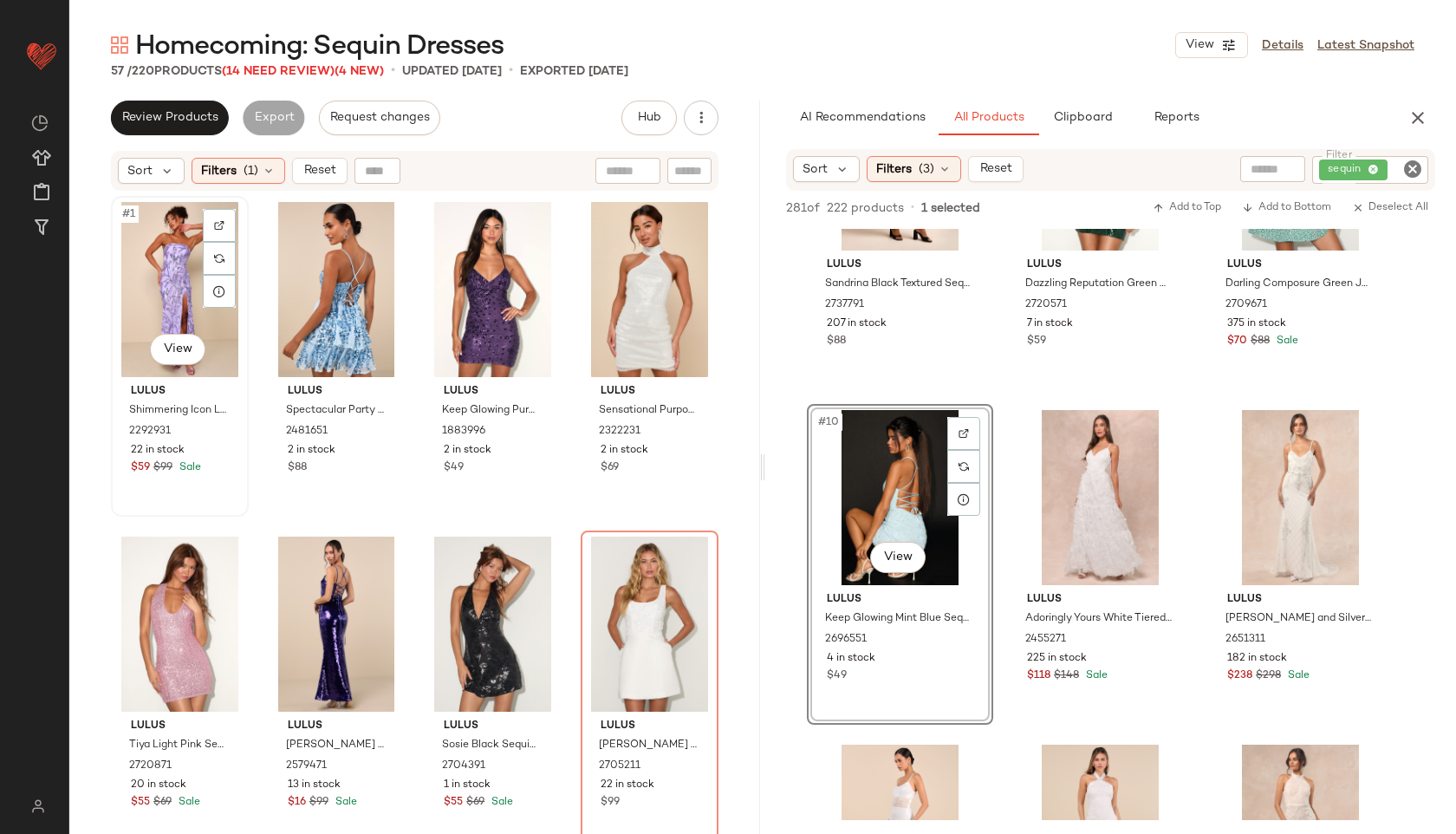
click at [147, 270] on div "#1 View" at bounding box center [180, 290] width 126 height 175
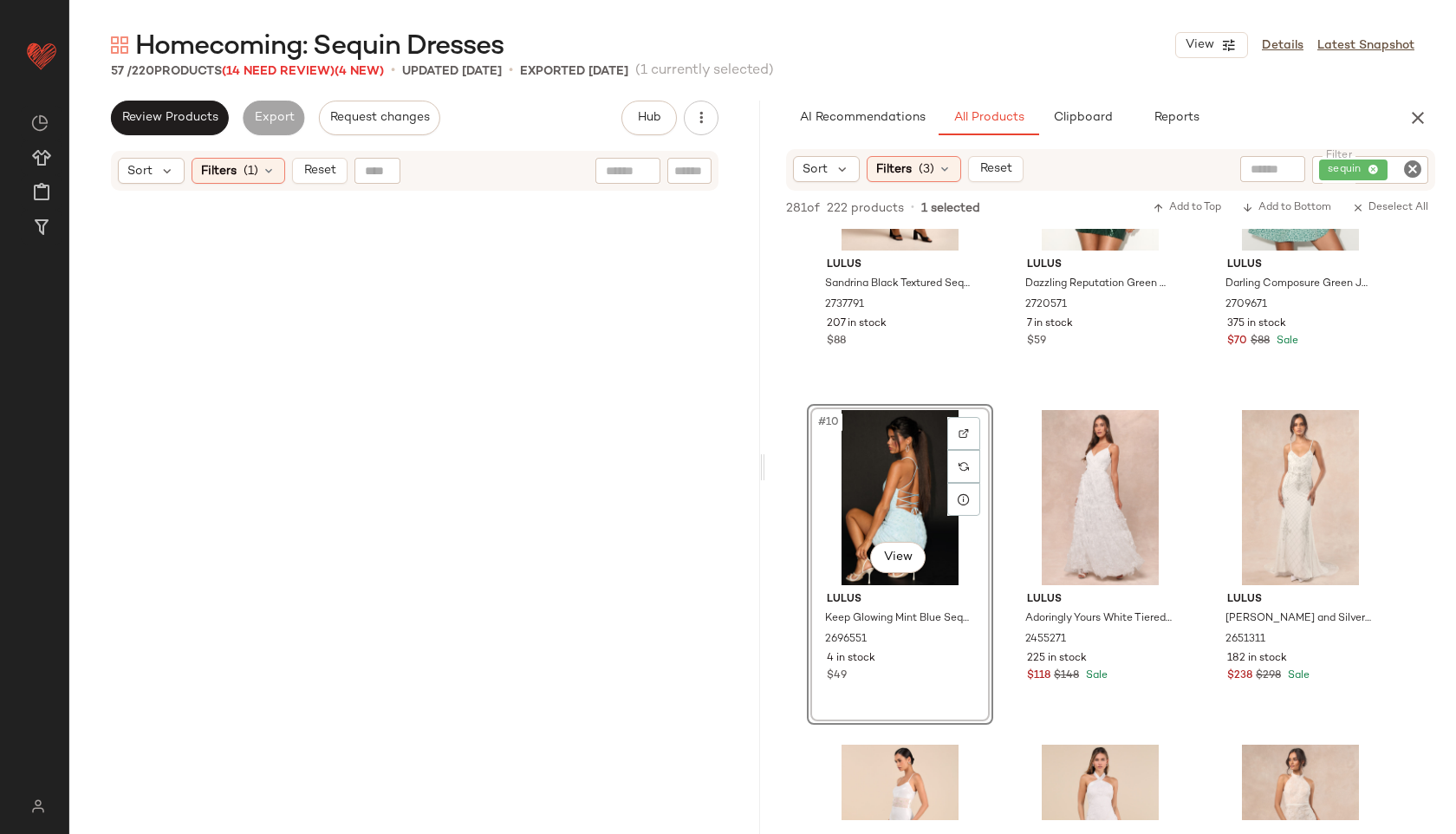
scroll to position [4338, 0]
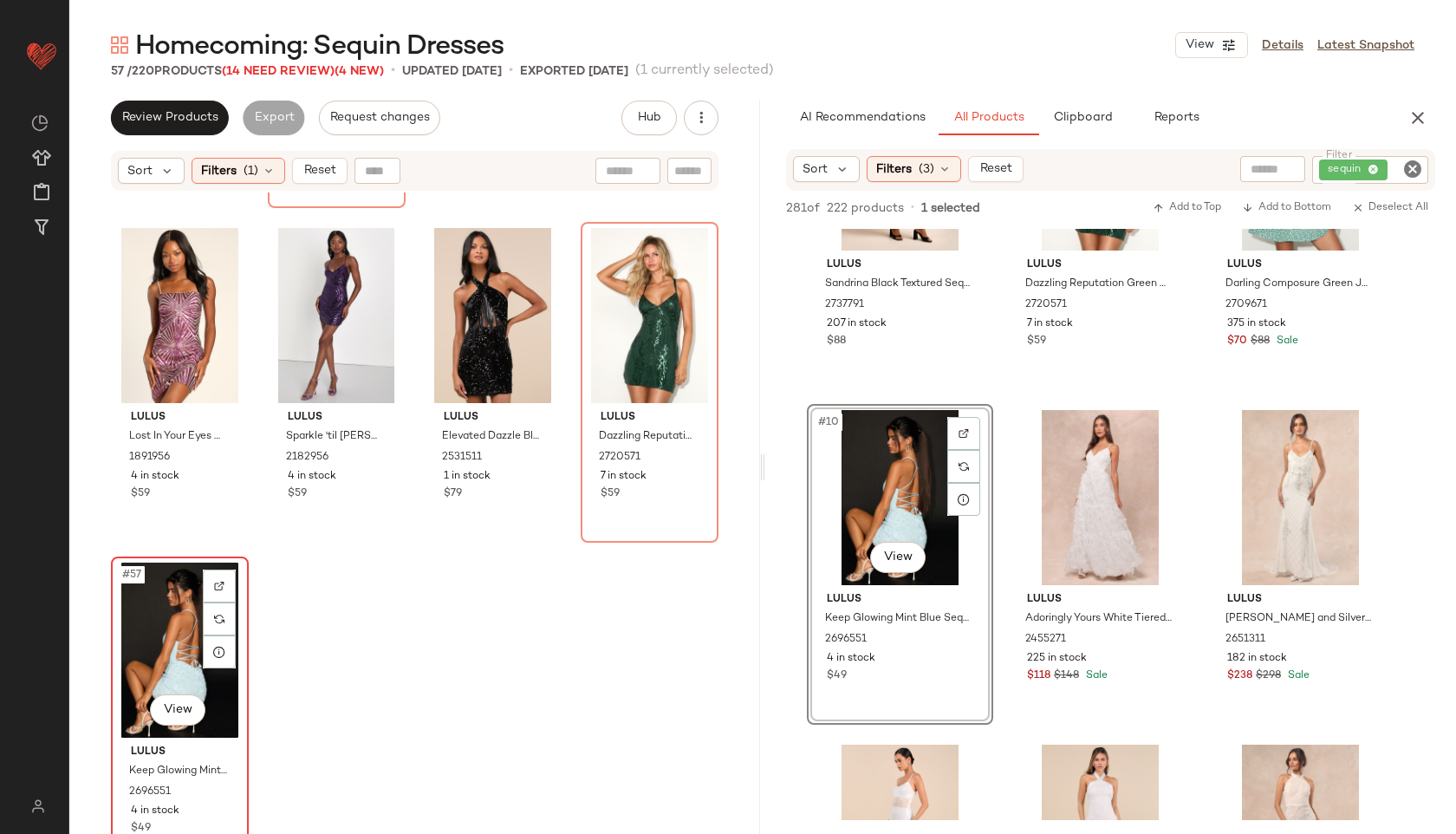
click at [160, 640] on div "#57 View" at bounding box center [180, 651] width 126 height 175
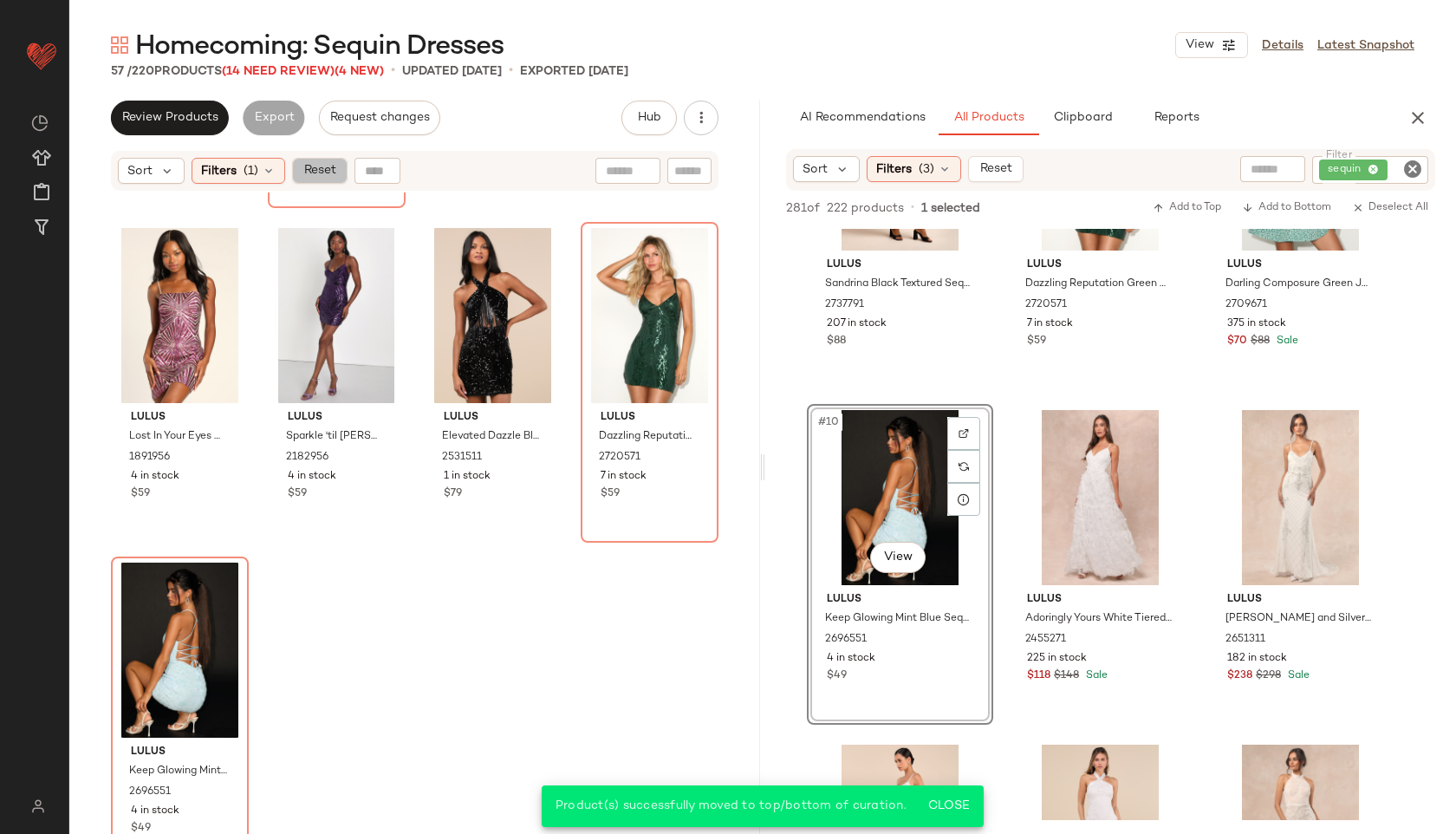
click at [308, 167] on span "Reset" at bounding box center [318, 171] width 33 height 14
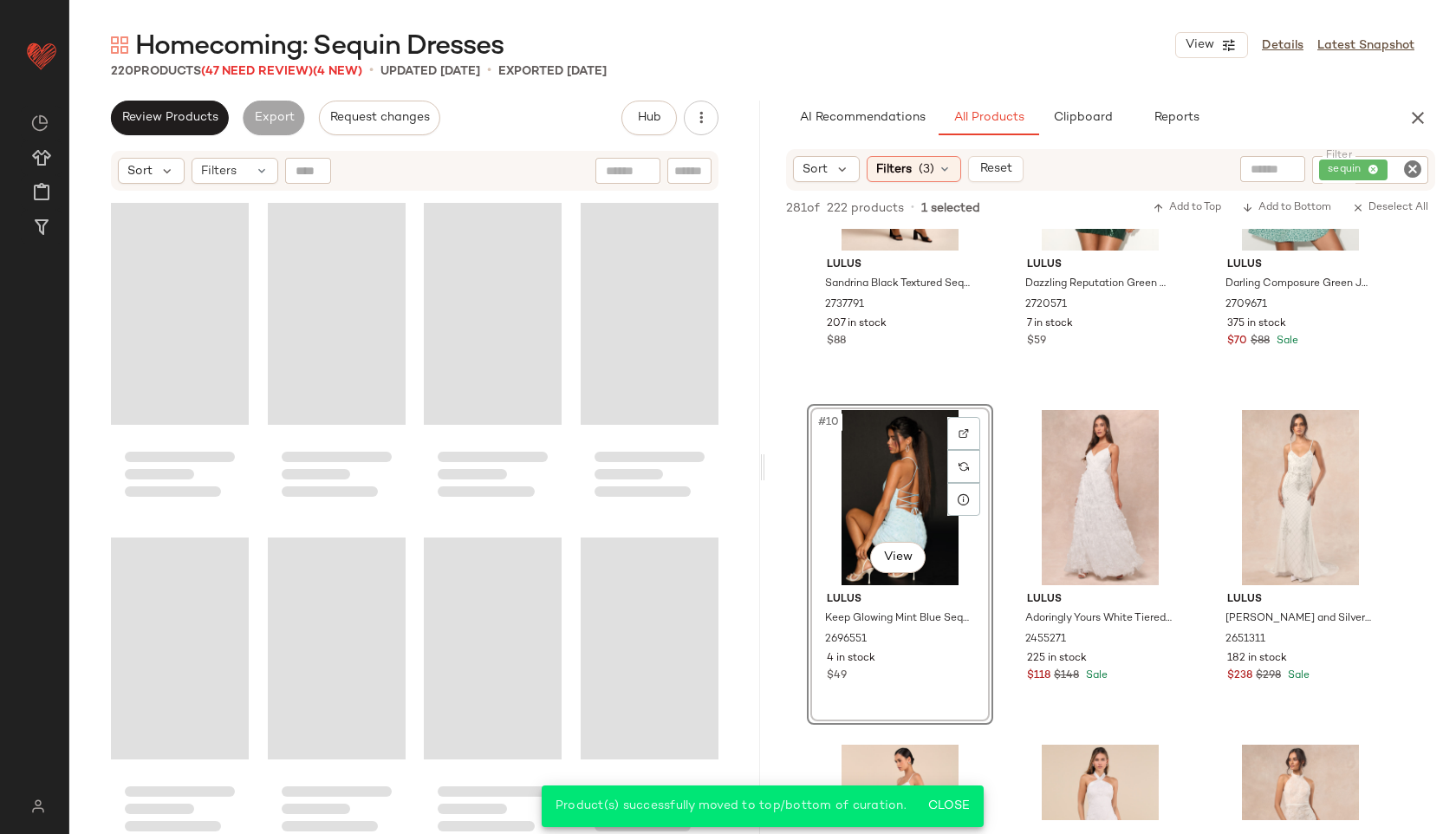
scroll to position [2677, 0]
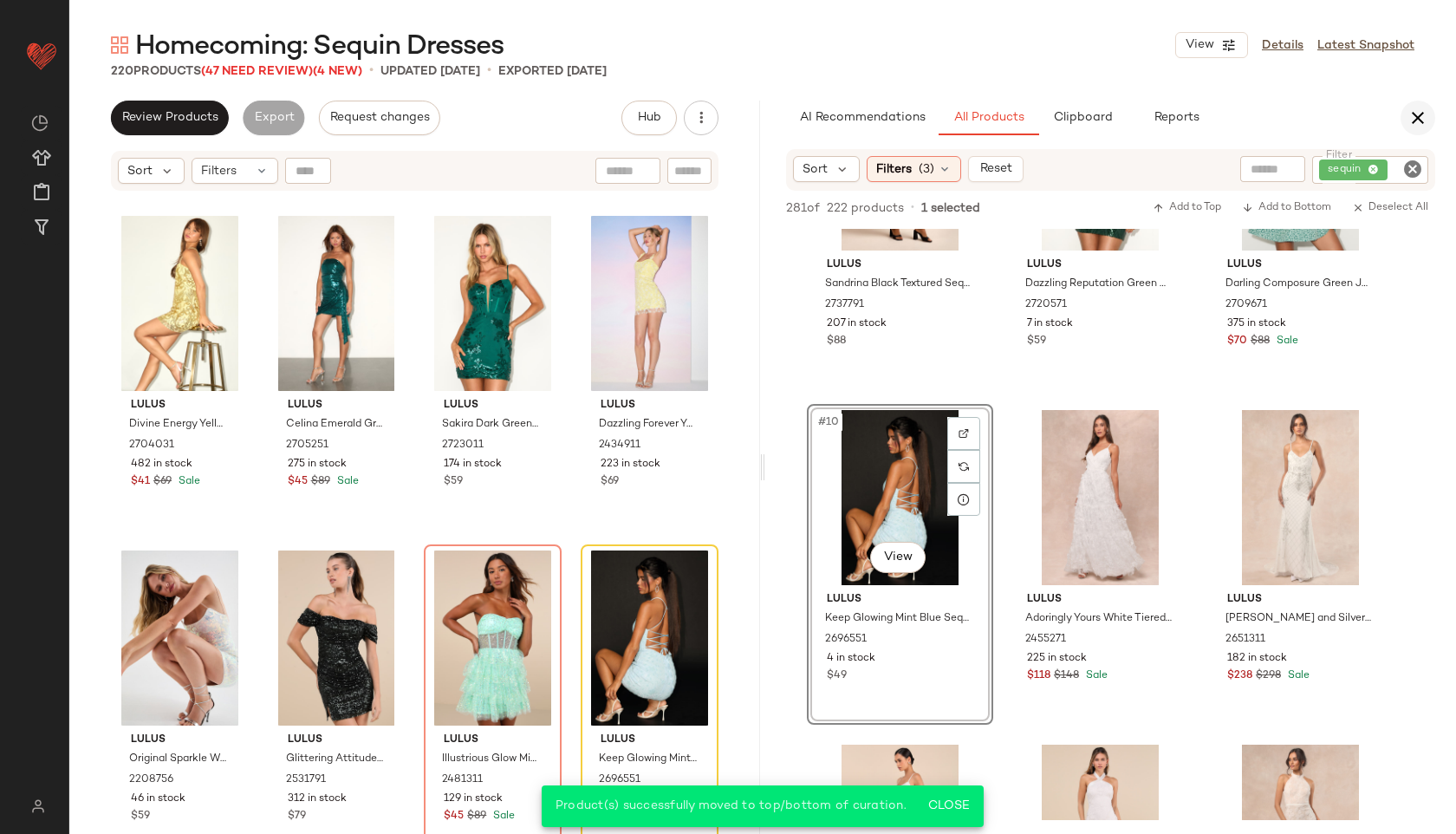
click at [1423, 113] on icon "button" at bounding box center [1417, 117] width 20 height 20
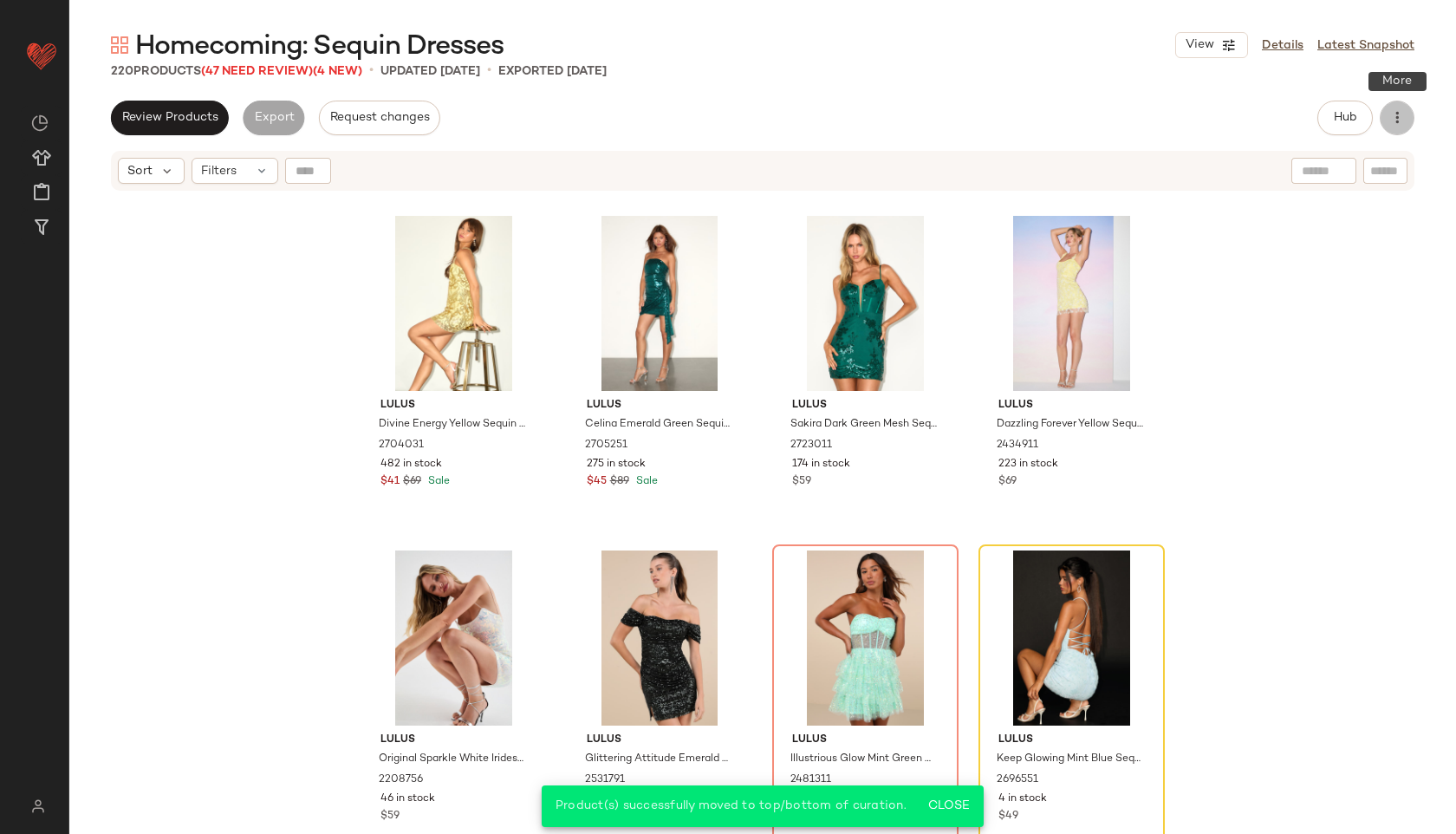
click at [1408, 118] on button "button" at bounding box center [1397, 117] width 35 height 35
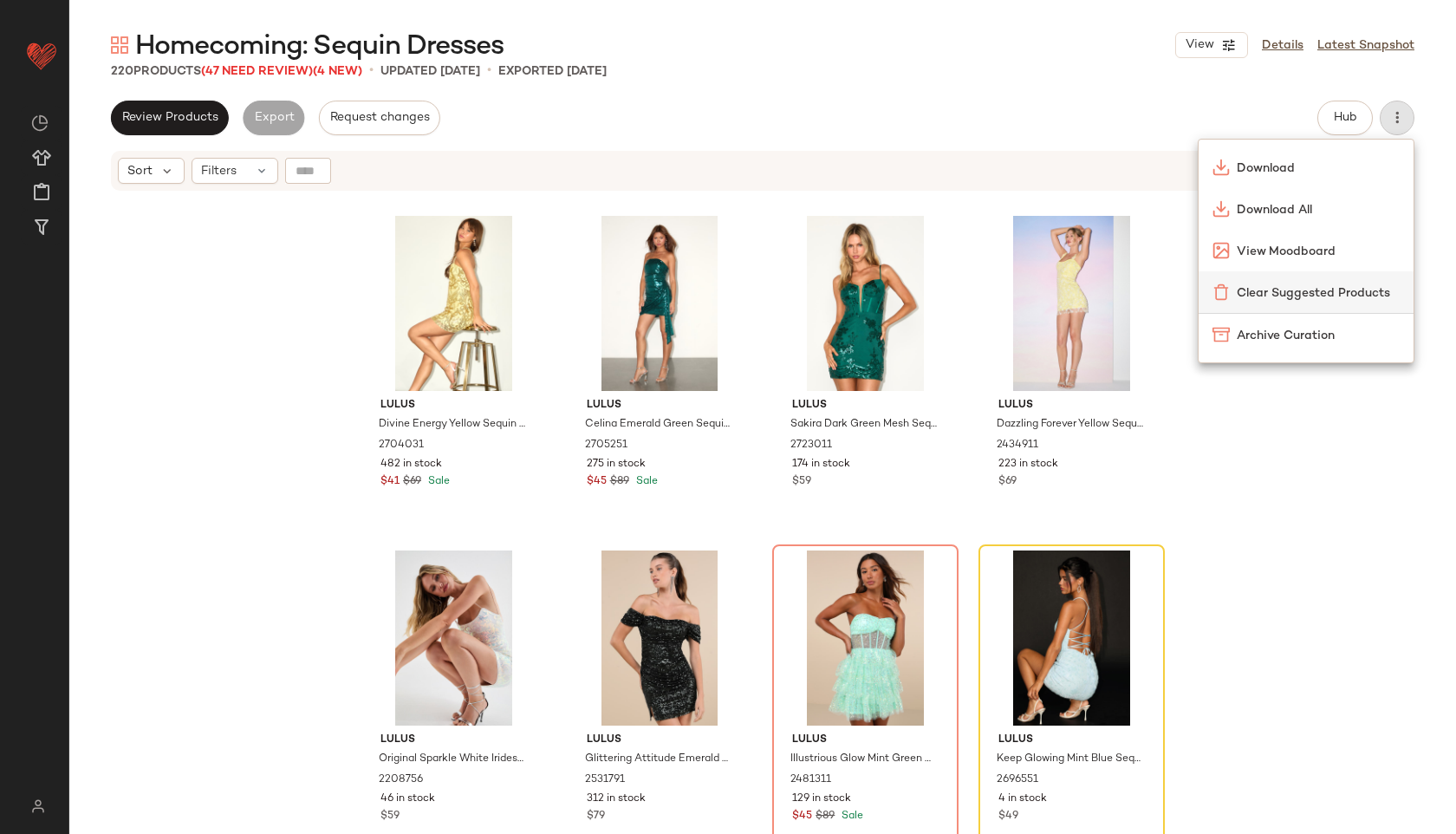
click at [1308, 292] on span "Clear Suggested Products" at bounding box center [1319, 293] width 163 height 19
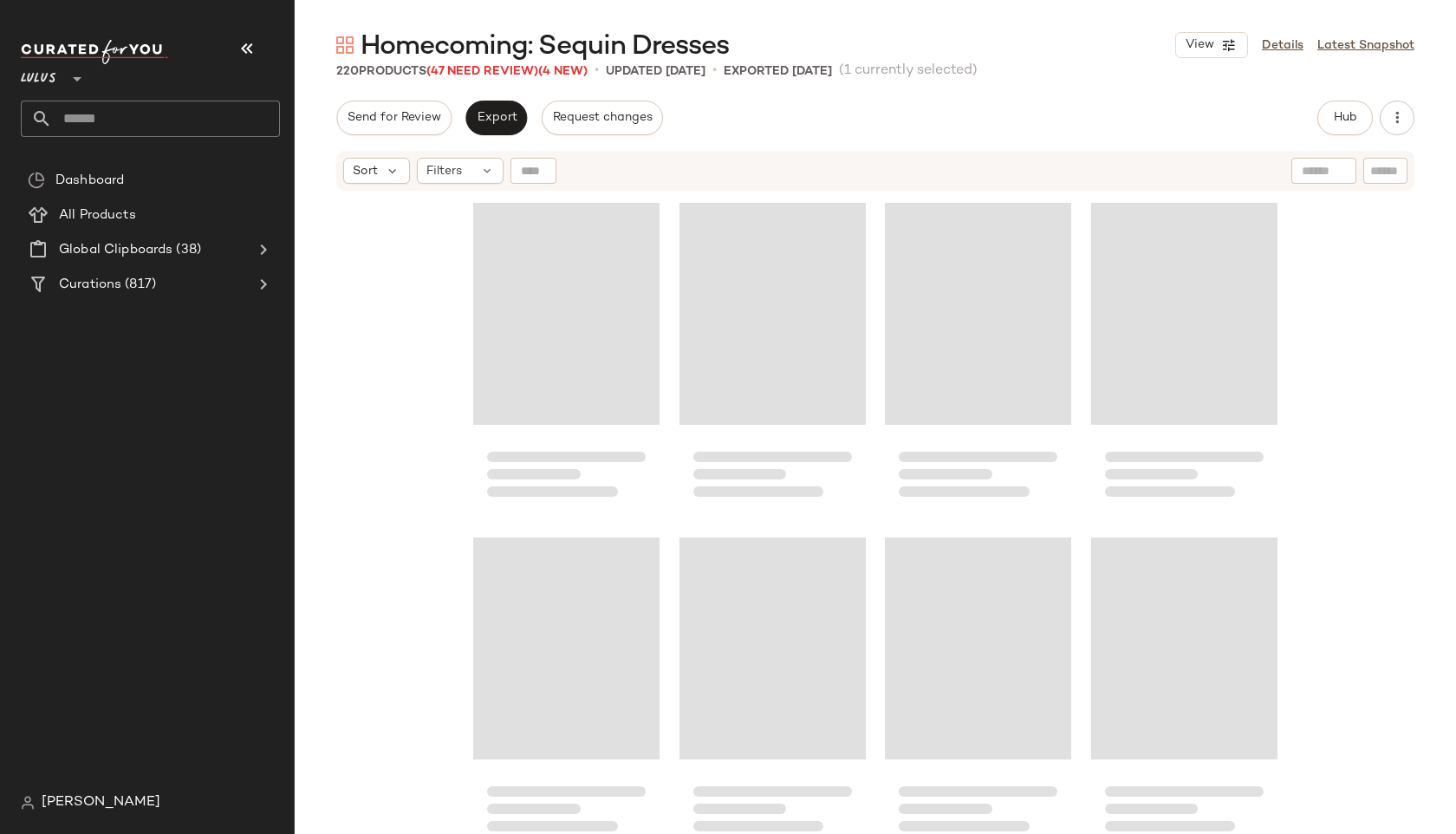
scroll to position [17720, 0]
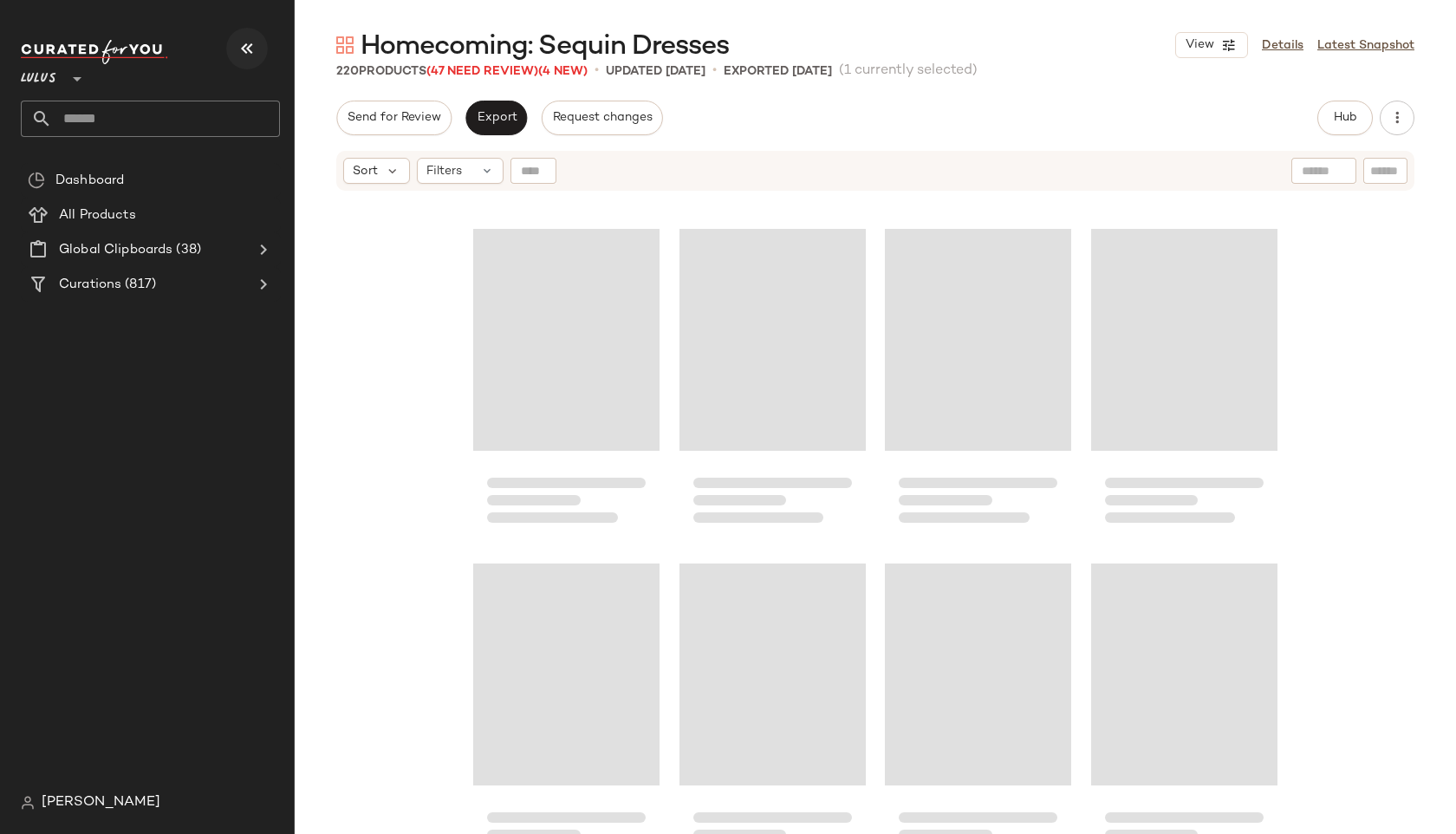
click at [235, 38] on button "button" at bounding box center [246, 48] width 42 height 42
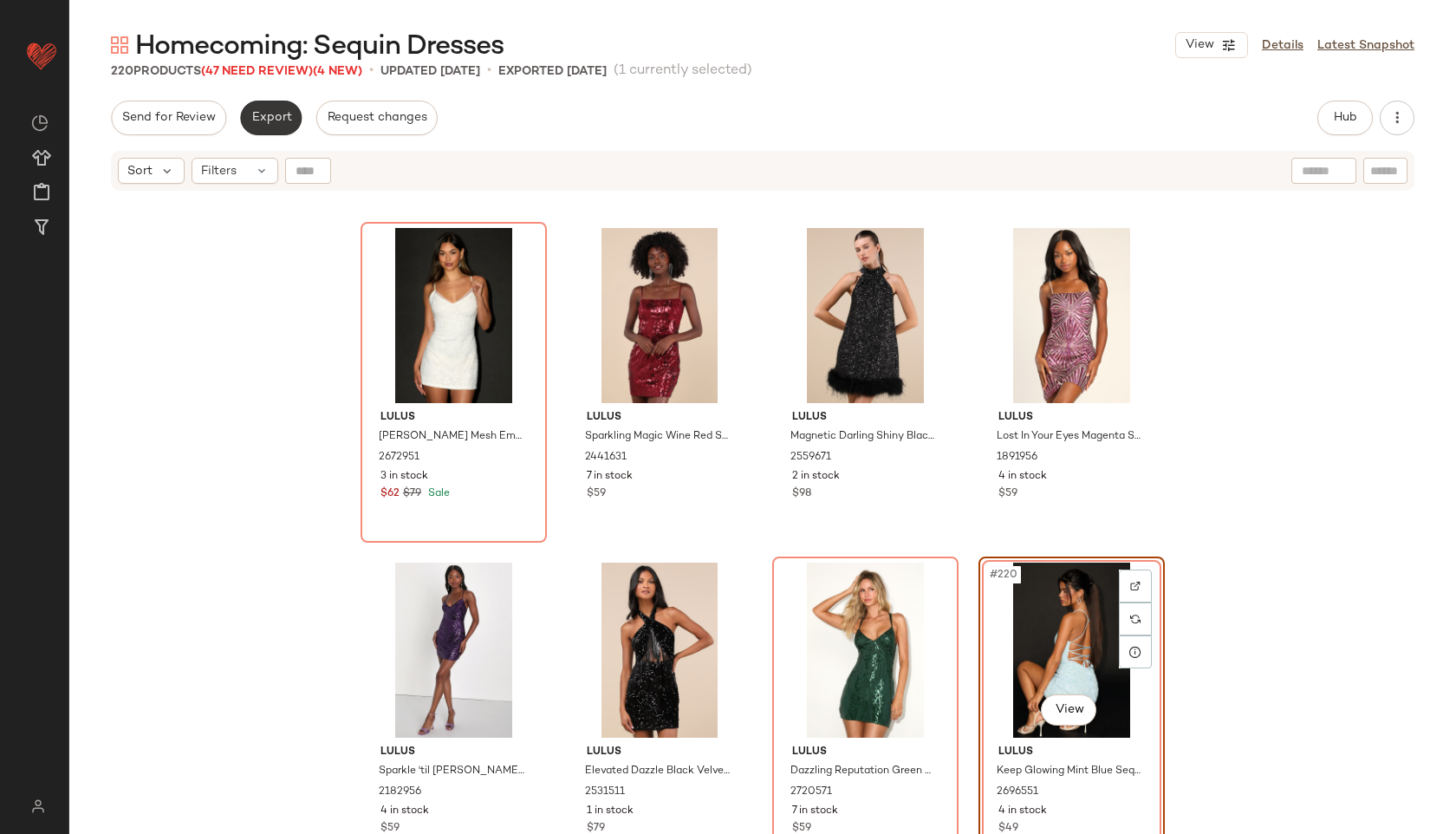
click at [259, 113] on span "Export" at bounding box center [271, 118] width 41 height 14
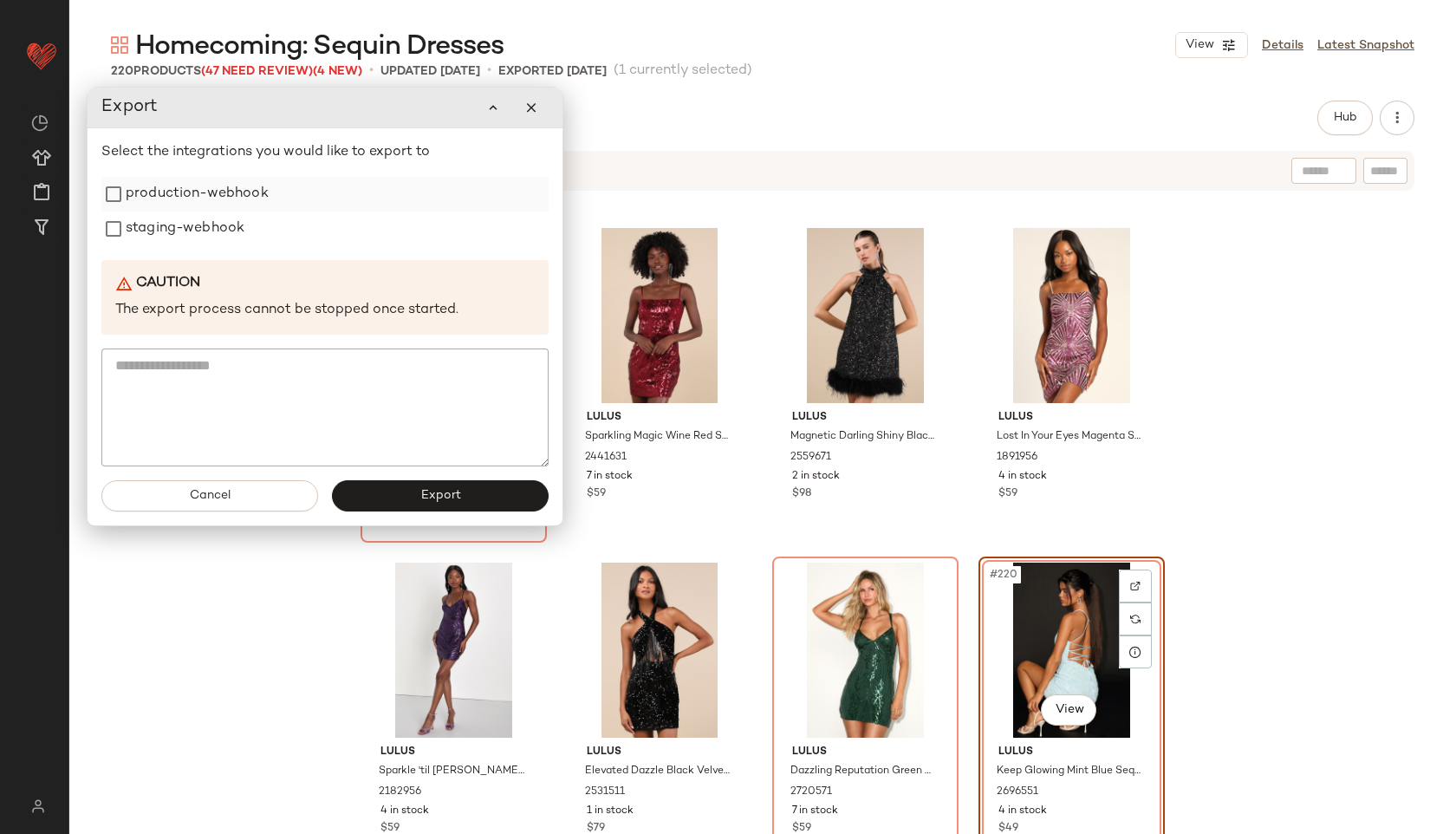
click at [213, 191] on label "production-webhook" at bounding box center [197, 193] width 143 height 35
click at [211, 230] on label "staging-webhook" at bounding box center [185, 229] width 119 height 35
click at [437, 483] on button "Export" at bounding box center [440, 495] width 216 height 31
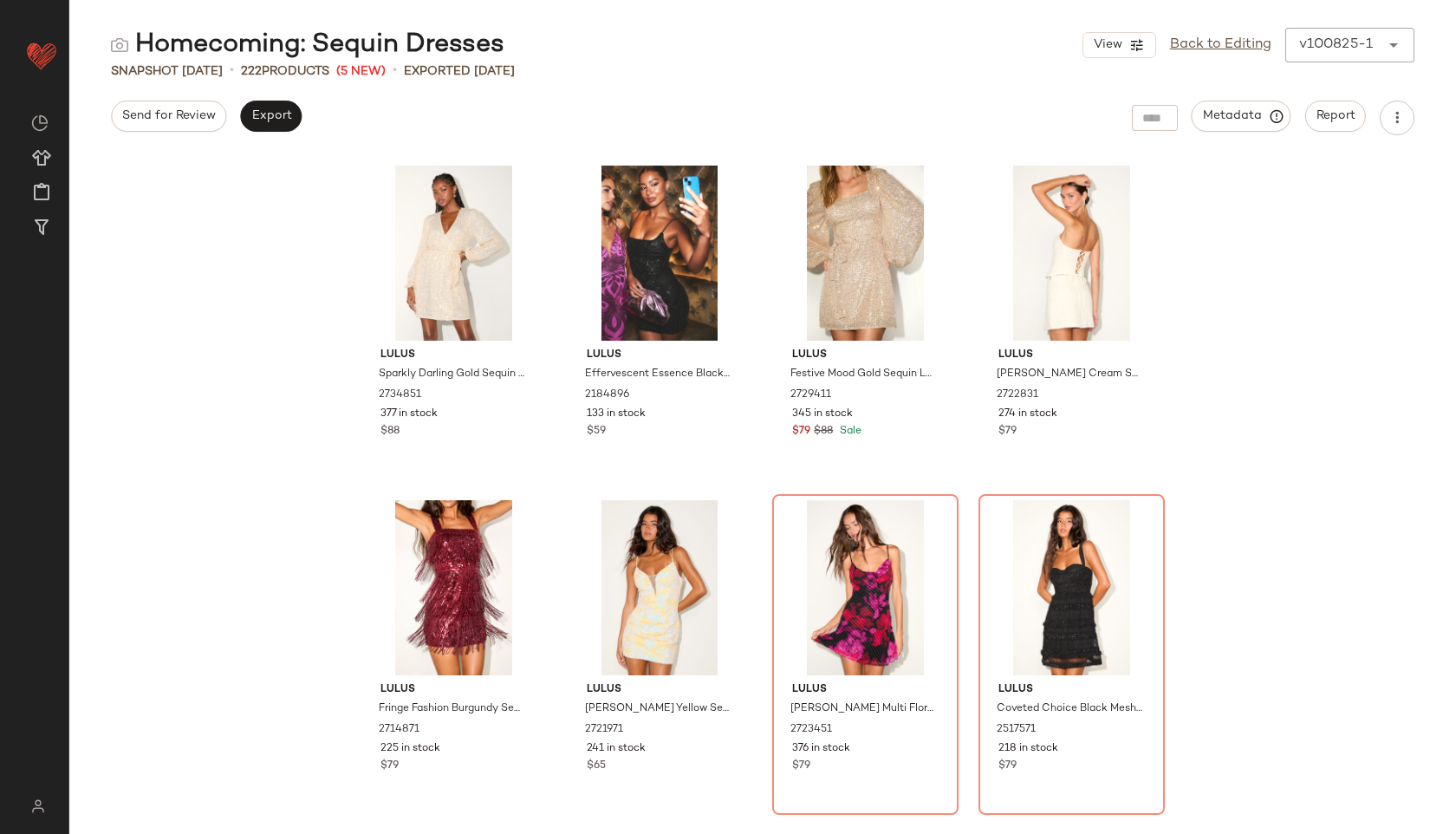
click at [1368, 50] on div "v100825-1 ******" at bounding box center [1332, 44] width 95 height 35
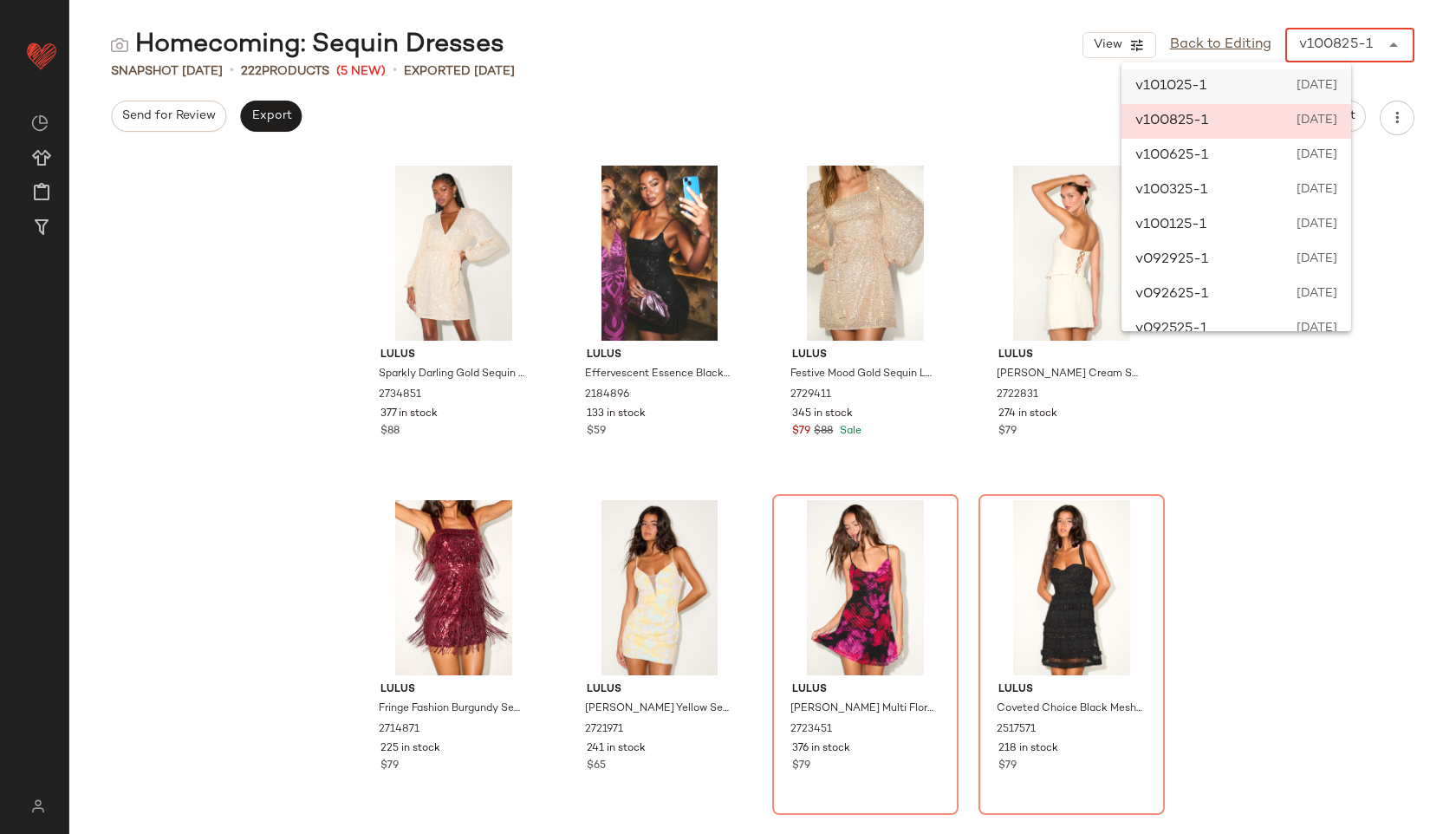
click at [1324, 88] on span "[DATE]" at bounding box center [1315, 86] width 44 height 20
type input "******"
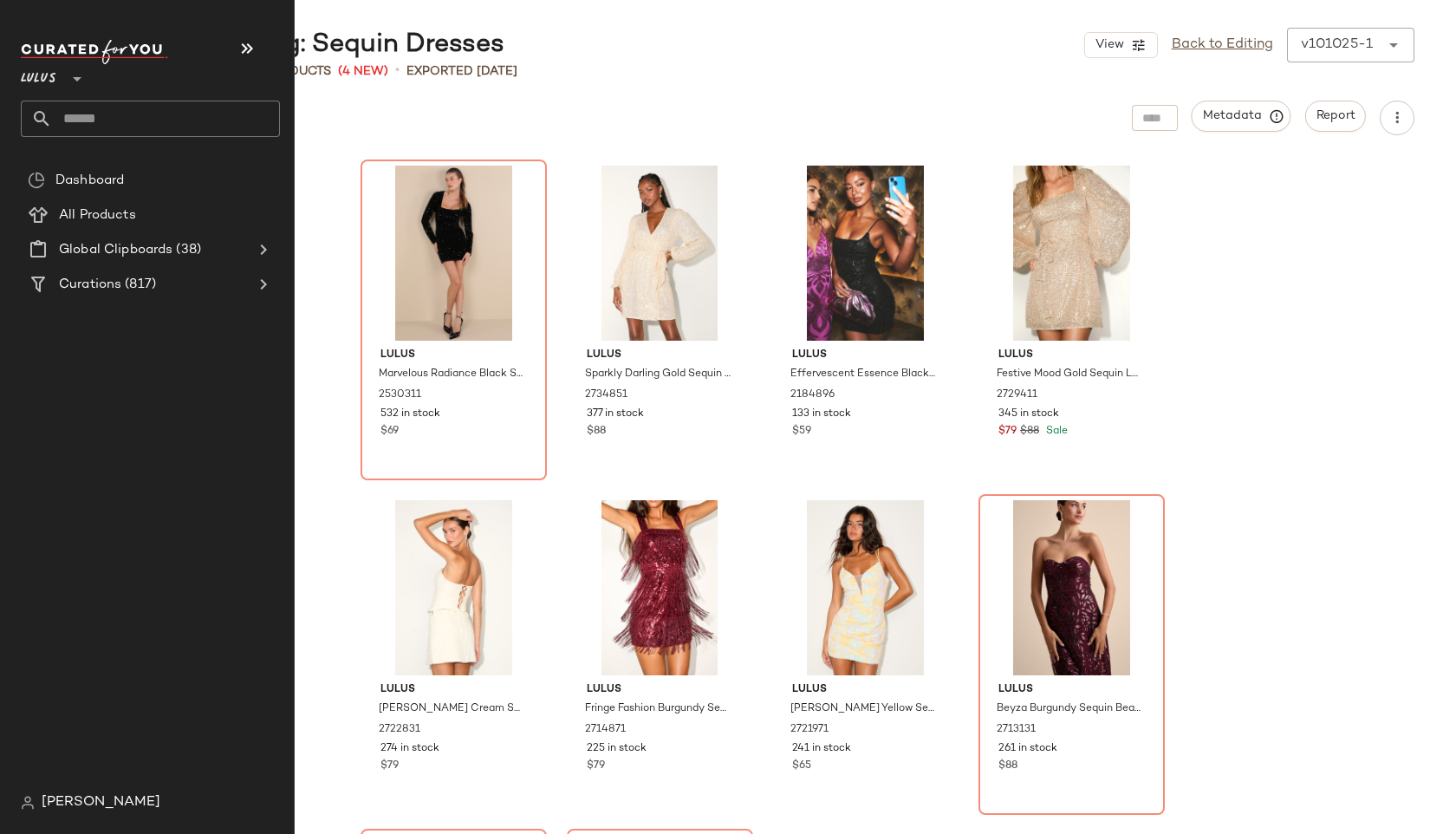
click at [93, 109] on input "text" at bounding box center [166, 118] width 228 height 36
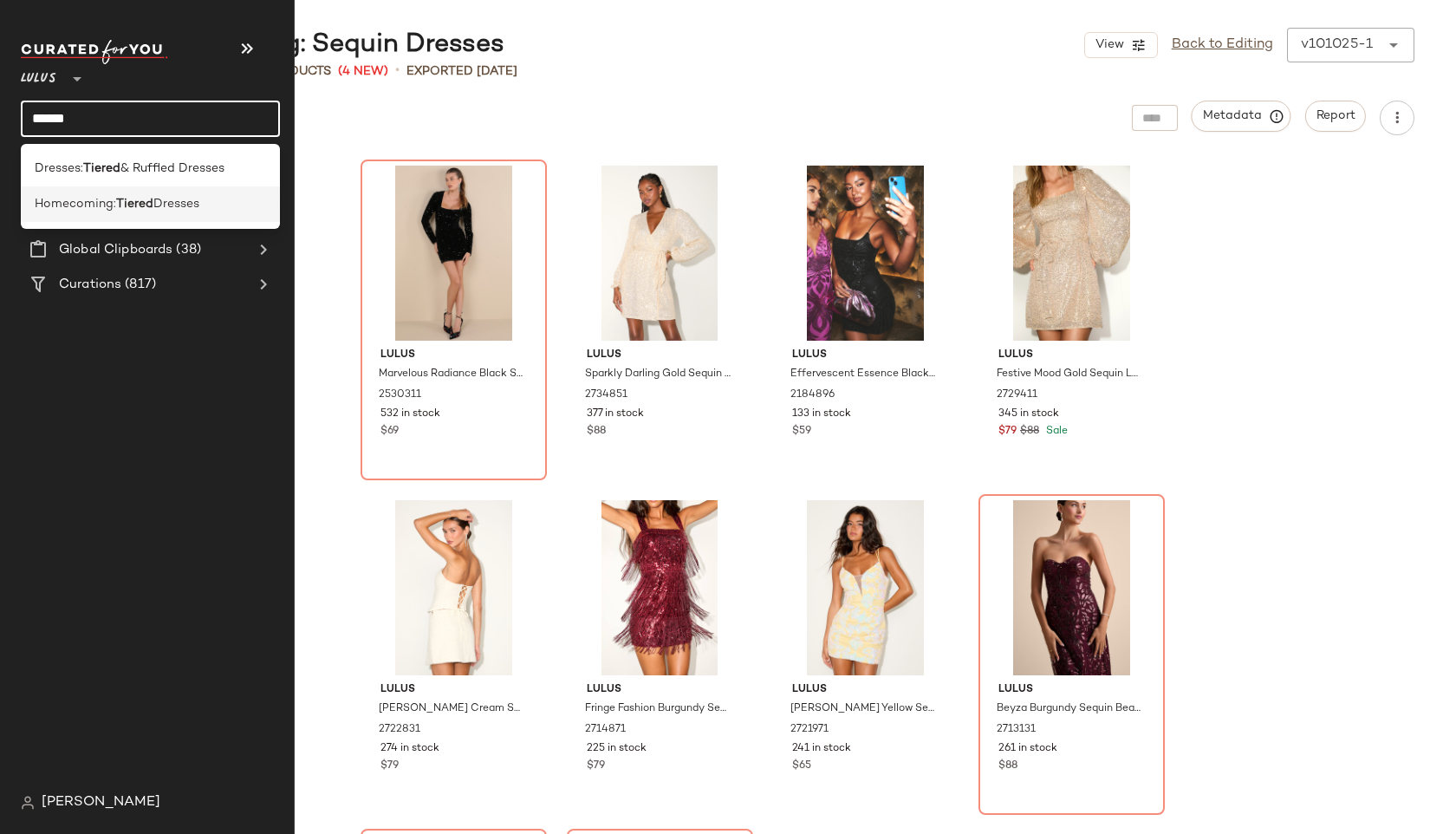
type input "******"
click at [105, 195] on span "Homecoming:" at bounding box center [75, 204] width 82 height 19
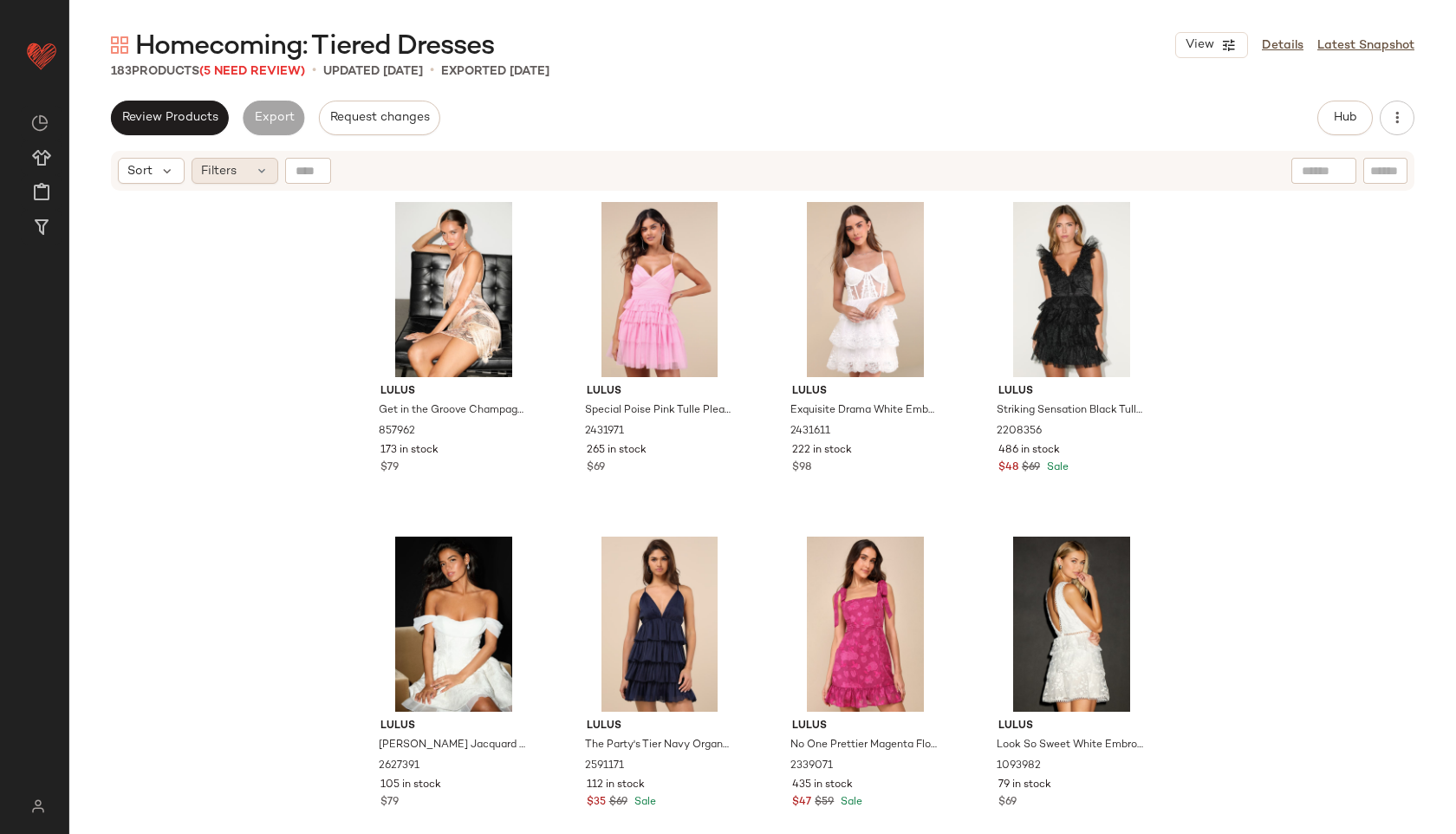
click at [234, 172] on span "Filters" at bounding box center [219, 171] width 35 height 19
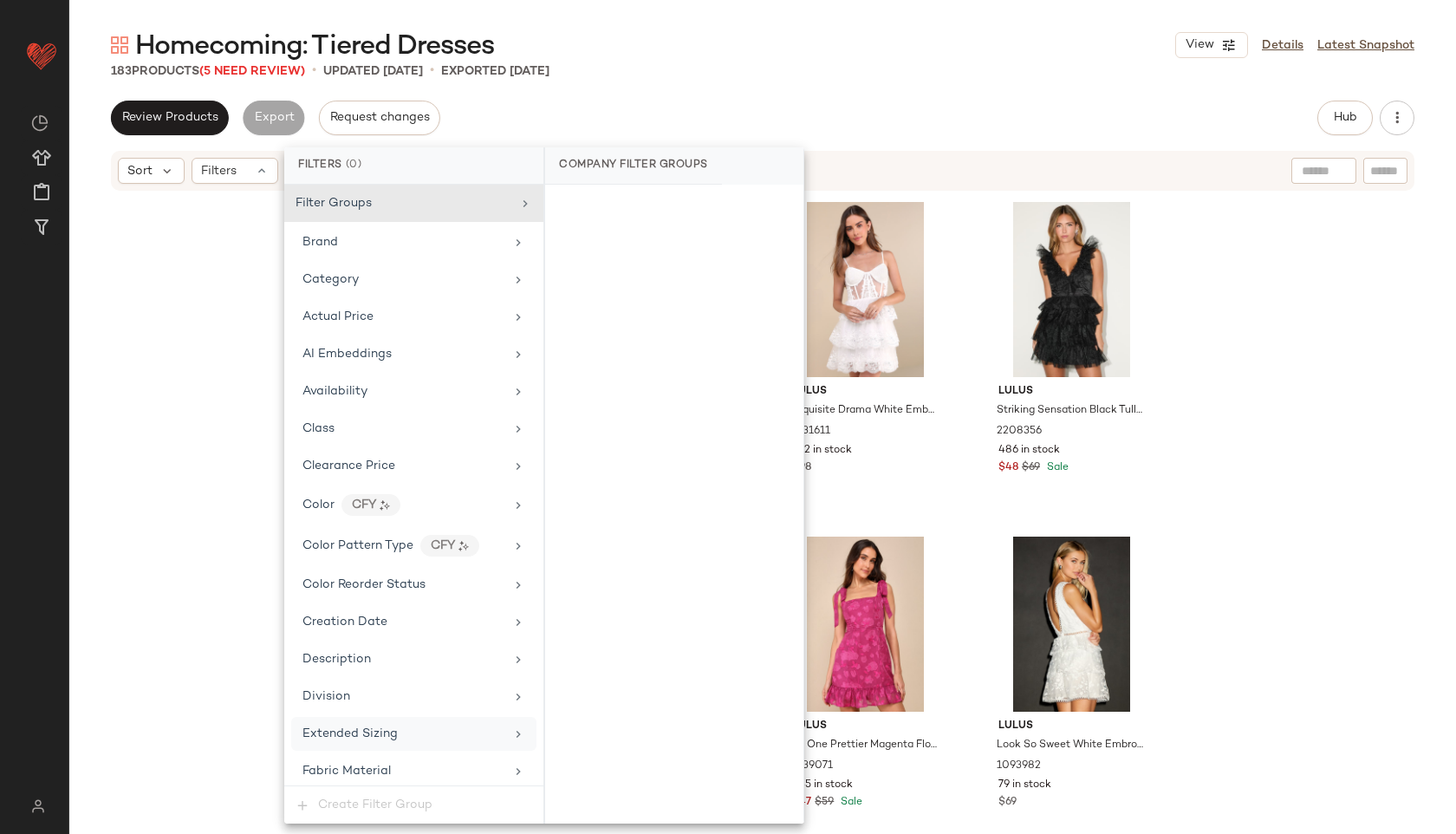
scroll to position [1139, 0]
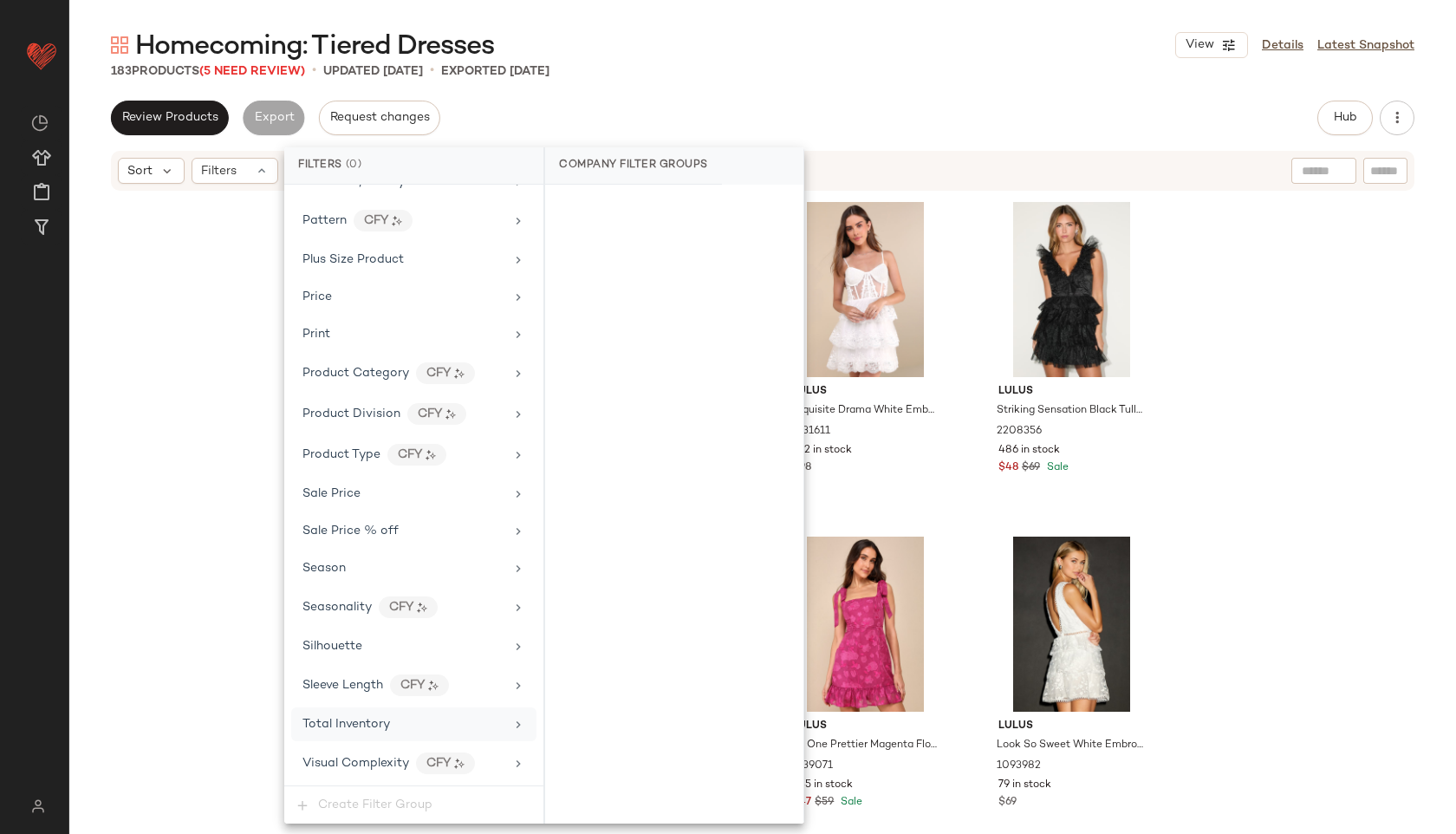
click at [399, 719] on div "Total Inventory" at bounding box center [403, 724] width 202 height 19
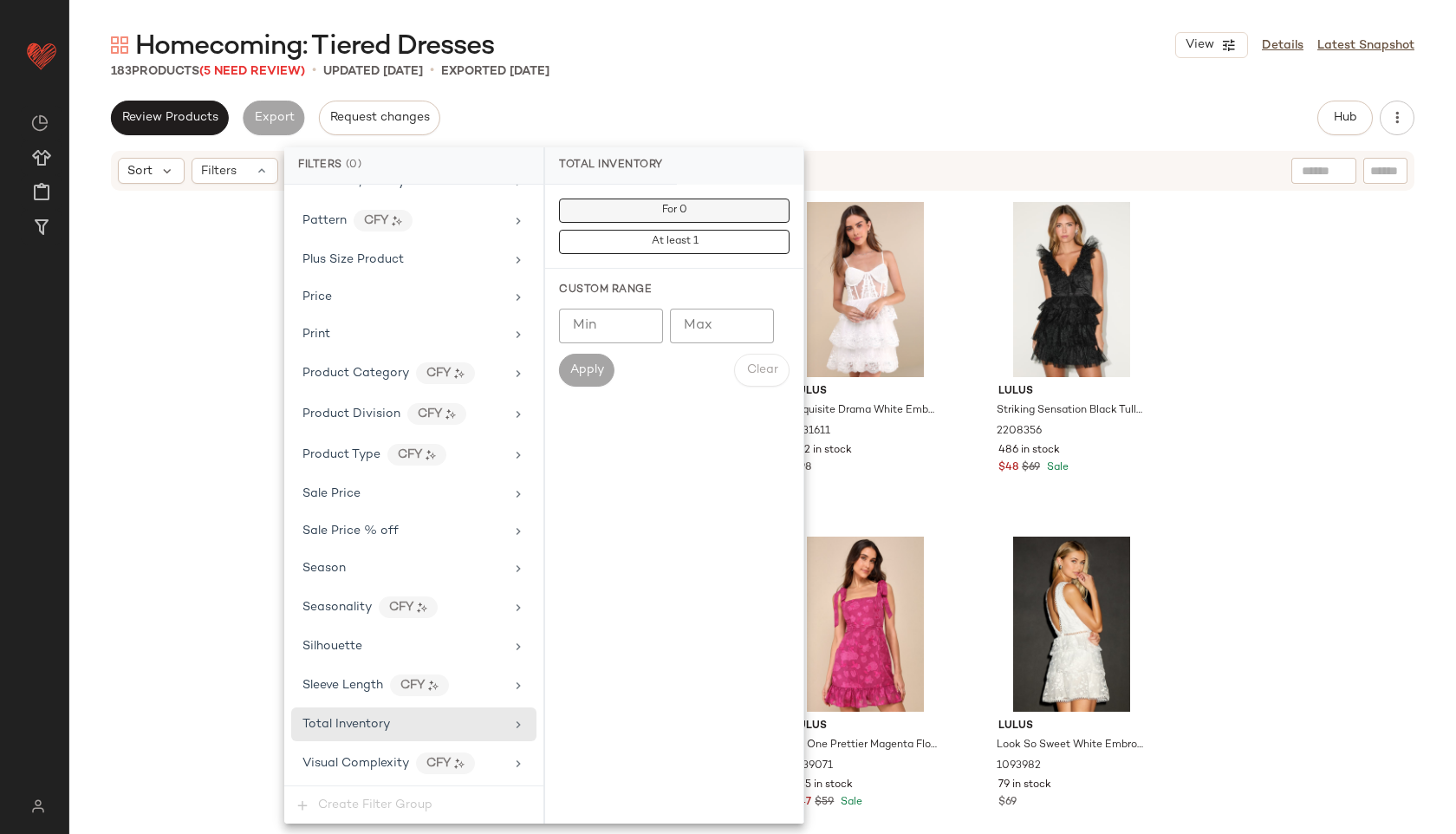
click at [692, 209] on button "For 0" at bounding box center [674, 210] width 230 height 24
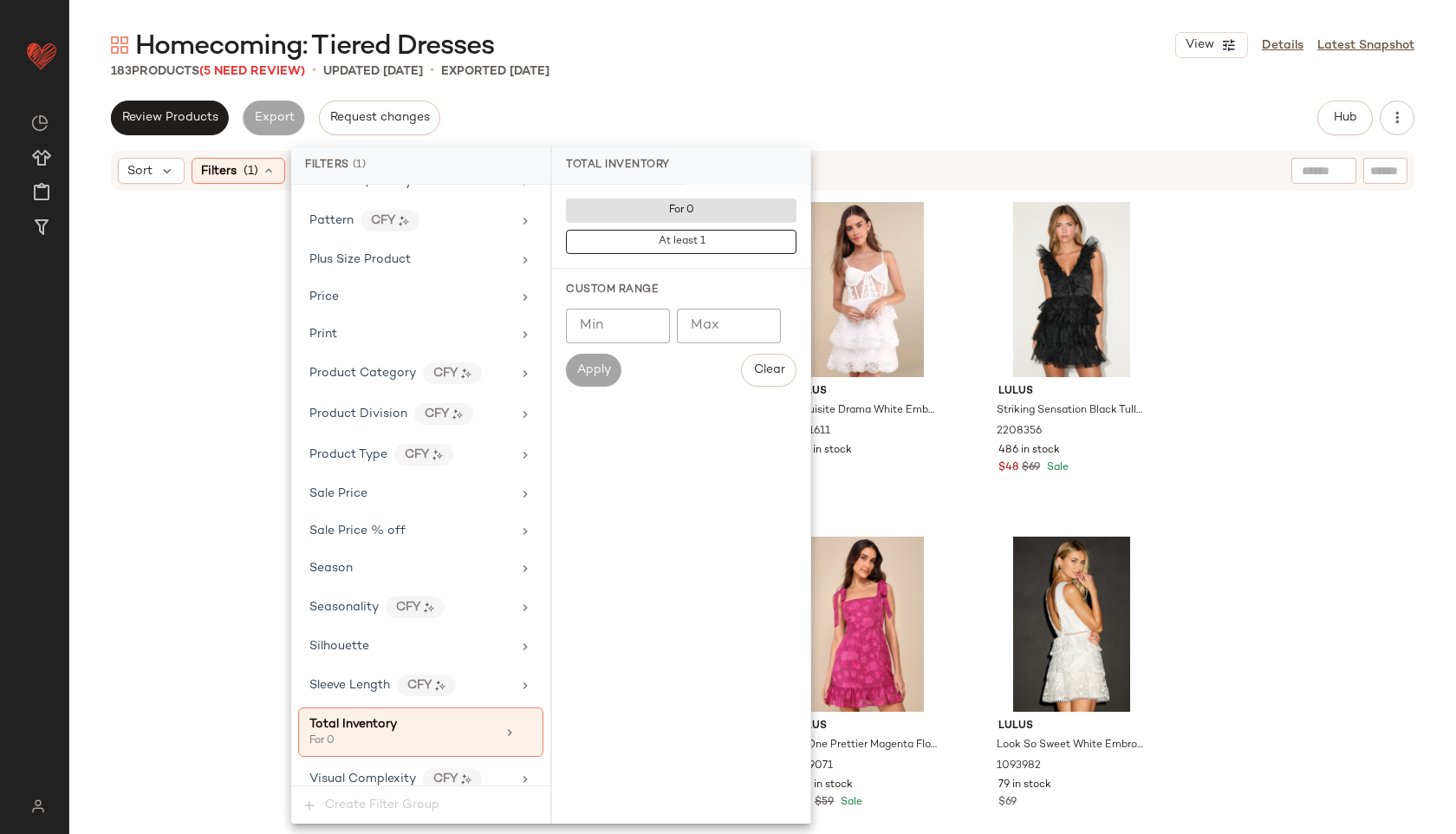
click at [779, 57] on div "Homecoming: Tiered Dresses View Details Latest Snapshot" at bounding box center [762, 44] width 1387 height 35
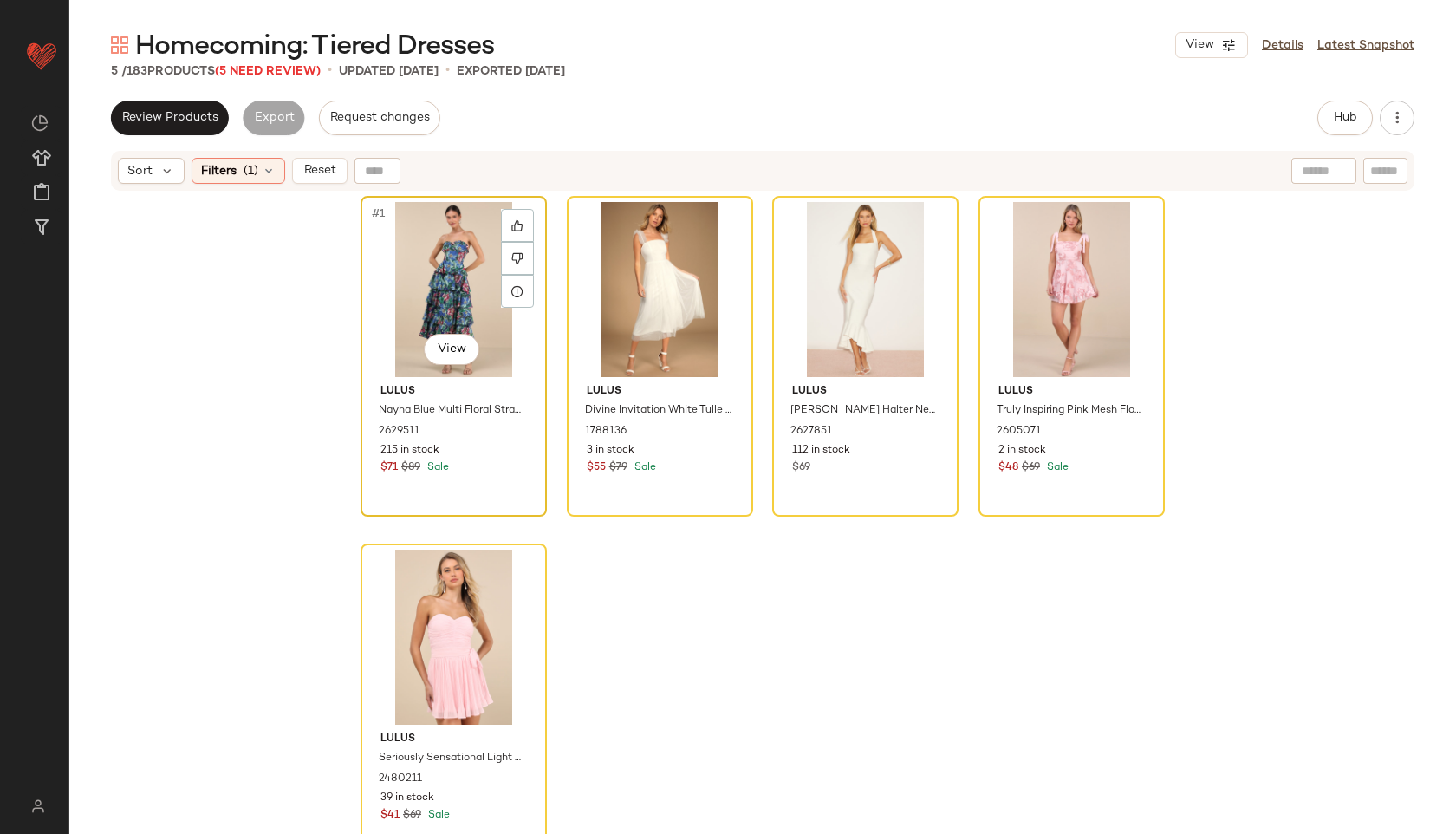
click at [460, 285] on div "#1 View" at bounding box center [454, 290] width 175 height 175
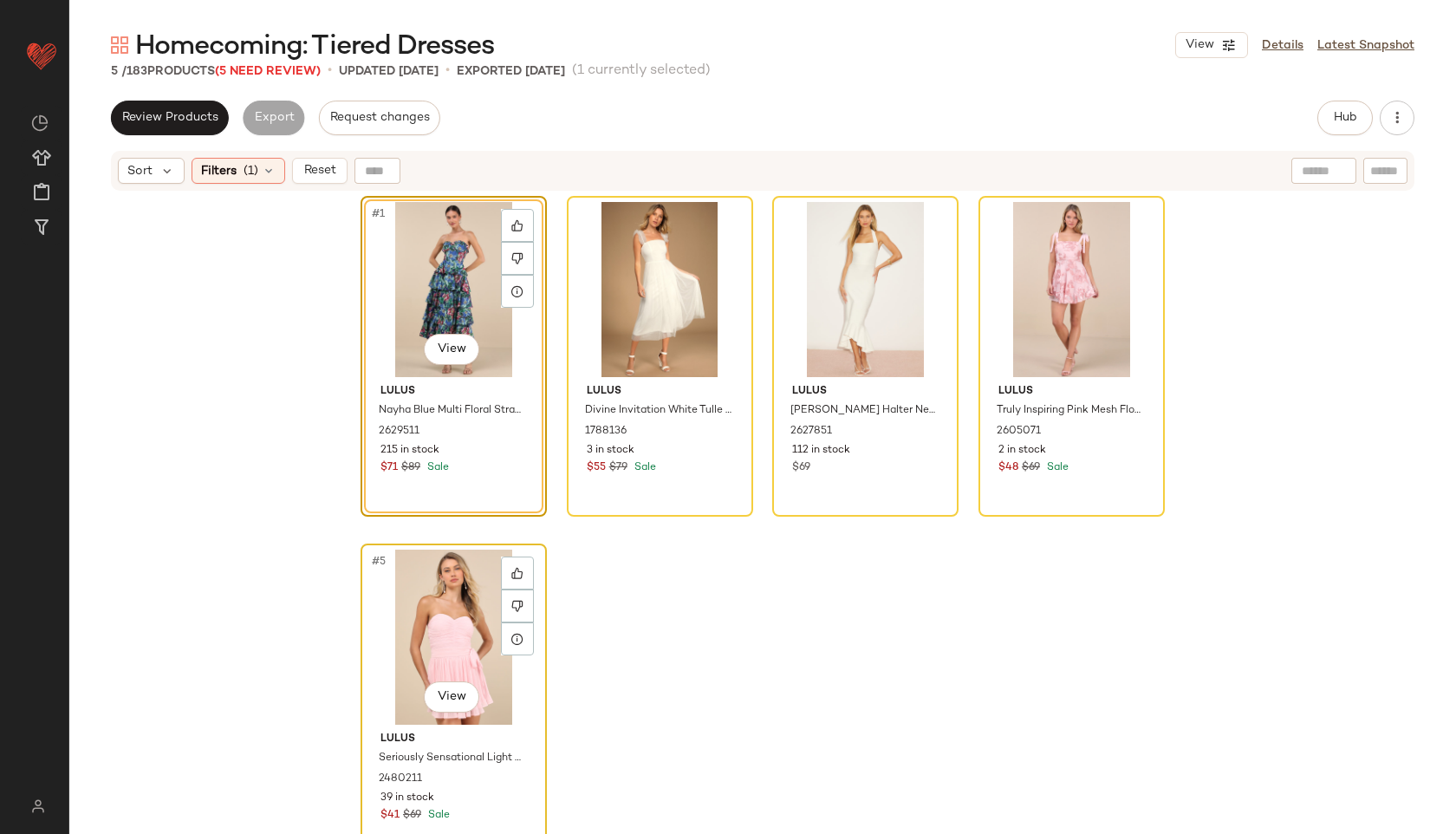
click at [456, 630] on div "#5 View" at bounding box center [454, 637] width 175 height 175
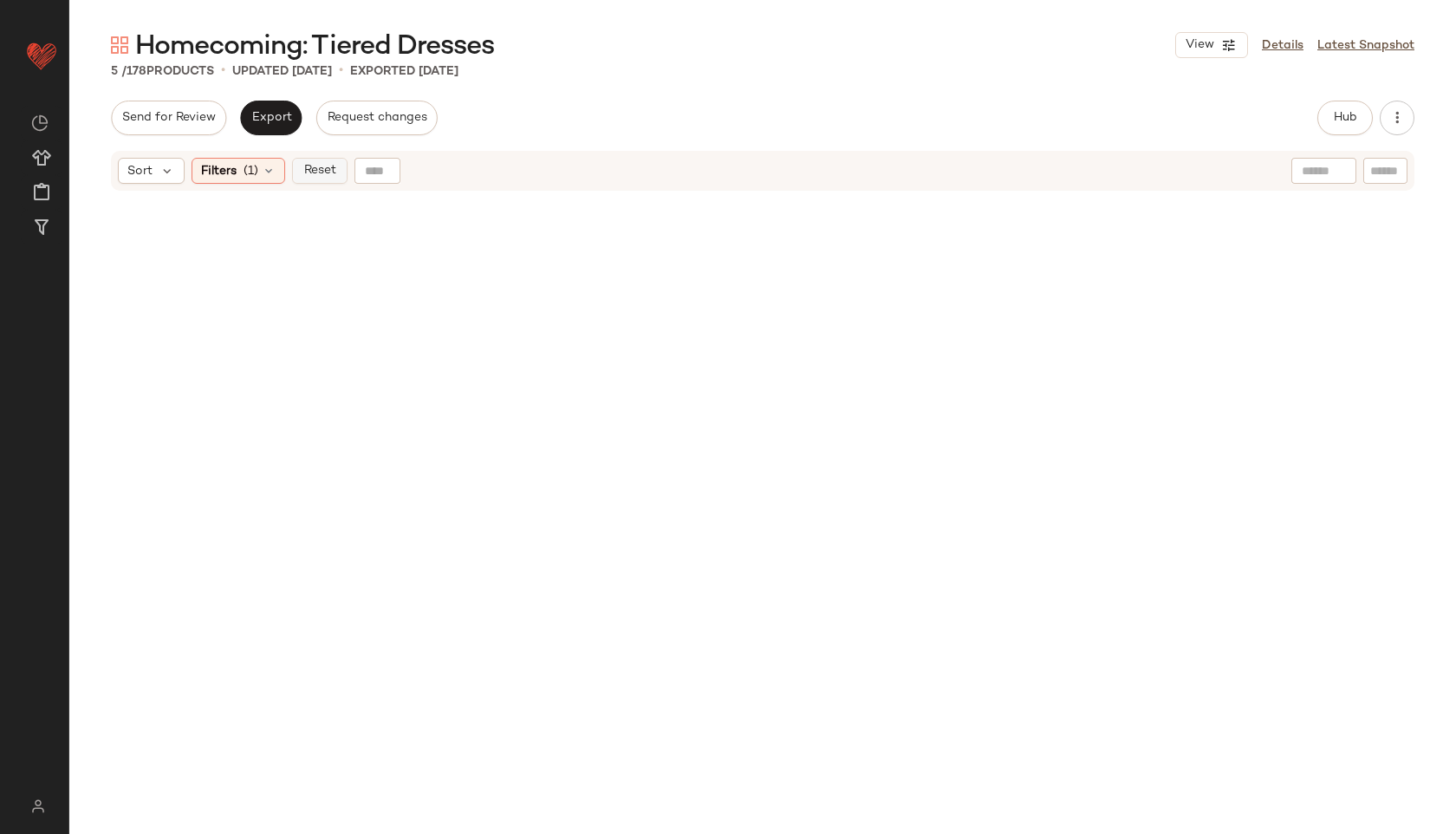
click at [327, 175] on span "Reset" at bounding box center [318, 171] width 33 height 14
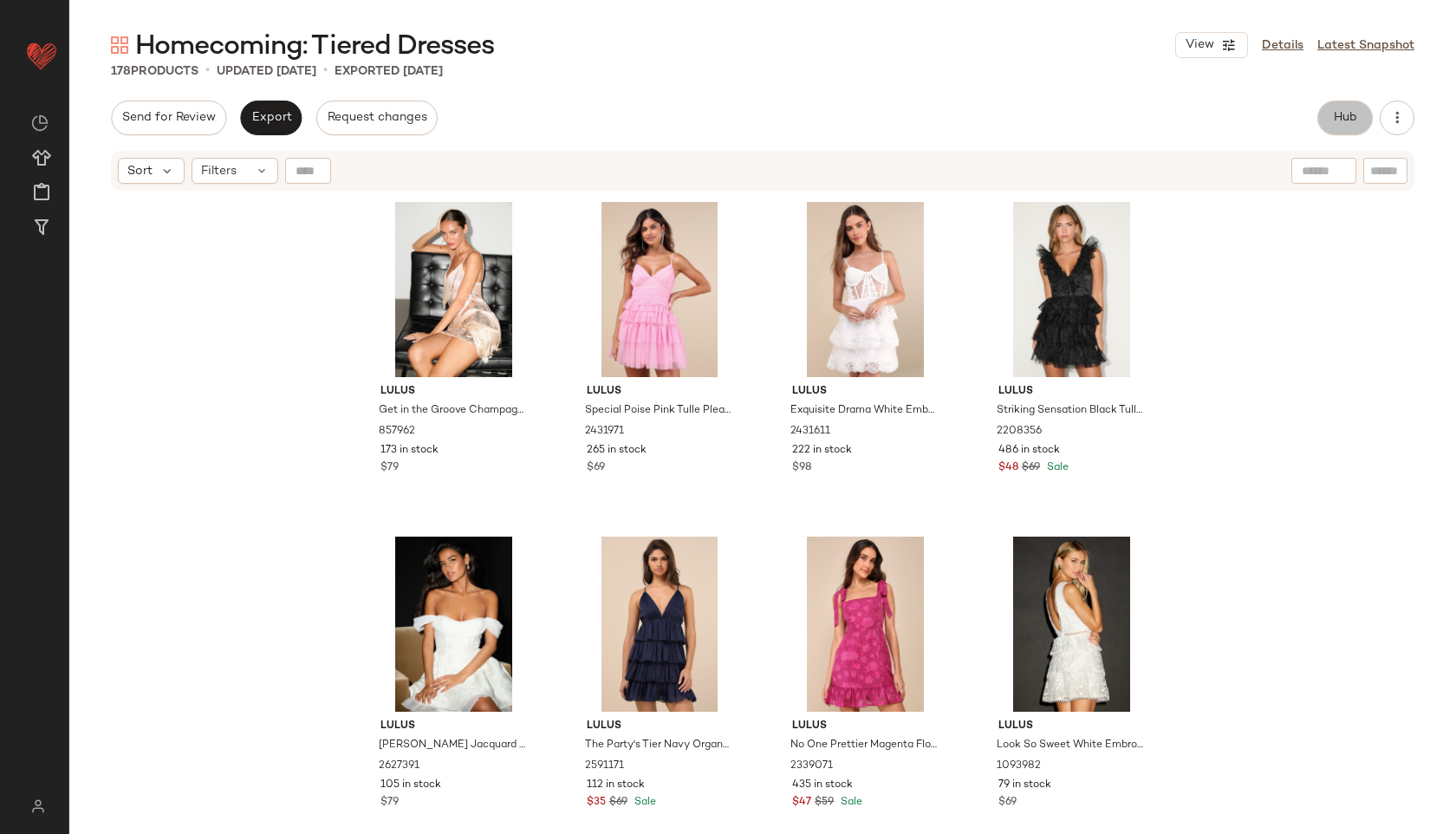
click at [1355, 110] on button "Hub" at bounding box center [1344, 117] width 56 height 35
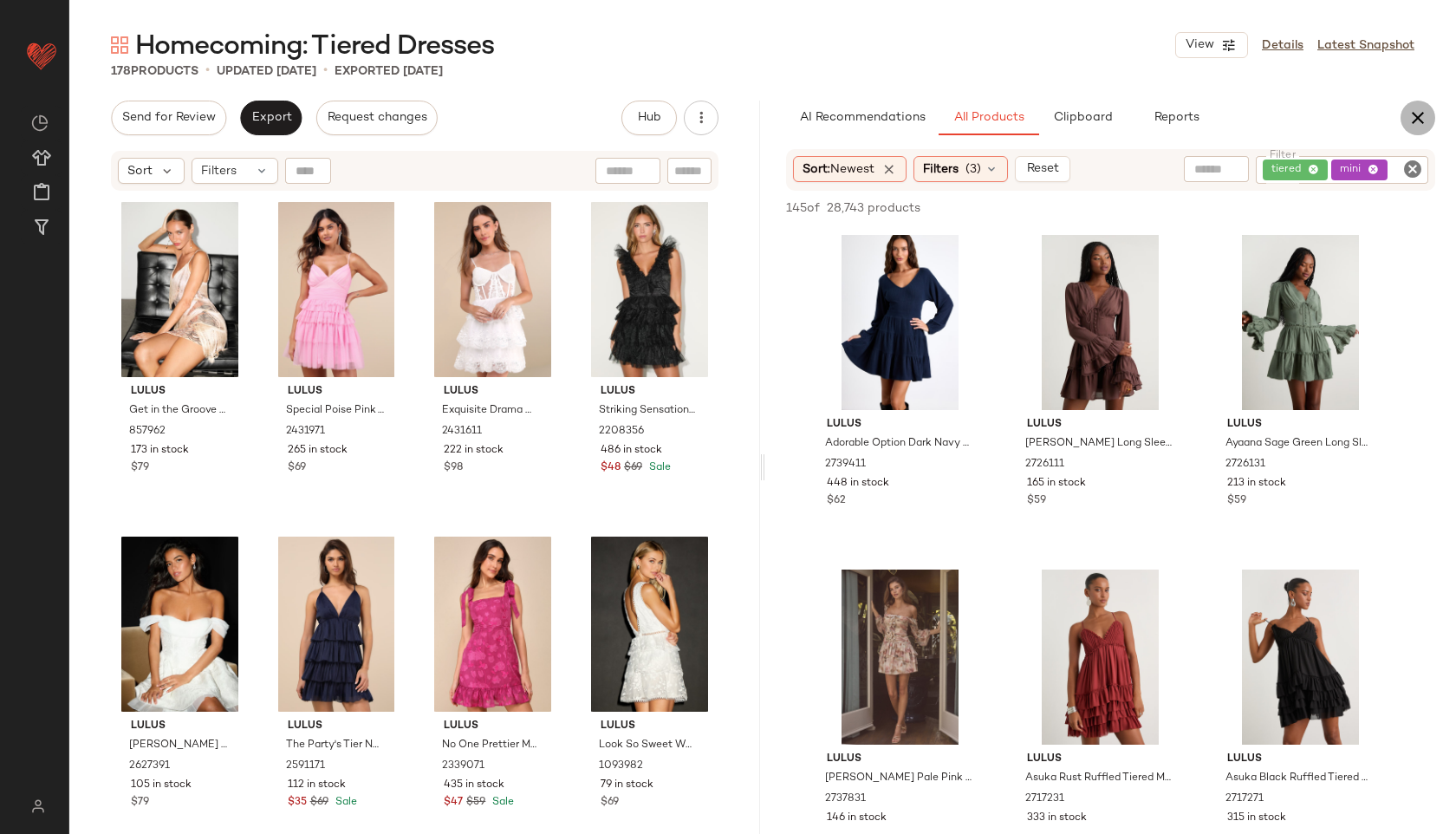
click at [1420, 113] on icon "button" at bounding box center [1417, 117] width 20 height 20
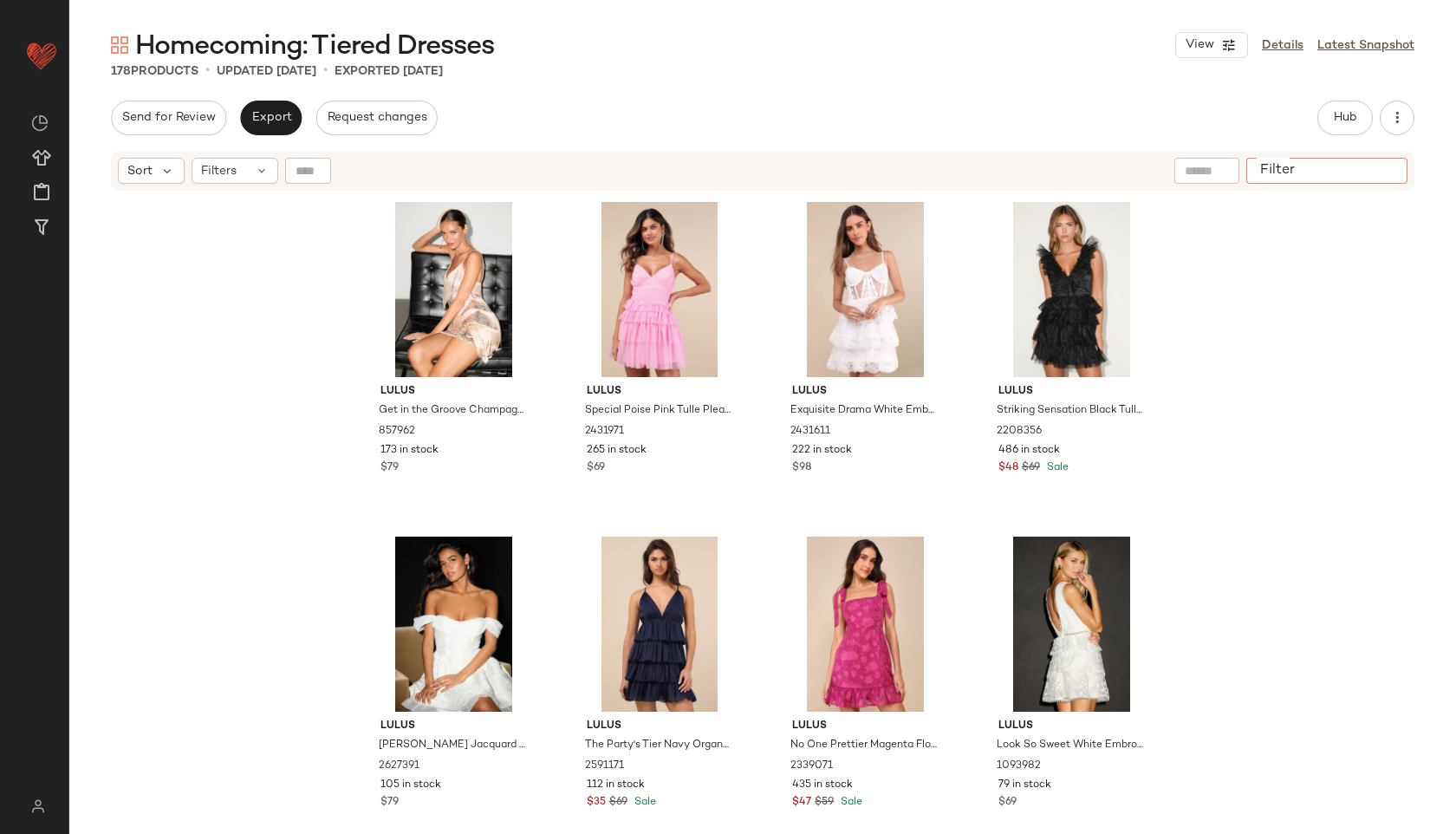
click at [1389, 182] on div at bounding box center [1327, 170] width 161 height 26
paste input "**********"
type input "**********"
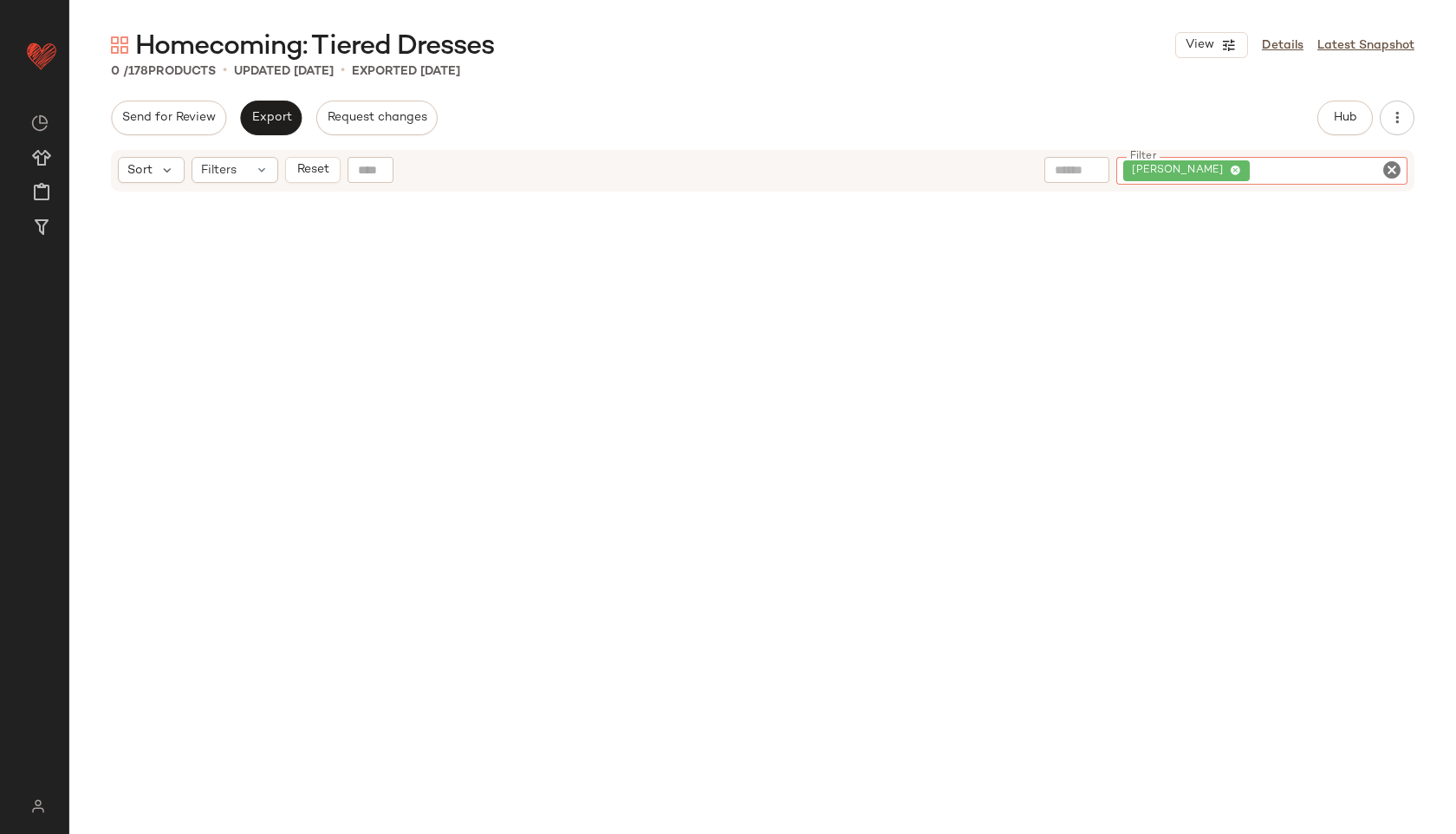
click at [1392, 170] on icon "Clear Filter" at bounding box center [1391, 169] width 20 height 20
click at [1354, 123] on span "Hub" at bounding box center [1344, 118] width 24 height 14
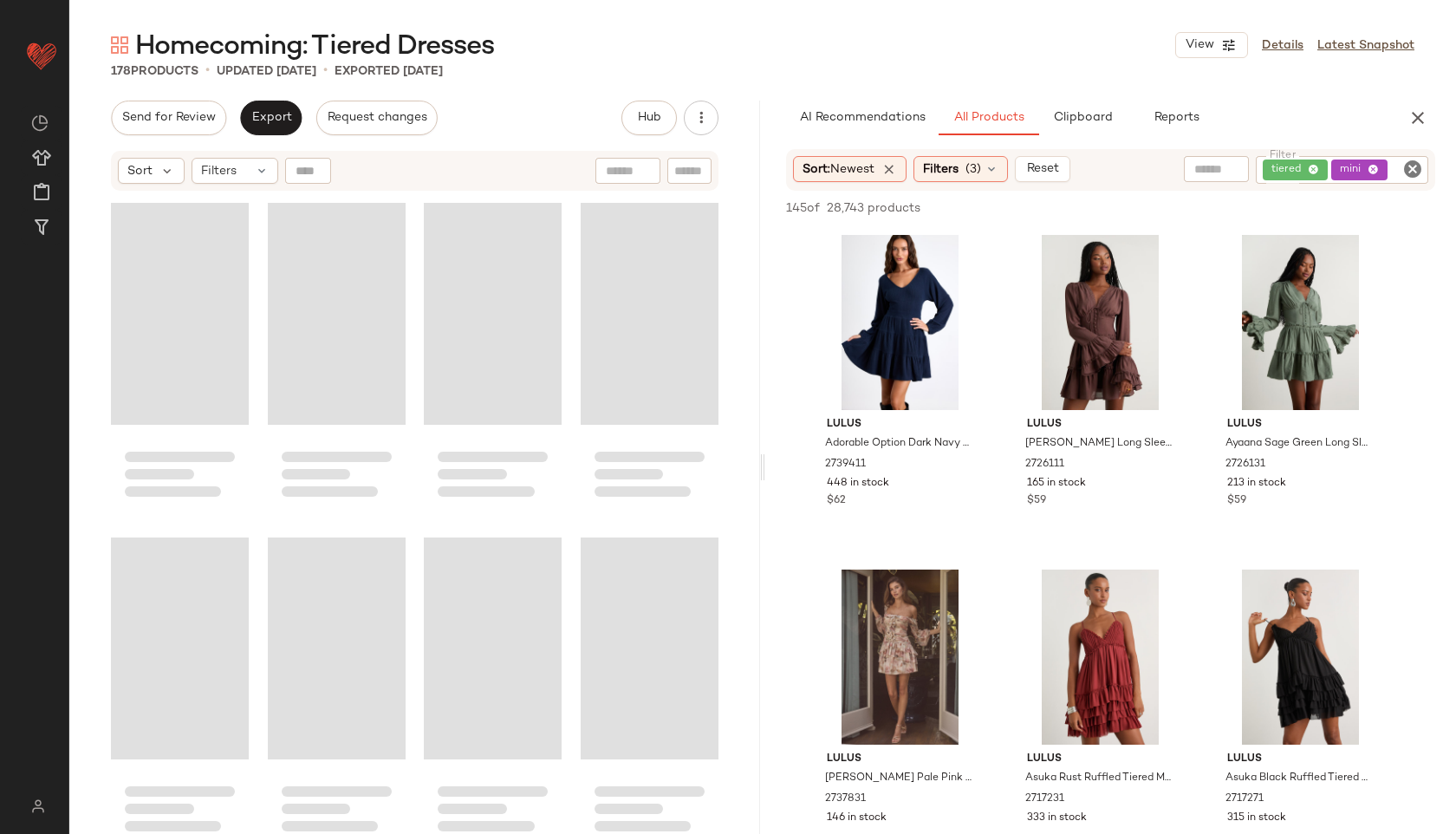
click at [1417, 162] on icon "Clear Filter" at bounding box center [1412, 168] width 20 height 20
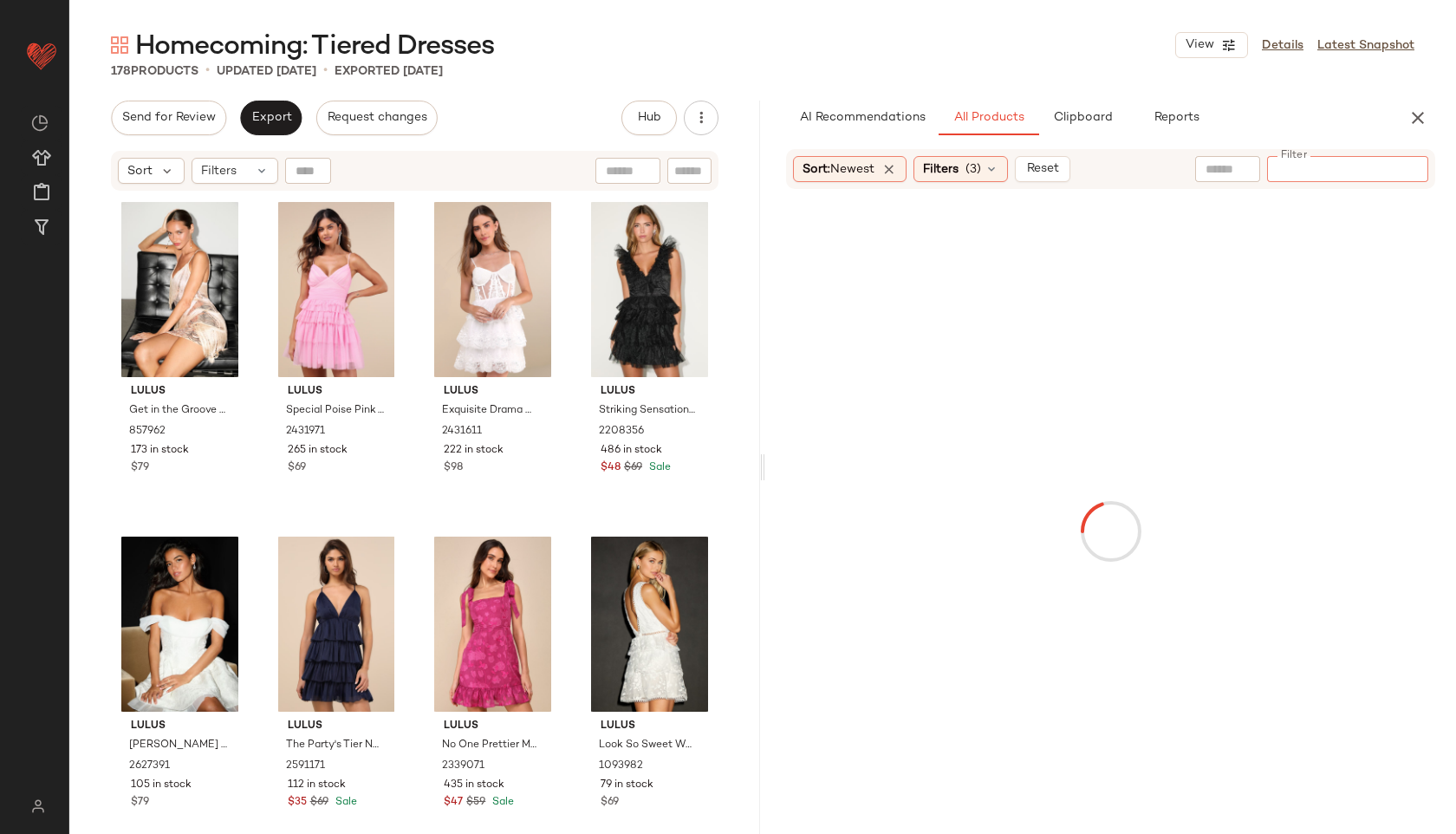
paste input "**********"
type input "**********"
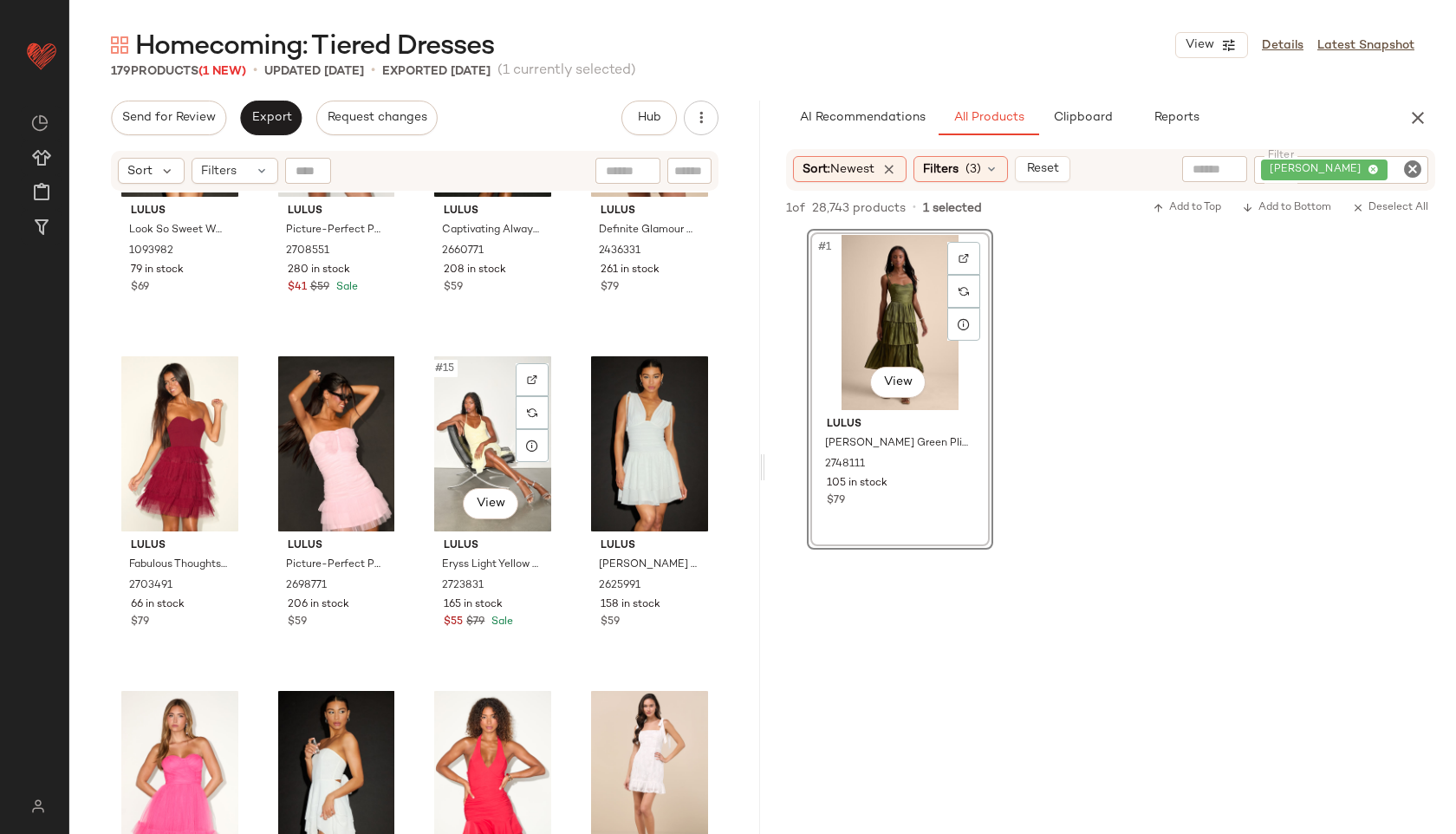
scroll to position [865, 0]
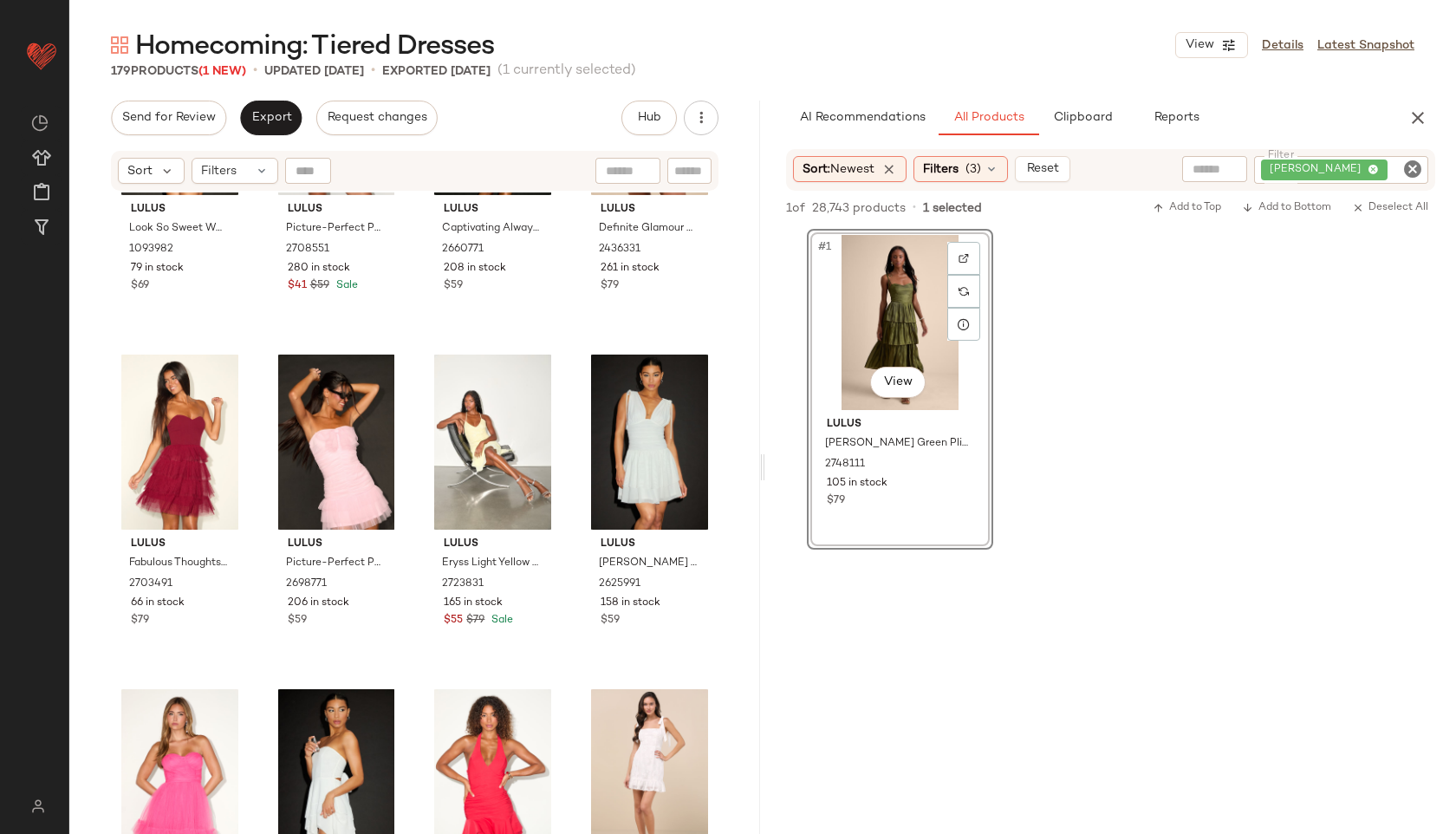
click at [1411, 175] on icon "Clear Filter" at bounding box center [1412, 168] width 20 height 20
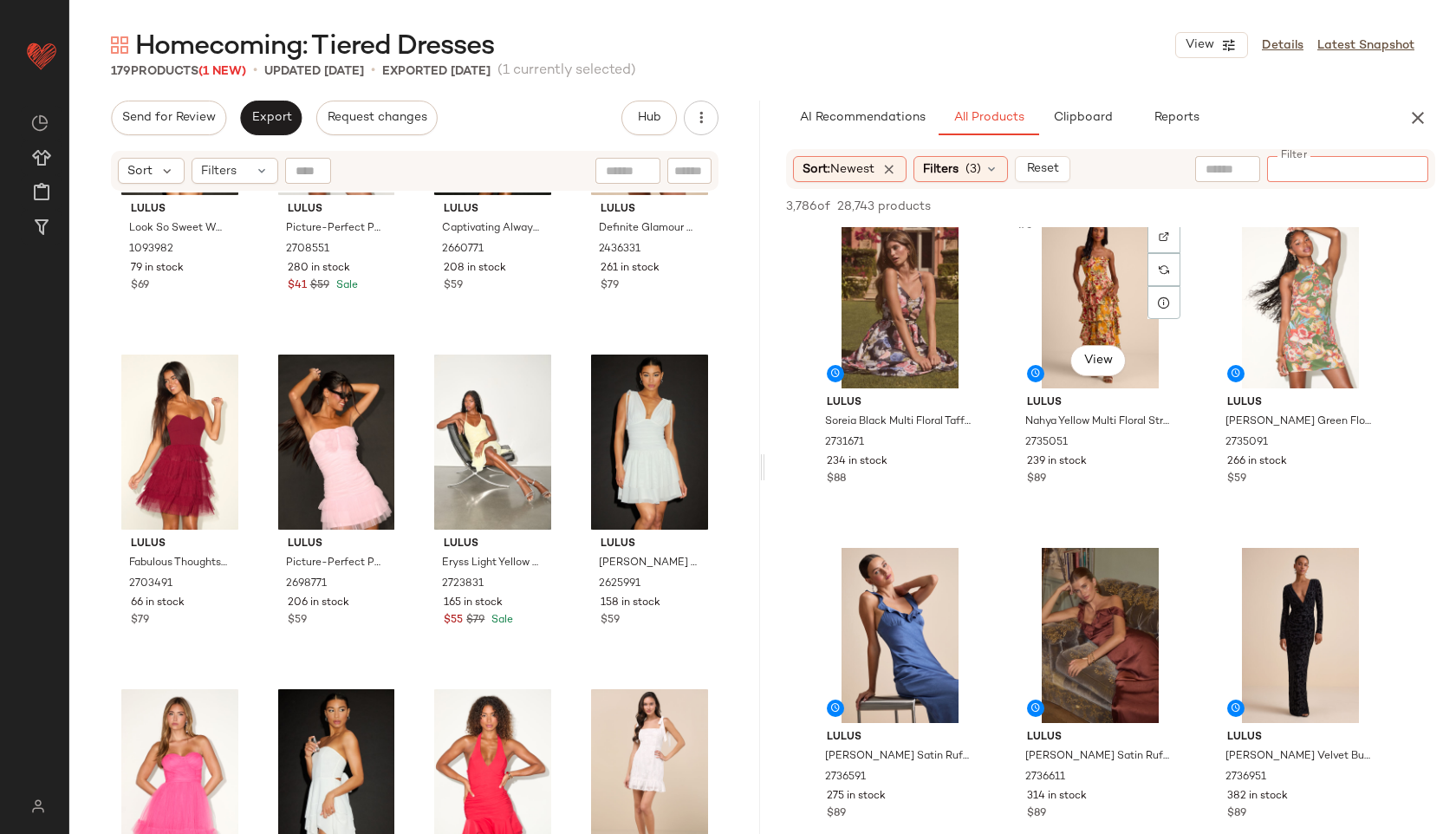
scroll to position [348, 0]
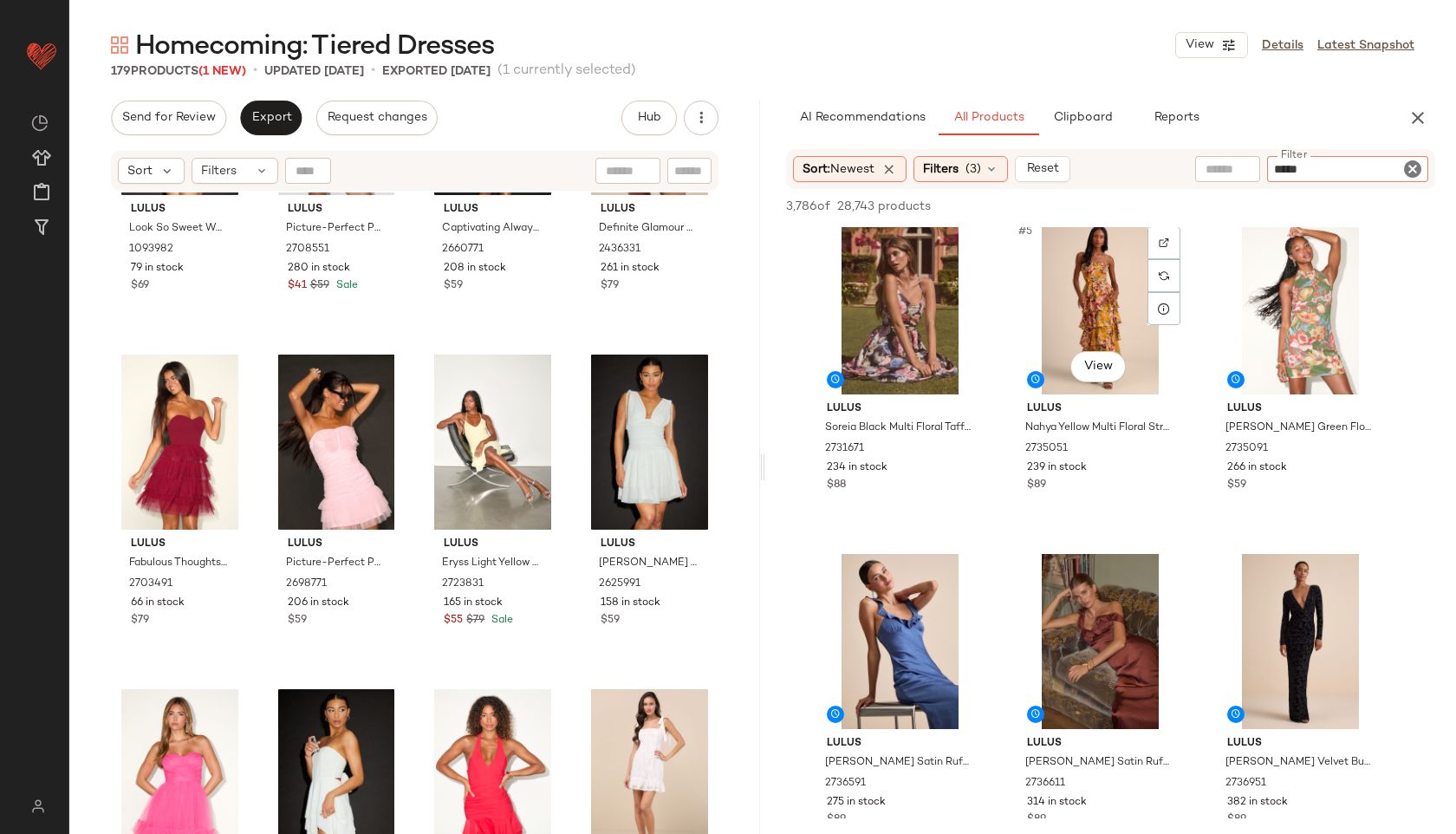
type input "******"
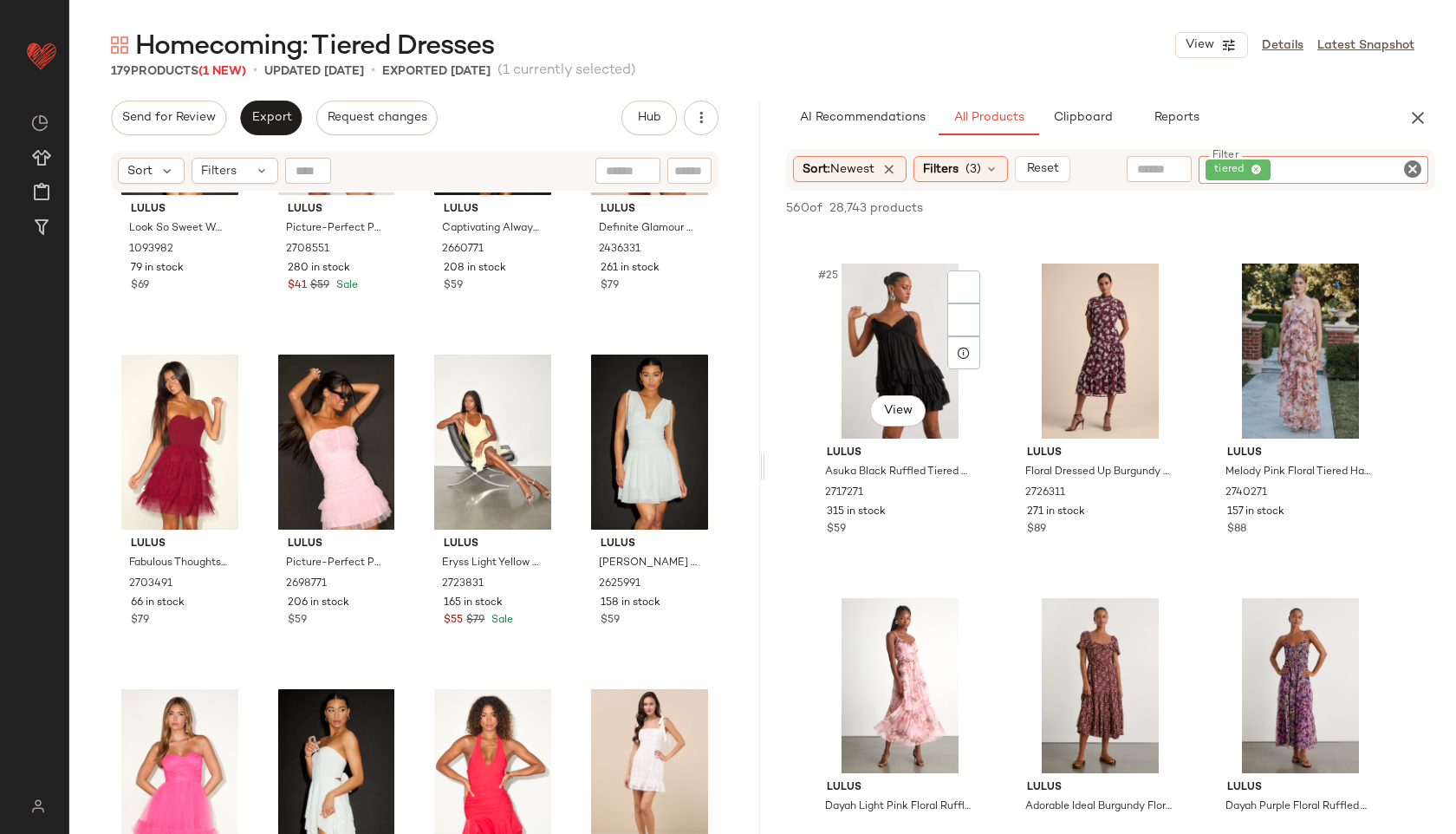
scroll to position [2650, 0]
click at [252, 174] on div "Filters" at bounding box center [235, 170] width 87 height 26
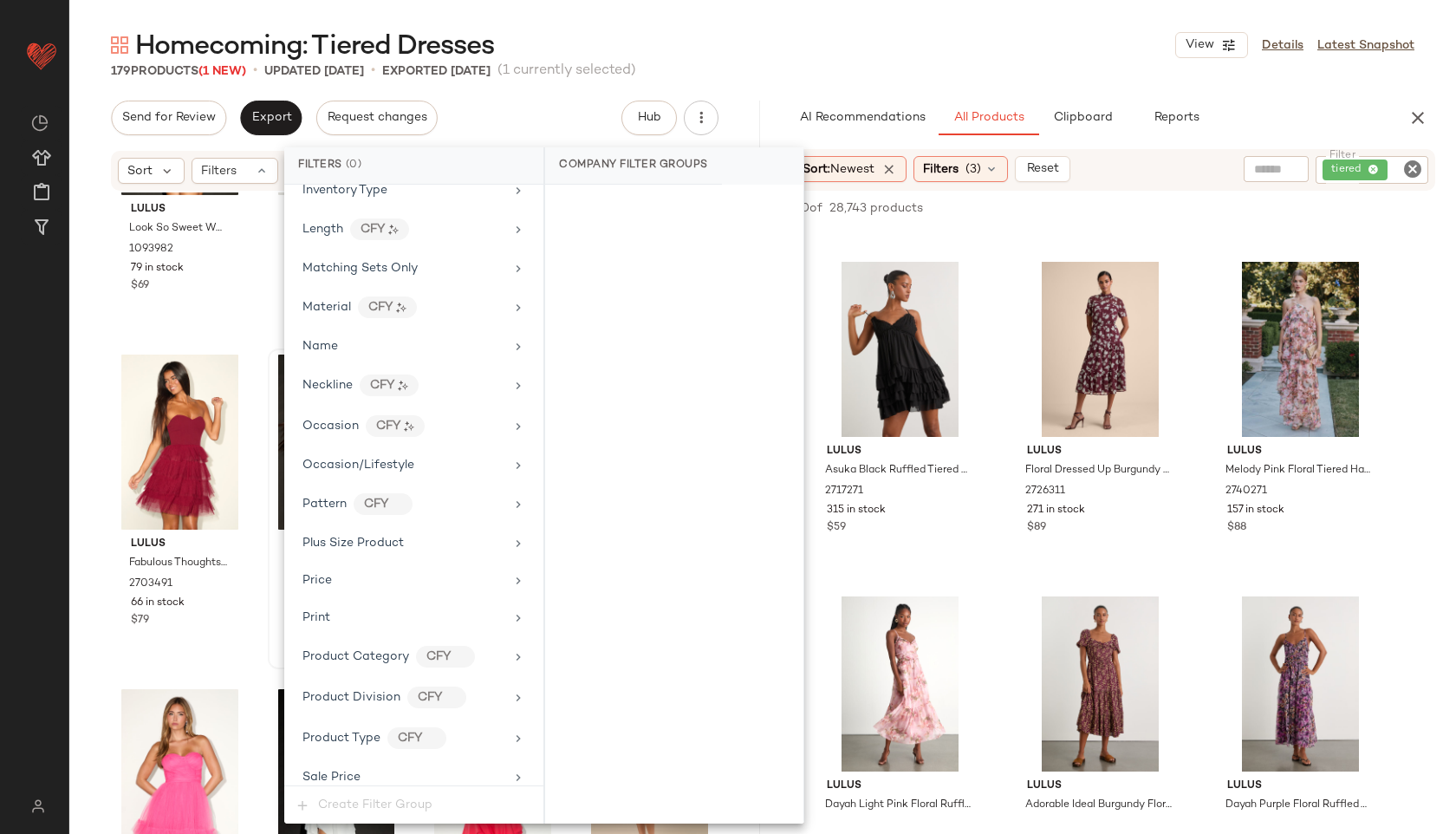
scroll to position [1139, 0]
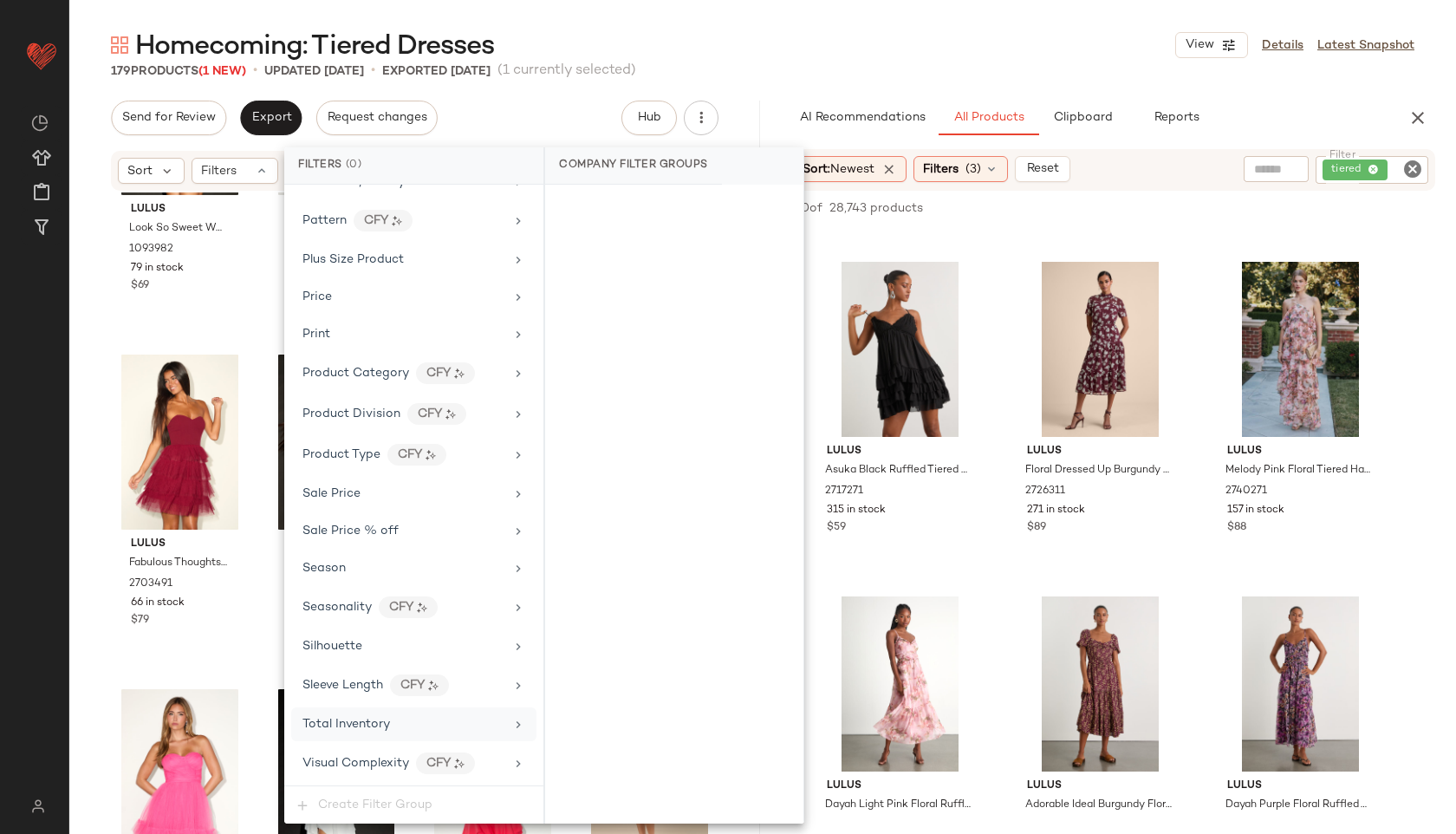
click at [396, 715] on div "Total Inventory" at bounding box center [403, 724] width 202 height 19
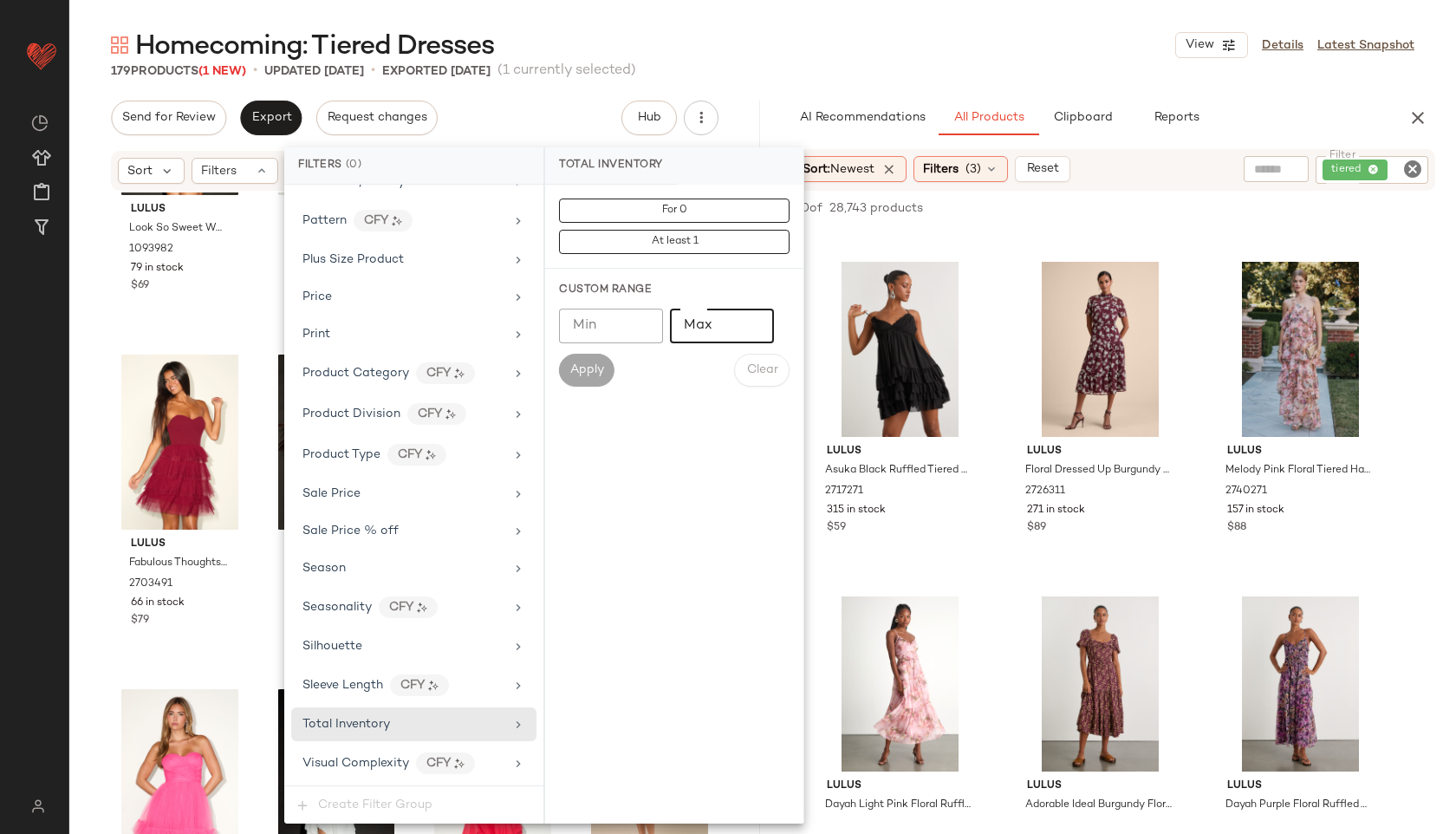
click at [697, 327] on input "Max" at bounding box center [721, 325] width 104 height 35
type input "**"
click at [579, 366] on span "Apply" at bounding box center [587, 370] width 35 height 14
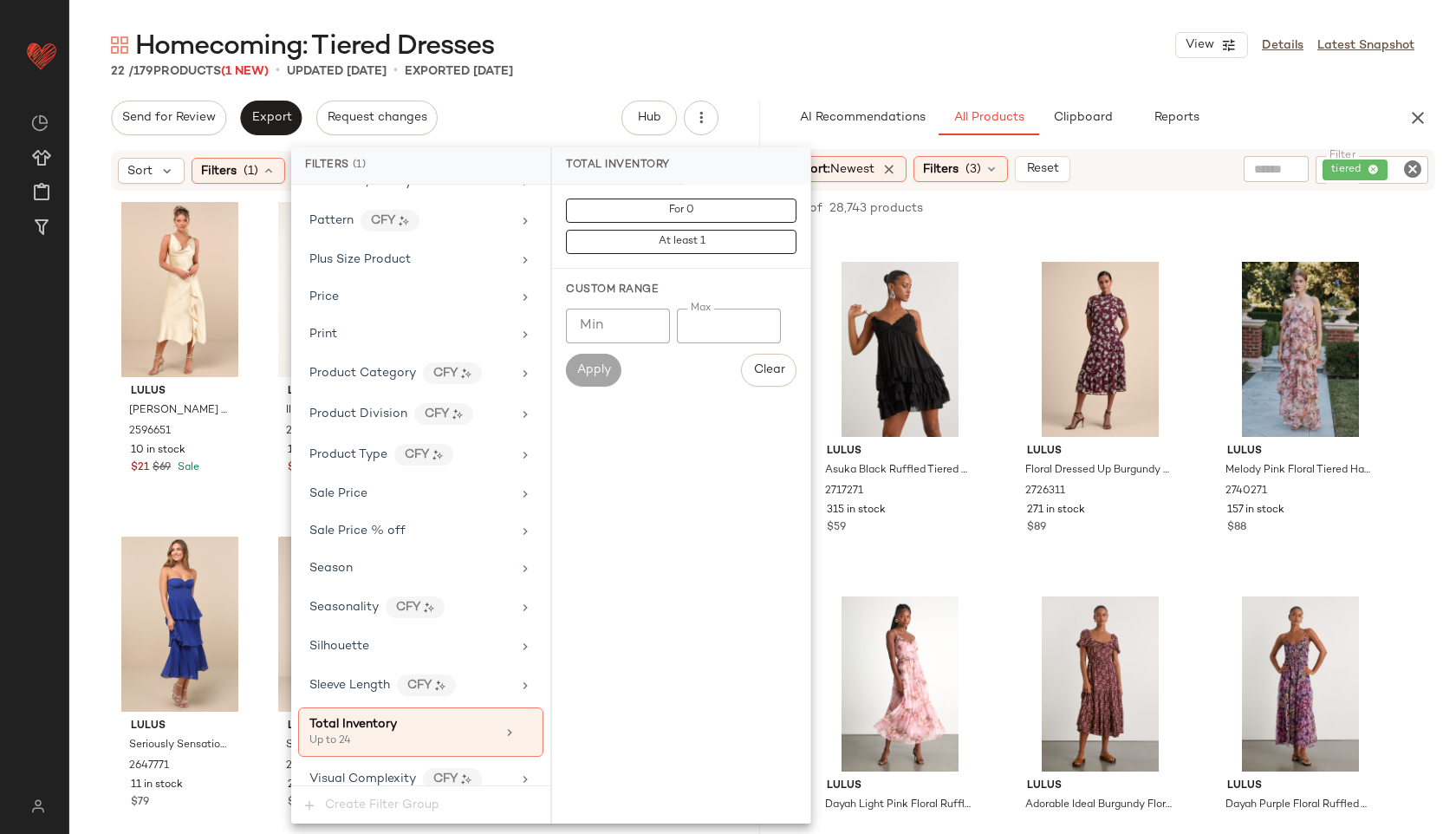
click at [844, 85] on div "Homecoming: Tiered Dresses View Details Latest Snapshot 22 / 179 Products (1 Ne…" at bounding box center [762, 430] width 1387 height 806
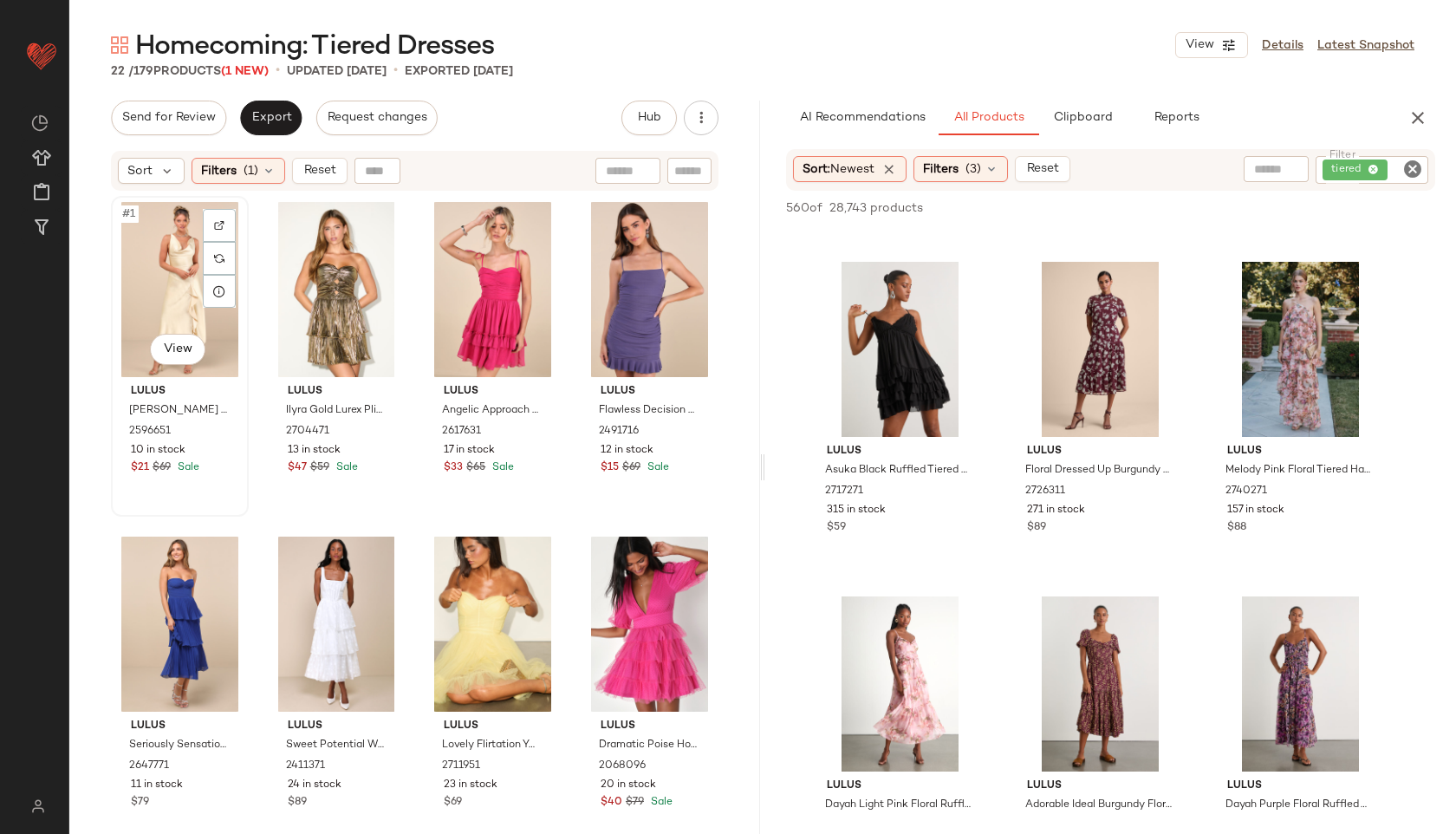
click at [144, 288] on div "#1 View" at bounding box center [180, 290] width 126 height 175
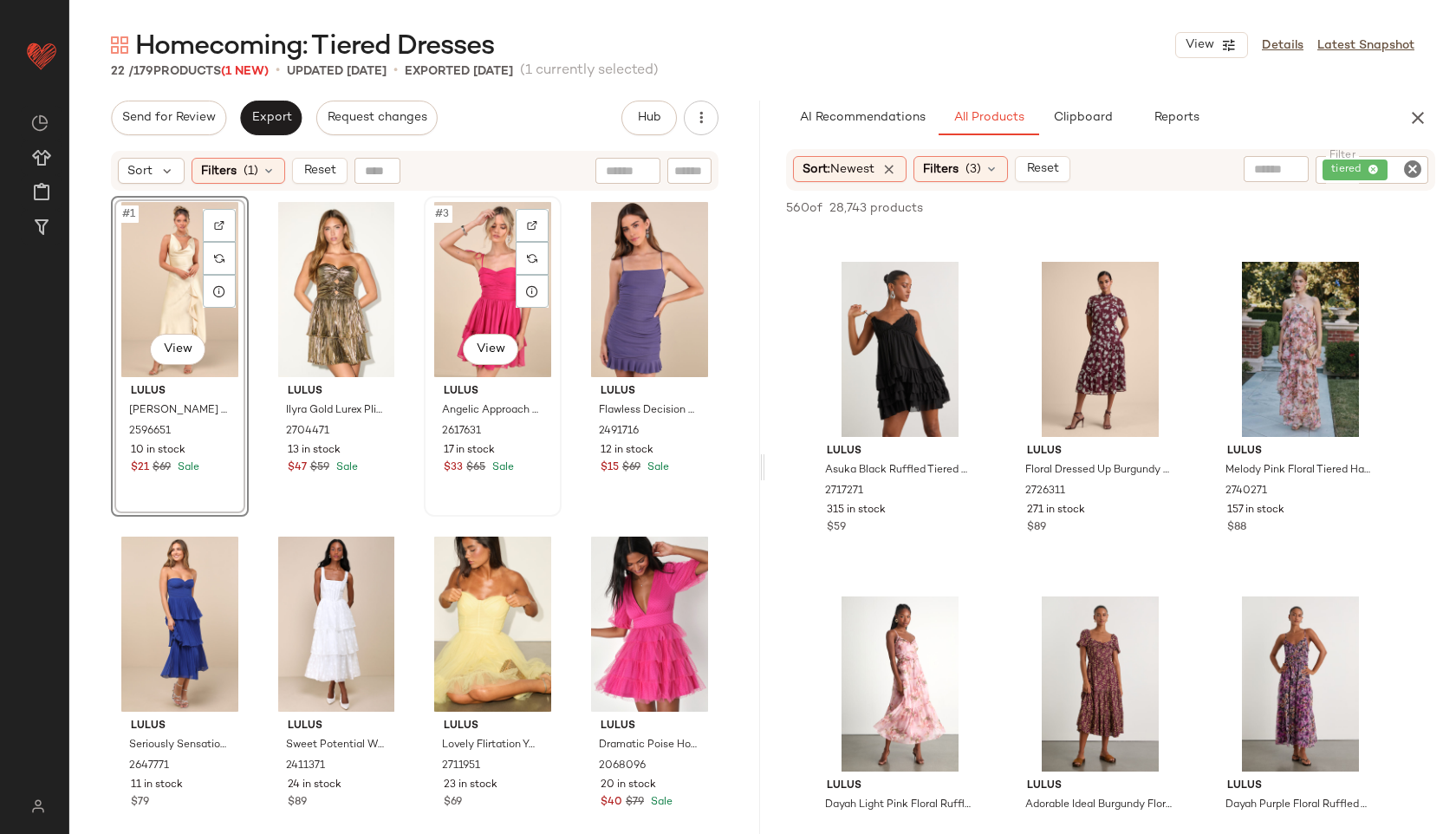
scroll to position [1326, 0]
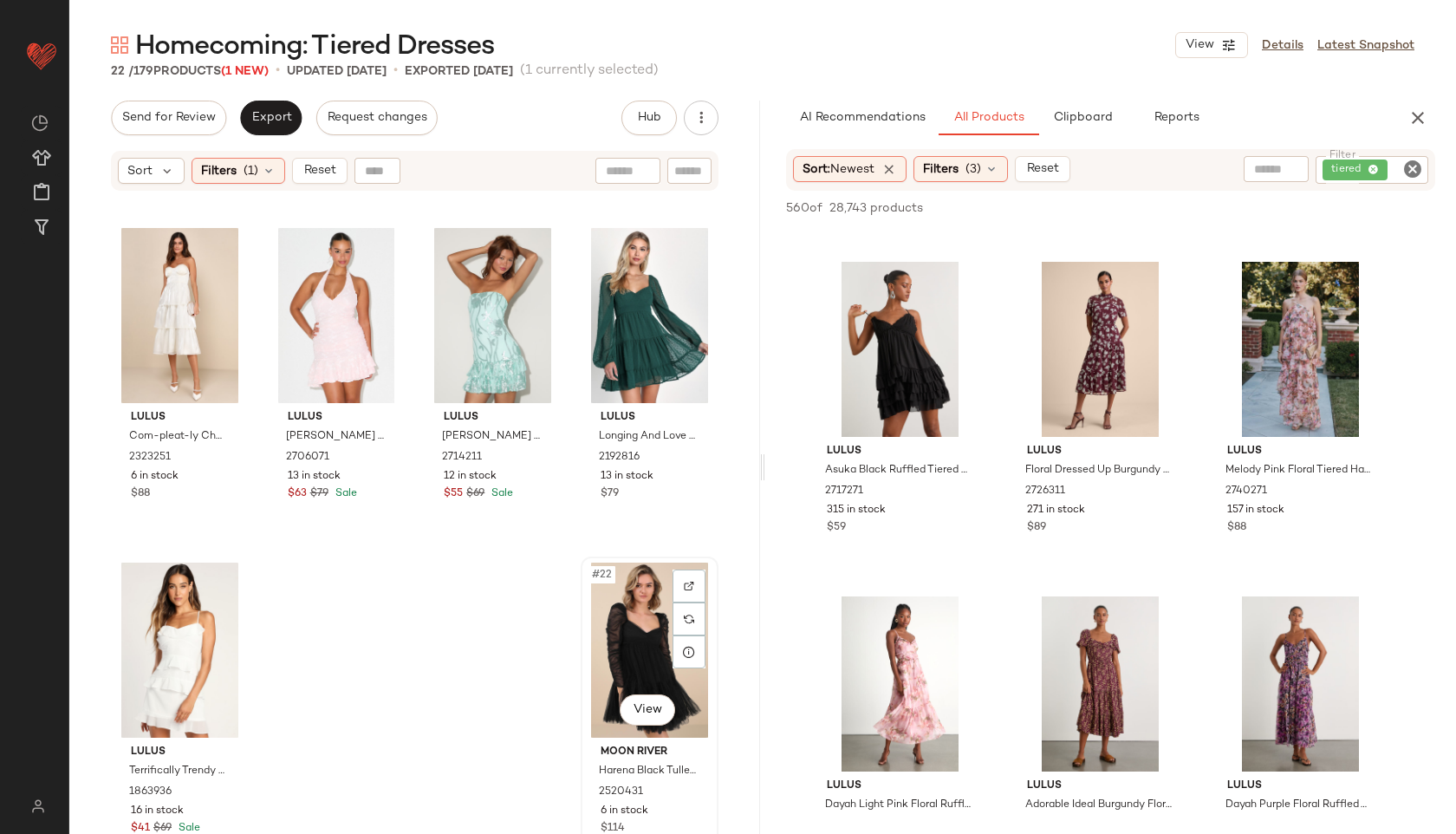
click at [625, 647] on div "#22 View" at bounding box center [650, 651] width 126 height 175
click at [259, 171] on div "Filters (1)" at bounding box center [238, 170] width 94 height 26
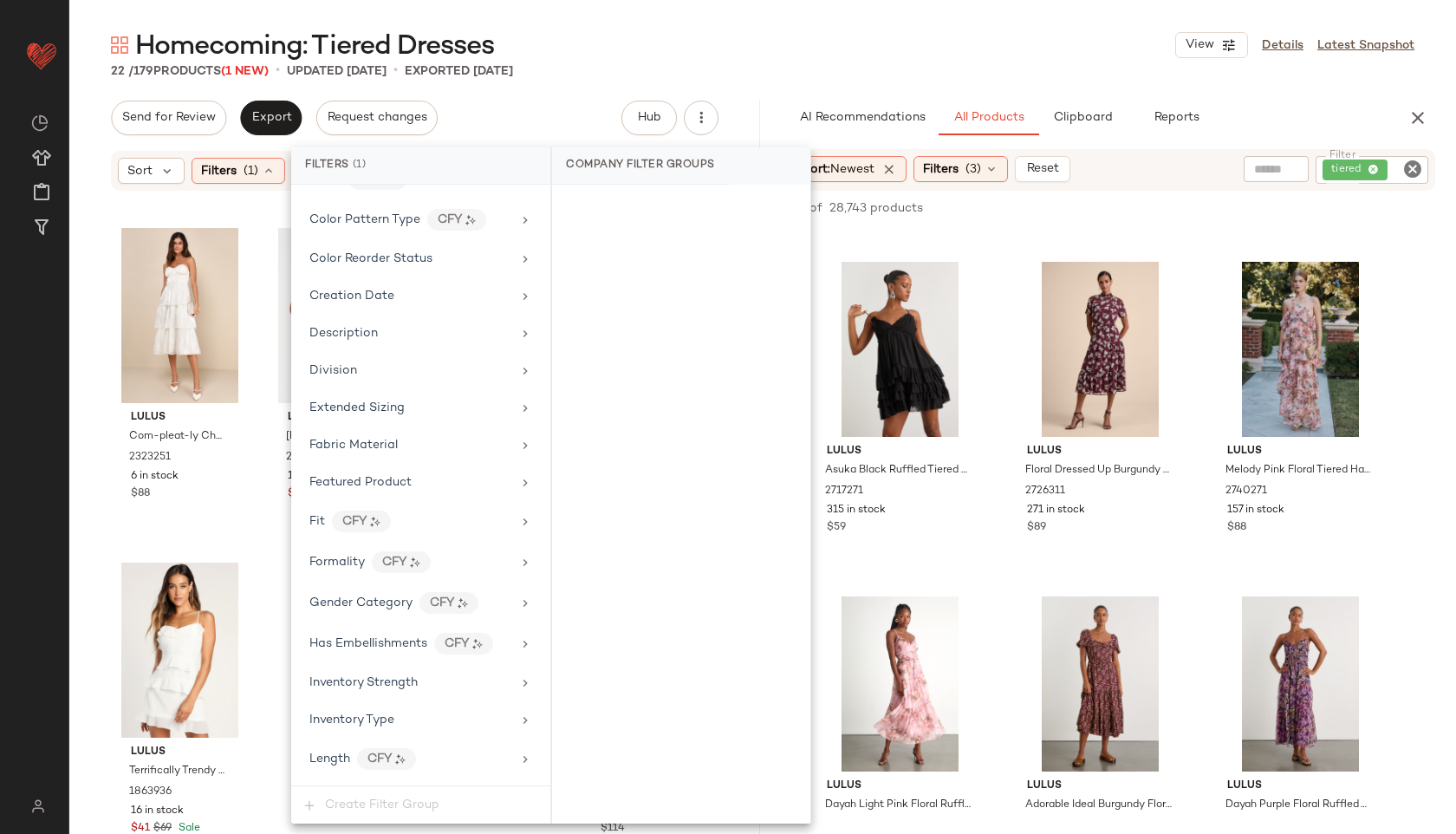
scroll to position [1155, 0]
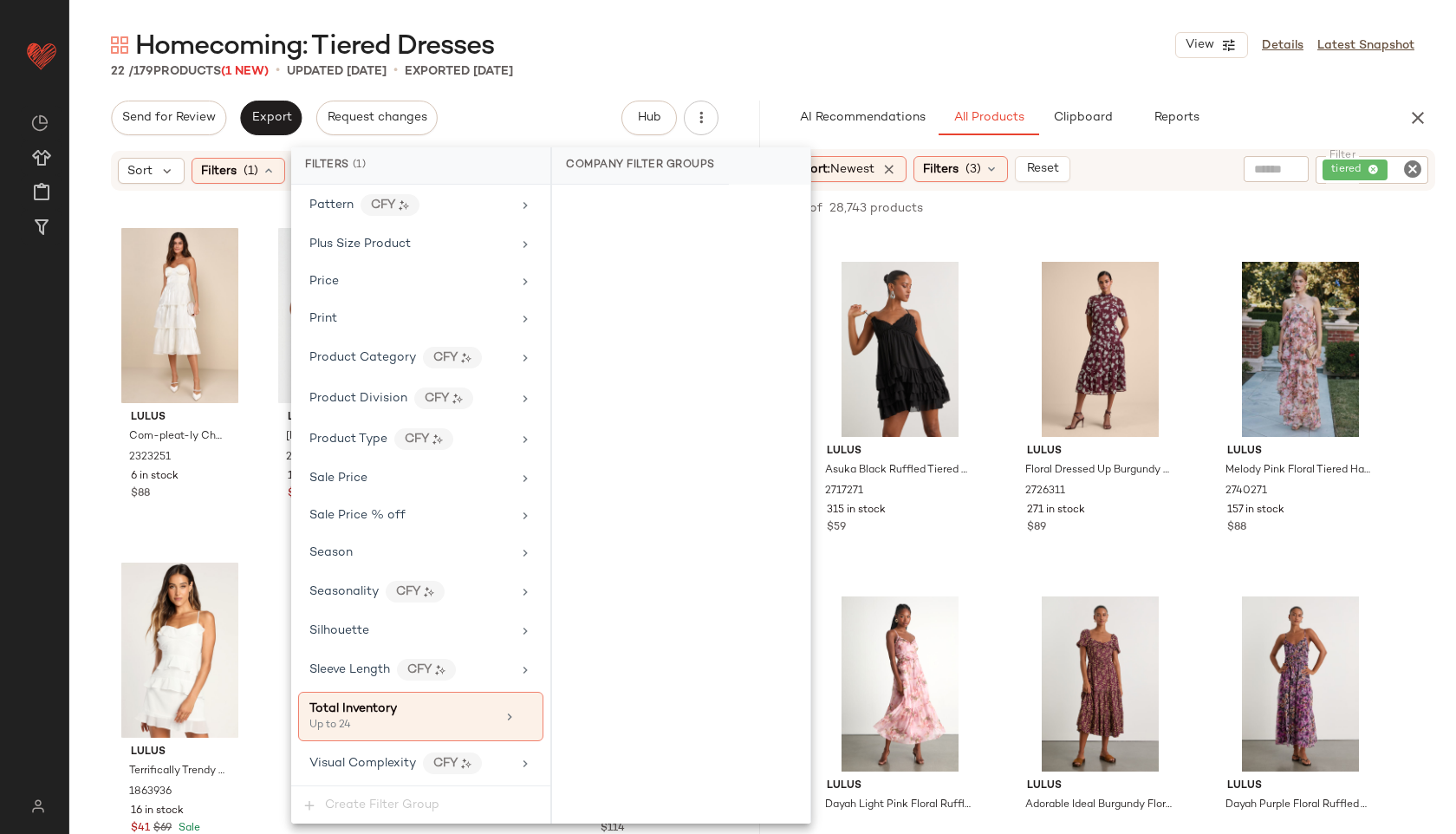
click at [658, 35] on div "Homecoming: Tiered Dresses View Details Latest Snapshot" at bounding box center [762, 44] width 1387 height 35
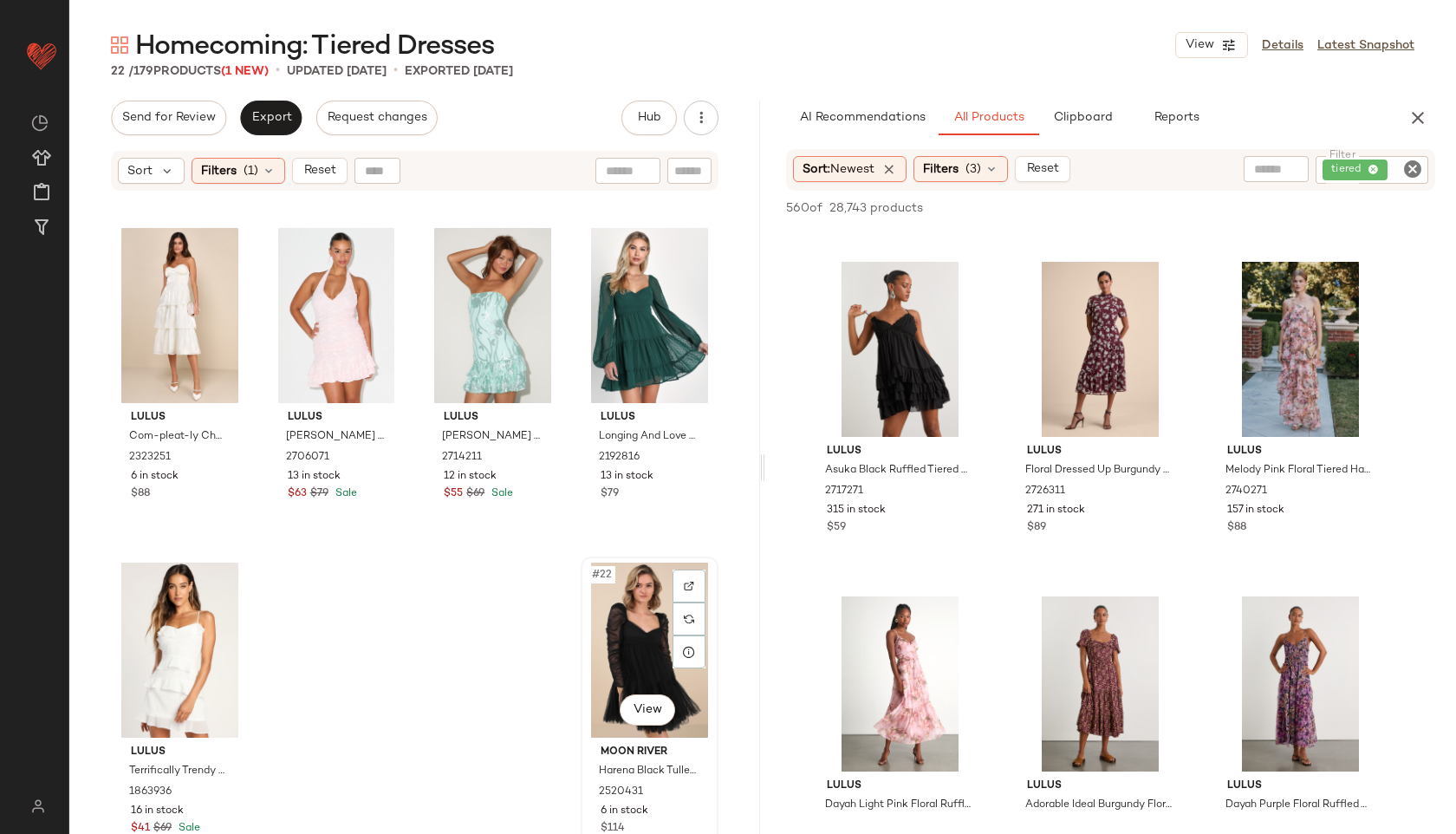
click at [619, 657] on div "#22 View" at bounding box center [650, 651] width 126 height 175
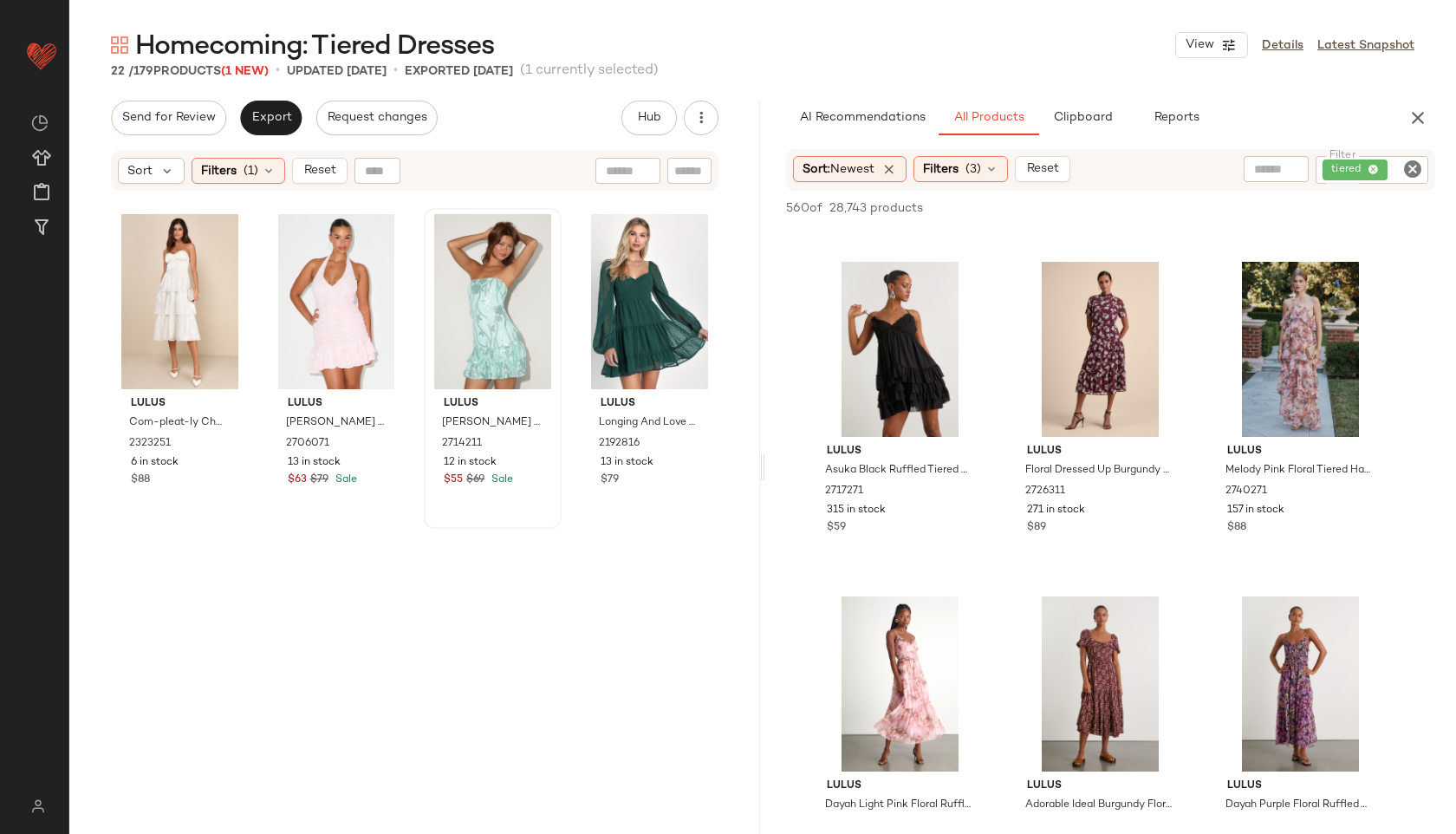
scroll to position [0, 0]
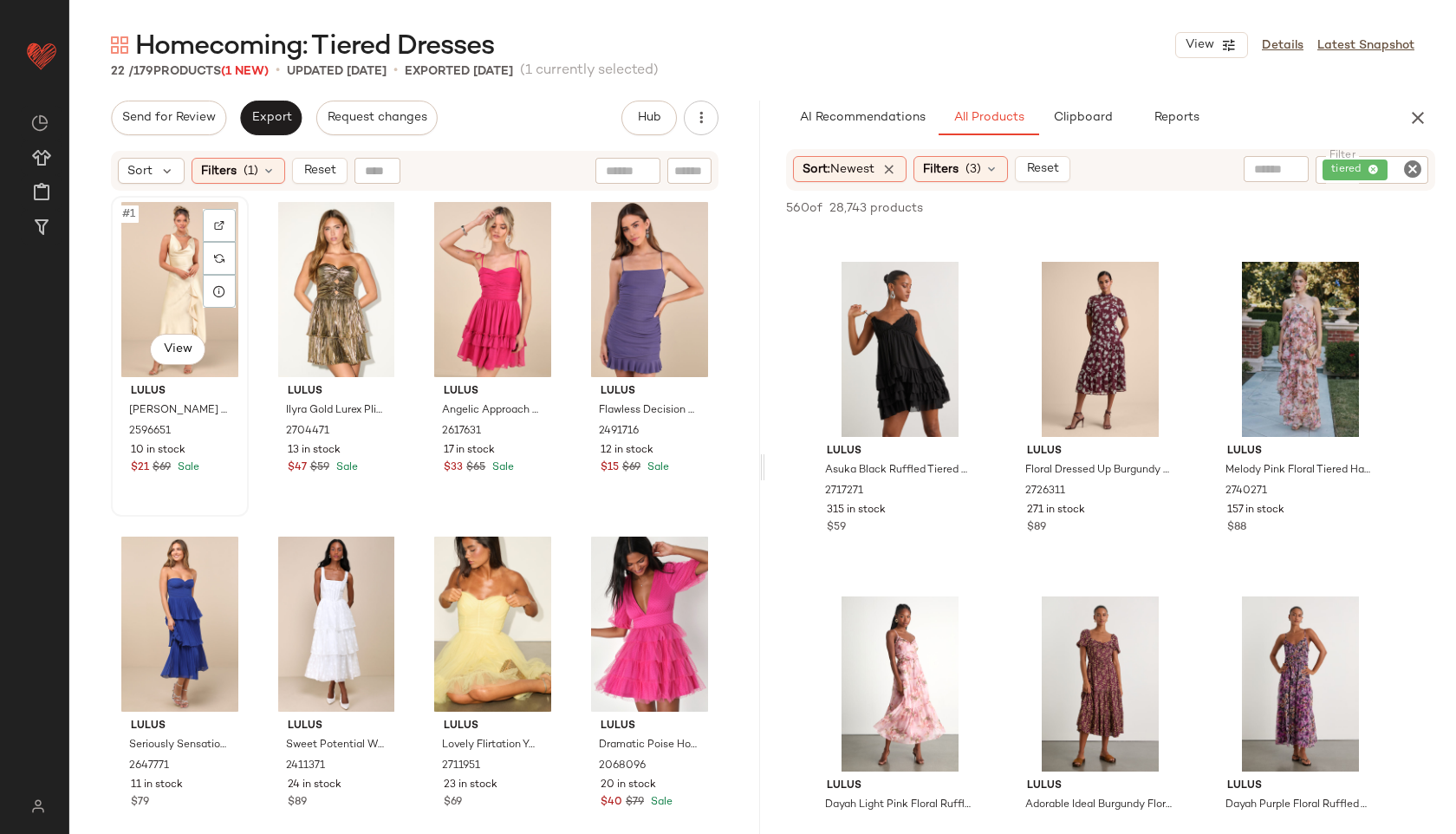
click at [167, 235] on div "#1 View" at bounding box center [180, 290] width 126 height 175
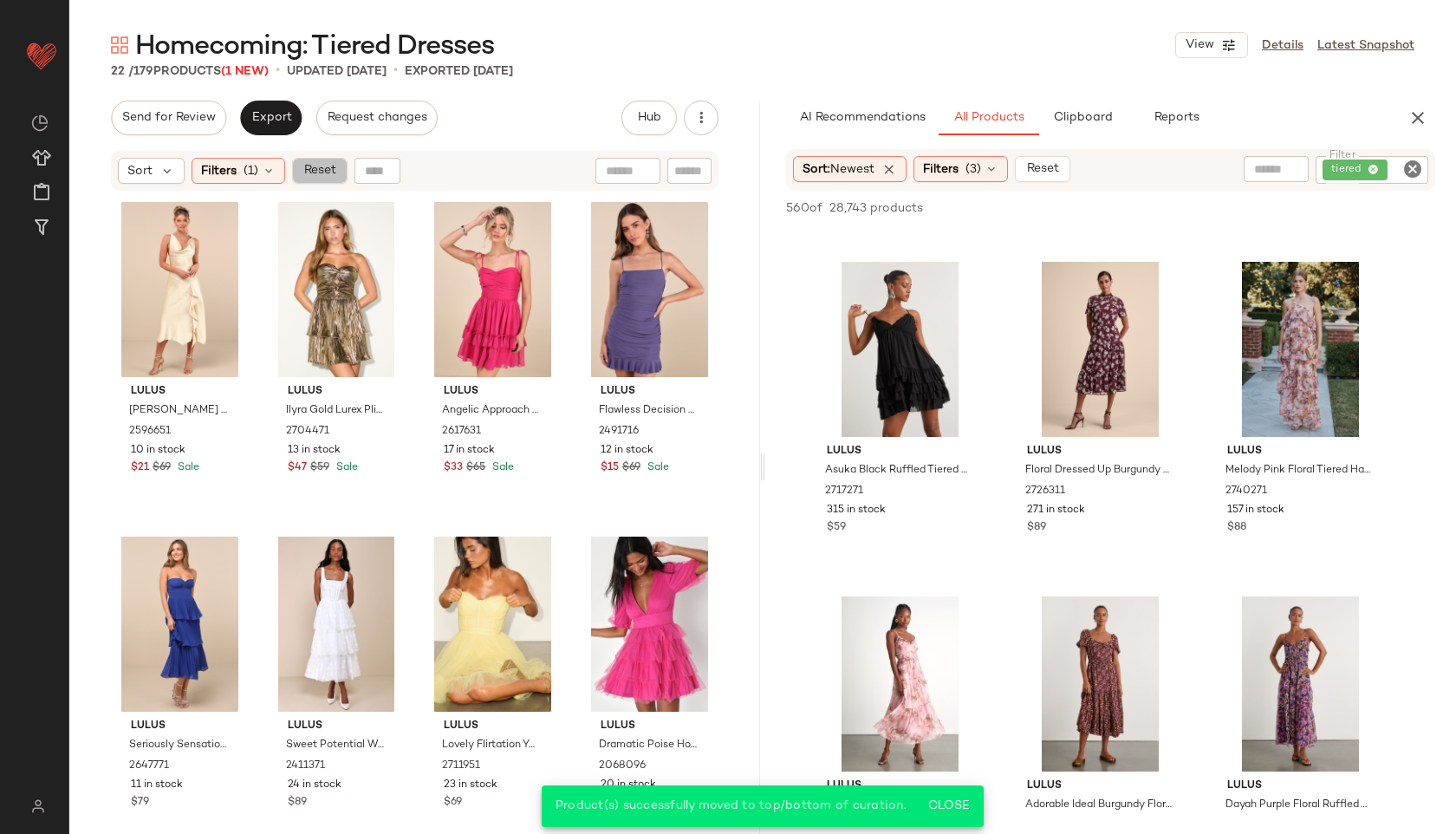
click at [311, 175] on span "Reset" at bounding box center [318, 171] width 33 height 14
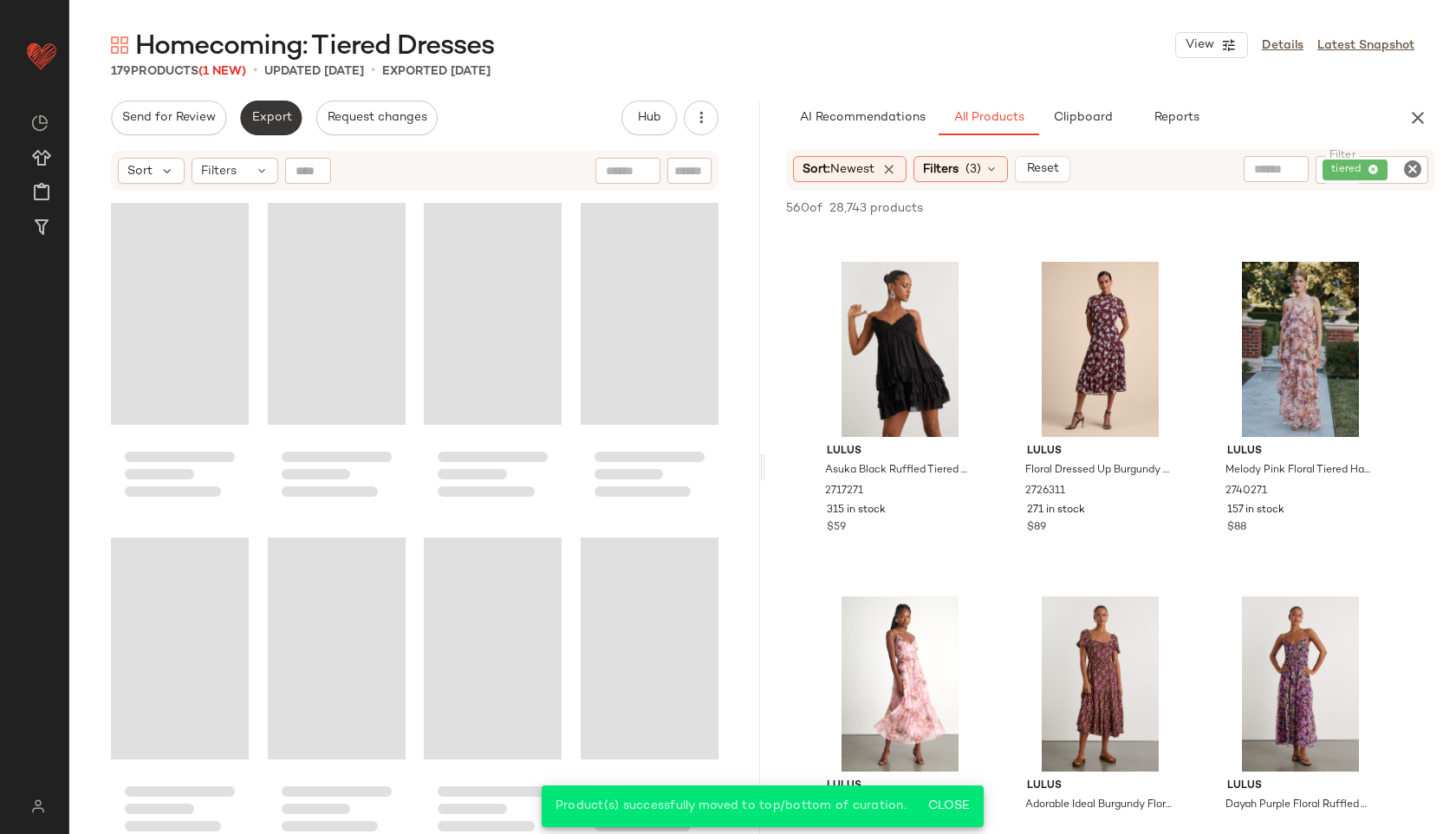
click at [278, 125] on button "Export" at bounding box center [270, 117] width 61 height 35
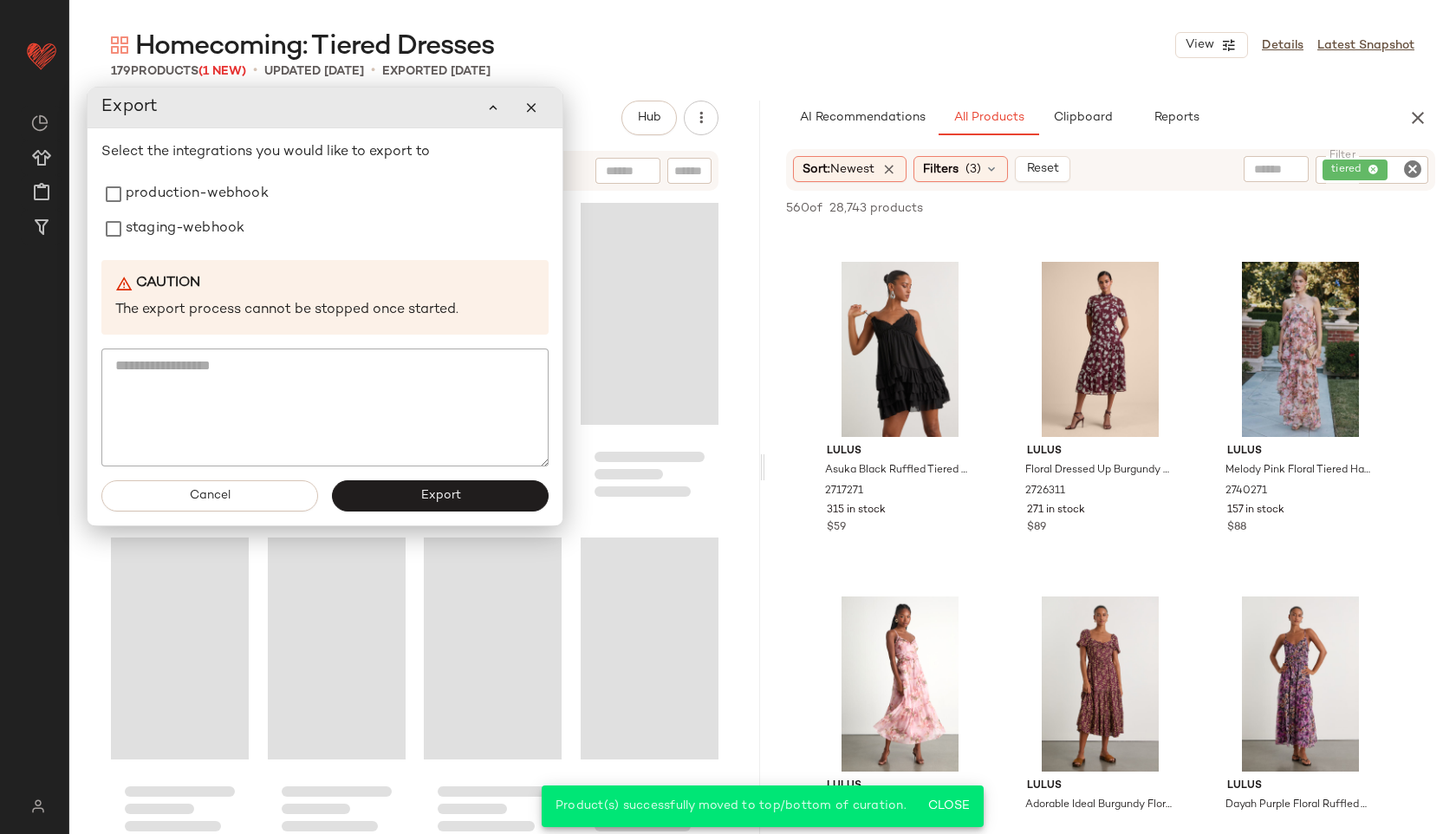
scroll to position [12713, 0]
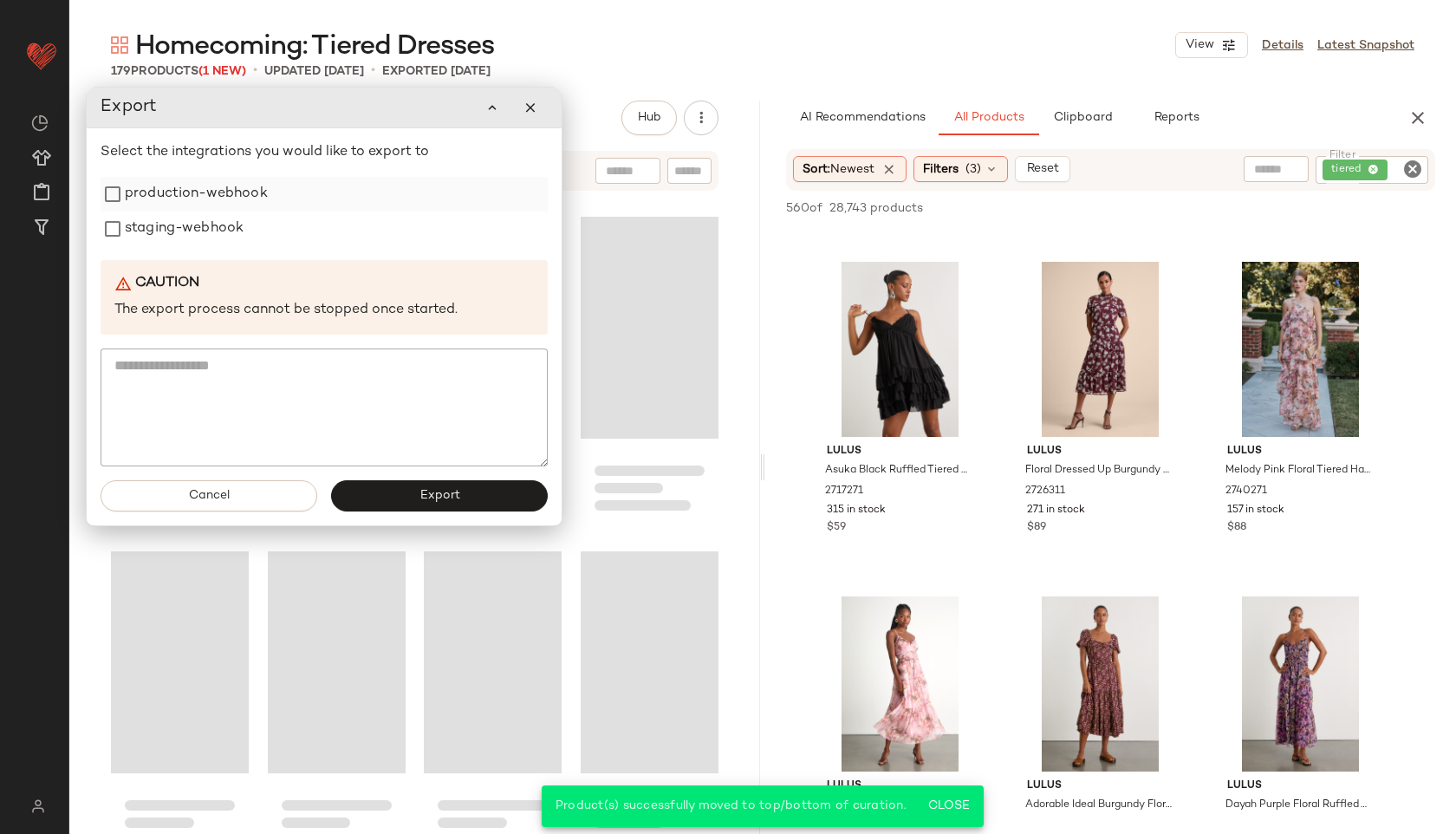
click at [212, 189] on label "production-webhook" at bounding box center [196, 193] width 143 height 35
click at [202, 227] on label "staging-webhook" at bounding box center [183, 230] width 119 height 35
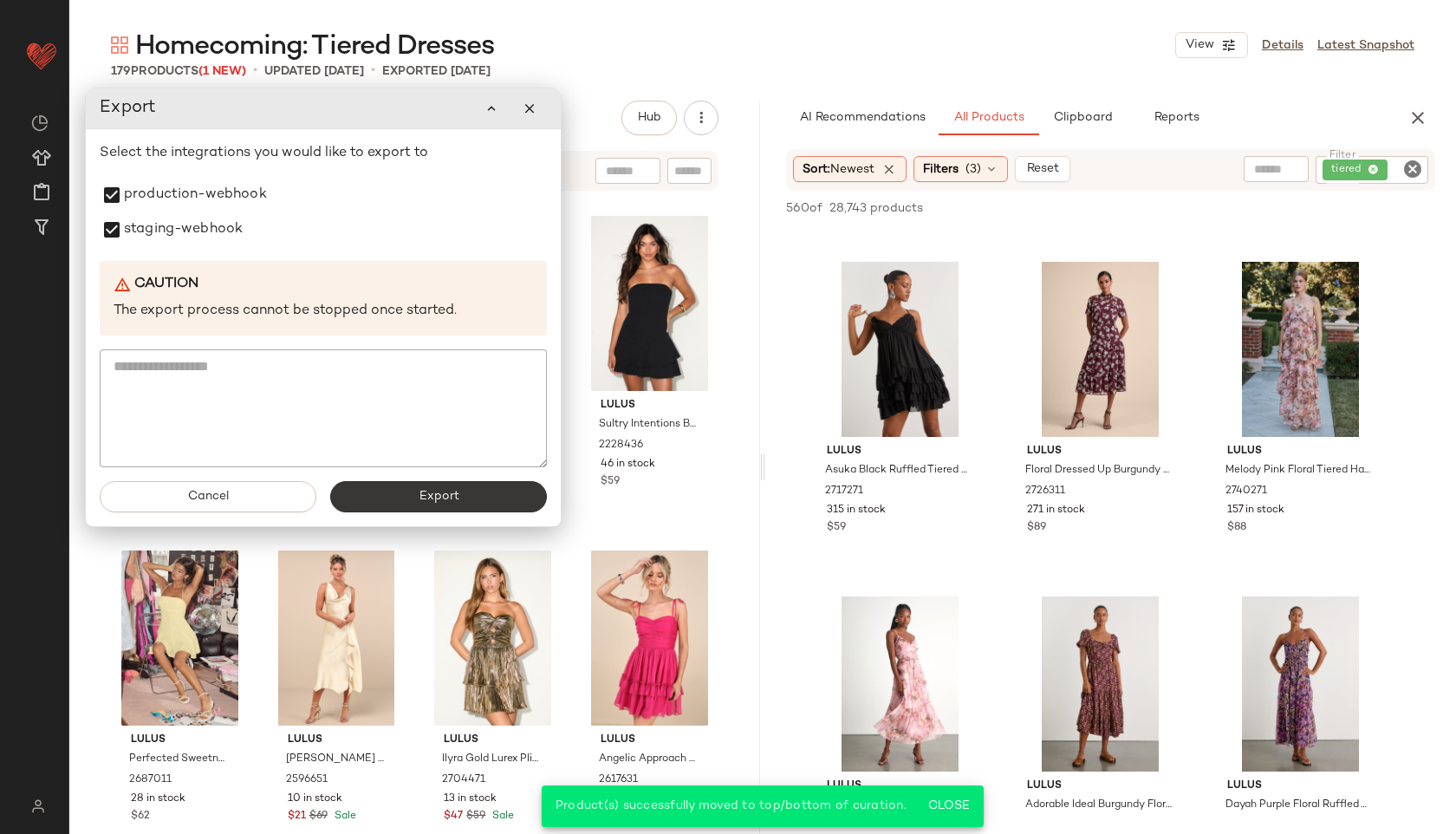
click at [395, 491] on button "Export" at bounding box center [439, 496] width 216 height 31
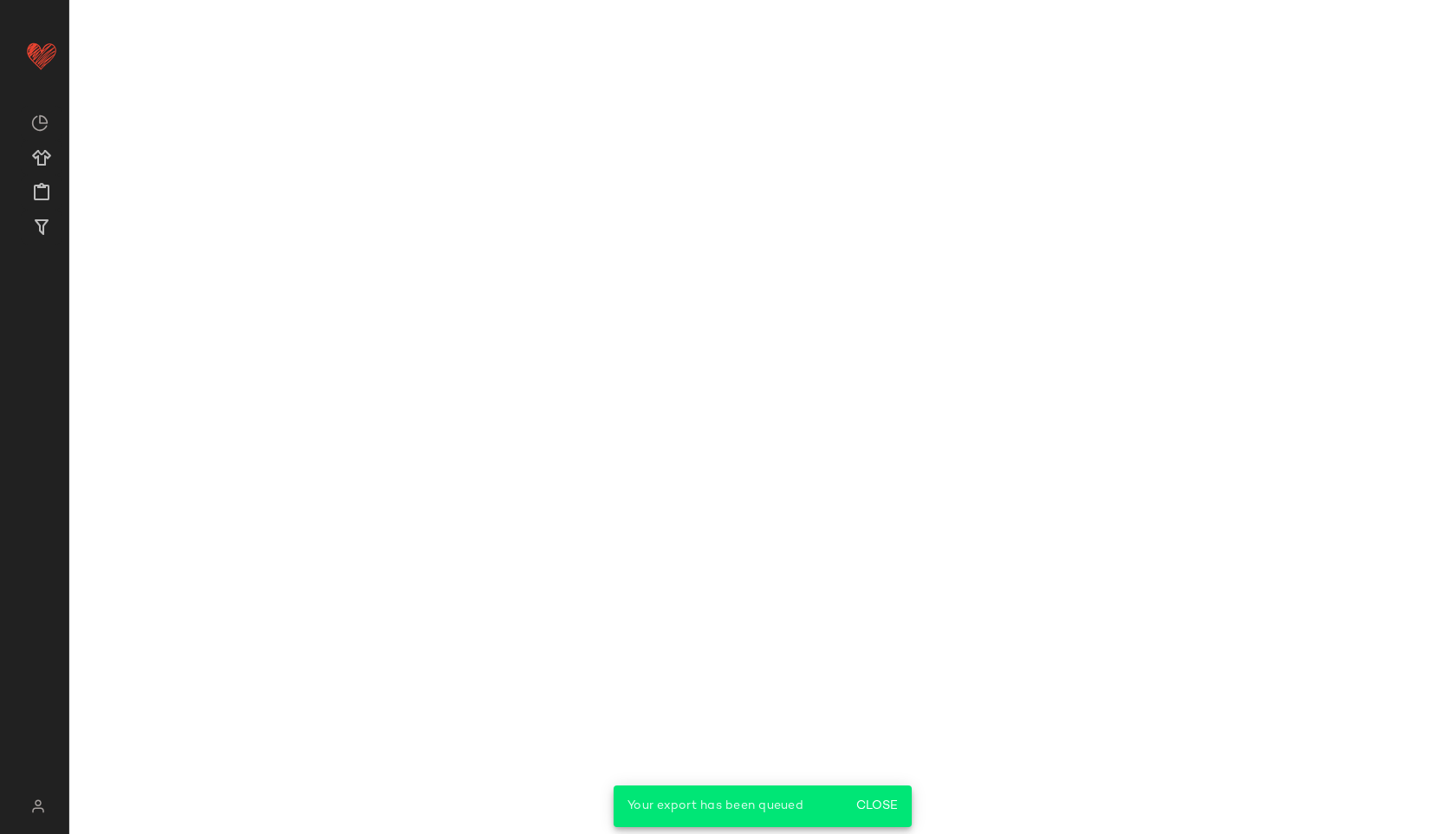
scroll to position [3653, 0]
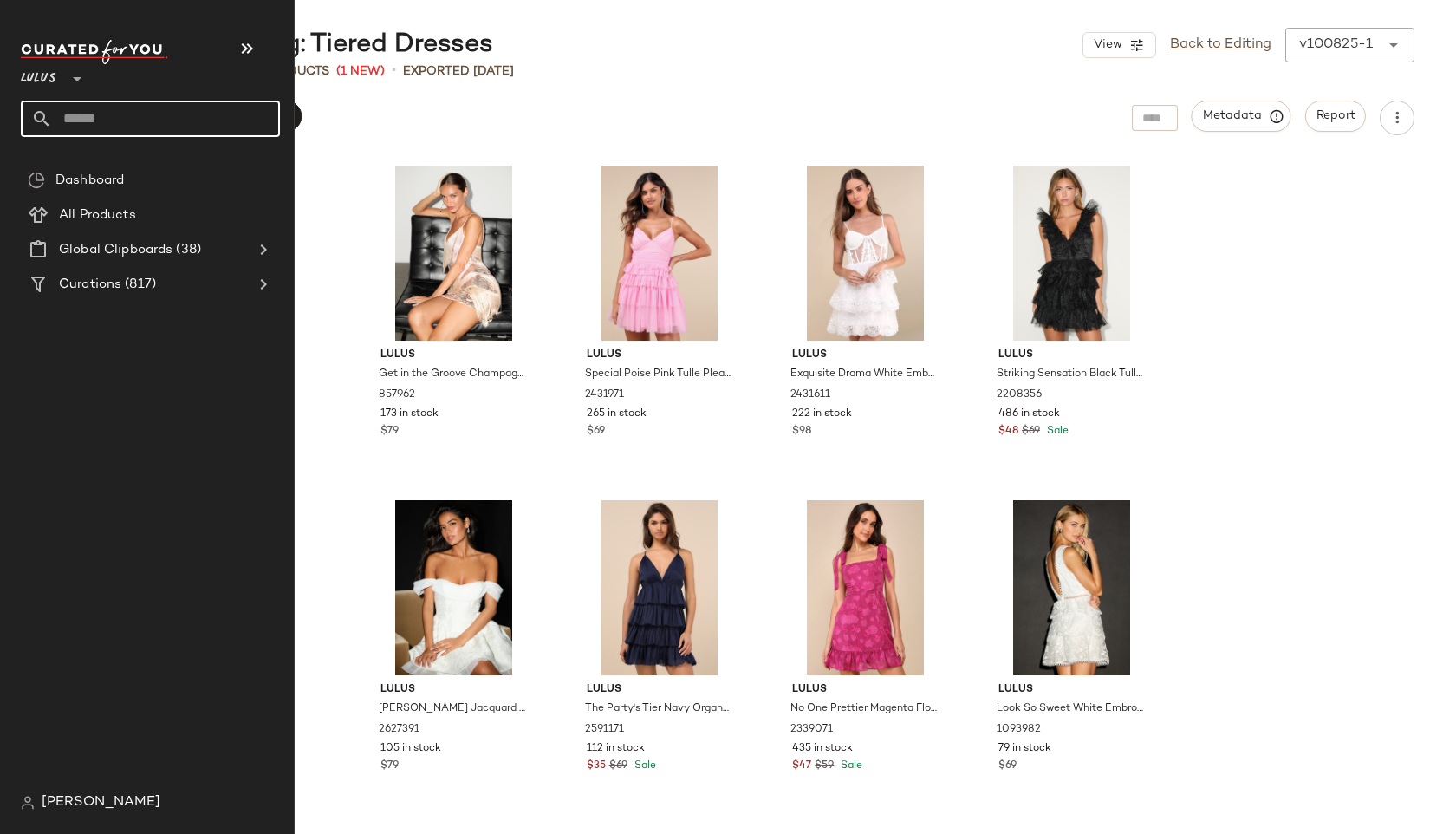
click at [101, 107] on input "text" at bounding box center [166, 118] width 228 height 36
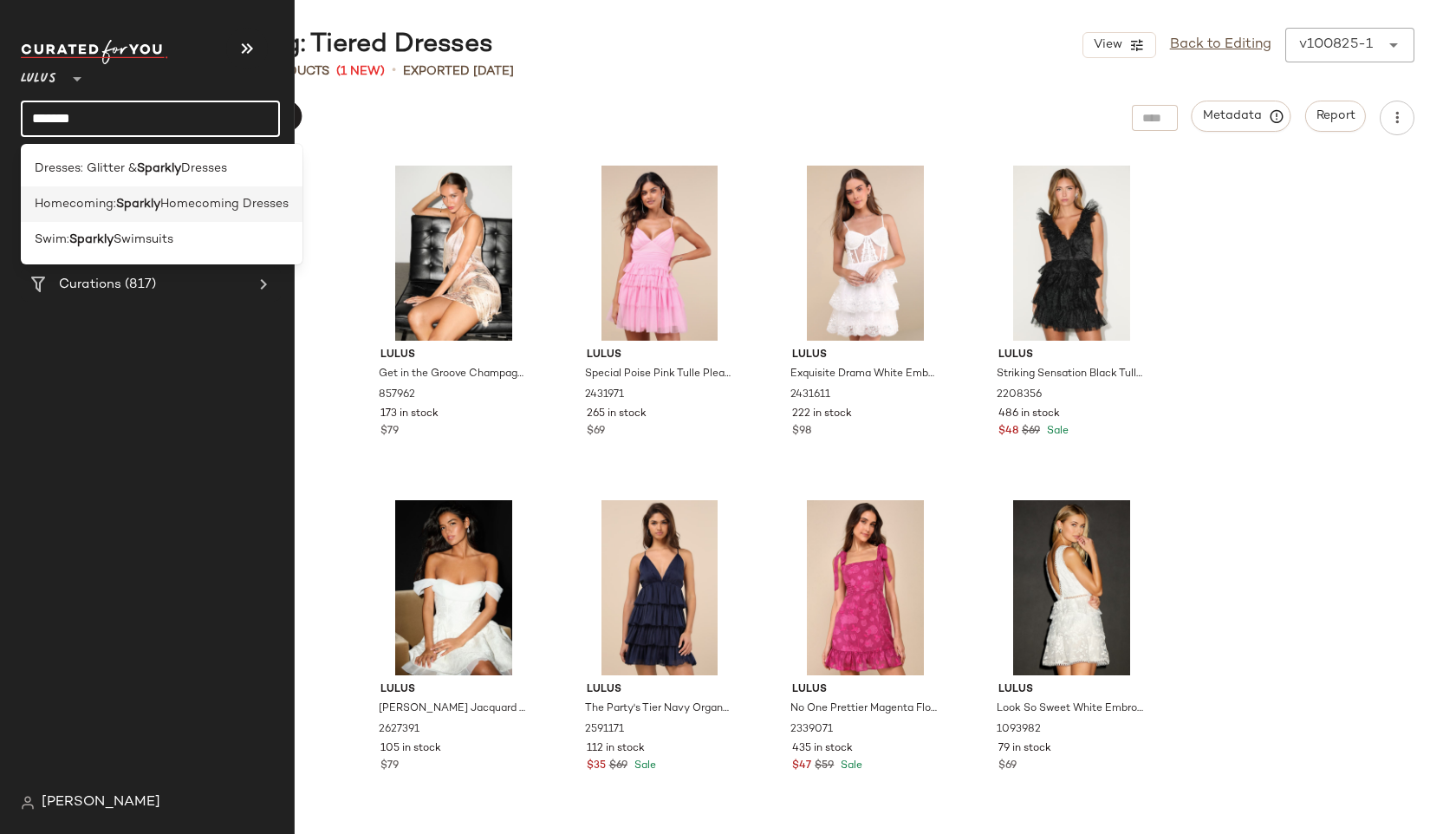
type input "*******"
click at [117, 198] on b "Sparkly" at bounding box center [138, 204] width 44 height 19
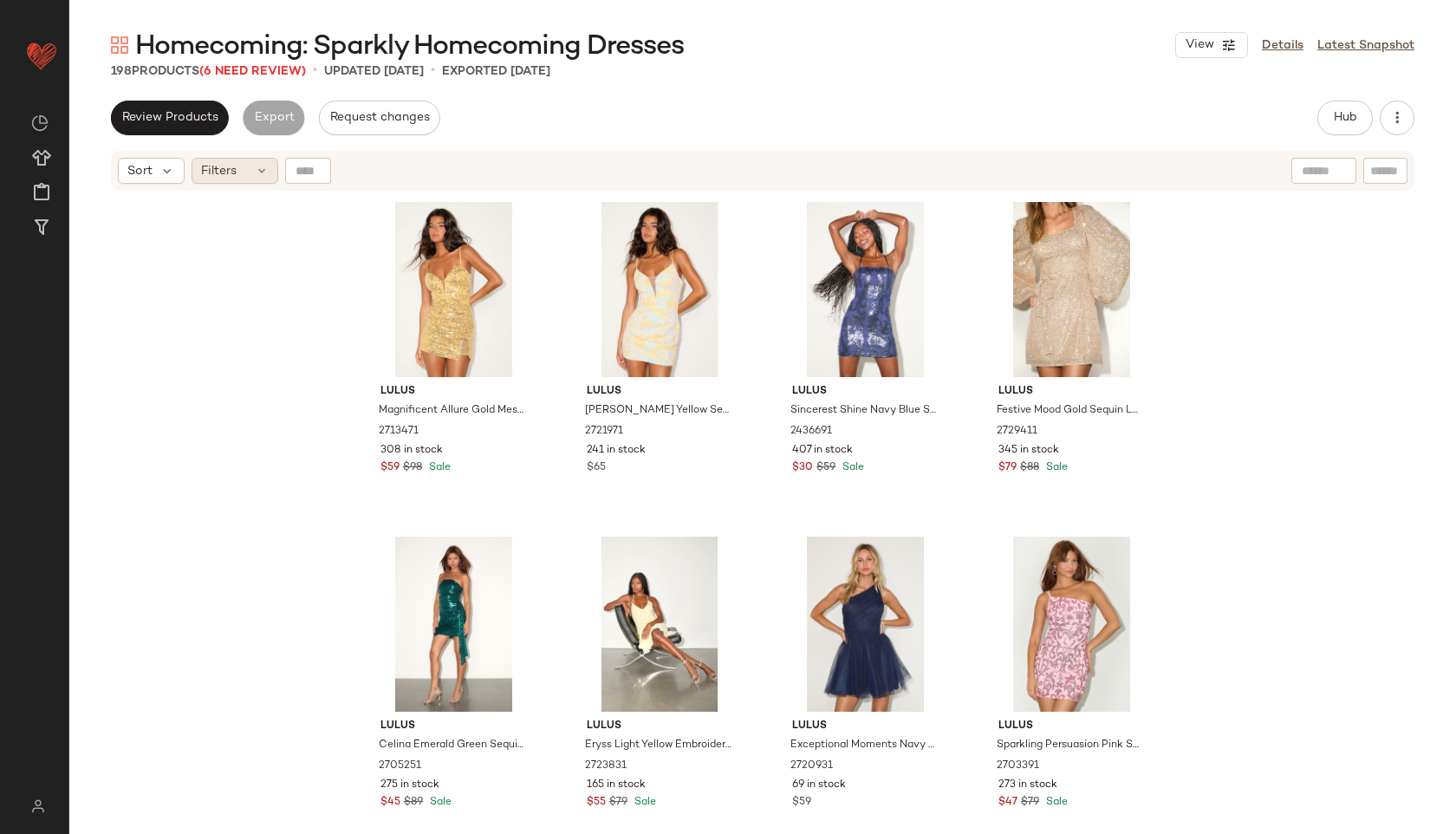
click at [258, 163] on div "Filters" at bounding box center [235, 170] width 87 height 26
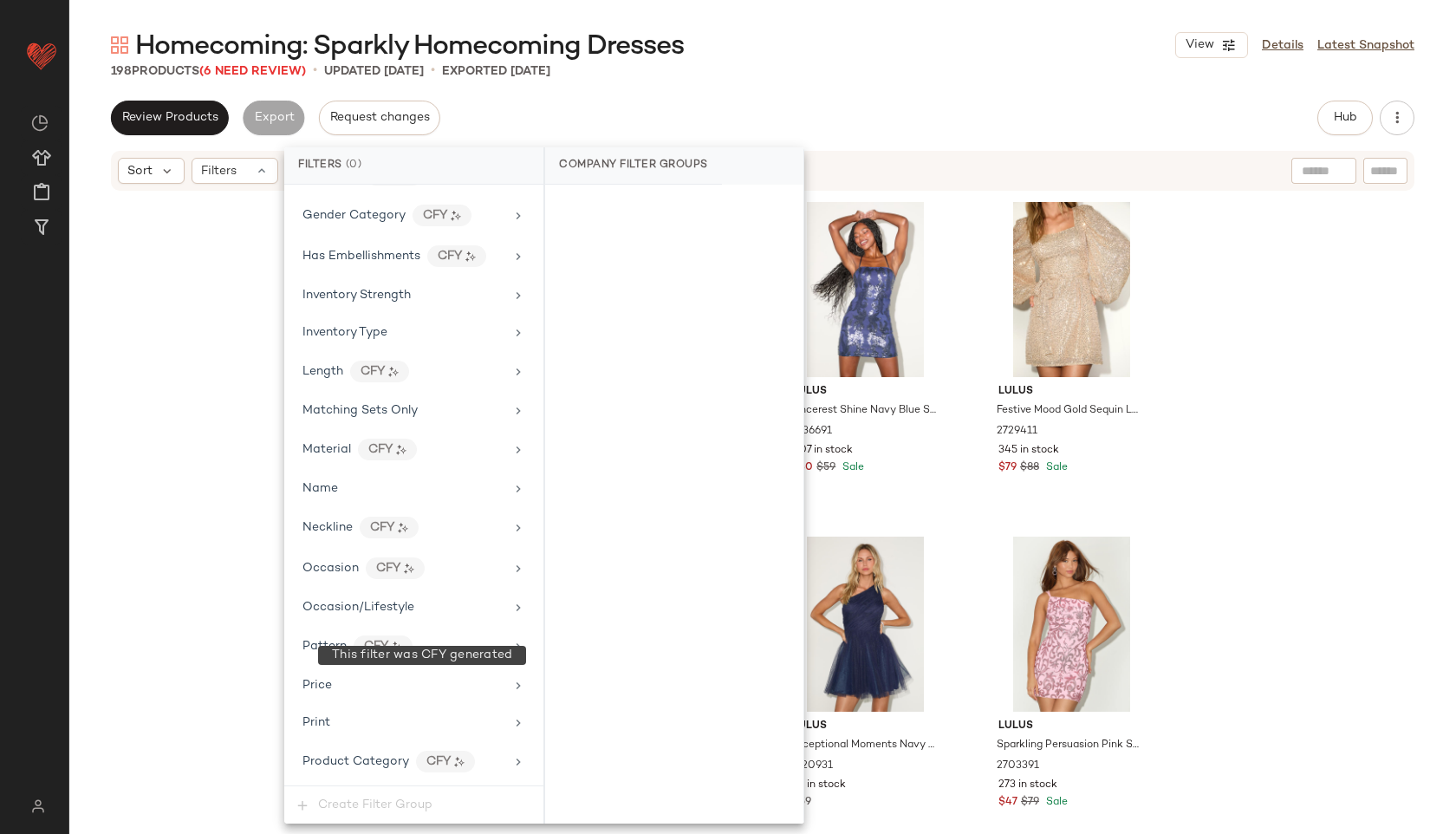
scroll to position [1102, 0]
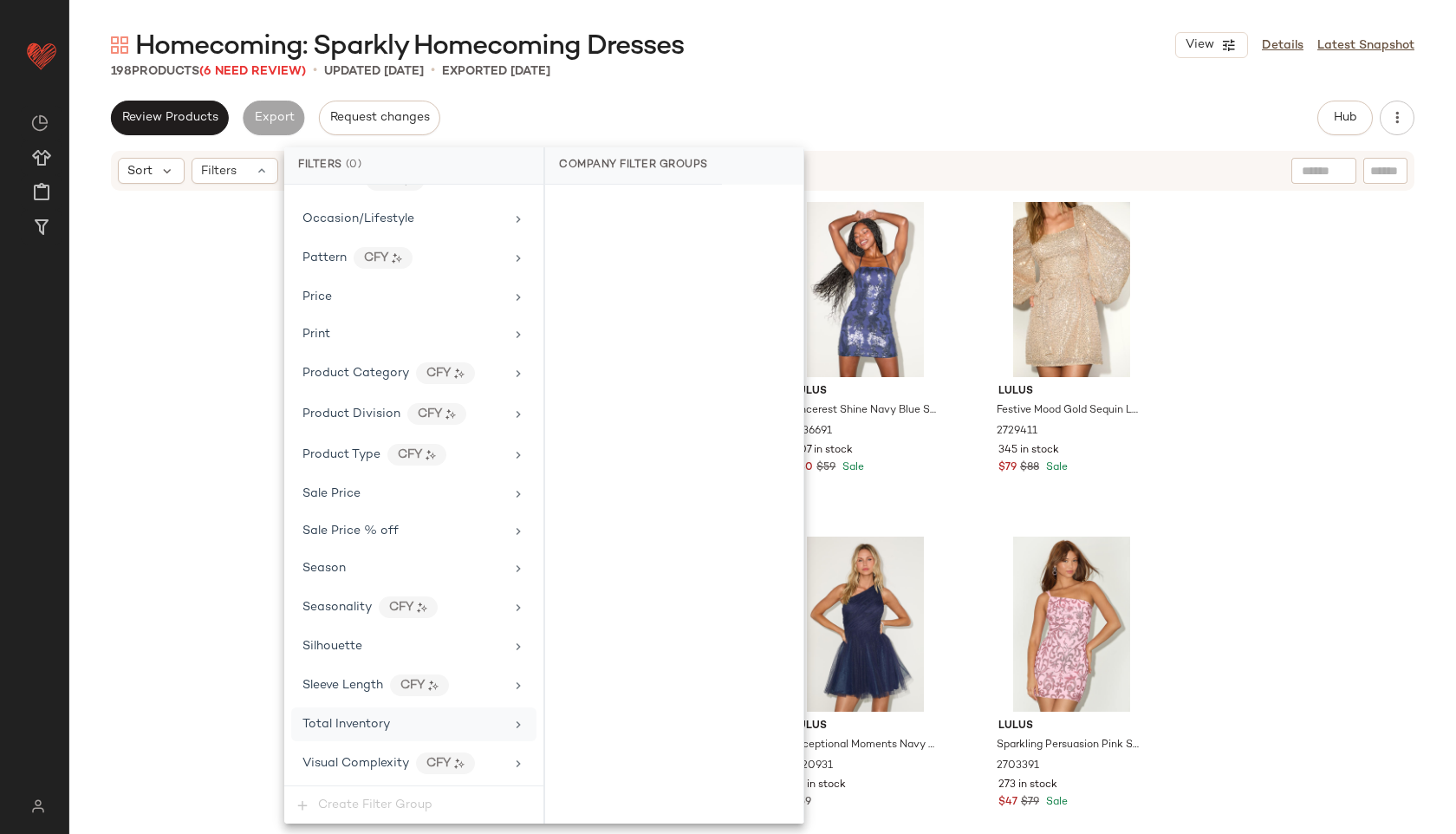
click at [385, 718] on span "Total Inventory" at bounding box center [346, 724] width 88 height 13
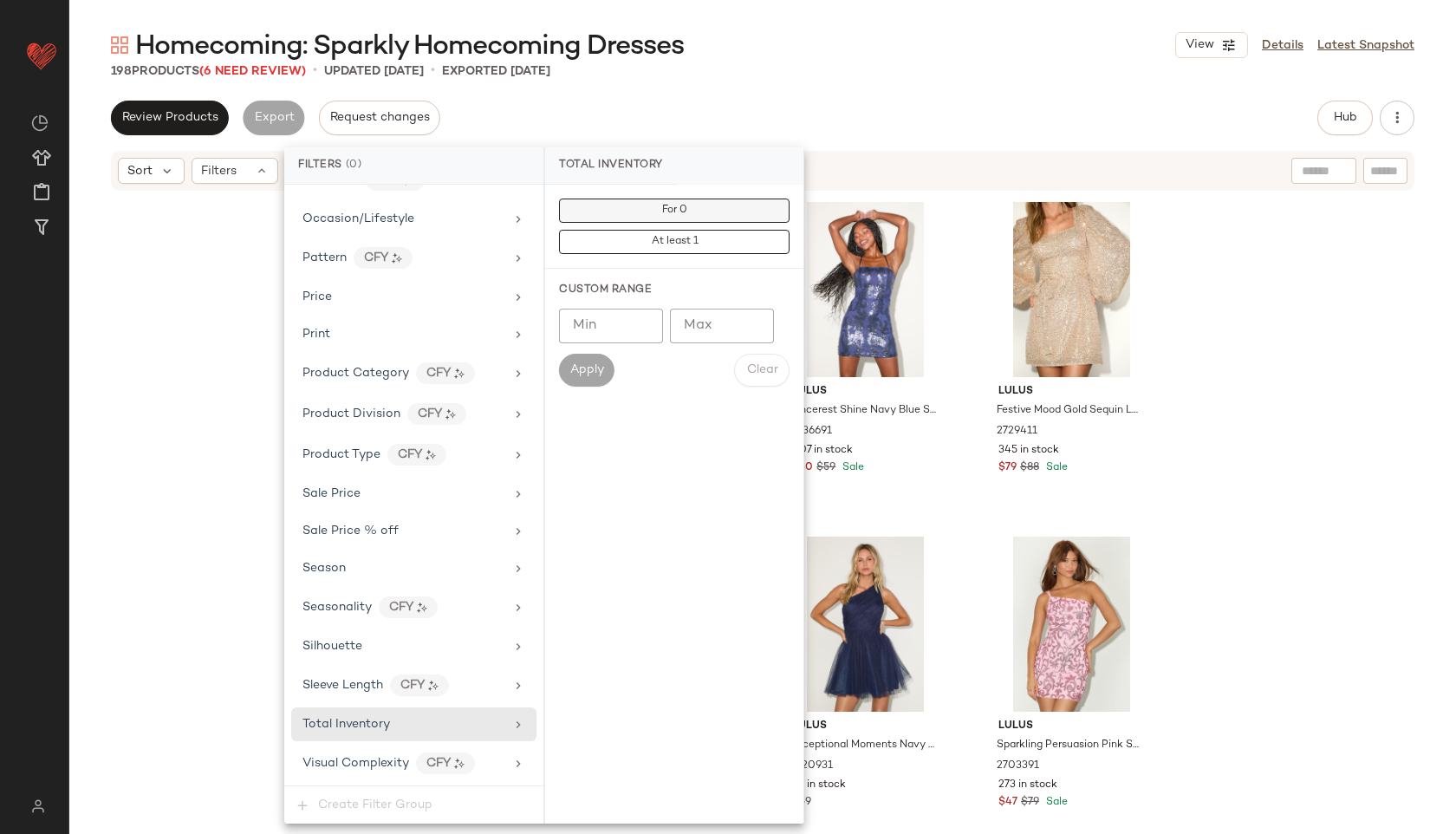
click at [666, 209] on span "For 0" at bounding box center [673, 211] width 26 height 12
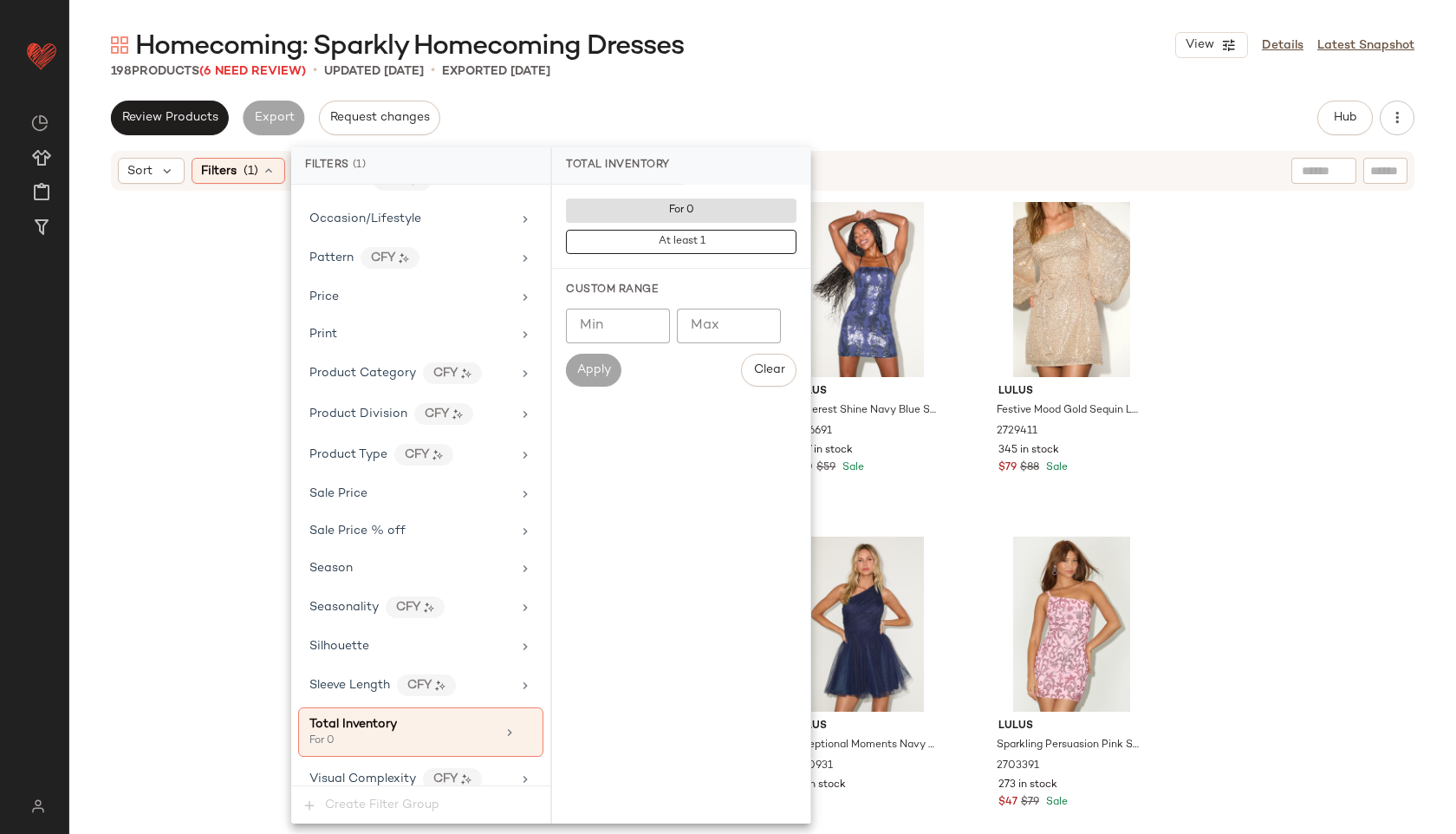
click at [790, 84] on div "Homecoming: Sparkly Homecoming Dresses View Details Latest Snapshot 198 Product…" at bounding box center [762, 430] width 1387 height 806
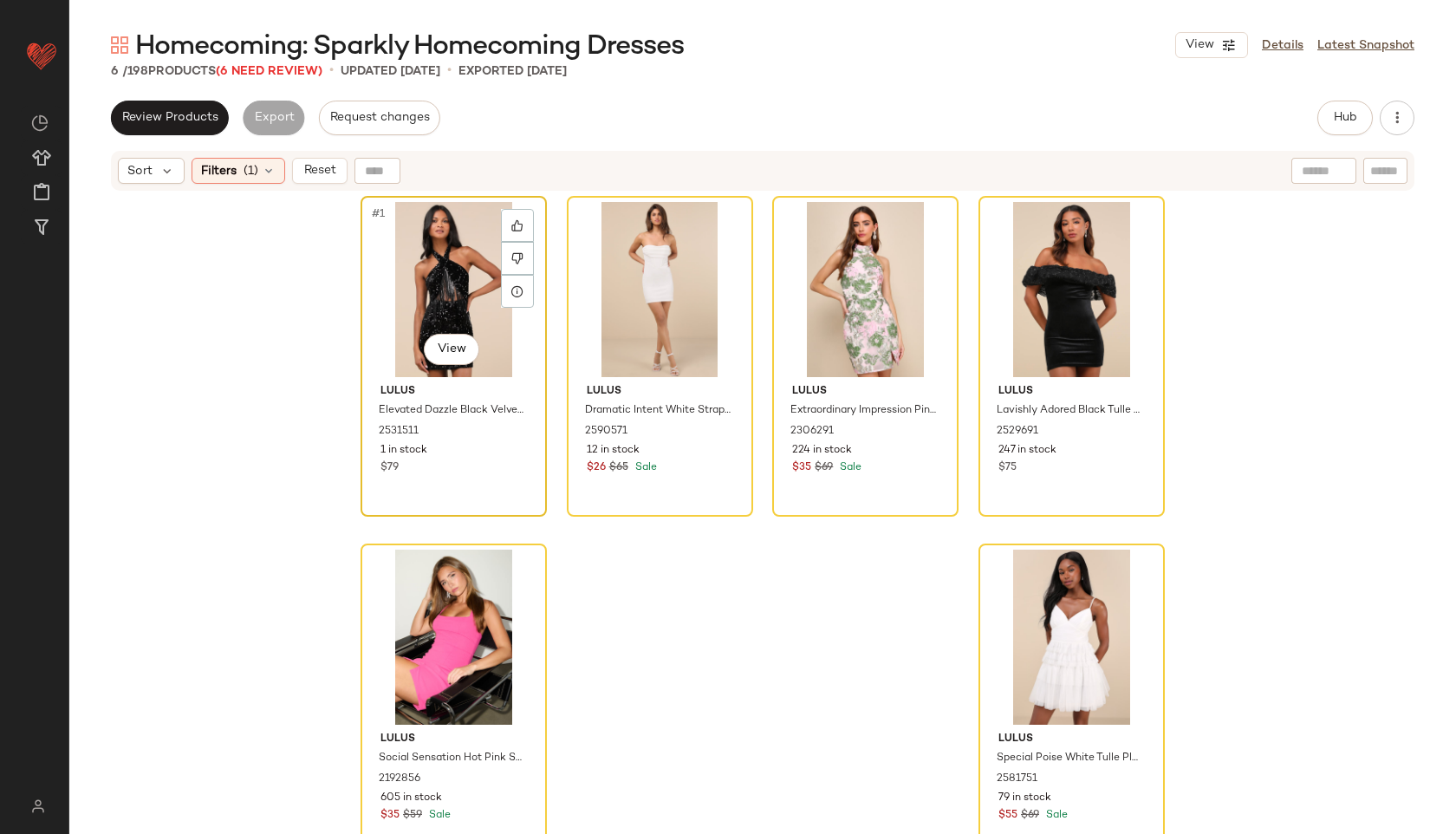
click at [401, 253] on div "#1 View" at bounding box center [454, 290] width 175 height 175
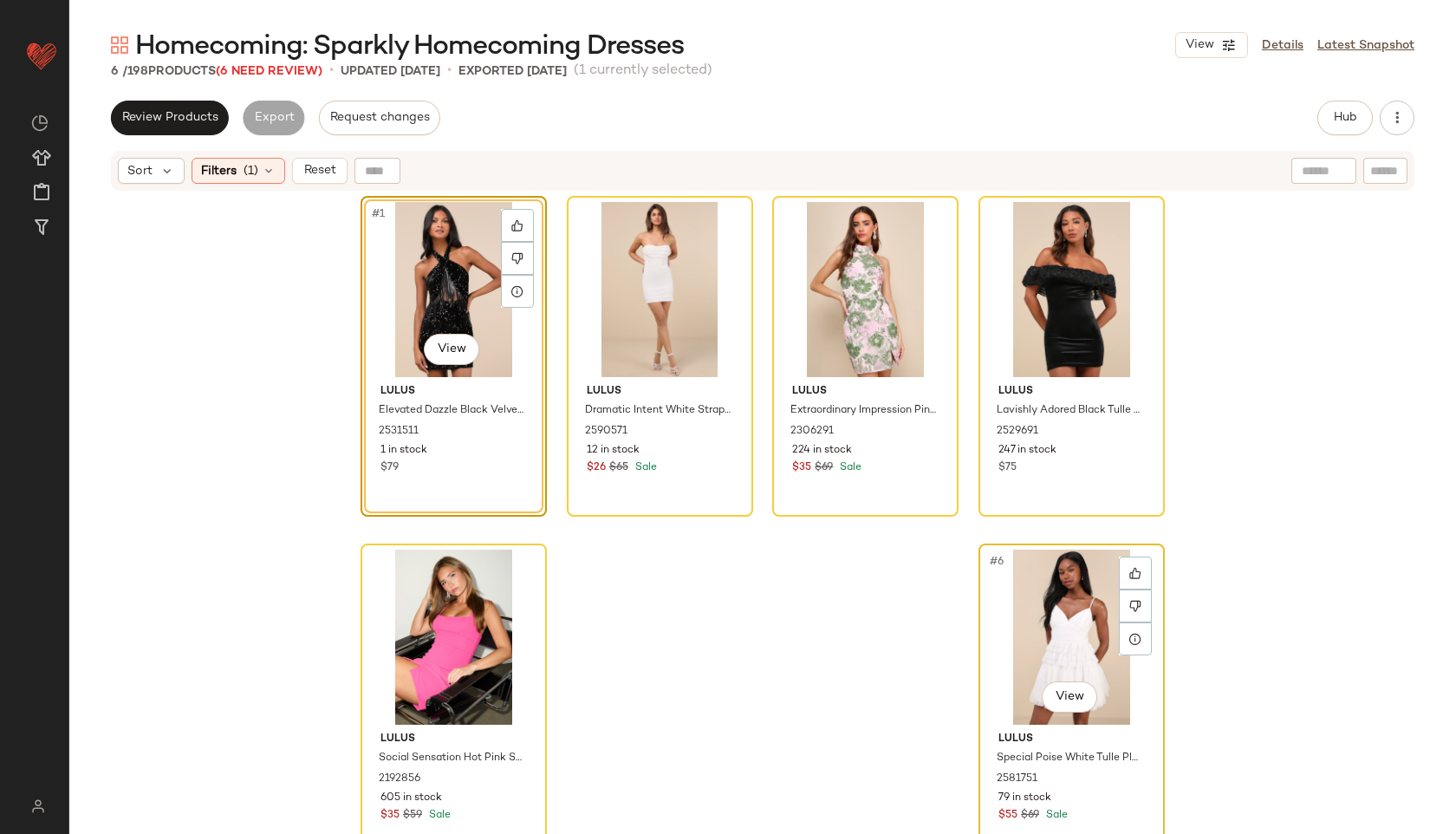
click at [1057, 638] on div "#6 View" at bounding box center [1071, 637] width 175 height 175
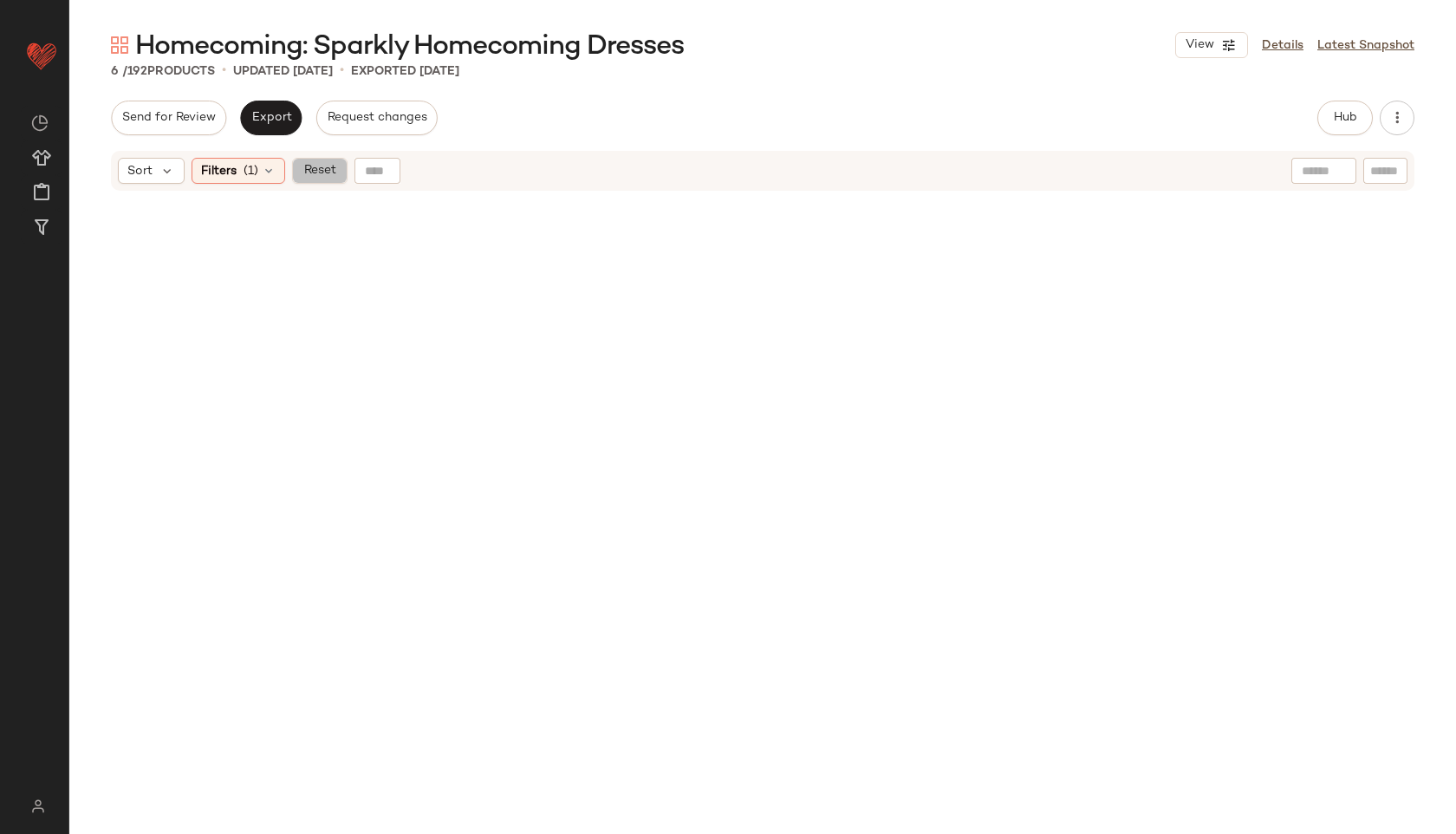
click at [332, 170] on span "Reset" at bounding box center [318, 171] width 33 height 14
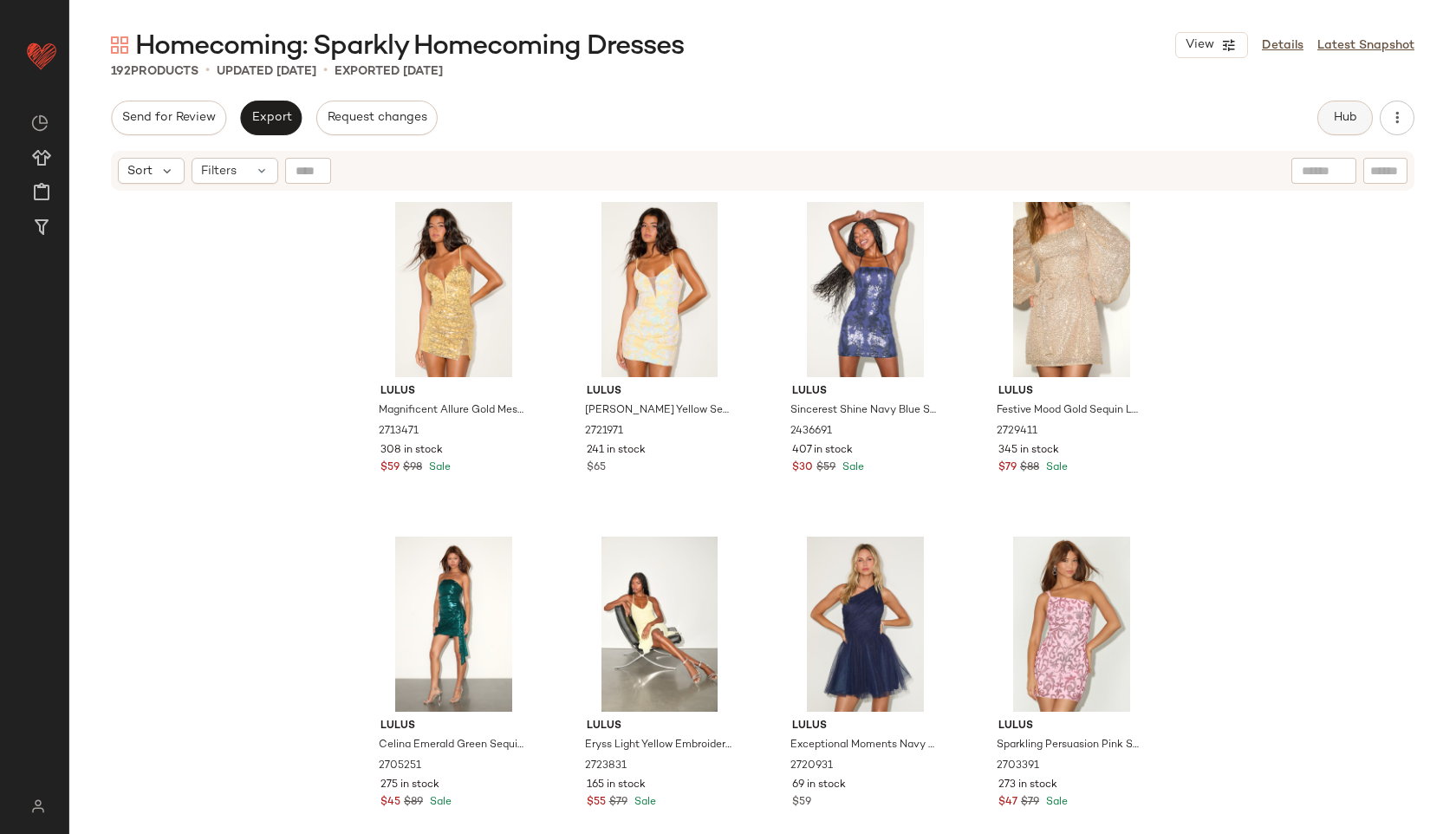
click at [1356, 117] on span "Hub" at bounding box center [1344, 118] width 24 height 14
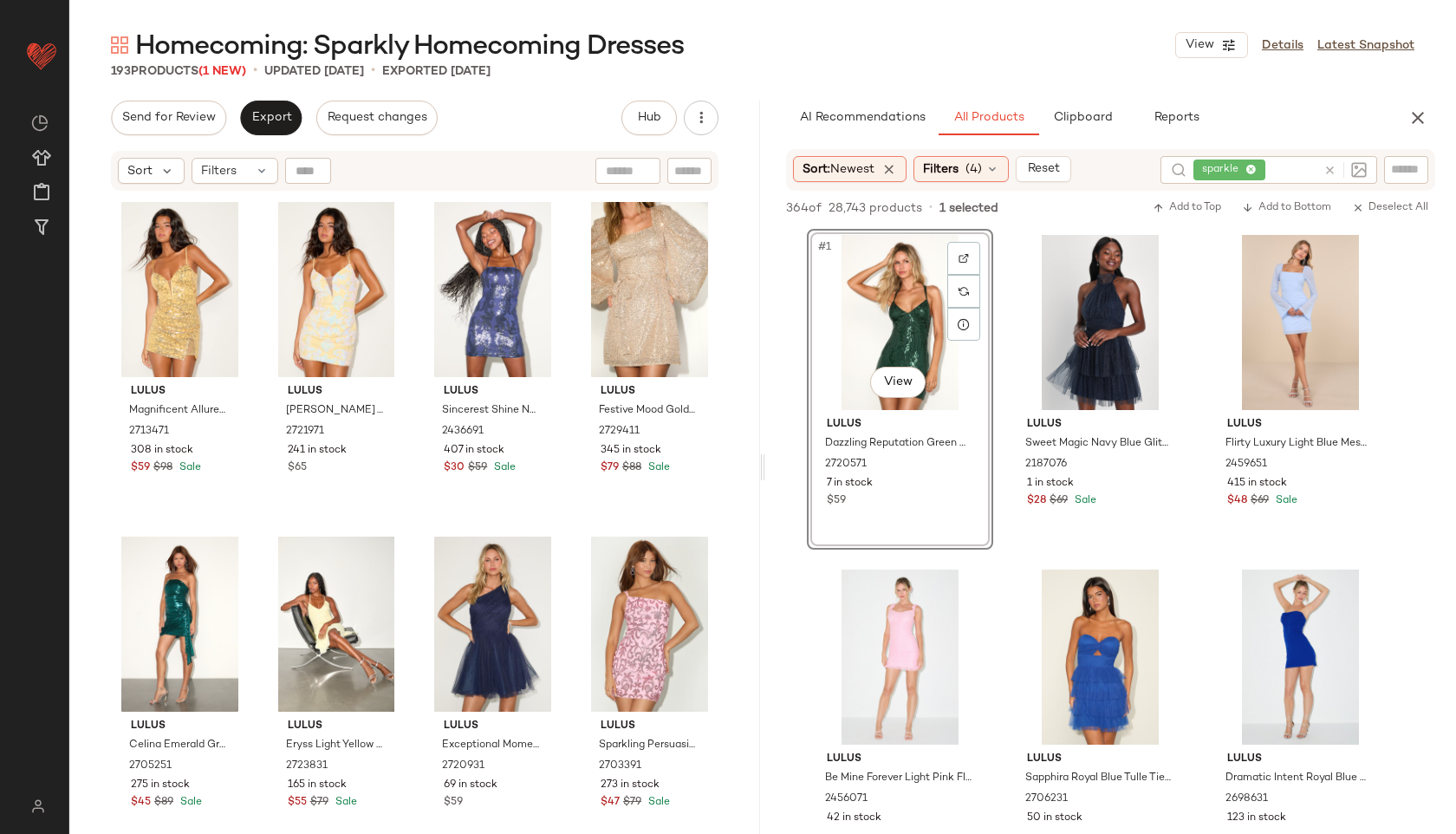
drag, startPoint x: 912, startPoint y: 286, endPoint x: 1231, endPoint y: 1, distance: 427.8
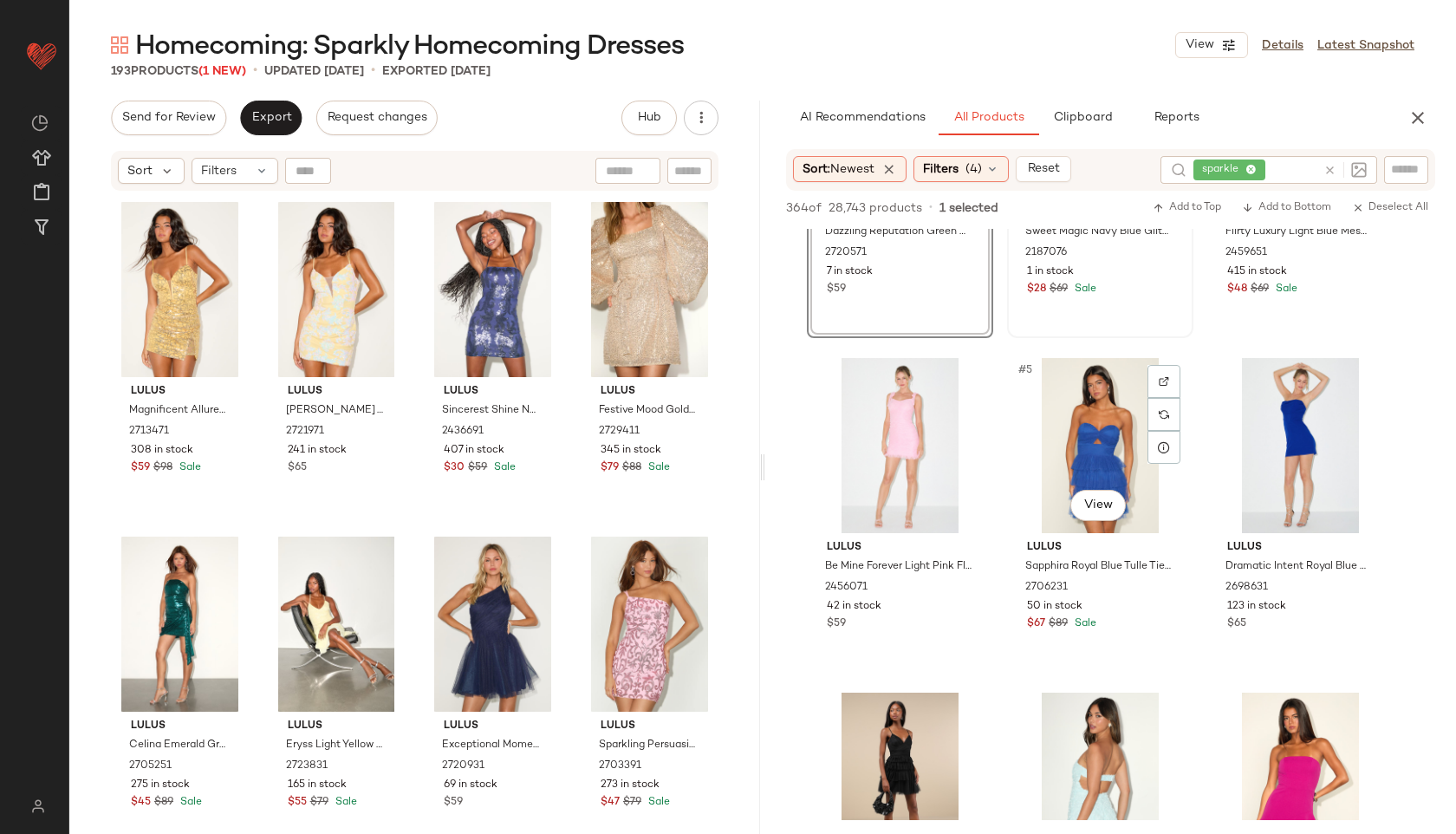
scroll to position [206, 0]
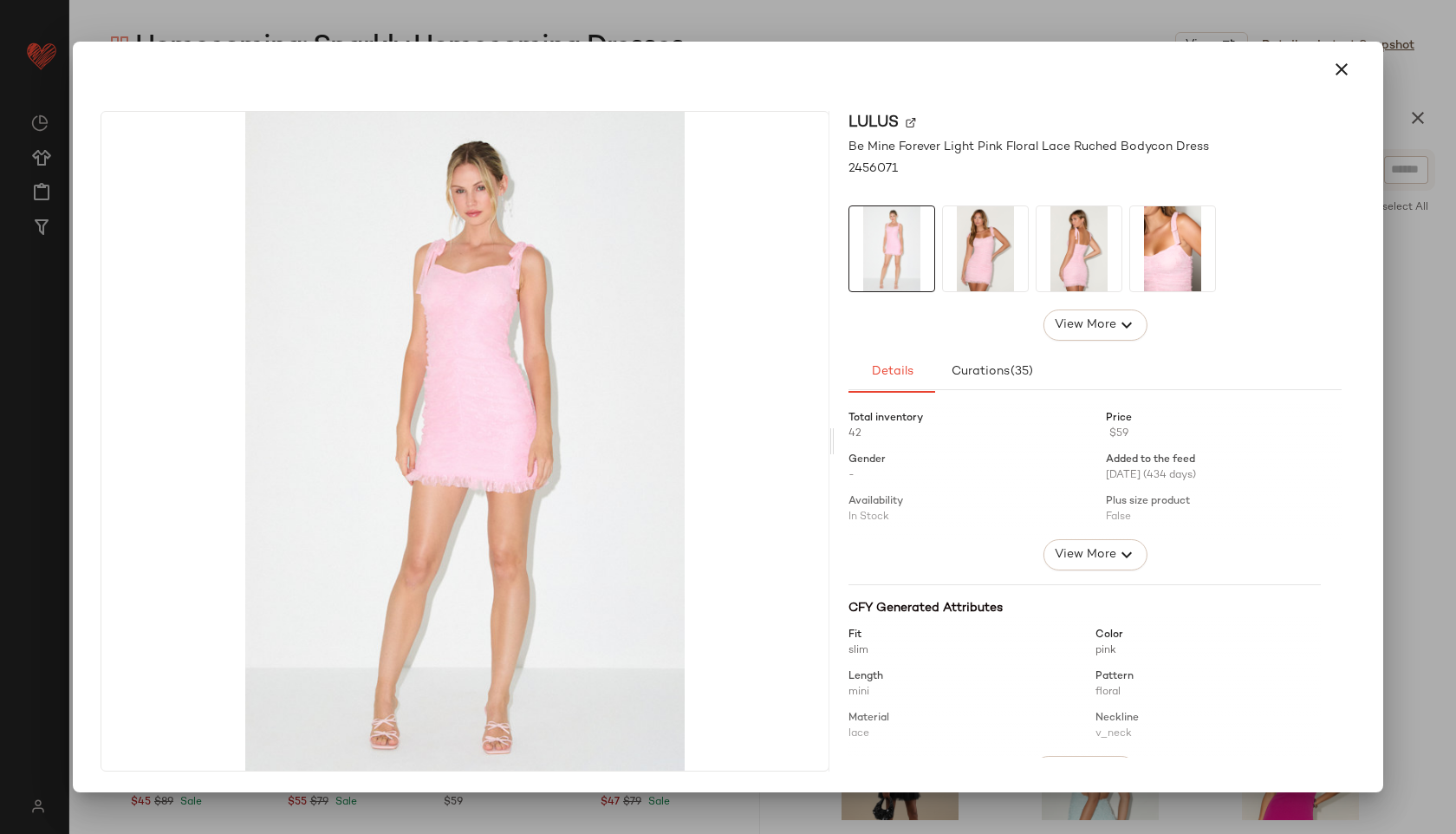
click at [995, 292] on div at bounding box center [985, 249] width 87 height 87
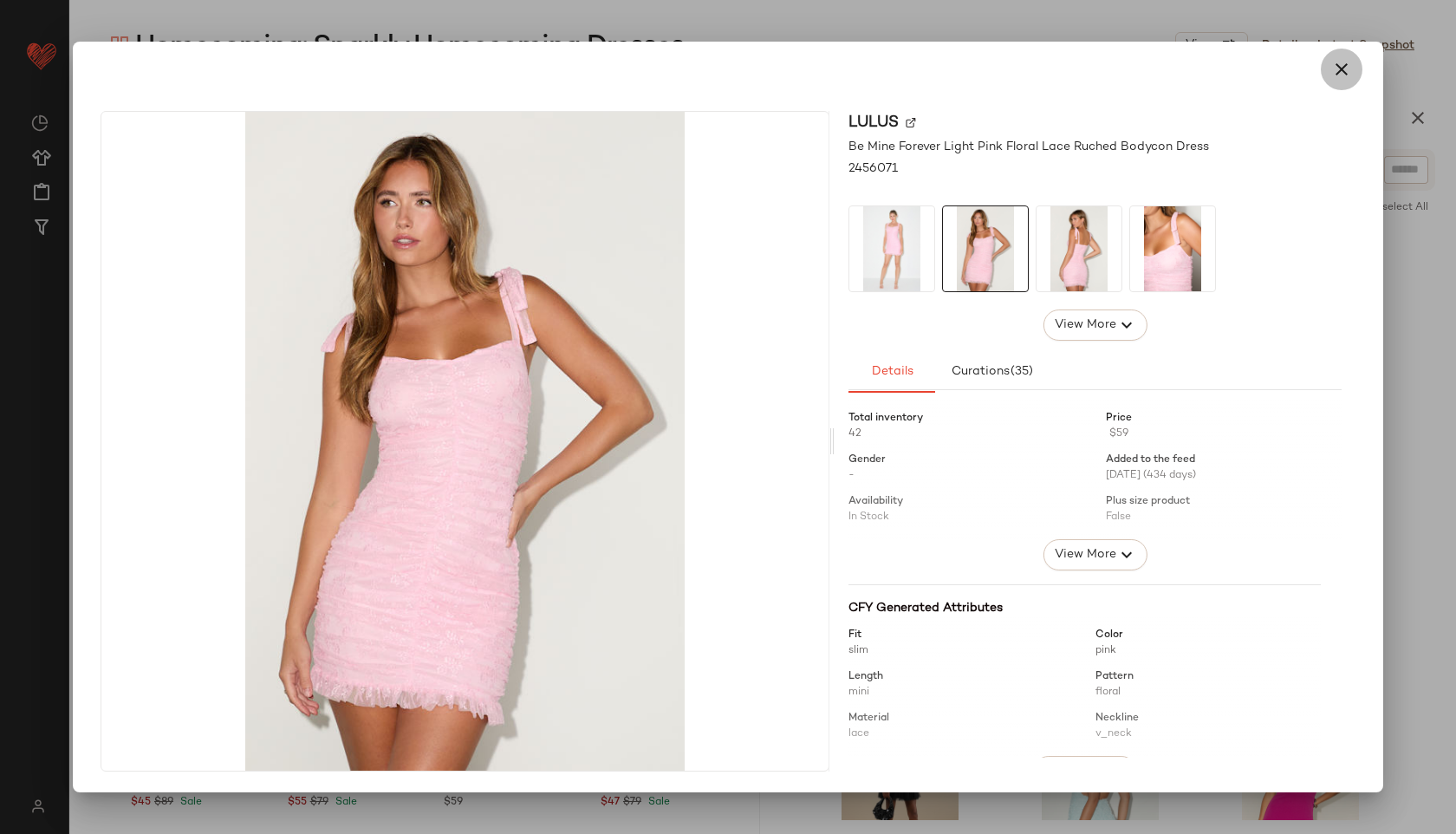
click at [1347, 73] on icon "button" at bounding box center [1341, 68] width 20 height 20
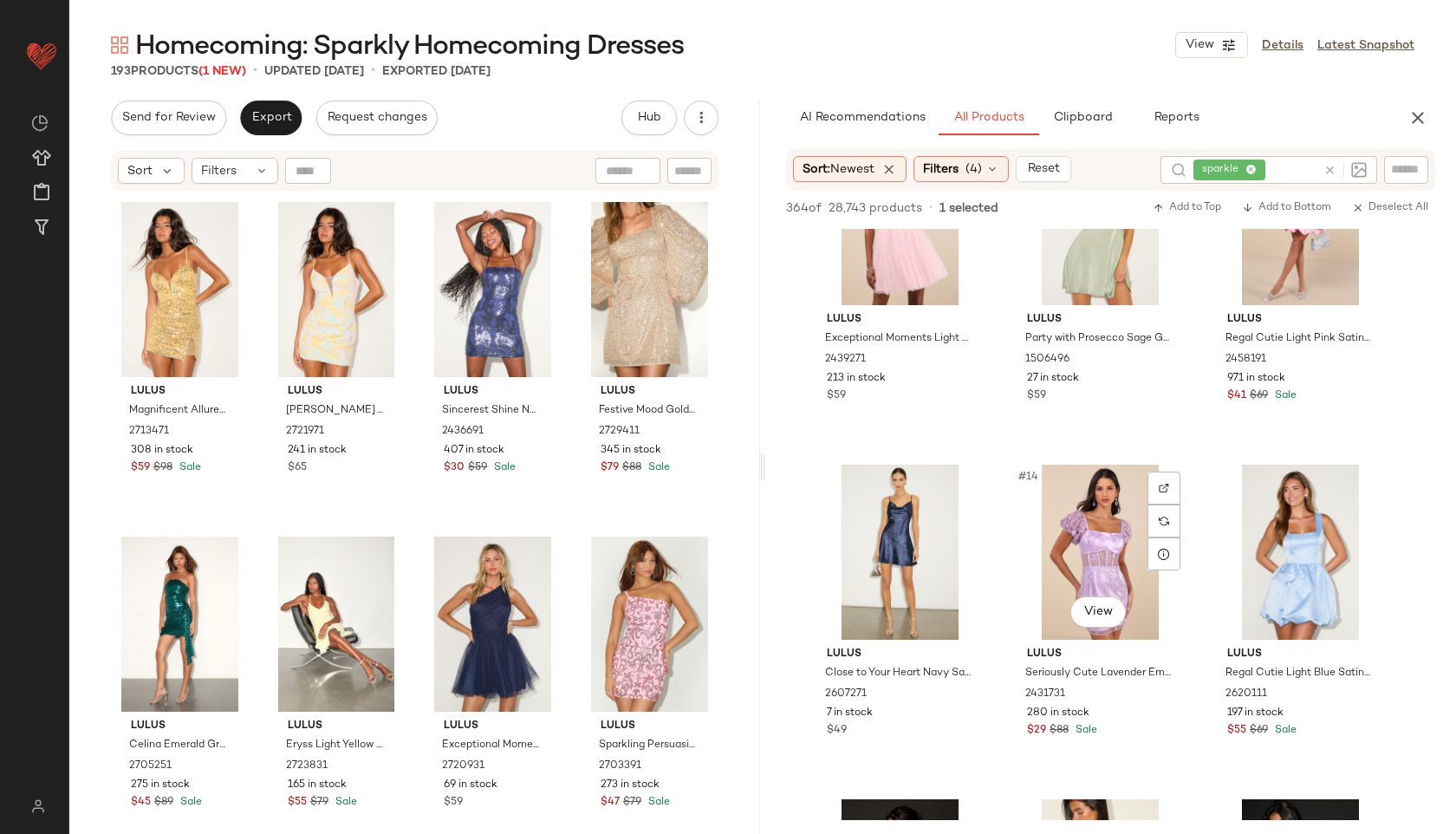
scroll to position [1111, 0]
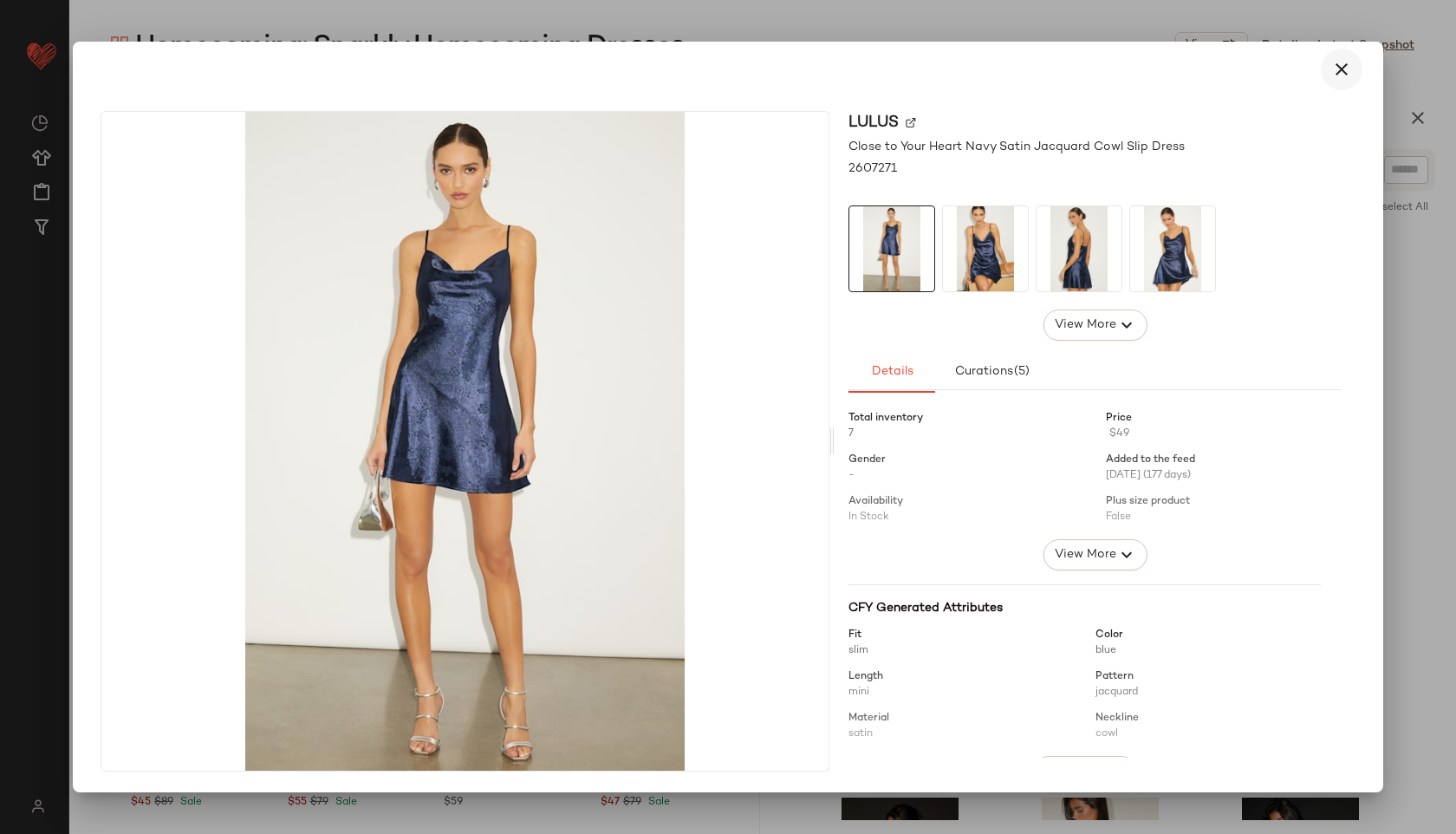
click at [1351, 74] on icon "button" at bounding box center [1341, 68] width 20 height 20
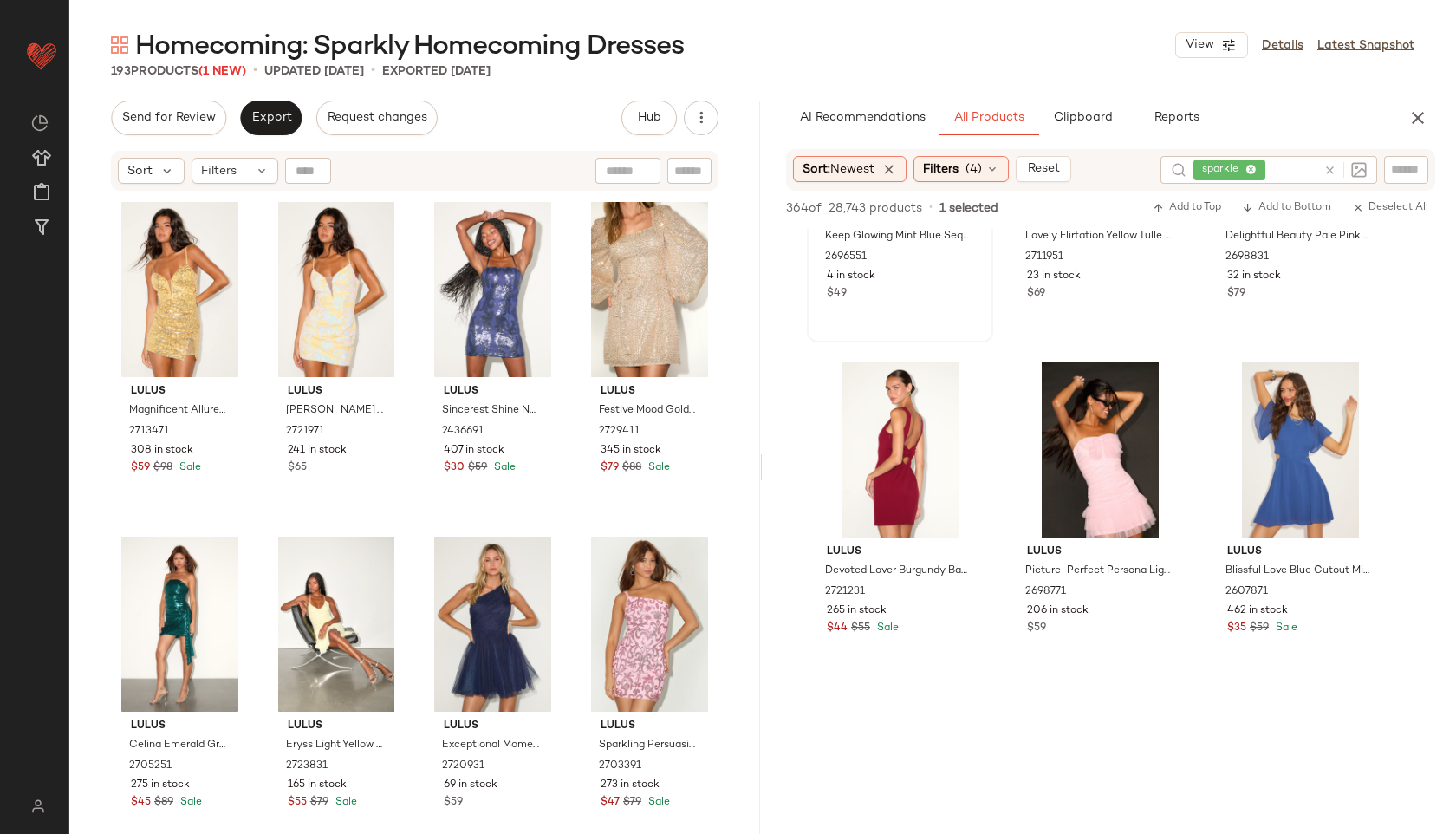
scroll to position [1890, 0]
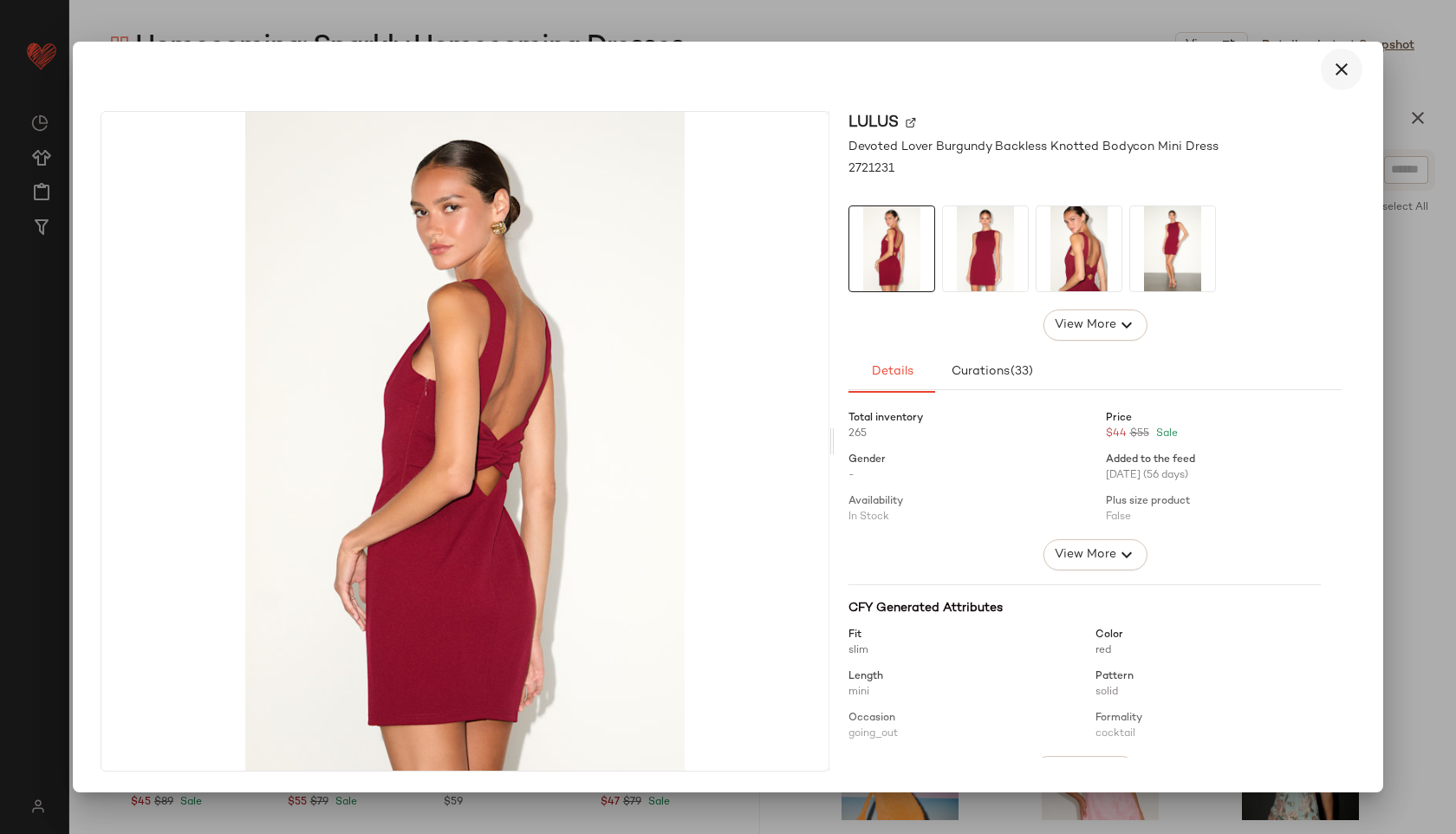
click at [1344, 66] on icon "button" at bounding box center [1341, 68] width 20 height 20
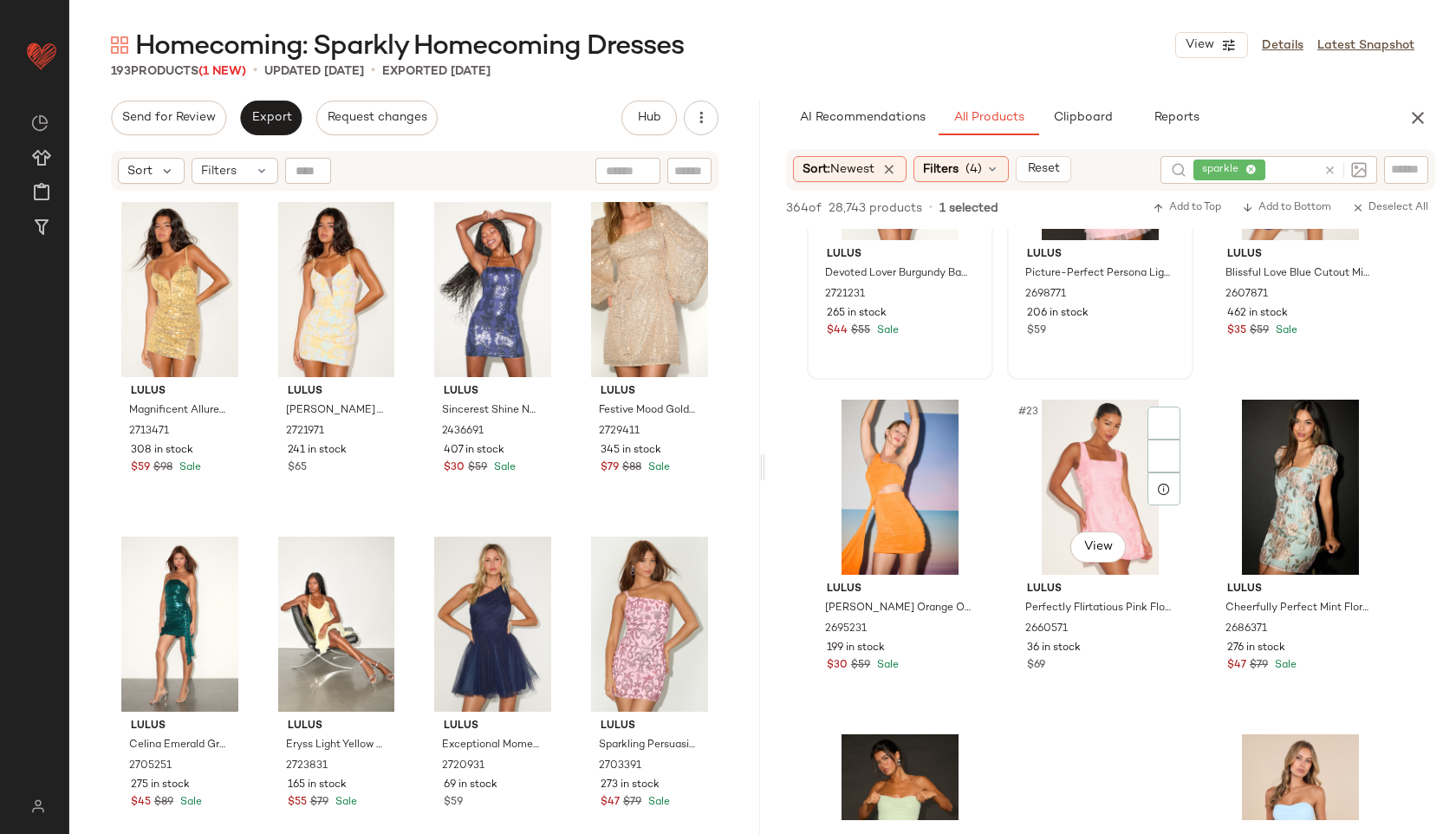
scroll to position [2184, 0]
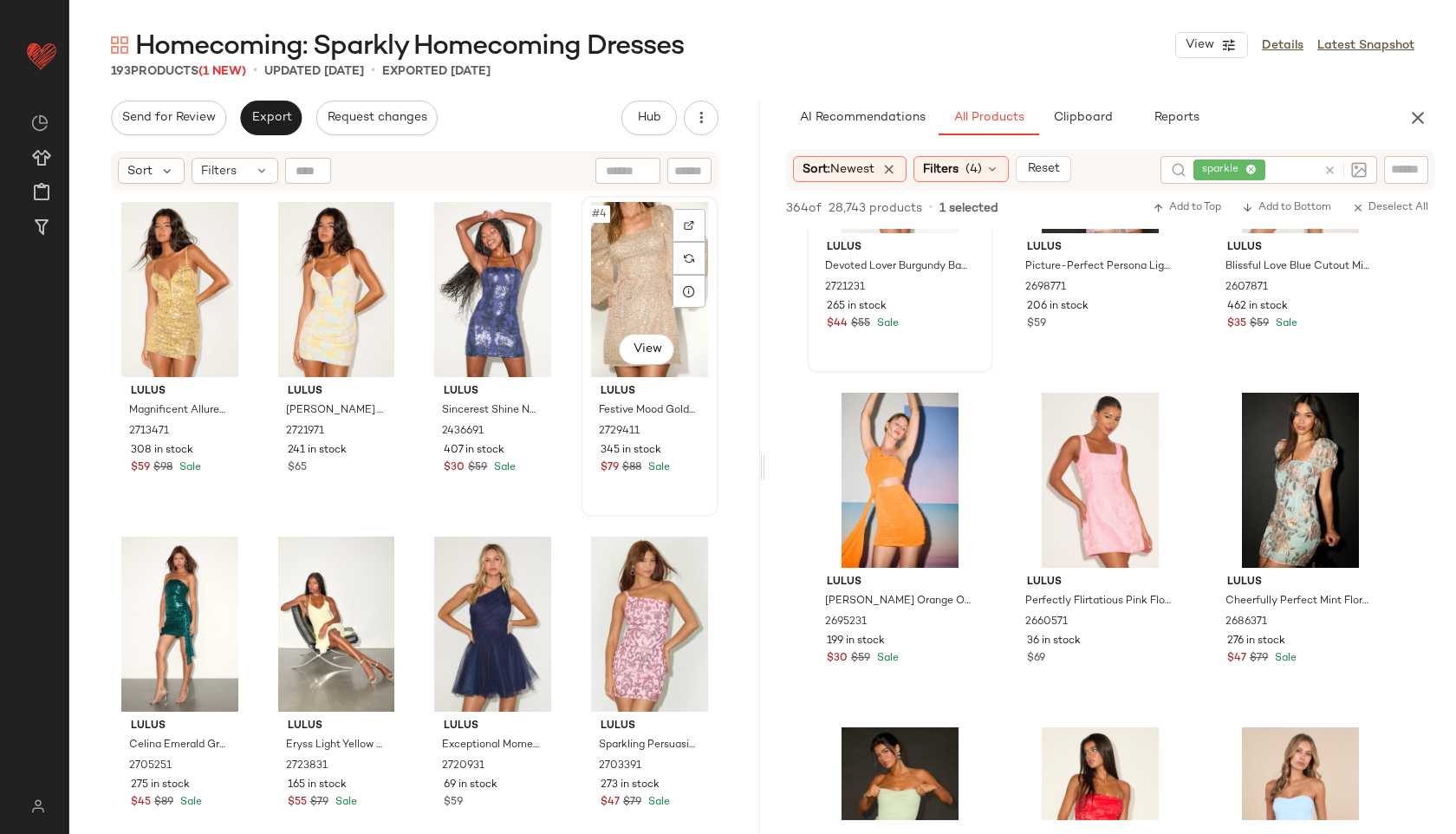
click at [648, 269] on div "#4 View" at bounding box center [650, 290] width 126 height 175
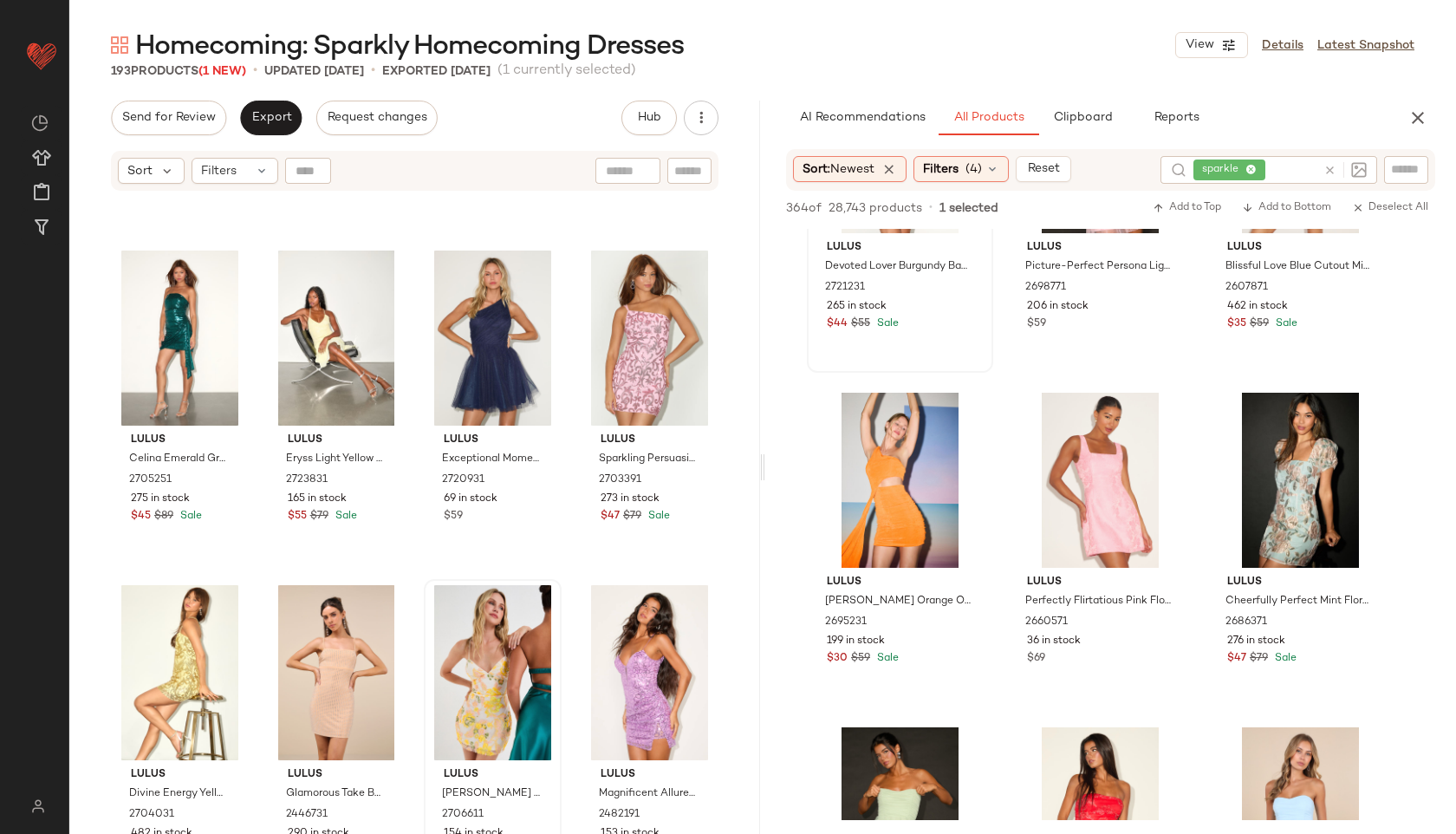
scroll to position [301, 0]
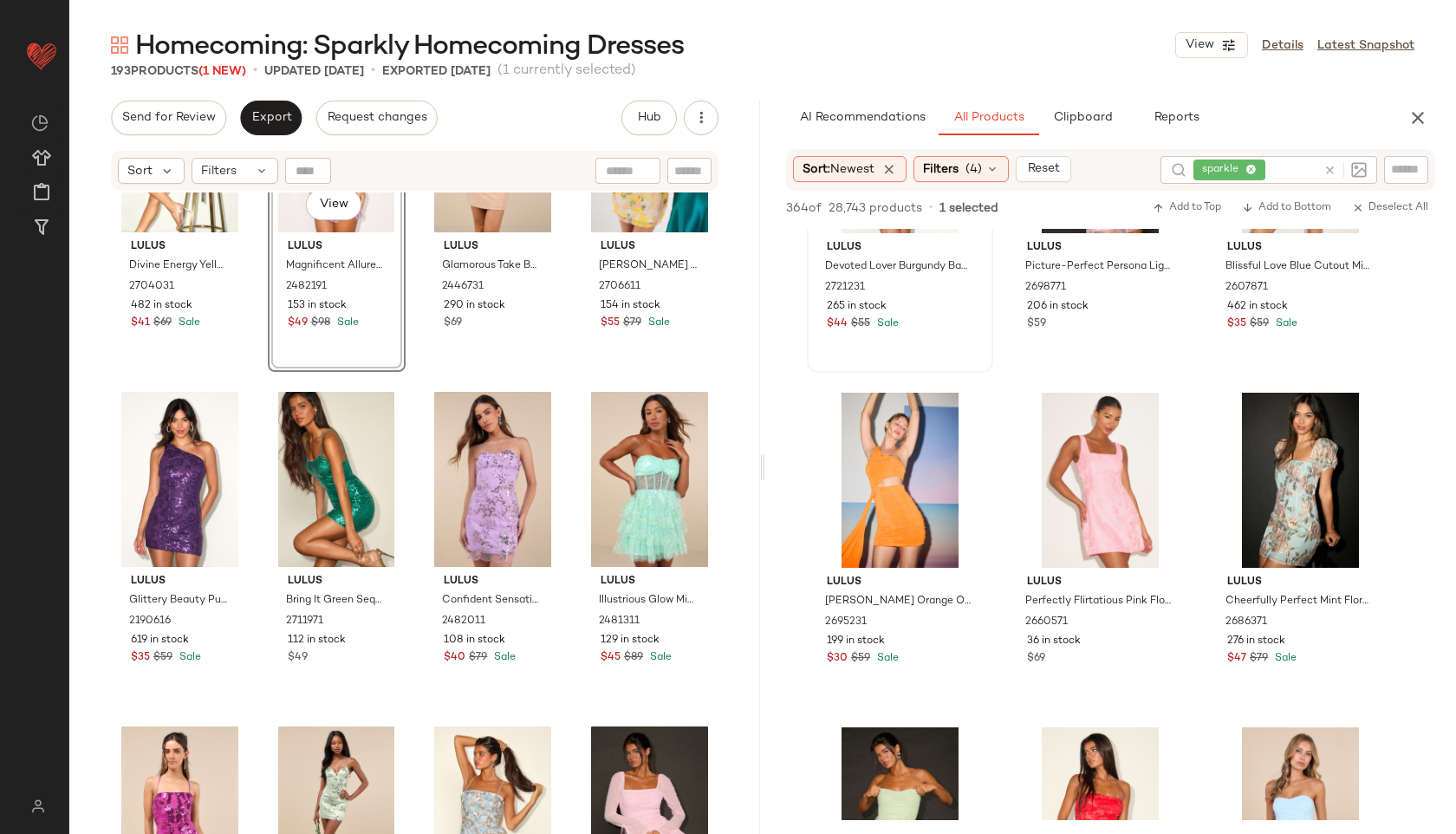
scroll to position [832, 0]
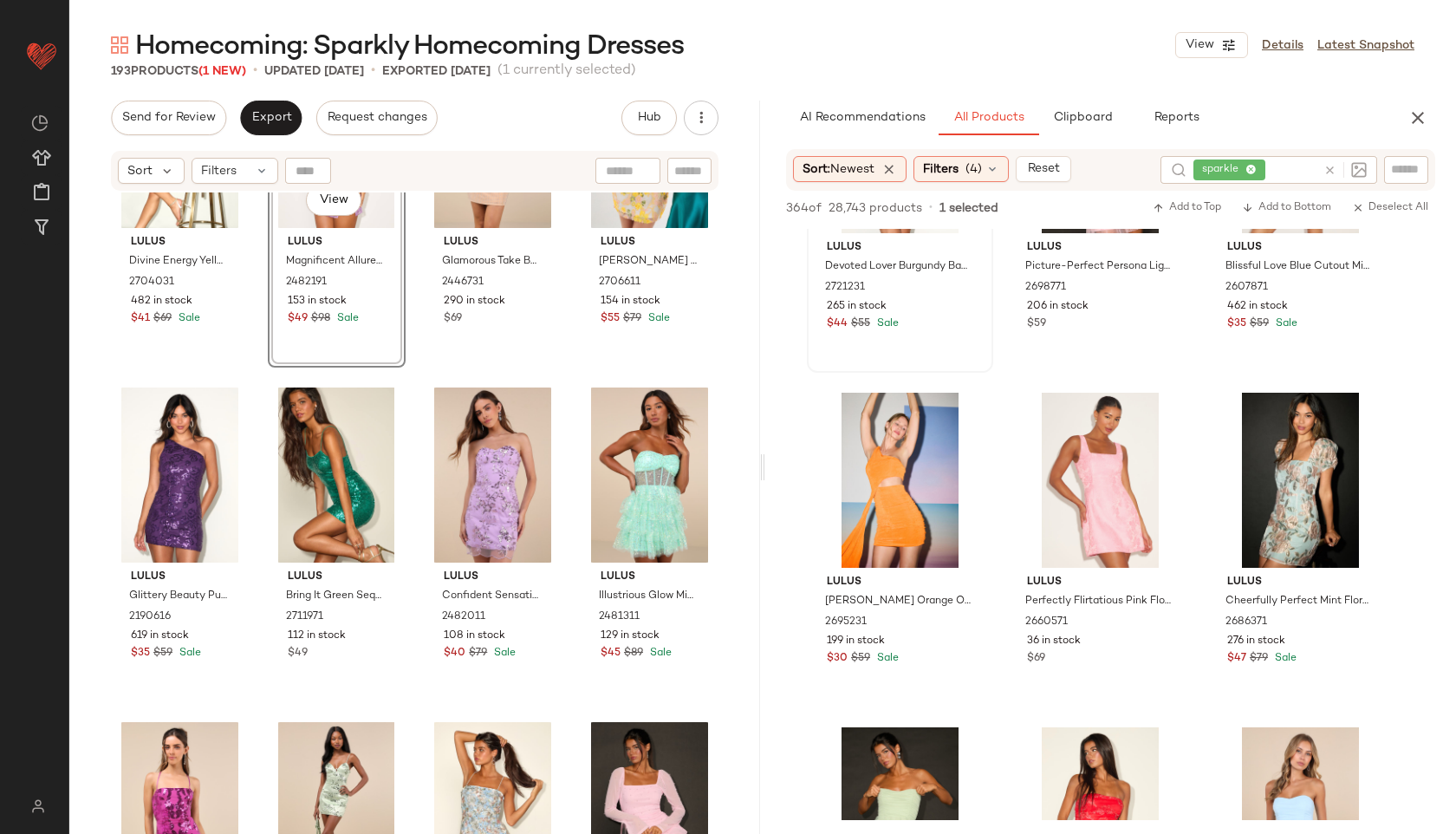
drag, startPoint x: 620, startPoint y: 668, endPoint x: 1328, endPoint y: 1, distance: 972.7
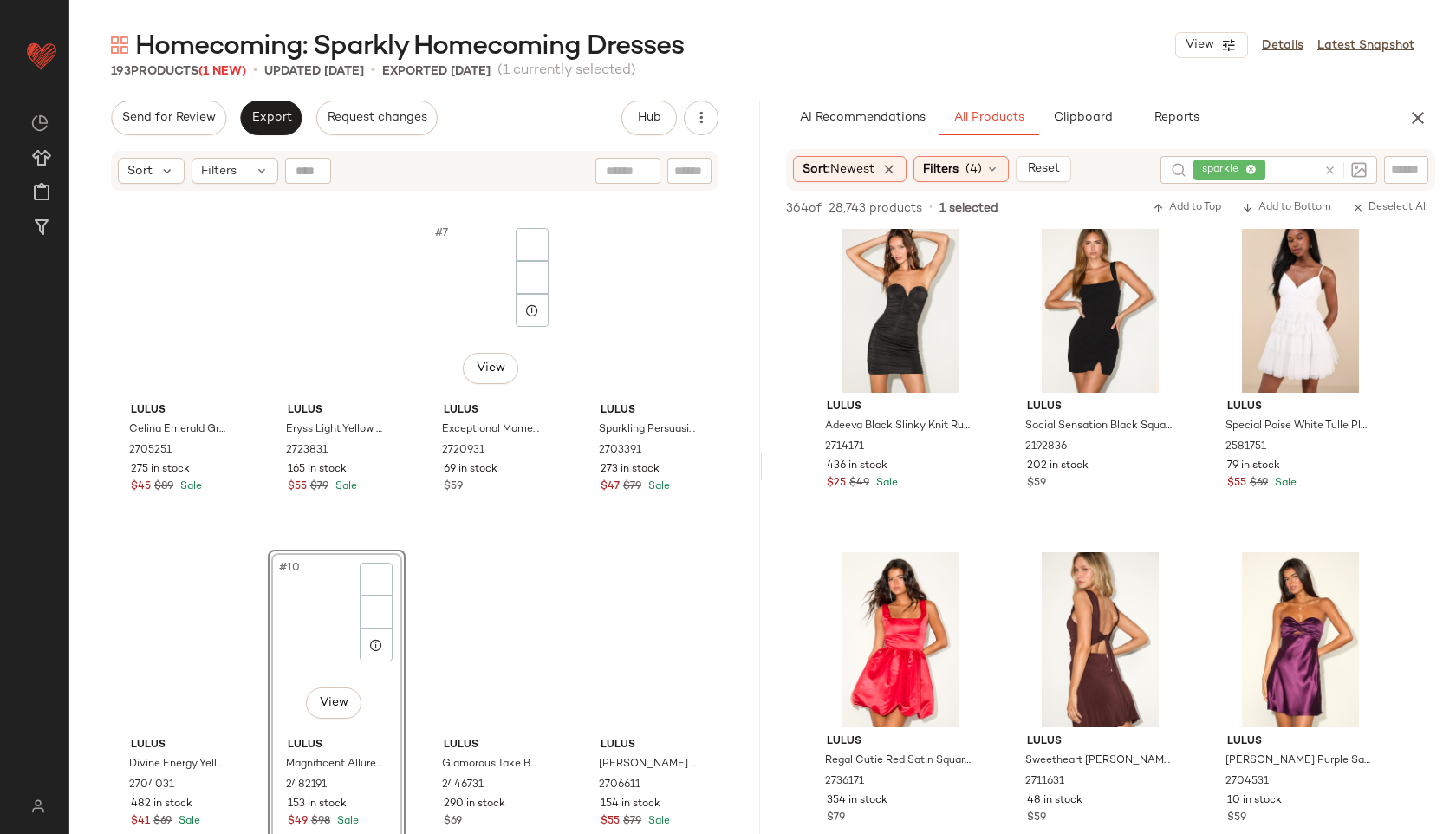
scroll to position [0, 0]
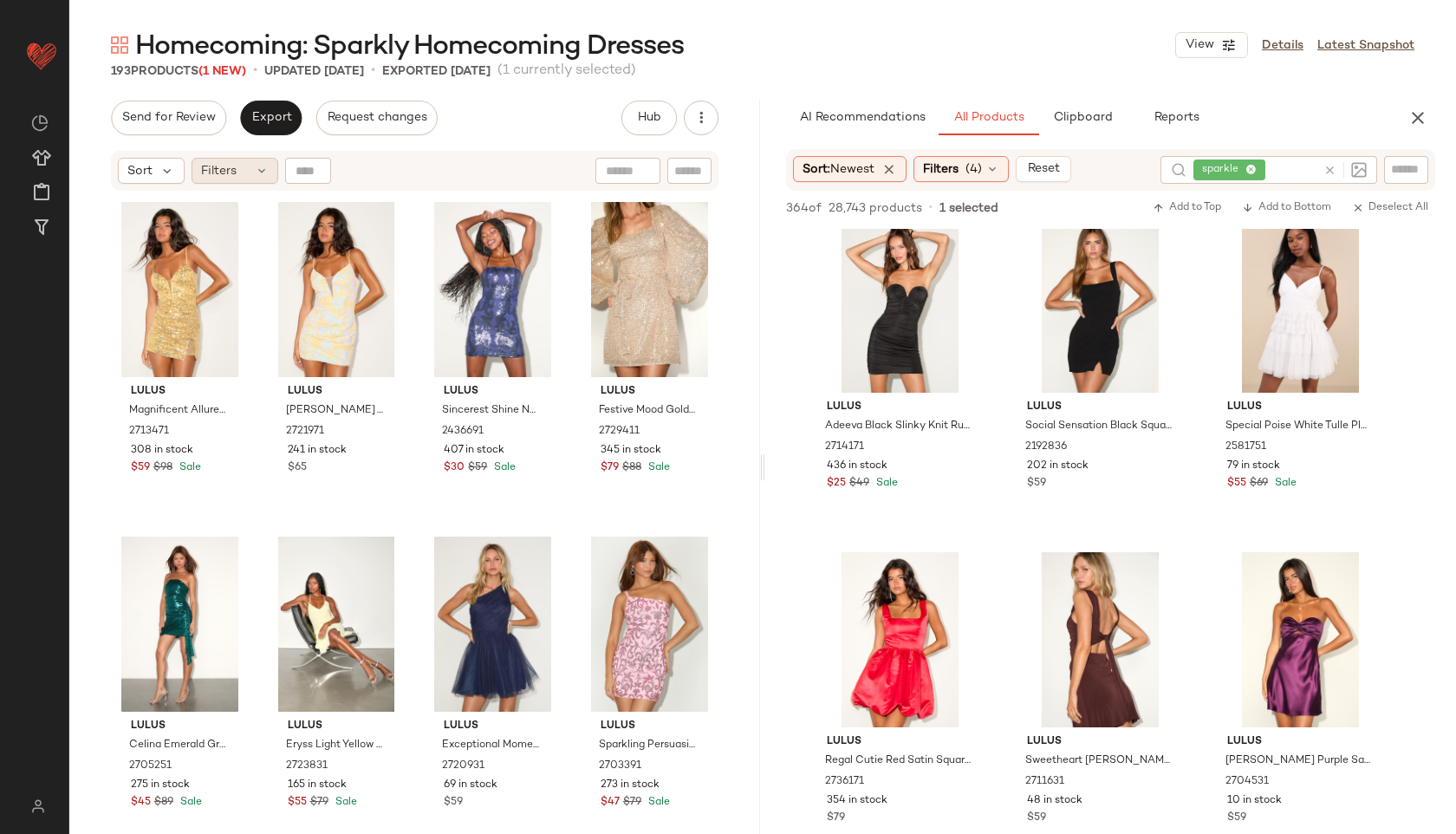
click at [246, 164] on div "Filters" at bounding box center [235, 170] width 87 height 26
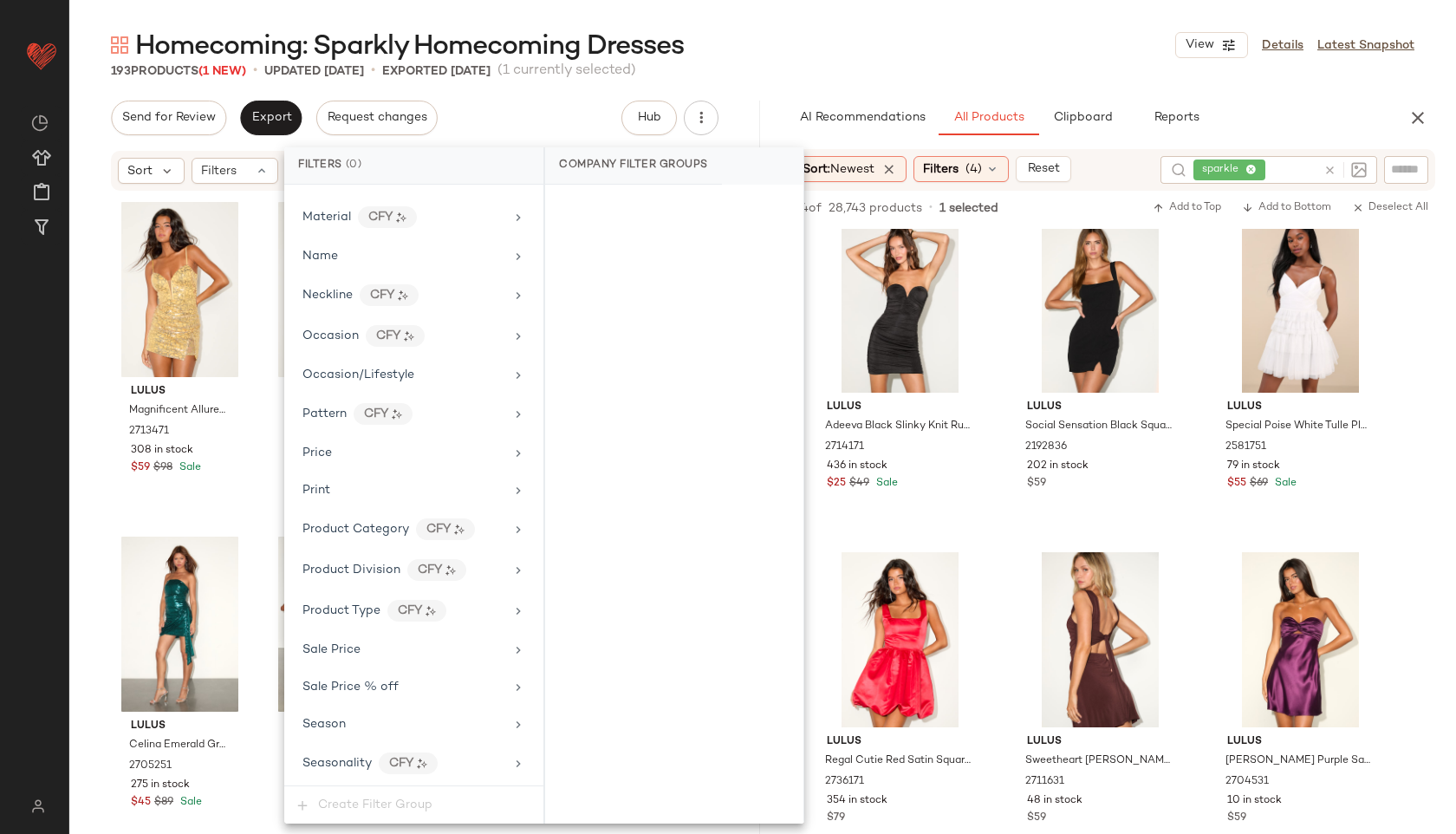
scroll to position [1102, 0]
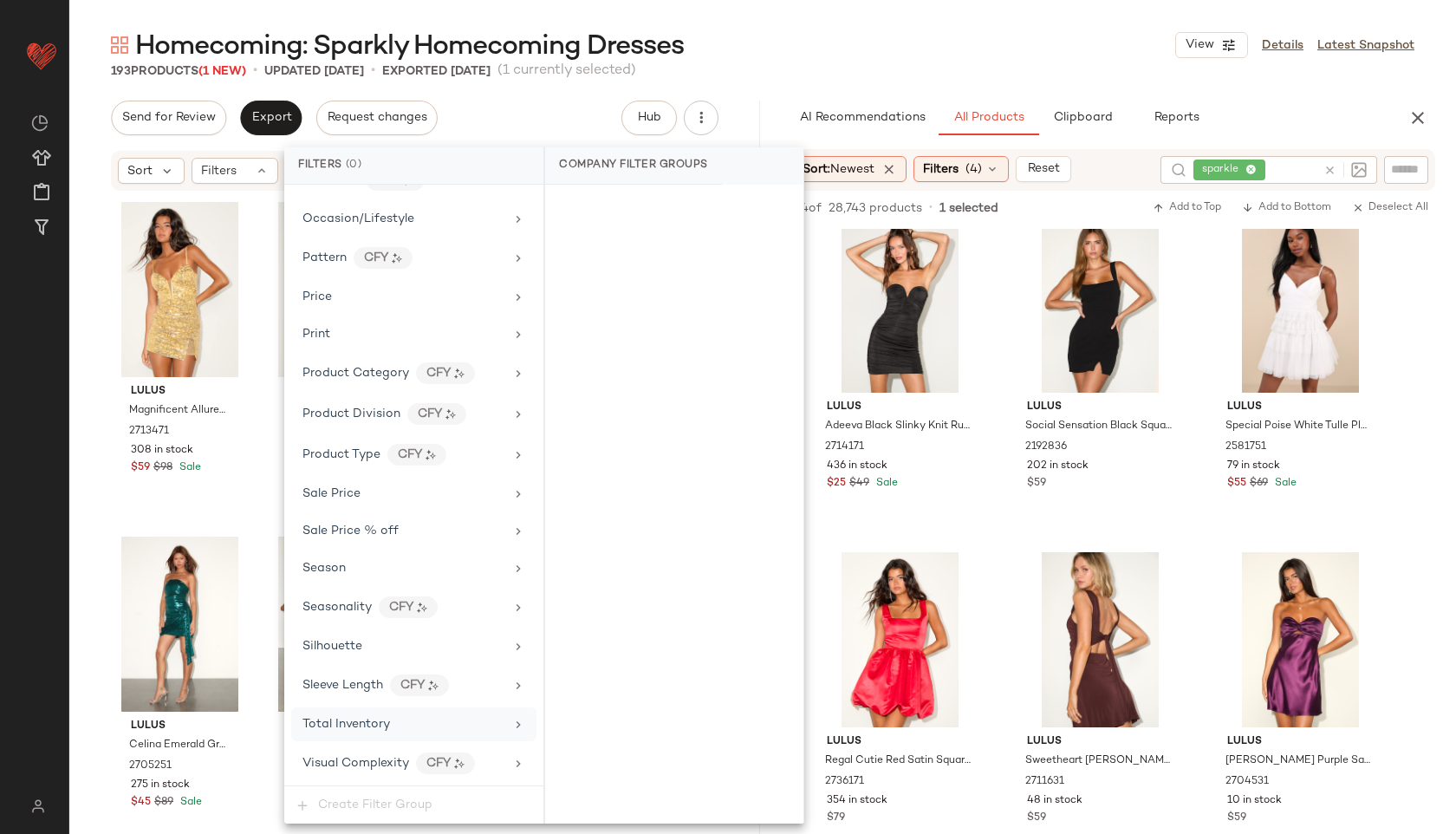
click at [371, 718] on span "Total Inventory" at bounding box center [346, 724] width 88 height 13
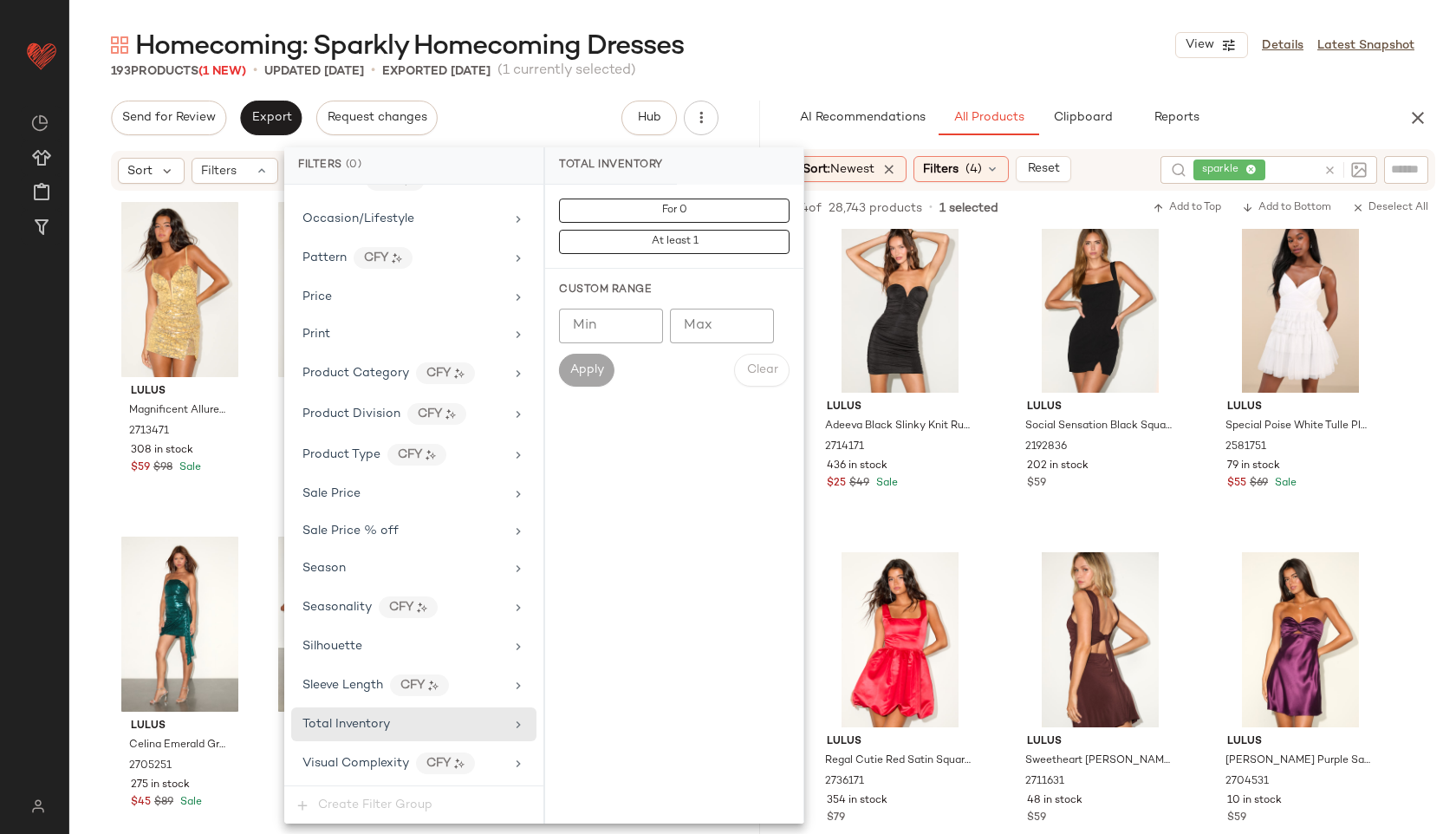
click at [713, 323] on input "Max" at bounding box center [721, 325] width 104 height 35
type input "**"
click at [586, 370] on span "Apply" at bounding box center [587, 370] width 35 height 14
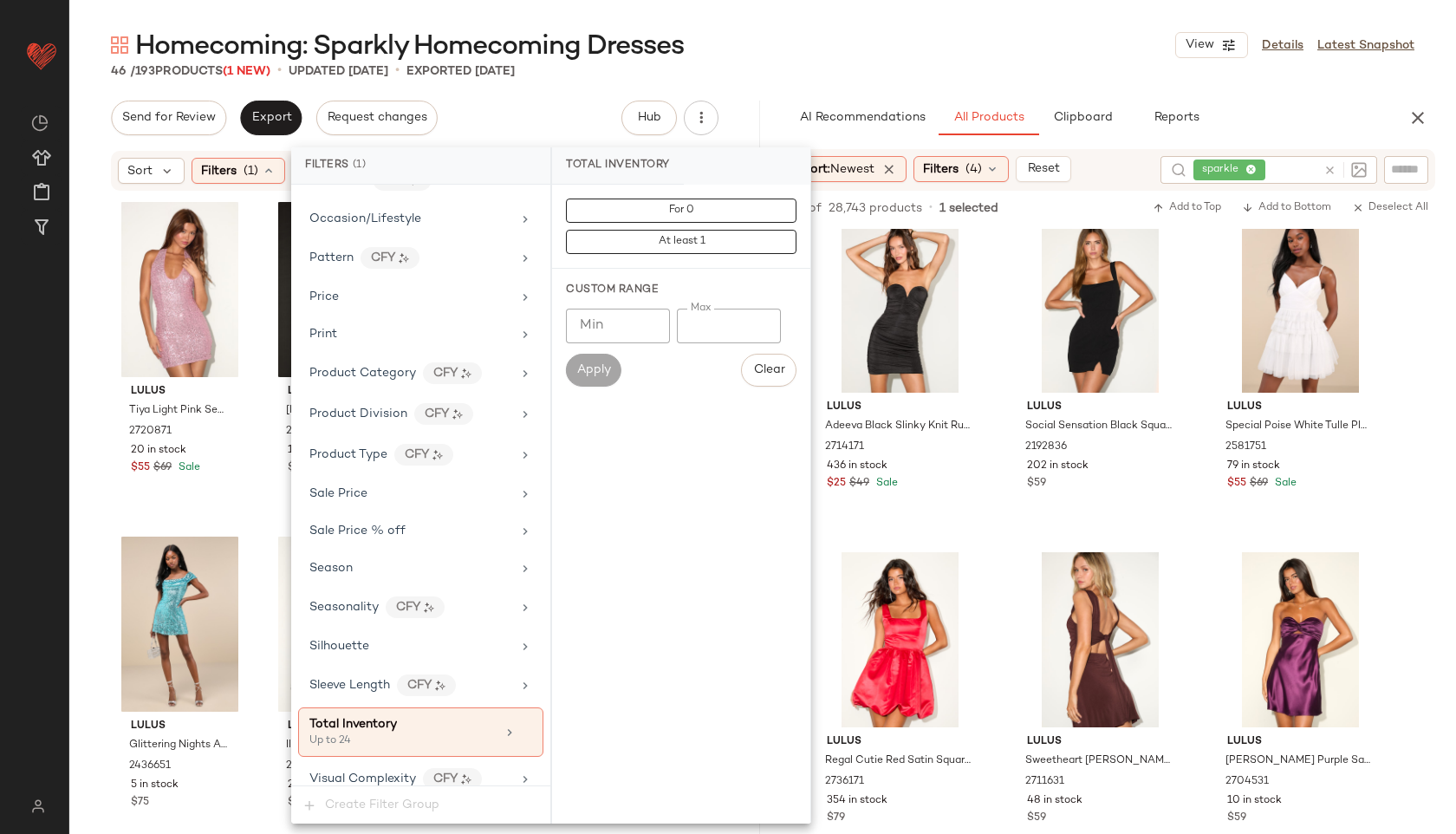
click at [788, 52] on div "Homecoming: Sparkly Homecoming Dresses View Details Latest Snapshot" at bounding box center [762, 44] width 1387 height 35
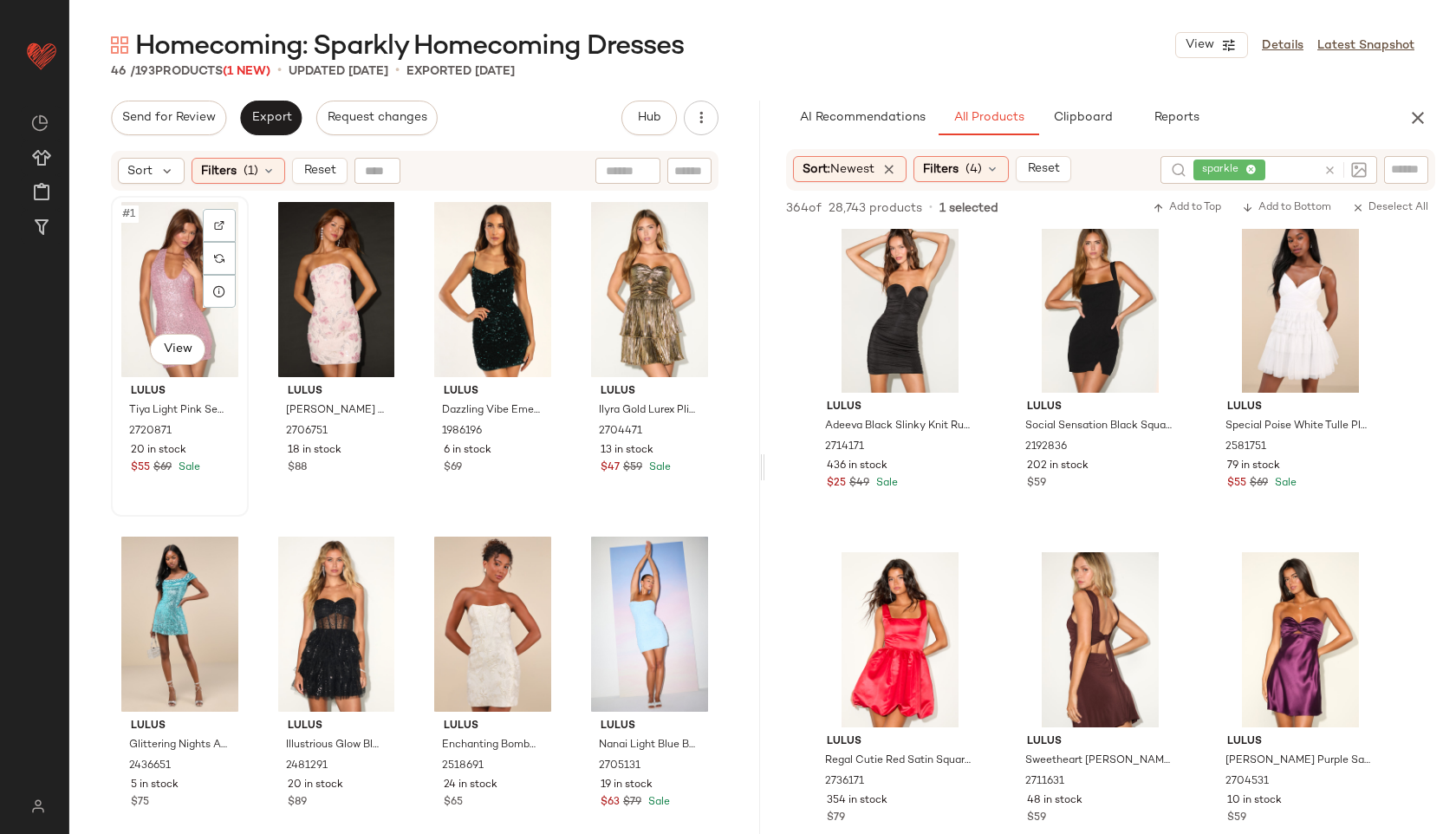
click at [171, 267] on div "#1 View" at bounding box center [180, 290] width 126 height 175
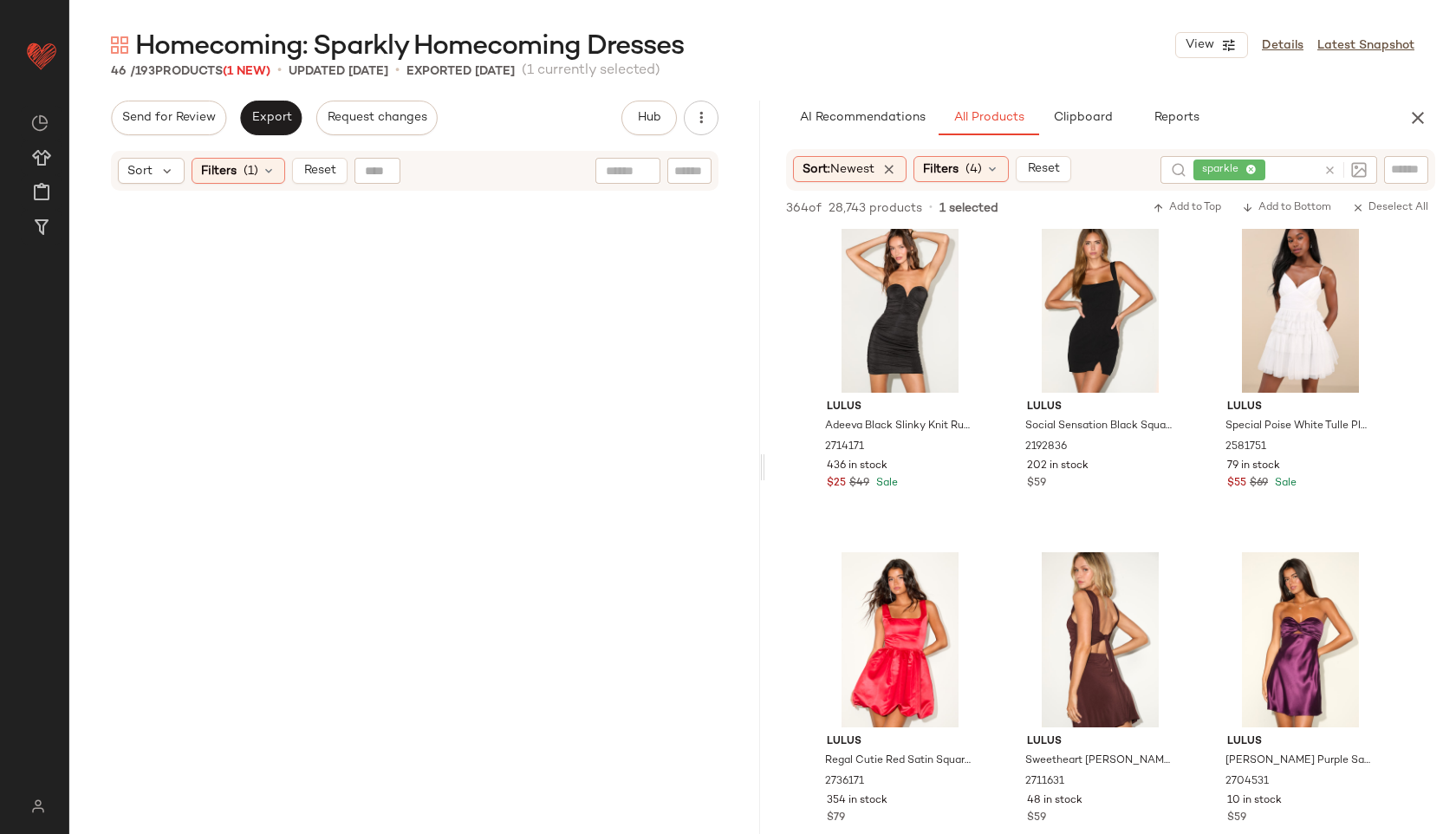
scroll to position [3333, 0]
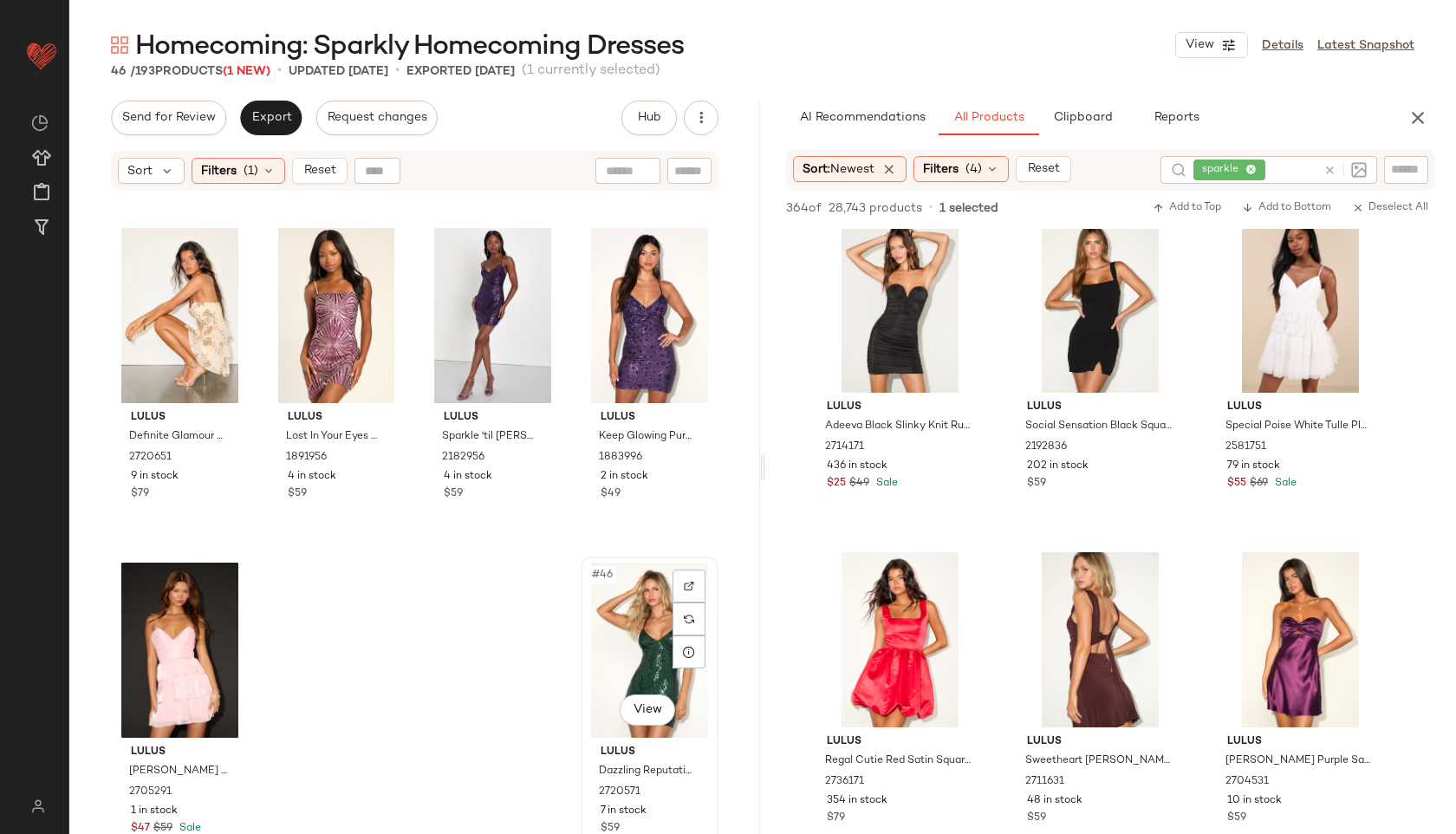
click at [619, 644] on div "#46 View" at bounding box center [650, 651] width 126 height 175
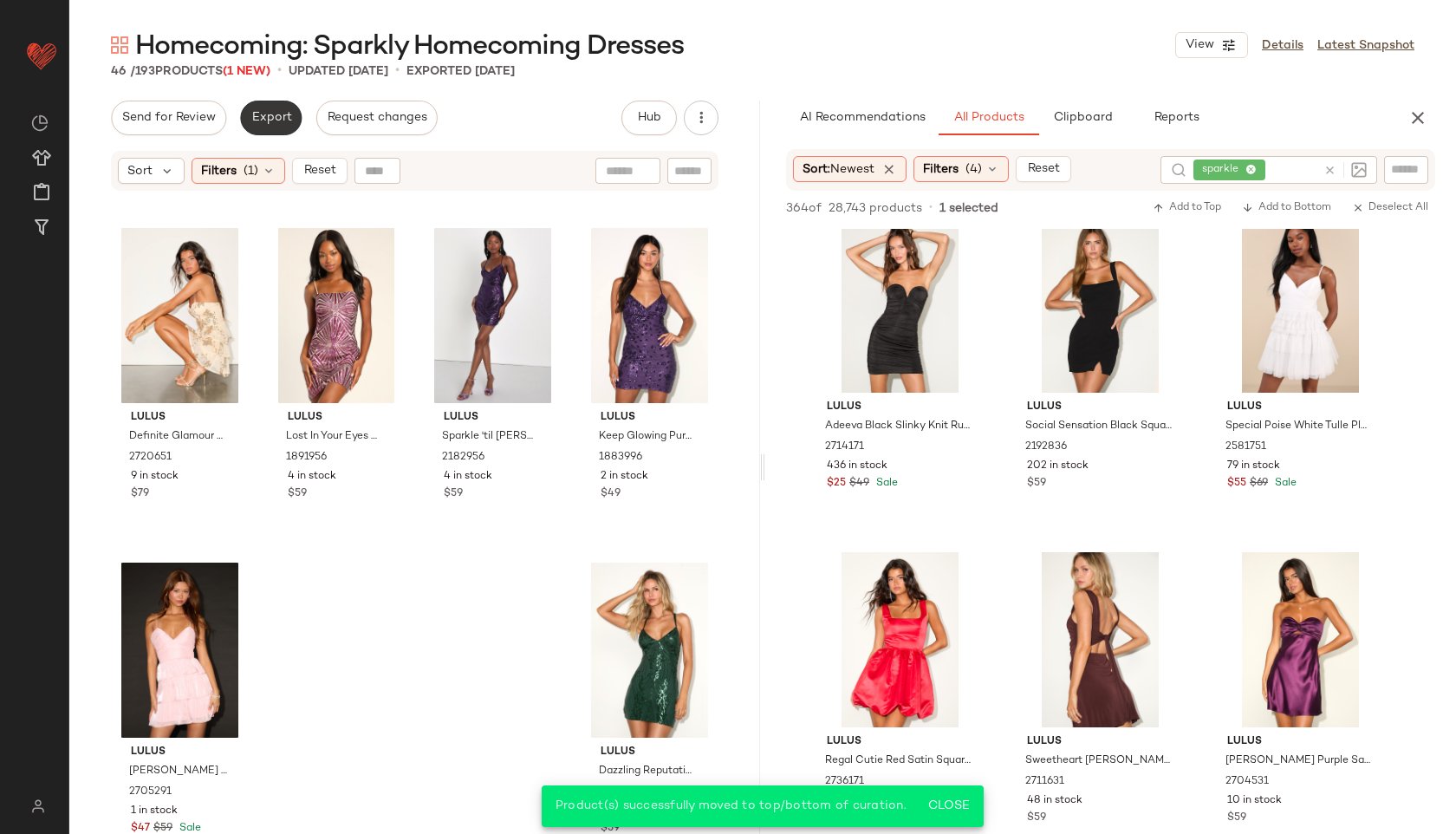
click at [251, 121] on span "Export" at bounding box center [271, 118] width 41 height 14
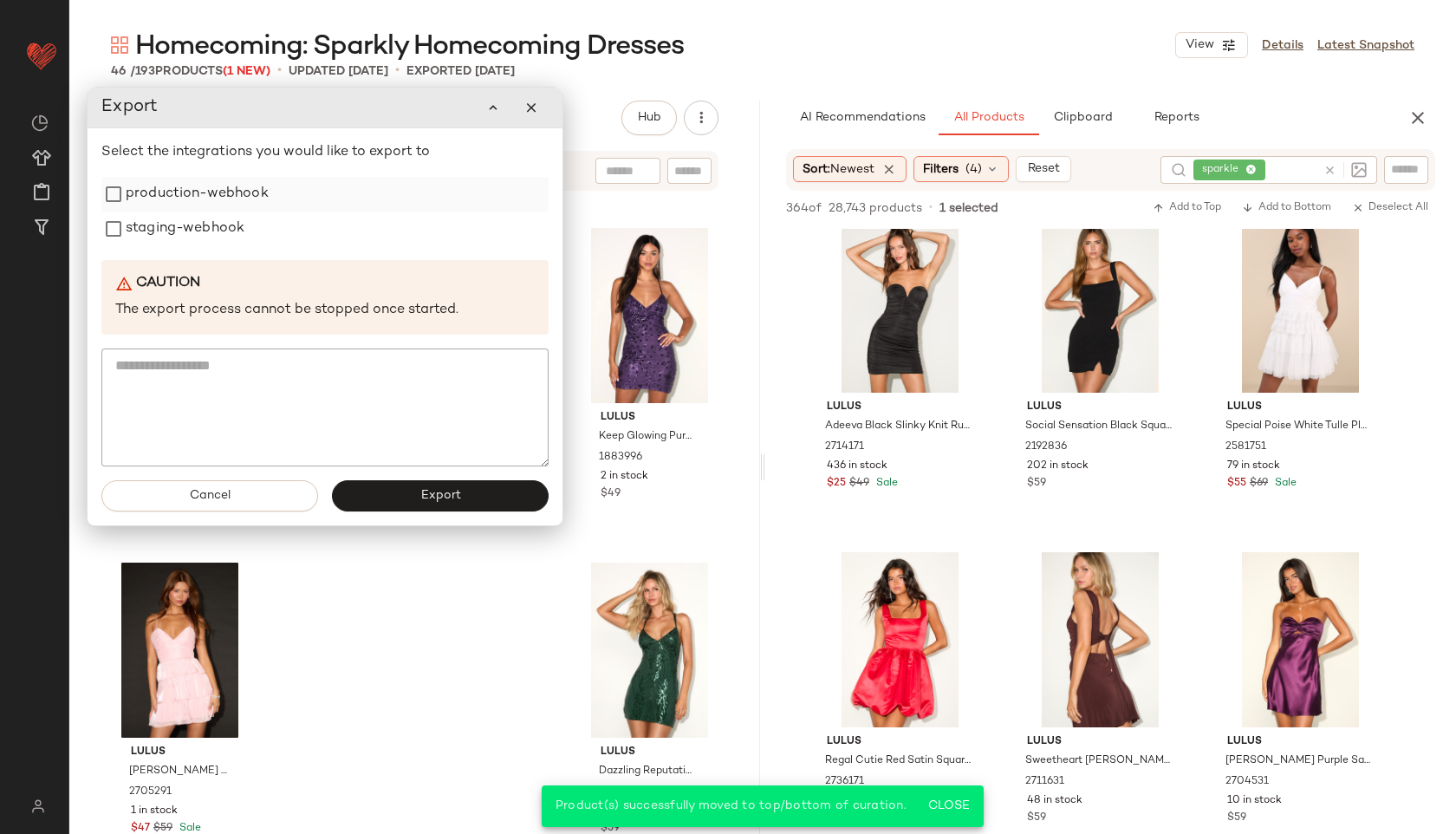
click at [216, 190] on label "production-webhook" at bounding box center [197, 193] width 143 height 35
click at [207, 231] on label "staging-webhook" at bounding box center [185, 229] width 119 height 35
click at [379, 500] on button "Export" at bounding box center [440, 495] width 216 height 31
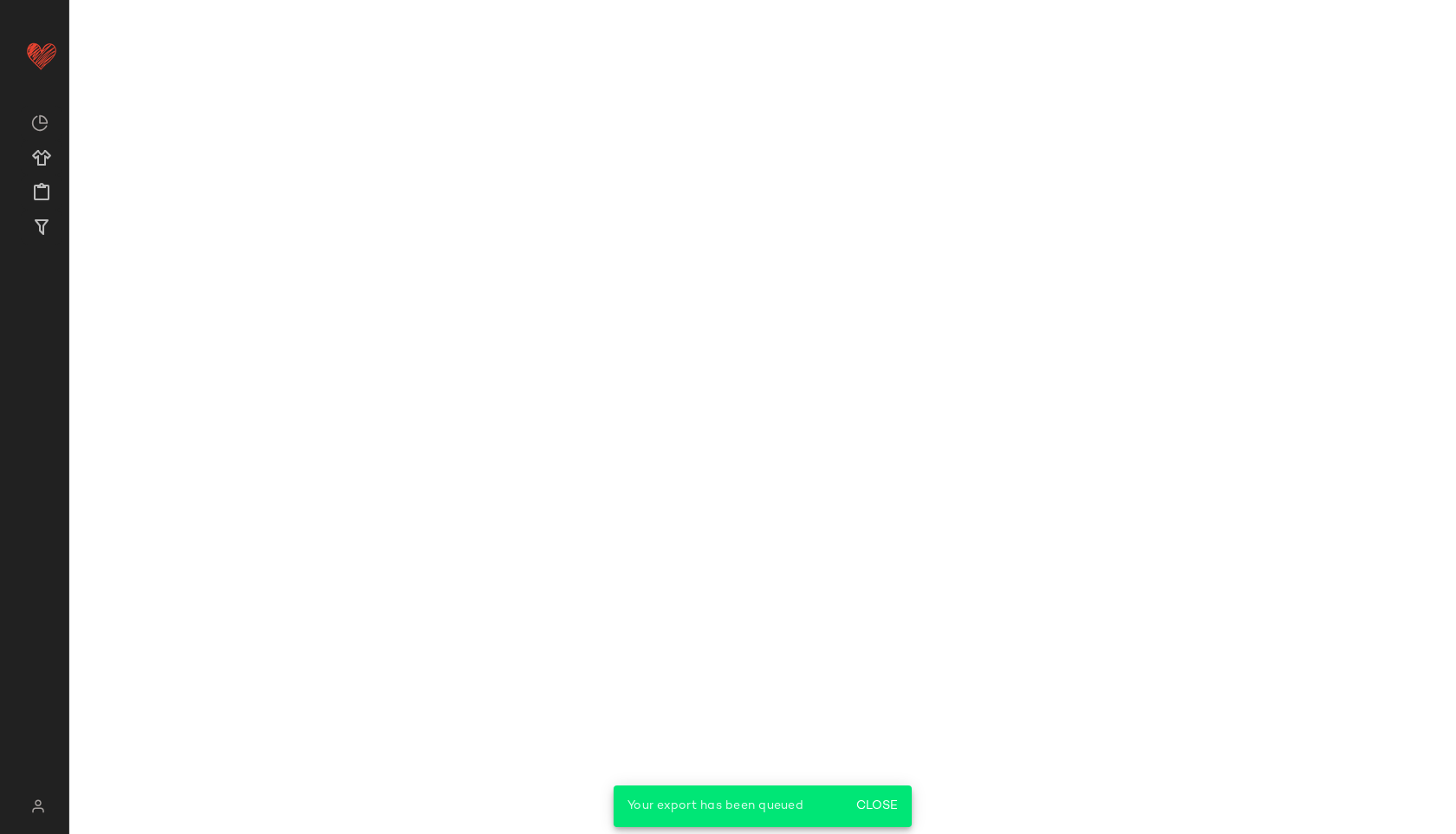
scroll to position [5036, 0]
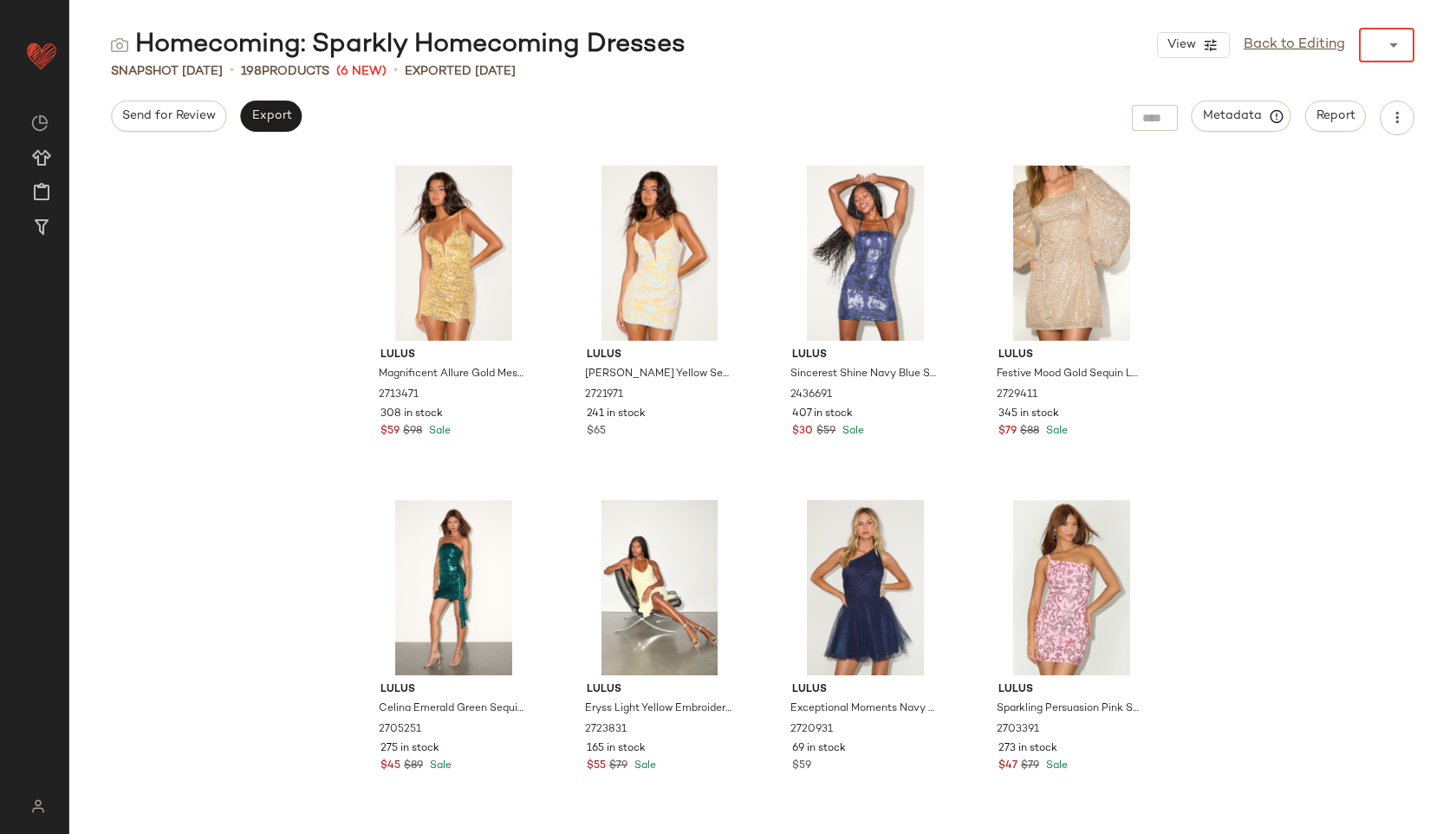
click at [1343, 45] on div "View Back to Editing ******" at bounding box center [1286, 44] width 257 height 35
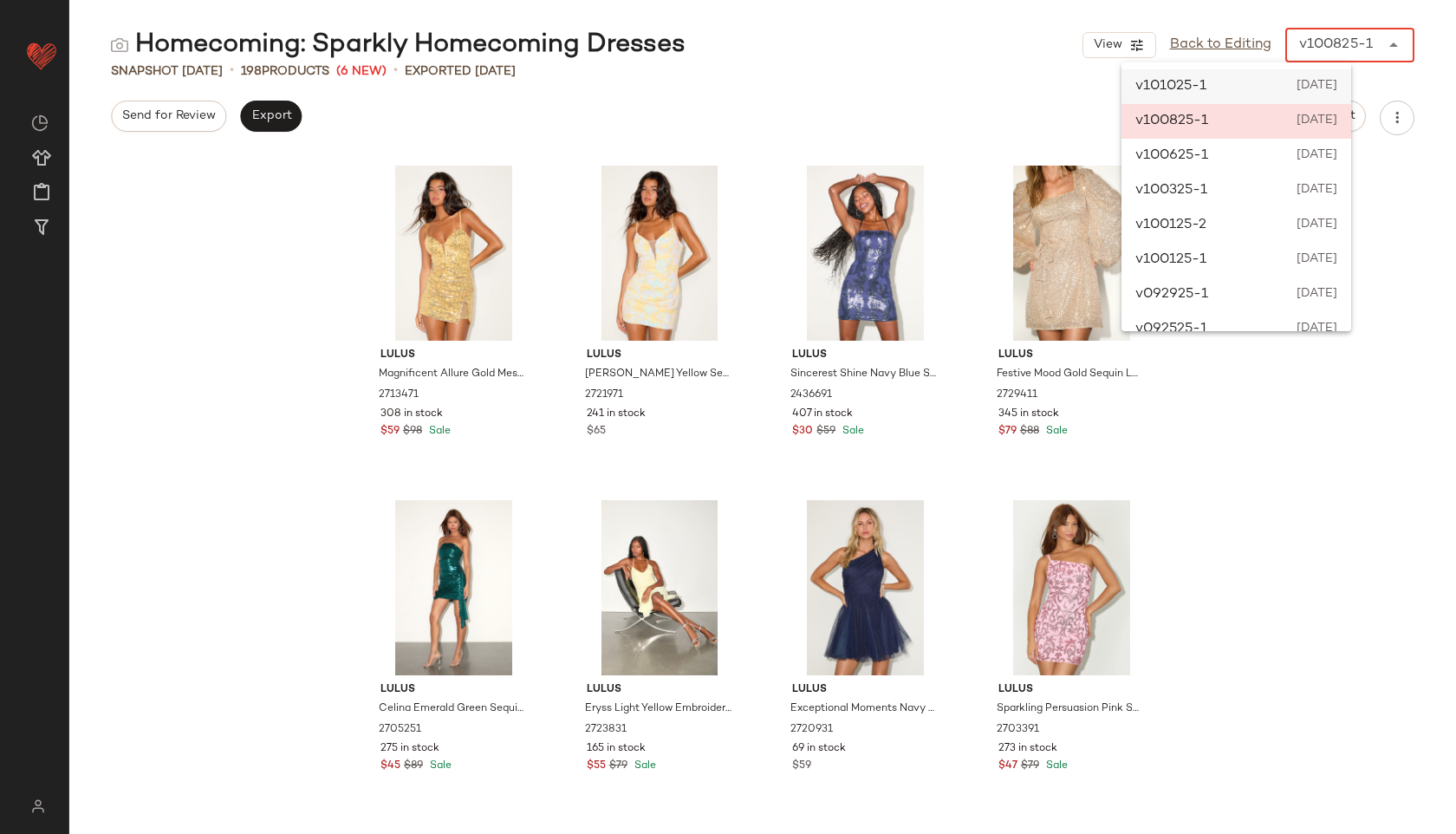
click at [1183, 93] on span "v101025-1" at bounding box center [1171, 86] width 71 height 20
type input "******"
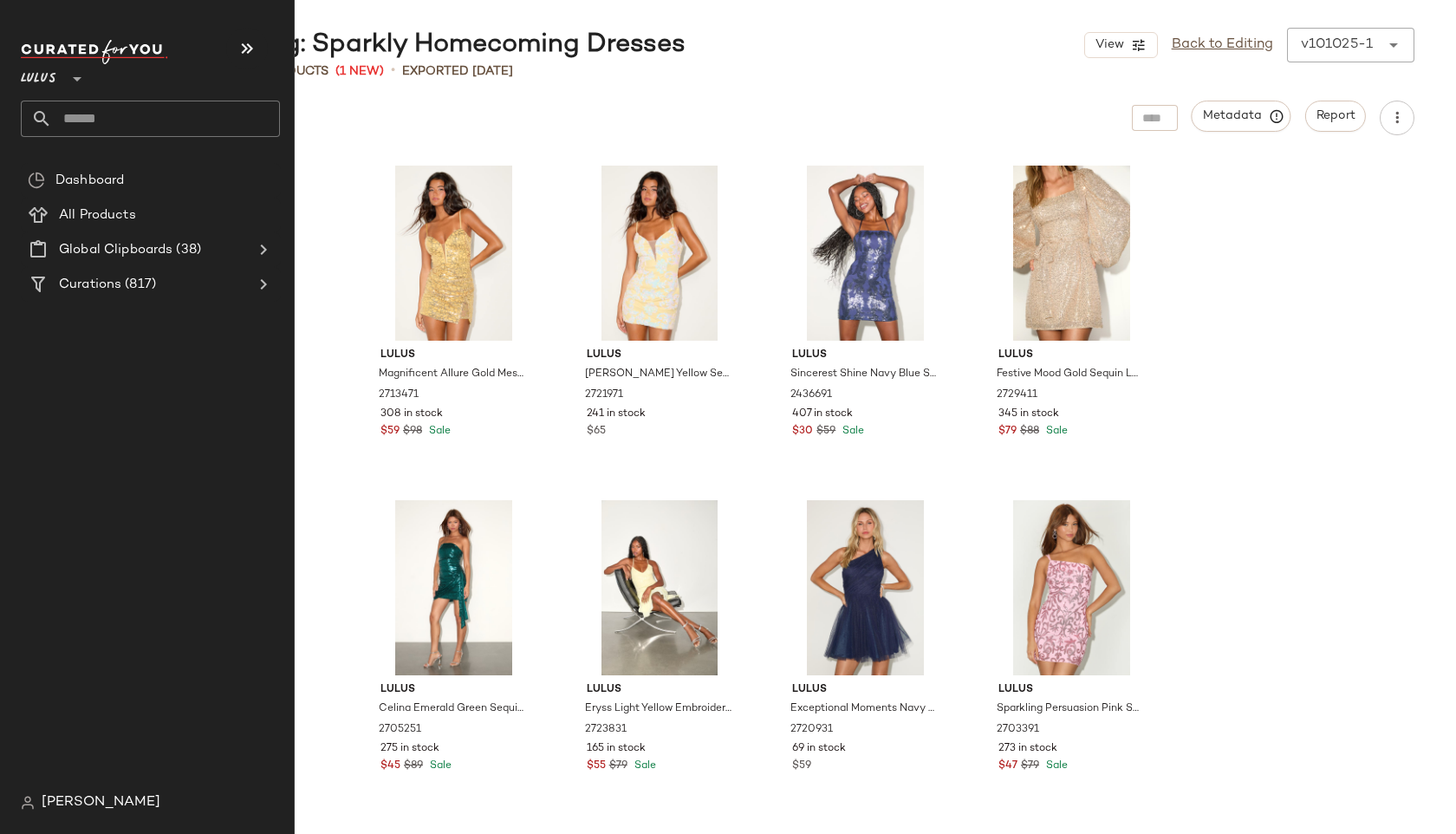
click at [116, 132] on input "text" at bounding box center [166, 118] width 228 height 36
type input "*"
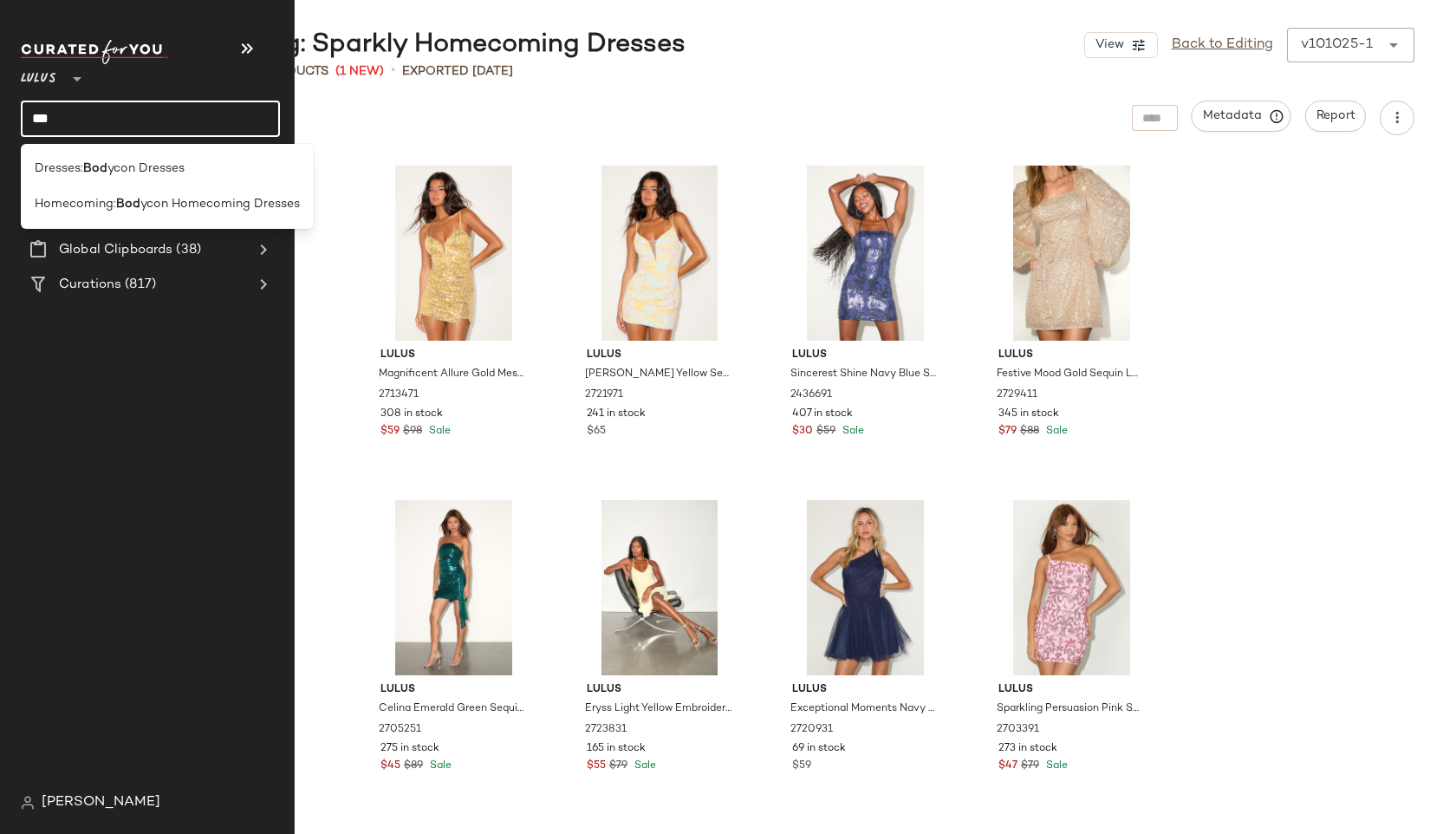
type input "***"
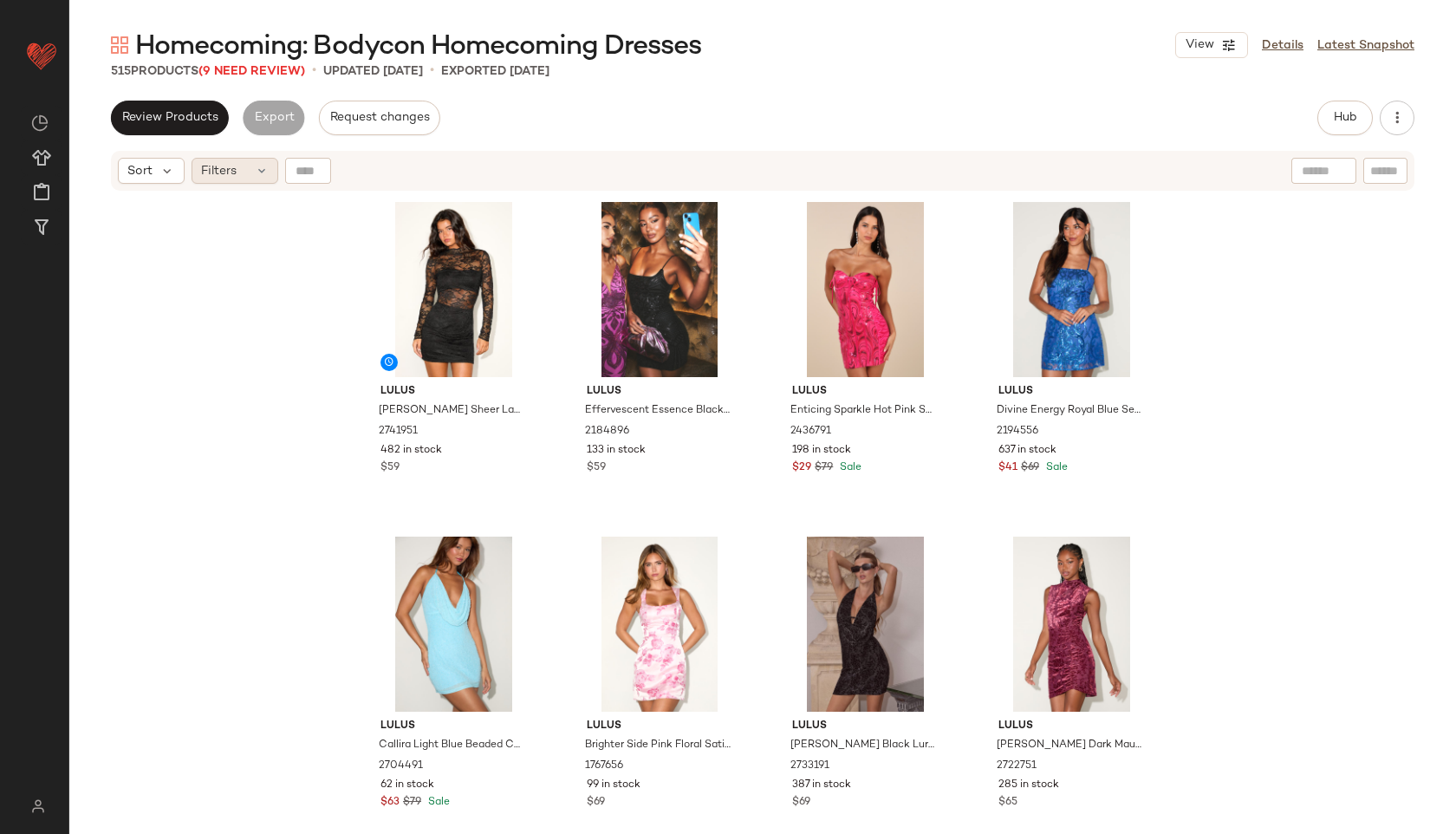
click at [251, 168] on div "Filters" at bounding box center [235, 170] width 87 height 26
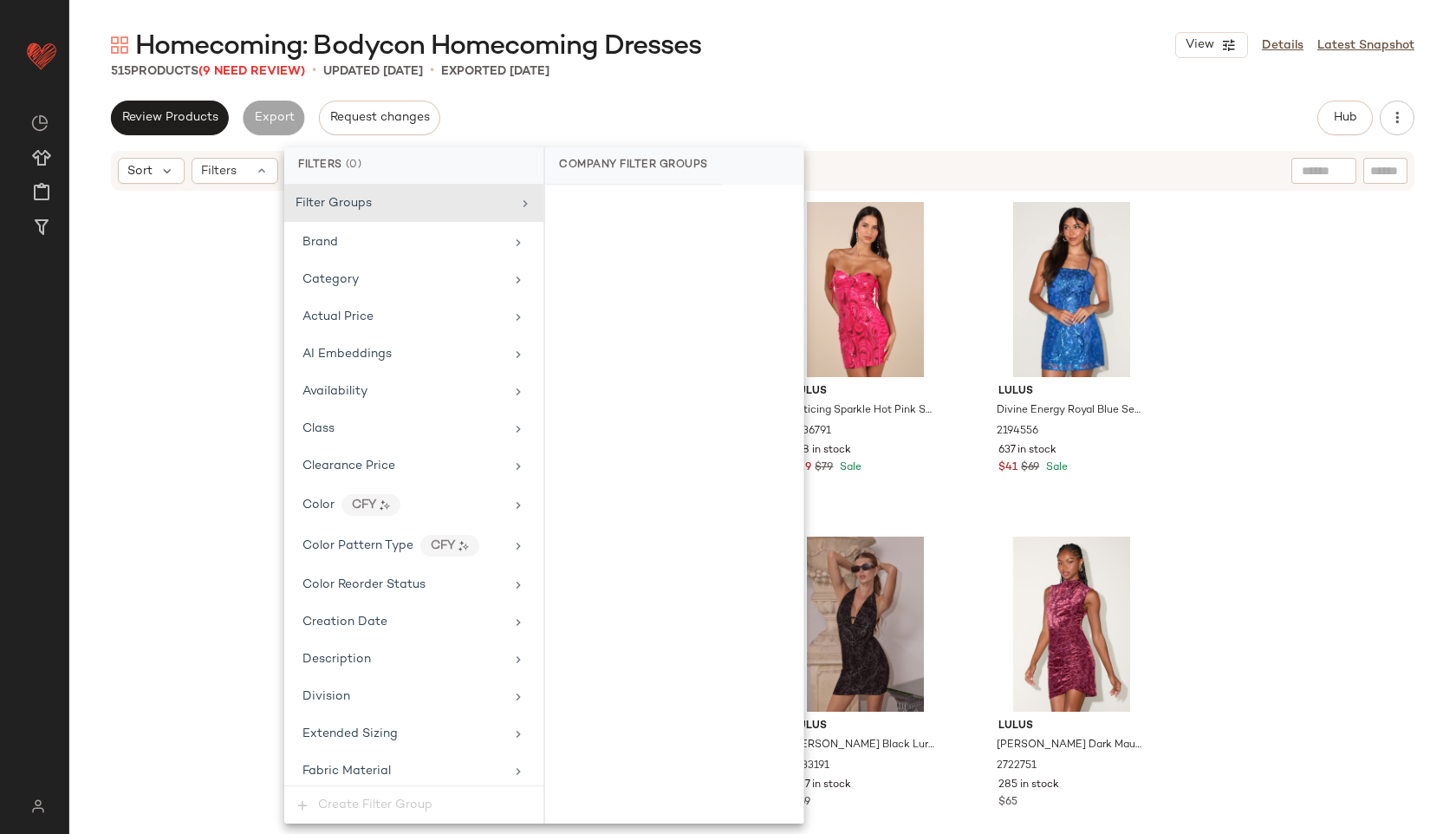
scroll to position [1139, 0]
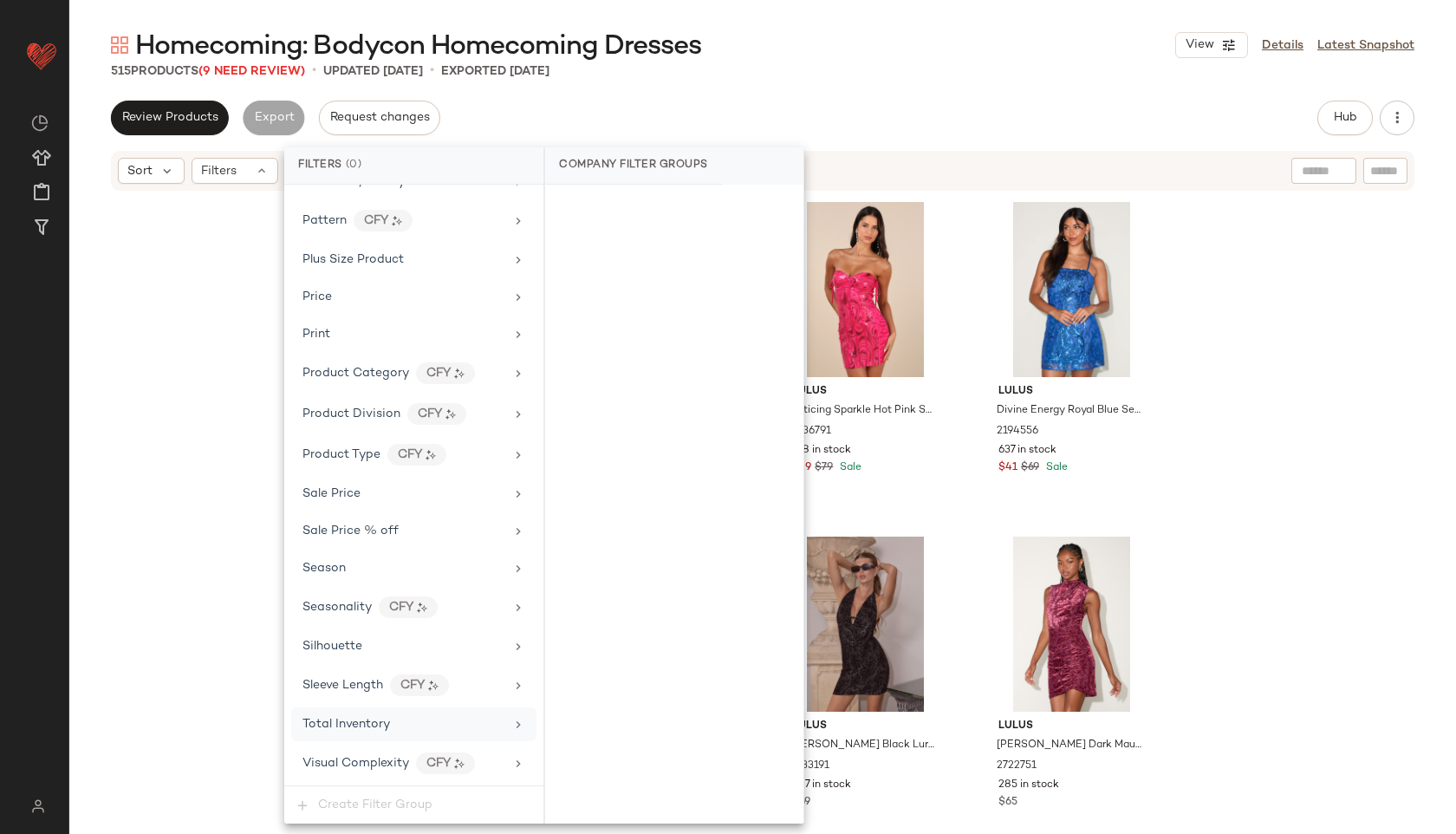
click at [367, 721] on span "Total Inventory" at bounding box center [346, 724] width 88 height 13
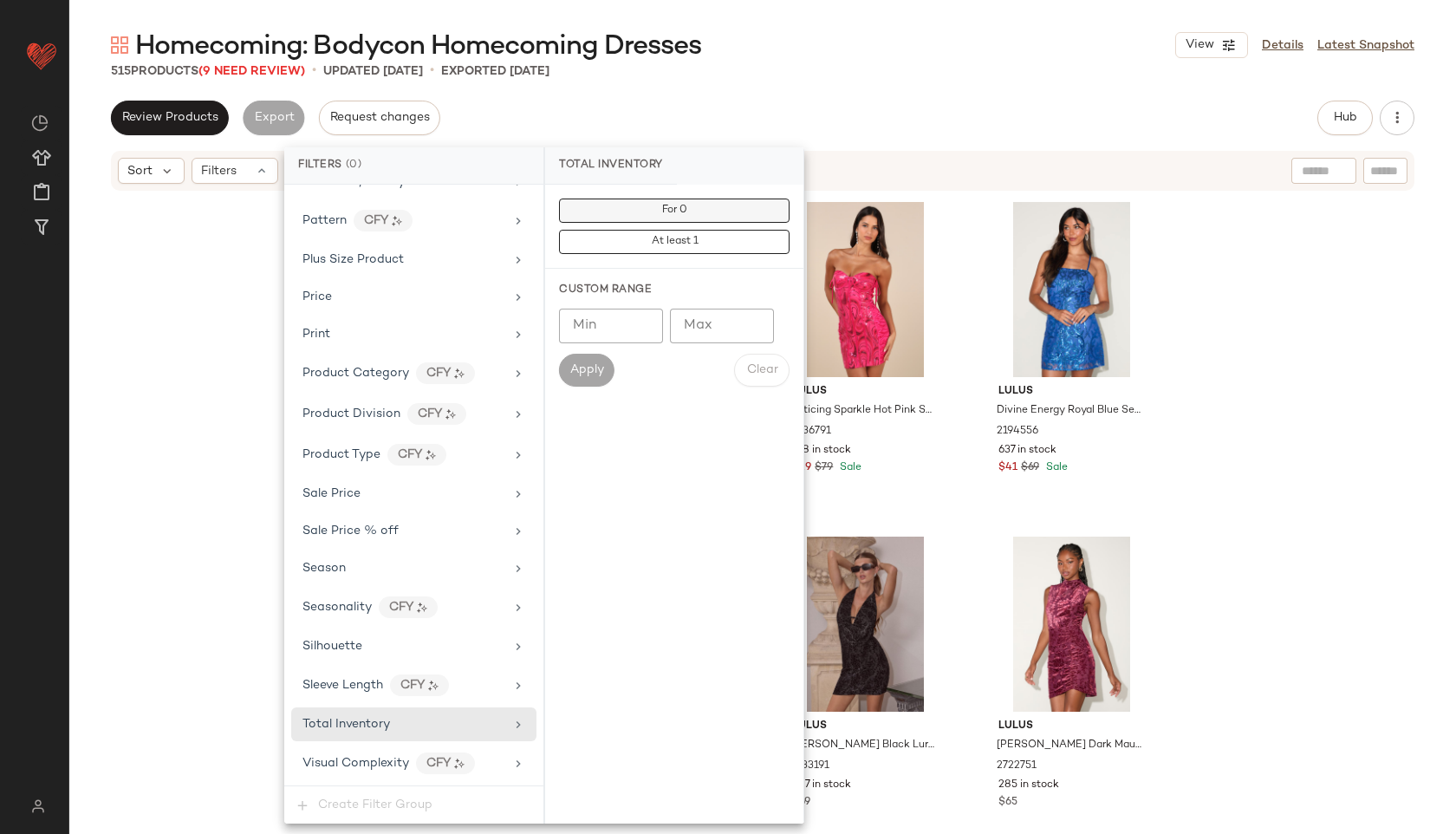
click at [741, 210] on button "For 0" at bounding box center [674, 210] width 230 height 24
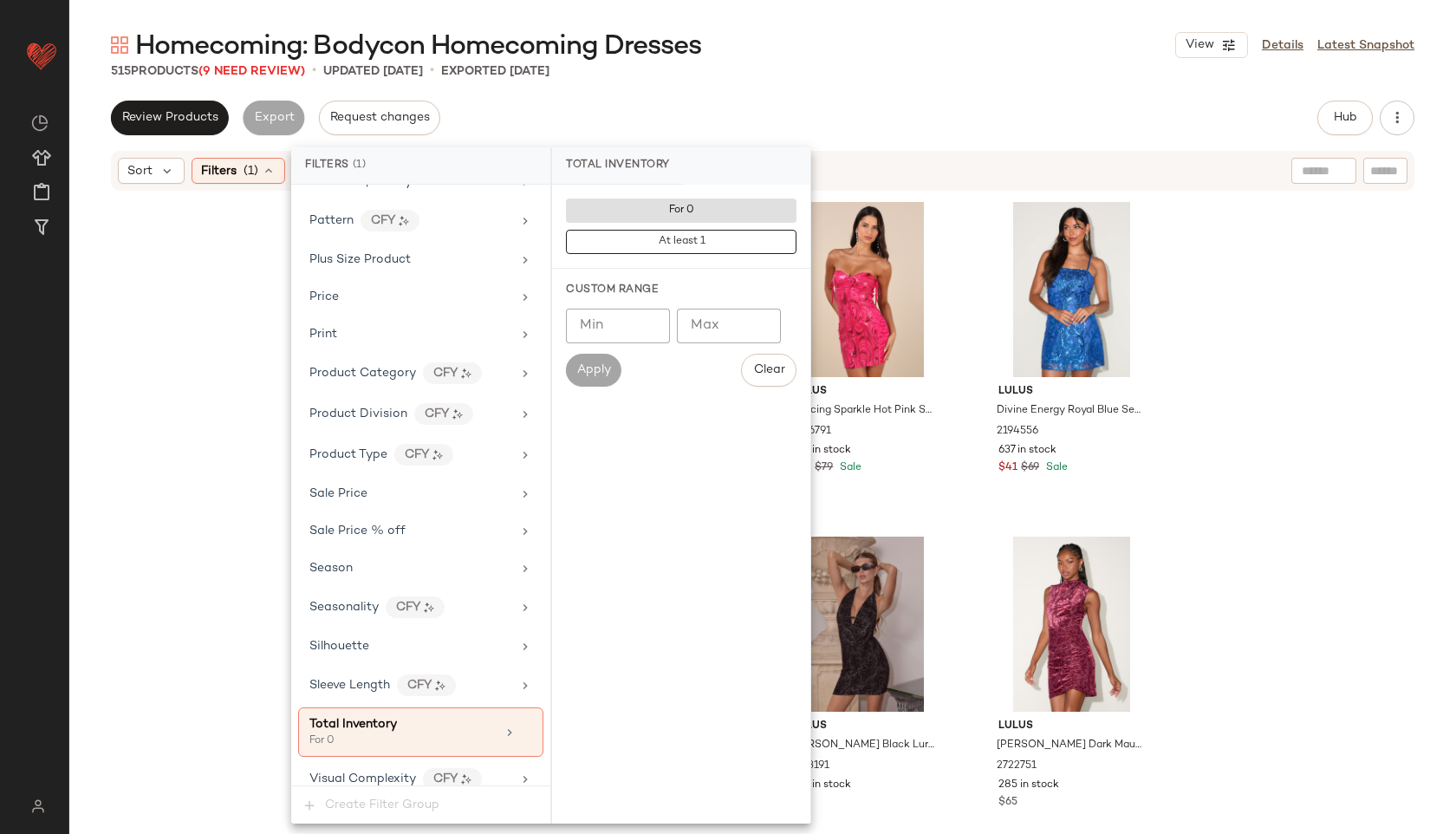
click at [845, 90] on div "Homecoming: Bodycon Homecoming Dresses View Details Latest Snapshot 515 Product…" at bounding box center [762, 430] width 1387 height 806
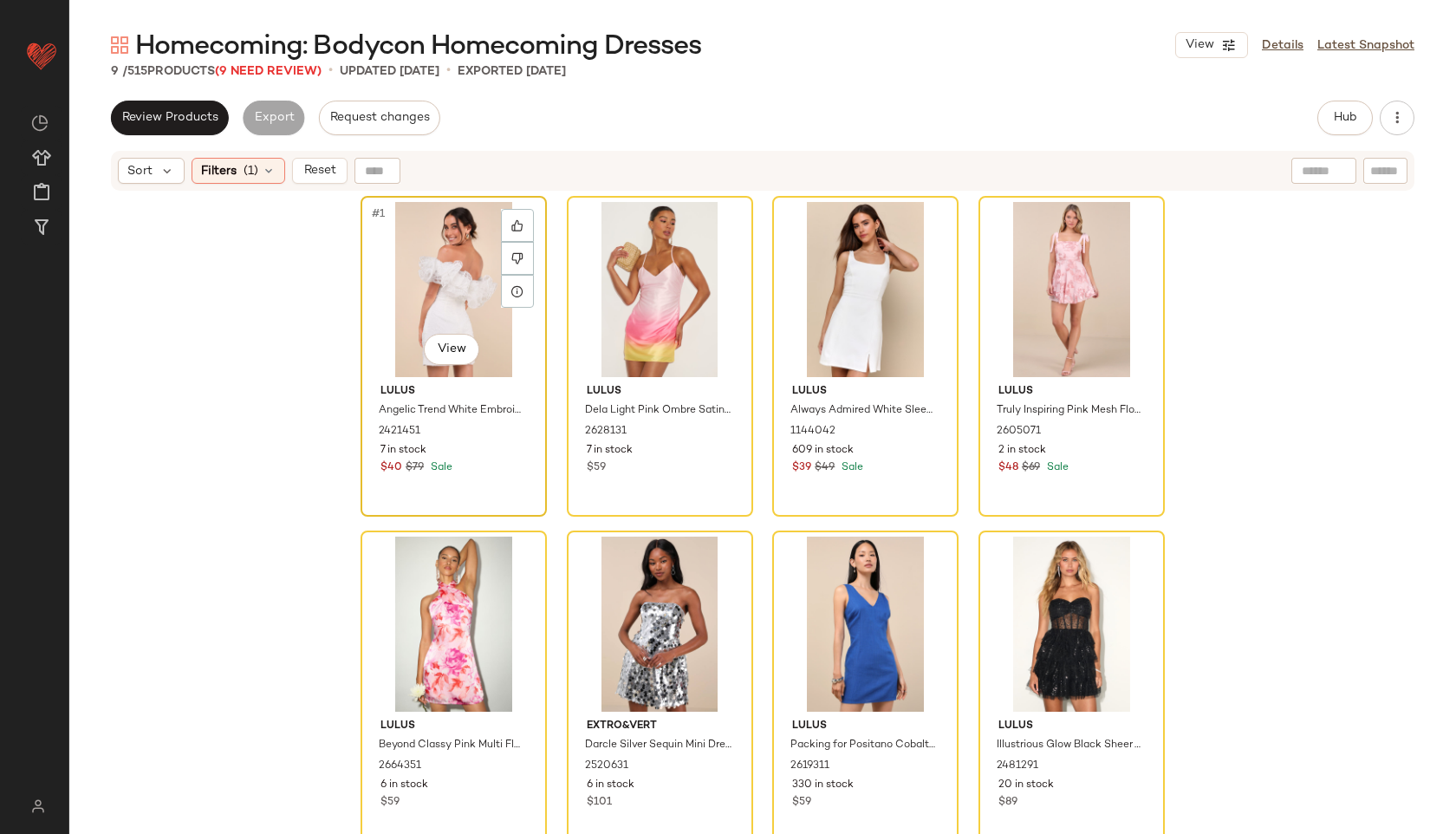
click at [432, 274] on div "#1 View" at bounding box center [454, 290] width 175 height 175
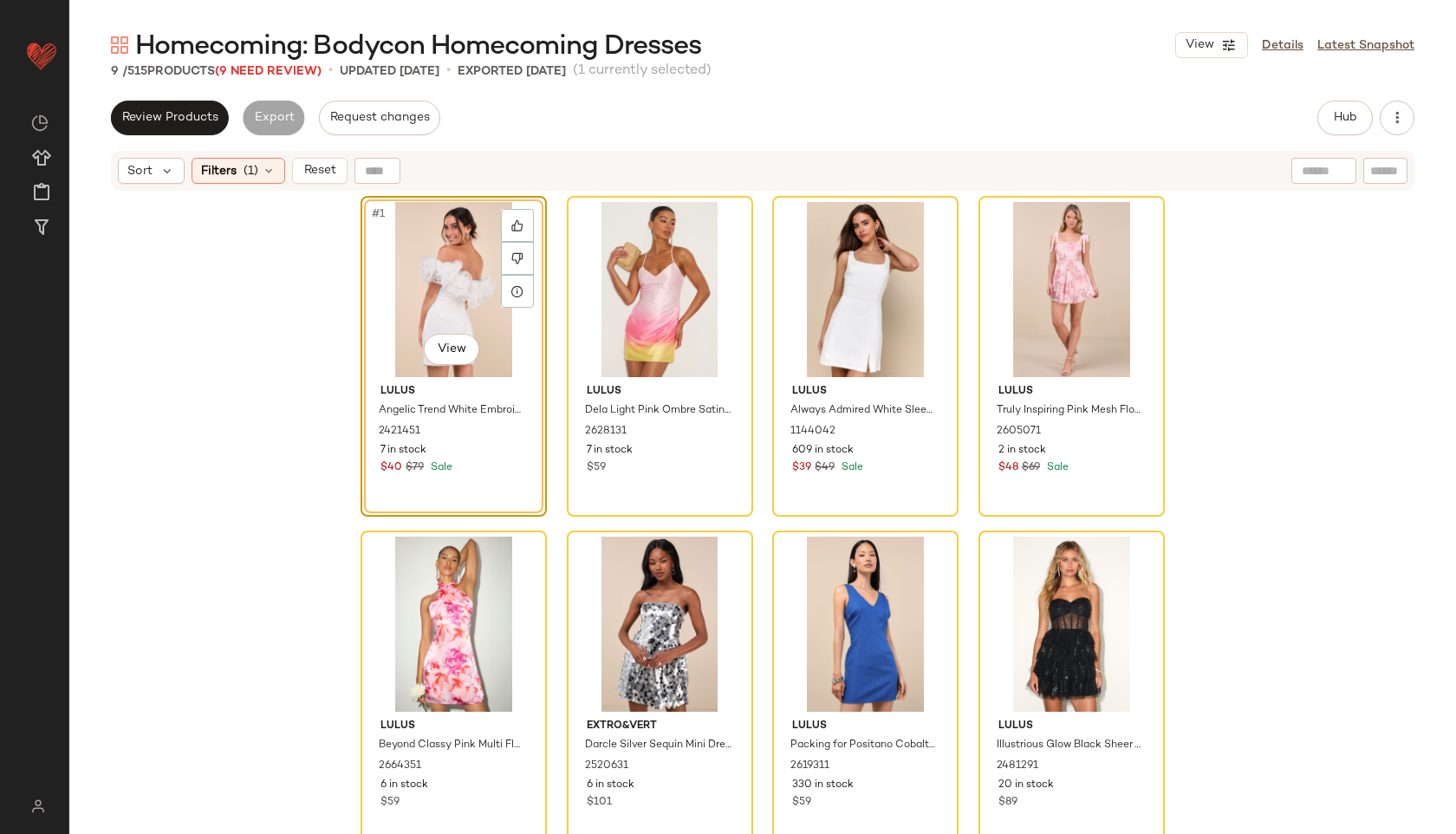
scroll to position [308, 0]
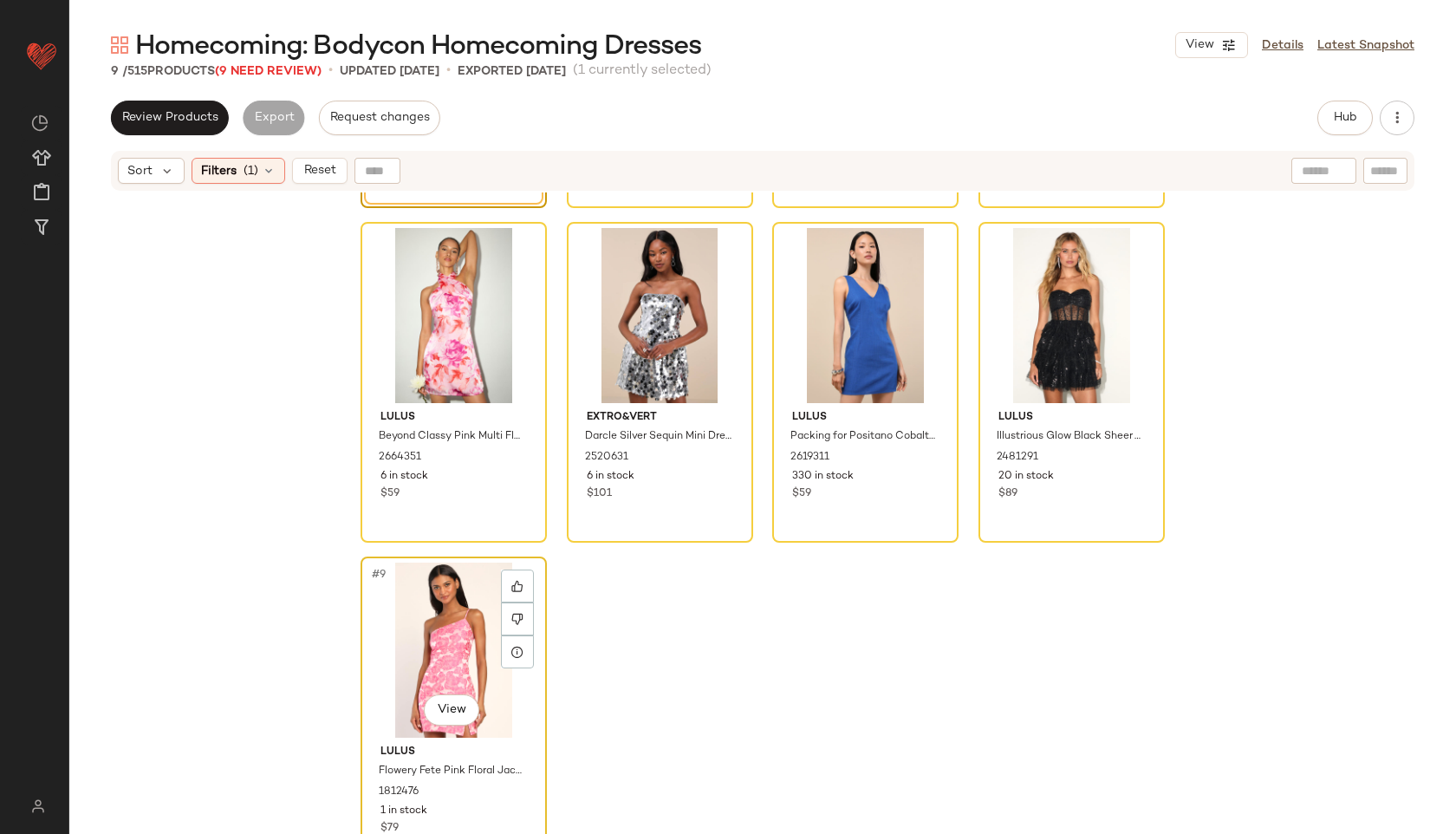
click at [415, 640] on div "#9 View" at bounding box center [454, 651] width 175 height 175
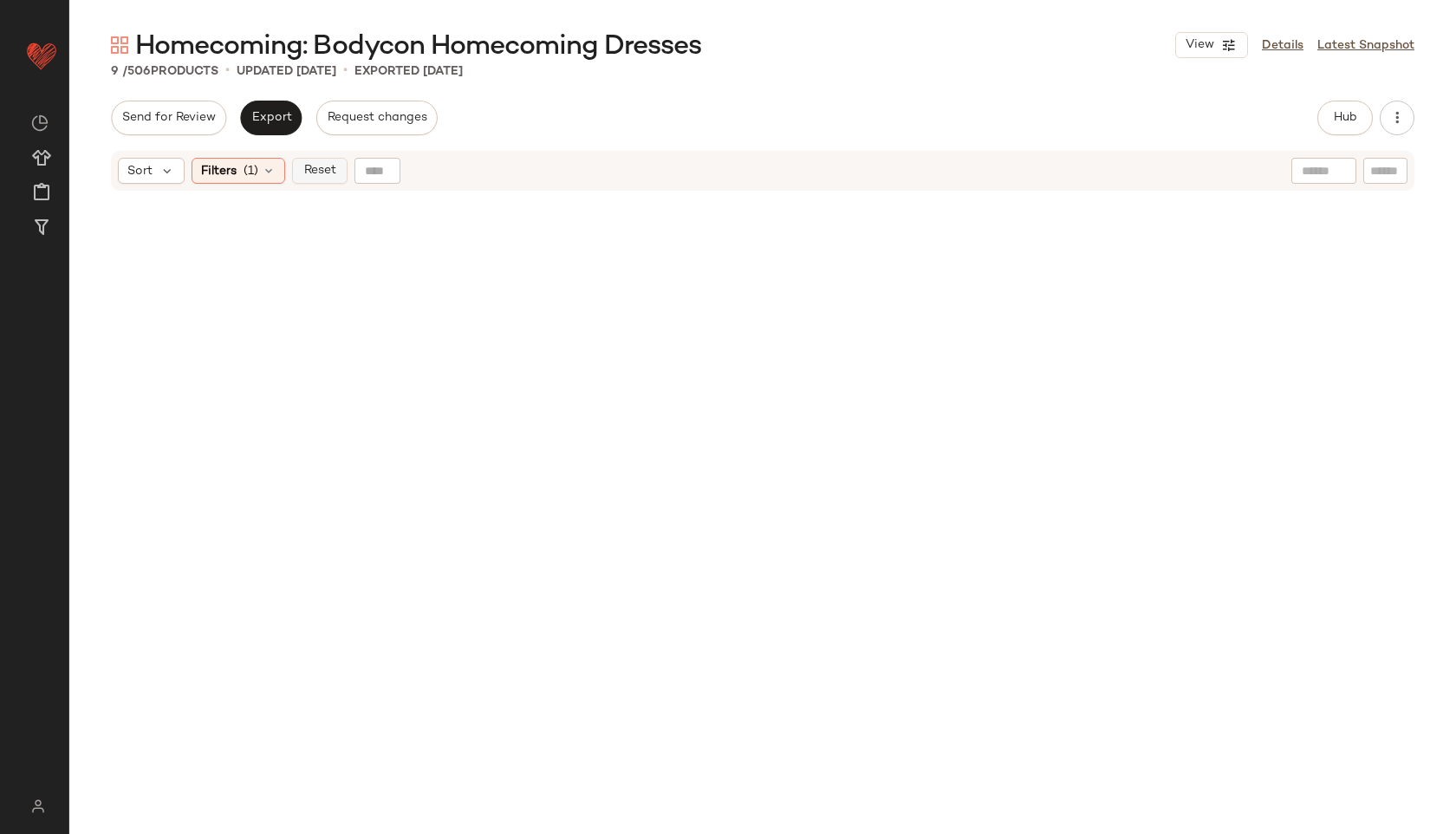
click at [329, 169] on span "Reset" at bounding box center [318, 171] width 33 height 14
